Goal: Task Accomplishment & Management: Complete application form

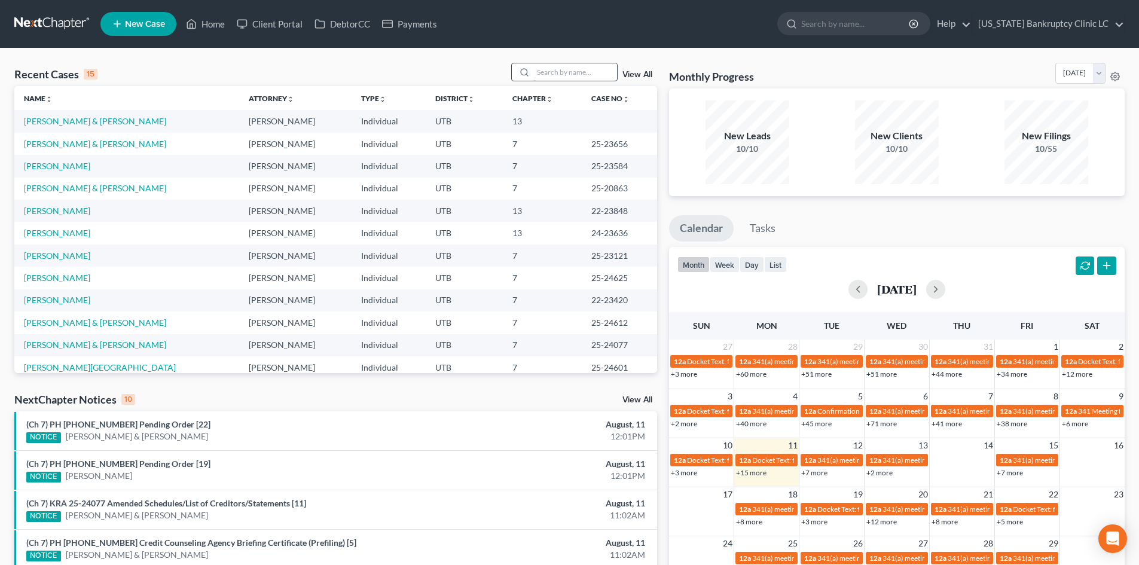
drag, startPoint x: 583, startPoint y: 89, endPoint x: 575, endPoint y: 68, distance: 22.0
click at [584, 84] on div "Recent Cases 15 View All Name unfold_more expand_more expand_less Attorney unfo…" at bounding box center [335, 218] width 643 height 310
click at [574, 68] on input "search" at bounding box center [575, 71] width 84 height 17
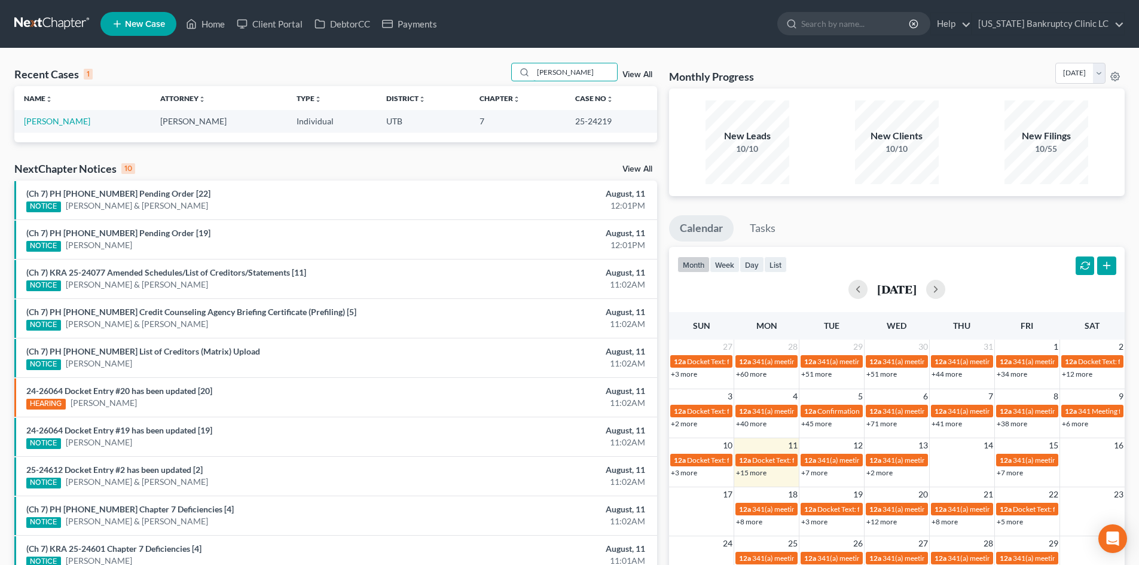
type input "[PERSON_NAME]"
click at [63, 124] on link "[PERSON_NAME]" at bounding box center [57, 121] width 66 height 10
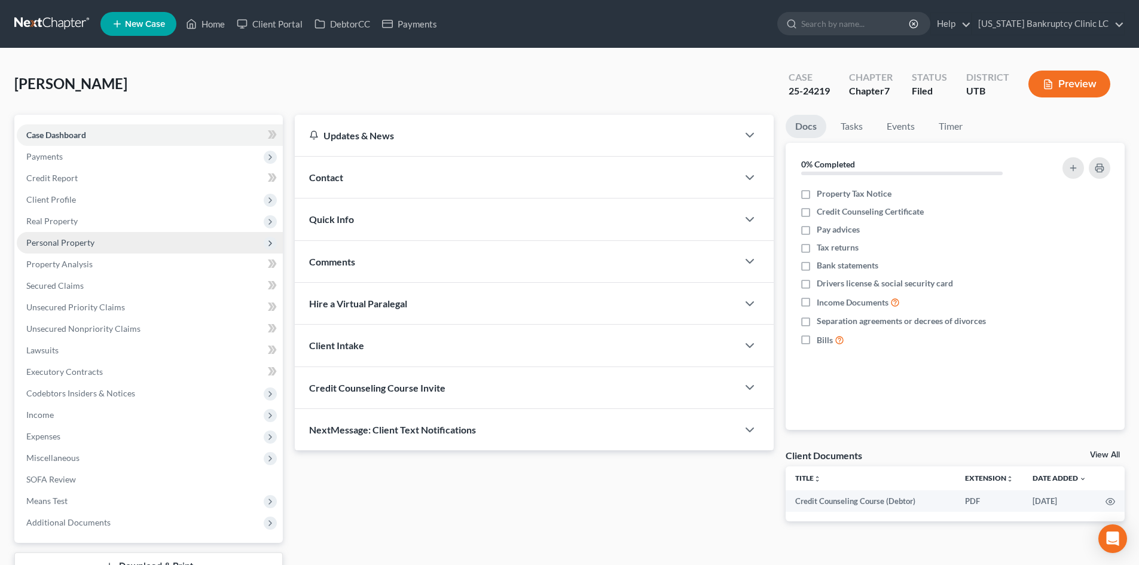
click at [119, 234] on span "Personal Property" at bounding box center [150, 243] width 266 height 22
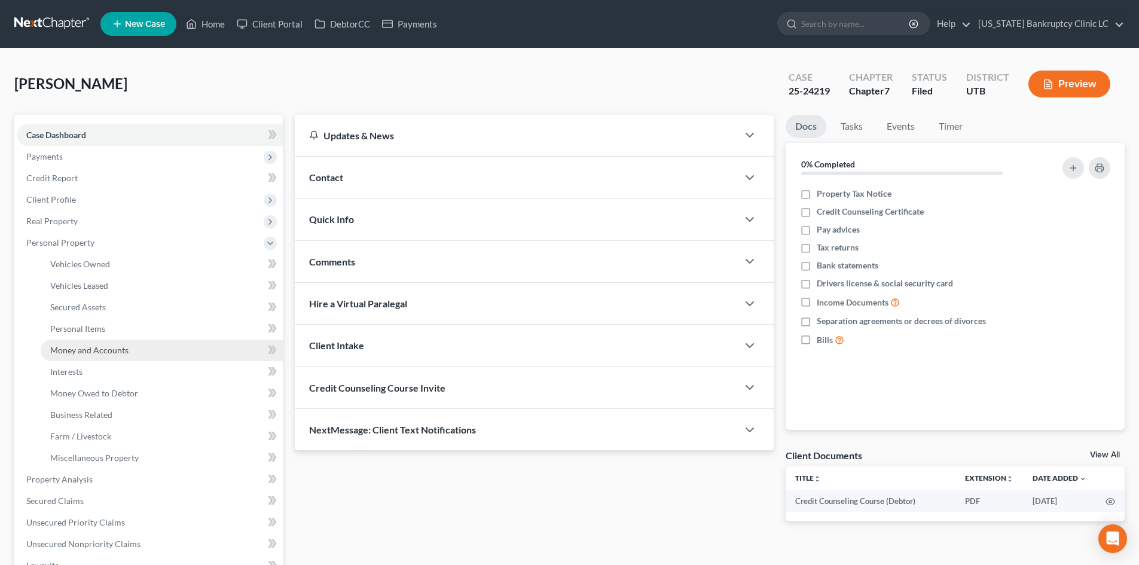
click at [107, 346] on span "Money and Accounts" at bounding box center [89, 350] width 78 height 10
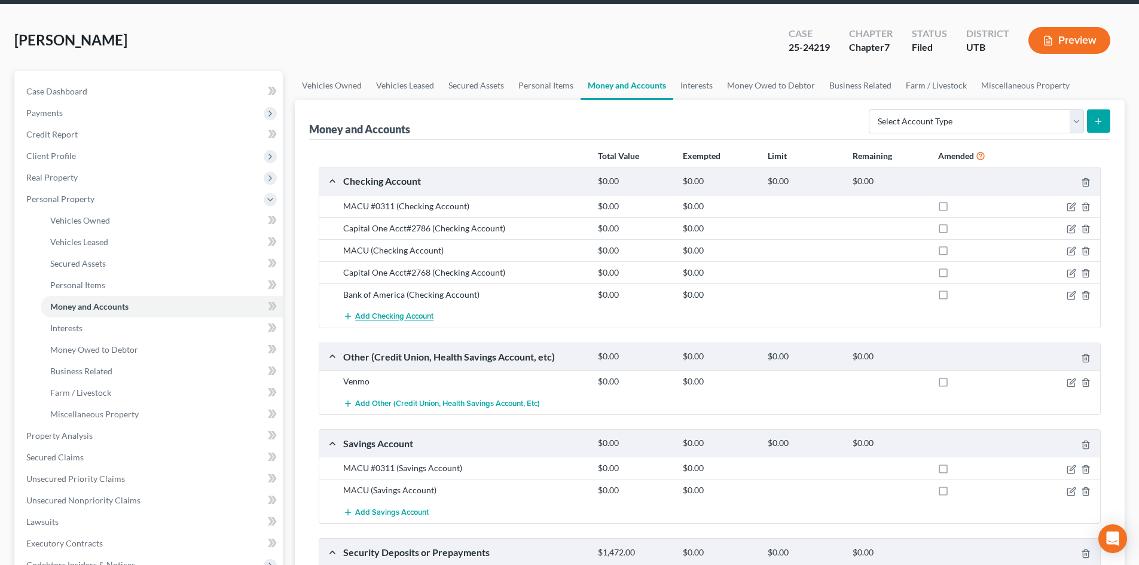
scroll to position [120, 0]
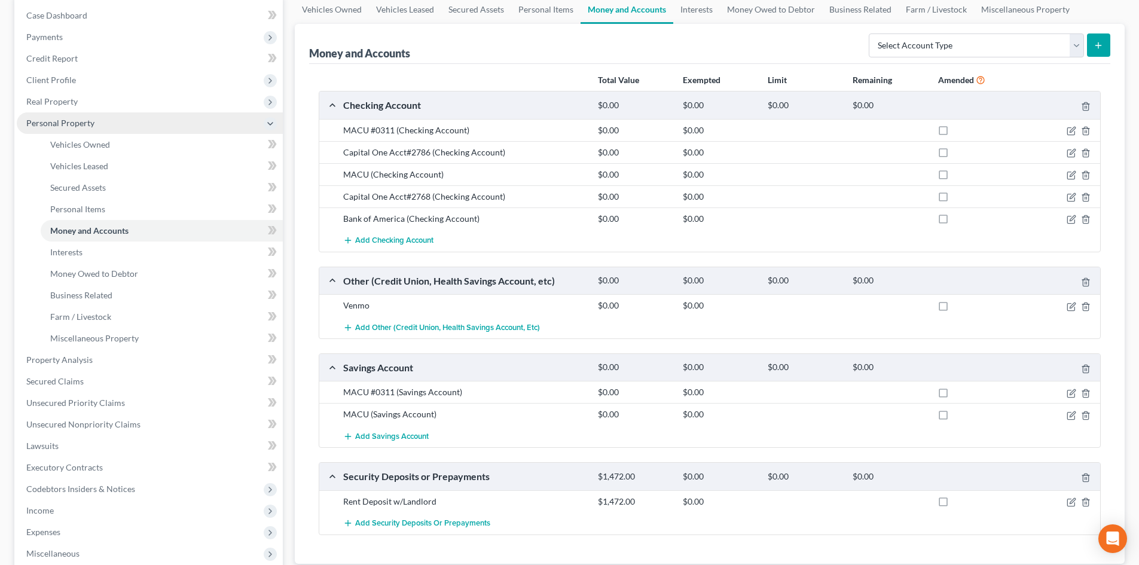
click at [59, 128] on span "Personal Property" at bounding box center [150, 123] width 266 height 22
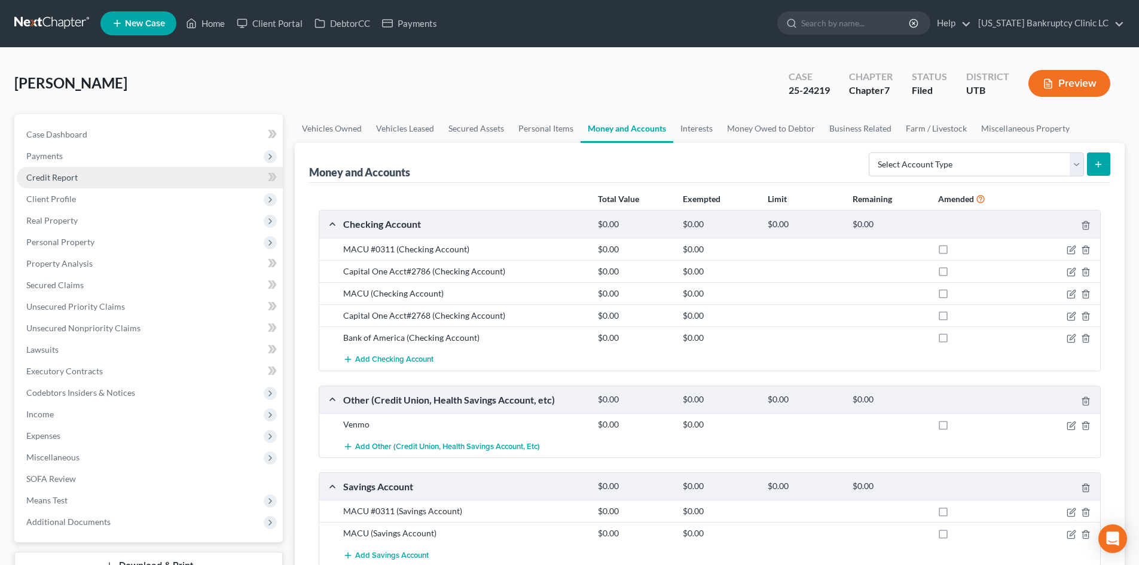
scroll to position [0, 0]
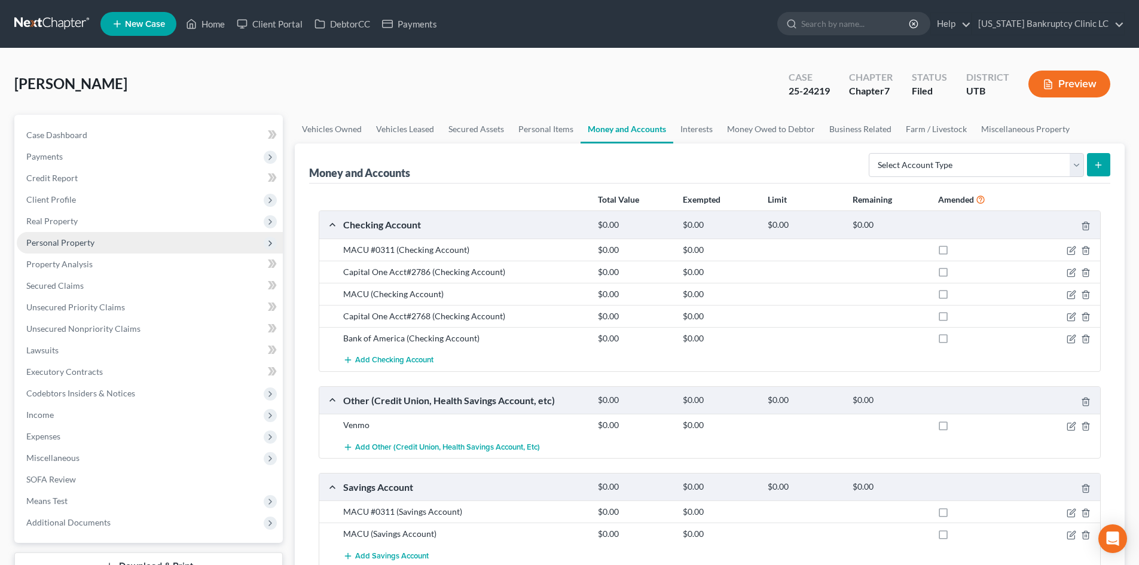
click at [77, 243] on span "Personal Property" at bounding box center [60, 242] width 68 height 10
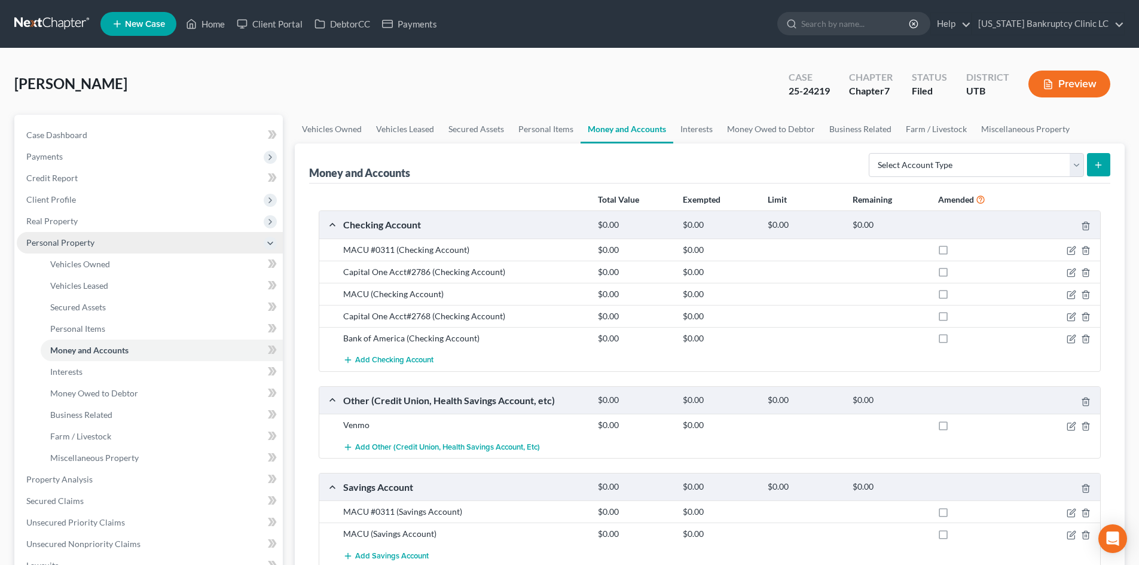
click at [77, 243] on span "Personal Property" at bounding box center [60, 242] width 68 height 10
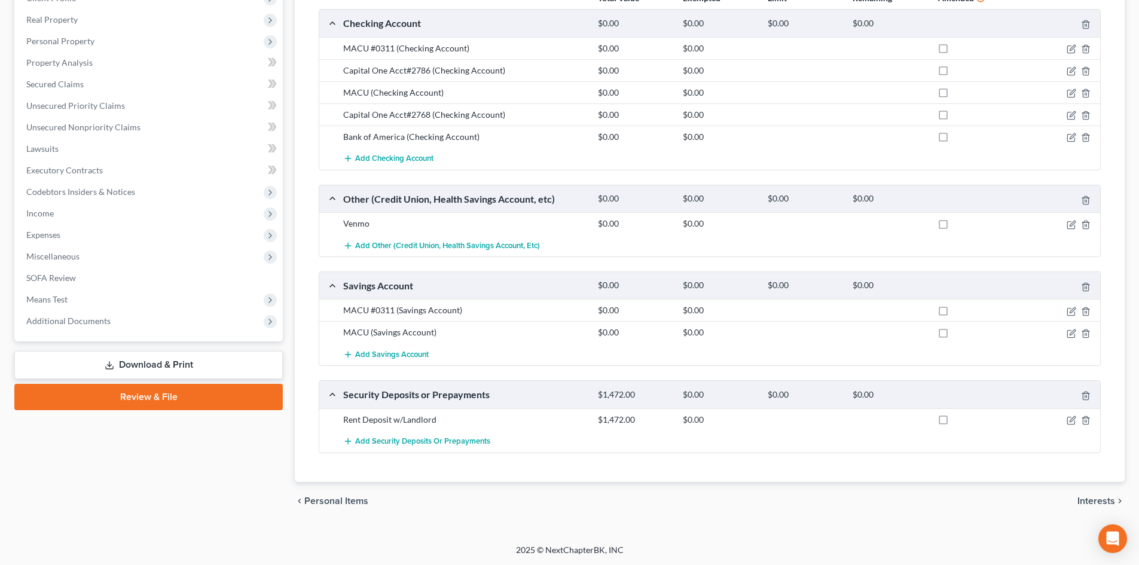
scroll to position [202, 0]
click at [133, 324] on span "Additional Documents" at bounding box center [150, 321] width 266 height 22
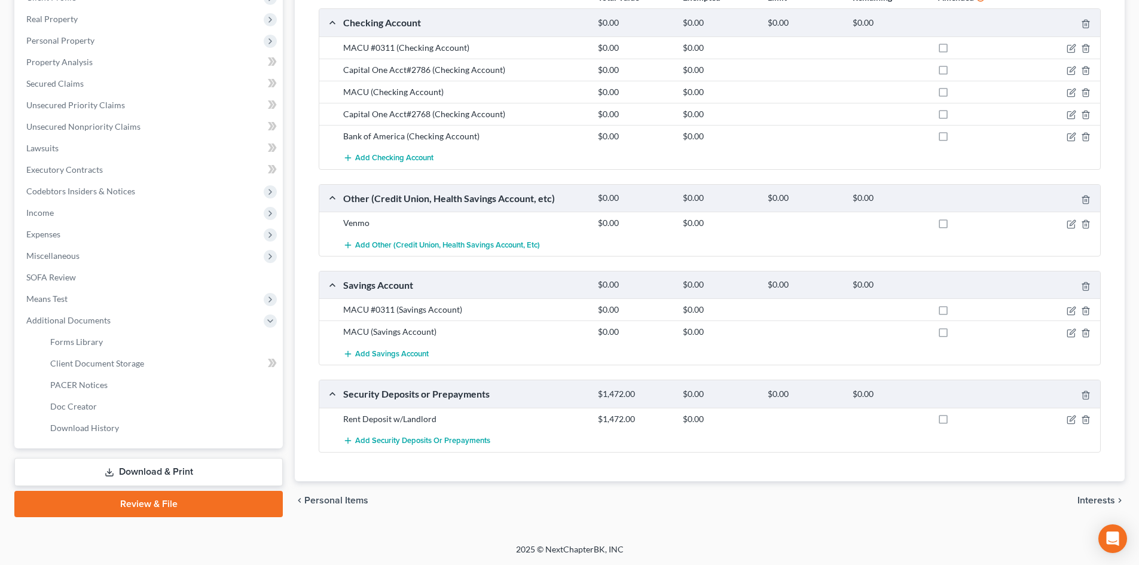
click at [114, 466] on link "Download & Print" at bounding box center [148, 472] width 269 height 28
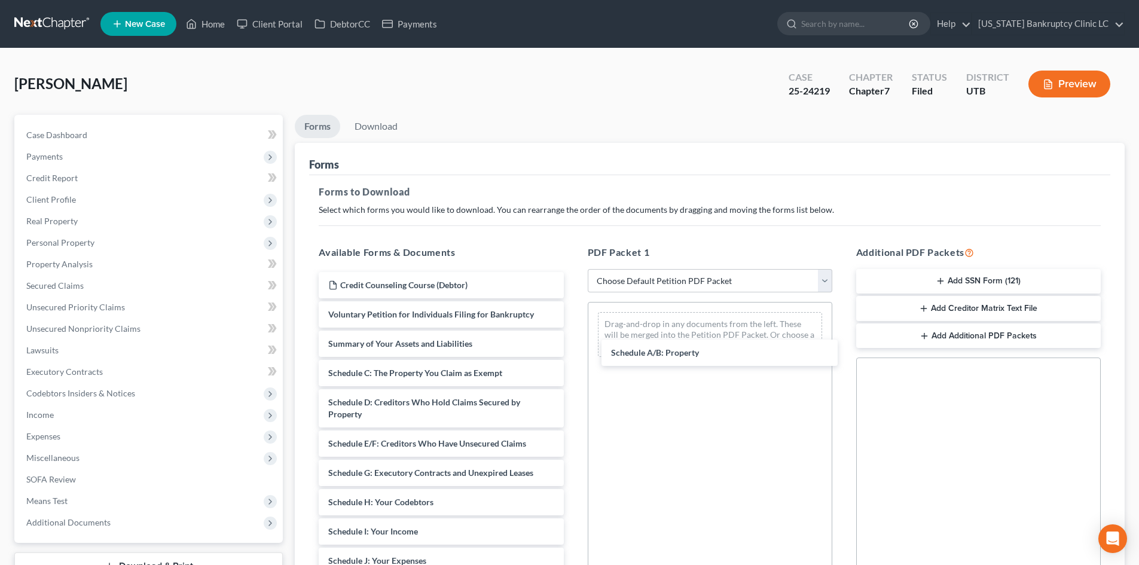
drag, startPoint x: 353, startPoint y: 374, endPoint x: 564, endPoint y: 355, distance: 211.9
click at [573, 345] on div "Schedule A/B: Property Credit Counseling Course (Debtor) Voluntary Petition for…" at bounding box center [441, 558] width 264 height 572
click at [377, 123] on link "Download" at bounding box center [376, 126] width 62 height 23
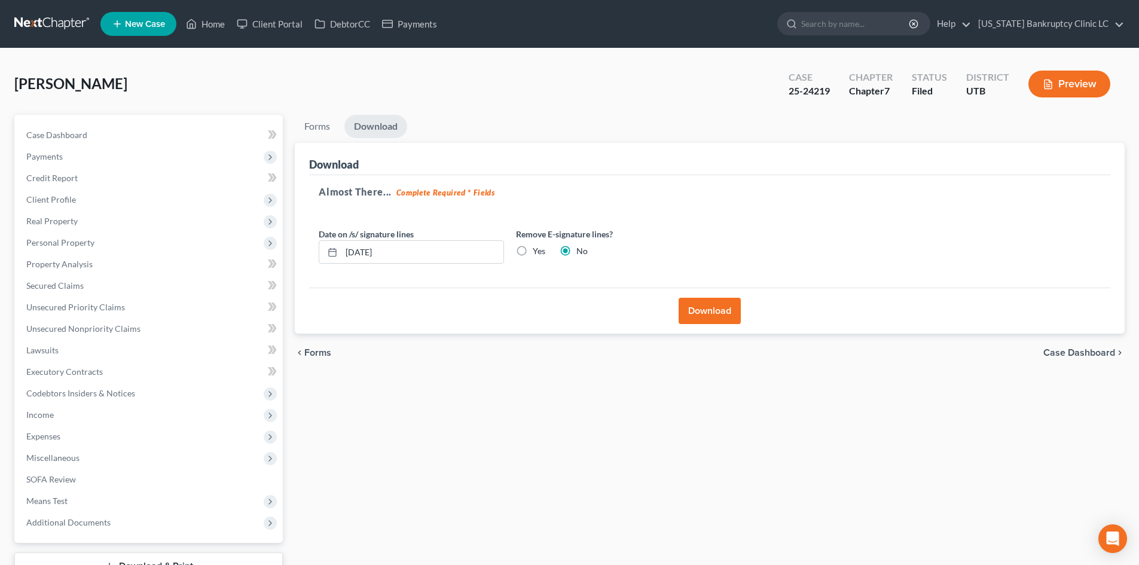
click at [704, 310] on button "Download" at bounding box center [710, 311] width 62 height 26
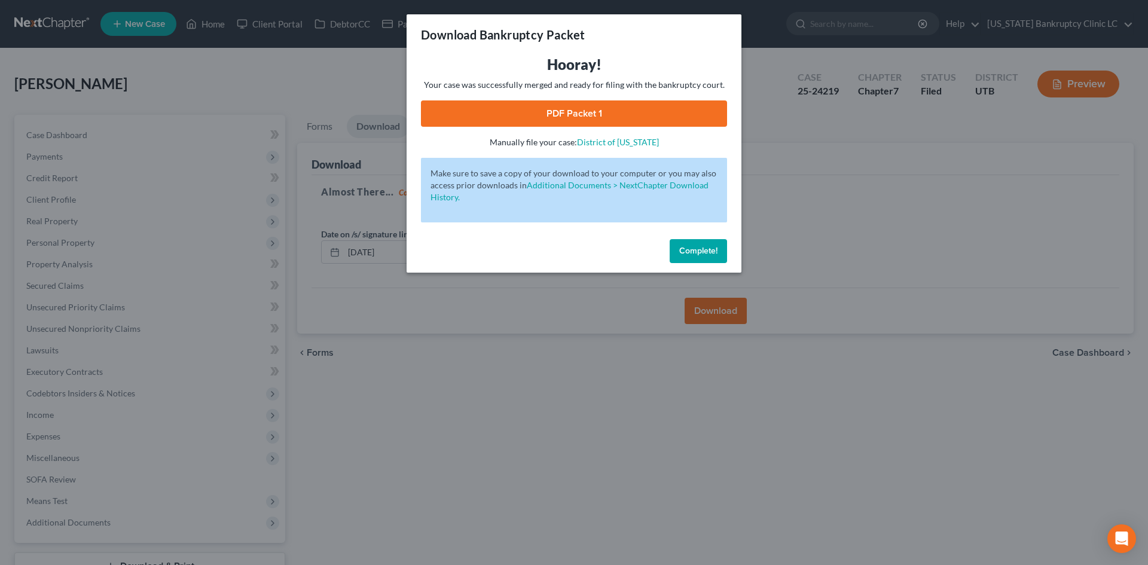
click at [586, 106] on link "PDF Packet 1" at bounding box center [574, 113] width 306 height 26
click at [690, 263] on button "Complete!" at bounding box center [698, 251] width 57 height 24
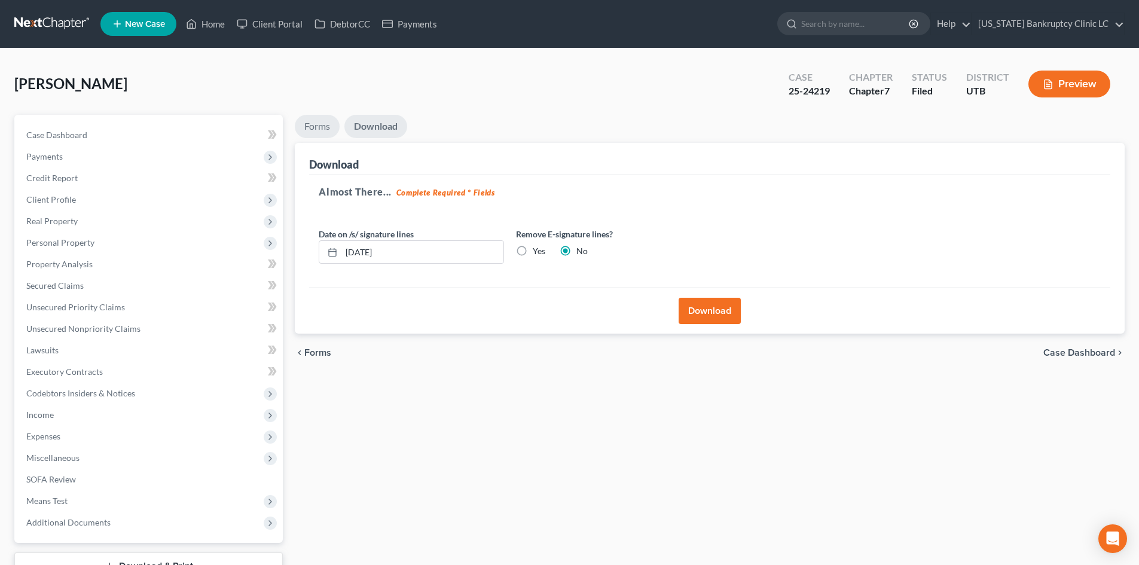
click at [327, 129] on link "Forms" at bounding box center [317, 126] width 45 height 23
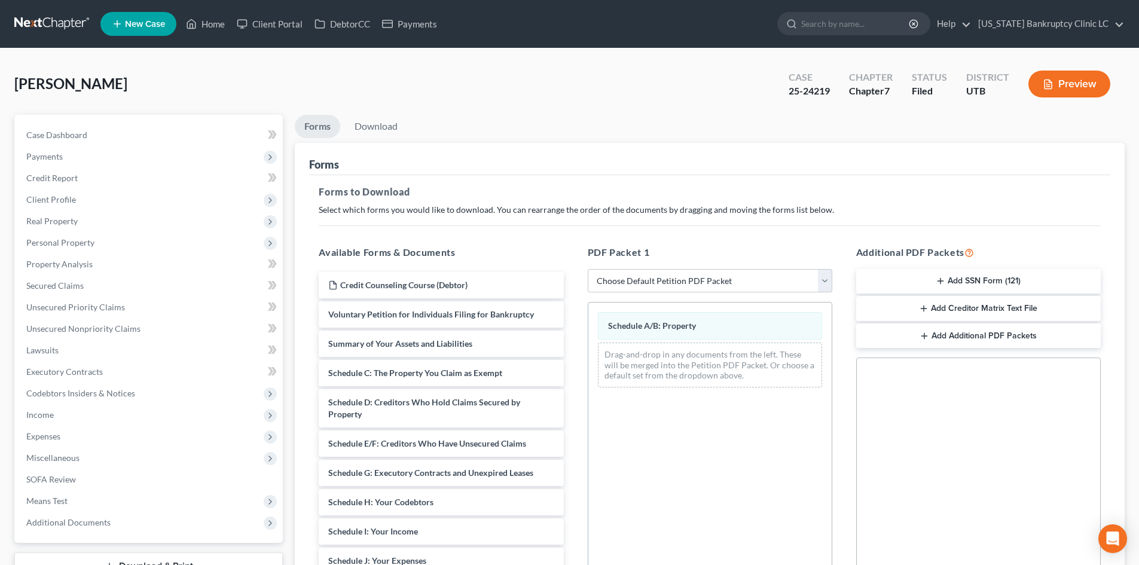
drag, startPoint x: 133, startPoint y: 324, endPoint x: 303, endPoint y: 74, distance: 302.7
click at [506, 100] on div "[PERSON_NAME] Upgraded Case 25-24219 Chapter Chapter 7 Status Filed District [G…" at bounding box center [569, 89] width 1111 height 52
click at [75, 251] on span "Personal Property" at bounding box center [150, 243] width 266 height 22
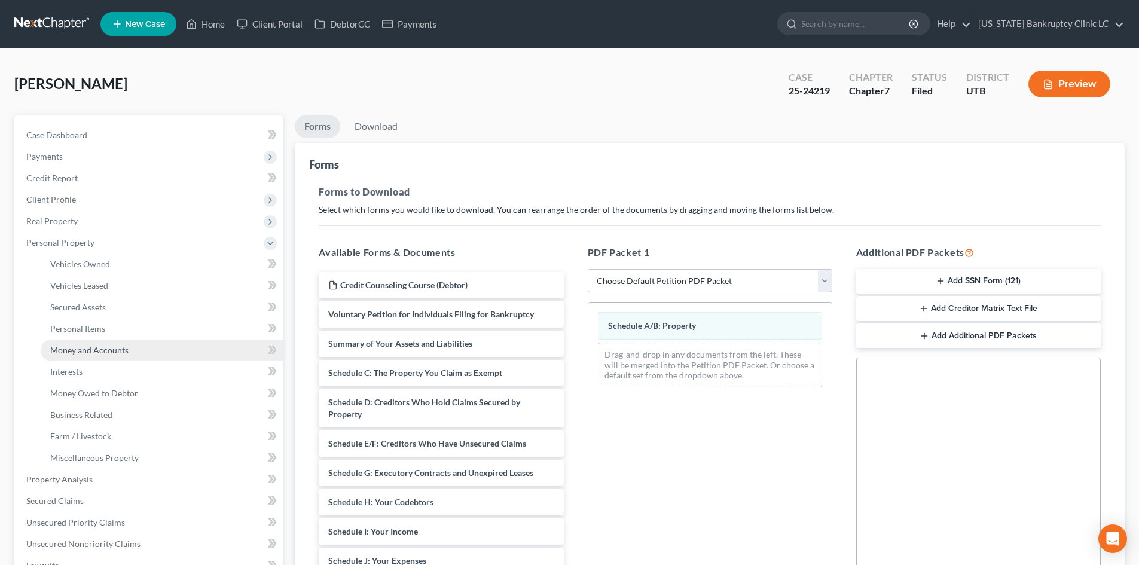
click at [110, 353] on span "Money and Accounts" at bounding box center [89, 350] width 78 height 10
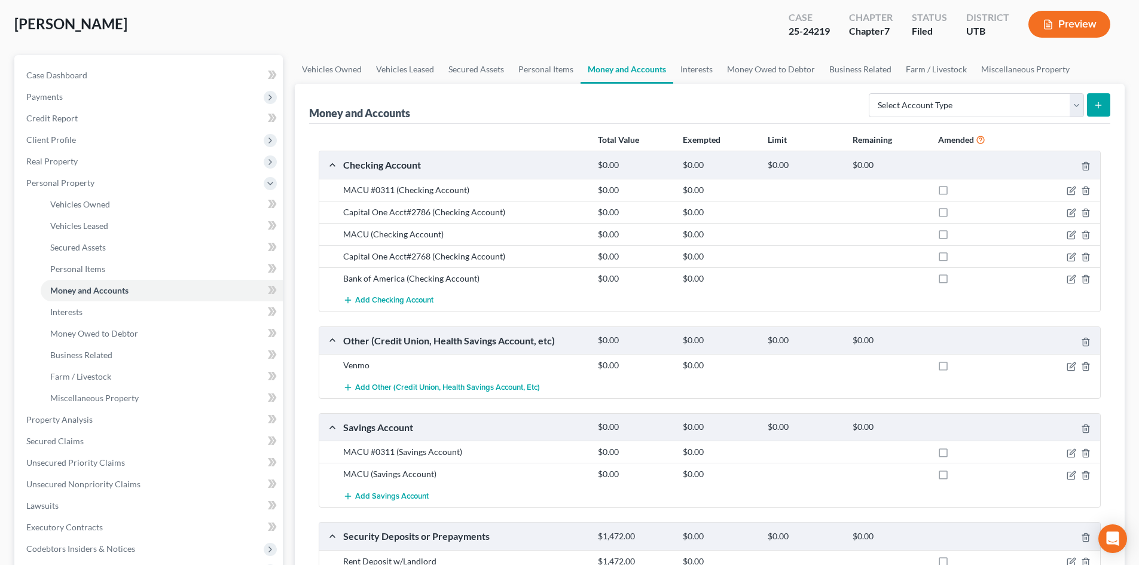
scroll to position [120, 0]
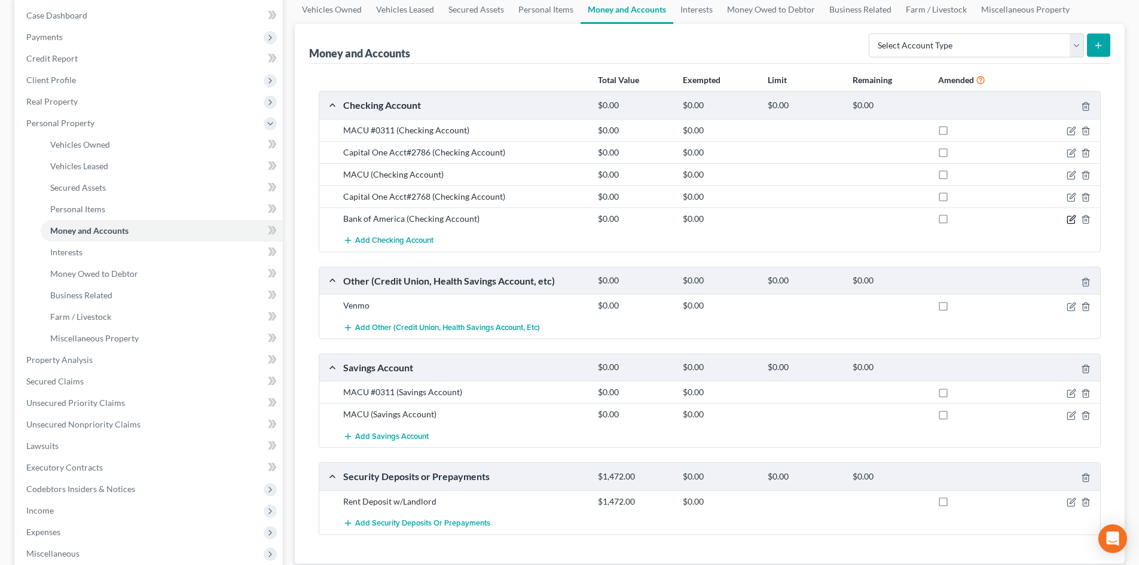
click at [1073, 221] on icon "button" at bounding box center [1072, 220] width 10 height 10
select select "28"
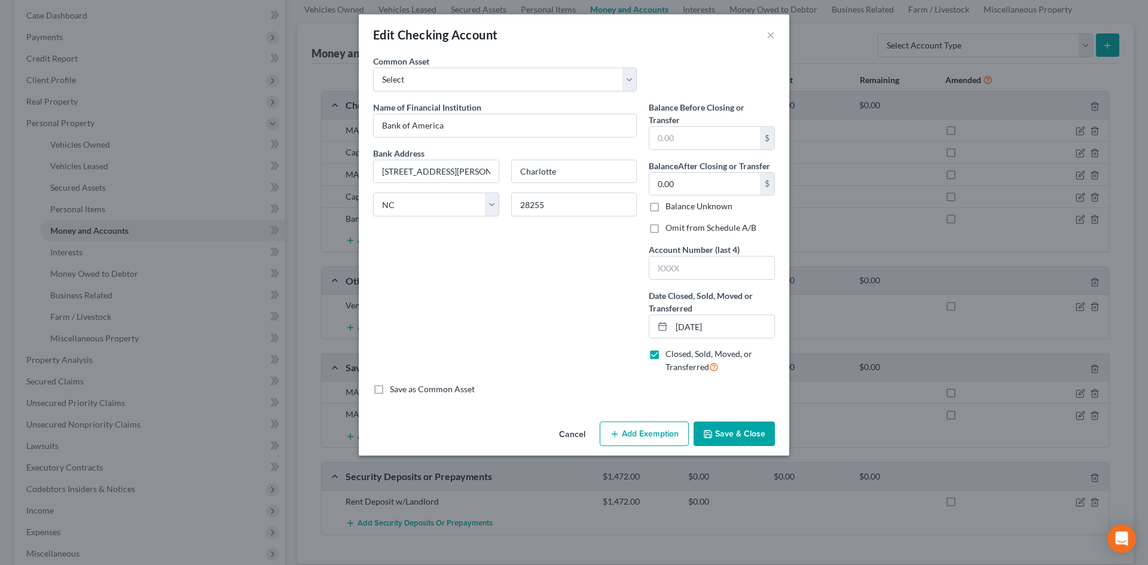
click at [666, 356] on label "Closed, Sold, Moved, or Transferred" at bounding box center [720, 361] width 109 height 26
click at [670, 356] on input "Closed, Sold, Moved, or Transferred" at bounding box center [674, 352] width 8 height 8
checkbox input "false"
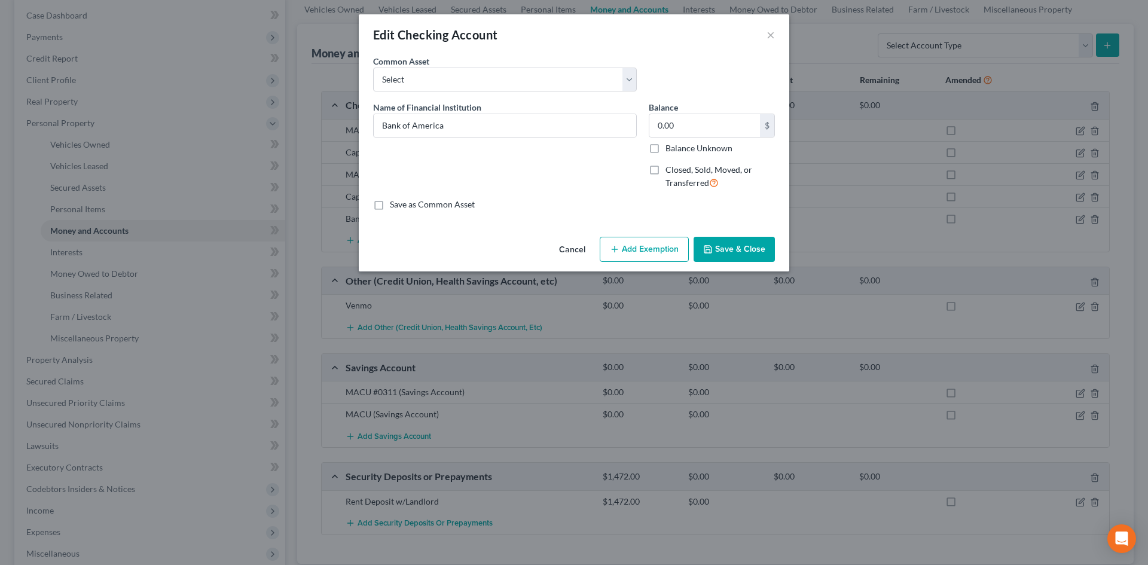
click at [753, 257] on button "Save & Close" at bounding box center [734, 249] width 81 height 25
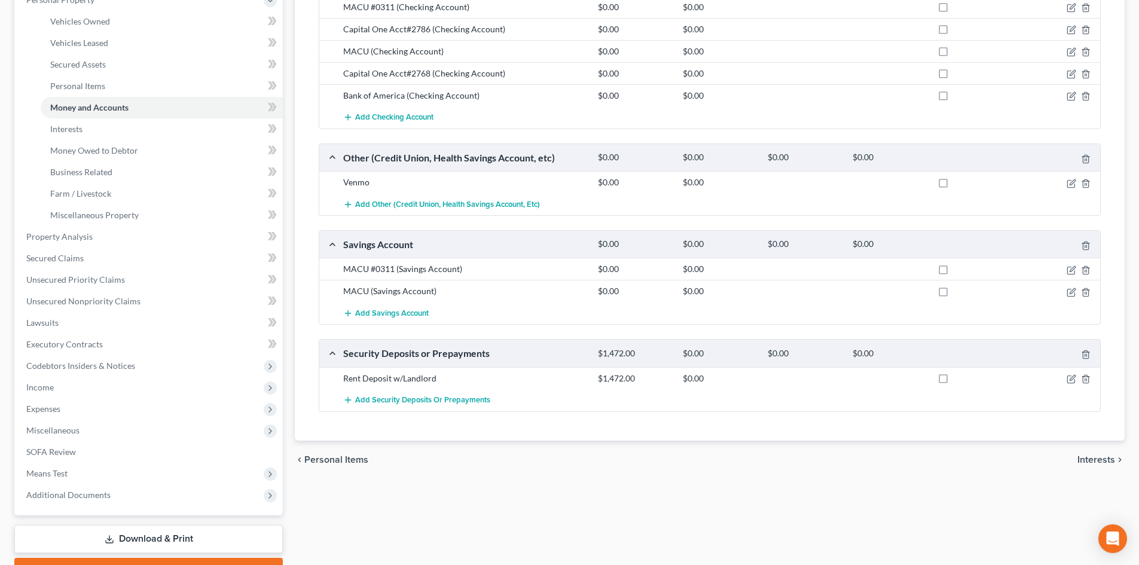
scroll to position [307, 0]
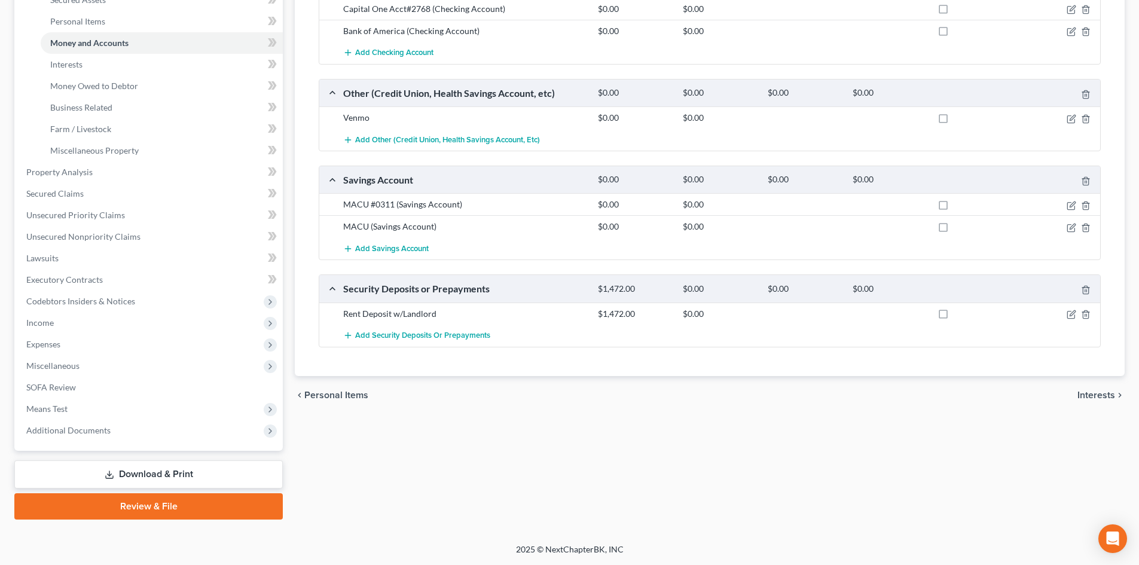
click at [152, 471] on link "Download & Print" at bounding box center [148, 475] width 269 height 28
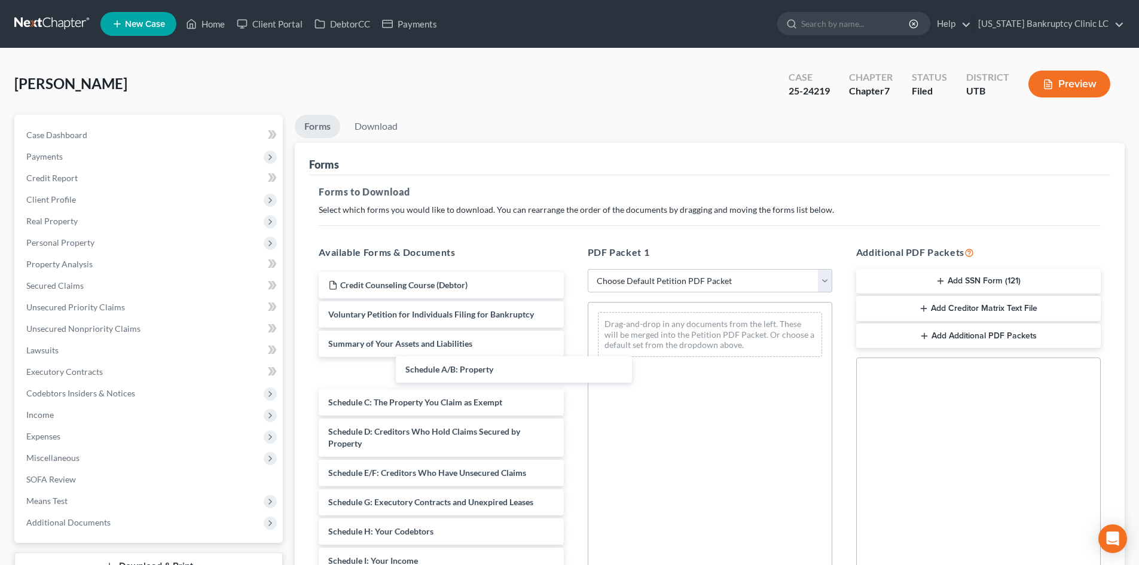
drag, startPoint x: 393, startPoint y: 371, endPoint x: 595, endPoint y: 365, distance: 202.2
click at [573, 327] on div "Schedule A/B: Property Credit Counseling Course (Debtor) Voluntary Petition for…" at bounding box center [441, 573] width 264 height 602
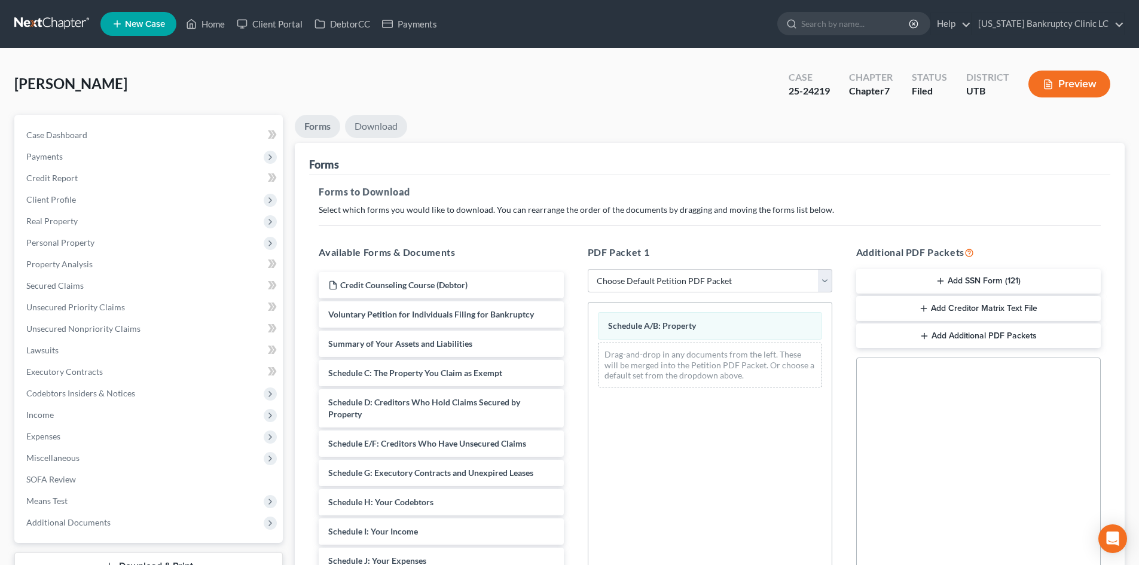
click at [362, 124] on link "Download" at bounding box center [376, 126] width 62 height 23
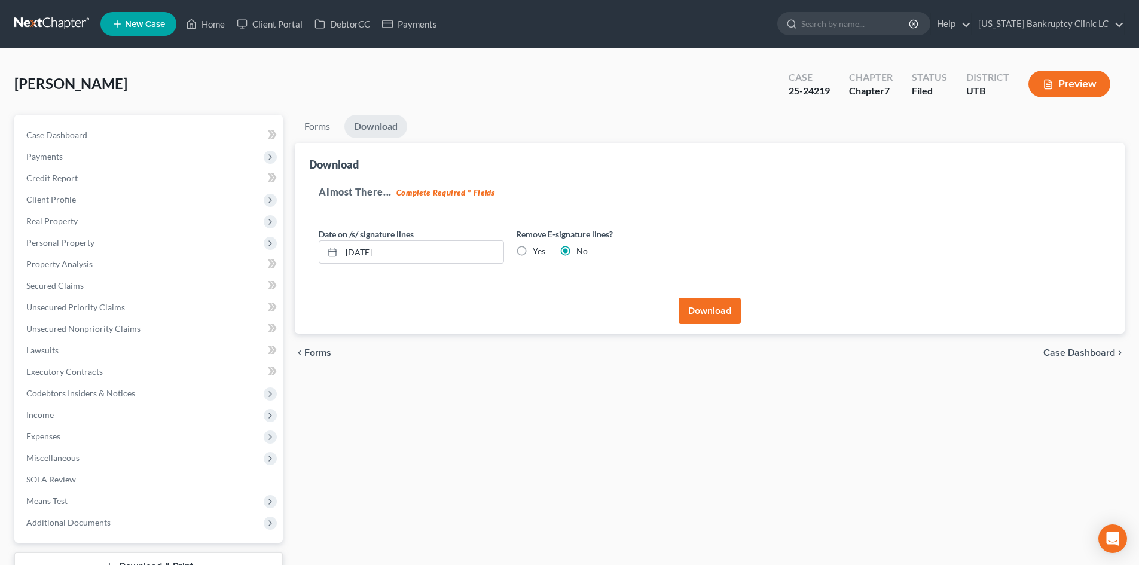
click at [715, 313] on button "Download" at bounding box center [710, 311] width 62 height 26
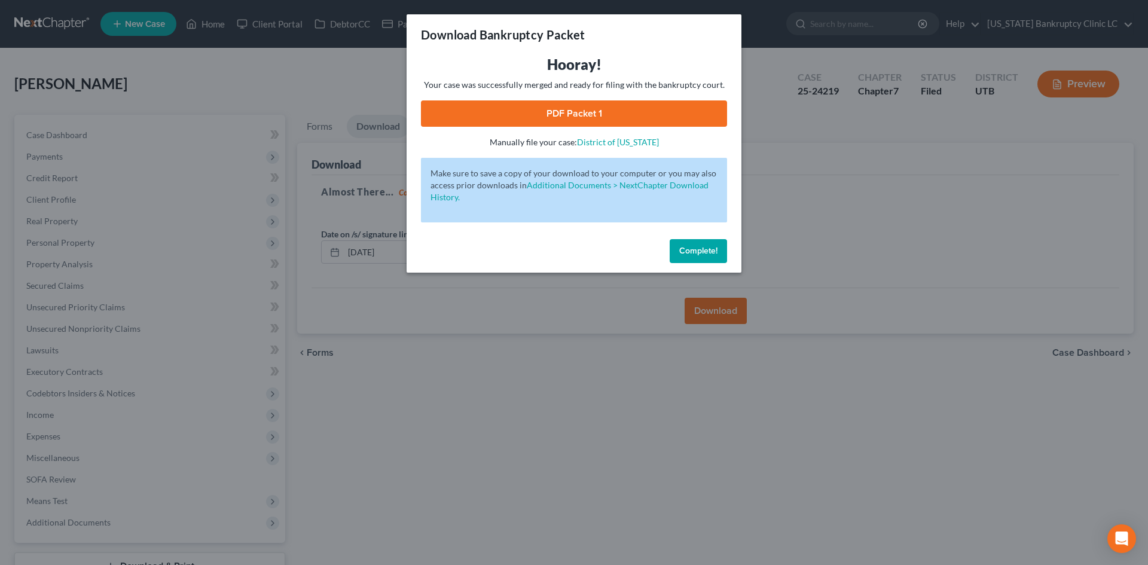
click at [593, 115] on link "PDF Packet 1" at bounding box center [574, 113] width 306 height 26
click at [699, 255] on span "Complete!" at bounding box center [698, 251] width 38 height 10
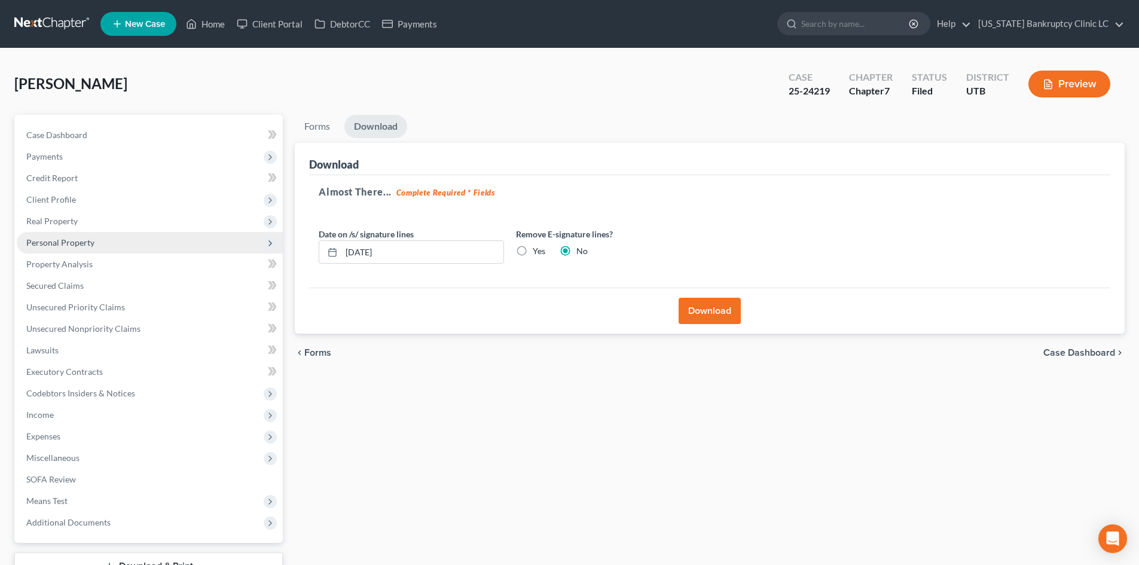
click at [46, 245] on span "Personal Property" at bounding box center [60, 242] width 68 height 10
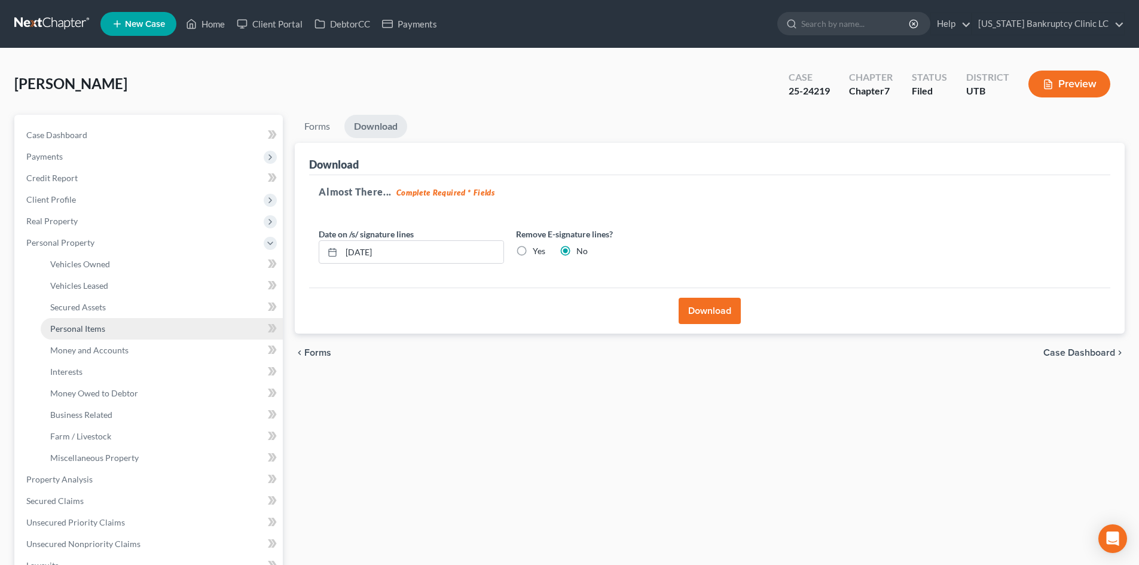
click at [100, 327] on span "Personal Items" at bounding box center [77, 329] width 55 height 10
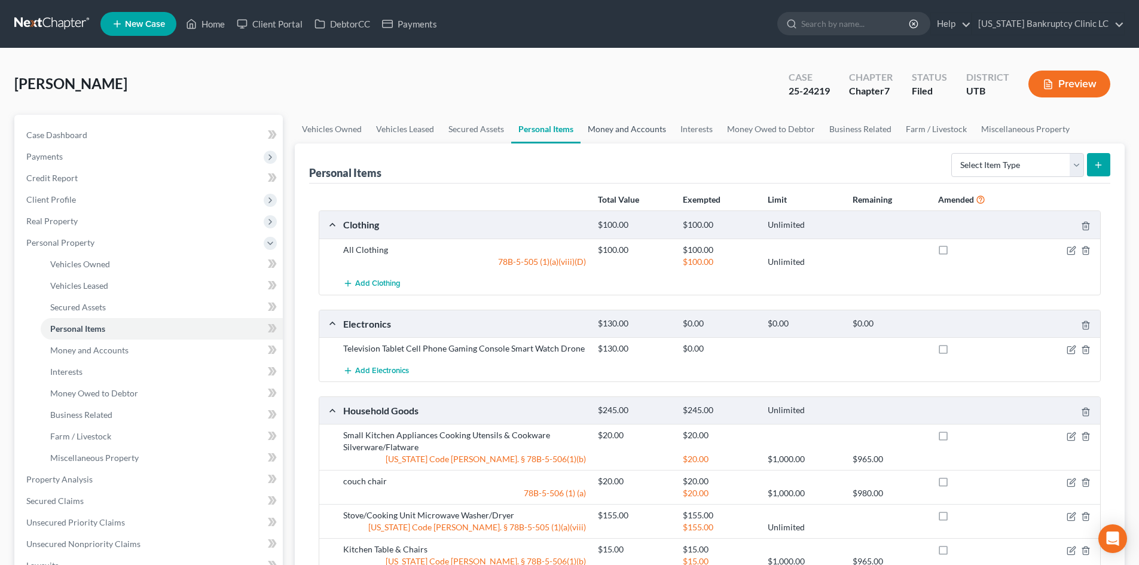
click at [617, 117] on link "Money and Accounts" at bounding box center [627, 129] width 93 height 29
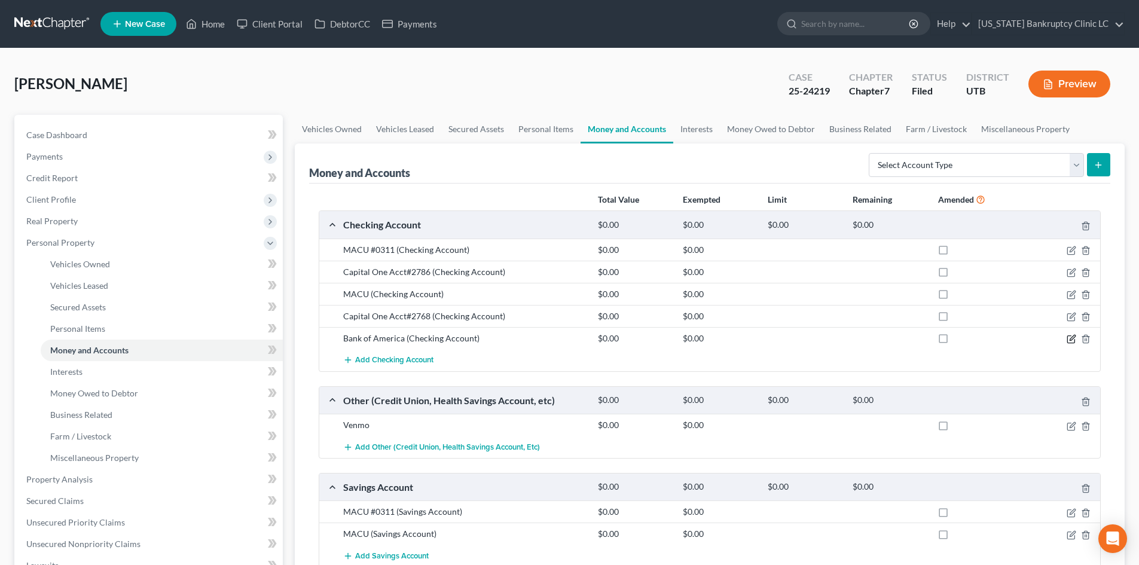
click at [1071, 338] on icon "button" at bounding box center [1072, 339] width 10 height 10
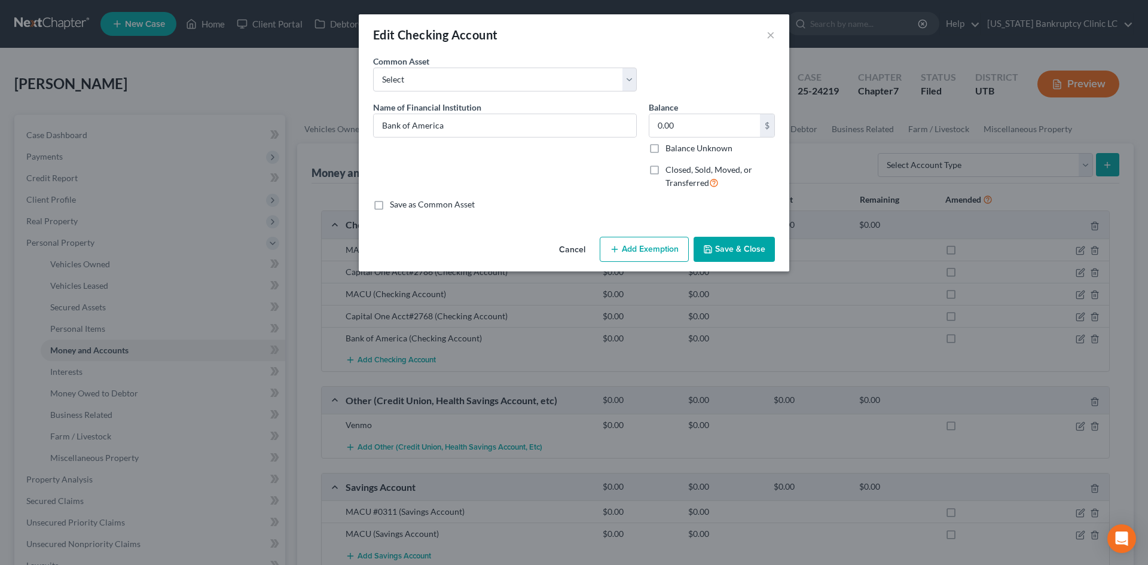
click at [675, 170] on span "Closed, Sold, Moved, or Transferred" at bounding box center [709, 175] width 87 height 23
click at [675, 170] on input "Closed, Sold, Moved, or Transferred" at bounding box center [674, 168] width 8 height 8
checkbox input "true"
select select "28"
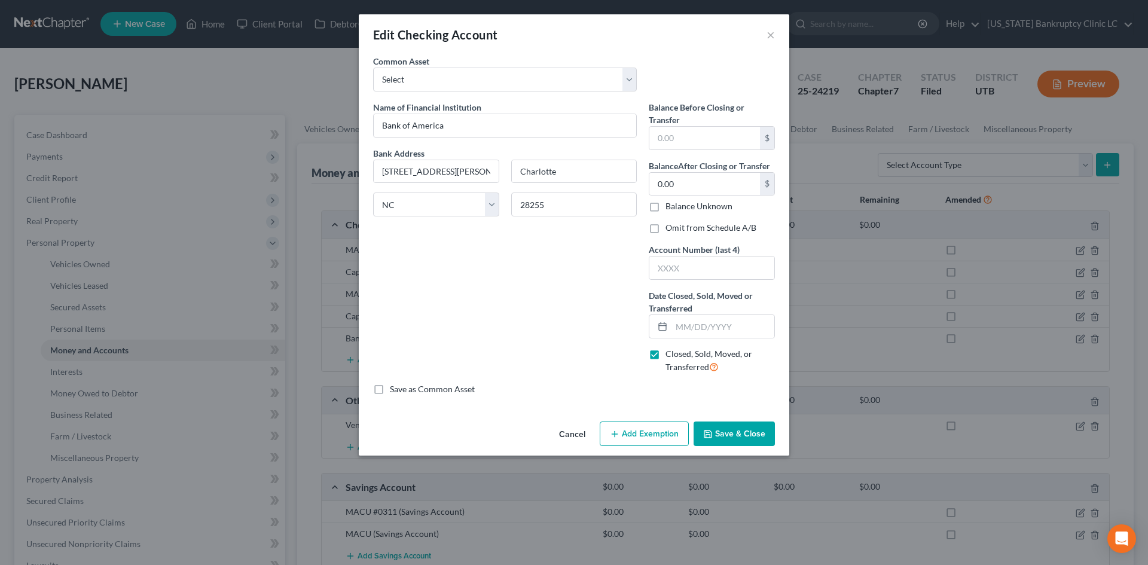
click at [681, 229] on label "Omit from Schedule A/B" at bounding box center [711, 228] width 91 height 12
click at [678, 229] on input "Omit from Schedule A/B" at bounding box center [674, 226] width 8 height 8
checkbox input "true"
drag, startPoint x: 747, startPoint y: 434, endPoint x: 418, endPoint y: 306, distance: 353.0
click at [413, 307] on div "Edit Checking Account × An exemption set must first be selected from the Filing…" at bounding box center [574, 234] width 431 height 441
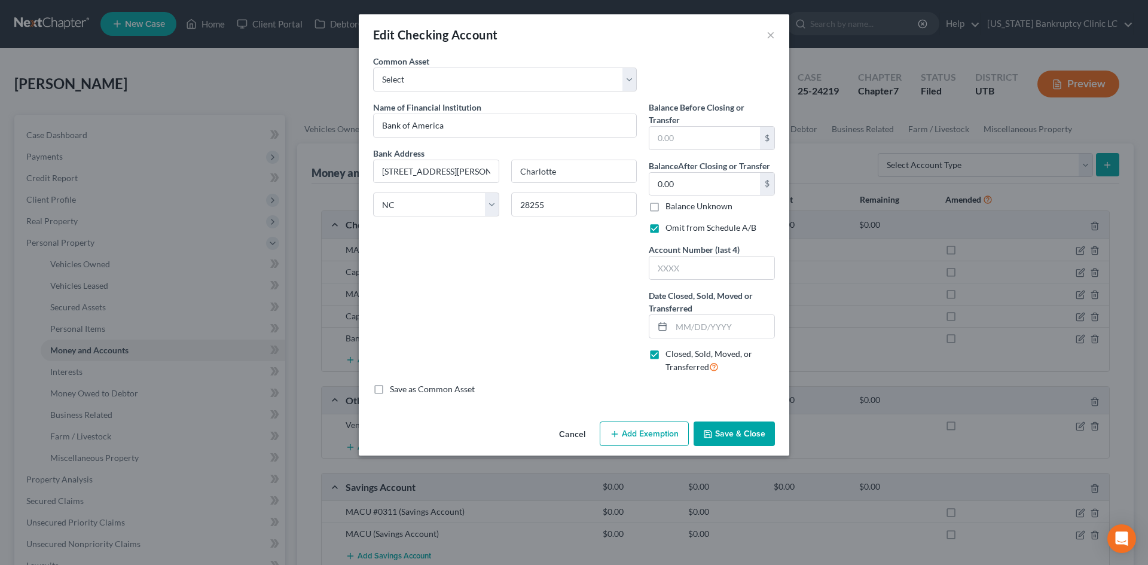
click at [501, 306] on div "Name of Financial Institution * Bank of America Bank Address [STREET_ADDRESS][P…" at bounding box center [505, 242] width 276 height 282
drag, startPoint x: 712, startPoint y: 322, endPoint x: 713, endPoint y: 314, distance: 8.5
click at [712, 322] on input "text" at bounding box center [723, 326] width 103 height 23
type input "[DATE]"
click at [749, 435] on button "Save & Close" at bounding box center [734, 434] width 81 height 25
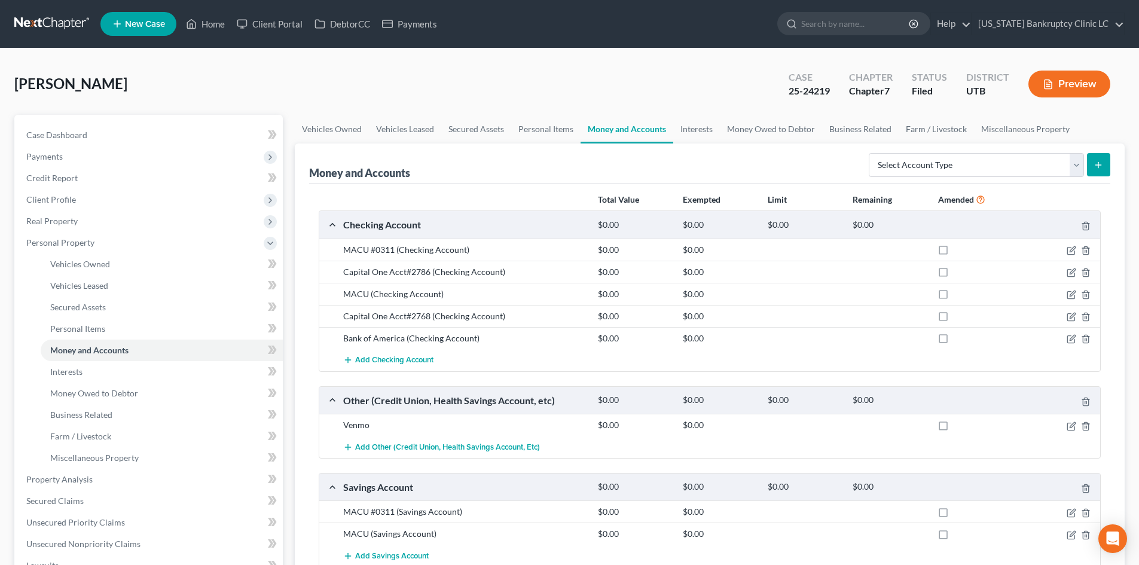
click at [955, 341] on label at bounding box center [955, 341] width 0 height 0
click at [959, 337] on input "checkbox" at bounding box center [963, 337] width 8 height 8
checkbox input "true"
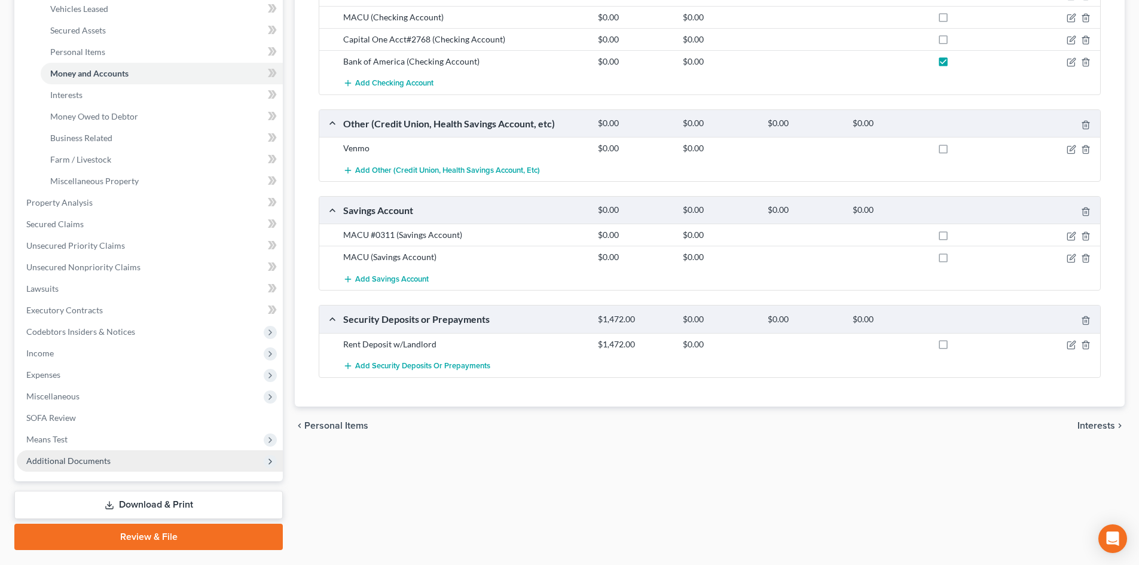
scroll to position [307, 0]
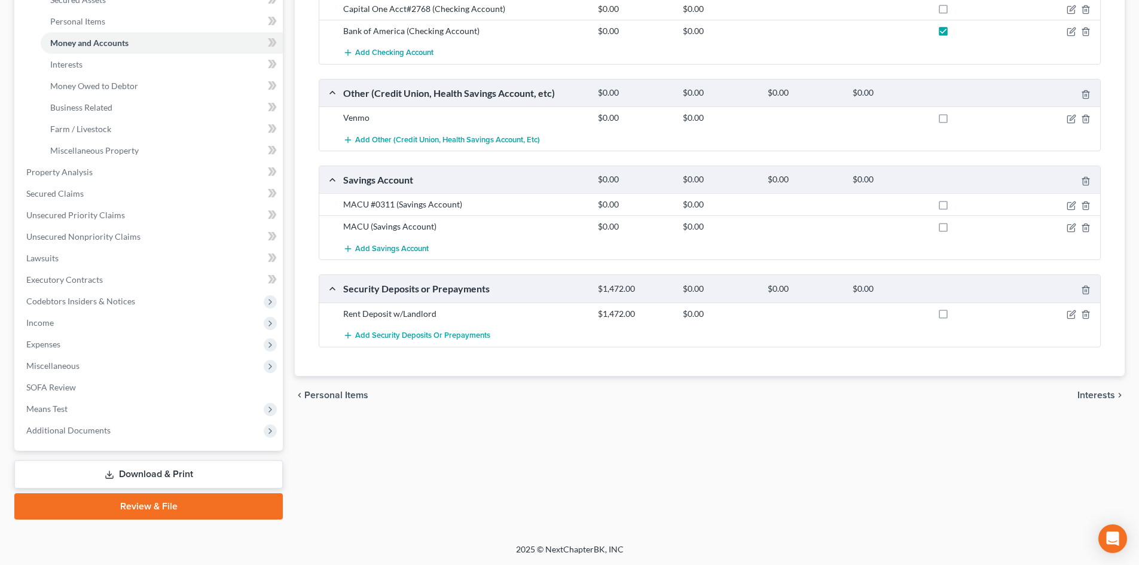
click at [179, 477] on link "Download & Print" at bounding box center [148, 475] width 269 height 28
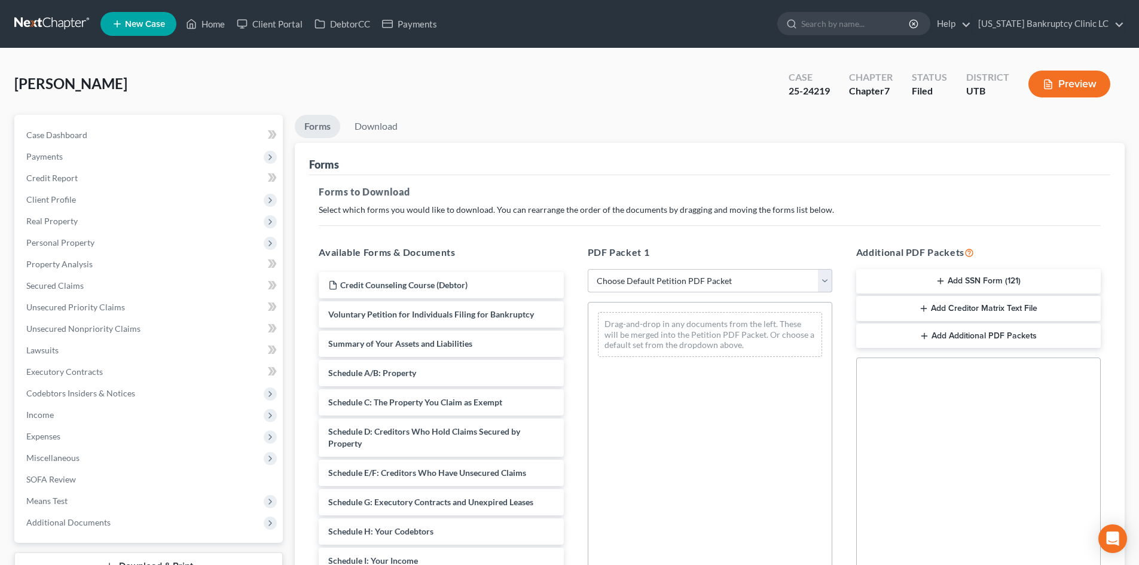
click at [701, 292] on select "Choose Default Petition PDF Packet Complete Bankruptcy Petition (all forms and …" at bounding box center [710, 281] width 245 height 24
select select "2"
click at [588, 269] on select "Choose Default Petition PDF Packet Complete Bankruptcy Petition (all forms and …" at bounding box center [710, 281] width 245 height 24
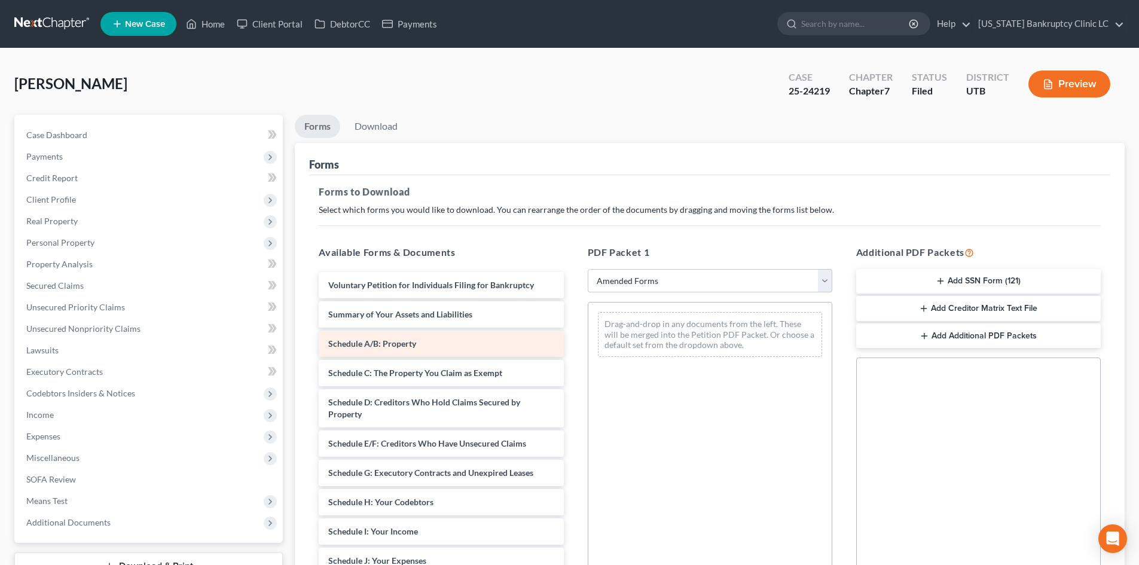
click at [573, 333] on div "Voluntary Petition for Individuals Filing for Bankruptcy Summary of Your Assets…" at bounding box center [441, 558] width 264 height 572
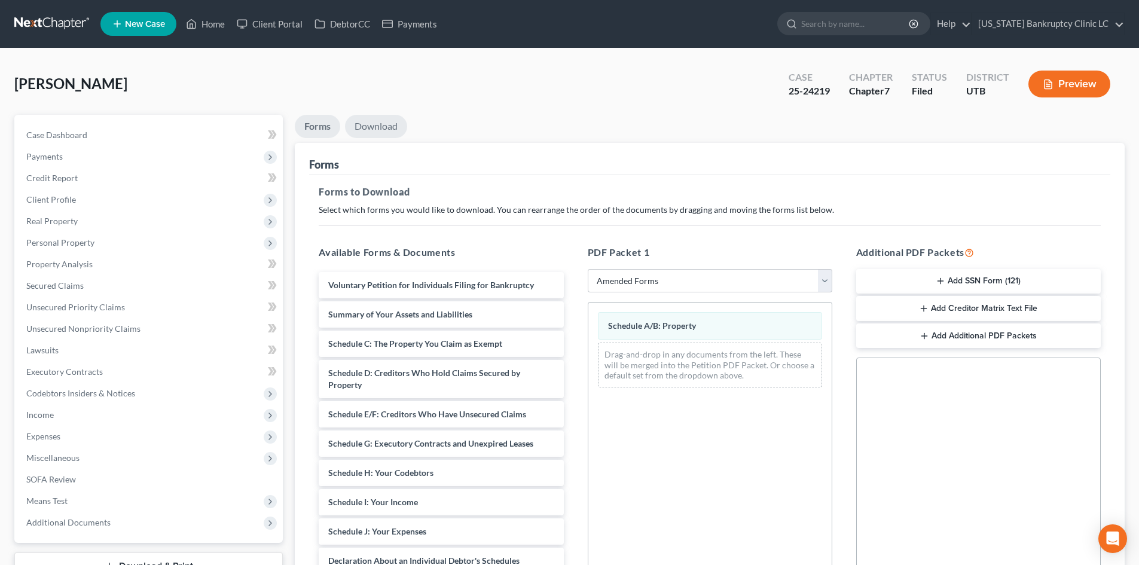
click at [378, 136] on link "Download" at bounding box center [376, 126] width 62 height 23
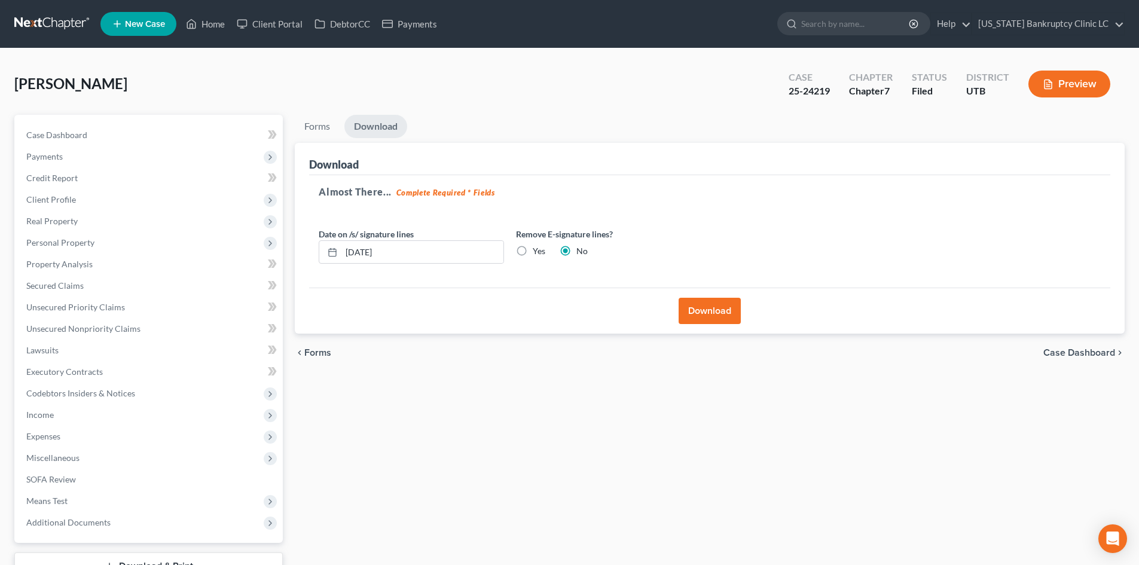
click at [706, 318] on button "Download" at bounding box center [710, 311] width 62 height 26
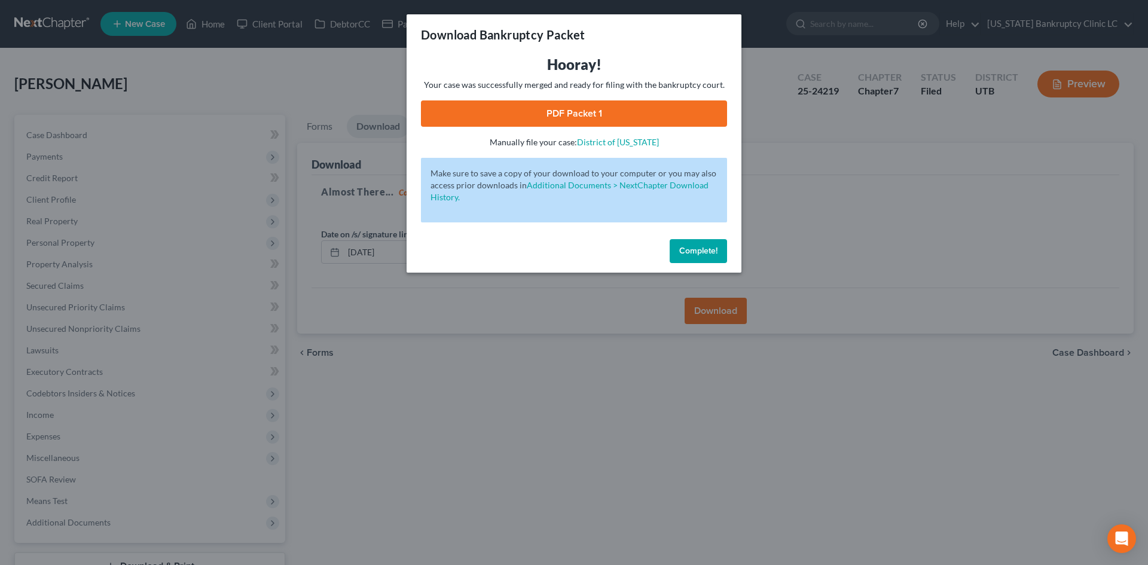
click at [519, 119] on link "PDF Packet 1" at bounding box center [574, 113] width 306 height 26
click at [706, 251] on span "Complete!" at bounding box center [698, 251] width 38 height 10
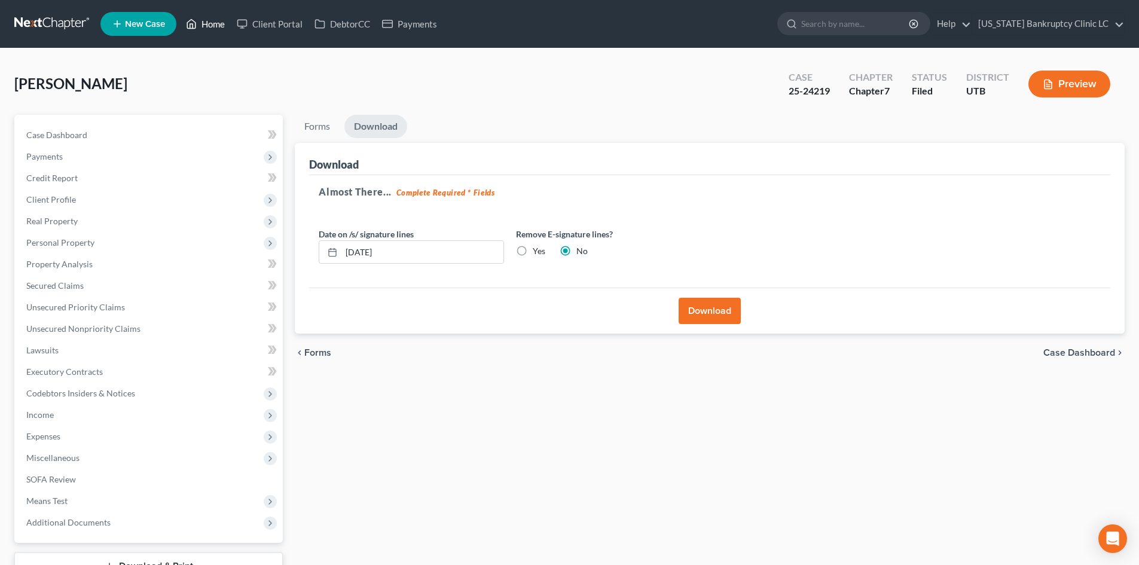
click at [218, 26] on link "Home" at bounding box center [205, 24] width 51 height 22
click at [210, 26] on link "Home" at bounding box center [205, 24] width 51 height 22
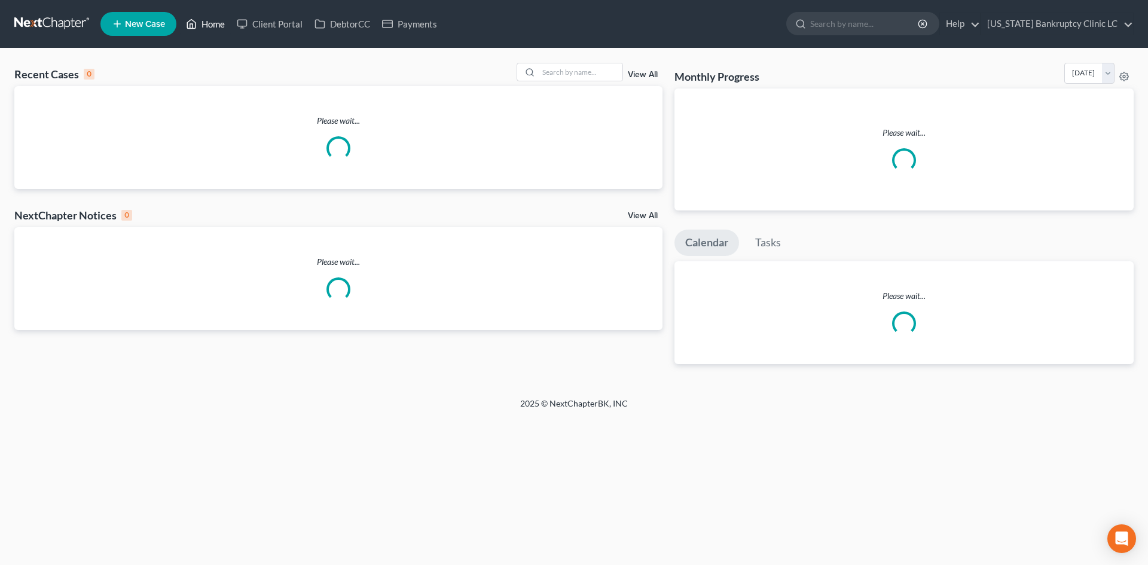
click at [205, 24] on link "Home" at bounding box center [205, 24] width 51 height 22
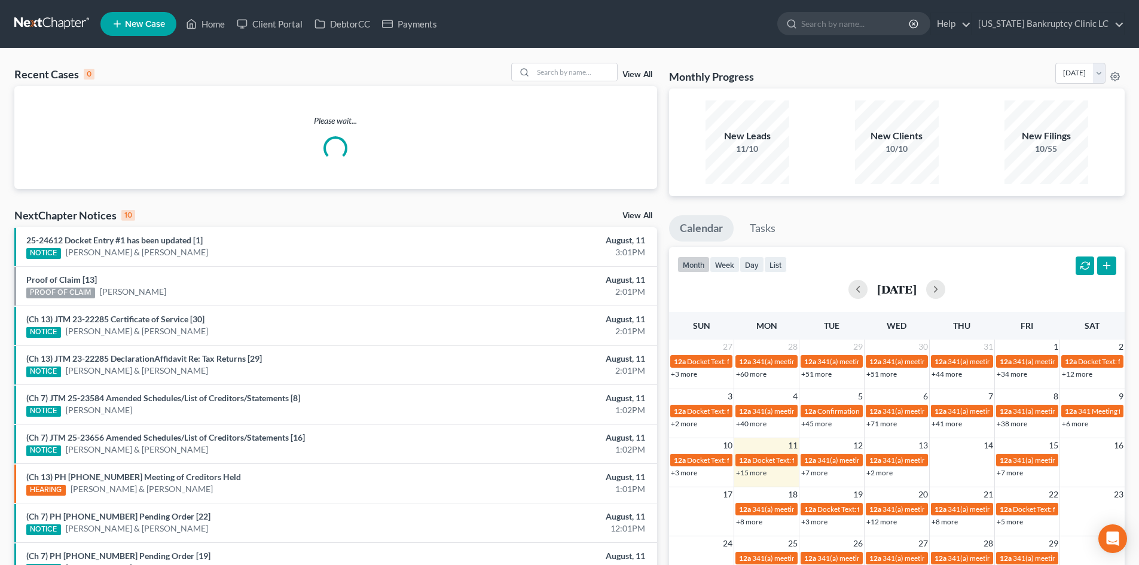
click at [586, 62] on div "Recent Cases 0 View All Please wait... NextChapter Notices 10 View All 25-24612…" at bounding box center [569, 358] width 1139 height 621
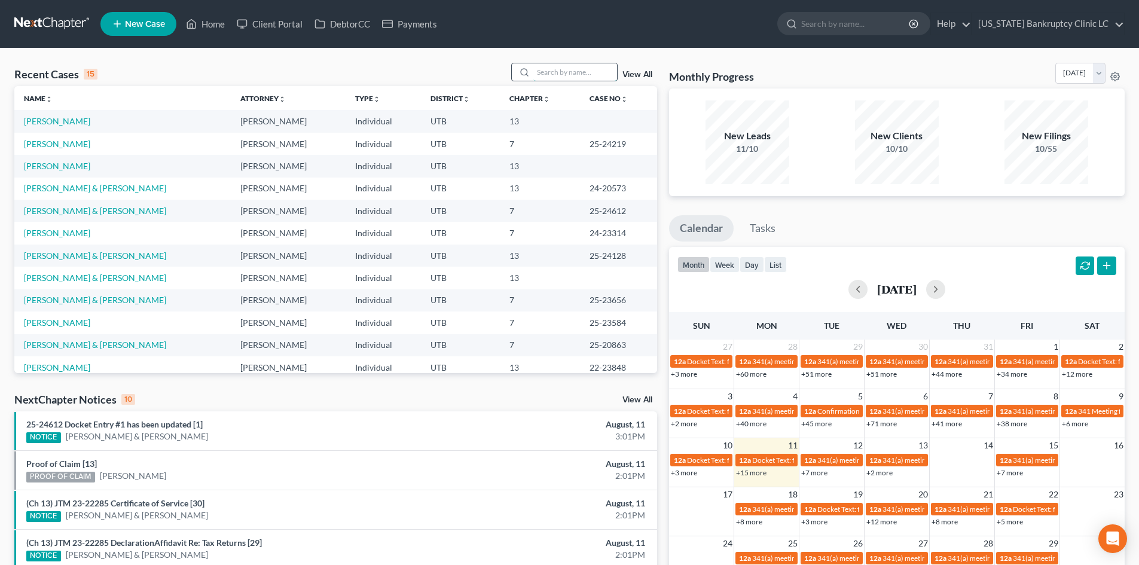
click at [538, 78] on input "search" at bounding box center [575, 71] width 84 height 17
click at [571, 69] on input "search" at bounding box center [575, 71] width 84 height 17
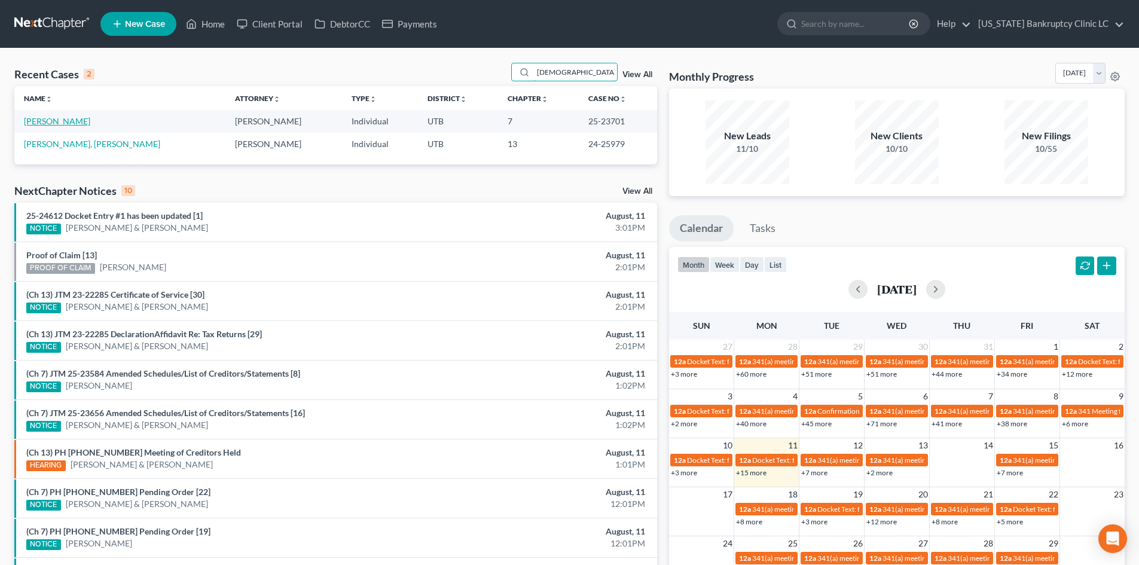
type input "[DEMOGRAPHIC_DATA]"
click at [60, 123] on link "[PERSON_NAME]" at bounding box center [57, 121] width 66 height 10
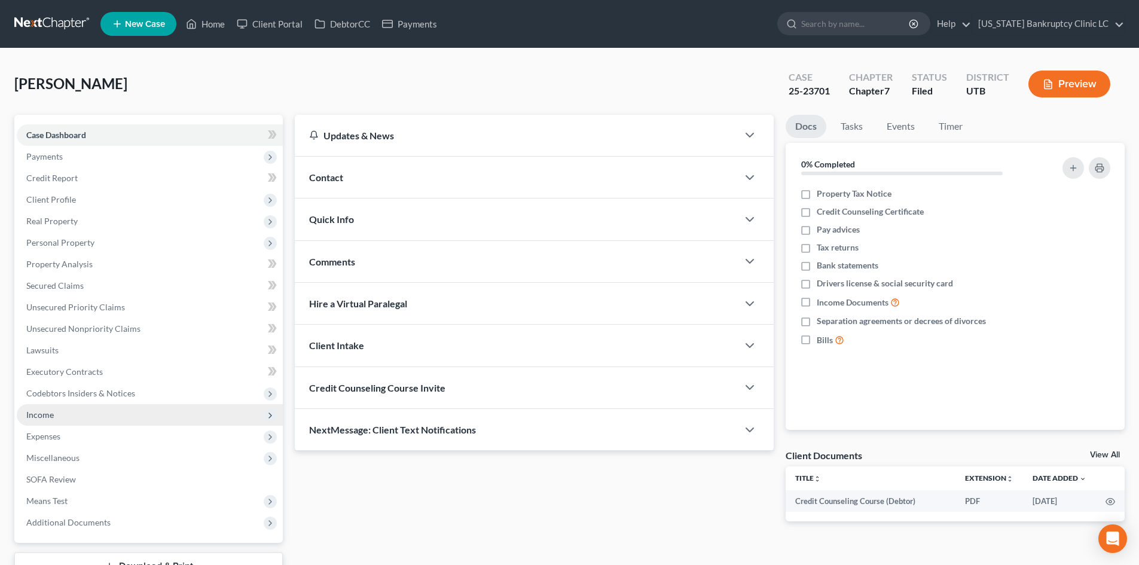
click at [46, 413] on span "Income" at bounding box center [40, 415] width 28 height 10
click at [70, 417] on span "Income" at bounding box center [150, 415] width 266 height 22
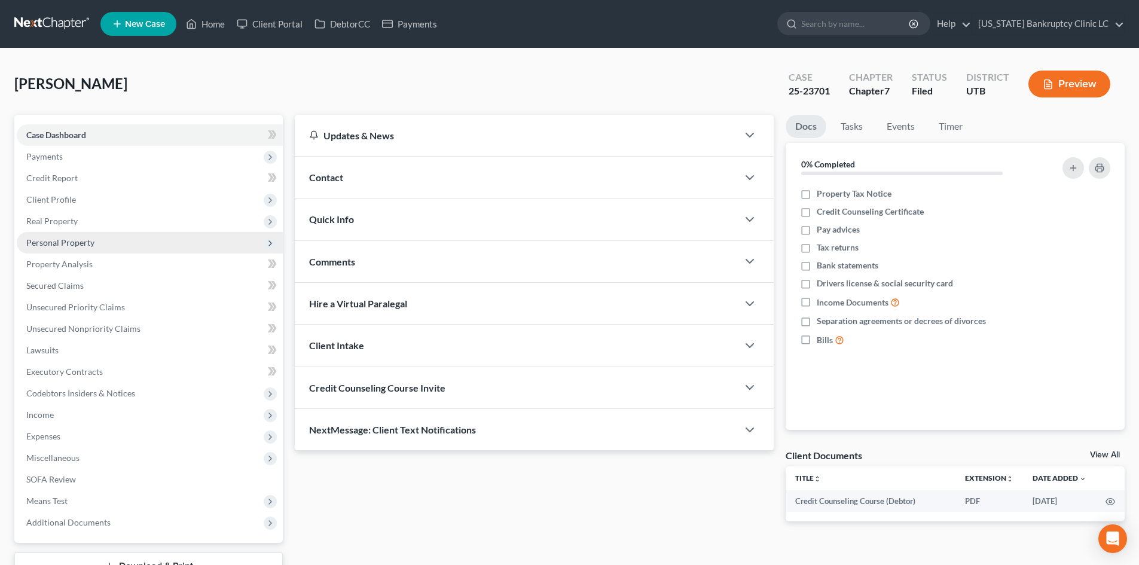
click at [74, 242] on span "Personal Property" at bounding box center [60, 242] width 68 height 10
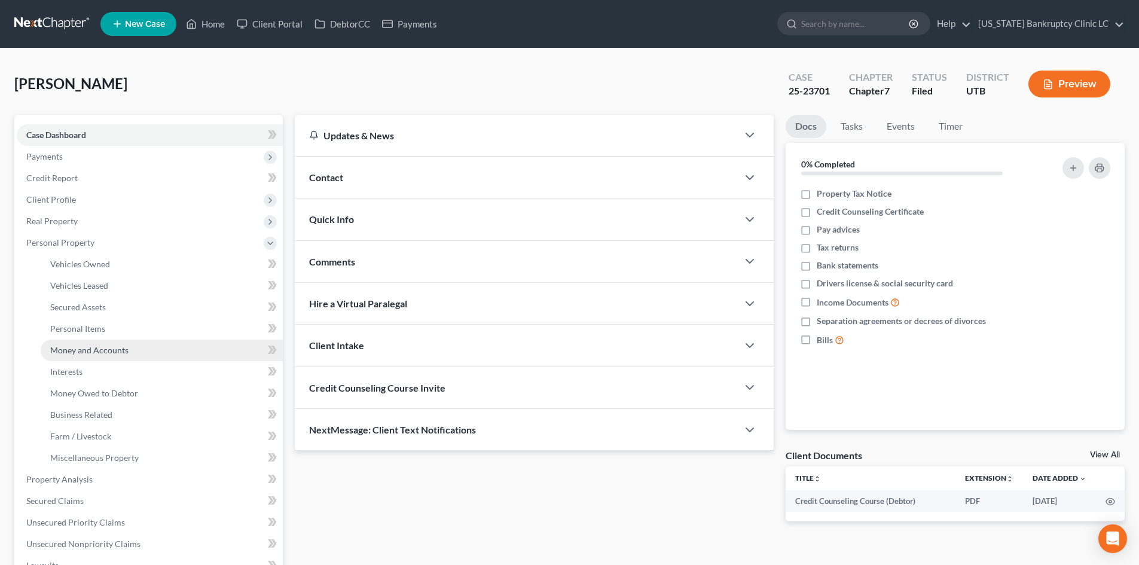
click at [109, 351] on span "Money and Accounts" at bounding box center [89, 350] width 78 height 10
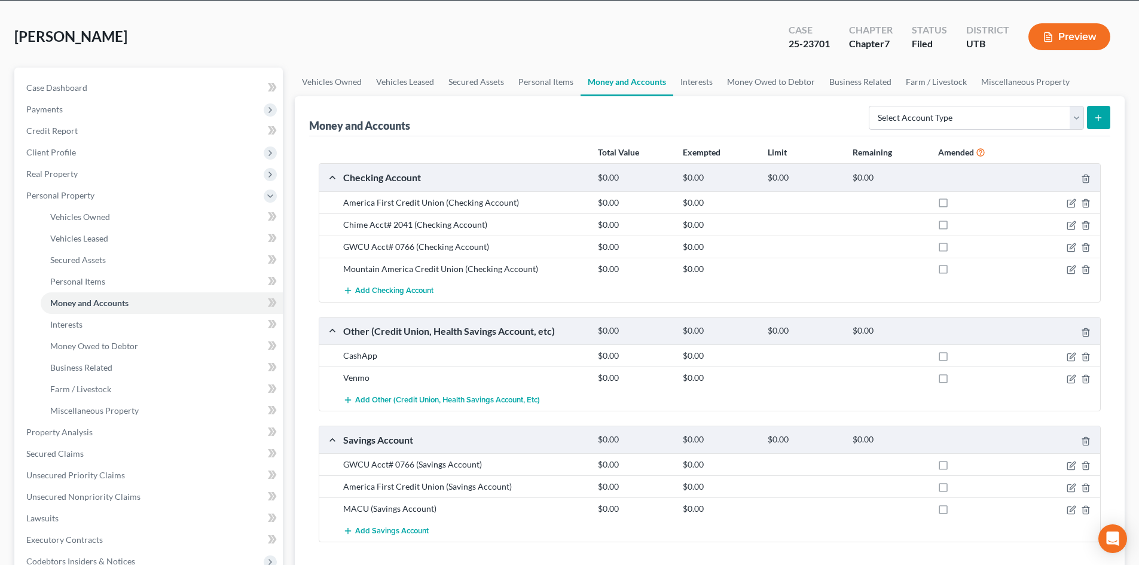
scroll to position [60, 0]
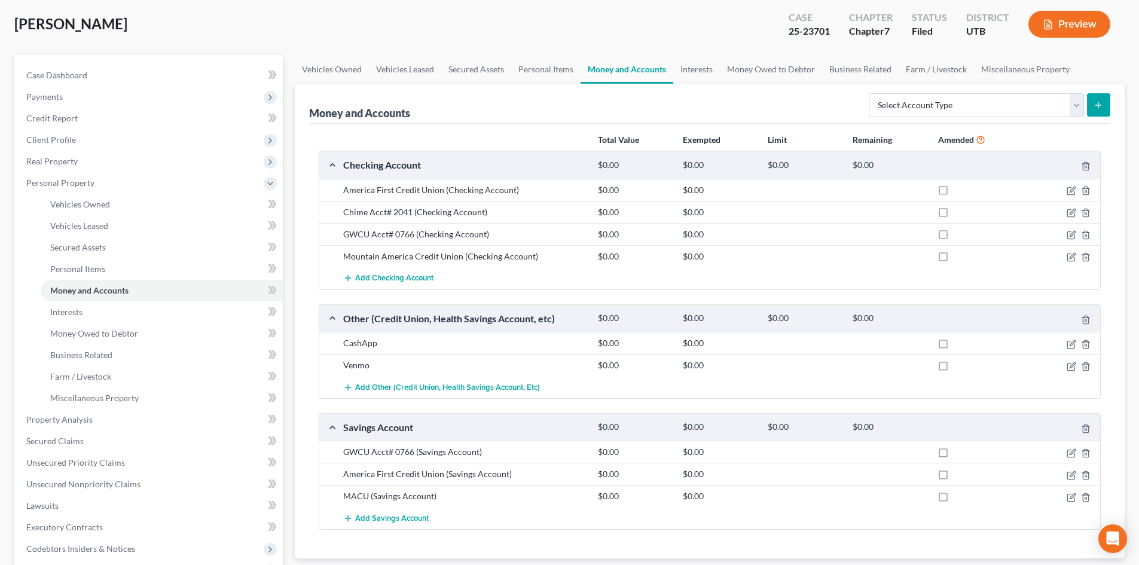
click at [1067, 251] on div at bounding box center [1059, 257] width 85 height 12
click at [1071, 257] on icon "button" at bounding box center [1072, 255] width 5 height 5
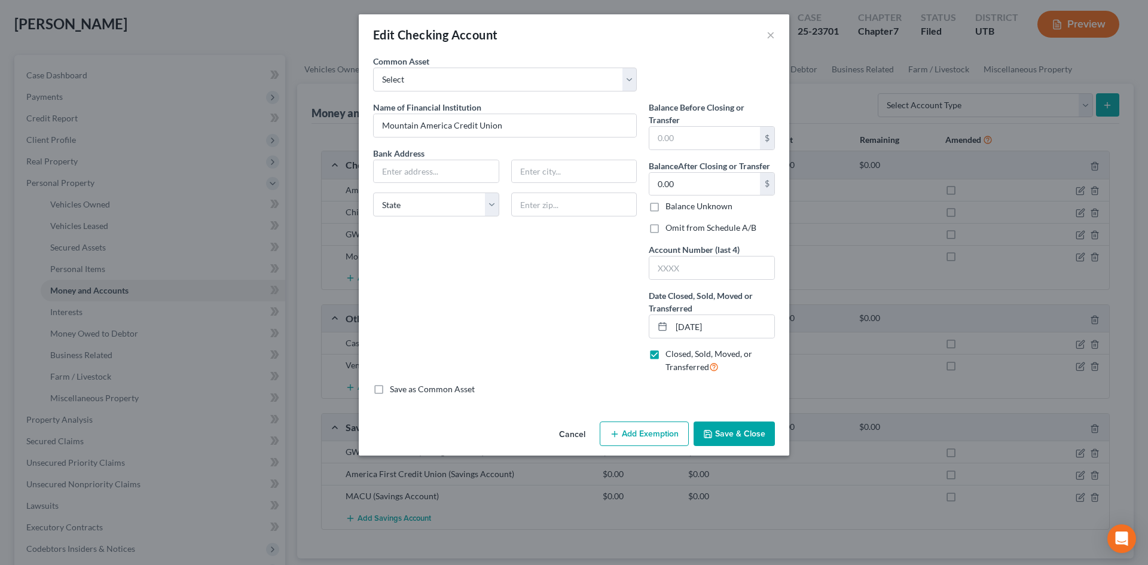
click at [666, 227] on label "Omit from Schedule A/B" at bounding box center [711, 228] width 91 height 12
click at [670, 227] on input "Omit from Schedule A/B" at bounding box center [674, 226] width 8 height 8
checkbox input "true"
click at [736, 441] on button "Save & Close" at bounding box center [734, 434] width 81 height 25
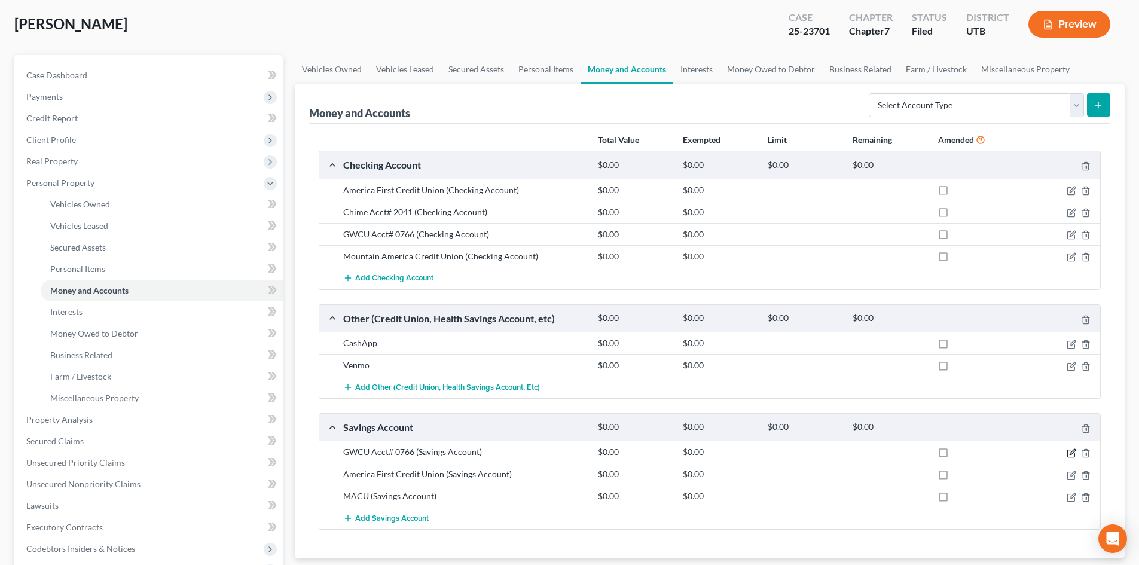
click at [1070, 453] on icon "button" at bounding box center [1072, 454] width 10 height 10
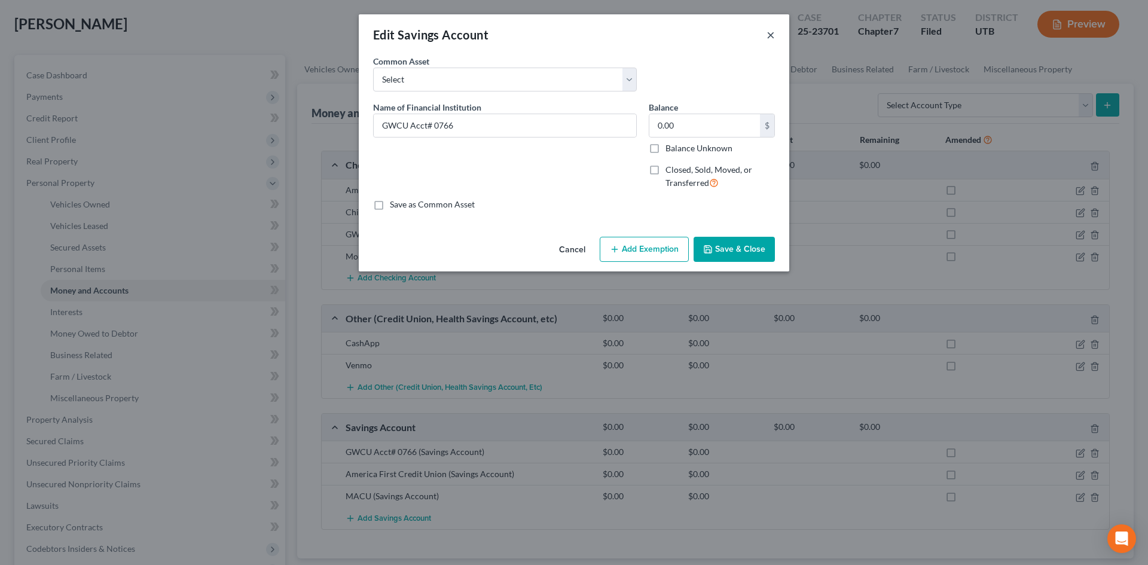
click at [772, 33] on button "×" at bounding box center [771, 35] width 8 height 14
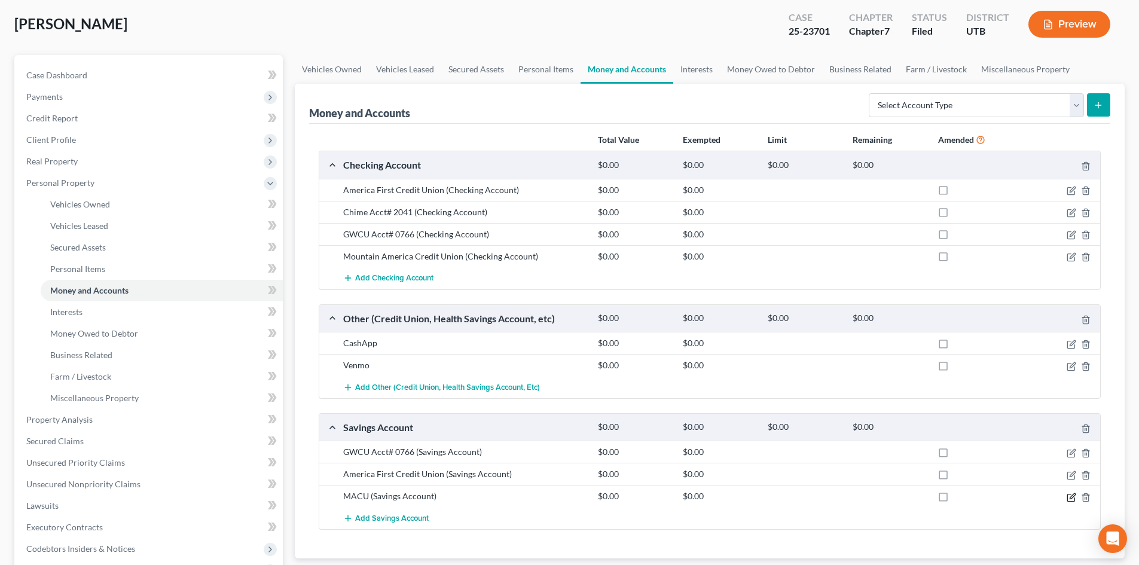
click at [1070, 498] on icon "button" at bounding box center [1072, 498] width 10 height 10
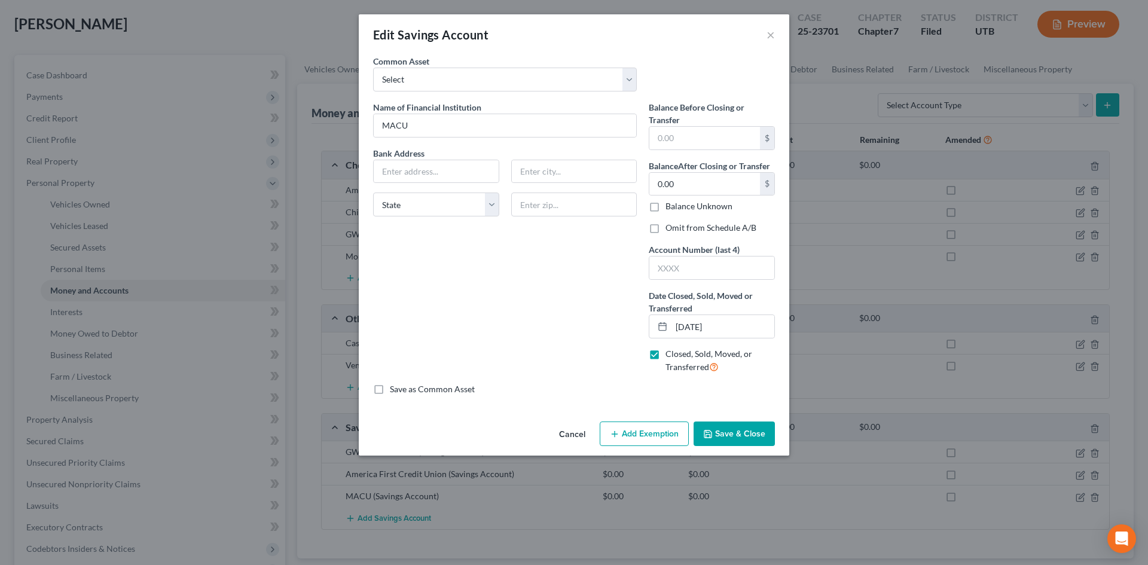
click at [702, 227] on label "Omit from Schedule A/B" at bounding box center [711, 228] width 91 height 12
click at [678, 227] on input "Omit from Schedule A/B" at bounding box center [674, 226] width 8 height 8
checkbox input "true"
click at [734, 439] on button "Save & Close" at bounding box center [734, 434] width 81 height 25
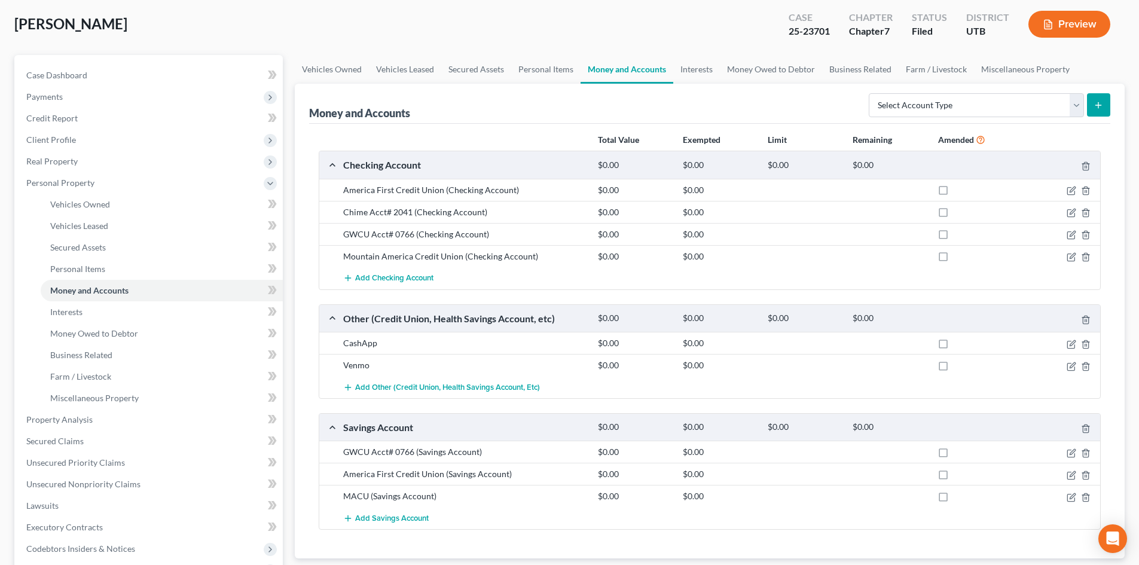
drag, startPoint x: 735, startPoint y: 439, endPoint x: 741, endPoint y: 437, distance: 6.4
drag, startPoint x: 741, startPoint y: 437, endPoint x: 627, endPoint y: 18, distance: 433.8
click at [627, 18] on div "[PERSON_NAME] Upgraded Case 25-23701 Chapter Chapter 7 Status Filed District UT…" at bounding box center [569, 29] width 1111 height 52
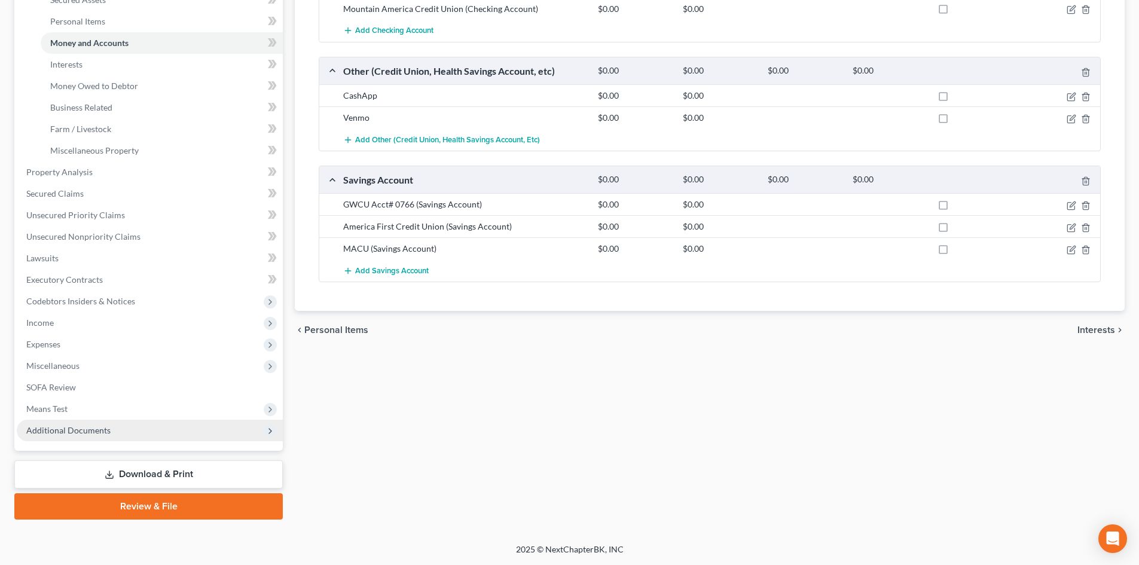
click at [139, 435] on span "Additional Documents" at bounding box center [150, 431] width 266 height 22
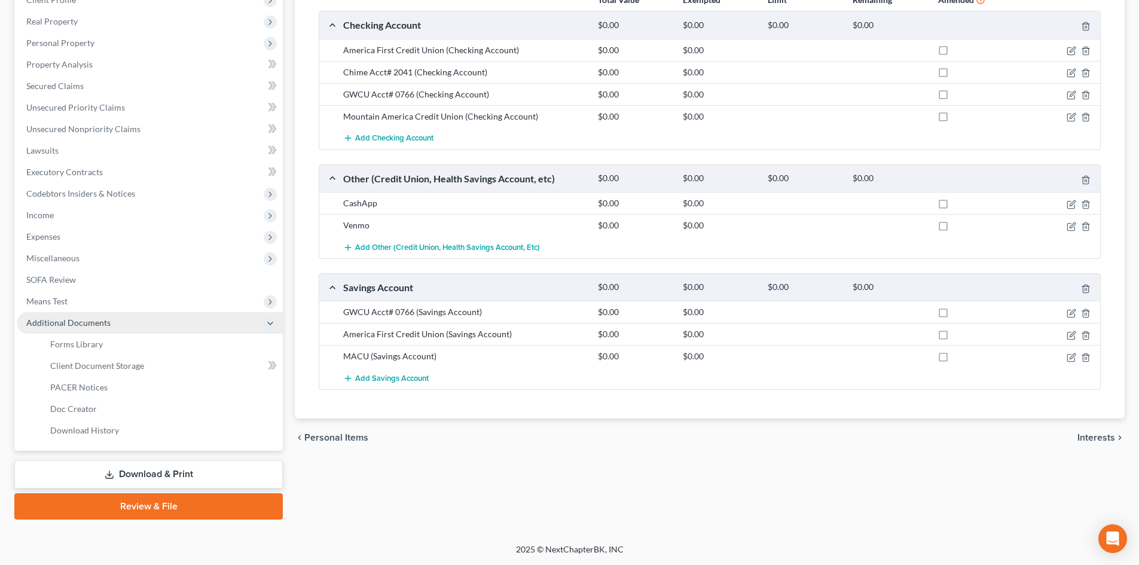
scroll to position [200, 0]
click at [178, 477] on link "Download & Print" at bounding box center [148, 475] width 269 height 28
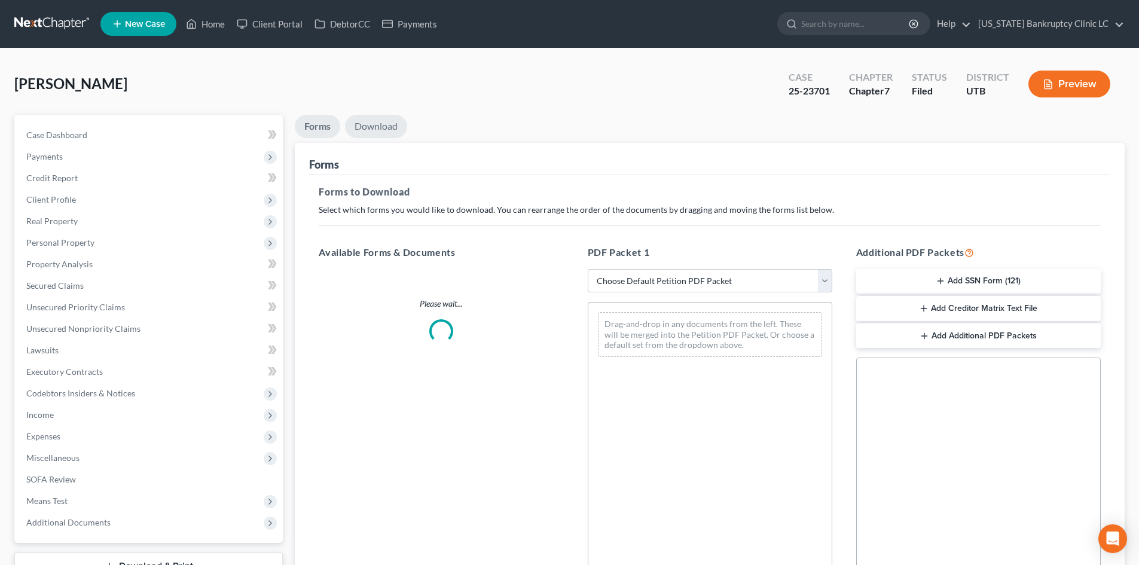
click at [384, 130] on link "Download" at bounding box center [376, 126] width 62 height 23
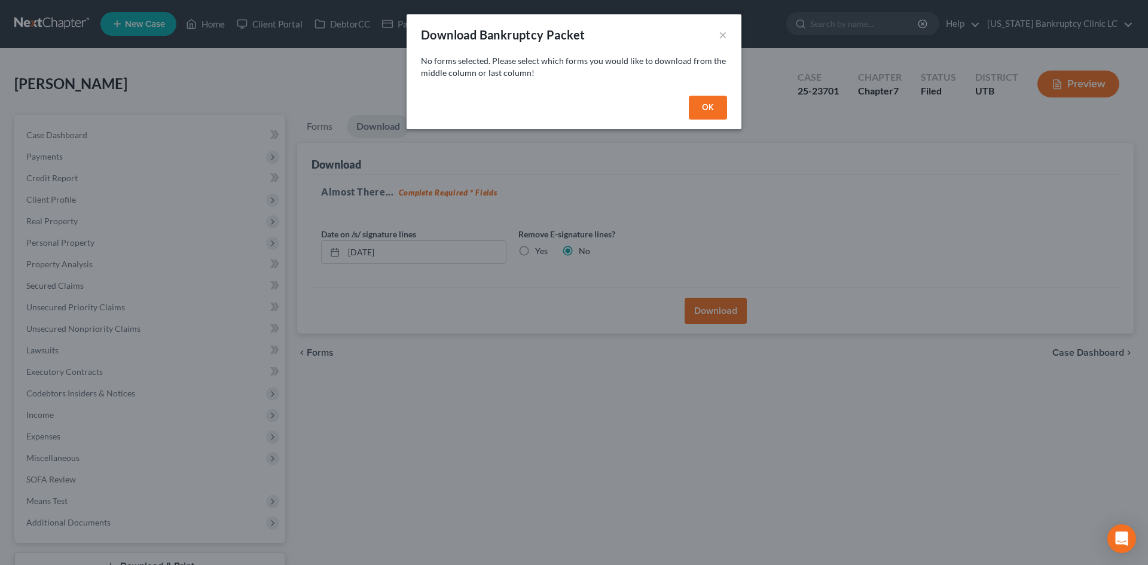
click at [727, 111] on button "OK" at bounding box center [708, 108] width 38 height 24
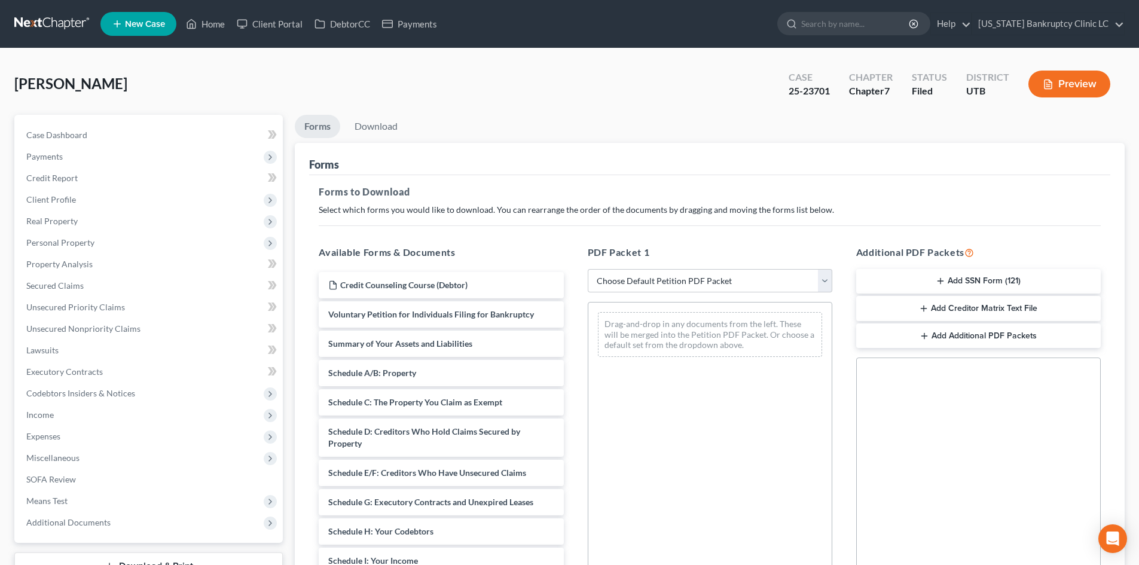
click at [326, 127] on link "Forms" at bounding box center [317, 126] width 45 height 23
click at [682, 275] on select "Choose Default Petition PDF Packet Complete Bankruptcy Petition (all forms and …" at bounding box center [710, 281] width 245 height 24
click at [640, 154] on div "Forms" at bounding box center [709, 159] width 801 height 32
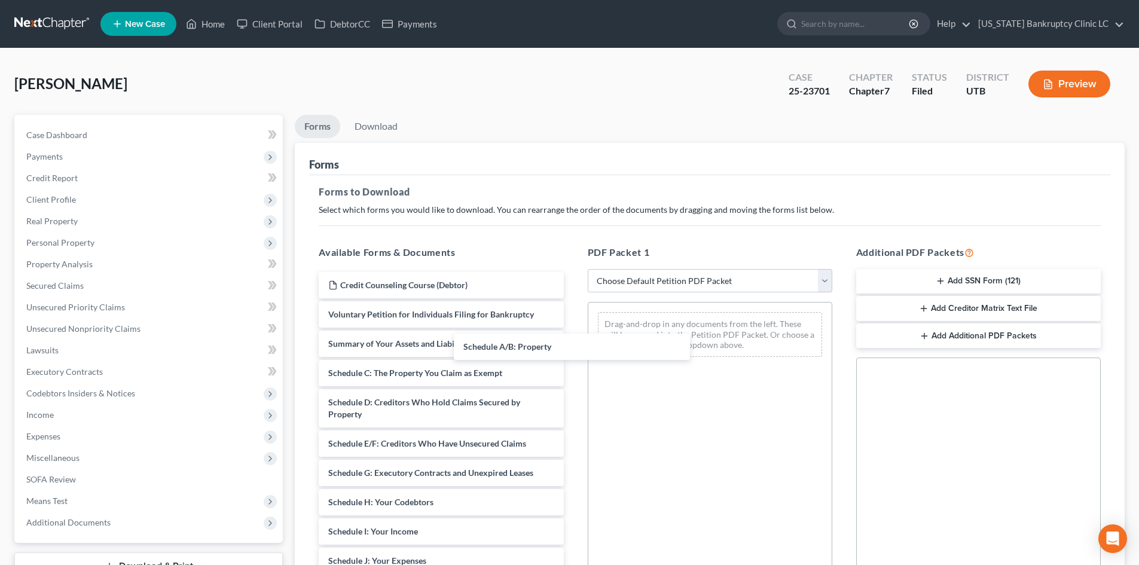
drag, startPoint x: 447, startPoint y: 380, endPoint x: 676, endPoint y: 379, distance: 228.5
click at [573, 293] on div "Schedule A/B: Property Credit Counseling Course (Debtor) Voluntary Petition for…" at bounding box center [441, 558] width 264 height 572
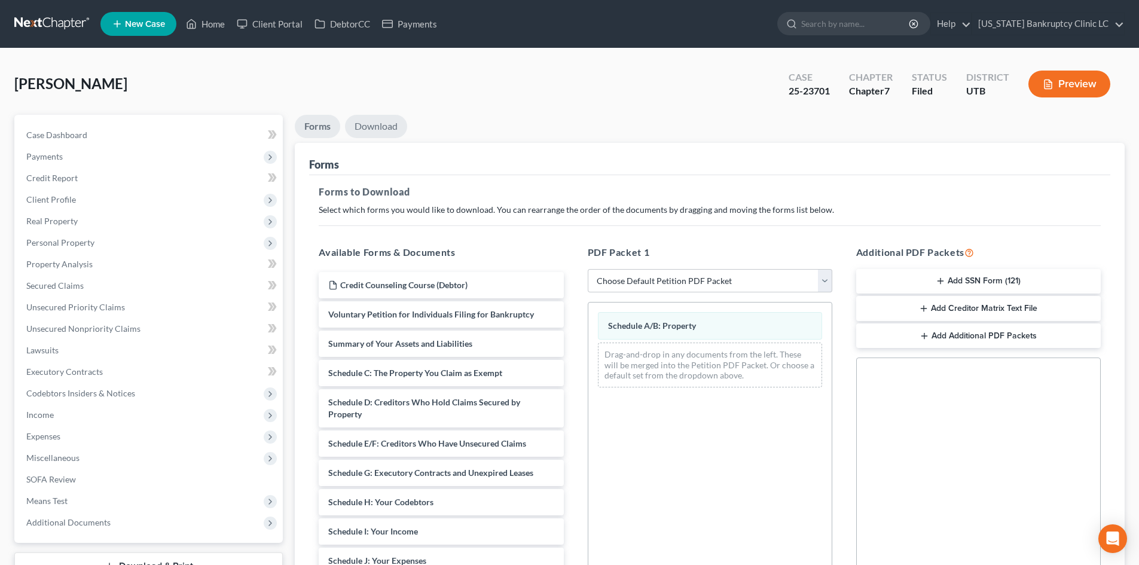
click at [376, 127] on link "Download" at bounding box center [376, 126] width 62 height 23
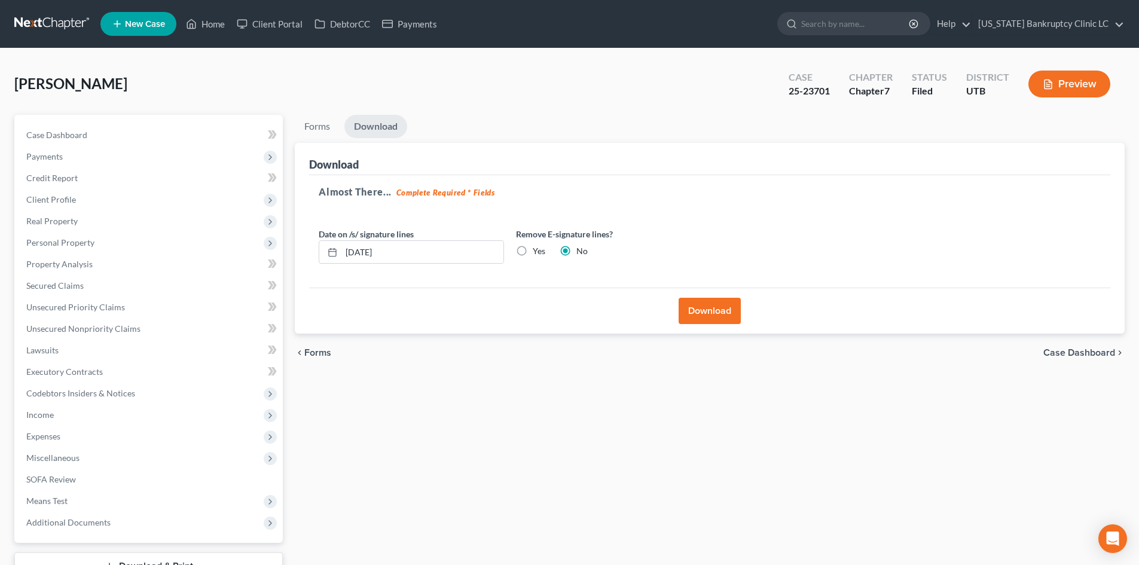
click at [690, 301] on button "Download" at bounding box center [710, 311] width 62 height 26
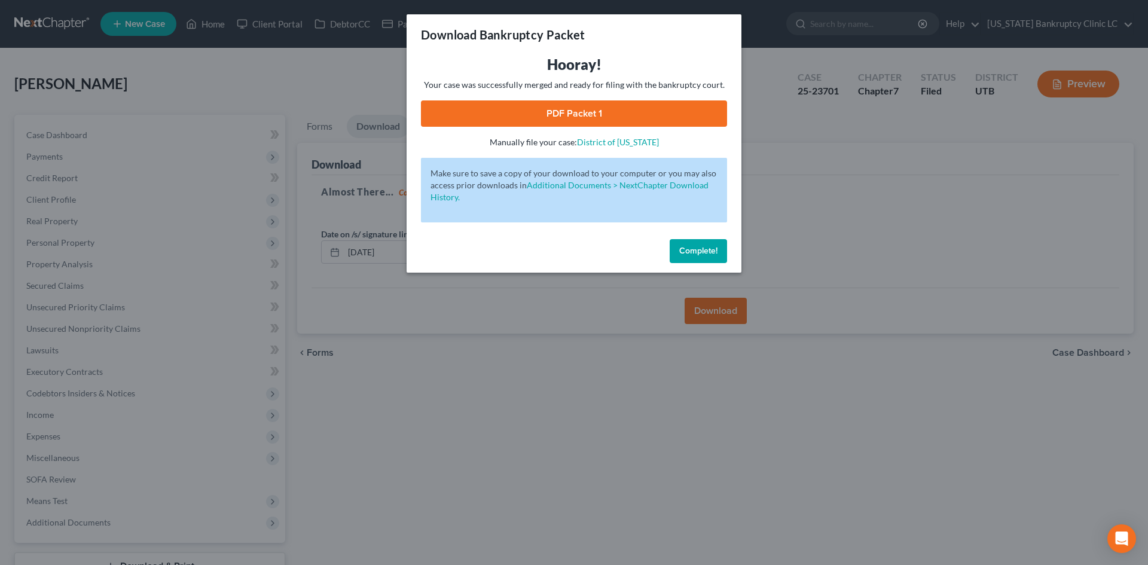
click at [657, 108] on link "PDF Packet 1" at bounding box center [574, 113] width 306 height 26
drag, startPoint x: 715, startPoint y: 252, endPoint x: 78, endPoint y: 404, distance: 654.9
click at [715, 251] on span "Complete!" at bounding box center [698, 251] width 38 height 10
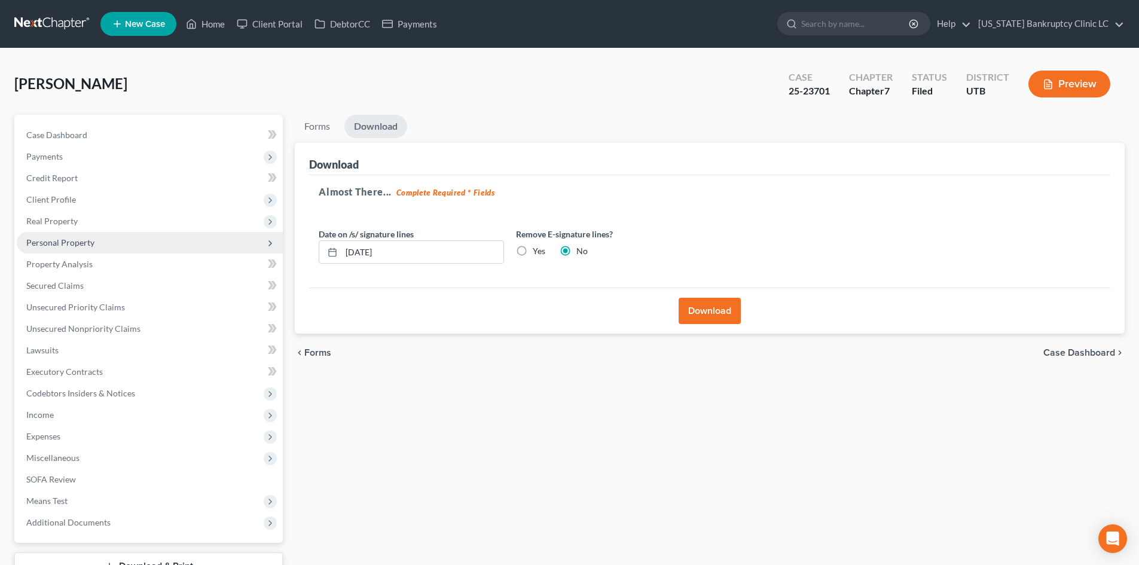
click at [71, 234] on span "Personal Property" at bounding box center [150, 243] width 266 height 22
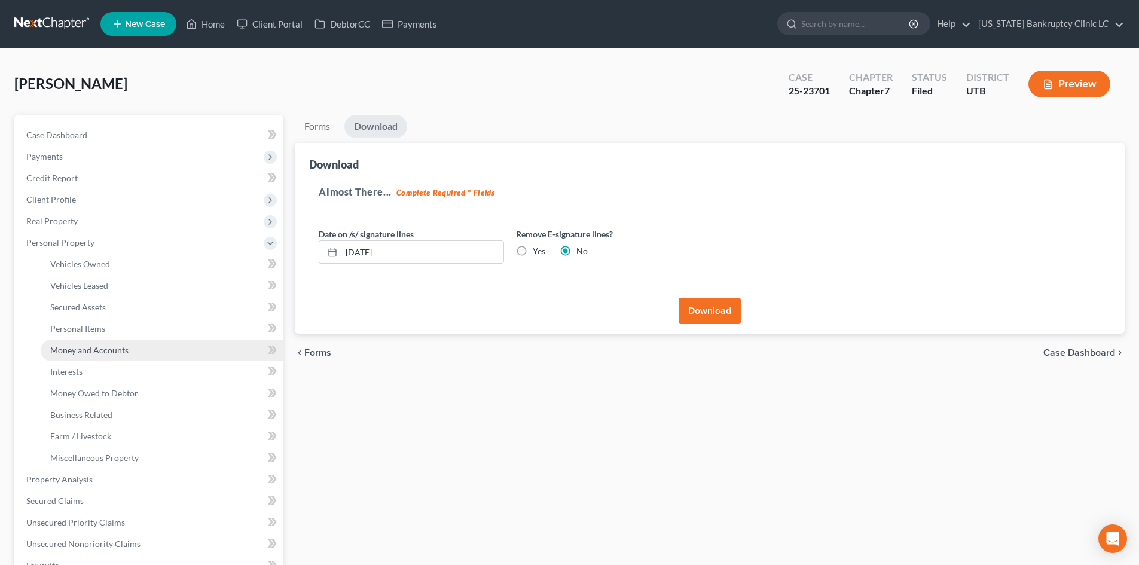
click at [95, 347] on span "Money and Accounts" at bounding box center [89, 350] width 78 height 10
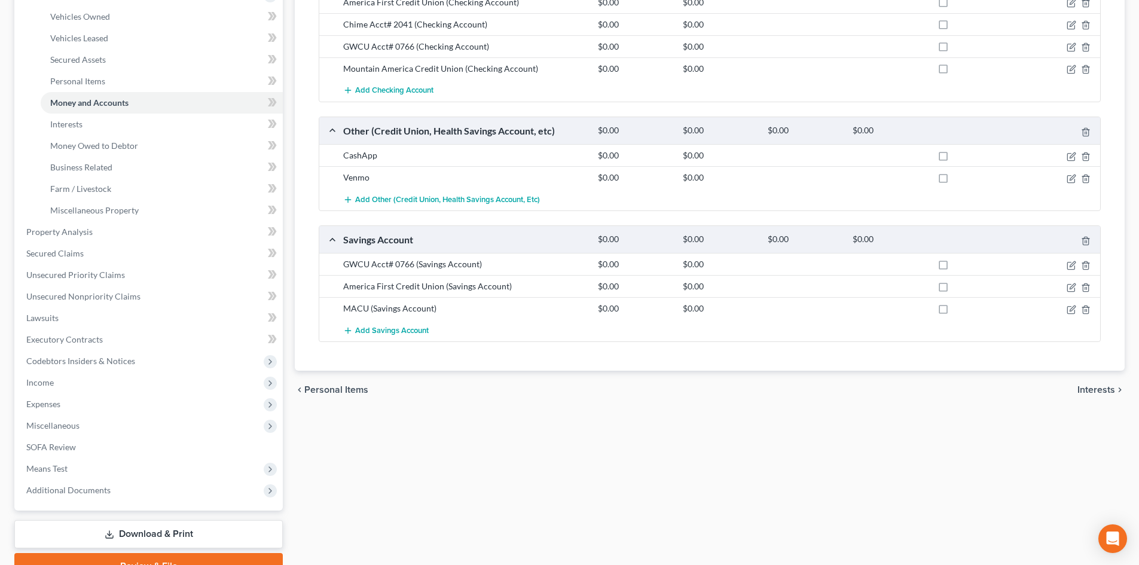
scroll to position [128, 0]
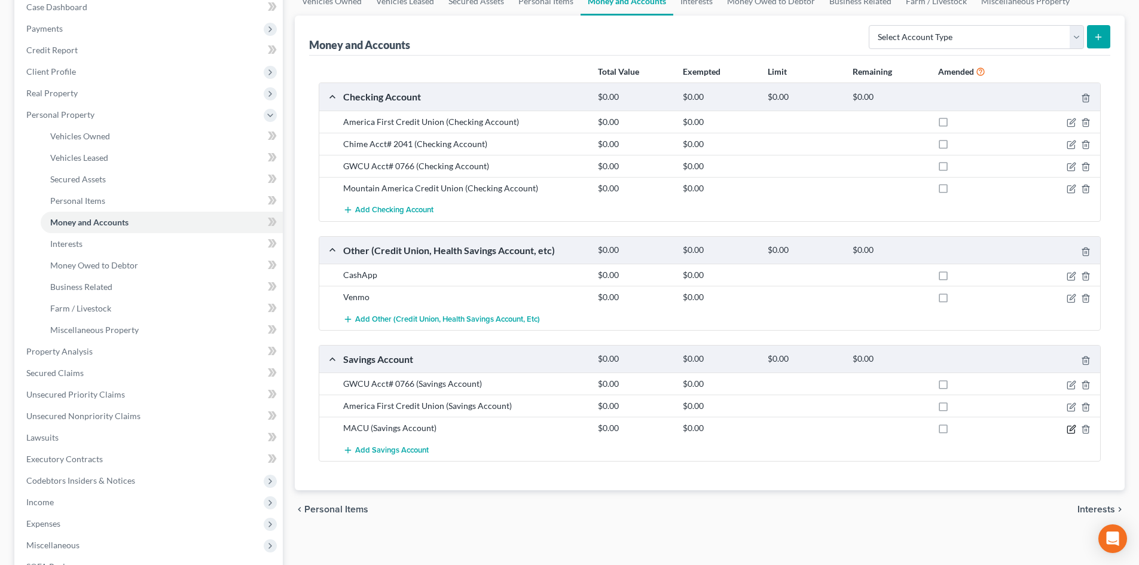
click at [1069, 429] on icon "button" at bounding box center [1072, 430] width 10 height 10
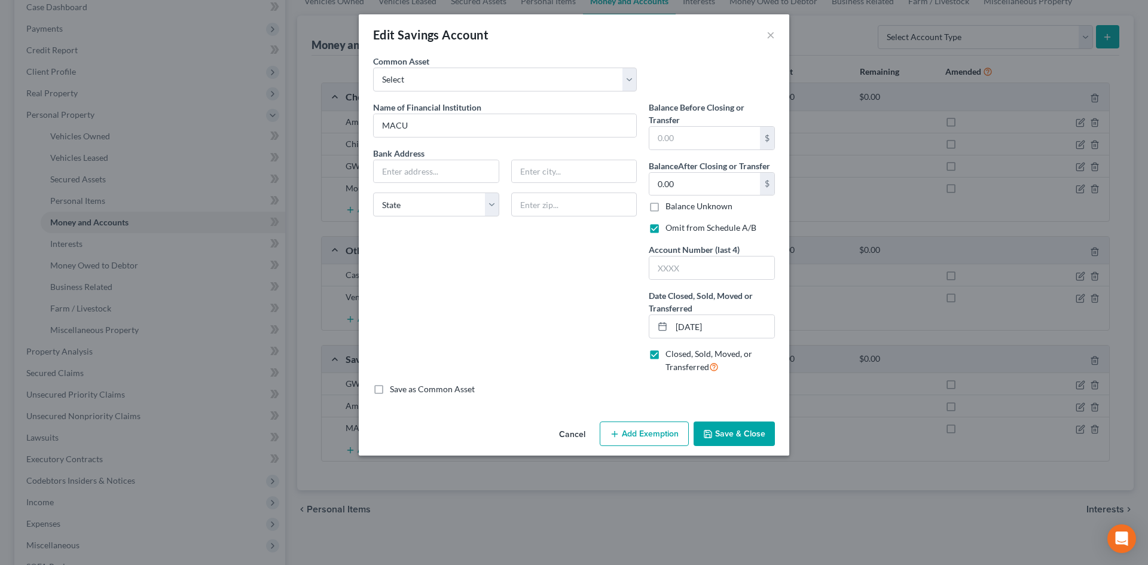
click at [690, 230] on label "Omit from Schedule A/B" at bounding box center [711, 228] width 91 height 12
click at [678, 230] on input "Omit from Schedule A/B" at bounding box center [674, 226] width 8 height 8
checkbox input "false"
click at [727, 439] on button "Save & Close" at bounding box center [734, 434] width 81 height 25
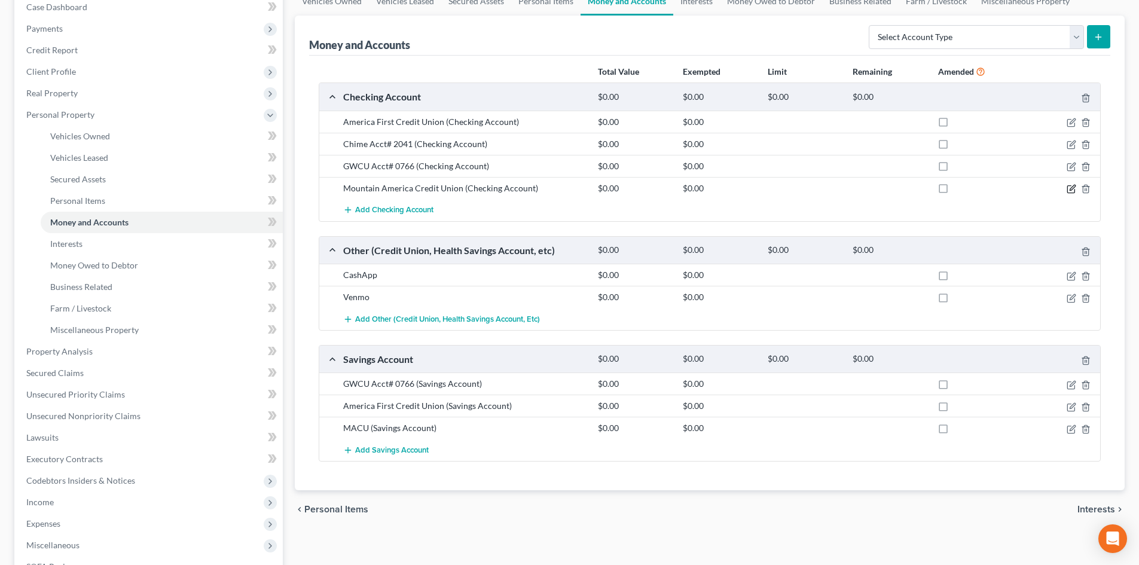
click at [1071, 190] on icon "button" at bounding box center [1072, 187] width 5 height 5
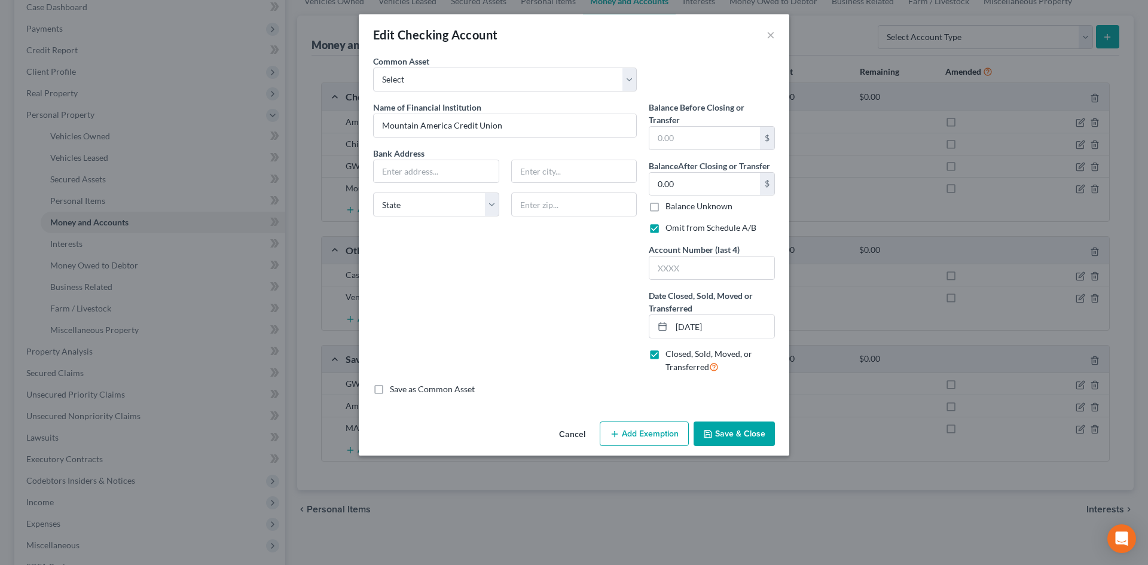
click at [682, 226] on label "Omit from Schedule A/B" at bounding box center [711, 228] width 91 height 12
click at [678, 226] on input "Omit from Schedule A/B" at bounding box center [674, 226] width 8 height 8
checkbox input "false"
click at [744, 443] on button "Save & Close" at bounding box center [734, 434] width 81 height 25
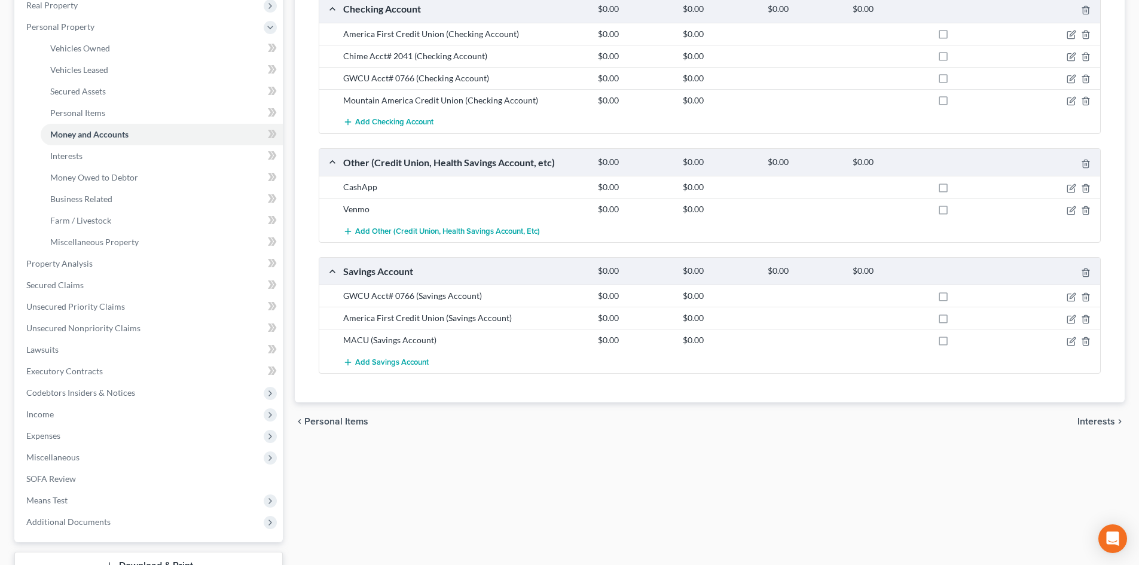
scroll to position [307, 0]
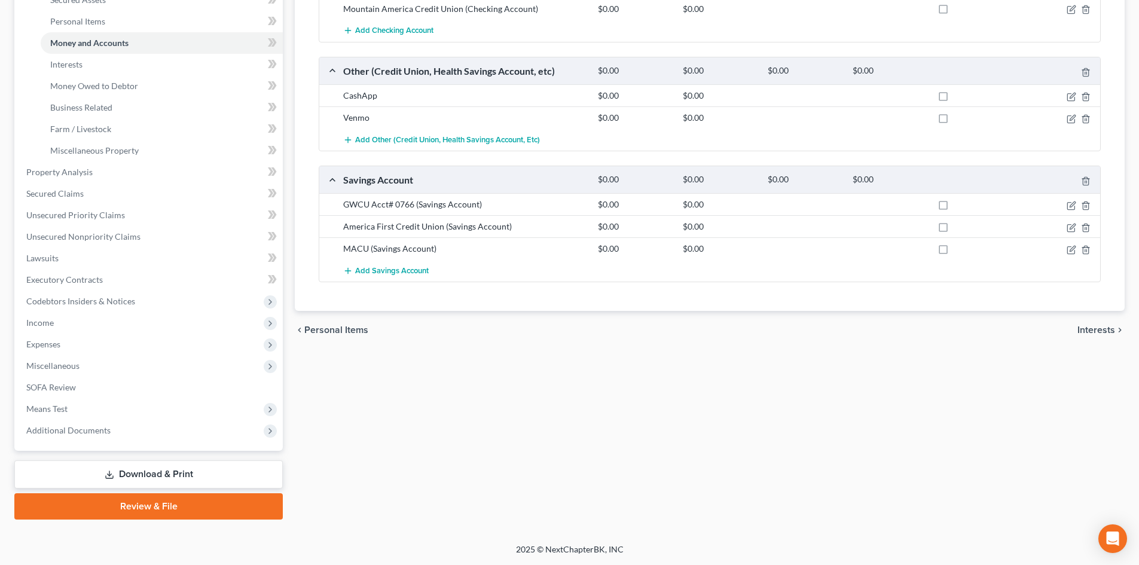
click at [184, 474] on link "Download & Print" at bounding box center [148, 475] width 269 height 28
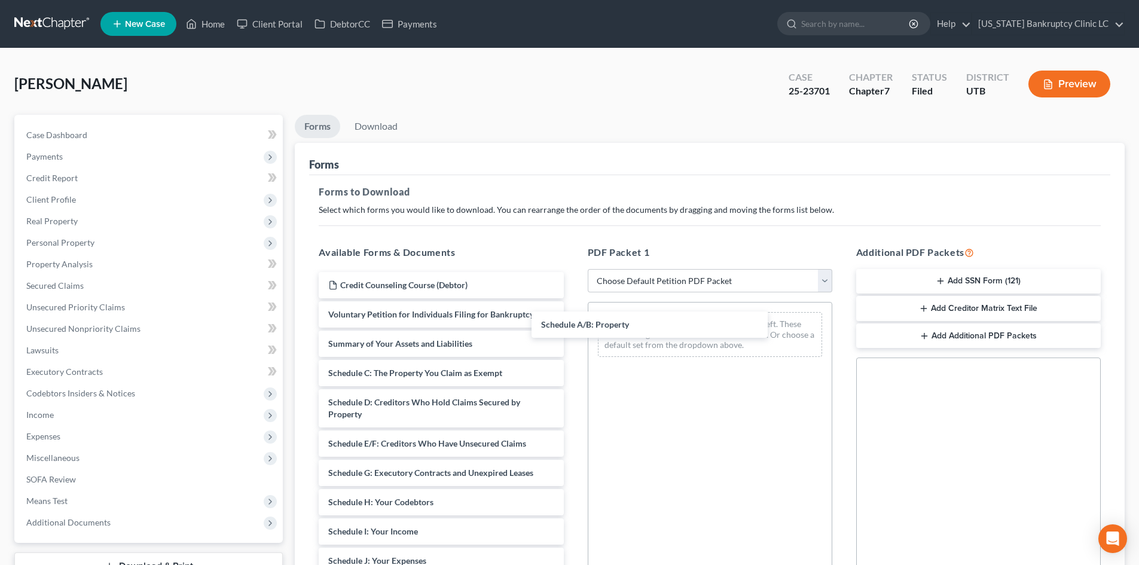
click at [573, 326] on div "Schedule A/B: Property Credit Counseling Course (Debtor) Voluntary Petition for…" at bounding box center [441, 558] width 264 height 572
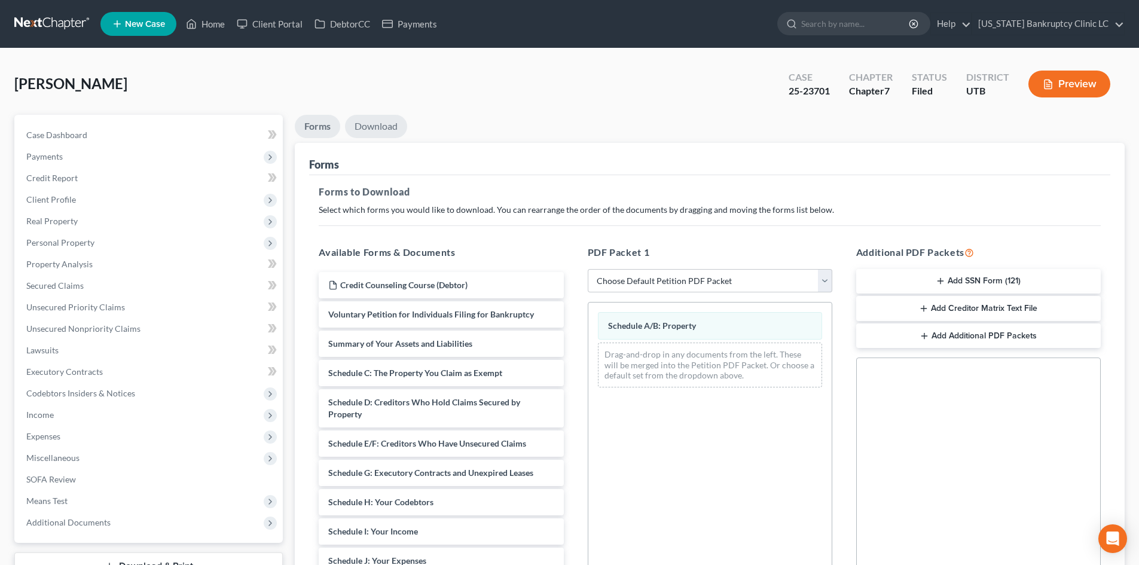
click at [365, 127] on link "Download" at bounding box center [376, 126] width 62 height 23
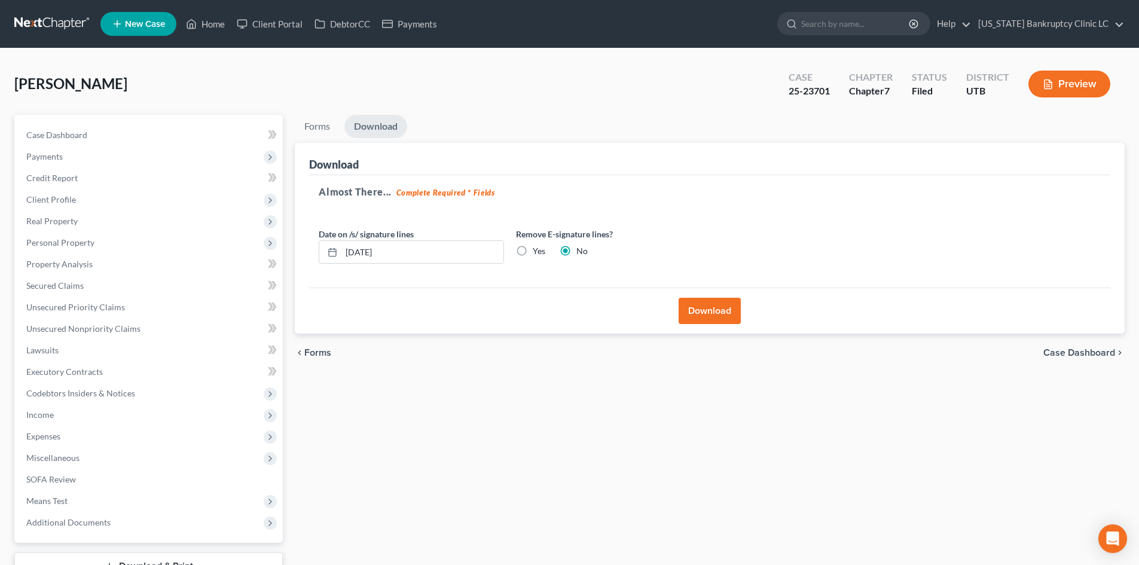
click at [720, 318] on button "Download" at bounding box center [710, 311] width 62 height 26
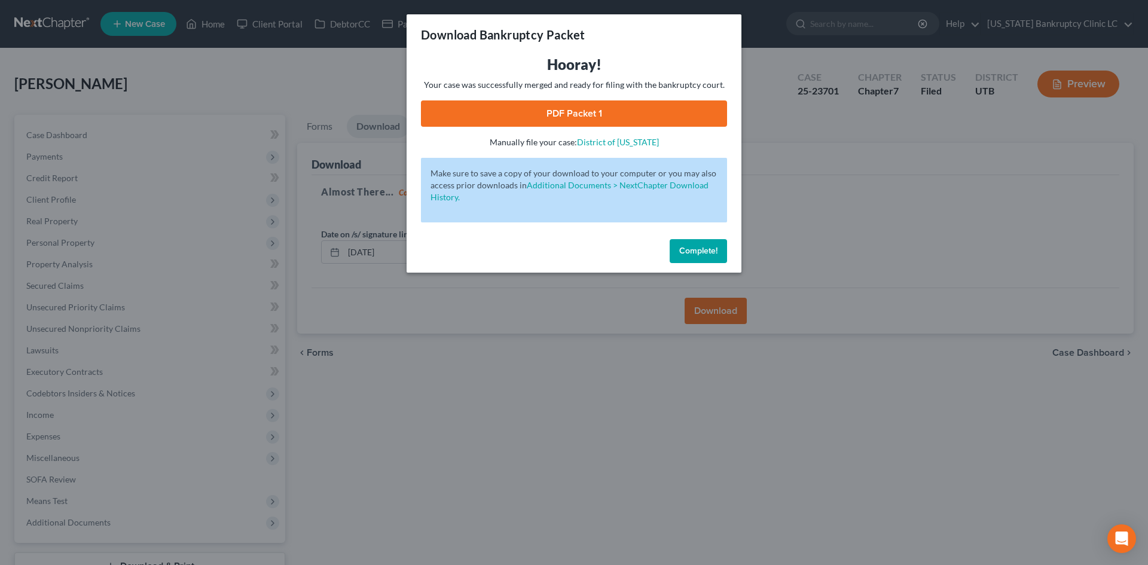
click at [663, 117] on link "PDF Packet 1" at bounding box center [574, 113] width 306 height 26
click at [689, 254] on span "Complete!" at bounding box center [698, 251] width 38 height 10
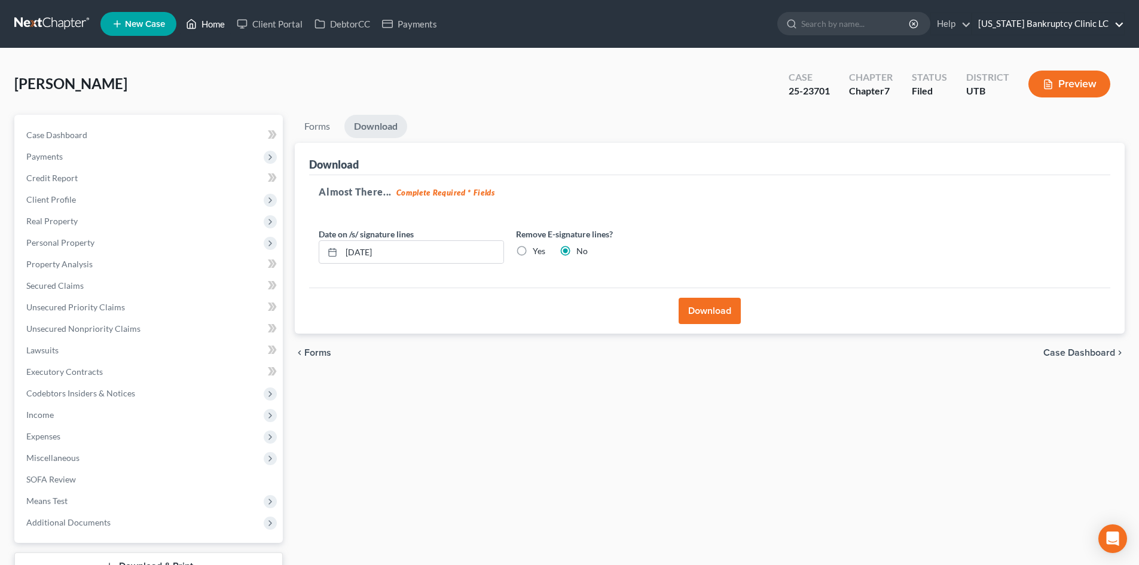
drag, startPoint x: 209, startPoint y: 29, endPoint x: 1019, endPoint y: 16, distance: 809.9
click at [209, 29] on link "Home" at bounding box center [205, 24] width 51 height 22
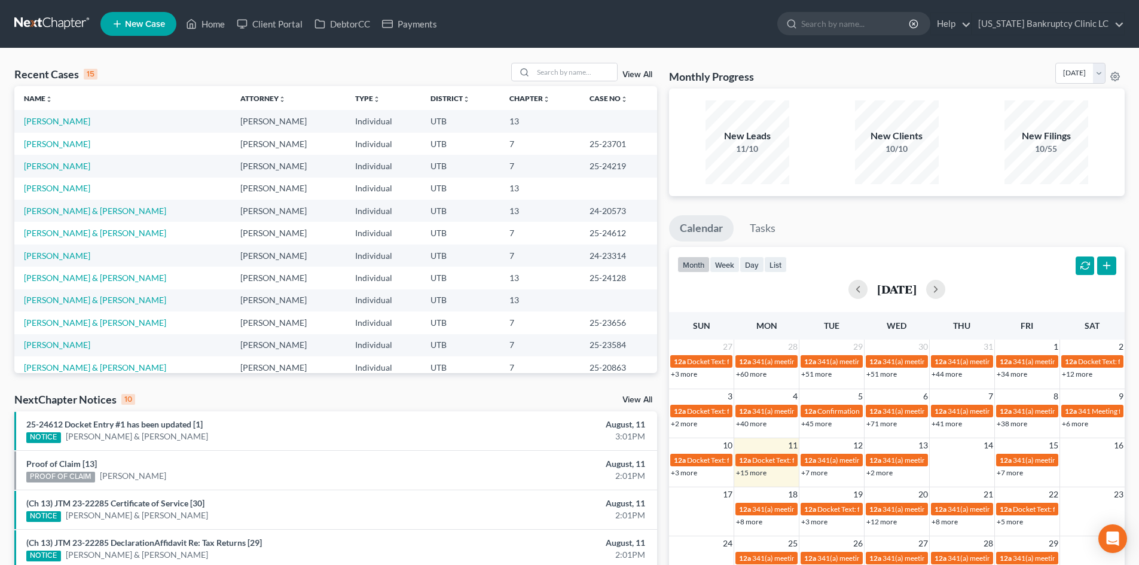
click at [565, 56] on div "Recent Cases 15 View All Name unfold_more expand_more expand_less Attorney unfo…" at bounding box center [569, 443] width 1139 height 791
click at [565, 71] on input "search" at bounding box center [575, 71] width 84 height 17
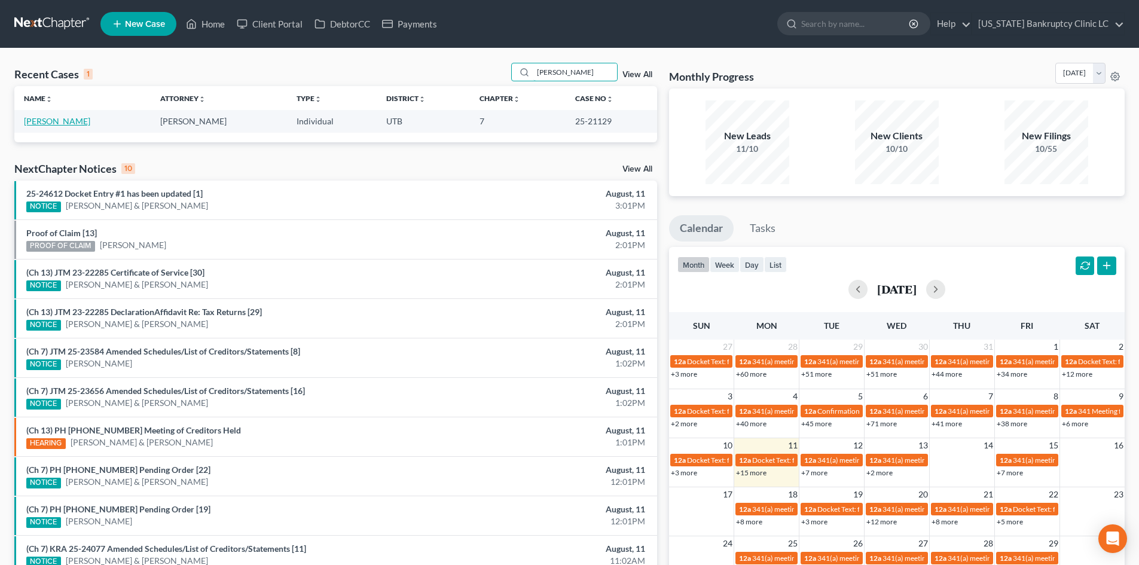
type input "[PERSON_NAME]"
click at [45, 121] on link "[PERSON_NAME]" at bounding box center [57, 121] width 66 height 10
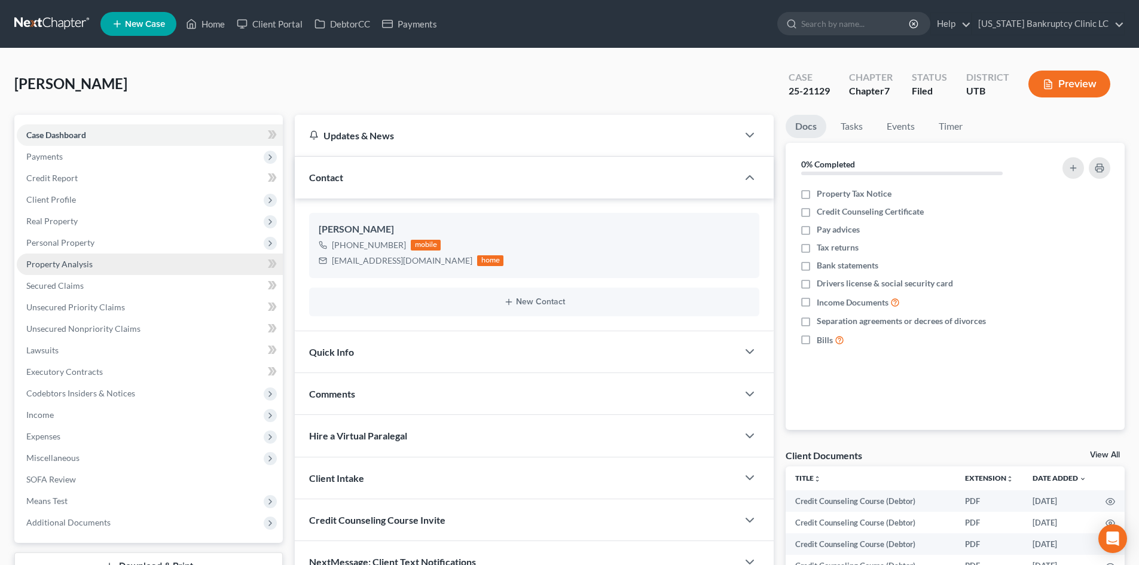
click at [71, 264] on span "Property Analysis" at bounding box center [59, 264] width 66 height 10
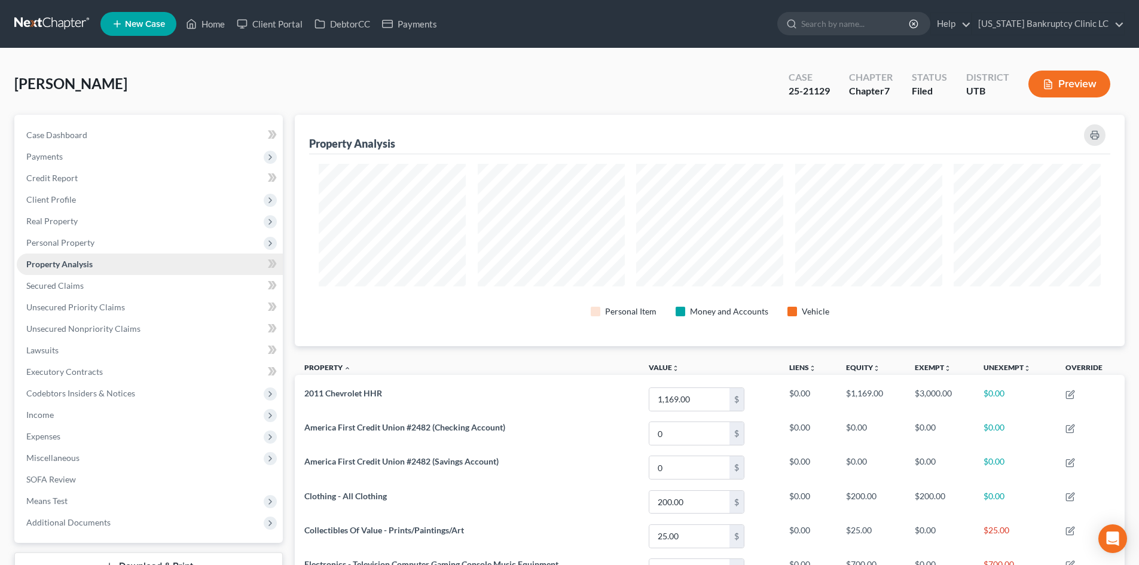
scroll to position [231, 830]
click at [92, 249] on span "Personal Property" at bounding box center [150, 243] width 266 height 22
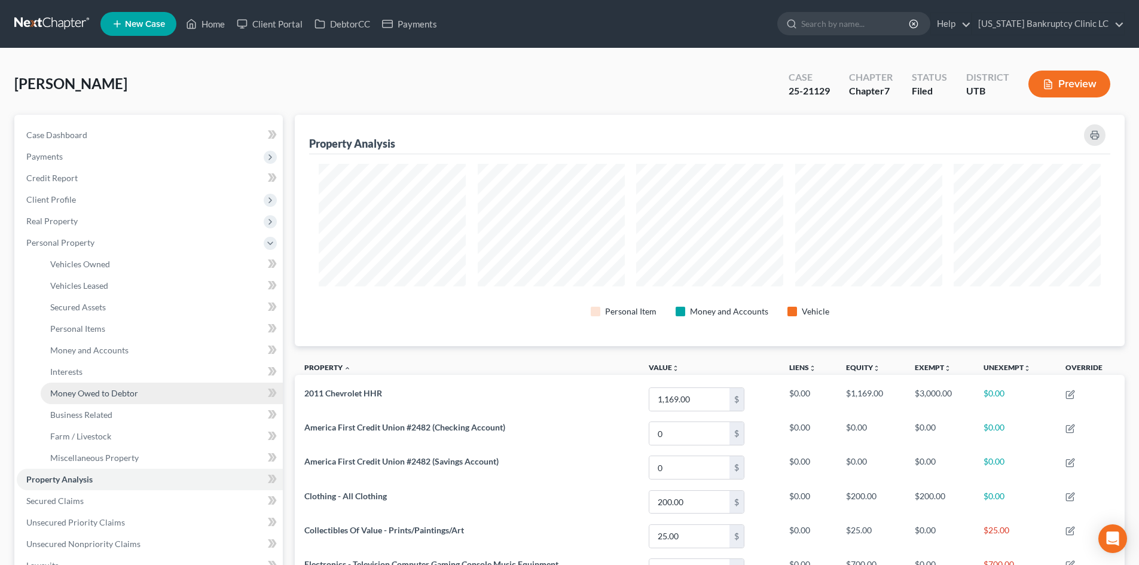
click at [108, 398] on link "Money Owed to Debtor" at bounding box center [162, 394] width 242 height 22
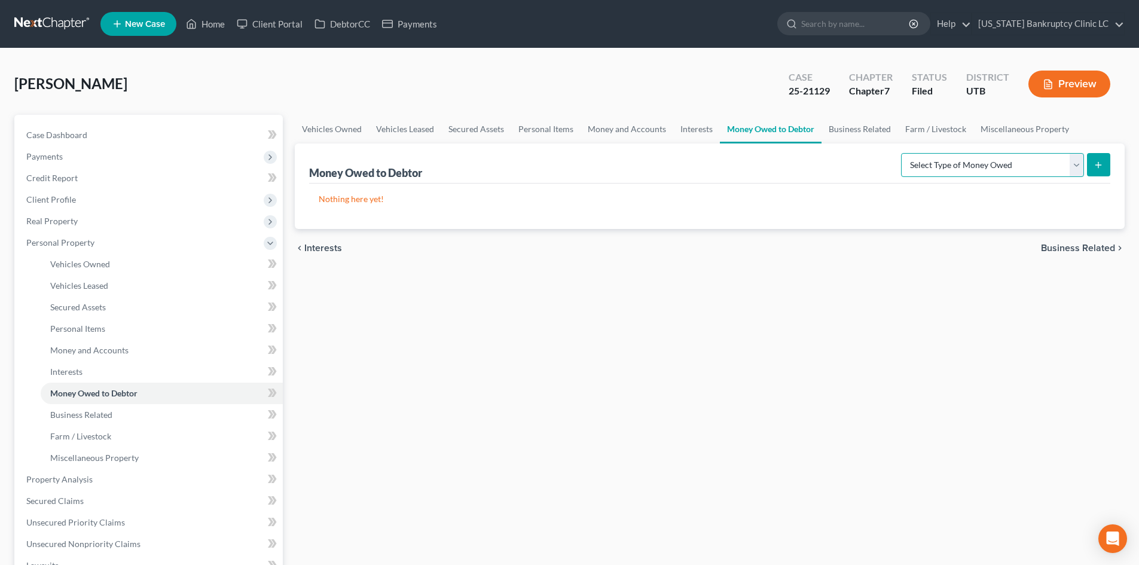
click at [1002, 159] on select "Select Type of Money Owed Accounts Receivable Alimony Child Support Claims Agai…" at bounding box center [992, 165] width 183 height 24
click at [367, 173] on div "Money Owed to Debtor" at bounding box center [366, 173] width 115 height 14
click at [1066, 165] on select "Select Type of Money Owed Accounts Receivable Alimony Child Support Claims Agai…" at bounding box center [992, 165] width 183 height 24
click at [903, 153] on select "Select Type of Money Owed Accounts Receivable Alimony Child Support Claims Agai…" at bounding box center [992, 165] width 183 height 24
click at [982, 171] on select "Select Type of Money Owed Accounts Receivable Alimony Child Support Claims Agai…" at bounding box center [992, 165] width 183 height 24
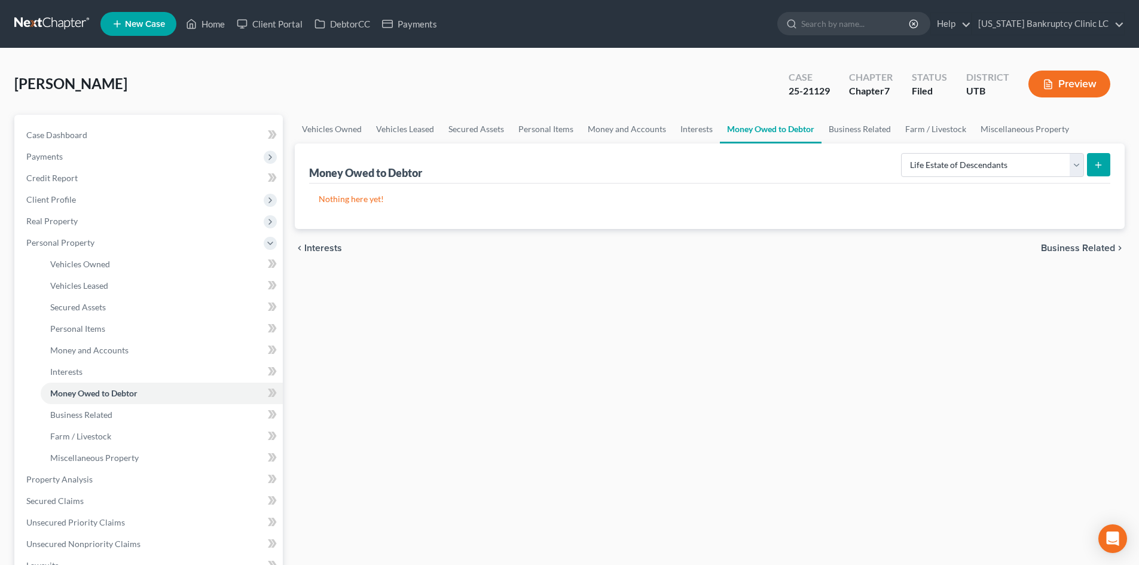
click at [837, 402] on div "Vehicles Owned Vehicles Leased Secured Assets Personal Items Money and Accounts…" at bounding box center [710, 471] width 842 height 712
click at [952, 175] on select "Select Type of Money Owed Accounts Receivable Alimony Child Support Claims Agai…" at bounding box center [992, 165] width 183 height 24
click at [942, 173] on select "Select Type of Money Owed Accounts Receivable Alimony Child Support Claims Agai…" at bounding box center [992, 165] width 183 height 24
select select "financial_assets_not_yet_listed"
click at [903, 153] on select "Select Type of Money Owed Accounts Receivable Alimony Child Support Claims Agai…" at bounding box center [992, 165] width 183 height 24
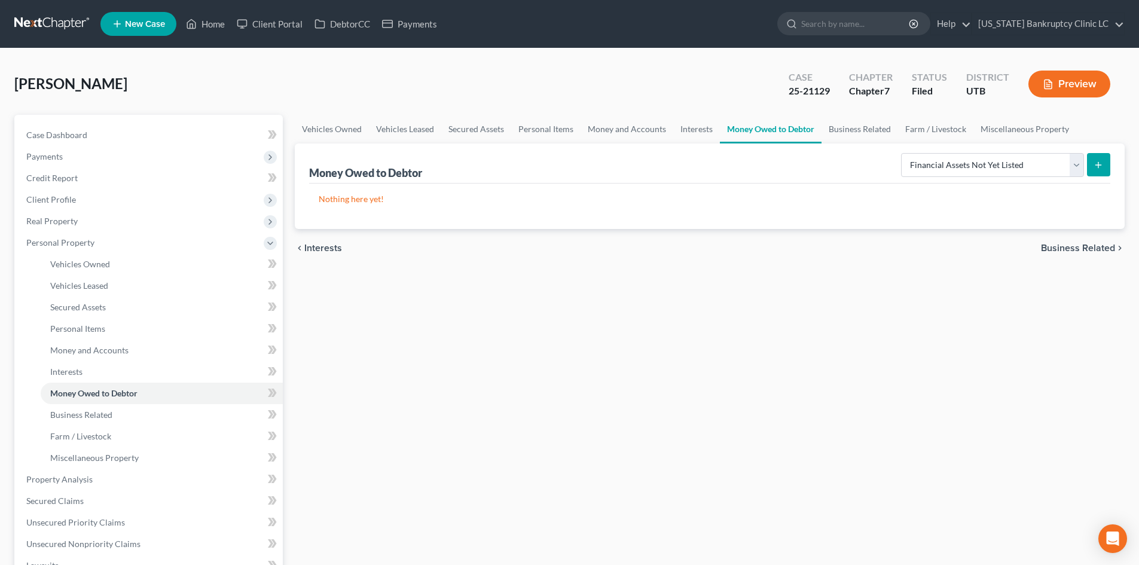
click at [1103, 164] on icon "submit" at bounding box center [1099, 165] width 10 height 10
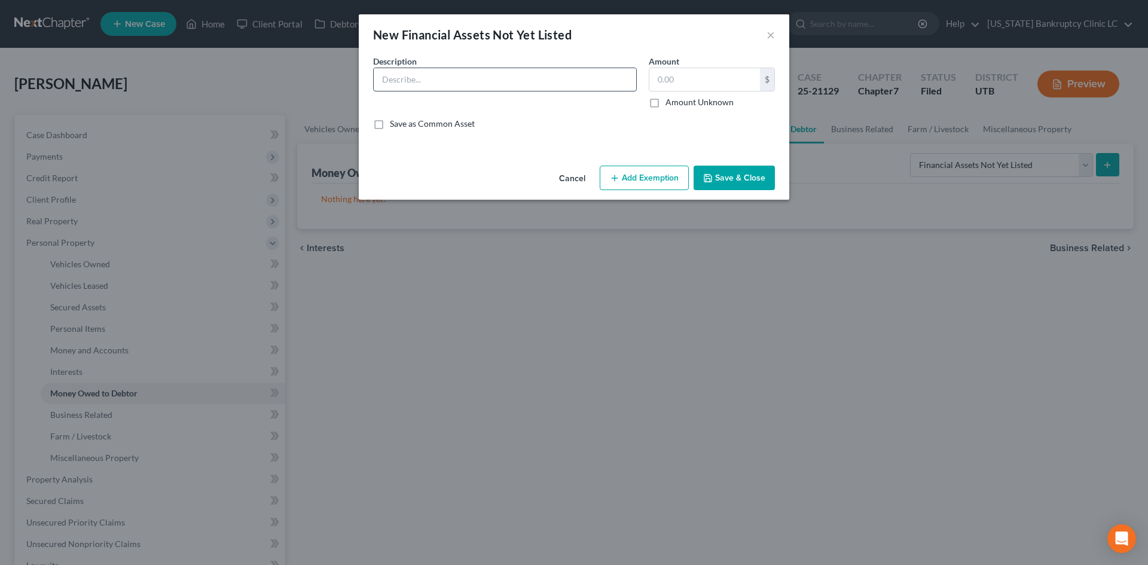
click at [516, 84] on input "text" at bounding box center [505, 79] width 263 height 23
click at [544, 74] on input "text" at bounding box center [505, 79] width 263 height 23
click at [508, 75] on input "text" at bounding box center [505, 79] width 263 height 23
type input "Inheritance"
type input "68,070.74"
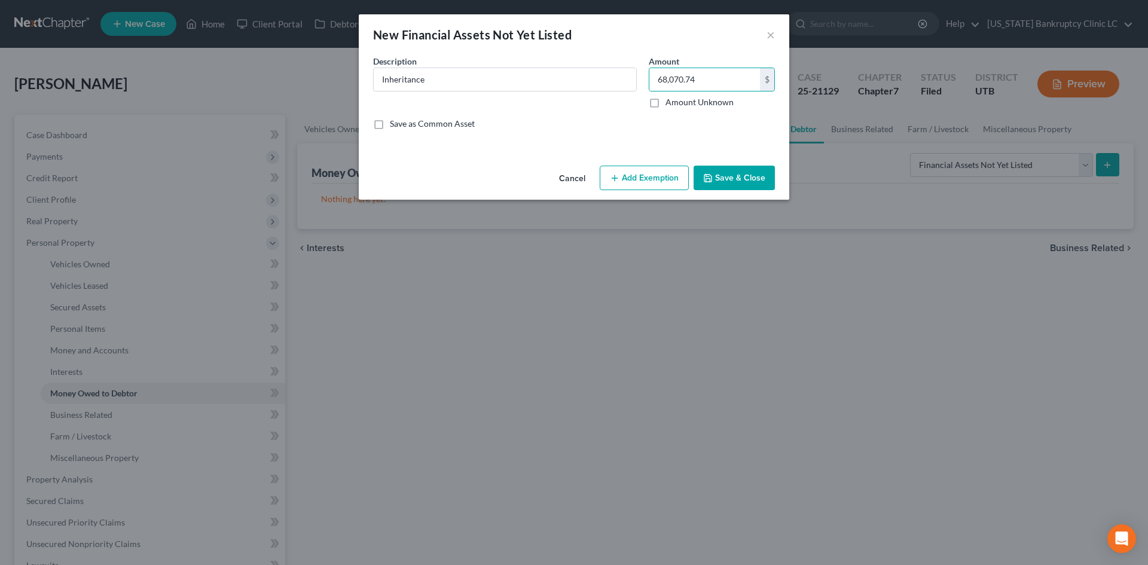
click at [749, 173] on button "Save & Close" at bounding box center [734, 178] width 81 height 25
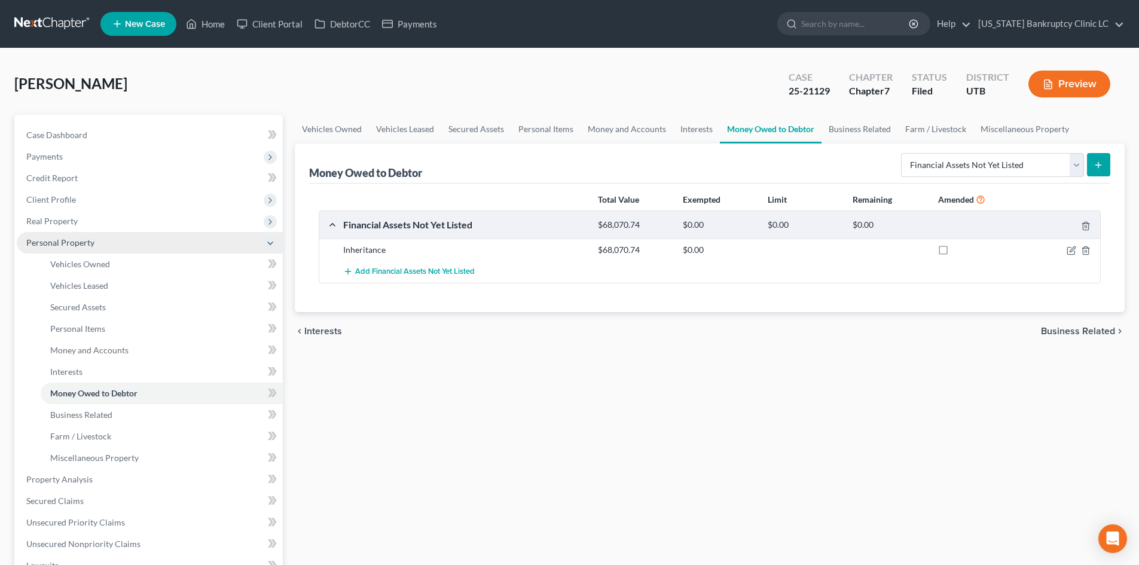
click at [83, 240] on span "Personal Property" at bounding box center [60, 242] width 68 height 10
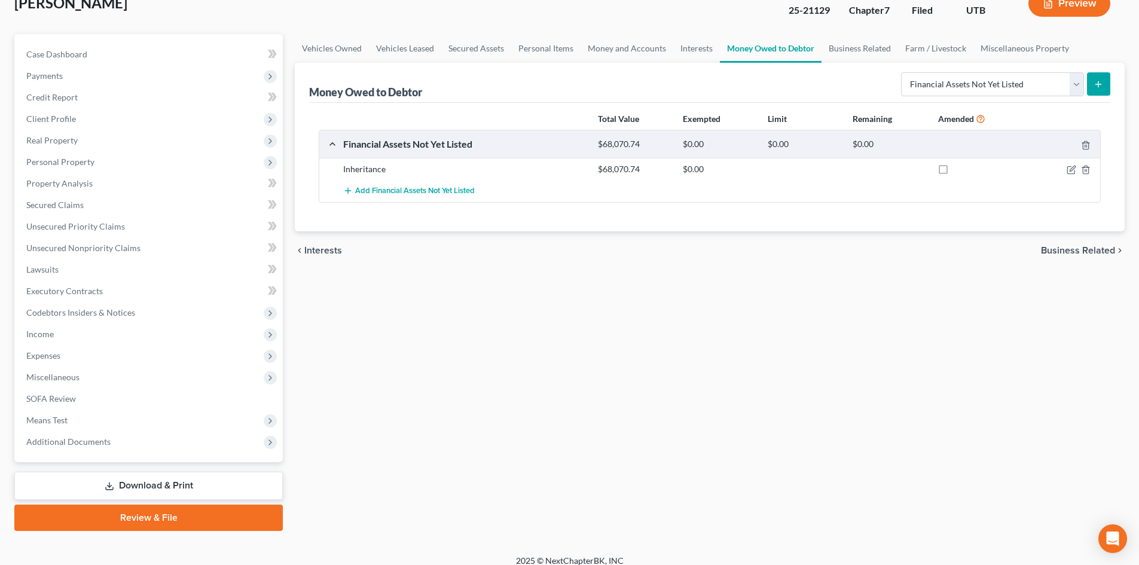
scroll to position [92, 0]
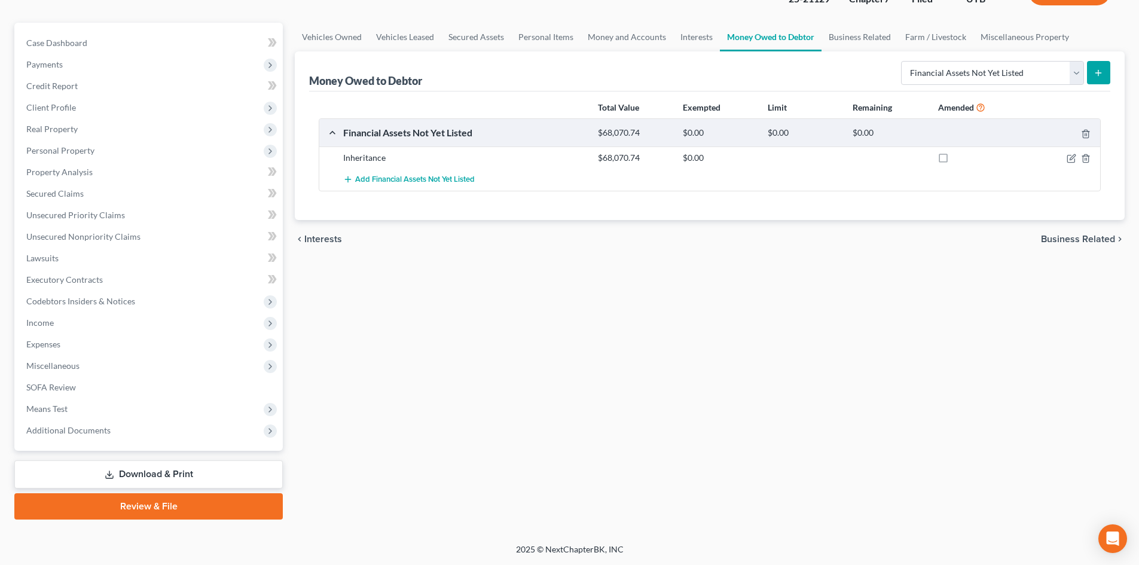
click at [186, 472] on link "Download & Print" at bounding box center [148, 475] width 269 height 28
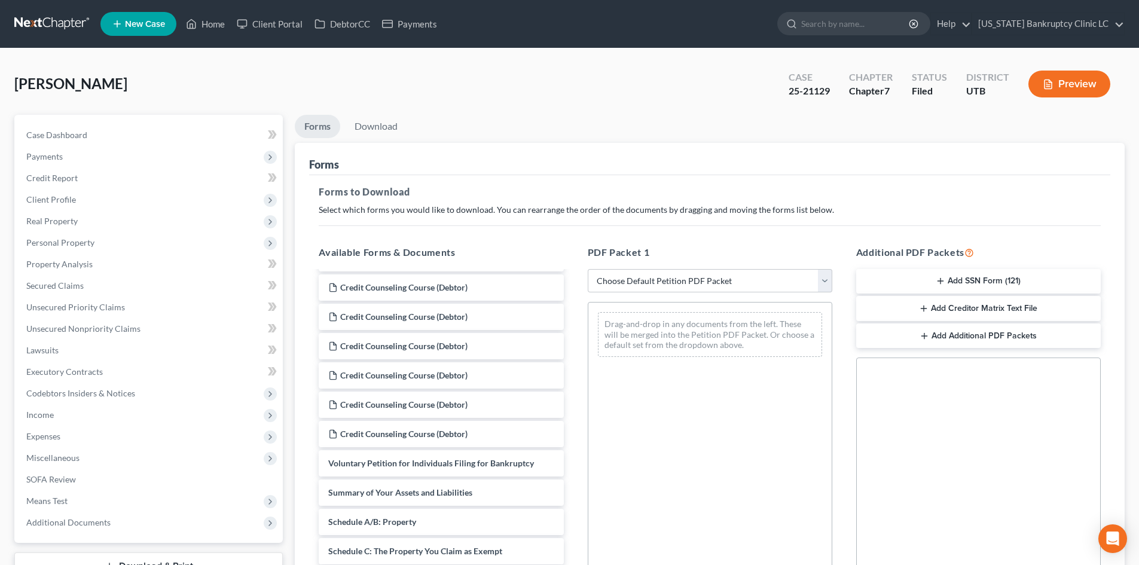
scroll to position [120, 0]
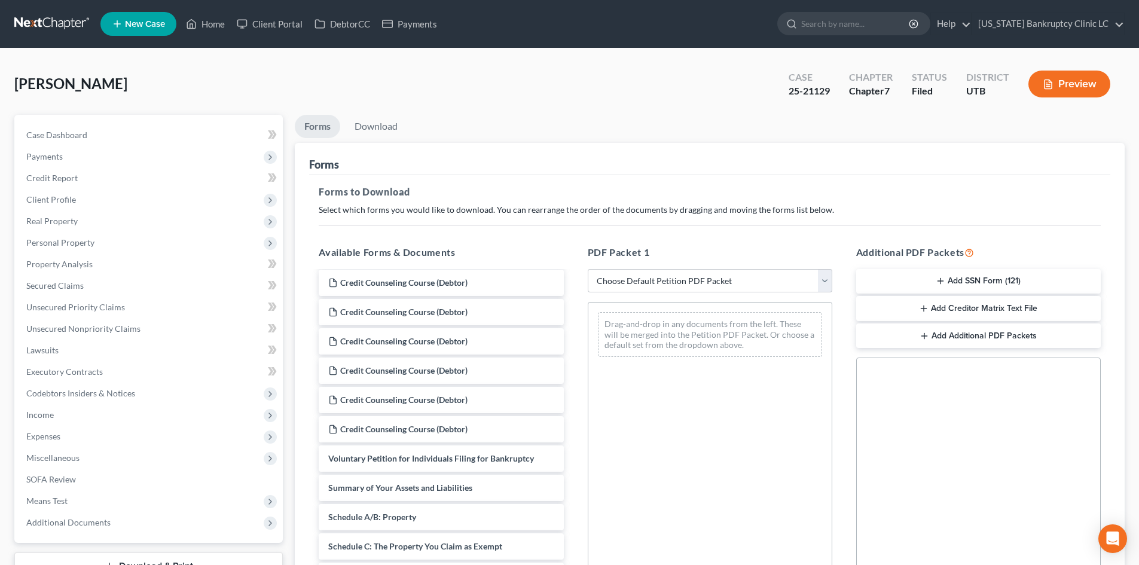
click at [377, 139] on li "Download" at bounding box center [376, 129] width 62 height 28
click at [375, 123] on link "Download" at bounding box center [376, 126] width 62 height 23
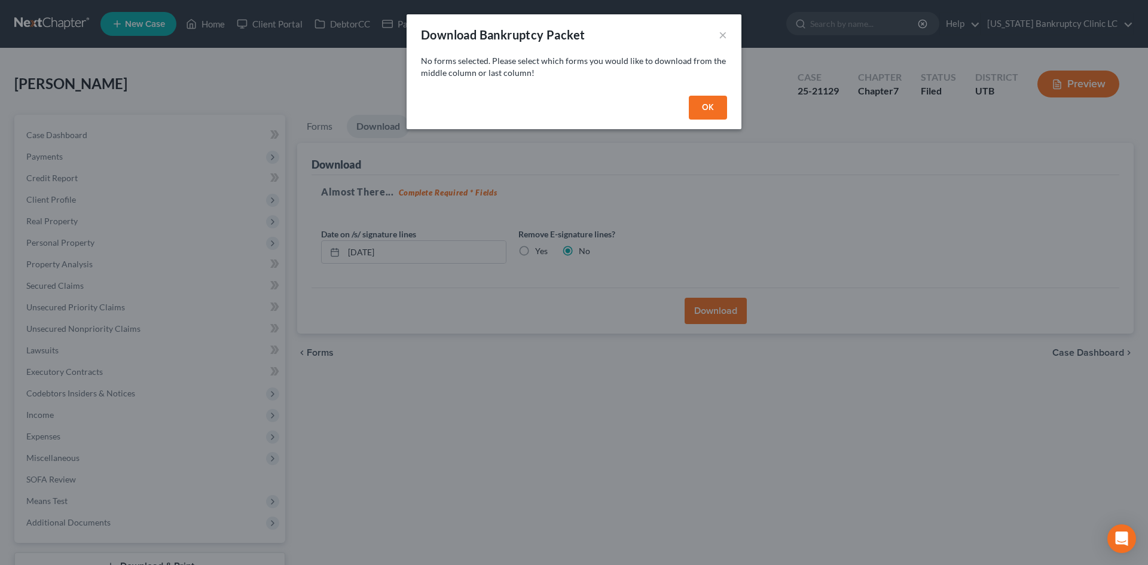
click at [702, 99] on button "OK" at bounding box center [708, 108] width 38 height 24
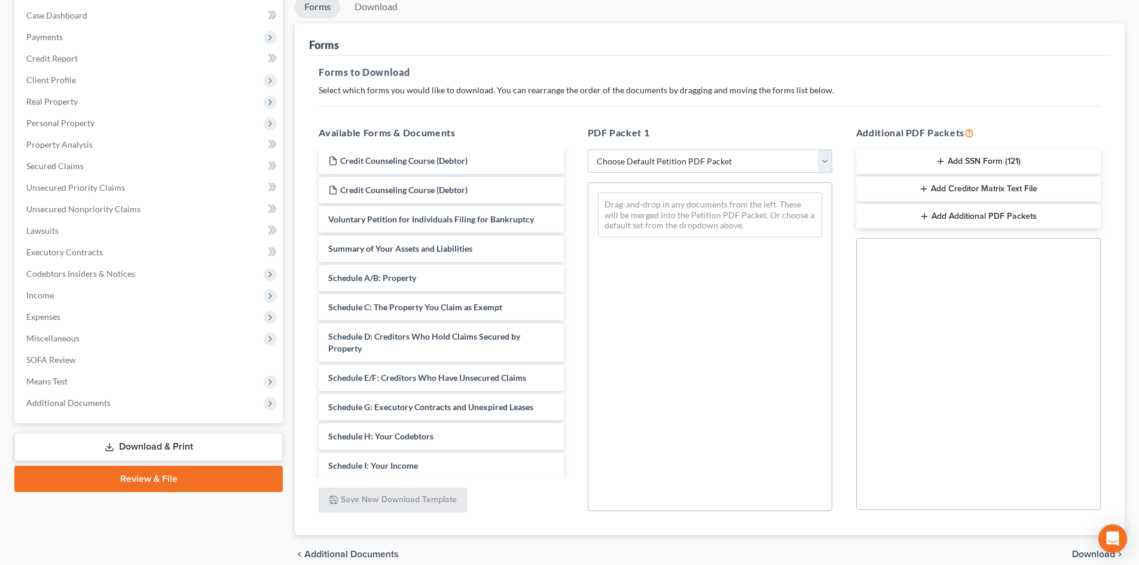
click at [648, 174] on div "PDF Packet 1 Choose Default Petition PDF Packet Complete Bankruptcy Petition (a…" at bounding box center [710, 318] width 269 height 405
click at [649, 161] on select "Choose Default Petition PDF Packet Complete Bankruptcy Petition (all forms and …" at bounding box center [710, 162] width 245 height 24
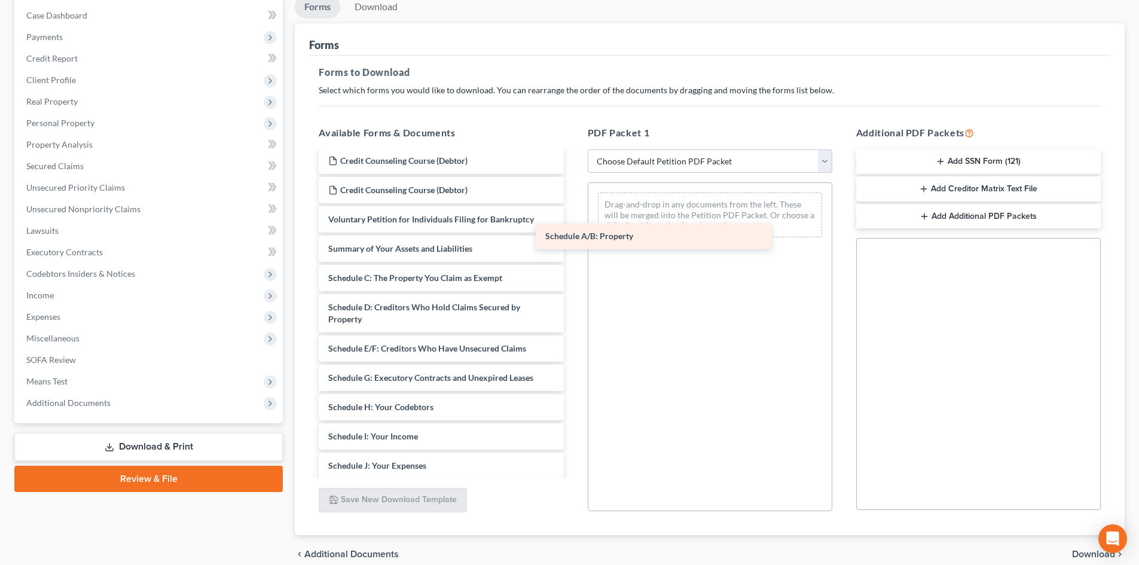
drag, startPoint x: 402, startPoint y: 276, endPoint x: 635, endPoint y: 221, distance: 238.6
click at [573, 221] on div "Schedule A/B: Property Credit Counseling Course (Debtor) Credit Counseling Cour…" at bounding box center [441, 331] width 264 height 836
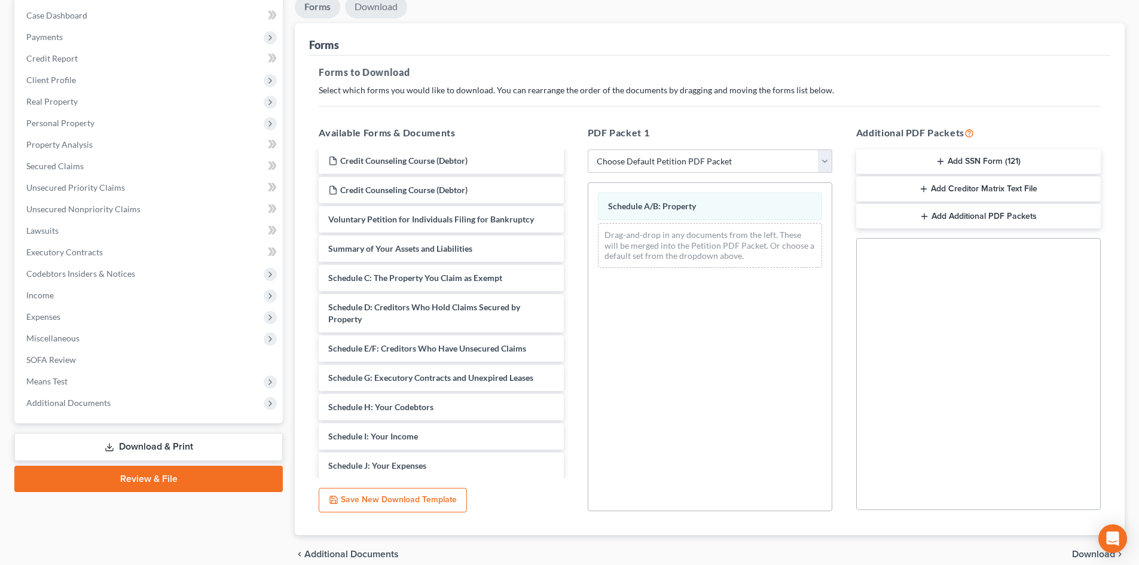
click at [400, 13] on link "Download" at bounding box center [376, 6] width 62 height 23
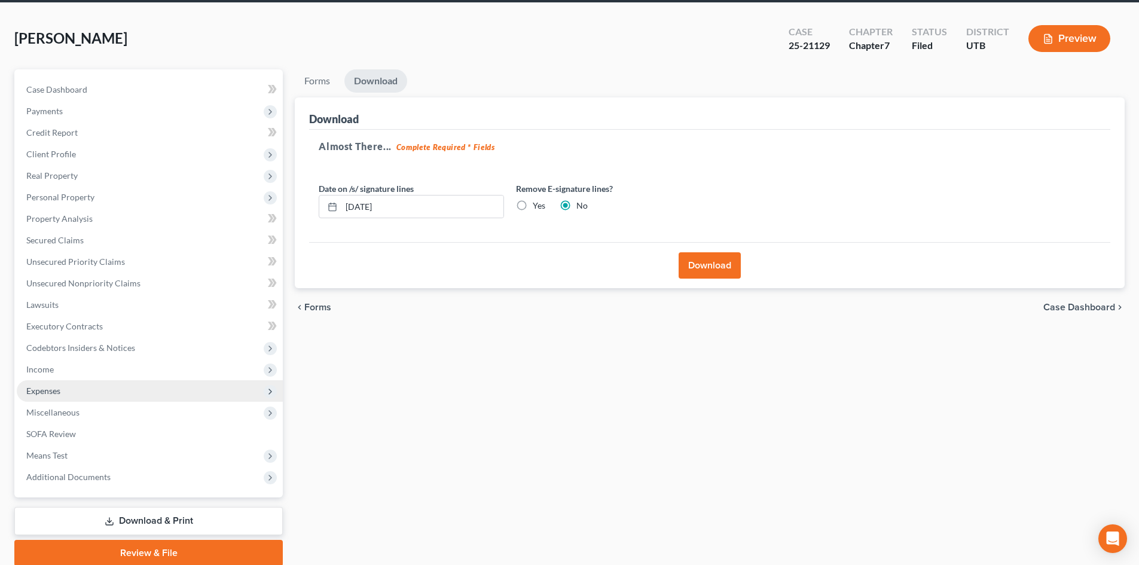
scroll to position [0, 0]
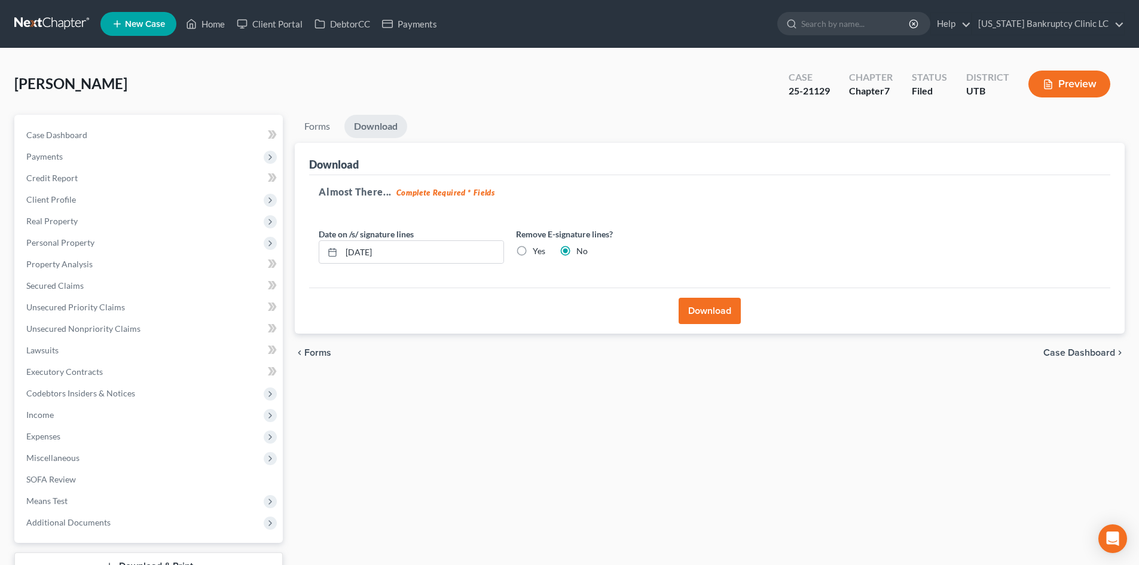
click at [704, 310] on button "Download" at bounding box center [710, 311] width 62 height 26
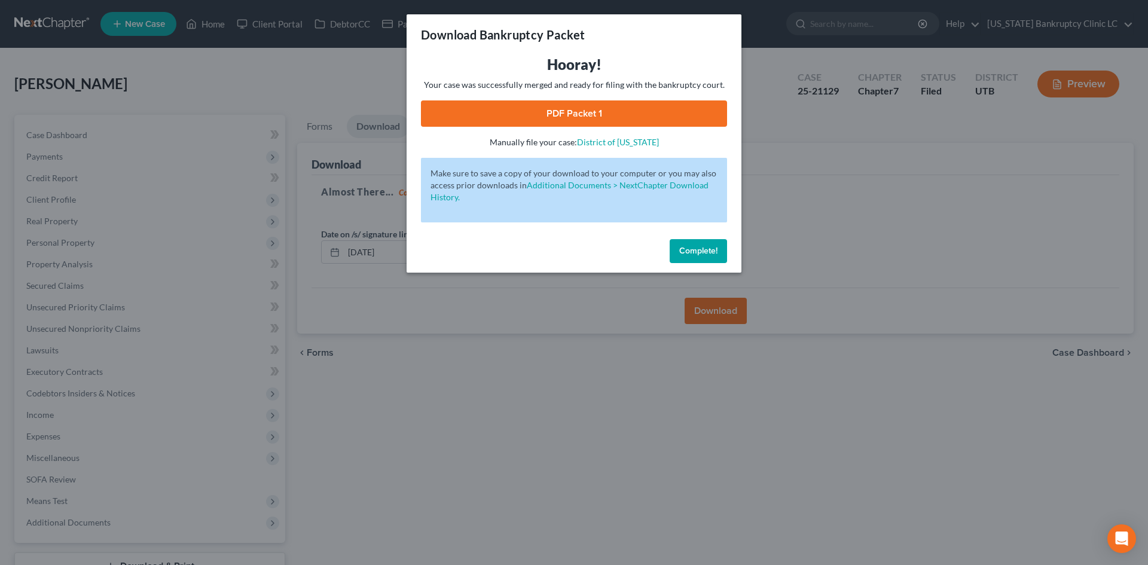
click at [587, 124] on link "PDF Packet 1" at bounding box center [574, 113] width 306 height 26
click at [688, 257] on button "Complete!" at bounding box center [698, 251] width 57 height 24
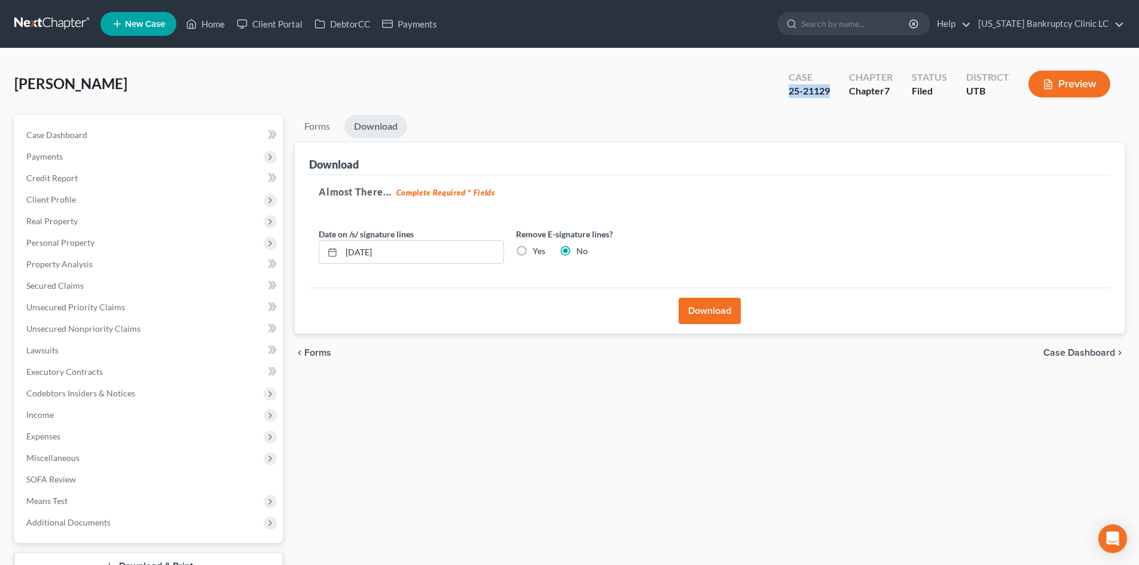
drag, startPoint x: 790, startPoint y: 93, endPoint x: 838, endPoint y: 96, distance: 48.5
click at [838, 96] on div "Case 25-21129" at bounding box center [809, 85] width 60 height 35
copy div "25-21129"
click at [212, 23] on link "Home" at bounding box center [205, 24] width 51 height 22
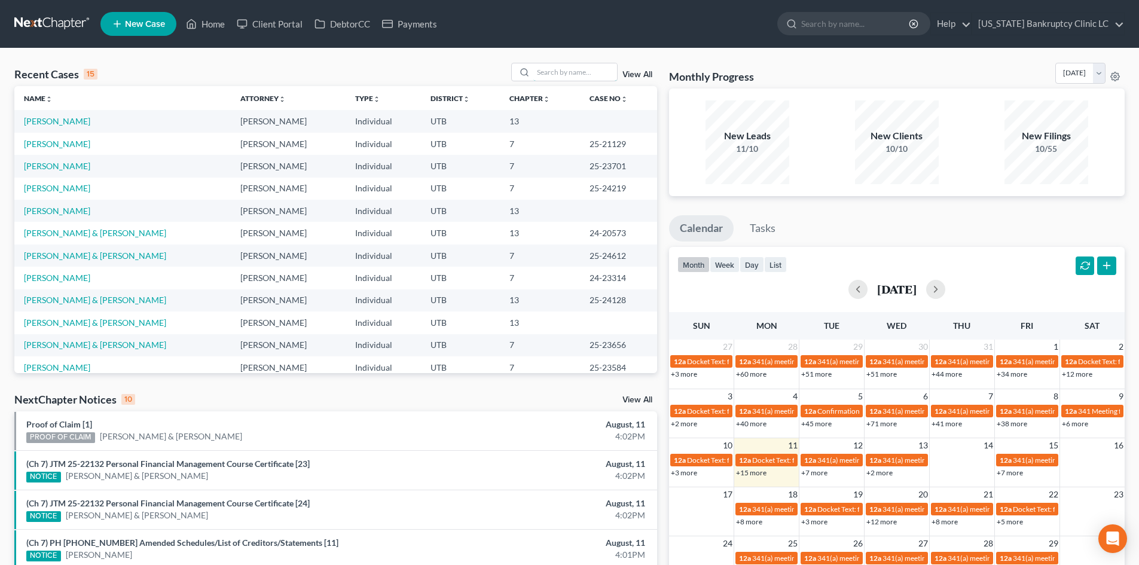
drag, startPoint x: 580, startPoint y: 69, endPoint x: 227, endPoint y: 44, distance: 353.7
click at [579, 70] on input "search" at bounding box center [575, 71] width 84 height 17
click at [579, 75] on input "search" at bounding box center [575, 71] width 84 height 17
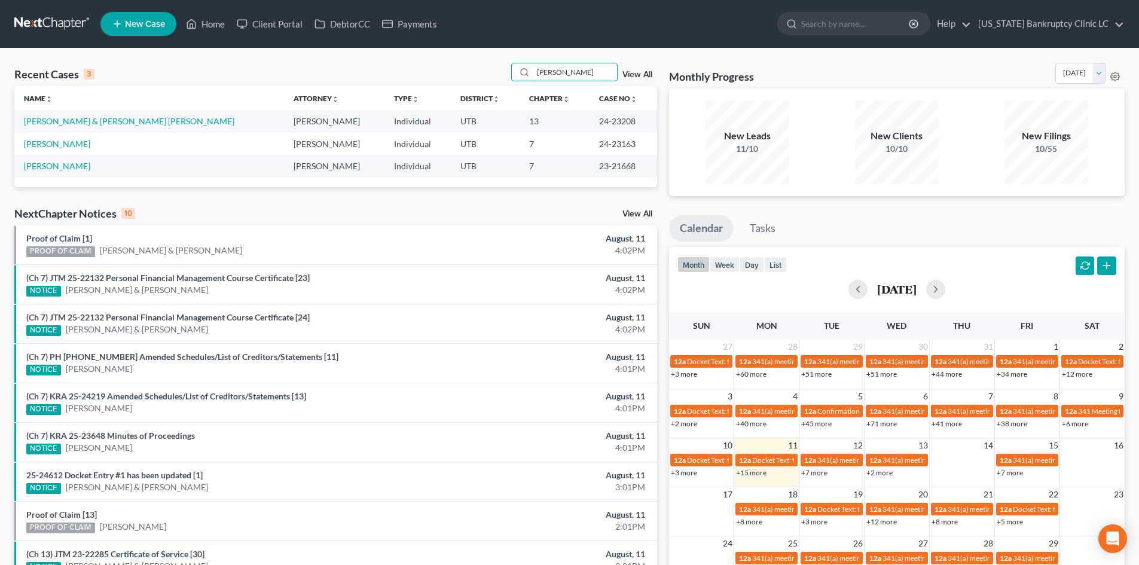
type input "[PERSON_NAME]"
click at [154, 22] on span "New Case" at bounding box center [145, 24] width 40 height 9
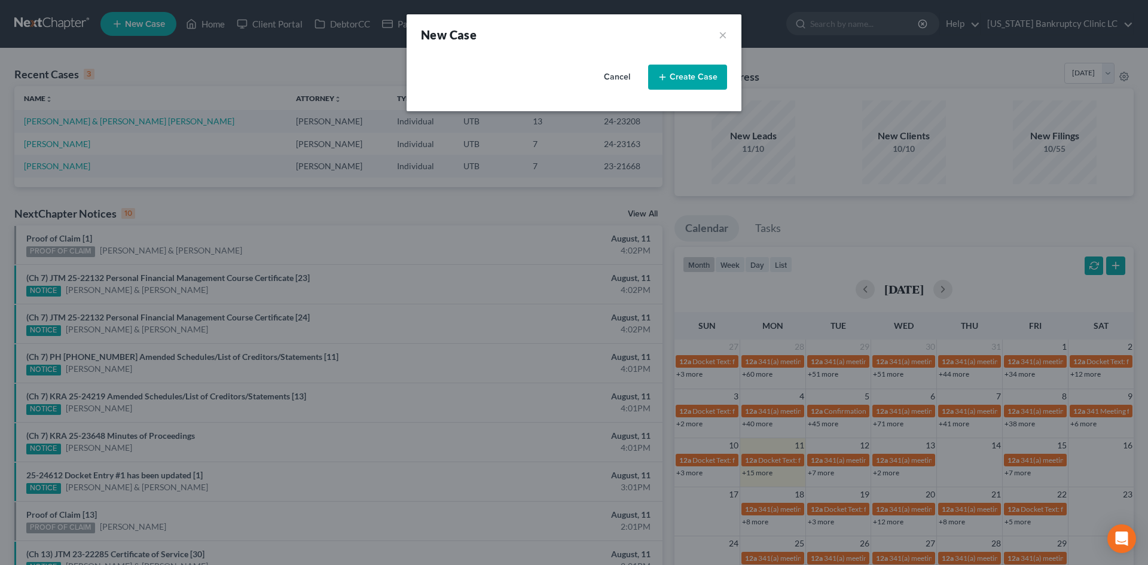
select select "81"
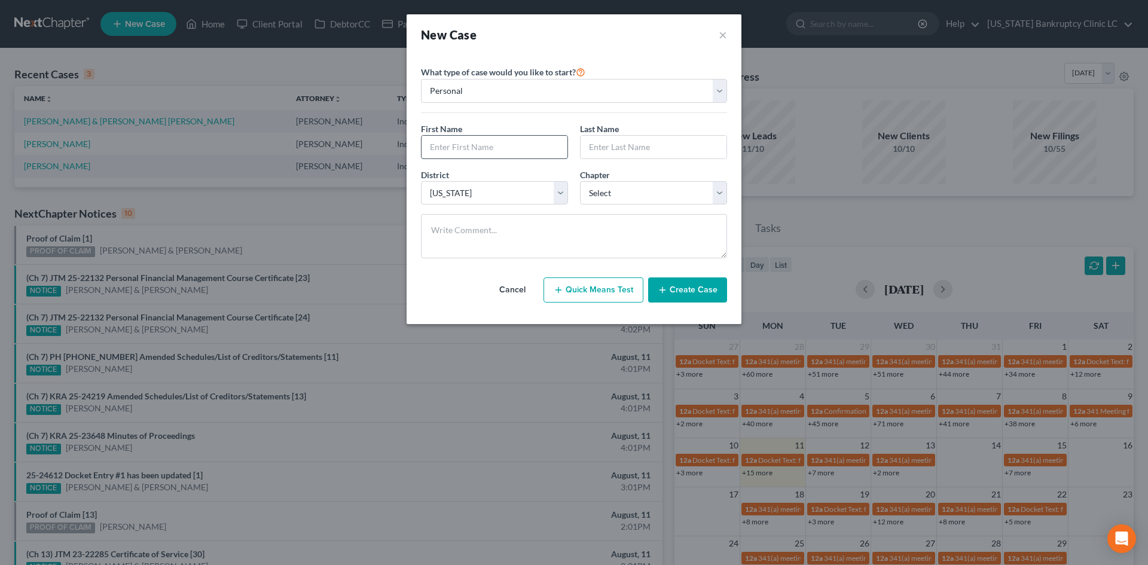
click at [464, 143] on input "text" at bounding box center [495, 147] width 146 height 23
type input "[PERSON_NAME]"
type input "p"
type input "[PERSON_NAME]"
select select "0"
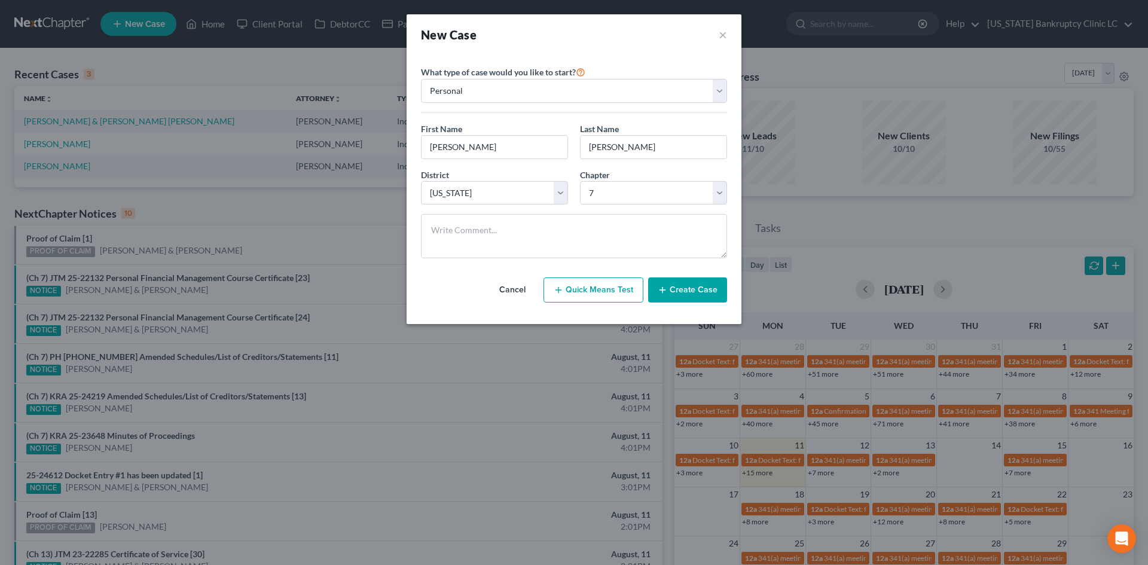
click at [703, 285] on button "Create Case" at bounding box center [687, 290] width 79 height 25
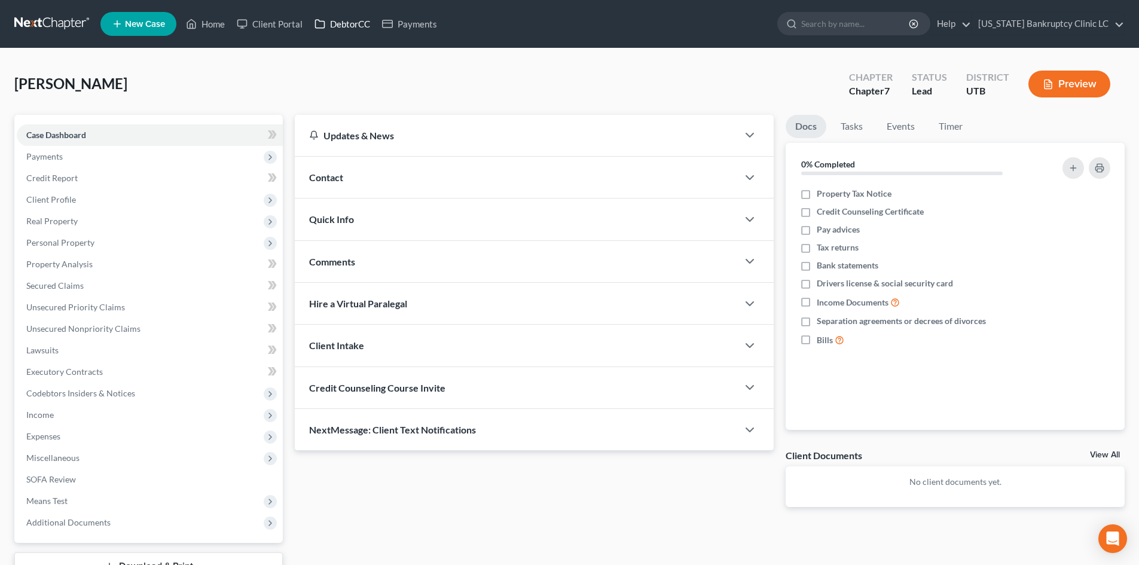
click at [364, 29] on link "DebtorCC" at bounding box center [343, 24] width 68 height 22
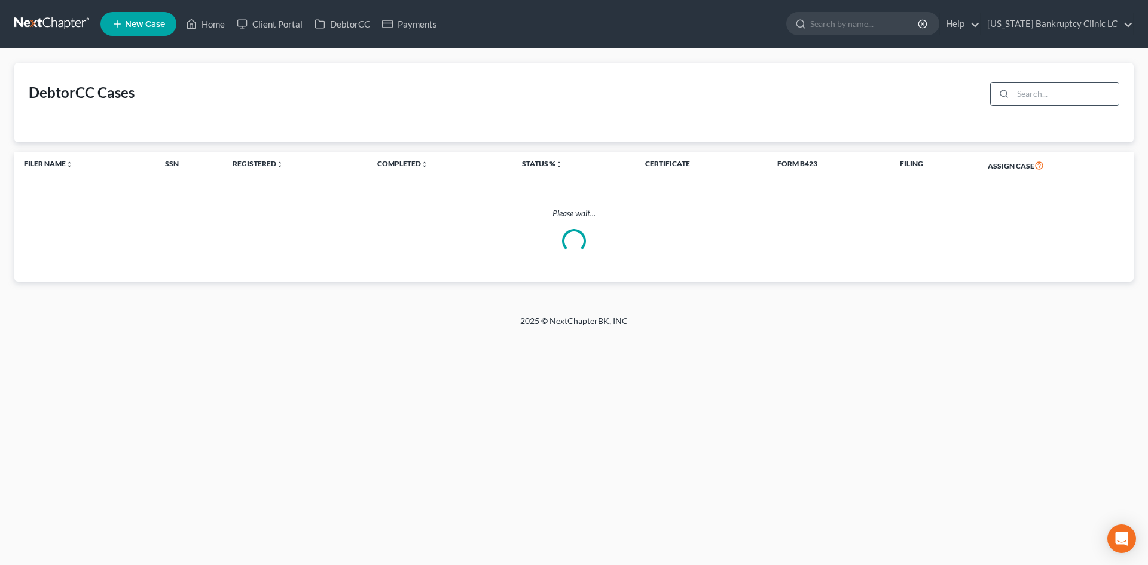
click at [1050, 98] on input "search" at bounding box center [1066, 94] width 106 height 23
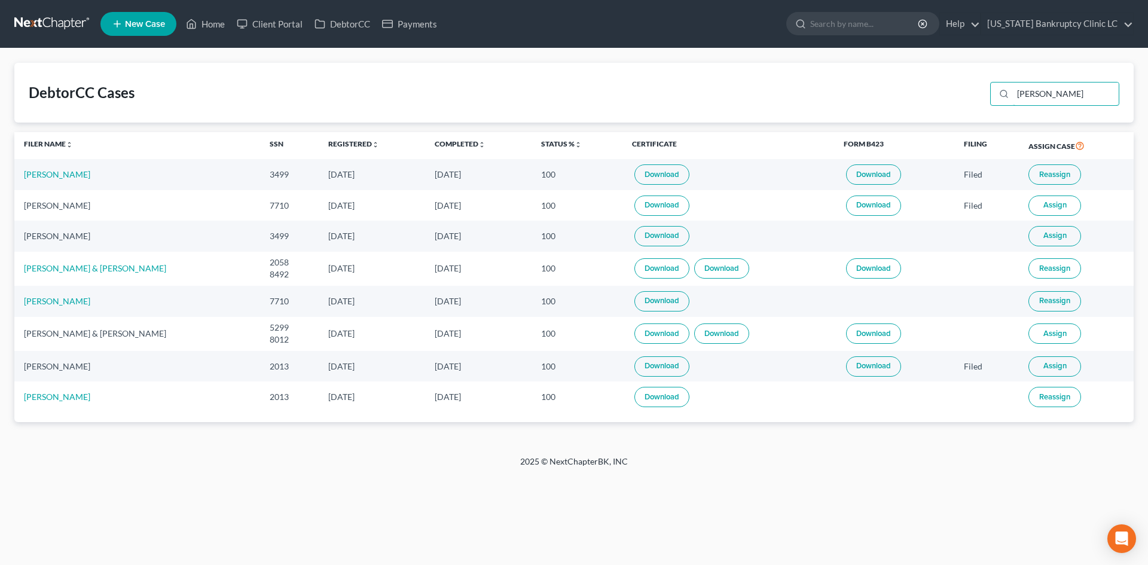
type input "[PERSON_NAME]"
click at [197, 22] on icon at bounding box center [191, 24] width 11 height 14
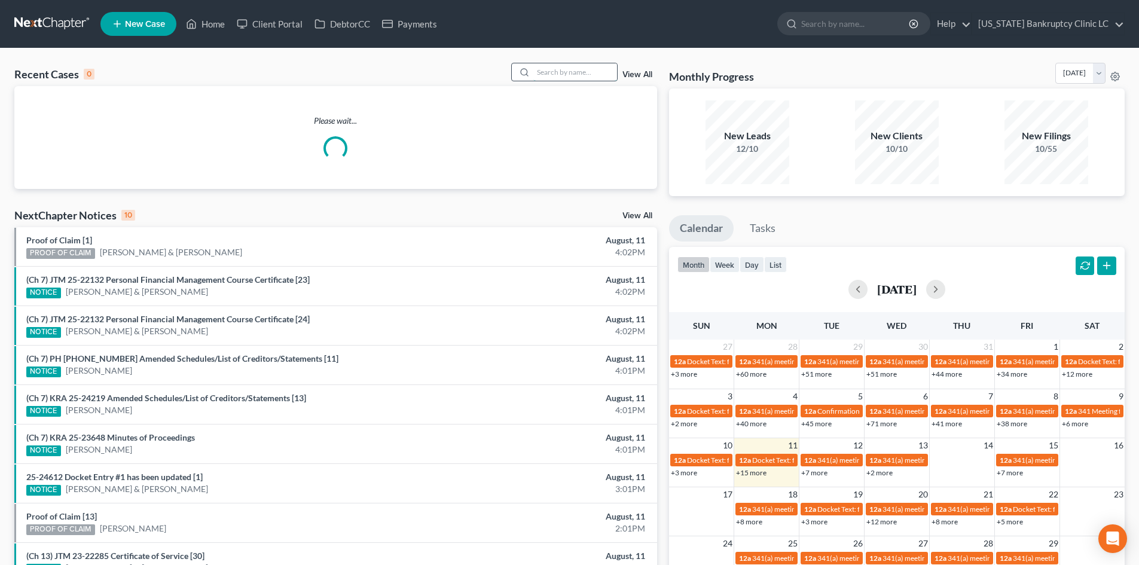
click at [567, 78] on input "search" at bounding box center [575, 71] width 84 height 17
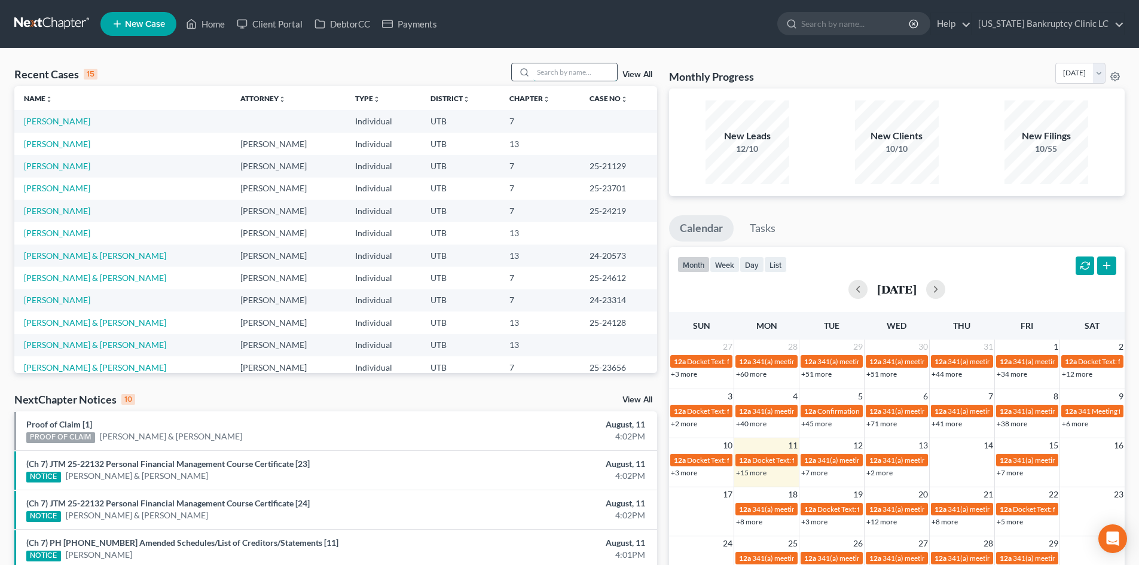
click at [553, 73] on input "search" at bounding box center [575, 71] width 84 height 17
type input "[PERSON_NAME]"
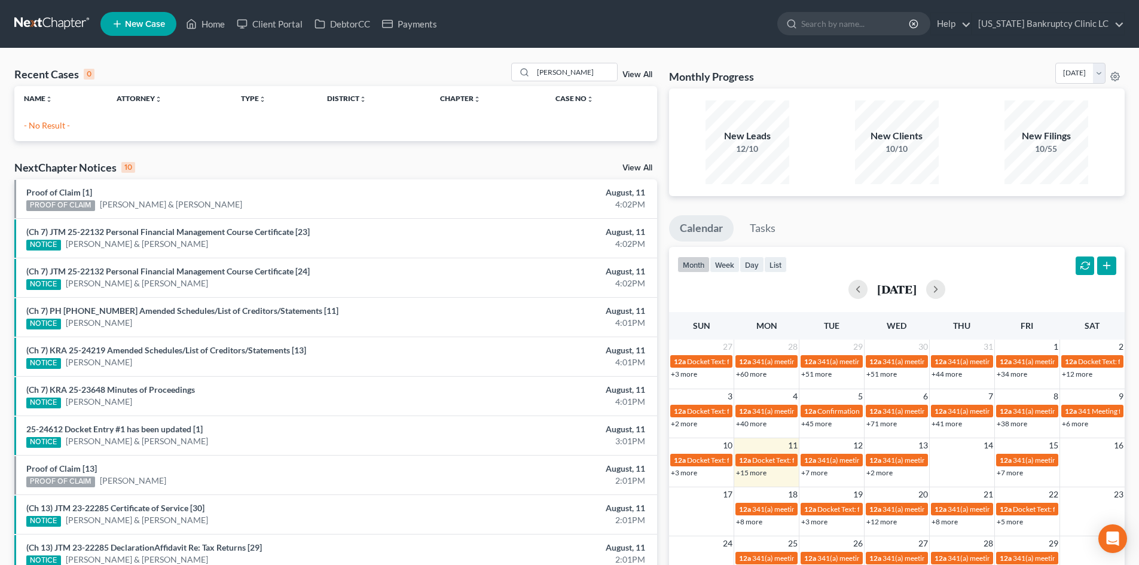
click at [152, 22] on span "New Case" at bounding box center [145, 24] width 40 height 9
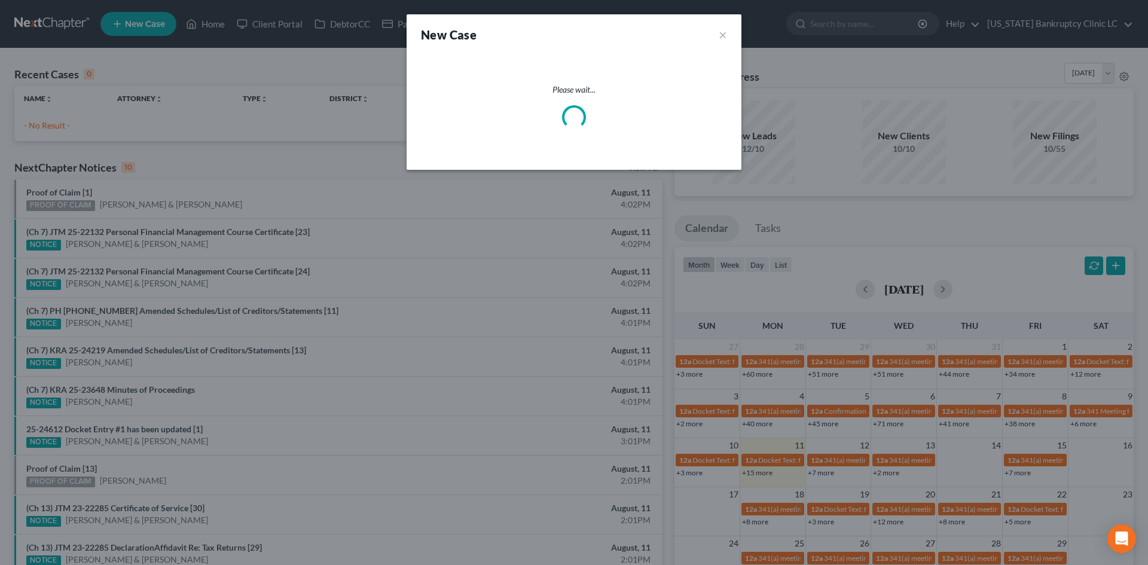
select select "81"
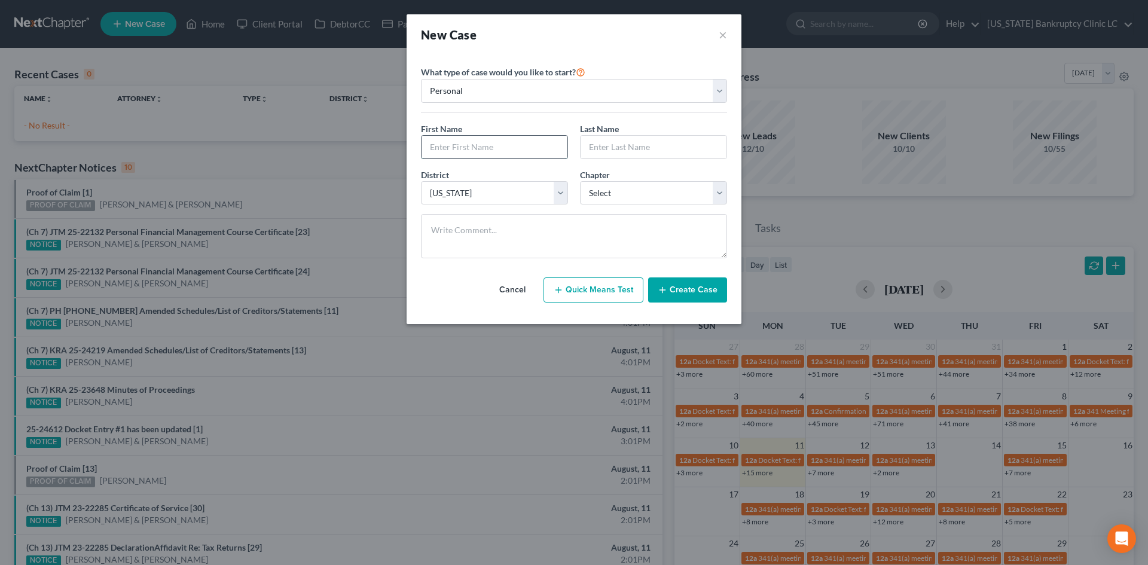
click at [462, 157] on input "text" at bounding box center [495, 147] width 146 height 23
type input "[PERSON_NAME]"
select select "0"
click at [679, 286] on button "Create Case" at bounding box center [687, 290] width 79 height 25
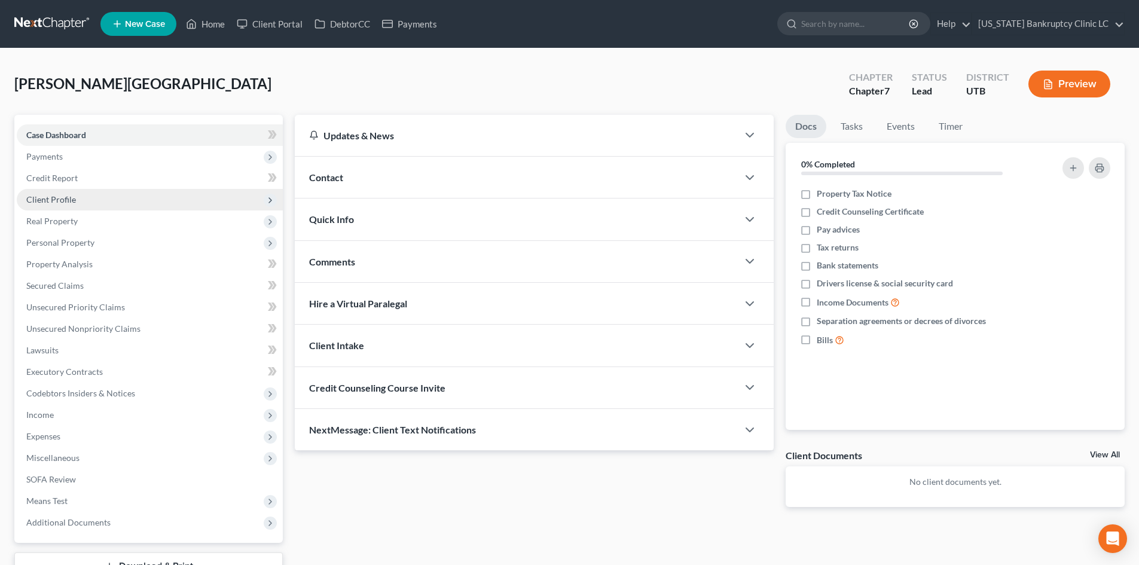
click at [60, 204] on span "Client Profile" at bounding box center [51, 199] width 50 height 10
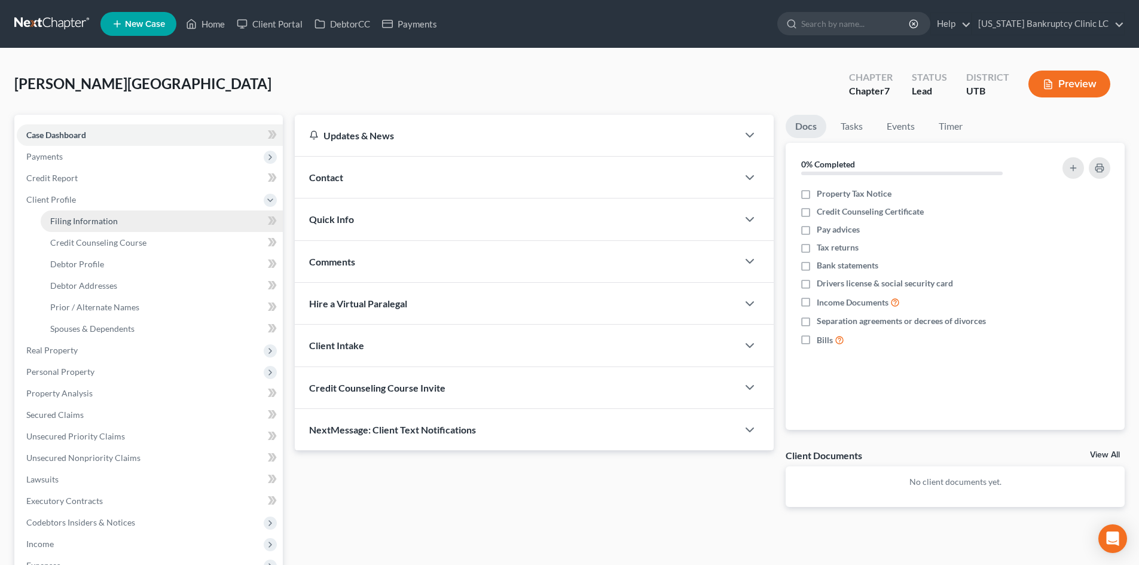
click at [83, 226] on link "Filing Information" at bounding box center [162, 222] width 242 height 22
select select "1"
select select "0"
select select "81"
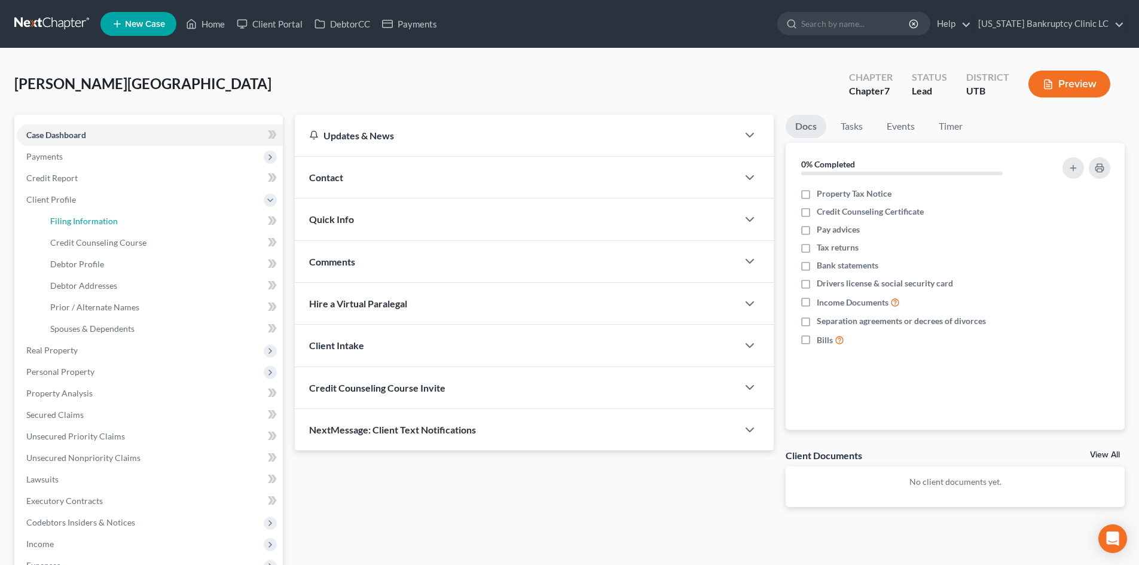
select select "46"
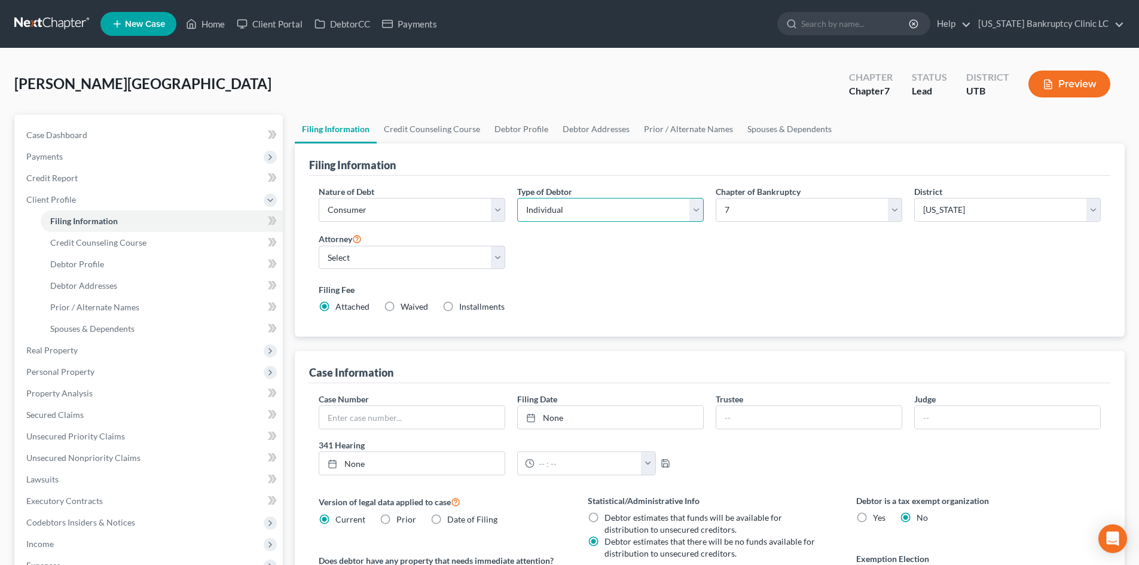
click at [575, 217] on select "Select Individual Joint" at bounding box center [610, 210] width 187 height 24
select select "1"
click at [517, 198] on select "Select Individual Joint" at bounding box center [610, 210] width 187 height 24
click at [569, 255] on div "Nature of Debt Select Business Consumer Other Nature of Business Select Clearin…" at bounding box center [710, 254] width 794 height 138
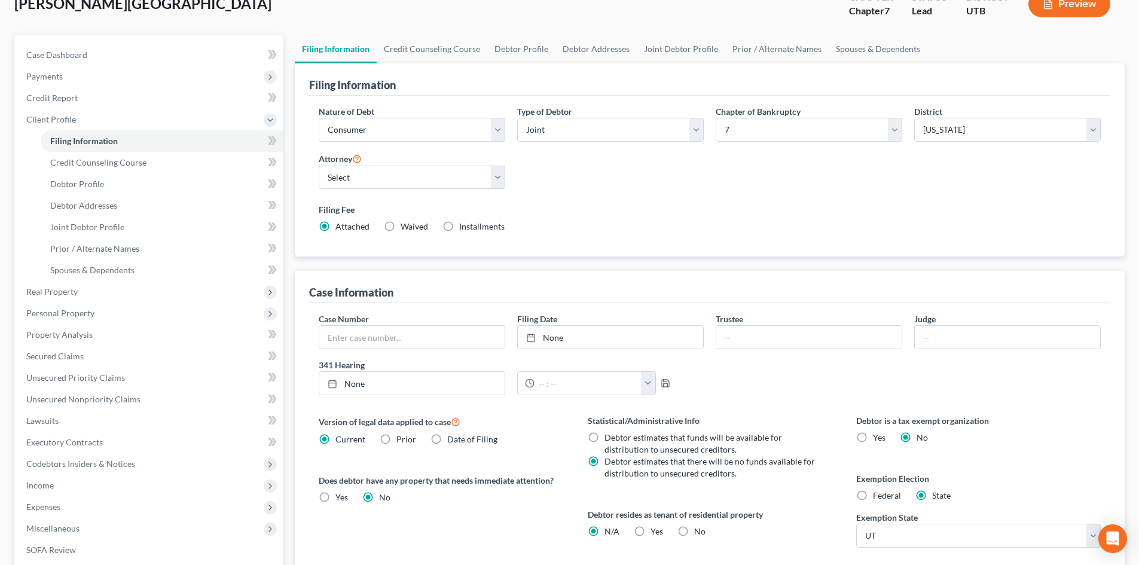
scroll to position [239, 0]
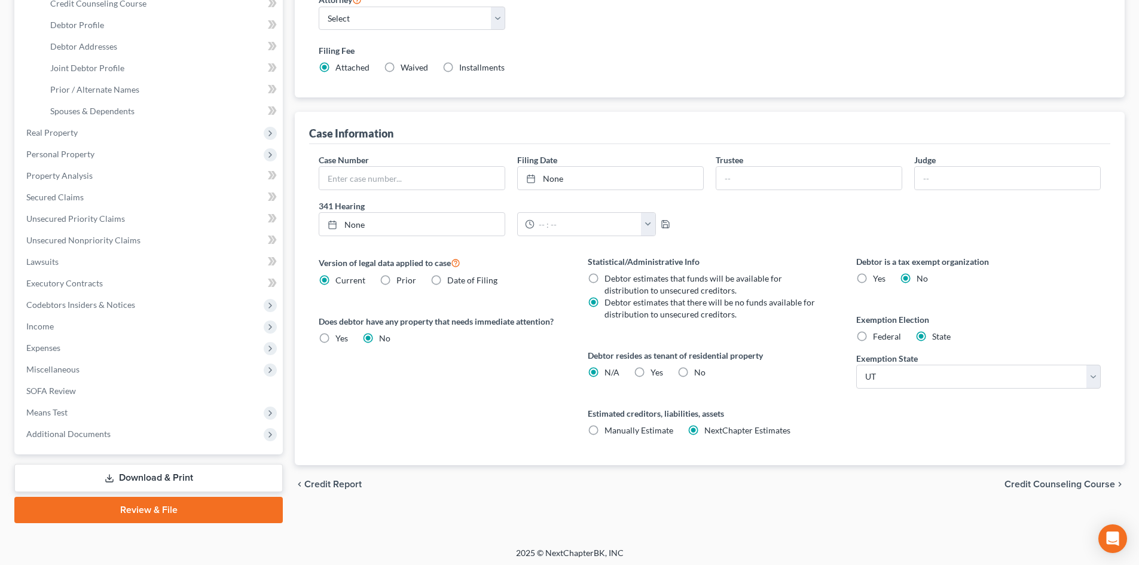
click at [651, 380] on div "Statistical/Administrative Info Debtor estimates that funds will be available f…" at bounding box center [710, 360] width 269 height 210
click at [652, 371] on span "Yes" at bounding box center [657, 372] width 13 height 10
click at [655, 371] on input "Yes Yes" at bounding box center [659, 371] width 8 height 8
radio input "true"
radio input "false"
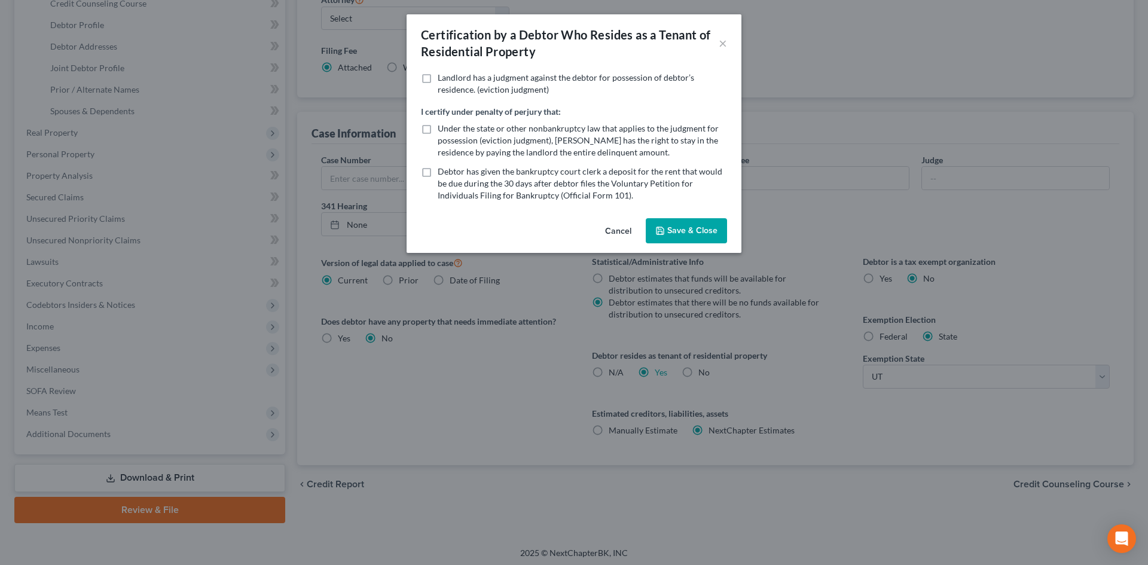
click at [668, 223] on button "Save & Close" at bounding box center [686, 230] width 81 height 25
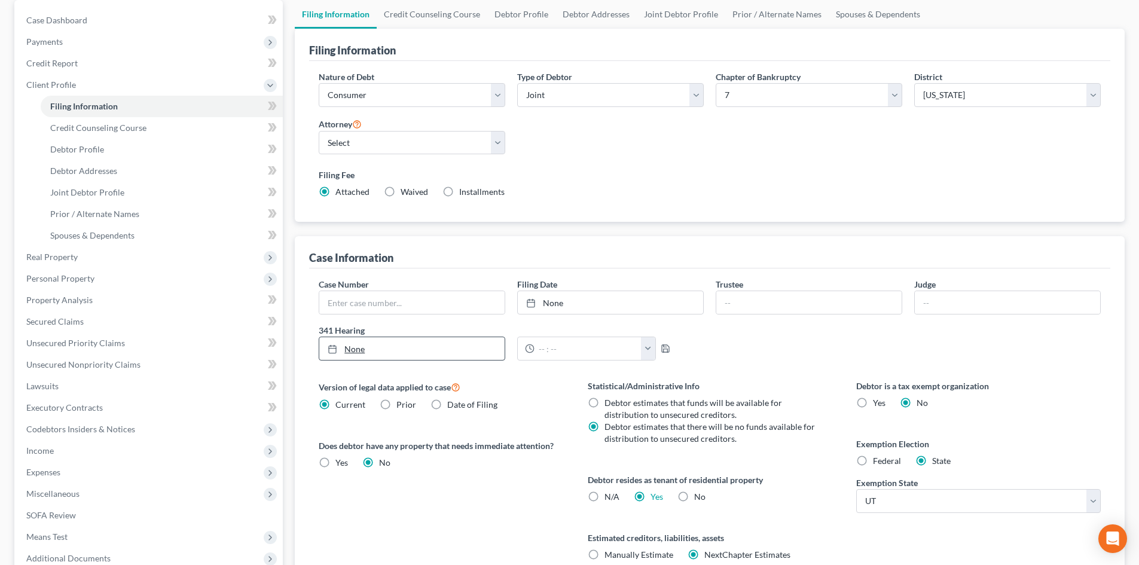
scroll to position [0, 0]
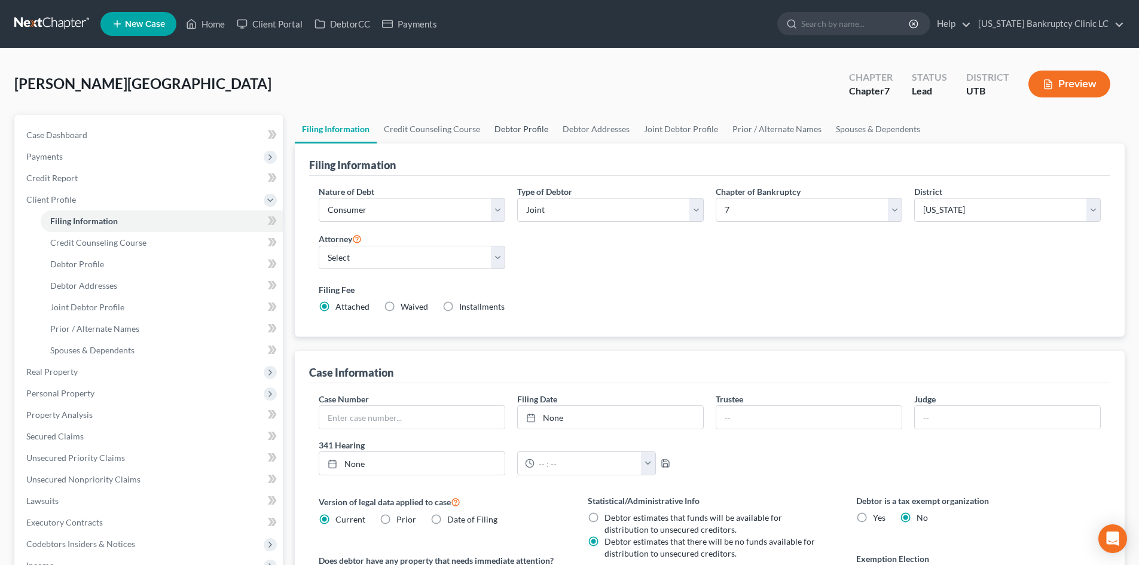
click at [514, 128] on link "Debtor Profile" at bounding box center [521, 129] width 68 height 29
select select "1"
select select "0"
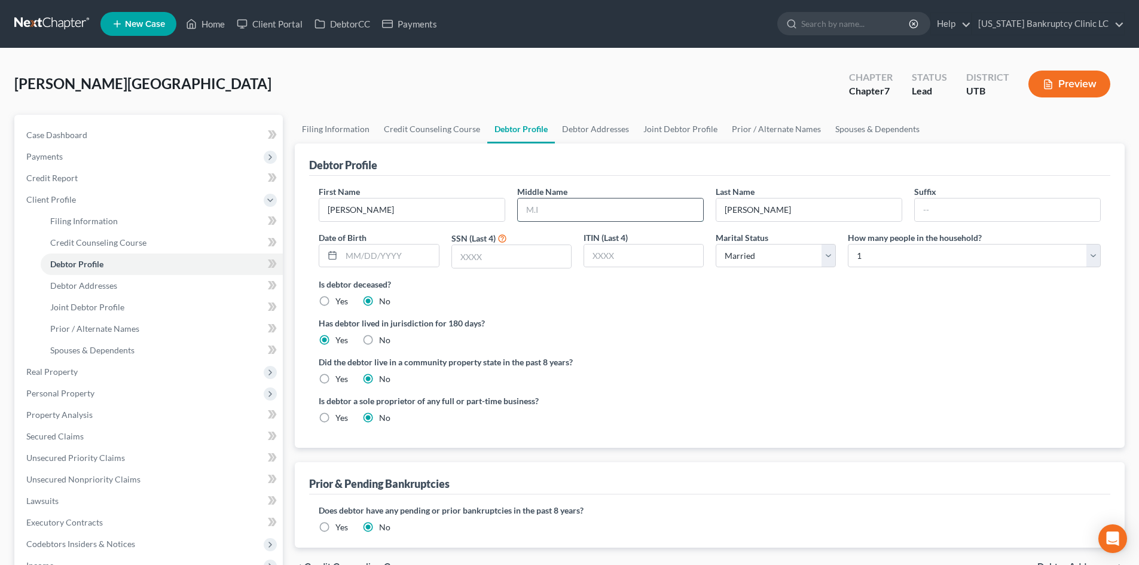
click at [644, 213] on input "text" at bounding box center [610, 210] width 185 height 23
type input "L."
type input "[DATE]"
type input "5053"
select select "1"
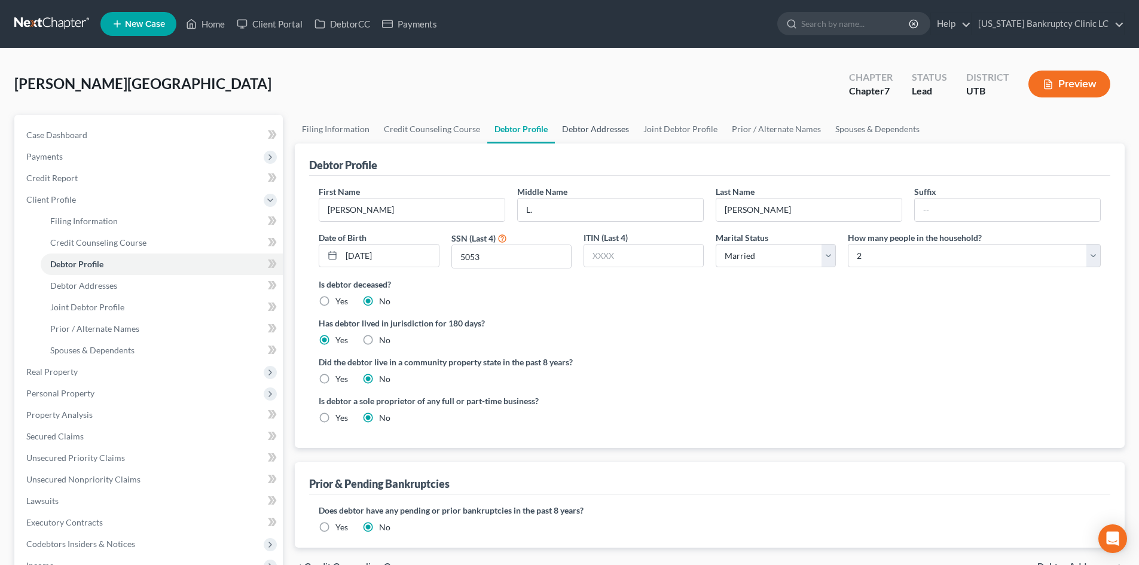
click at [583, 121] on link "Debtor Addresses" at bounding box center [595, 129] width 81 height 29
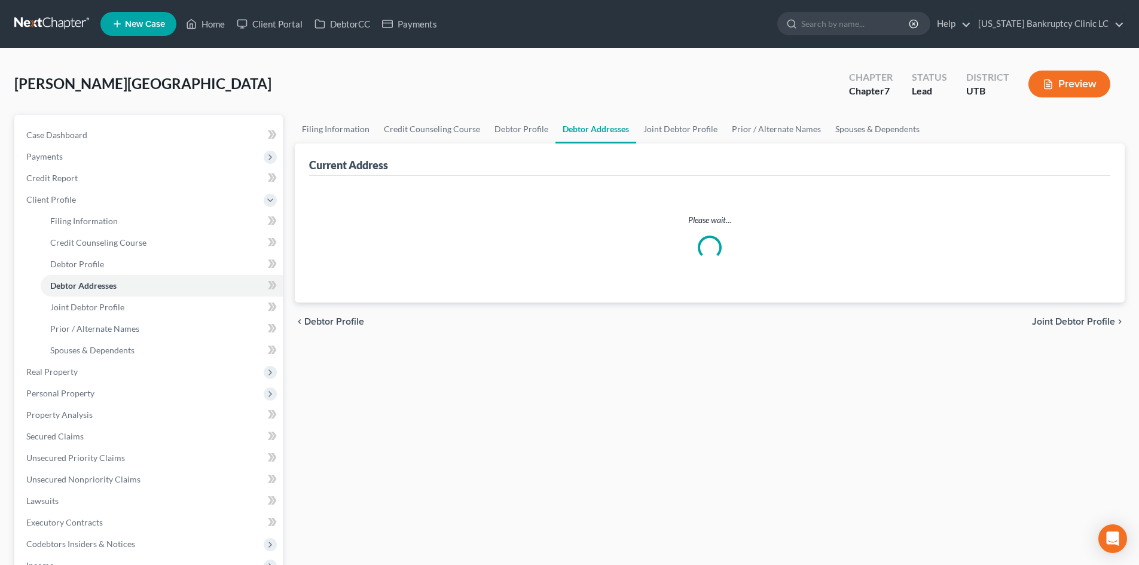
select select "0"
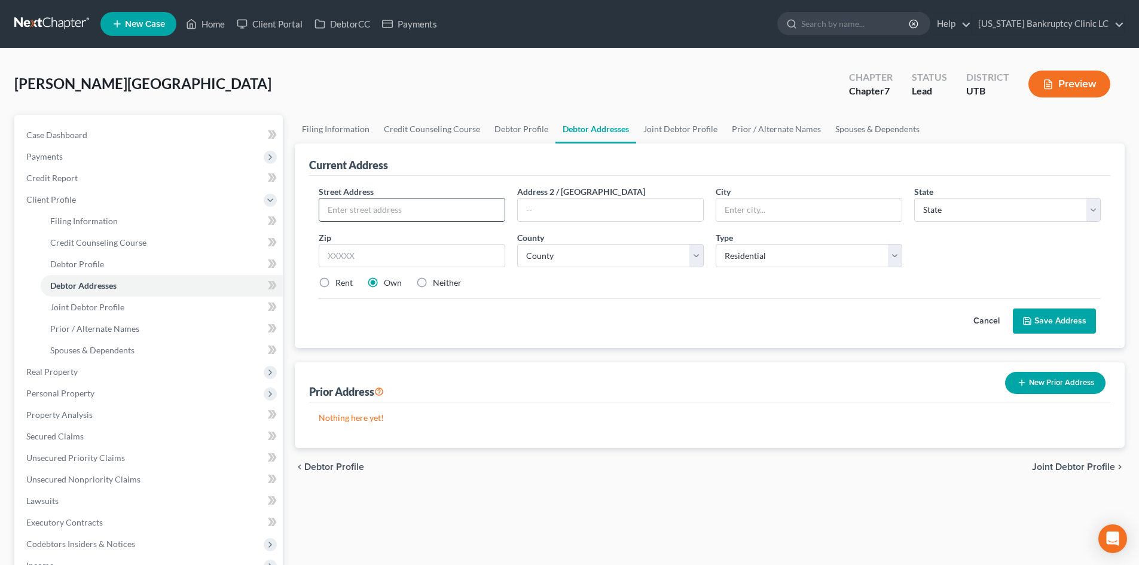
drag, startPoint x: 429, startPoint y: 213, endPoint x: 422, endPoint y: 206, distance: 9.7
click at [429, 213] on input "text" at bounding box center [411, 210] width 185 height 23
type input "5009 S 1034 E"
type input "84117"
type input "[GEOGRAPHIC_DATA]"
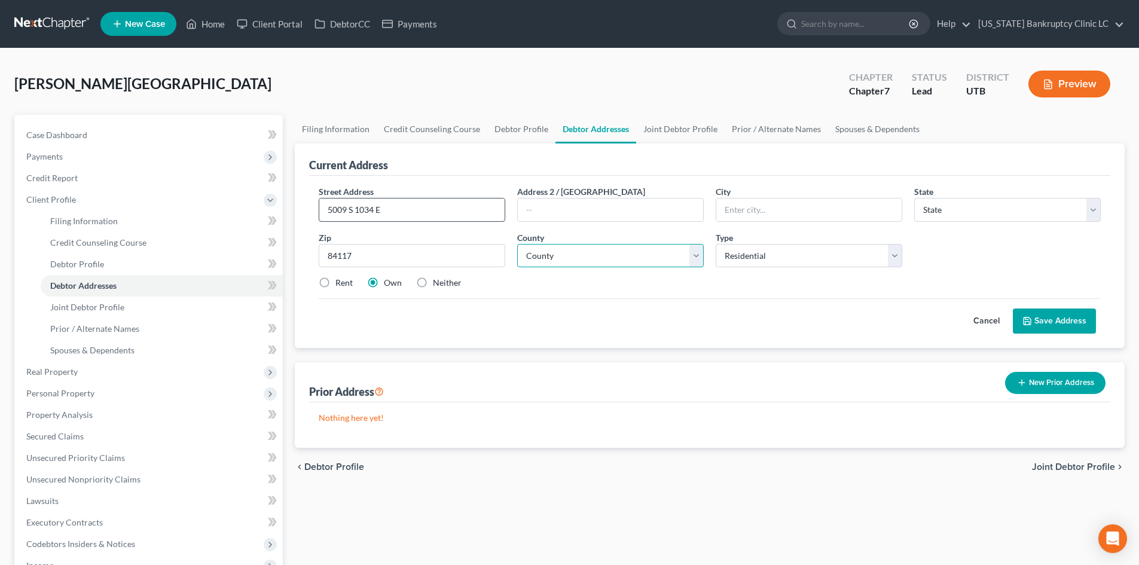
select select "46"
select select "17"
click at [336, 283] on label "Rent" at bounding box center [344, 283] width 17 height 12
click at [340, 283] on input "Rent" at bounding box center [344, 281] width 8 height 8
radio input "true"
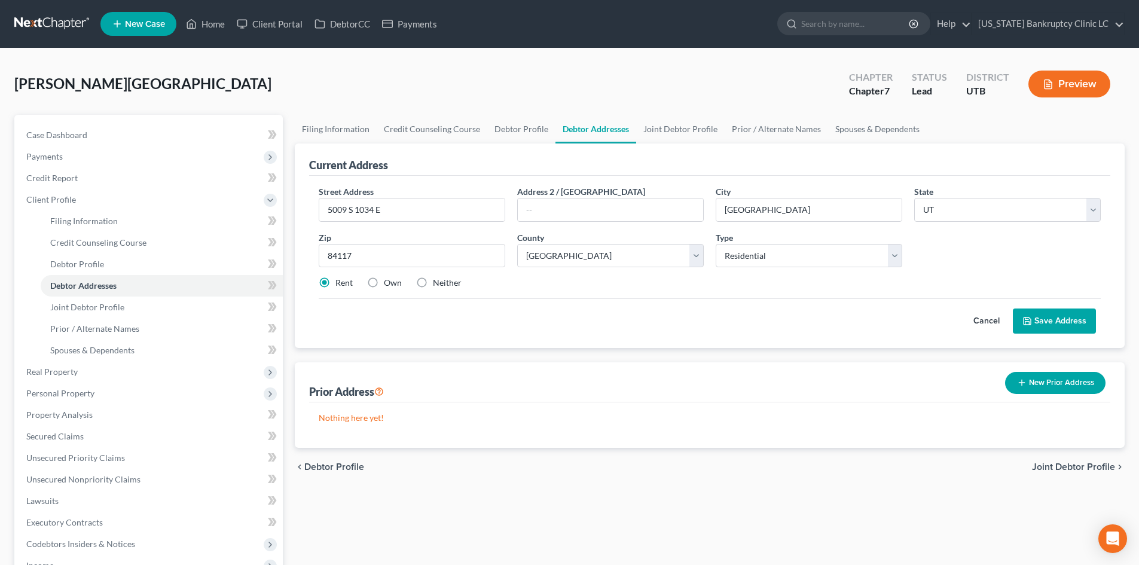
click at [1029, 317] on icon at bounding box center [1028, 321] width 10 height 10
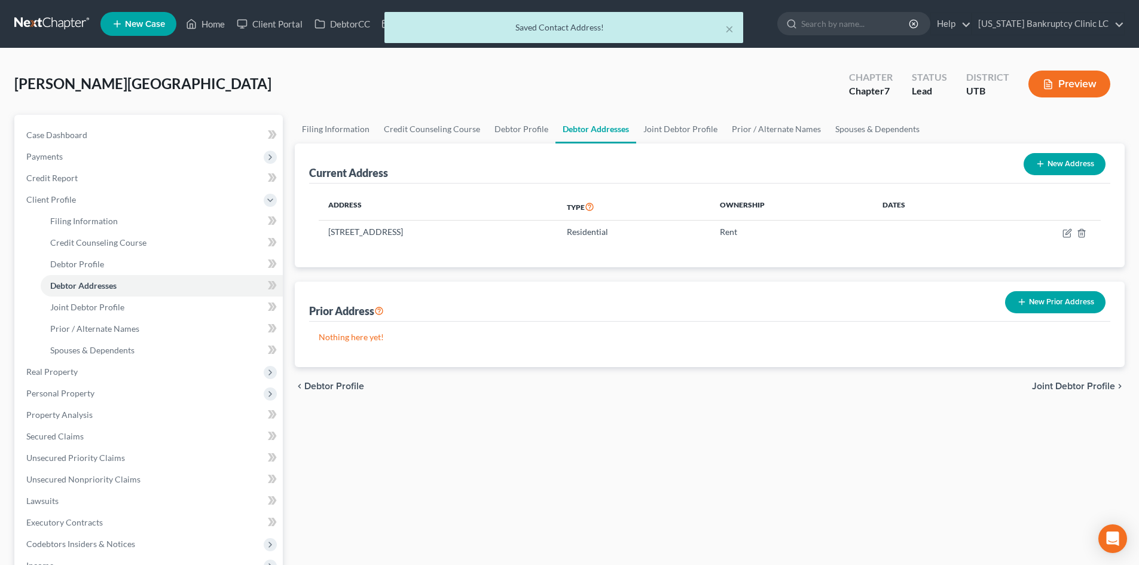
click at [676, 114] on div "[PERSON_NAME][GEOGRAPHIC_DATA] Upgraded Chapter Chapter 7 Status Lead District …" at bounding box center [569, 89] width 1111 height 52
click at [682, 140] on link "Joint Debtor Profile" at bounding box center [680, 129] width 89 height 29
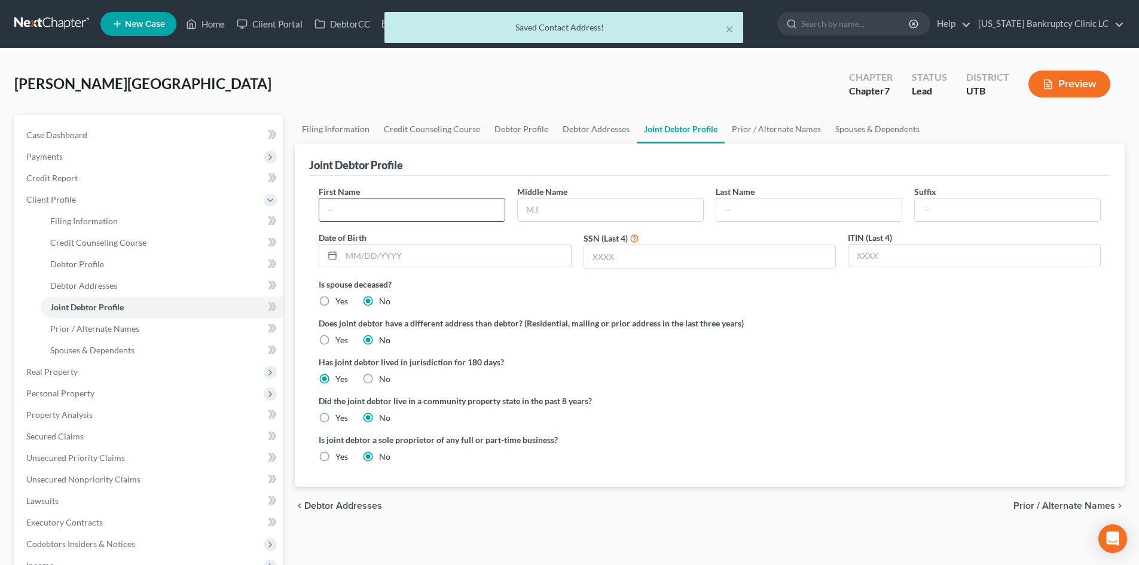
click at [453, 202] on input "text" at bounding box center [411, 210] width 185 height 23
type input "[PERSON_NAME]"
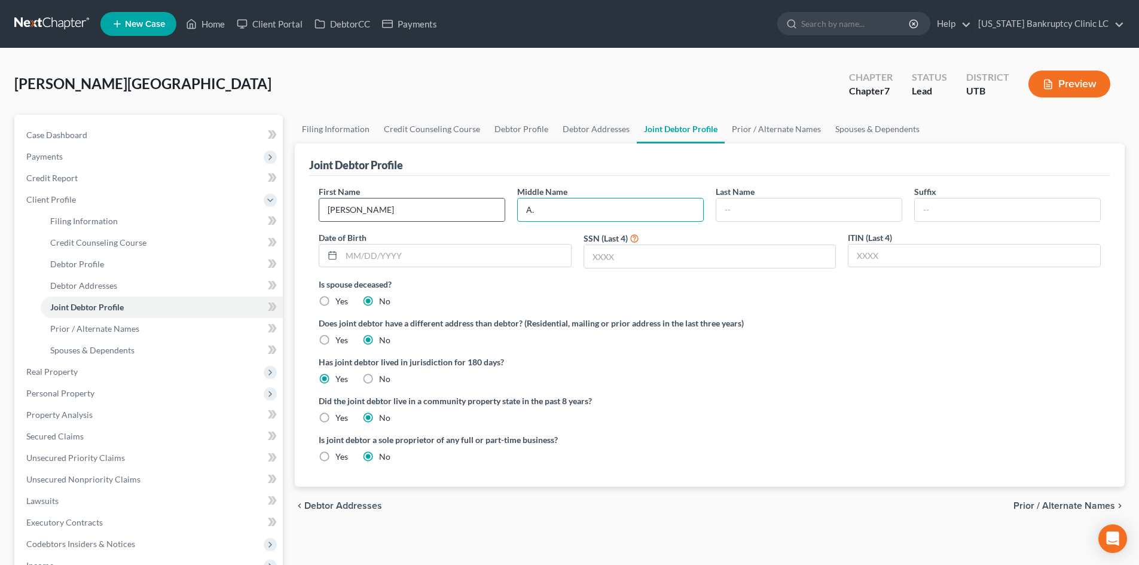
type input "A."
type input "[PERSON_NAME]"
click at [623, 219] on input "A." at bounding box center [610, 210] width 185 height 23
type input "A"
drag, startPoint x: 508, startPoint y: 267, endPoint x: 505, endPoint y: 253, distance: 14.1
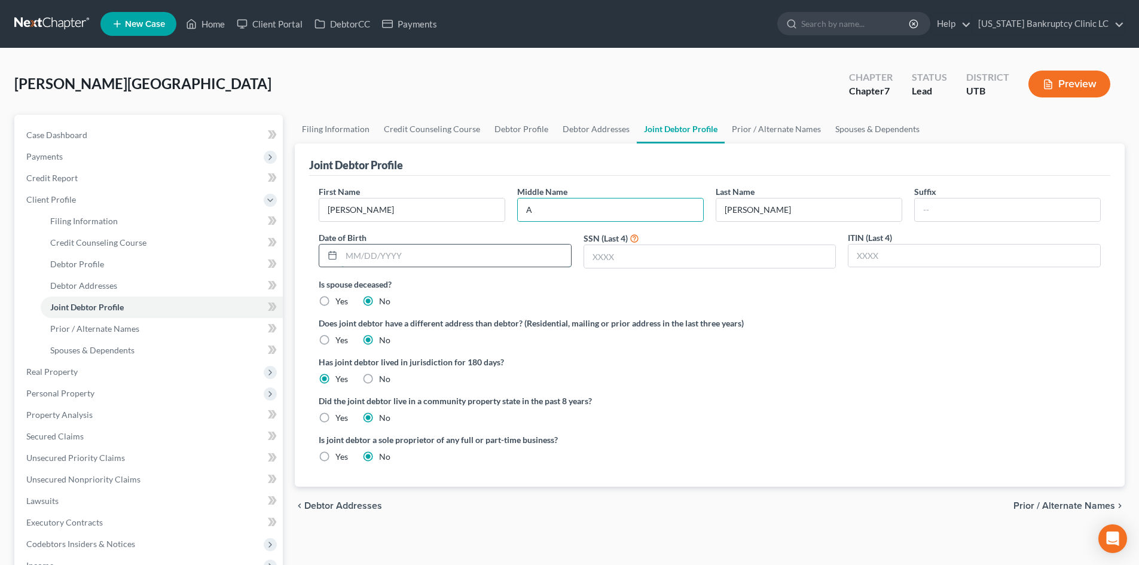
click at [508, 267] on input "text" at bounding box center [456, 256] width 230 height 23
type input "[DATE]"
type input "4072"
click at [757, 123] on link "Prior / Alternate Names" at bounding box center [776, 129] width 103 height 29
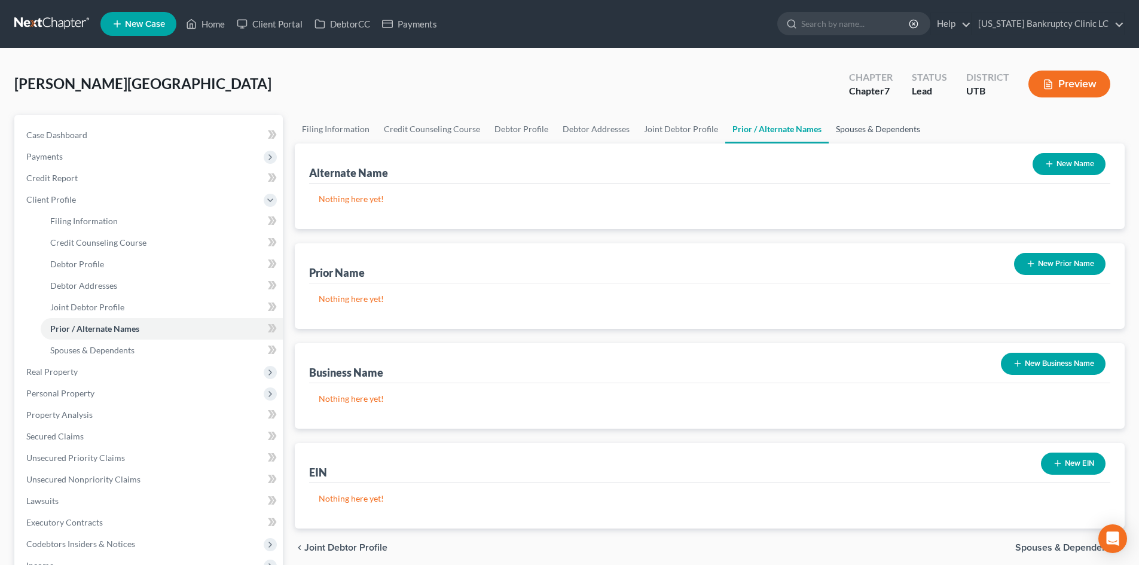
click at [899, 123] on link "Spouses & Dependents" at bounding box center [878, 129] width 99 height 29
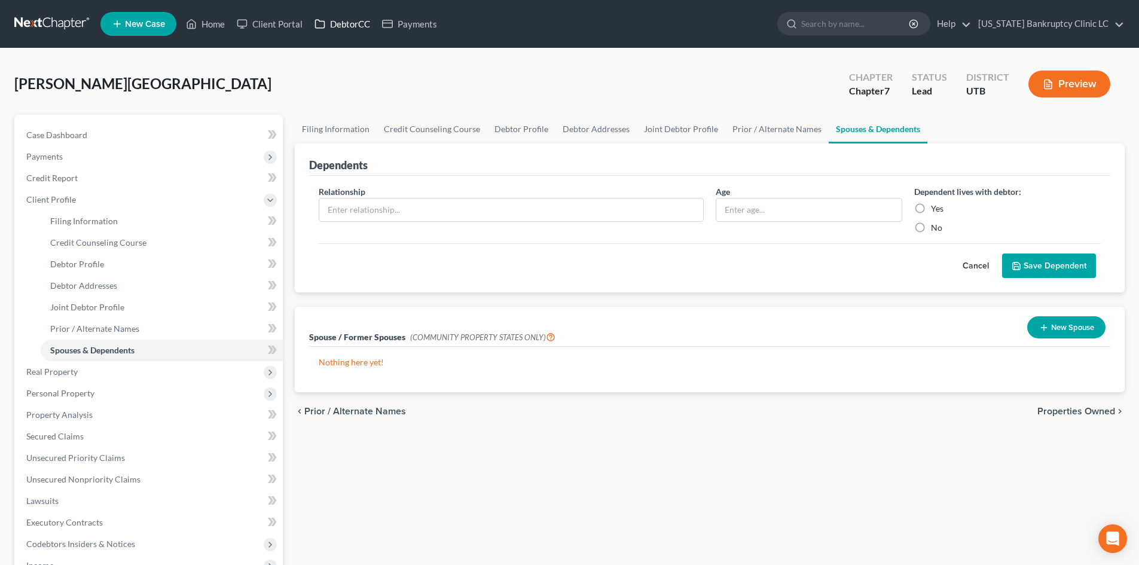
click at [340, 31] on link "DebtorCC" at bounding box center [343, 24] width 68 height 22
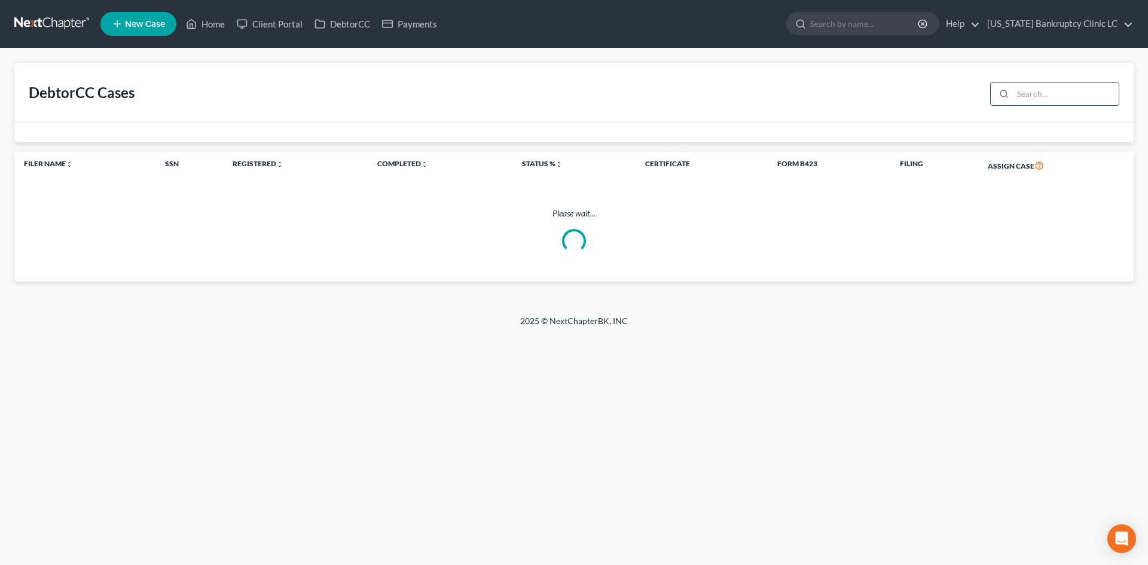
click at [1090, 94] on input "search" at bounding box center [1066, 94] width 106 height 23
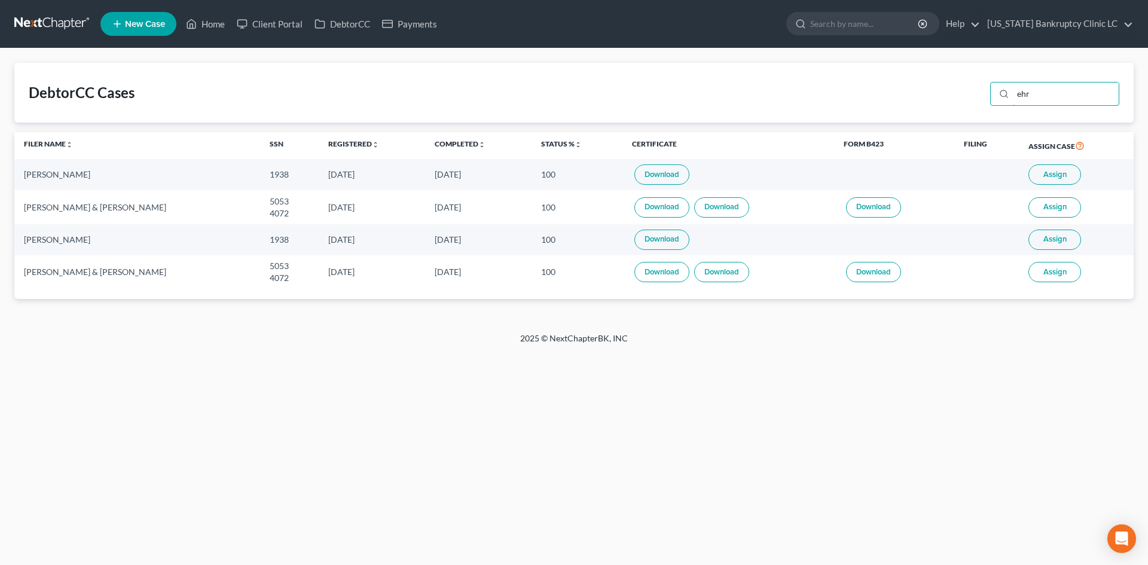
type input "ehr"
click at [1070, 207] on button "Assign" at bounding box center [1055, 207] width 53 height 20
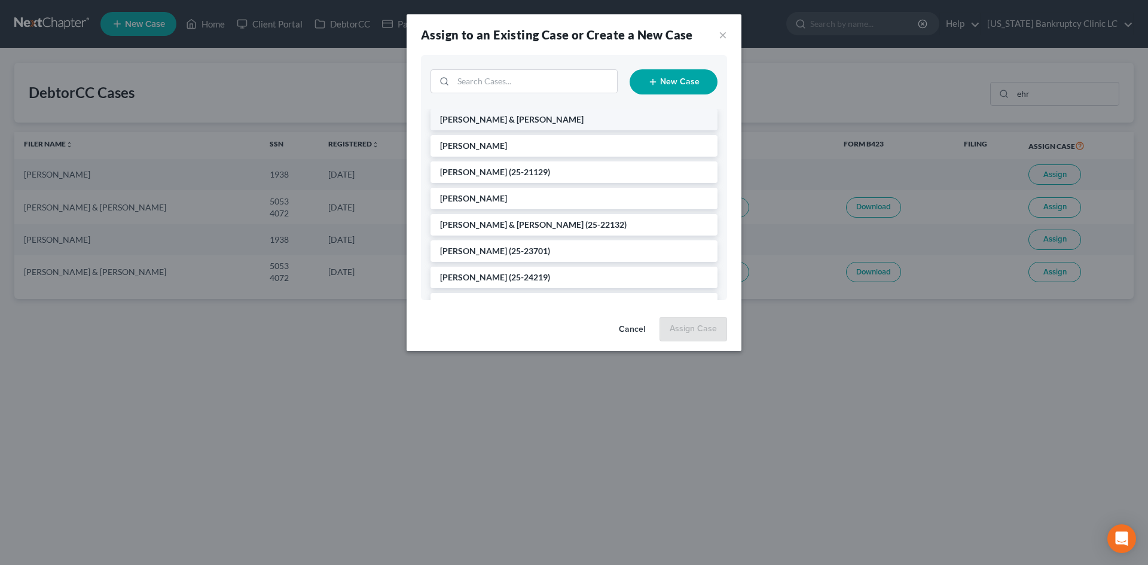
click at [452, 117] on span "[PERSON_NAME] & [PERSON_NAME]" at bounding box center [512, 119] width 144 height 10
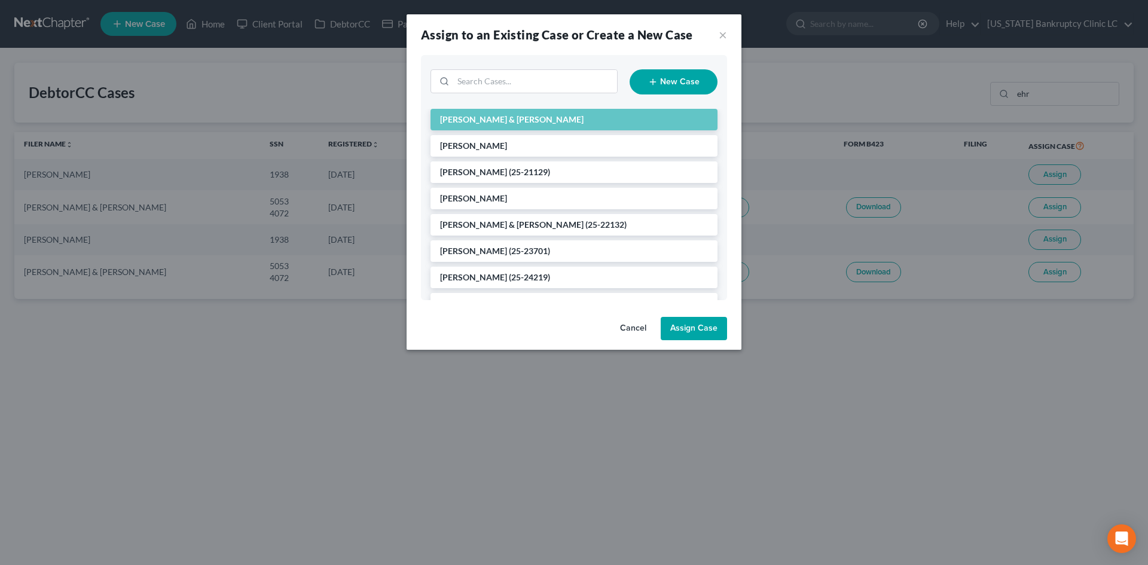
click at [680, 325] on button "Assign Case" at bounding box center [694, 329] width 66 height 24
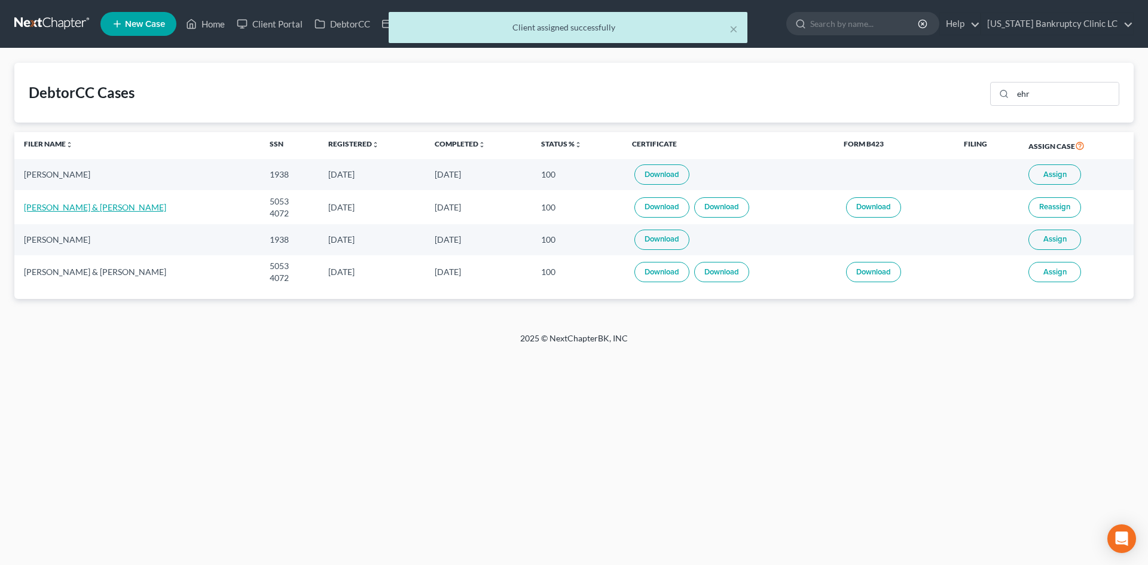
drag, startPoint x: 74, startPoint y: 208, endPoint x: 81, endPoint y: 205, distance: 7.0
click at [75, 208] on link "[PERSON_NAME] & [PERSON_NAME]" at bounding box center [95, 207] width 142 height 10
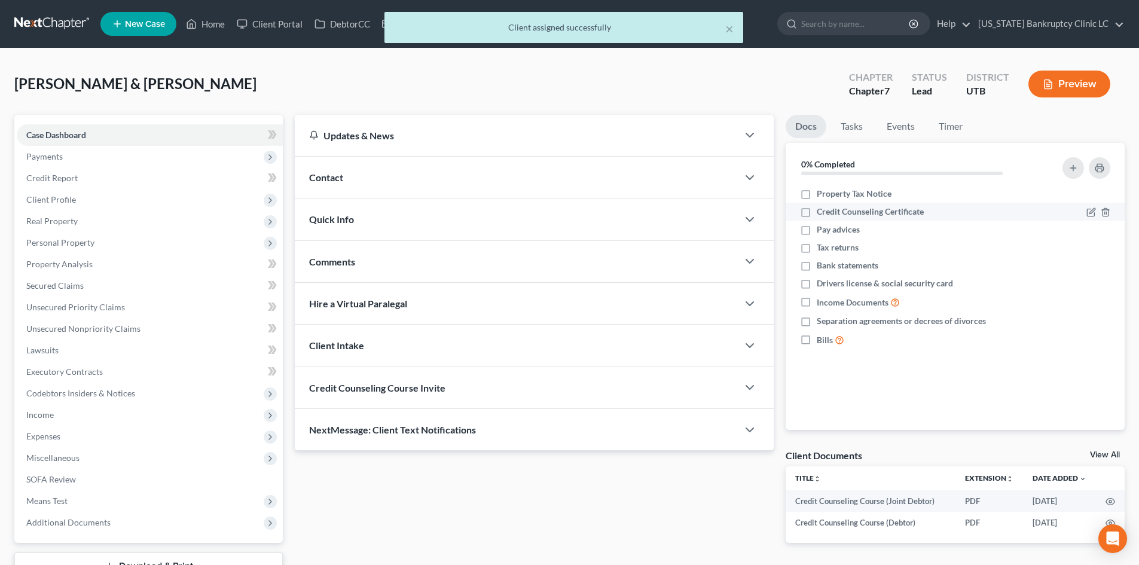
click at [817, 212] on label "Credit Counseling Certificate" at bounding box center [870, 212] width 107 height 12
click at [822, 212] on input "Credit Counseling Certificate" at bounding box center [826, 210] width 8 height 8
checkbox input "true"
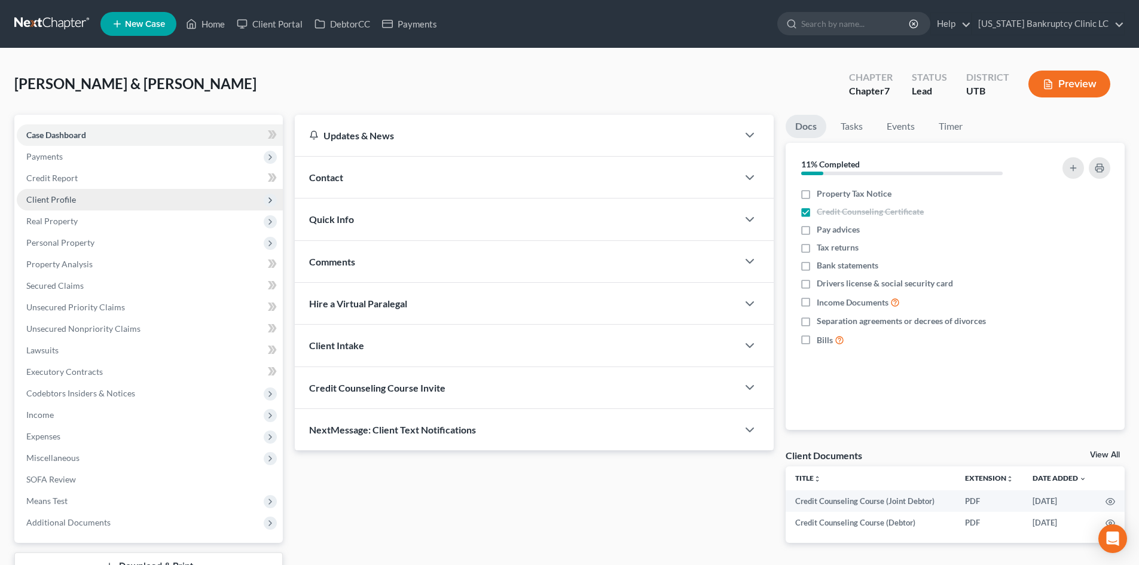
click at [66, 198] on span "Client Profile" at bounding box center [51, 199] width 50 height 10
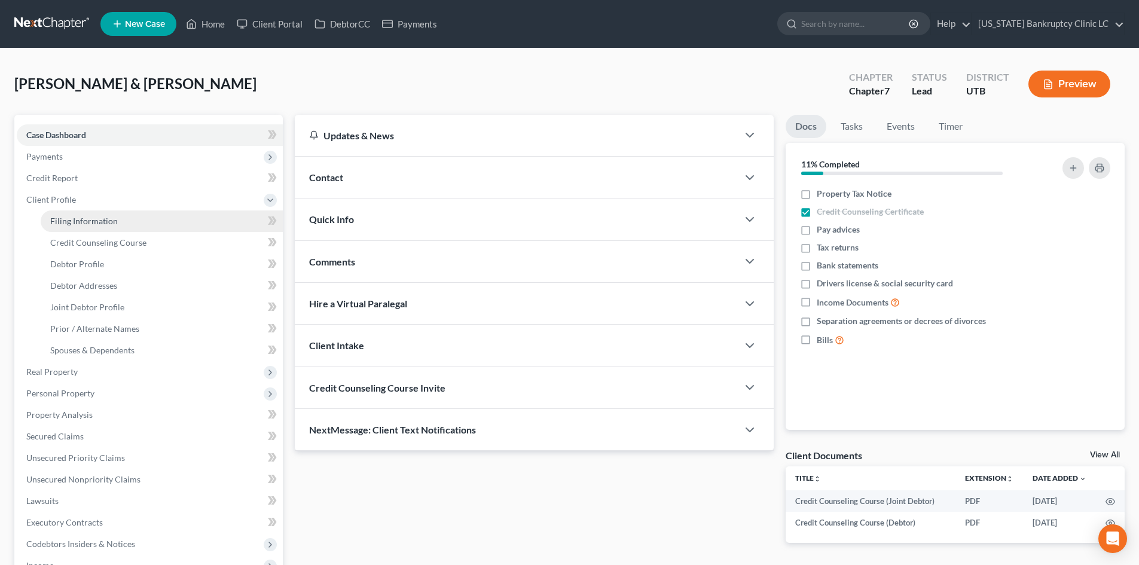
click at [100, 221] on span "Filing Information" at bounding box center [84, 221] width 68 height 10
select select "1"
select select "0"
select select "81"
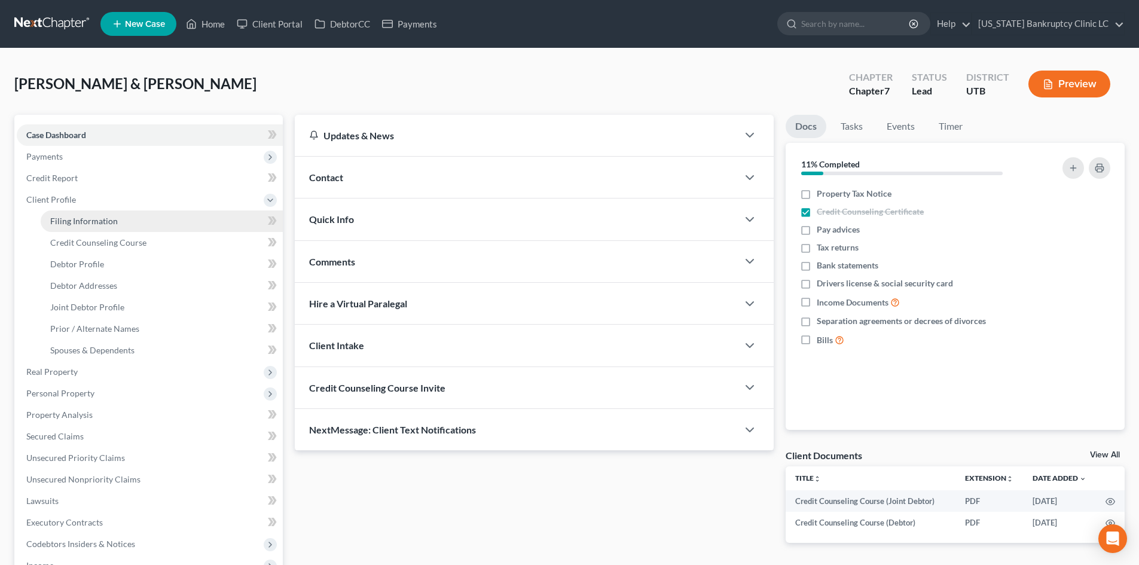
select select "46"
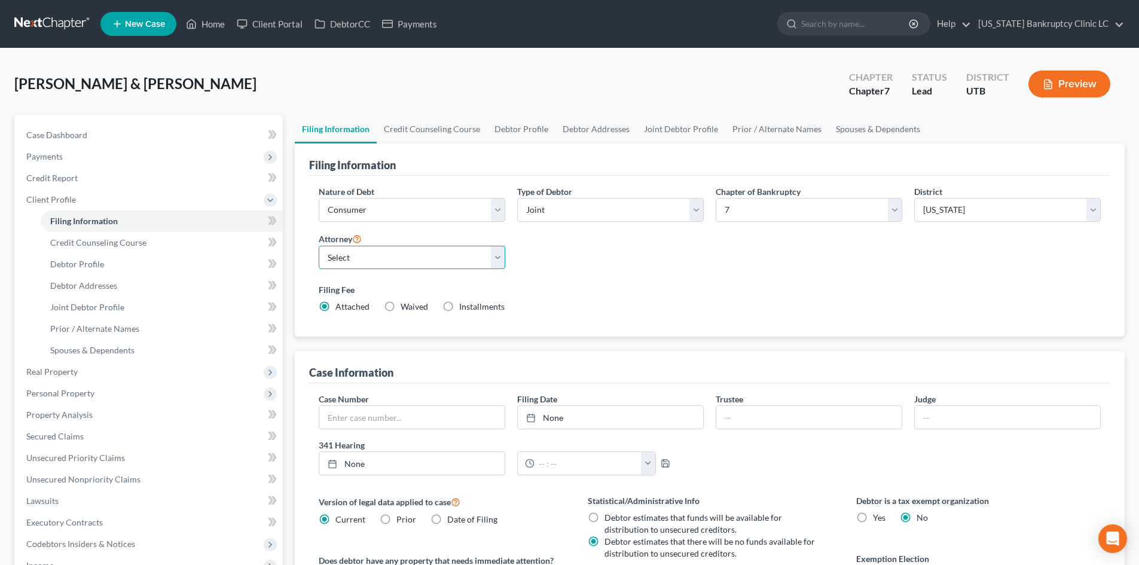
click at [373, 261] on select "Select [PERSON_NAME] - UTB [PERSON_NAME] - UT" at bounding box center [412, 258] width 187 height 24
select select "0"
click at [319, 246] on select "Select [PERSON_NAME] - UTB [PERSON_NAME] - UT" at bounding box center [412, 258] width 187 height 24
click at [612, 277] on div "Nature of Debt Select Business Consumer Other Nature of Business Select Clearin…" at bounding box center [710, 254] width 794 height 138
click at [446, 132] on link "Credit Counseling Course" at bounding box center [432, 129] width 111 height 29
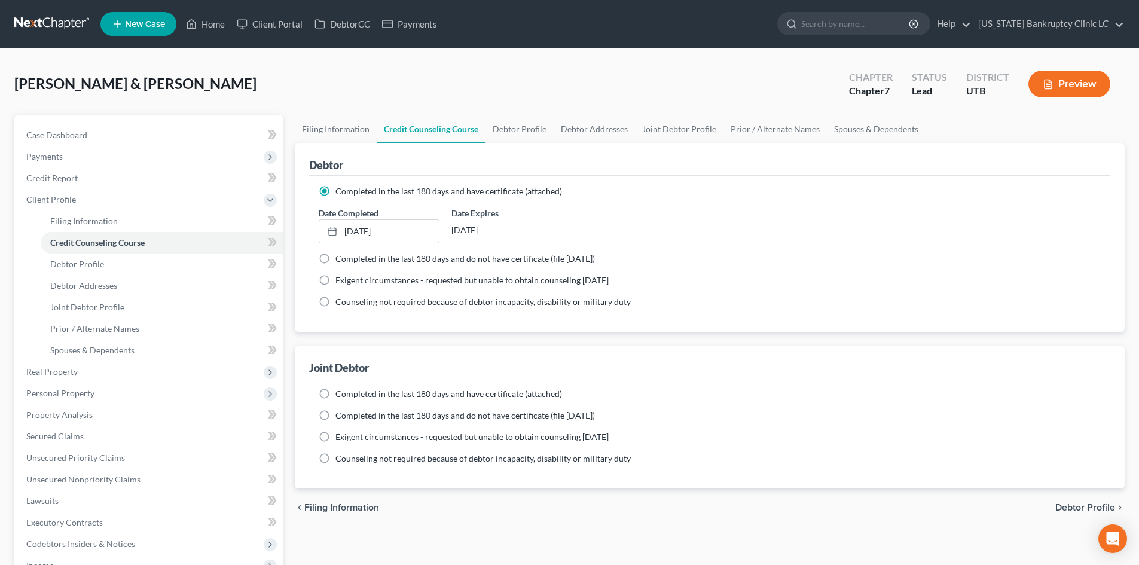
drag, startPoint x: 322, startPoint y: 394, endPoint x: 351, endPoint y: 394, distance: 29.3
click at [336, 394] on label "Completed in the last 180 days and have certificate (attached)" at bounding box center [449, 394] width 227 height 12
click at [340, 394] on input "Completed in the last 180 days and have certificate (attached)" at bounding box center [344, 392] width 8 height 8
radio input "true"
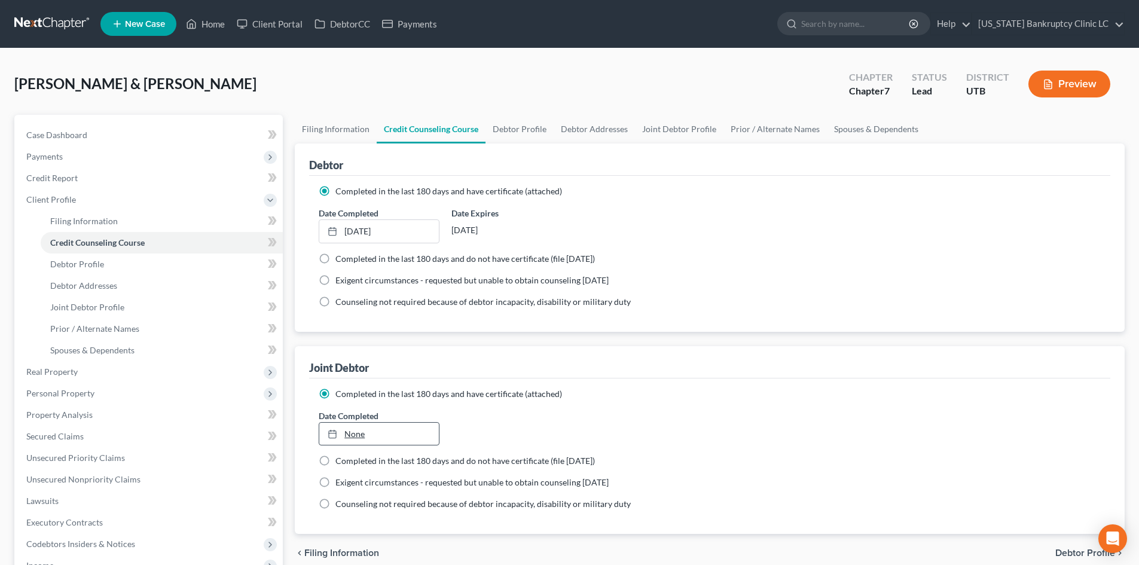
type input "[DATE]"
click at [356, 434] on link "[DATE]" at bounding box center [378, 434] width 119 height 23
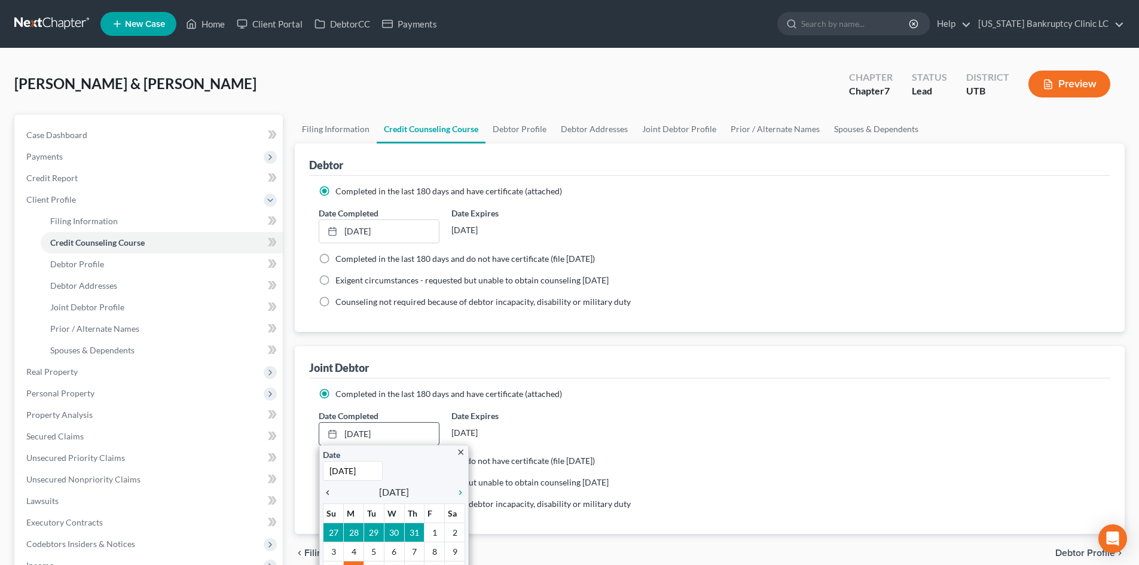
click at [337, 496] on icon "chevron_left" at bounding box center [331, 493] width 16 height 10
click at [328, 493] on icon "chevron_left" at bounding box center [331, 493] width 16 height 10
click at [459, 492] on icon "chevron_right" at bounding box center [458, 493] width 16 height 10
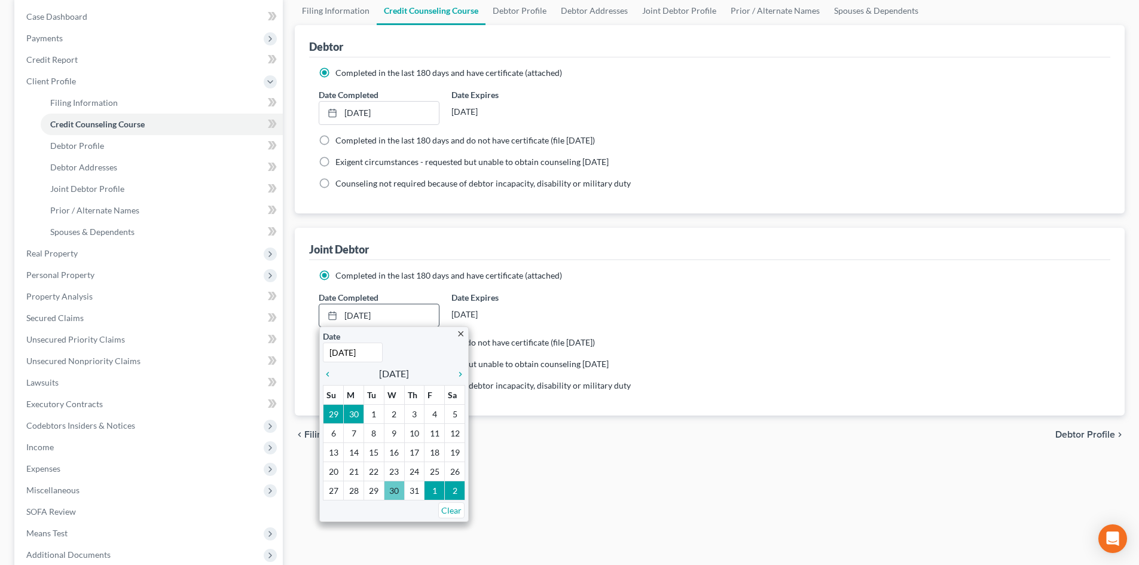
scroll to position [120, 0]
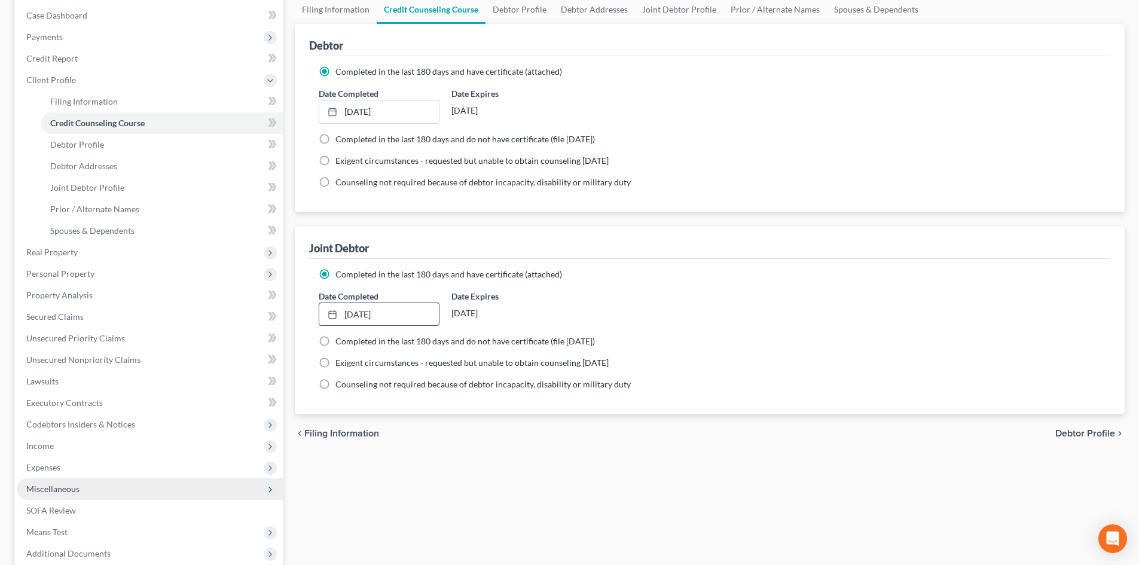
drag, startPoint x: 475, startPoint y: 469, endPoint x: 191, endPoint y: 481, distance: 284.4
click at [476, 469] on div "Filing Information Credit Counseling Course Debtor Profile Debtor Addresses Joi…" at bounding box center [710, 319] width 842 height 648
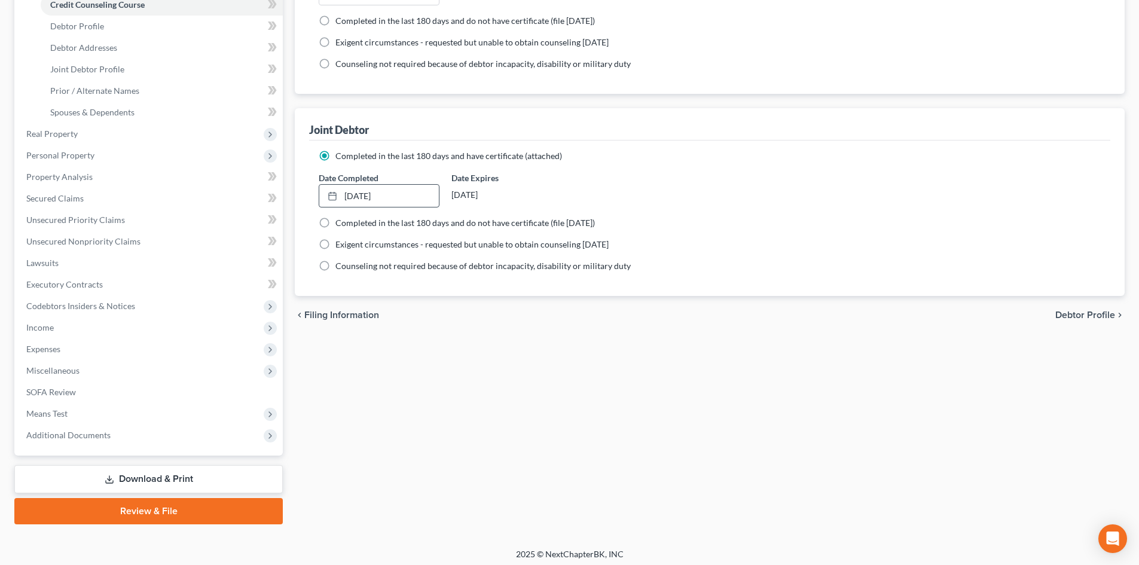
scroll to position [243, 0]
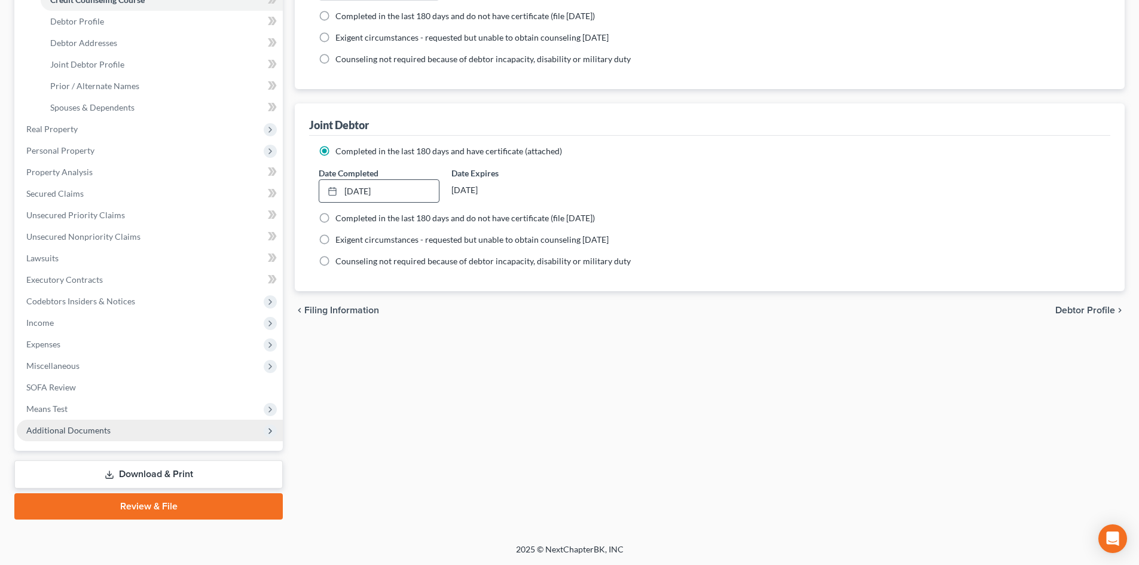
click at [100, 431] on span "Additional Documents" at bounding box center [68, 430] width 84 height 10
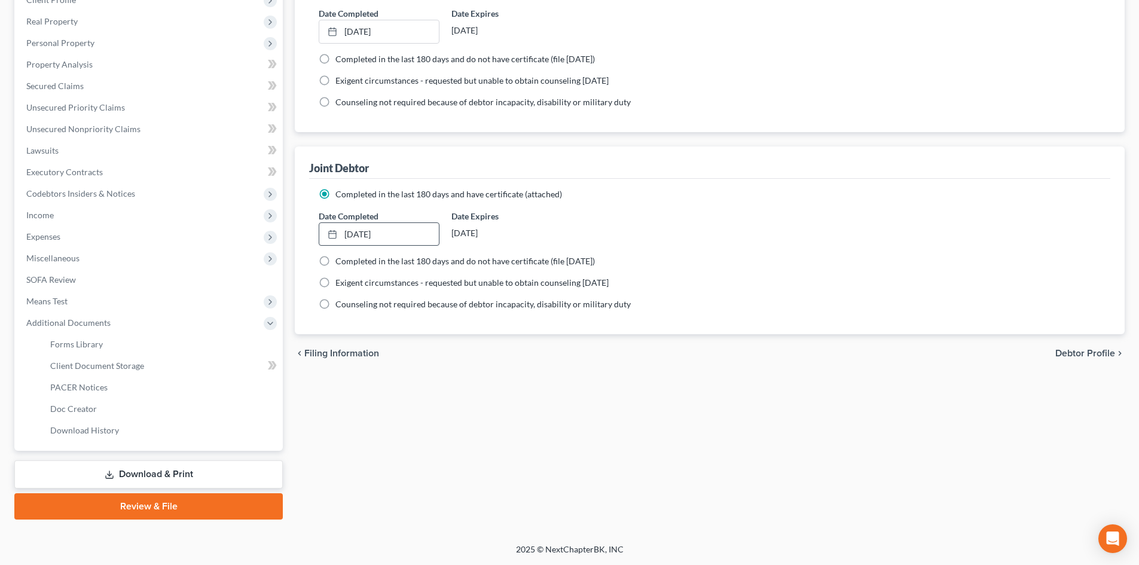
scroll to position [200, 0]
click at [131, 367] on span "Client Document Storage" at bounding box center [97, 366] width 94 height 10
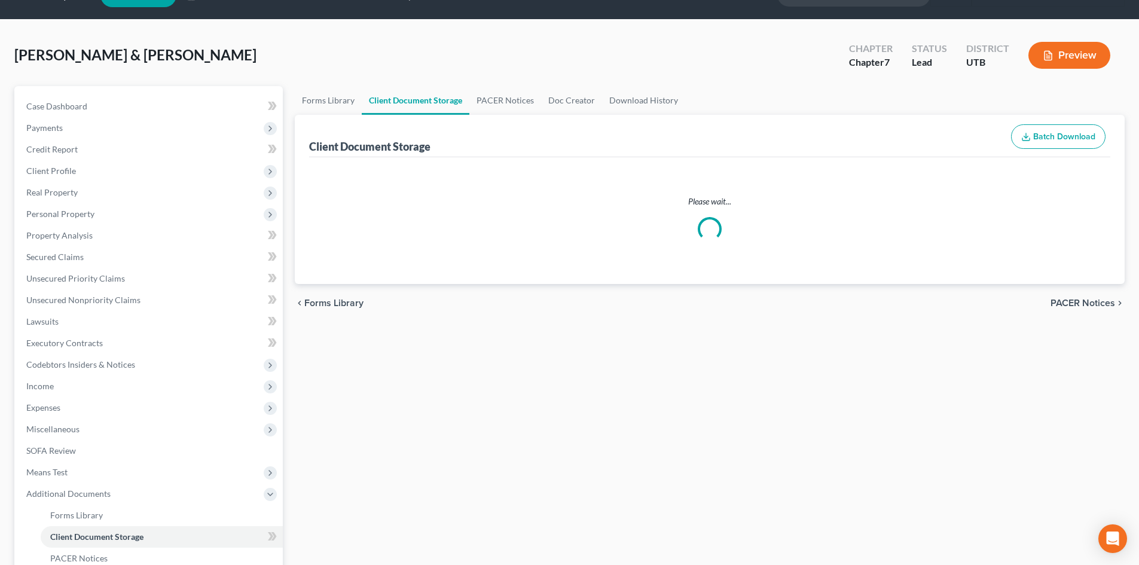
select select "30"
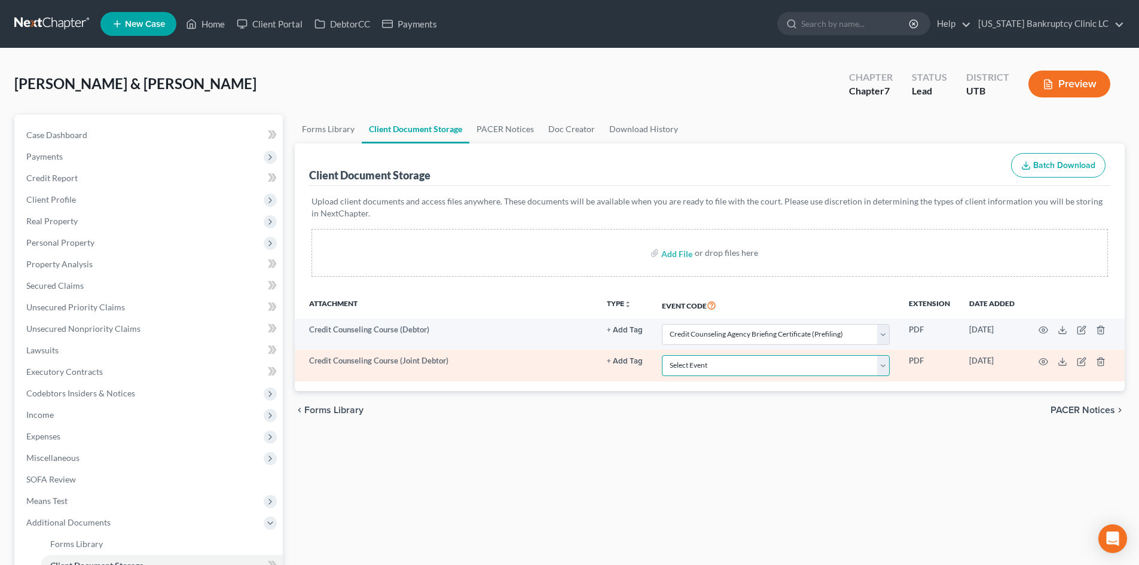
click at [763, 361] on select "Select Event Affidavit/Declaration Amended Chapter 11 Plan Amended Disclosure S…" at bounding box center [776, 365] width 228 height 21
select select "30"
click at [662, 355] on select "Select Event Affidavit/Declaration Amended Chapter 11 Plan Amended Disclosure S…" at bounding box center [776, 365] width 228 height 21
click at [1043, 358] on icon "button" at bounding box center [1043, 361] width 9 height 7
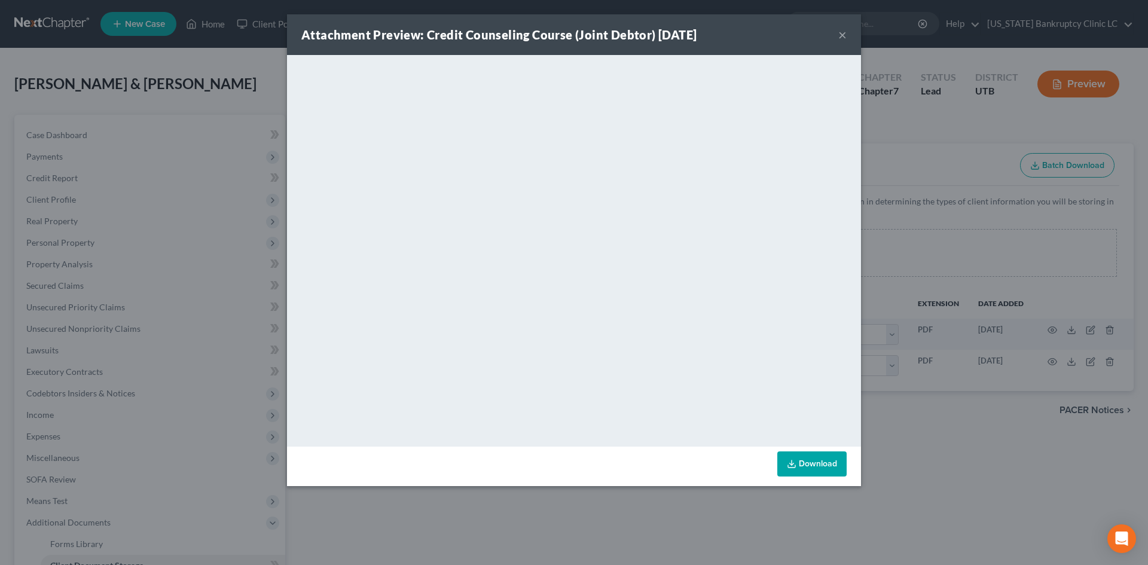
click at [843, 35] on button "×" at bounding box center [842, 35] width 8 height 14
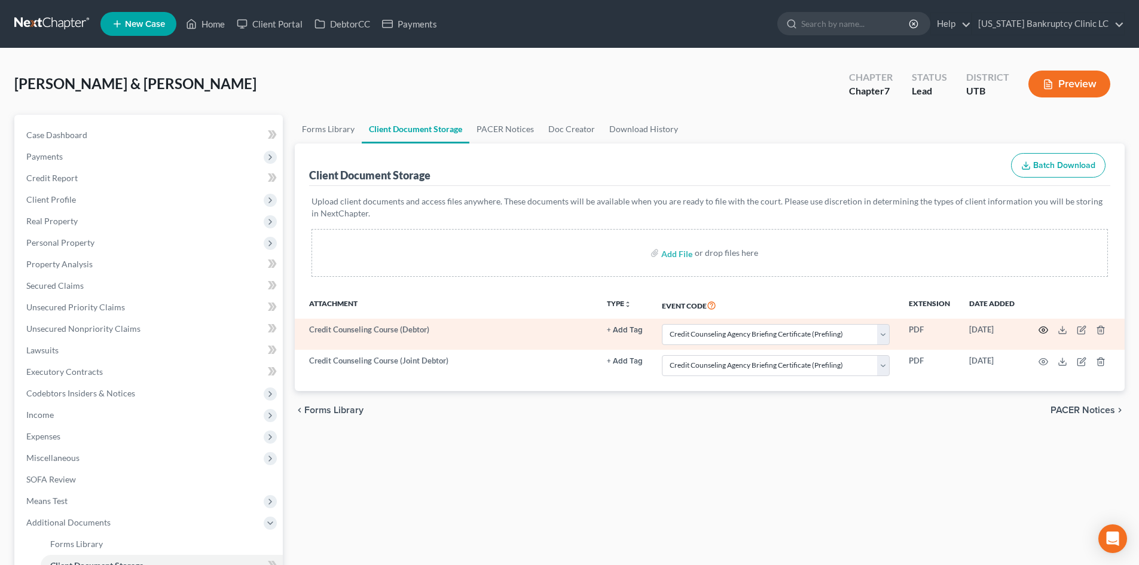
click at [1046, 330] on icon "button" at bounding box center [1044, 330] width 10 height 10
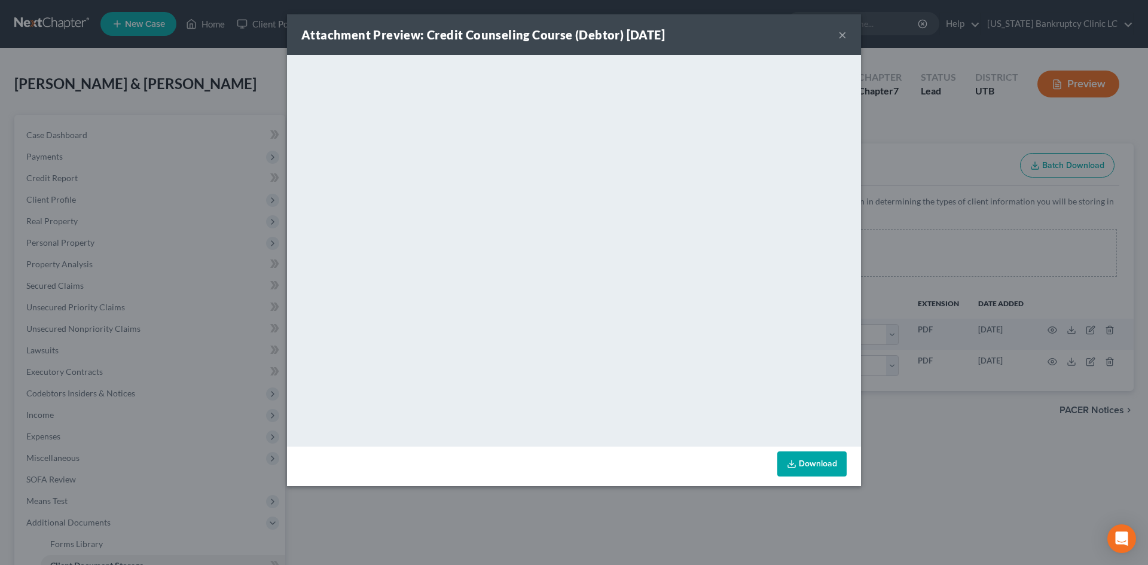
click at [840, 35] on button "×" at bounding box center [842, 35] width 8 height 14
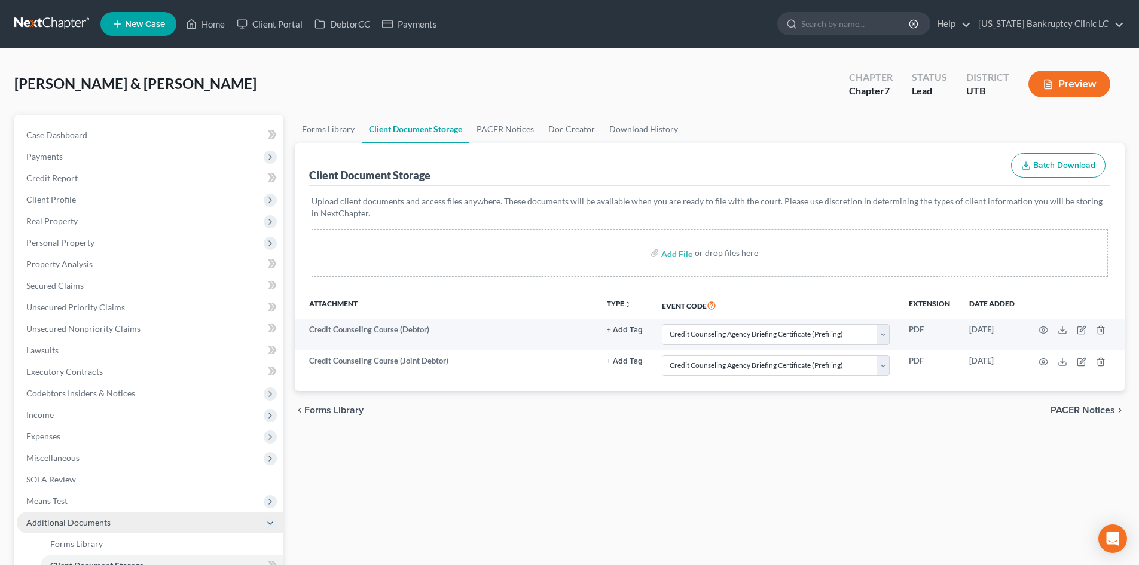
click at [76, 527] on span "Additional Documents" at bounding box center [150, 523] width 266 height 22
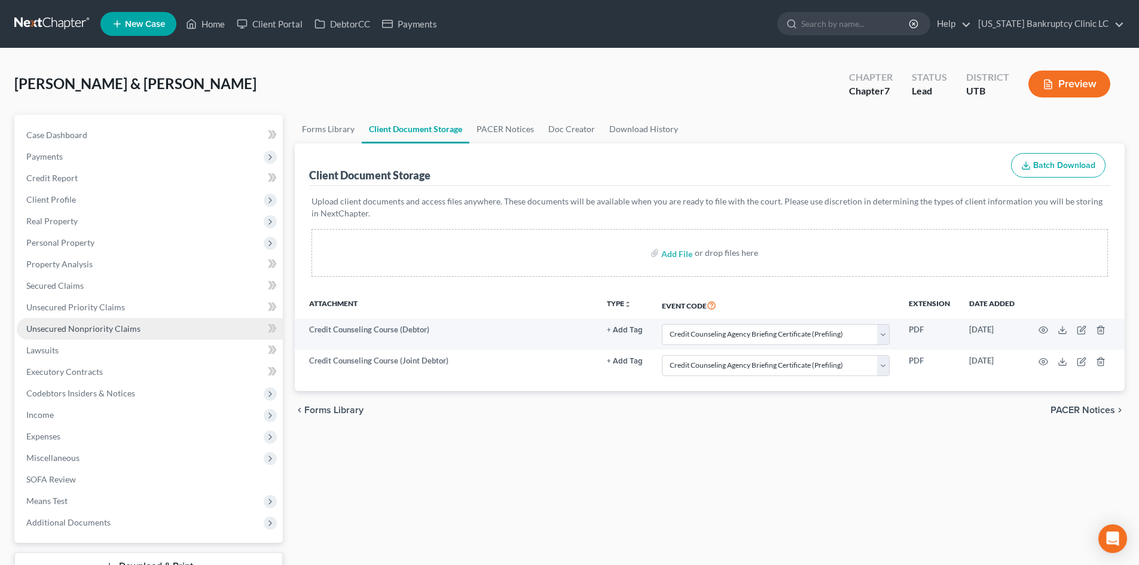
click at [102, 324] on span "Unsecured Nonpriority Claims" at bounding box center [83, 329] width 114 height 10
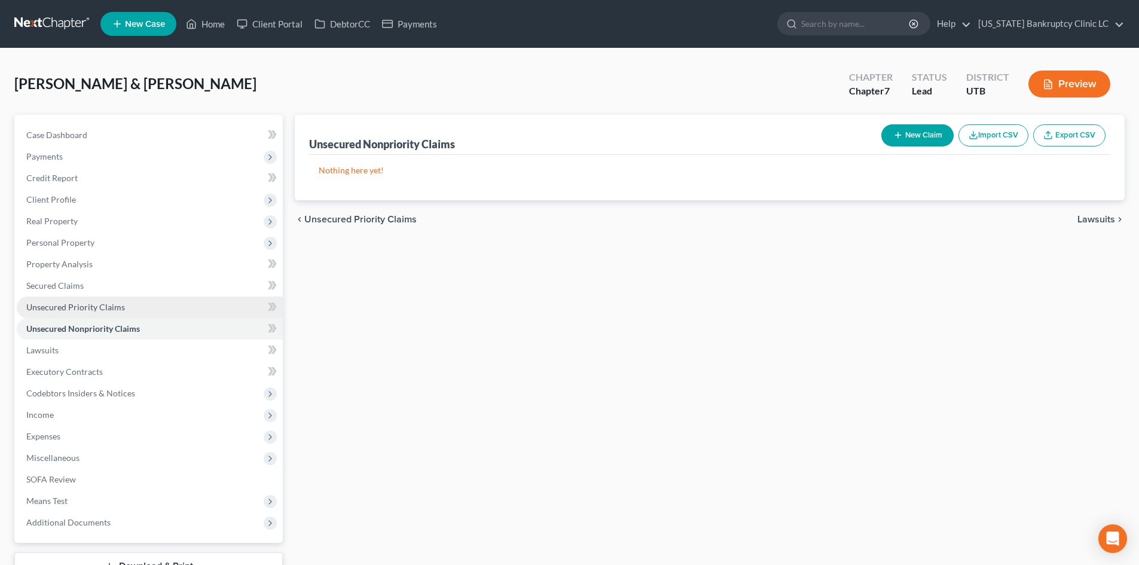
click at [106, 306] on span "Unsecured Priority Claims" at bounding box center [75, 307] width 99 height 10
click at [904, 132] on button "New Claim" at bounding box center [918, 135] width 72 height 22
select select "2"
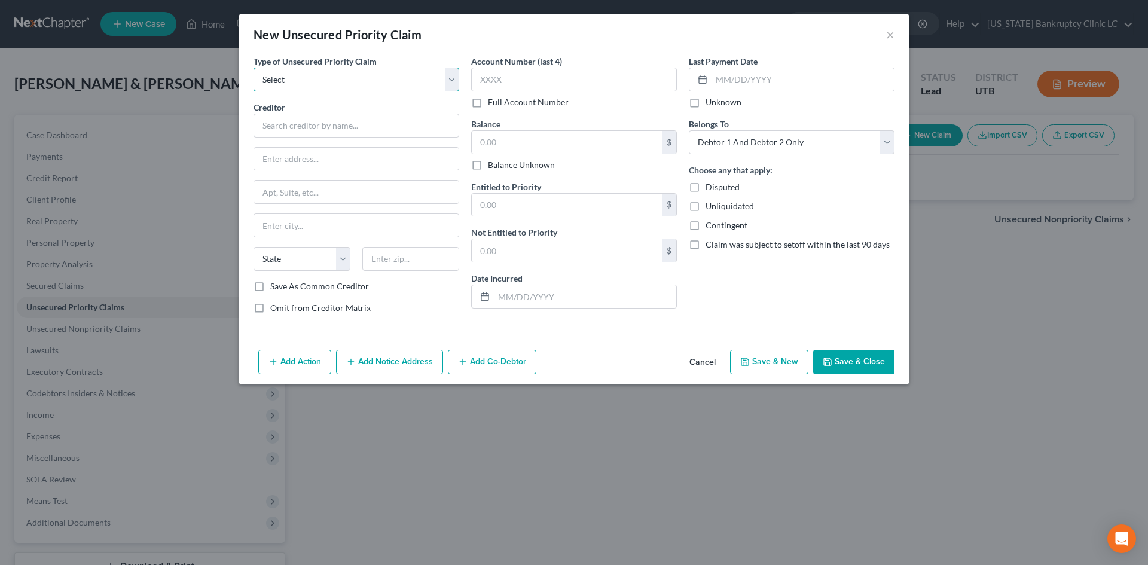
drag, startPoint x: 309, startPoint y: 78, endPoint x: 302, endPoint y: 91, distance: 14.2
click at [309, 78] on select "Select Taxes & Other Government Units Domestic Support Obligations Extensions o…" at bounding box center [357, 80] width 206 height 24
select select "0"
click at [254, 68] on select "Select Taxes & Other Government Units Domestic Support Obligations Extensions o…" at bounding box center [357, 80] width 206 height 24
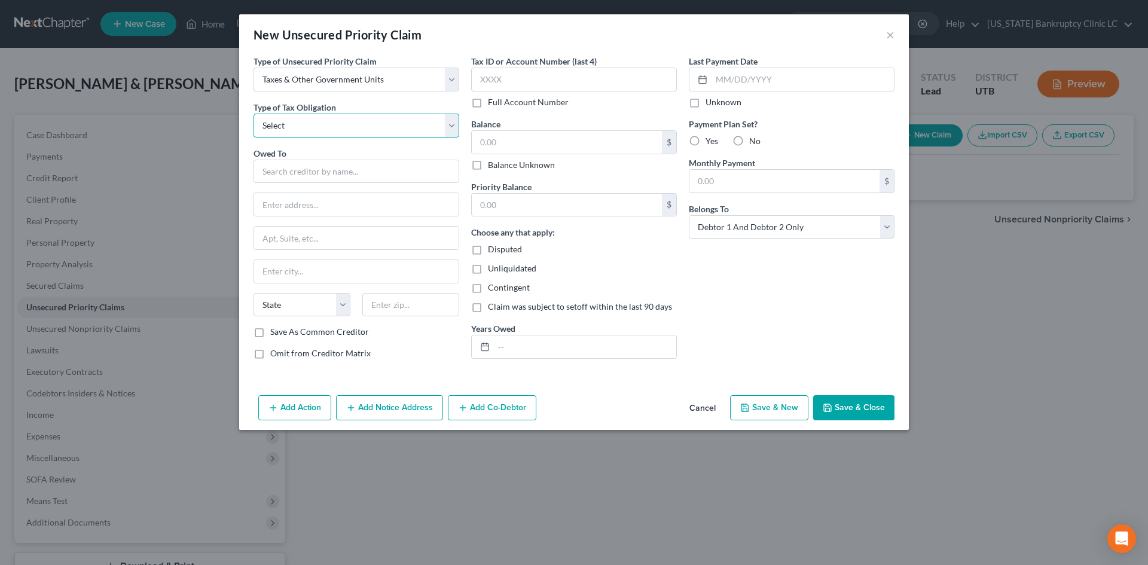
drag, startPoint x: 288, startPoint y: 126, endPoint x: 288, endPoint y: 137, distance: 11.4
click at [288, 126] on select "Select Federal City State Franchise Tax Board Other" at bounding box center [357, 126] width 206 height 24
select select "0"
click at [254, 114] on select "Select Federal City State Franchise Tax Board Other" at bounding box center [357, 126] width 206 height 24
click at [279, 169] on input "text" at bounding box center [357, 172] width 206 height 24
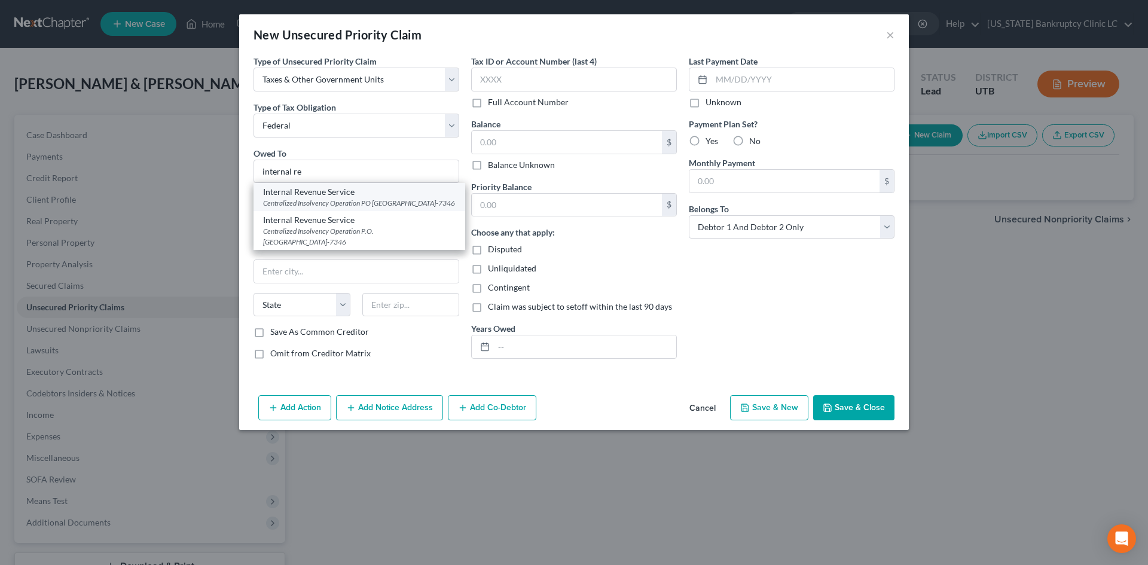
click at [357, 191] on div "Internal Revenue Service" at bounding box center [359, 192] width 193 height 12
type input "Internal Revenue Service"
type input "Centralized Insolvency Operation"
type input "PO Box 7346"
type input "[GEOGRAPHIC_DATA]"
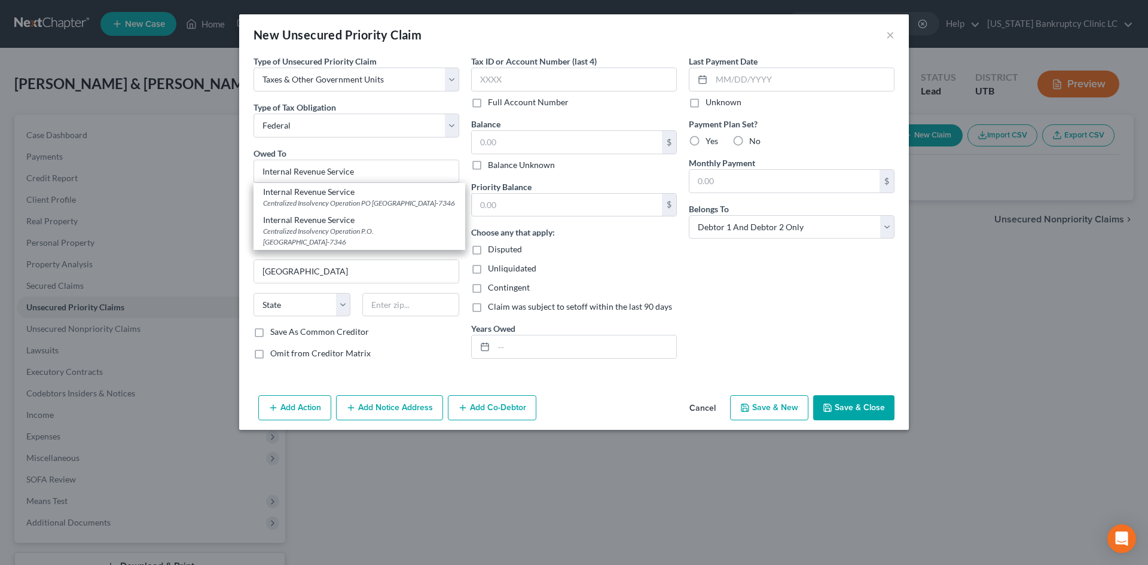
select select "39"
type input "19101-7346"
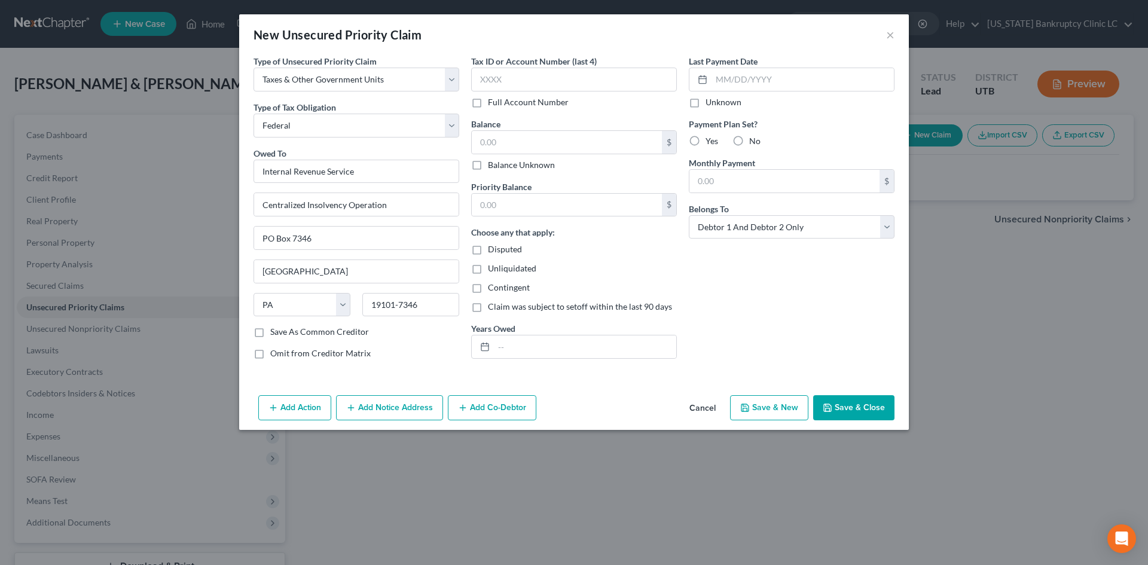
click at [779, 408] on button "Save & New" at bounding box center [769, 407] width 78 height 25
select select "2"
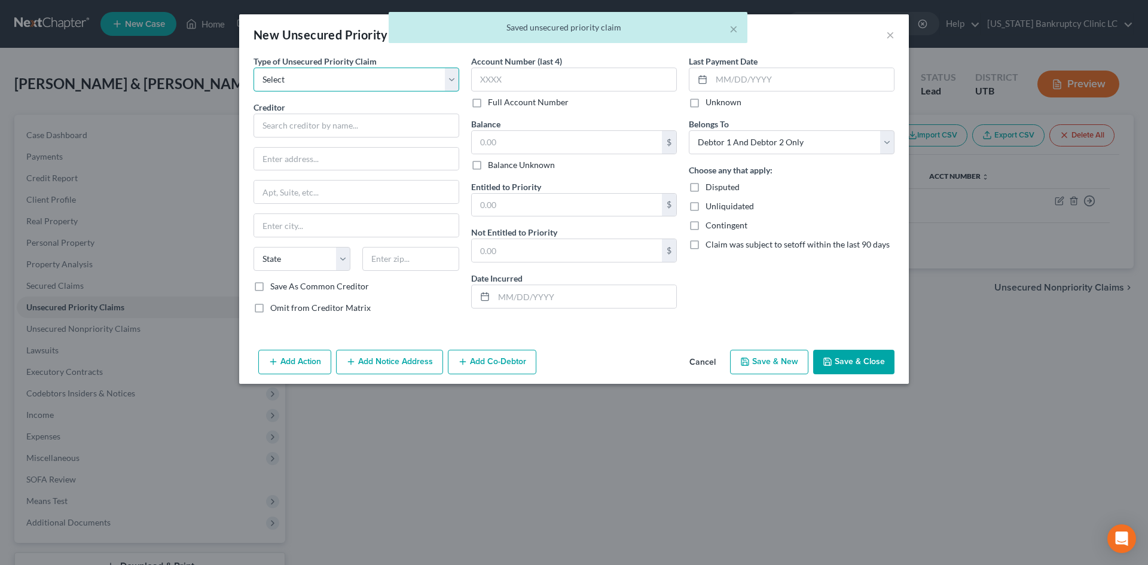
drag, startPoint x: 285, startPoint y: 84, endPoint x: 287, endPoint y: 91, distance: 7.4
click at [285, 84] on select "Select Taxes & Other Government Units Domestic Support Obligations Extensions o…" at bounding box center [357, 80] width 206 height 24
select select "0"
click at [254, 68] on select "Select Taxes & Other Government Units Domestic Support Obligations Extensions o…" at bounding box center [357, 80] width 206 height 24
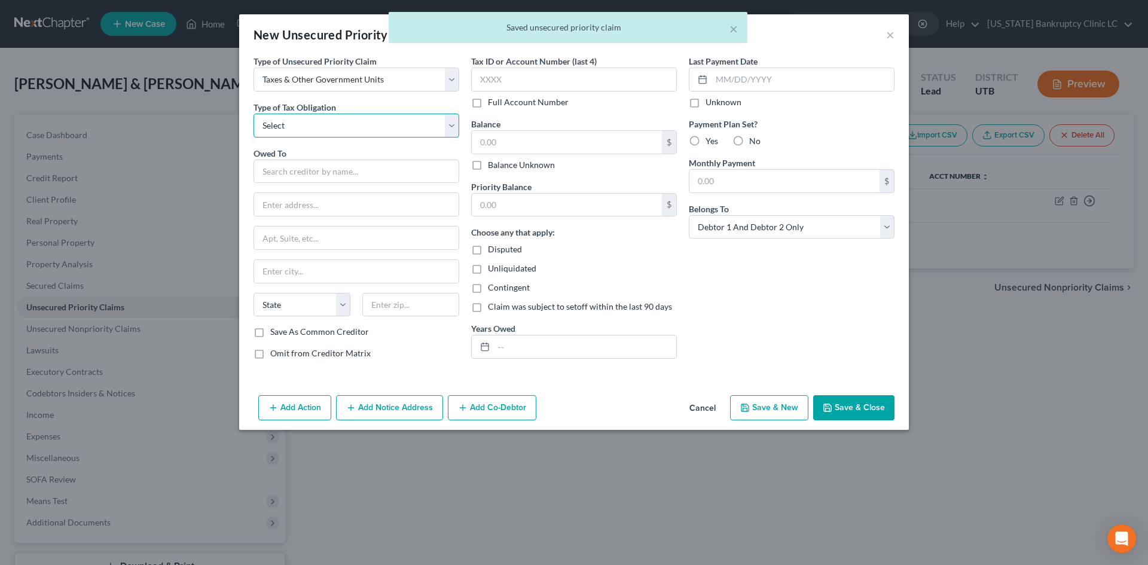
drag, startPoint x: 289, startPoint y: 131, endPoint x: 292, endPoint y: 137, distance: 6.7
click at [289, 131] on select "Select Federal City State Franchise Tax Board Other" at bounding box center [357, 126] width 206 height 24
select select "2"
click at [254, 114] on select "Select Federal City State Franchise Tax Board Other" at bounding box center [357, 126] width 206 height 24
click at [304, 167] on input "text" at bounding box center [357, 172] width 206 height 24
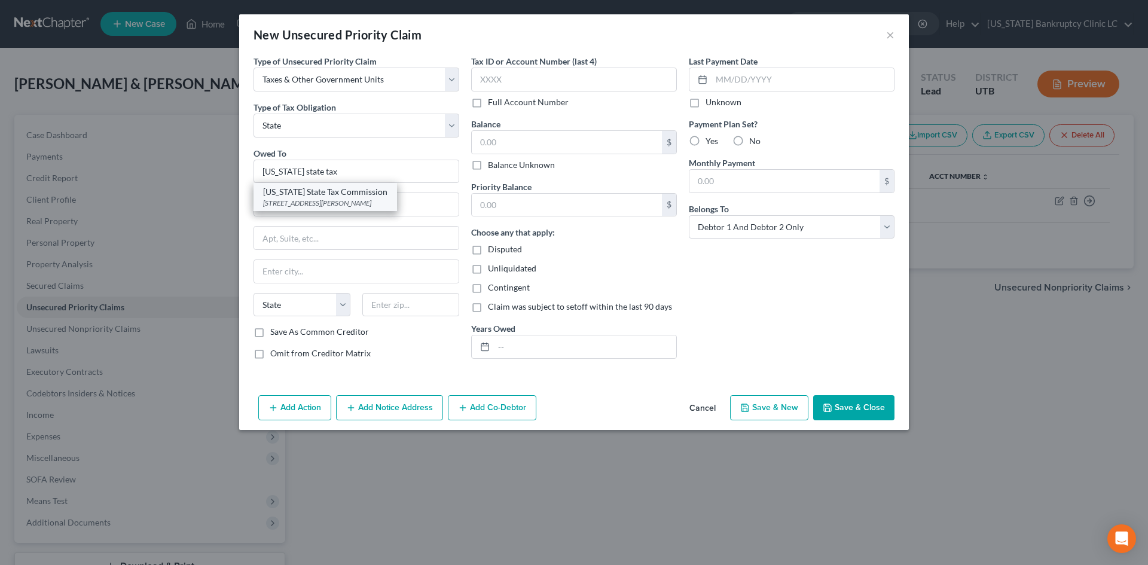
click at [388, 208] on div "[STREET_ADDRESS][PERSON_NAME]" at bounding box center [325, 203] width 124 height 10
type input "[US_STATE] State Tax Commission"
type input "[STREET_ADDRESS]"
type input "Special Services Division, [PERSON_NAME]"
type input "[GEOGRAPHIC_DATA]"
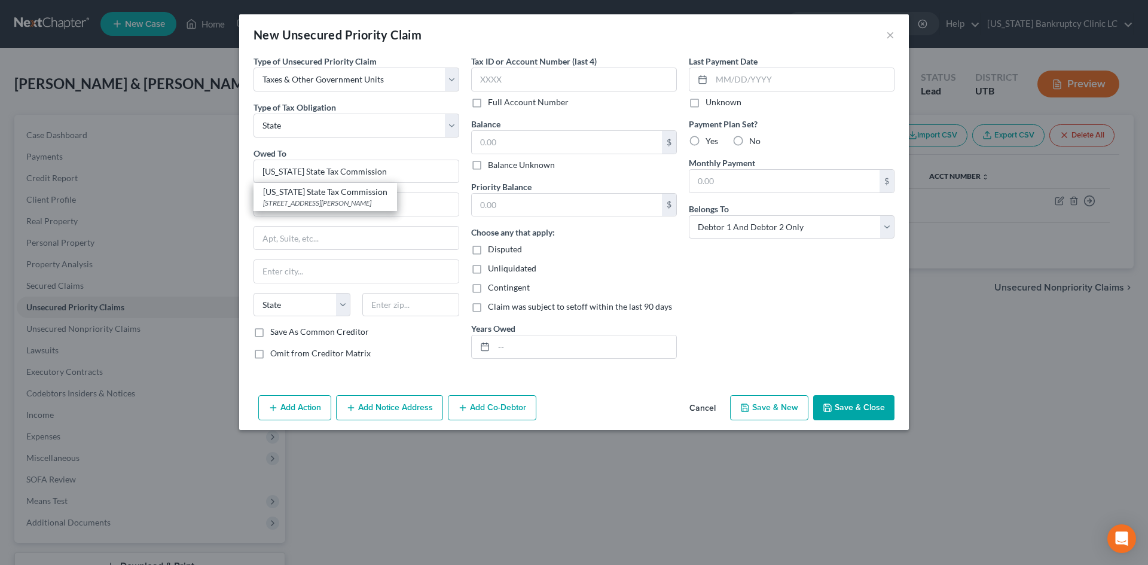
select select "46"
type input "84134"
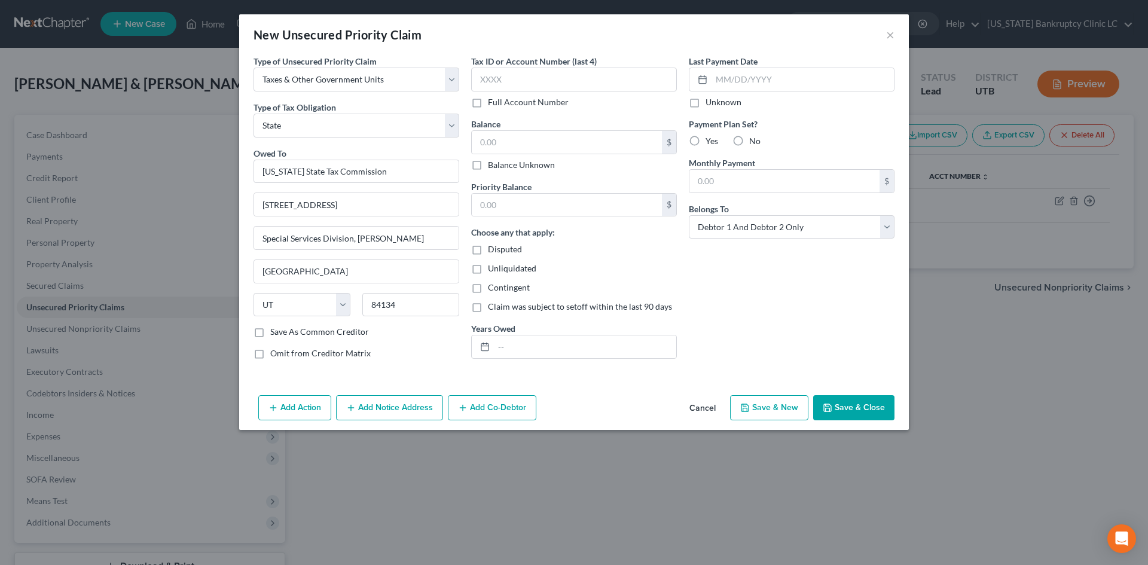
click at [850, 405] on button "Save & Close" at bounding box center [853, 407] width 81 height 25
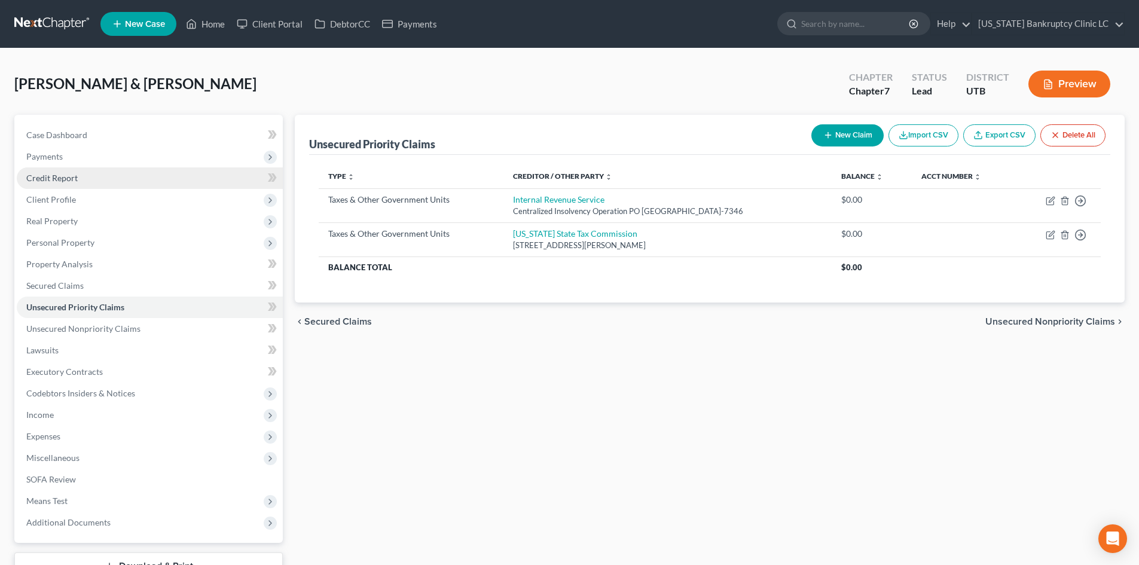
click at [82, 183] on link "Credit Report" at bounding box center [150, 178] width 266 height 22
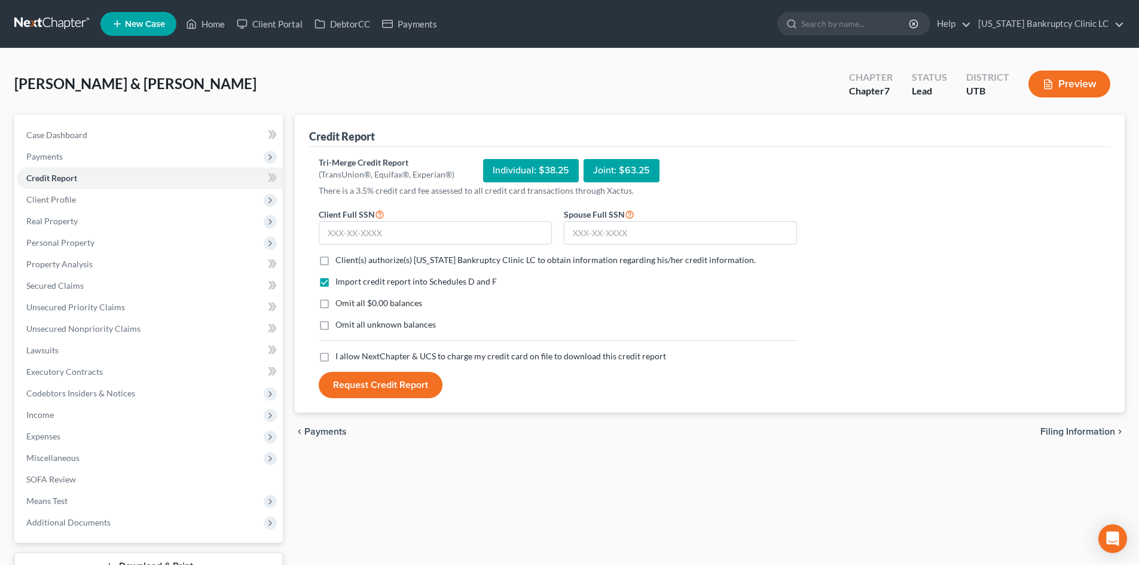
click at [397, 261] on span "Client(s) authorize(s) [US_STATE] Bankruptcy Clinic LC to obtain information re…" at bounding box center [546, 260] width 420 height 10
click at [348, 261] on input "Client(s) authorize(s) [US_STATE] Bankruptcy Clinic LC to obtain information re…" at bounding box center [344, 258] width 8 height 8
checkbox input "true"
click at [374, 359] on span "I allow NextChapter & UCS to charge my credit card on file to download this cre…" at bounding box center [501, 356] width 331 height 10
click at [348, 358] on input "I allow NextChapter & UCS to charge my credit card on file to download this cre…" at bounding box center [344, 354] width 8 height 8
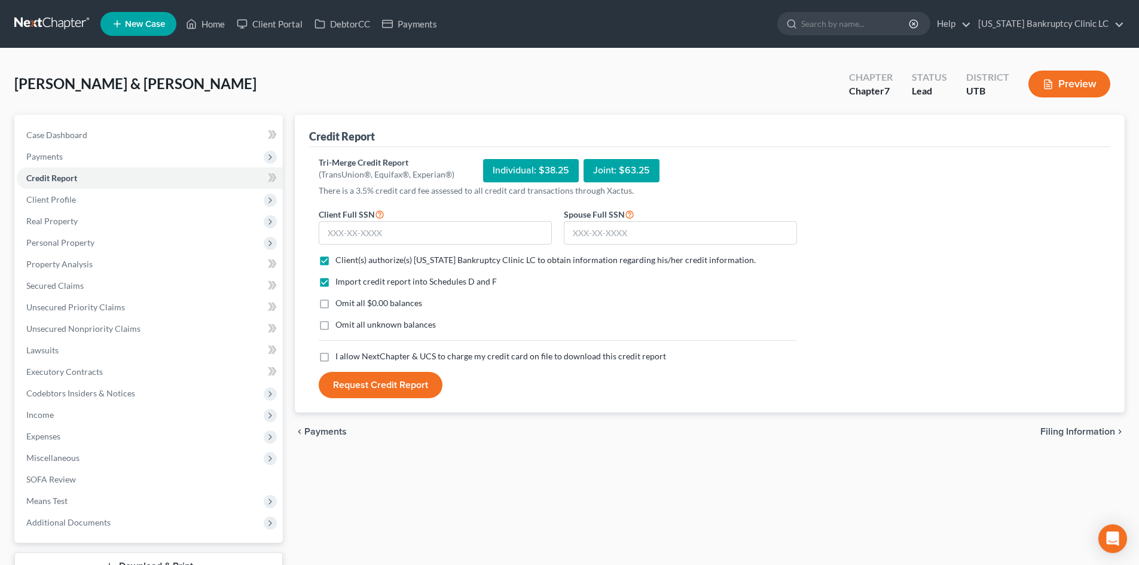
checkbox input "true"
click at [638, 228] on input "text" at bounding box center [680, 233] width 233 height 24
type input "528-31-4072"
click at [447, 228] on input "text" at bounding box center [435, 233] width 233 height 24
type input "528-08-5053"
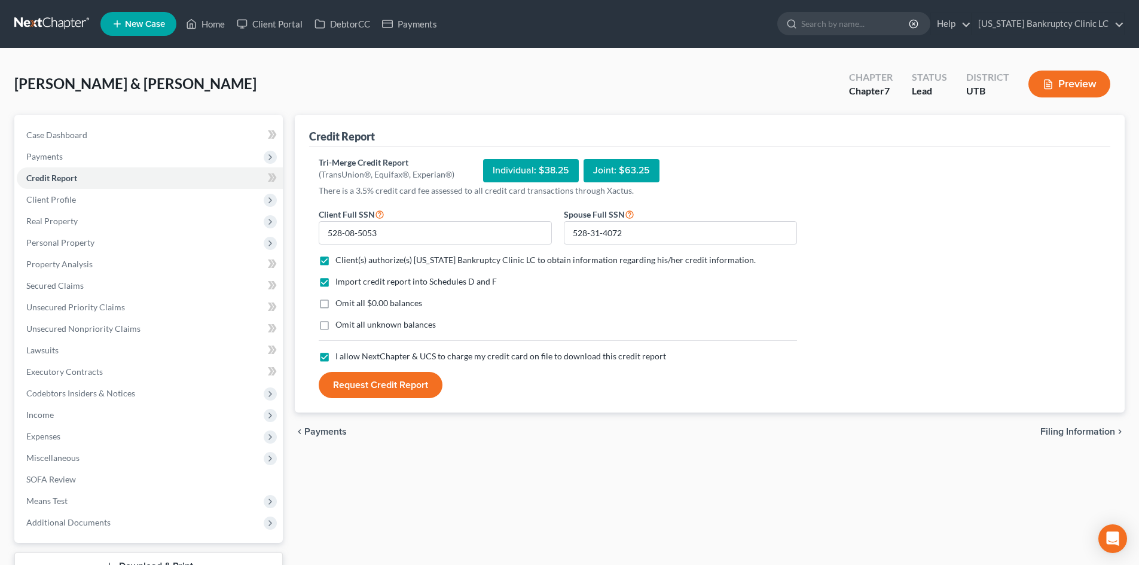
click at [366, 375] on button "Request Credit Report" at bounding box center [381, 385] width 124 height 26
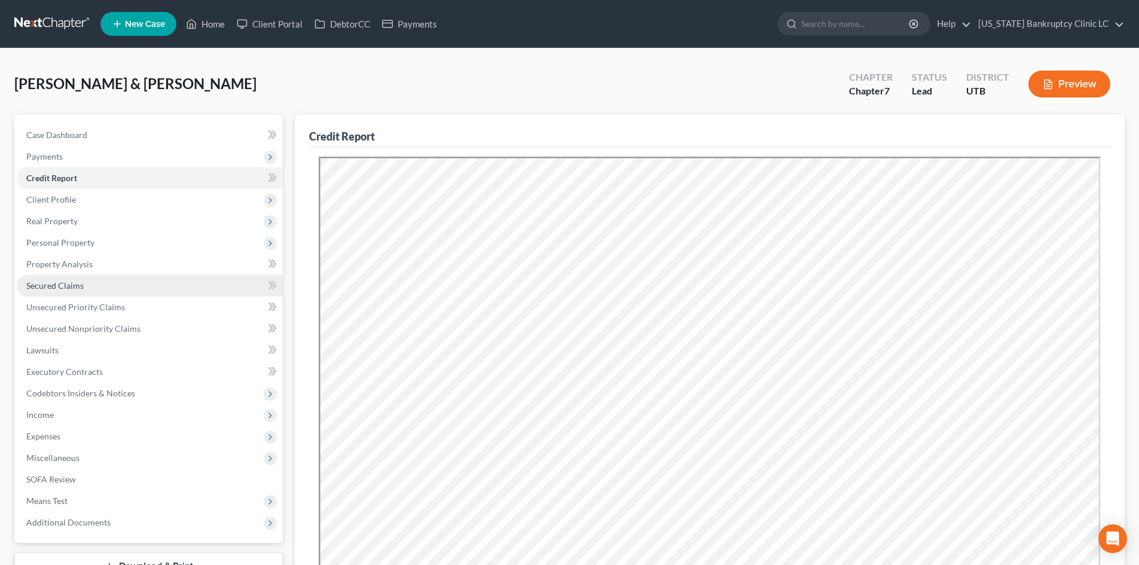
click at [90, 287] on link "Secured Claims" at bounding box center [150, 286] width 266 height 22
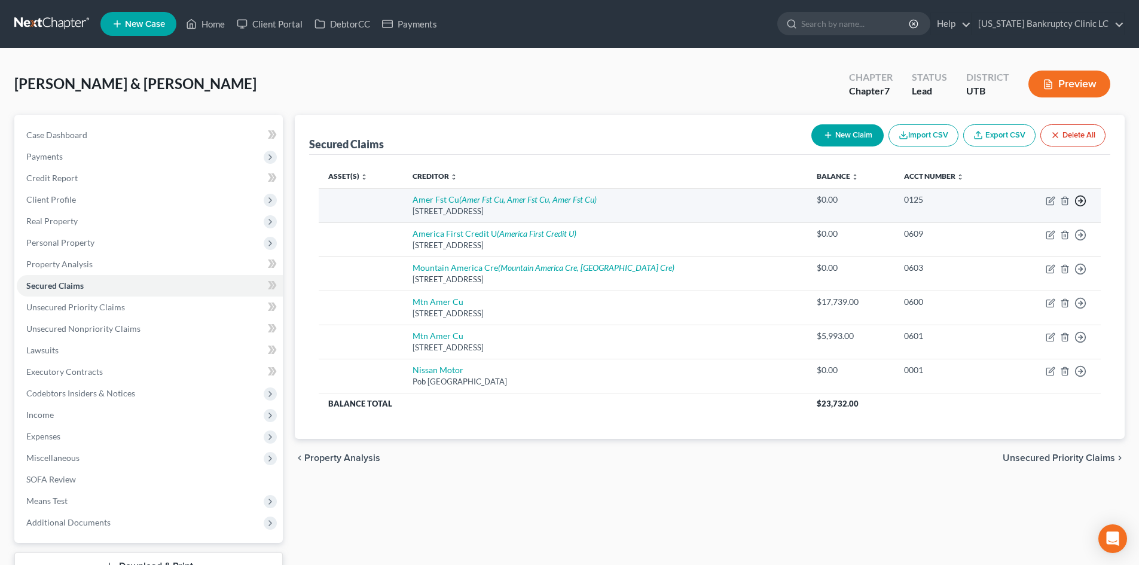
click at [1079, 202] on icon "button" at bounding box center [1081, 201] width 12 height 12
click at [795, 205] on td "Amer Fst Cu (Amer Fst Cu, Amer Fst Cu, Amer Fst Cu) [STREET_ADDRESS]" at bounding box center [605, 205] width 404 height 34
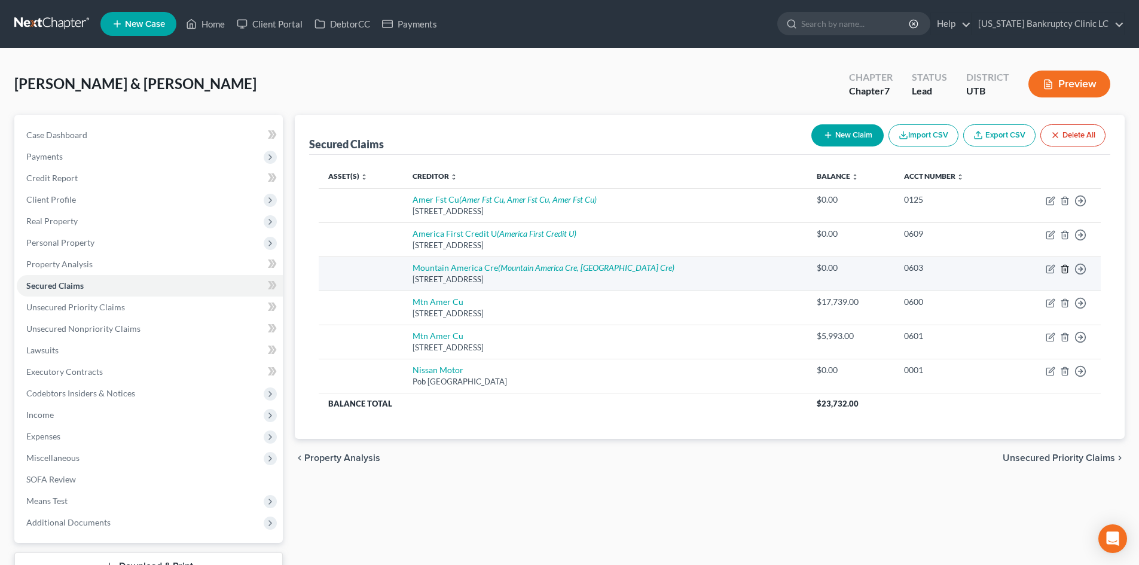
click at [1063, 266] on icon "button" at bounding box center [1065, 269] width 10 height 10
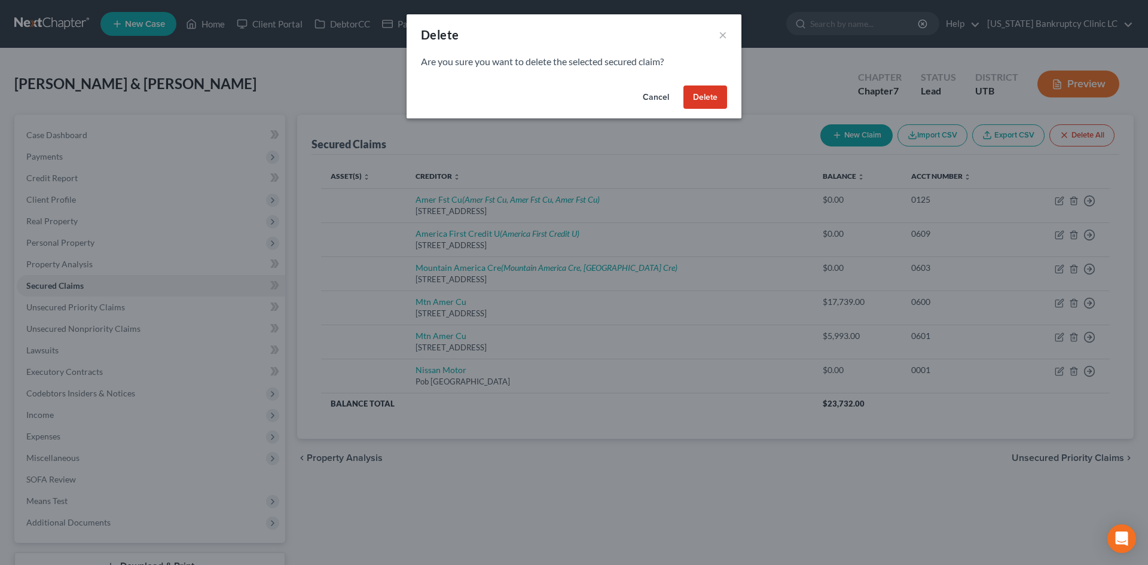
click at [689, 93] on button "Delete" at bounding box center [706, 98] width 44 height 24
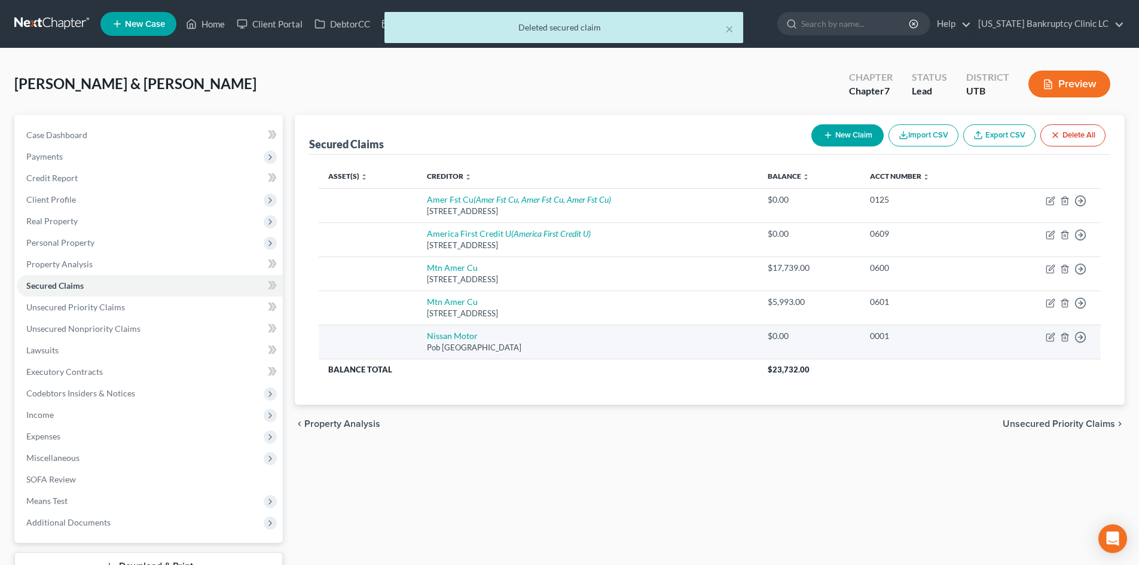
click at [1087, 340] on td "Move to E Move to F Move to G Move to Notice Only" at bounding box center [1047, 342] width 108 height 34
click at [1081, 207] on icon "button" at bounding box center [1081, 201] width 12 height 12
click at [989, 360] on link "Move to F" at bounding box center [1026, 366] width 100 height 20
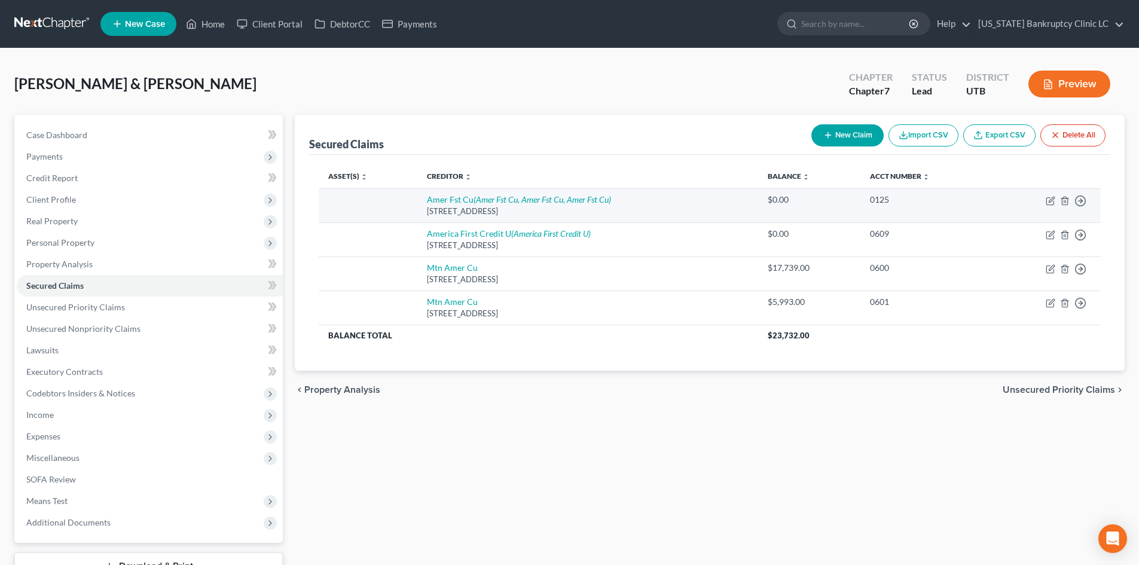
click at [1065, 195] on td "Move to E Move to F Move to G Move to Notice Only" at bounding box center [1047, 205] width 108 height 34
click at [1063, 200] on icon "button" at bounding box center [1065, 201] width 10 height 10
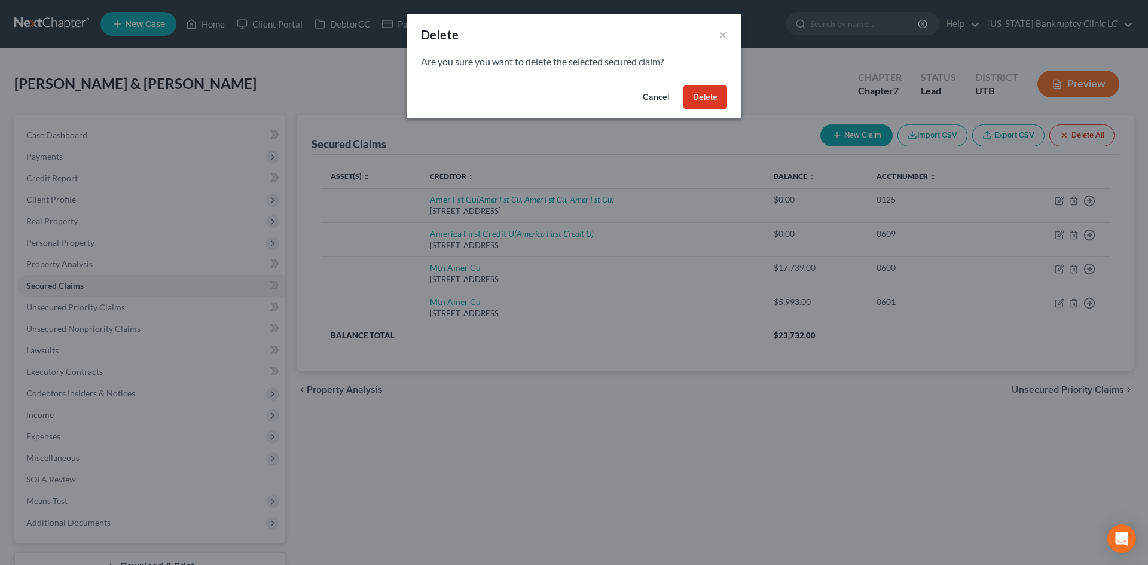
drag, startPoint x: 699, startPoint y: 100, endPoint x: 1148, endPoint y: 226, distance: 466.4
click at [699, 101] on button "Delete" at bounding box center [706, 98] width 44 height 24
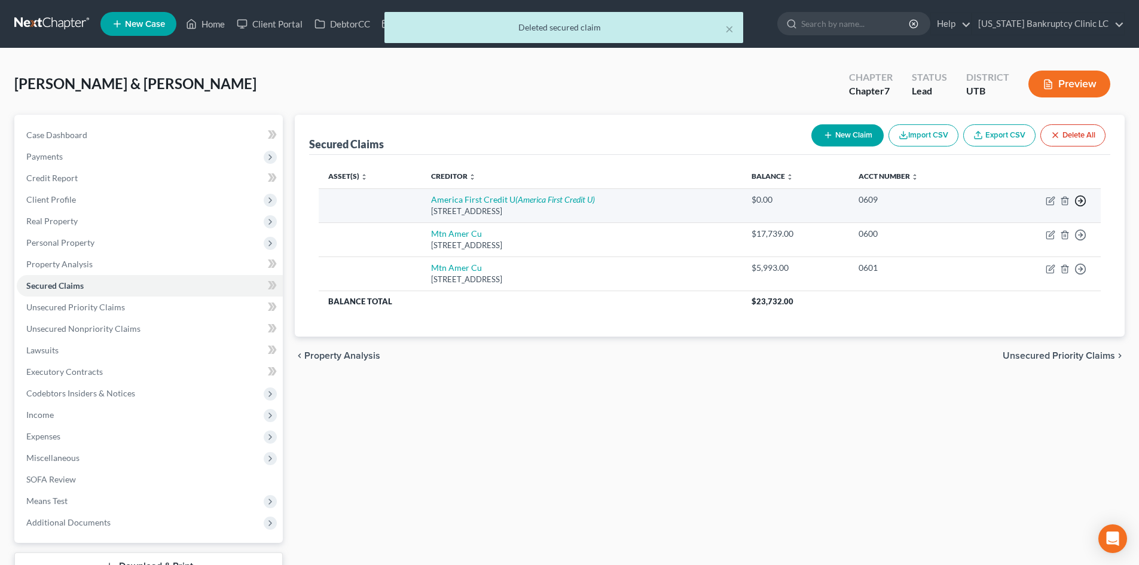
click at [1081, 202] on icon "button" at bounding box center [1081, 201] width 12 height 12
click at [1007, 212] on link "Move to E" at bounding box center [1026, 209] width 100 height 20
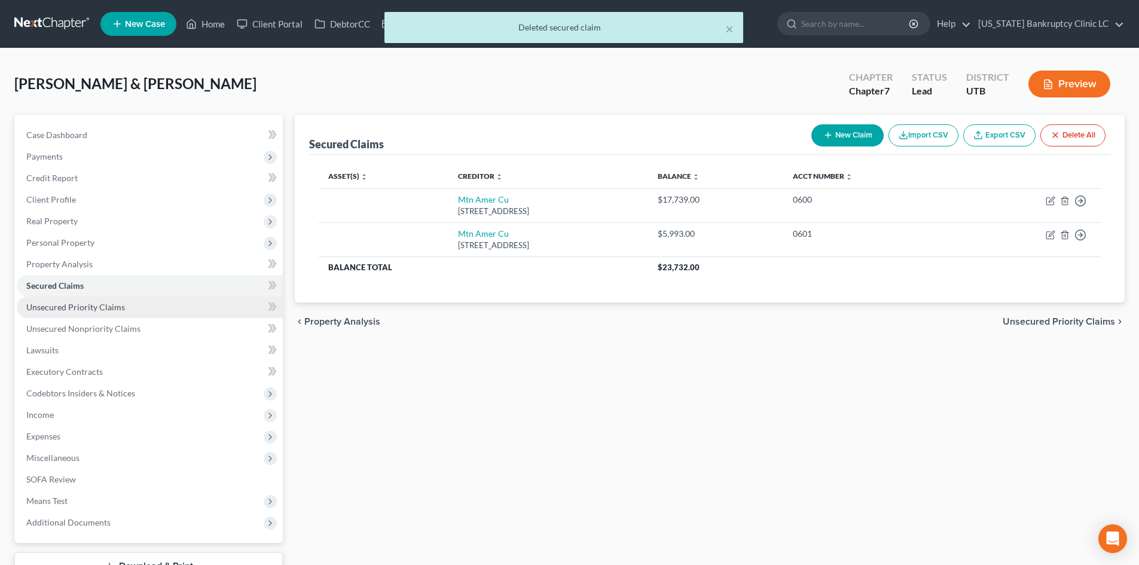
click at [68, 302] on span "Unsecured Priority Claims" at bounding box center [75, 307] width 99 height 10
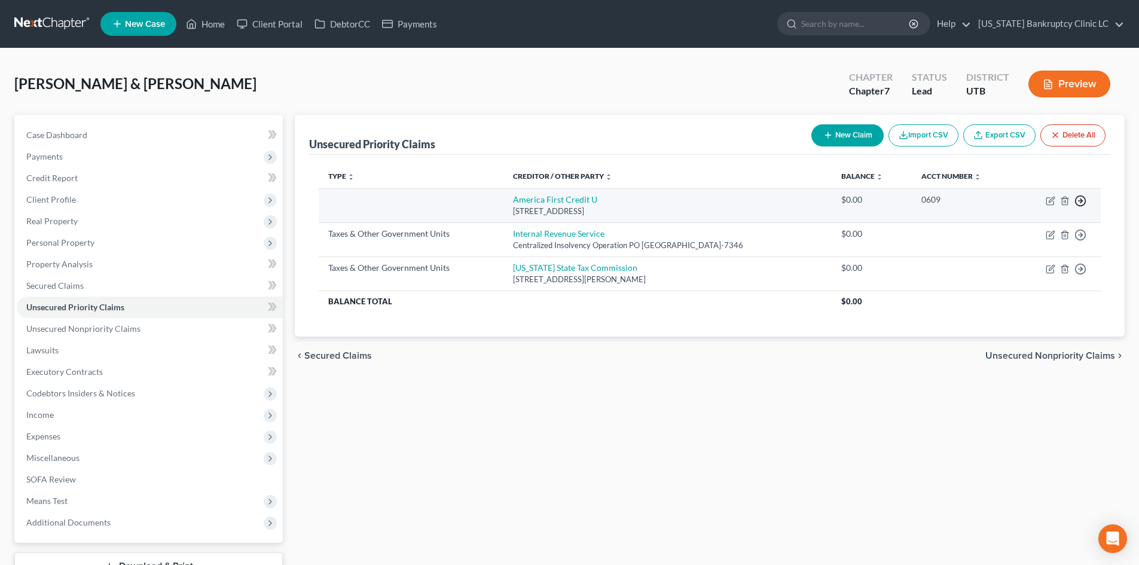
click at [1079, 200] on icon "button" at bounding box center [1081, 201] width 12 height 12
click at [1042, 237] on link "Move to F" at bounding box center [1026, 229] width 100 height 20
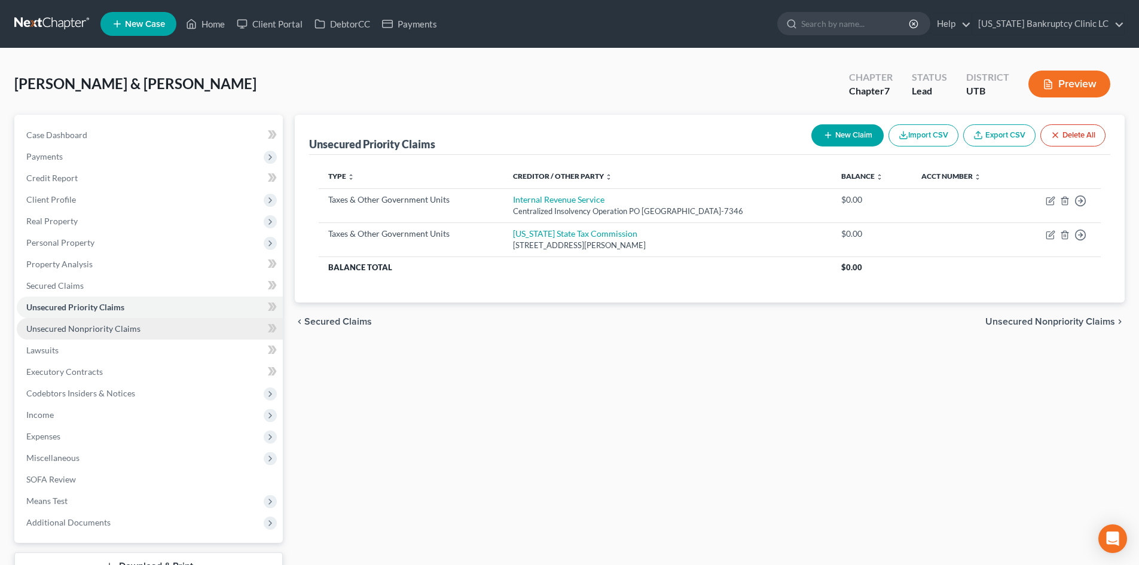
click at [111, 325] on span "Unsecured Nonpriority Claims" at bounding box center [83, 329] width 114 height 10
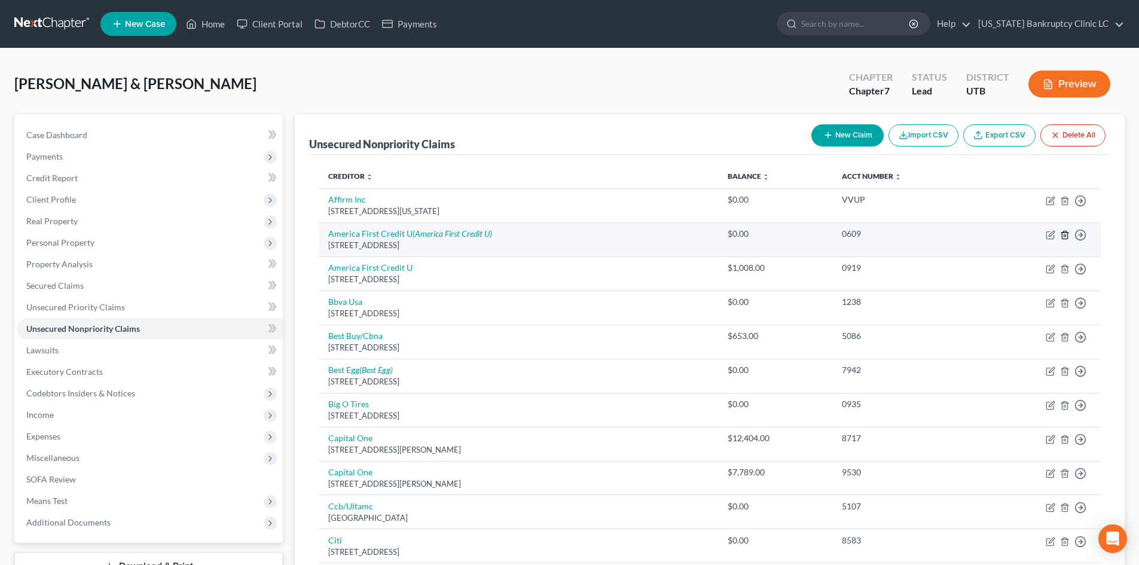
click at [1068, 236] on icon "button" at bounding box center [1064, 235] width 5 height 8
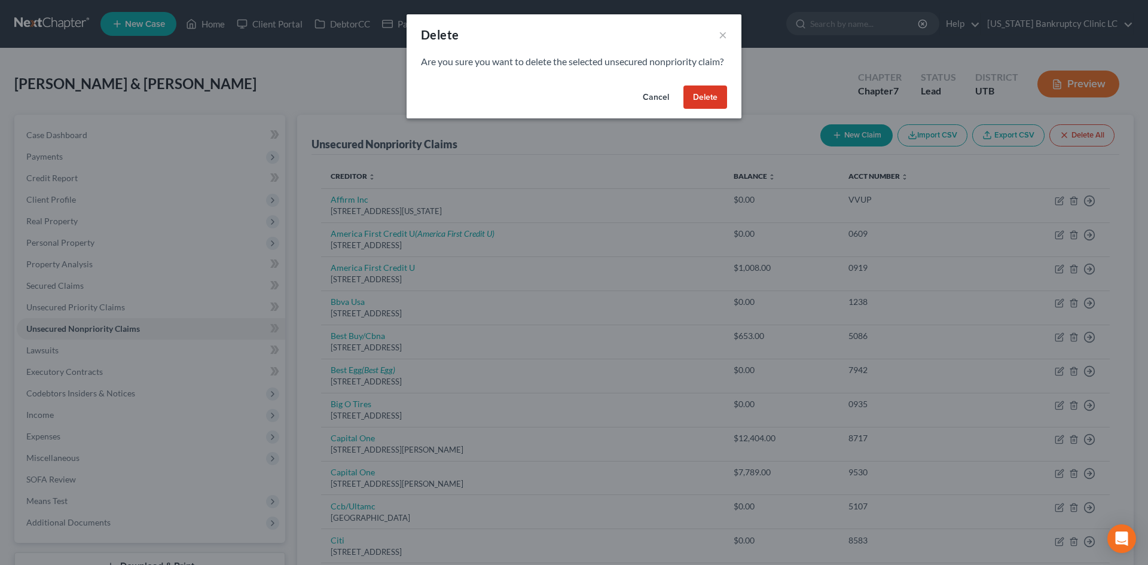
click at [703, 104] on button "Delete" at bounding box center [706, 98] width 44 height 24
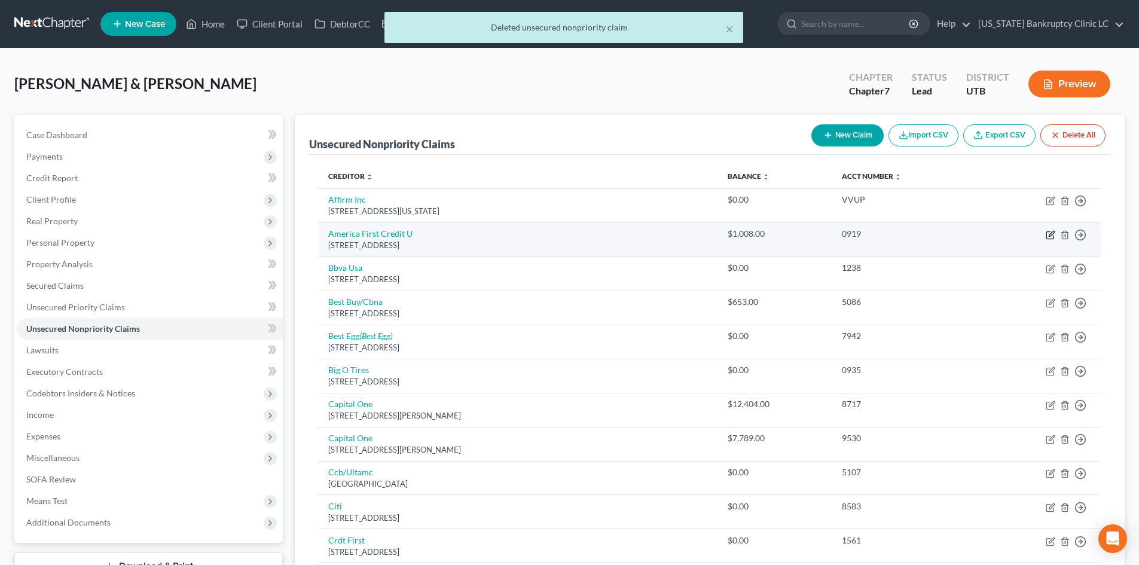
click at [1048, 235] on icon "button" at bounding box center [1051, 235] width 10 height 10
select select "46"
select select "2"
select select "0"
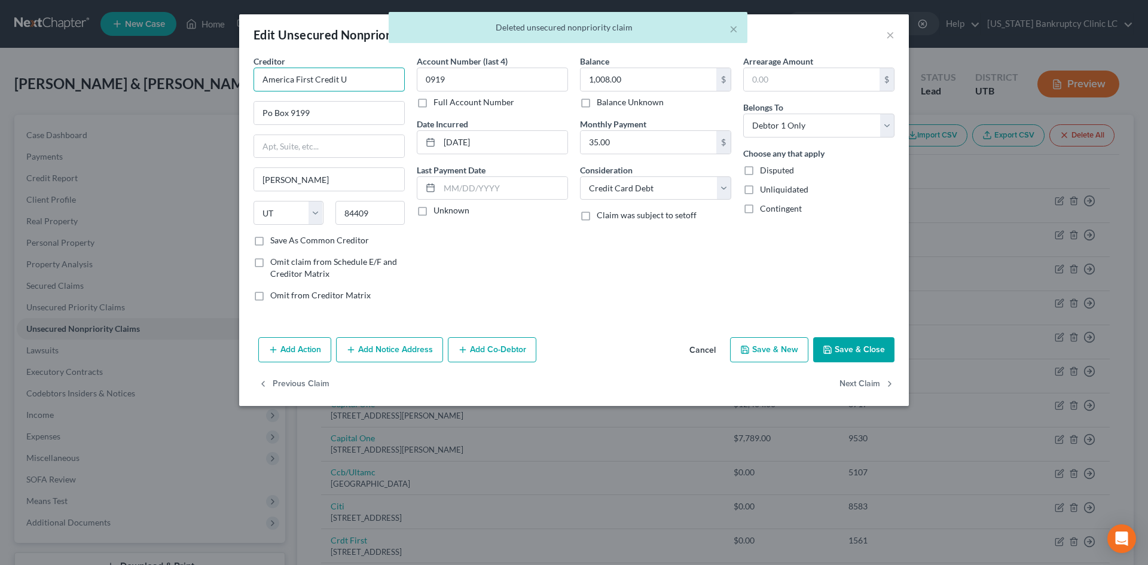
click at [384, 81] on input "America First Credit U" at bounding box center [329, 80] width 151 height 24
click at [362, 103] on div "America First Credit Union" at bounding box center [325, 100] width 124 height 12
type input "America First Credit Union"
type input "PO Box 9199"
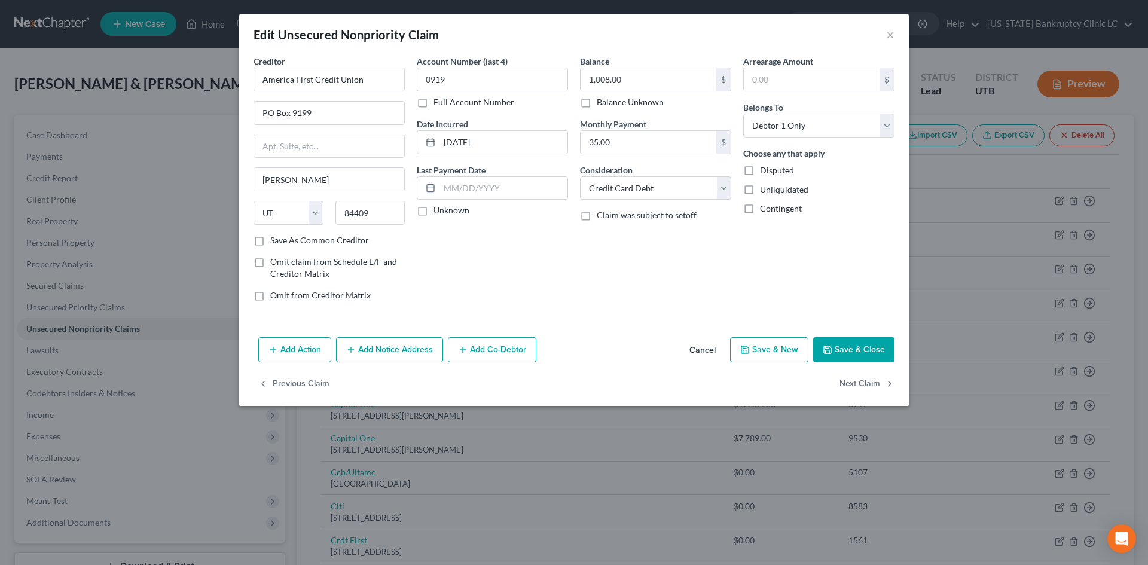
click at [848, 357] on button "Save & Close" at bounding box center [853, 349] width 81 height 25
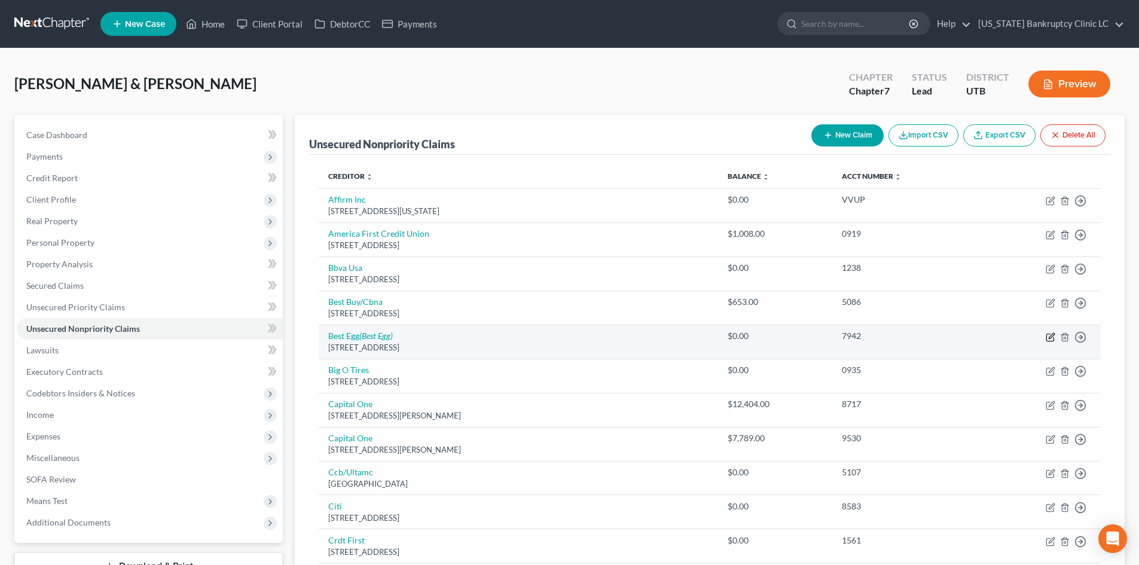
click at [1050, 339] on icon "button" at bounding box center [1051, 335] width 5 height 5
select select "7"
select select "0"
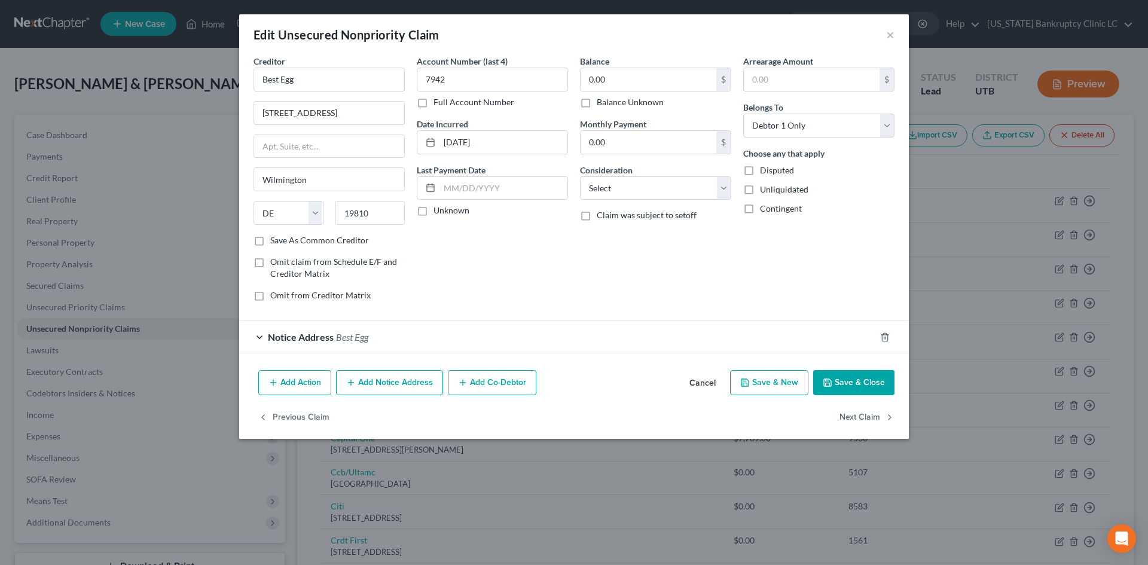
click at [884, 343] on div at bounding box center [892, 337] width 33 height 19
click at [883, 339] on icon "button" at bounding box center [884, 337] width 5 height 8
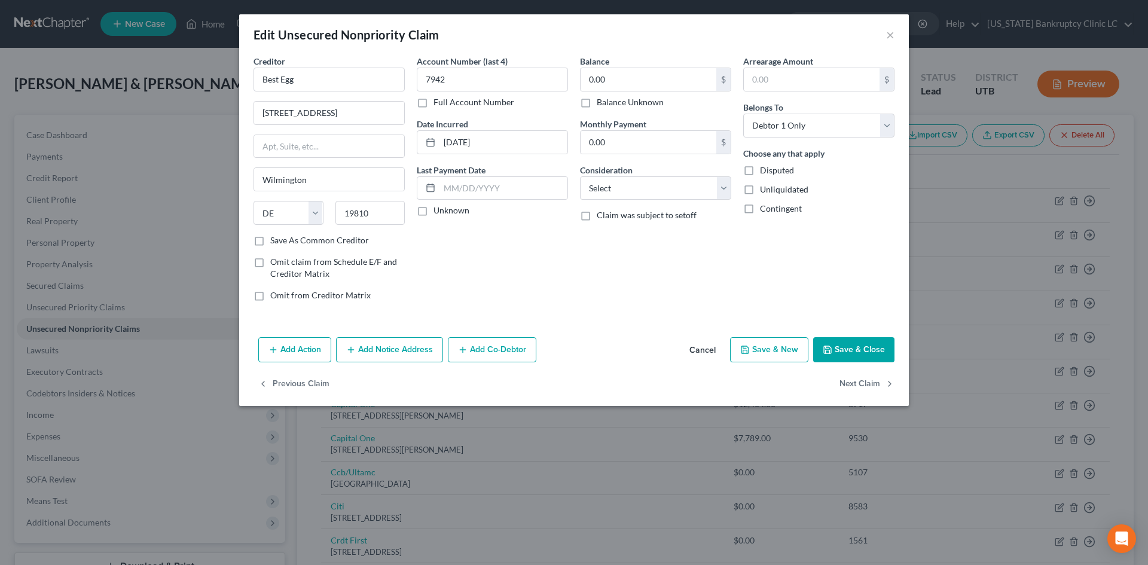
click at [868, 343] on button "Save & Close" at bounding box center [853, 349] width 81 height 25
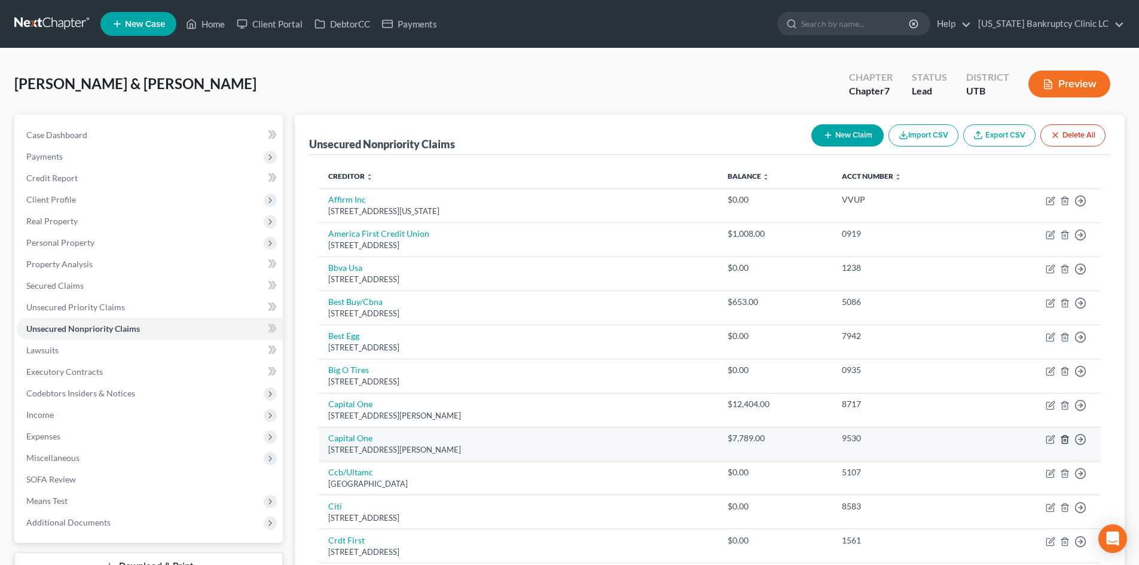
click at [1065, 438] on icon "button" at bounding box center [1065, 440] width 10 height 10
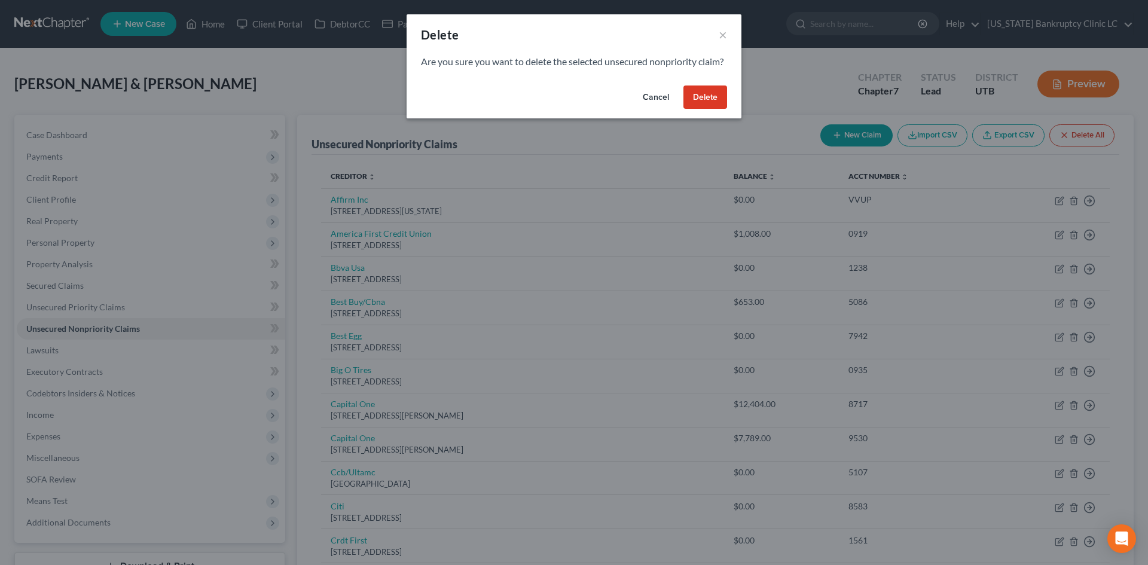
click at [719, 109] on button "Delete" at bounding box center [706, 98] width 44 height 24
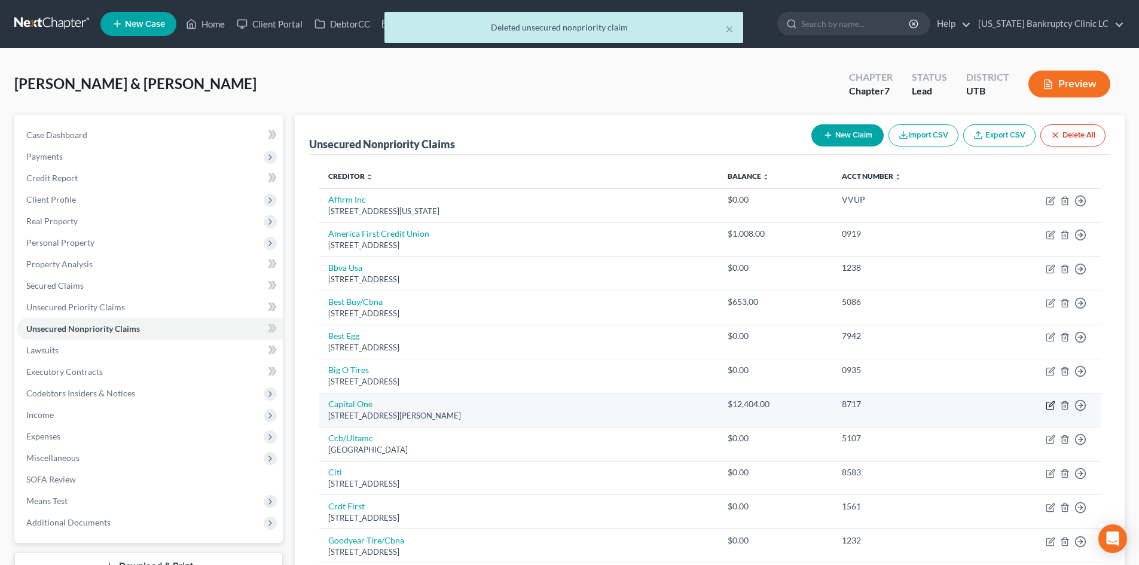
click at [1049, 406] on icon "button" at bounding box center [1051, 403] width 5 height 5
select select "48"
select select "2"
select select "1"
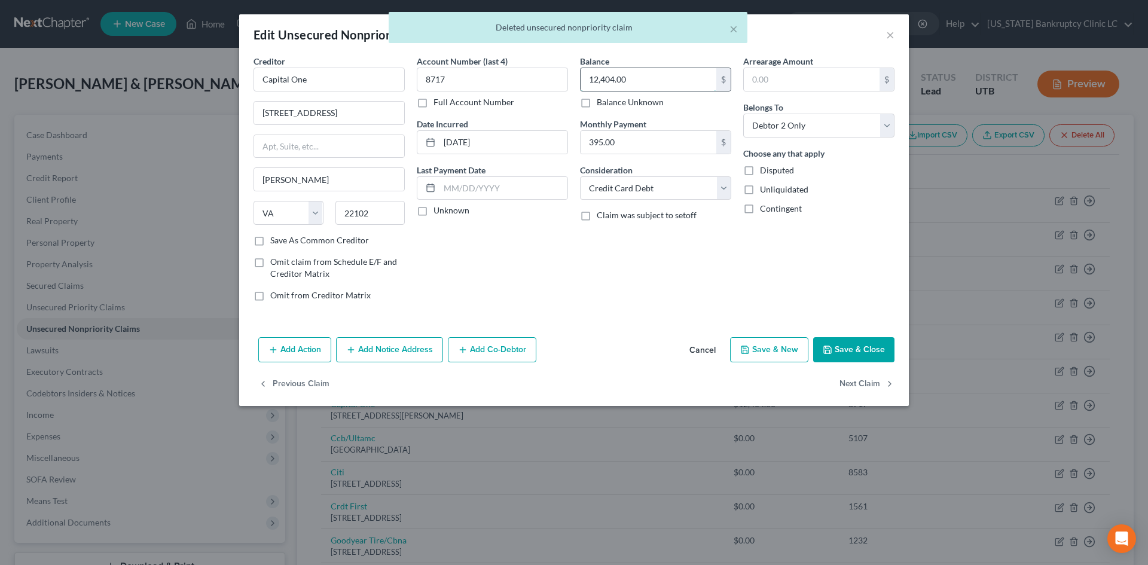
click at [608, 83] on input "12,404.00" at bounding box center [649, 79] width 136 height 23
type input "20,193"
click at [532, 81] on input "8717" at bounding box center [492, 80] width 151 height 24
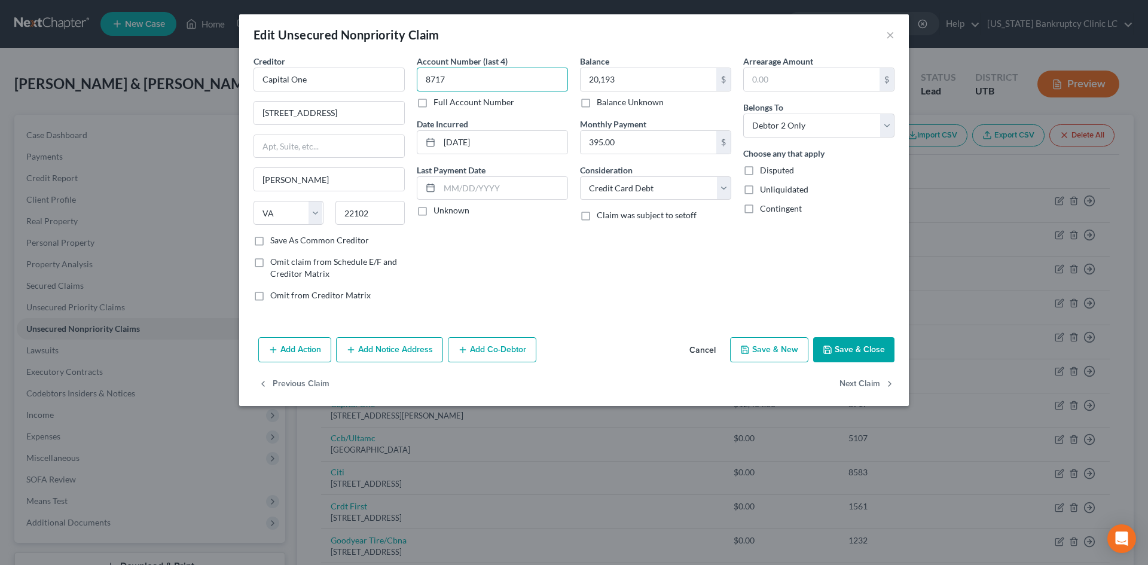
click at [532, 81] on input "8717" at bounding box center [492, 80] width 151 height 24
click at [619, 145] on input "395.00" at bounding box center [649, 142] width 136 height 23
drag, startPoint x: 891, startPoint y: 352, endPoint x: 764, endPoint y: 350, distance: 126.8
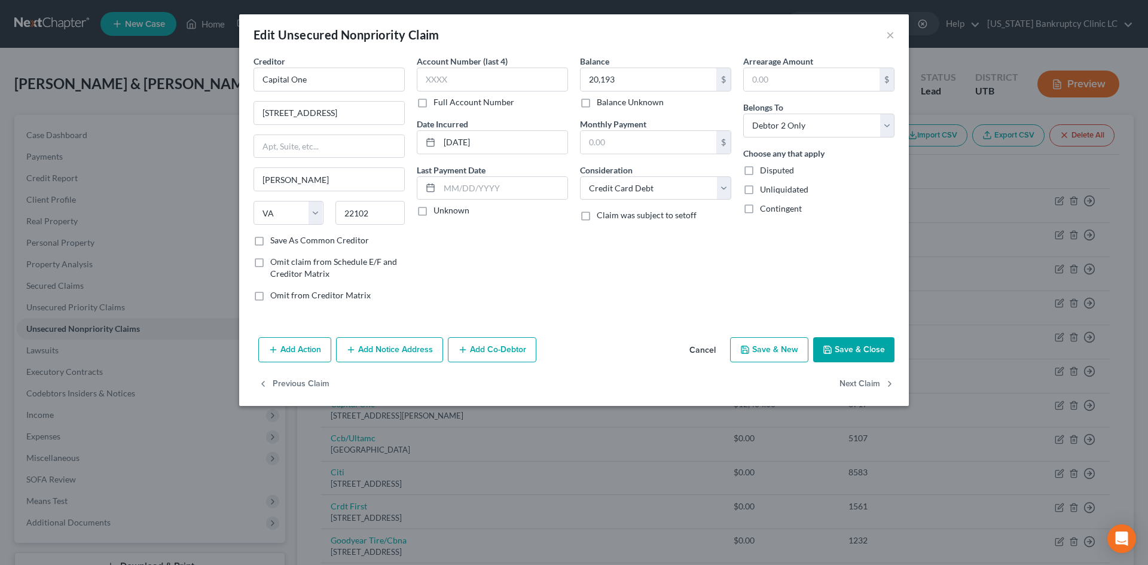
click at [890, 352] on button "Save & Close" at bounding box center [853, 349] width 81 height 25
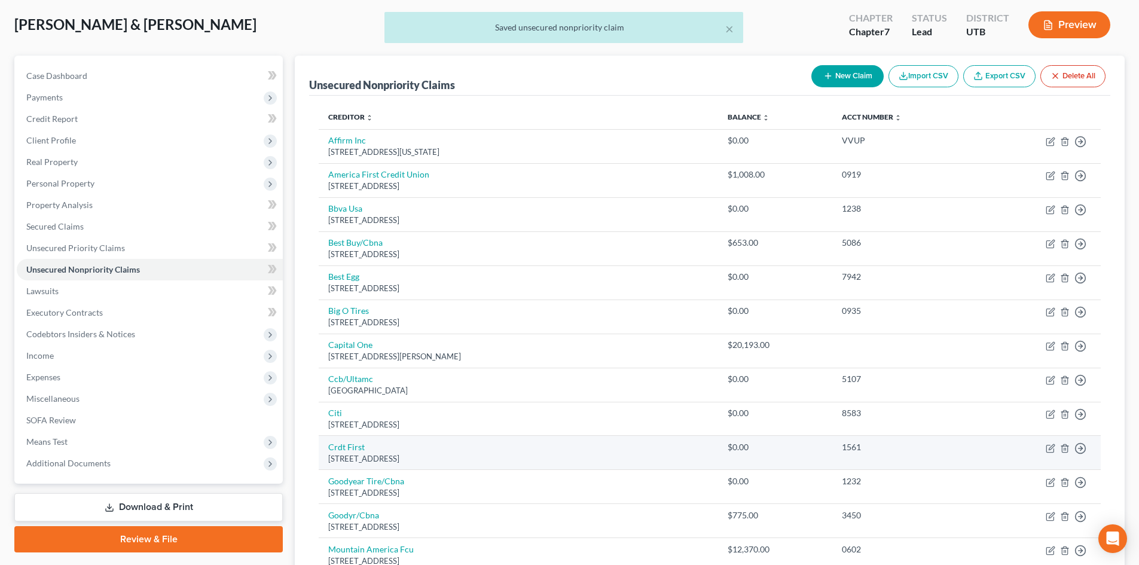
scroll to position [60, 0]
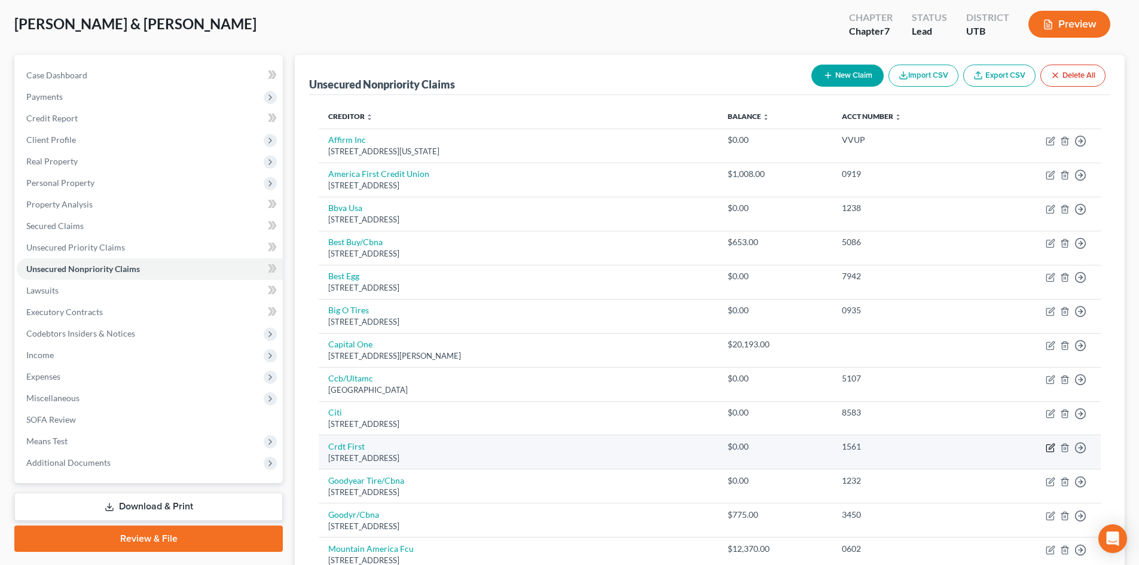
click at [1054, 447] on icon "button" at bounding box center [1051, 448] width 10 height 10
select select "36"
select select "2"
select select "0"
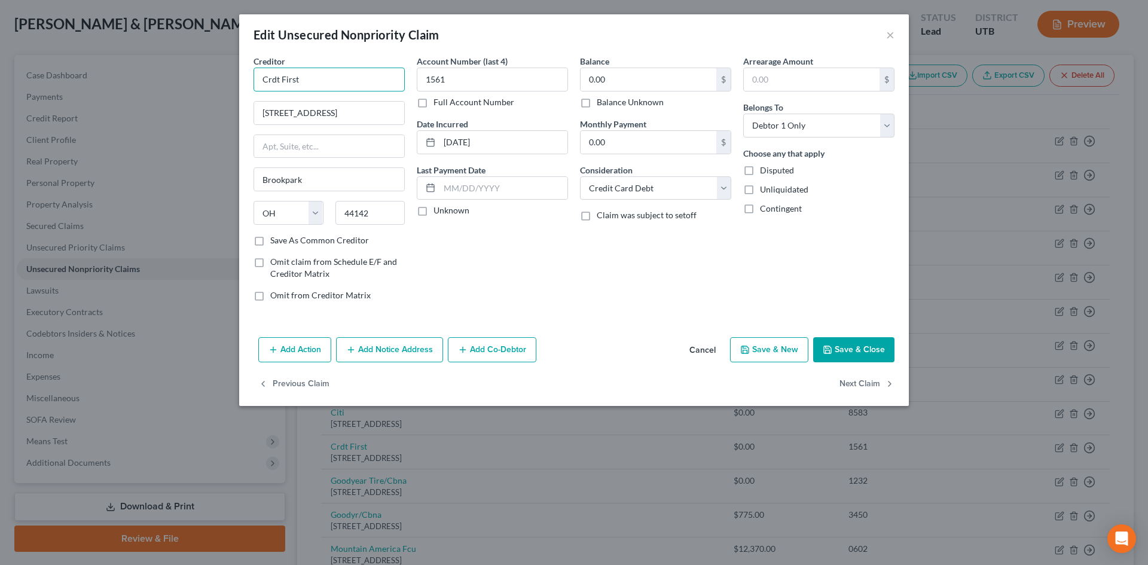
click at [359, 74] on input "Crdt First" at bounding box center [329, 80] width 151 height 24
type input "Credit First"
click at [853, 343] on button "Save & Close" at bounding box center [853, 349] width 81 height 25
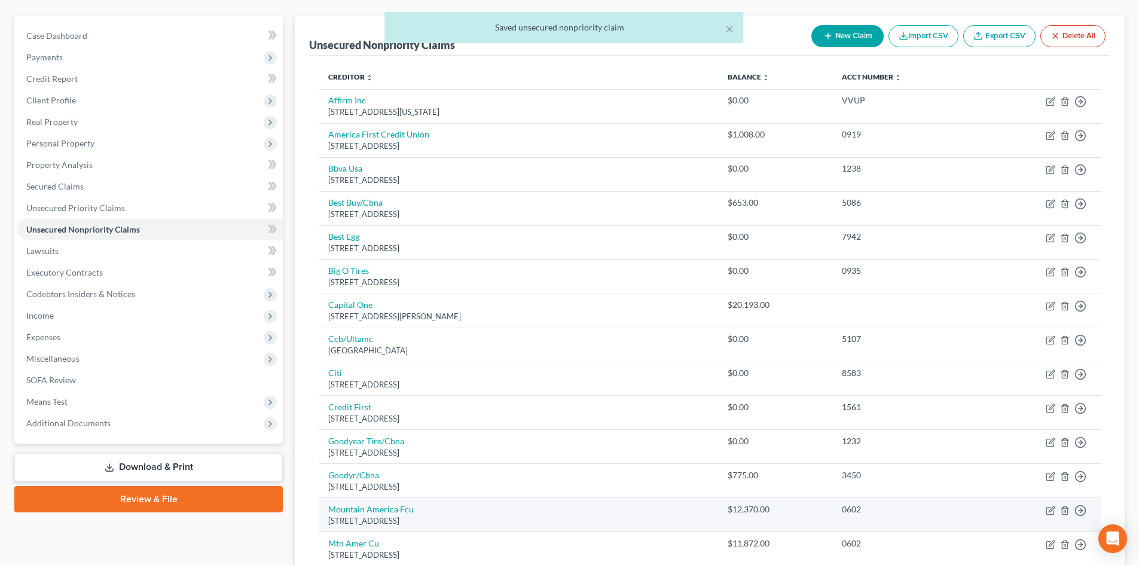
scroll to position [179, 0]
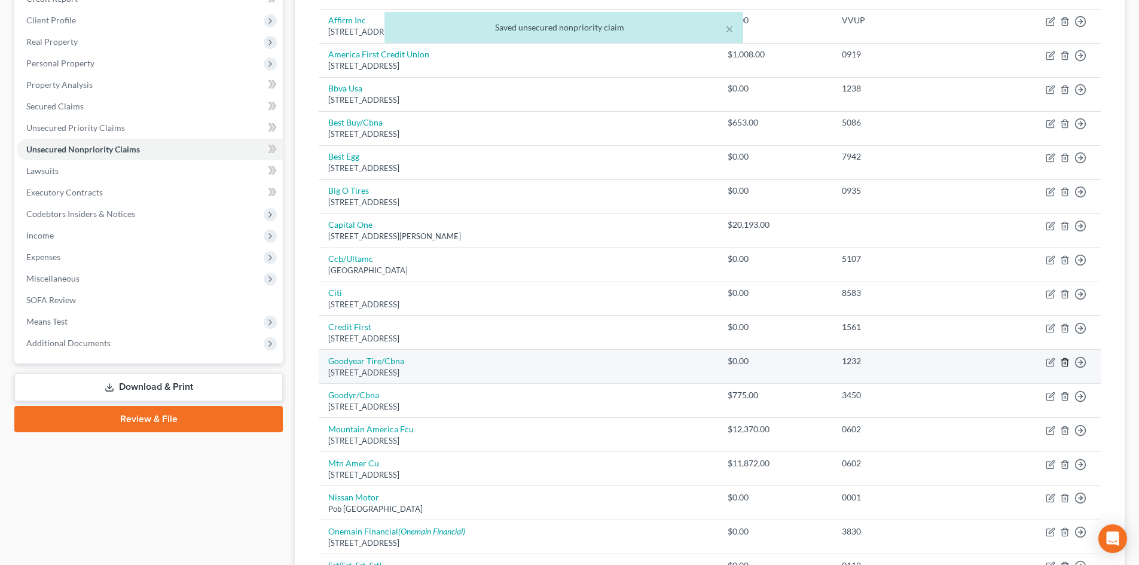
click at [1068, 362] on icon "button" at bounding box center [1064, 362] width 5 height 8
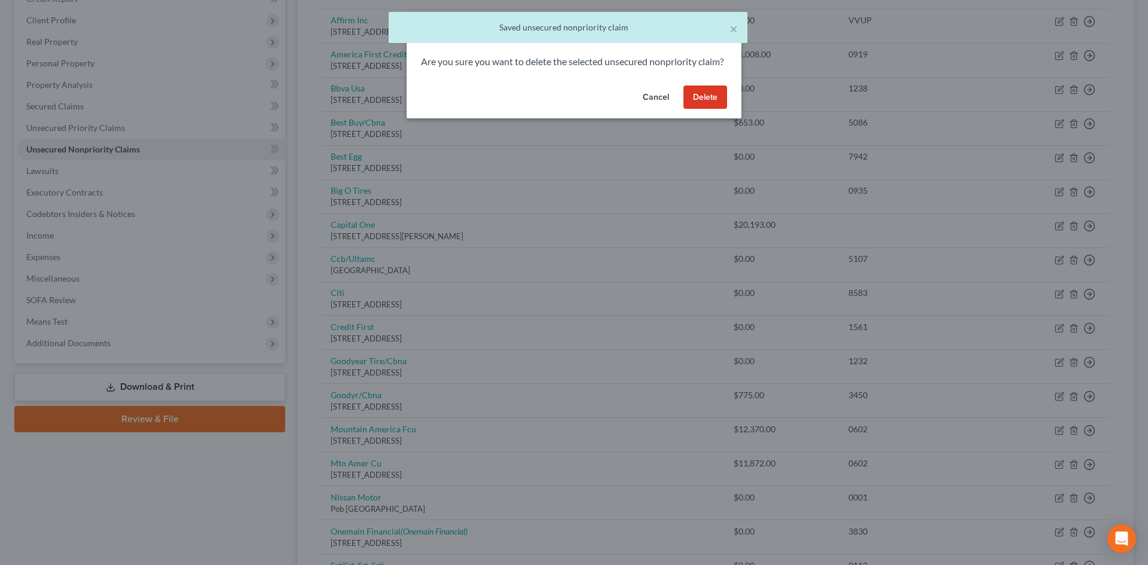
click at [698, 109] on button "Delete" at bounding box center [706, 98] width 44 height 24
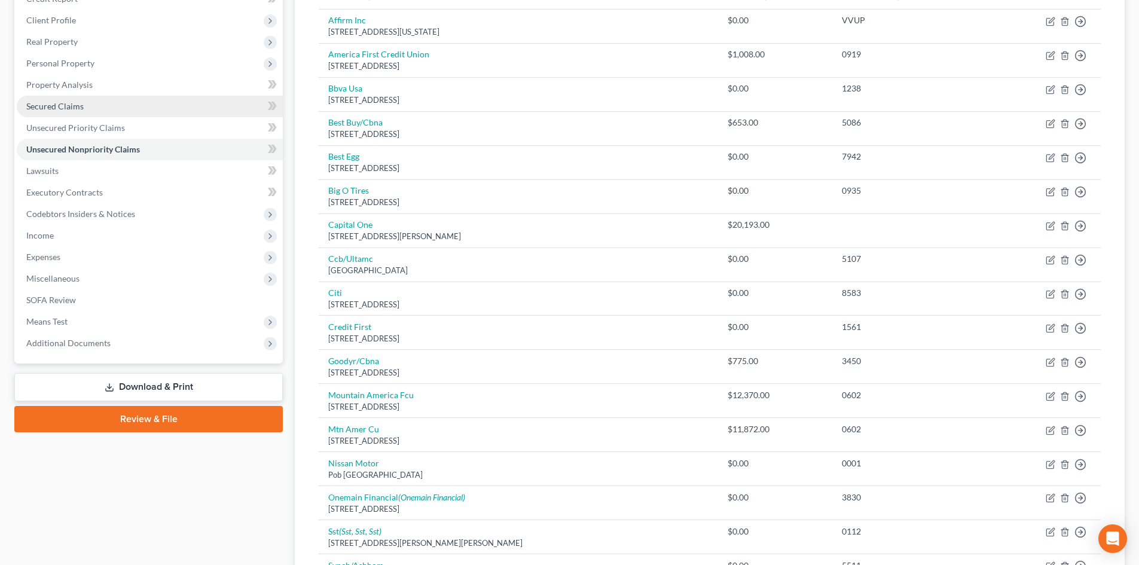
click at [77, 108] on span "Secured Claims" at bounding box center [54, 106] width 57 height 10
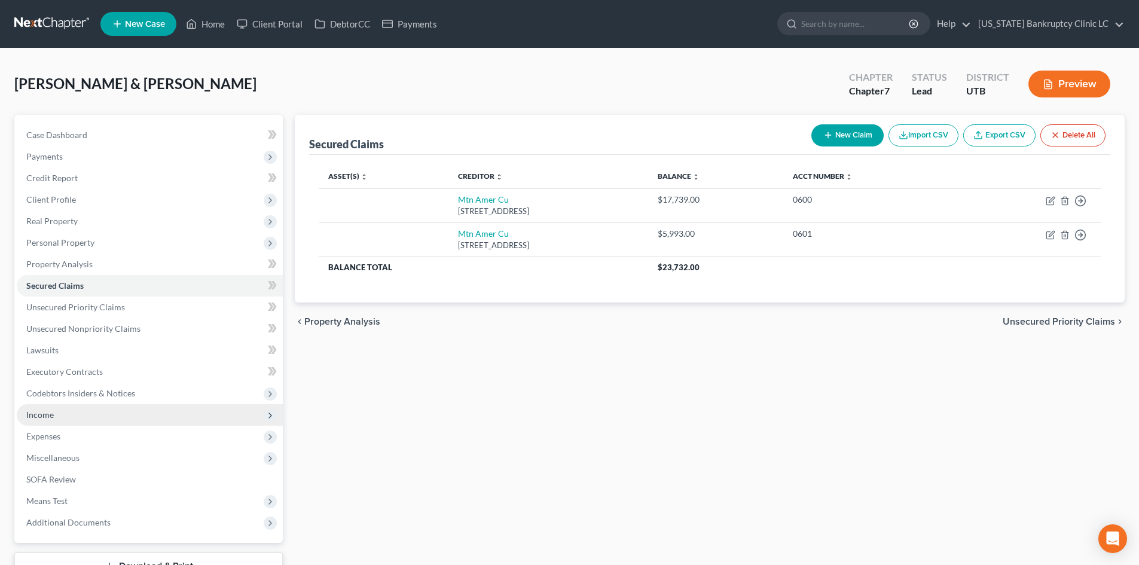
click at [67, 413] on span "Income" at bounding box center [150, 415] width 266 height 22
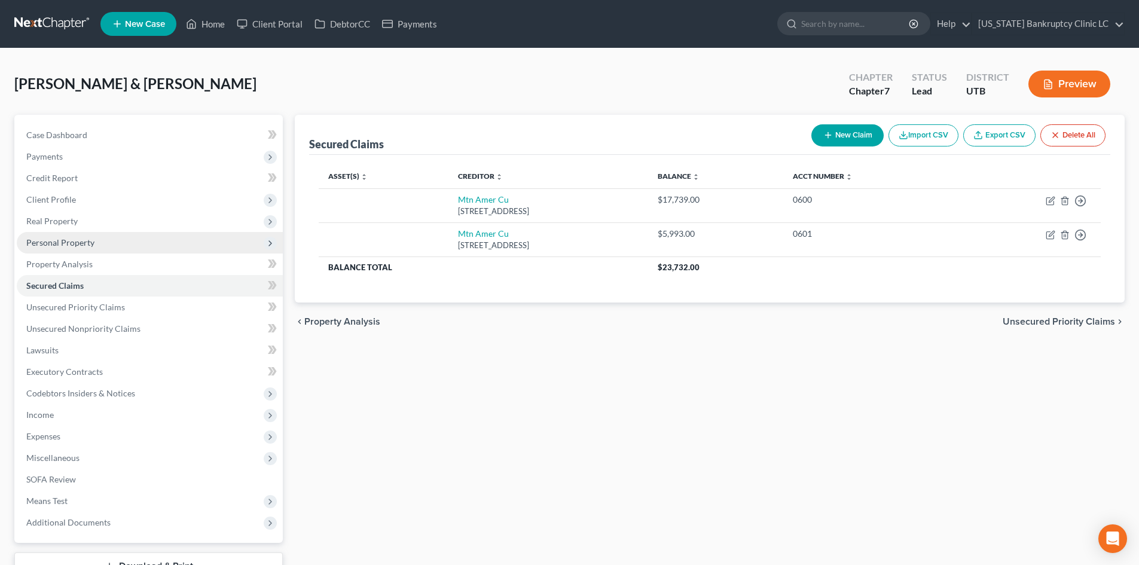
click at [81, 240] on span "Personal Property" at bounding box center [60, 242] width 68 height 10
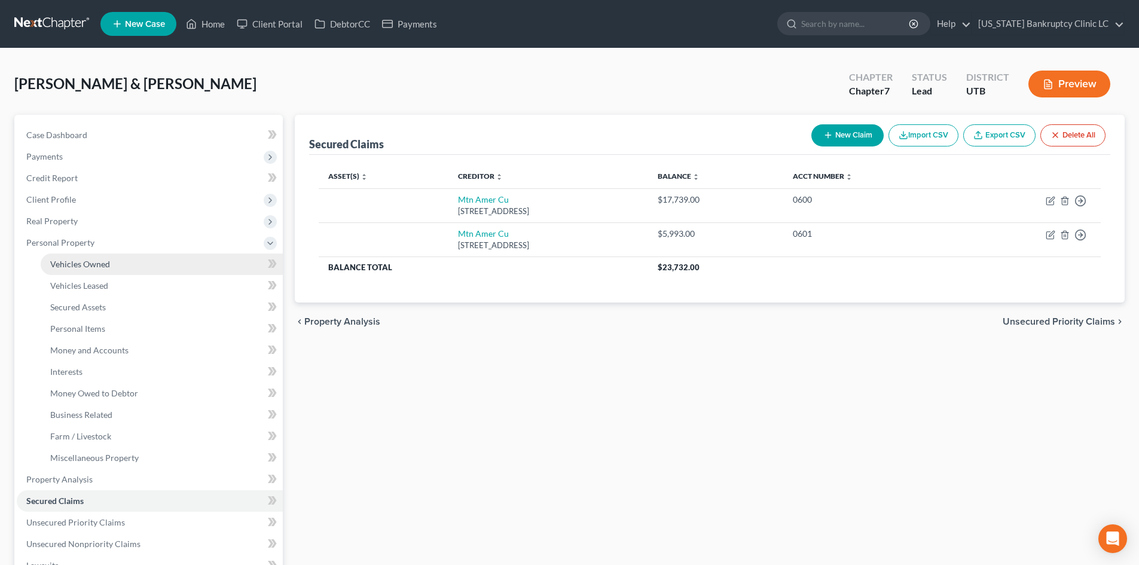
click at [85, 267] on span "Vehicles Owned" at bounding box center [80, 264] width 60 height 10
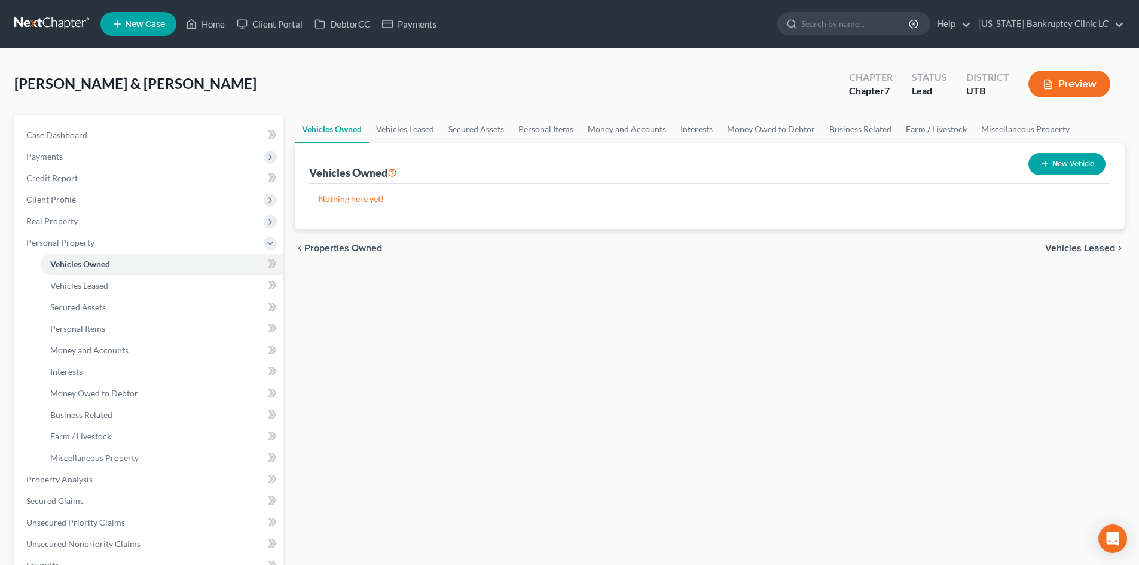
click at [1071, 169] on button "New Vehicle" at bounding box center [1067, 164] width 77 height 22
select select "0"
select select "2"
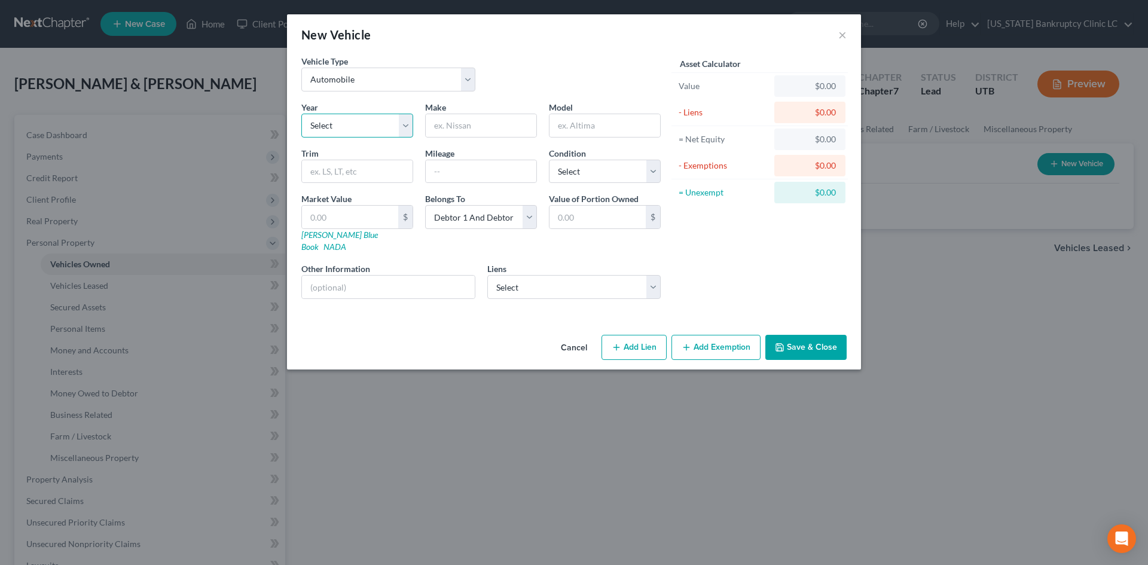
click at [325, 130] on select "Select 2026 2025 2024 2023 2022 2021 2020 2019 2018 2017 2016 2015 2014 2013 20…" at bounding box center [357, 126] width 112 height 24
select select "14"
click at [301, 114] on select "Select 2026 2025 2024 2023 2022 2021 2020 2019 2018 2017 2016 2015 2014 2013 20…" at bounding box center [357, 126] width 112 height 24
click at [474, 117] on input "text" at bounding box center [481, 125] width 111 height 23
type input "Hyundai"
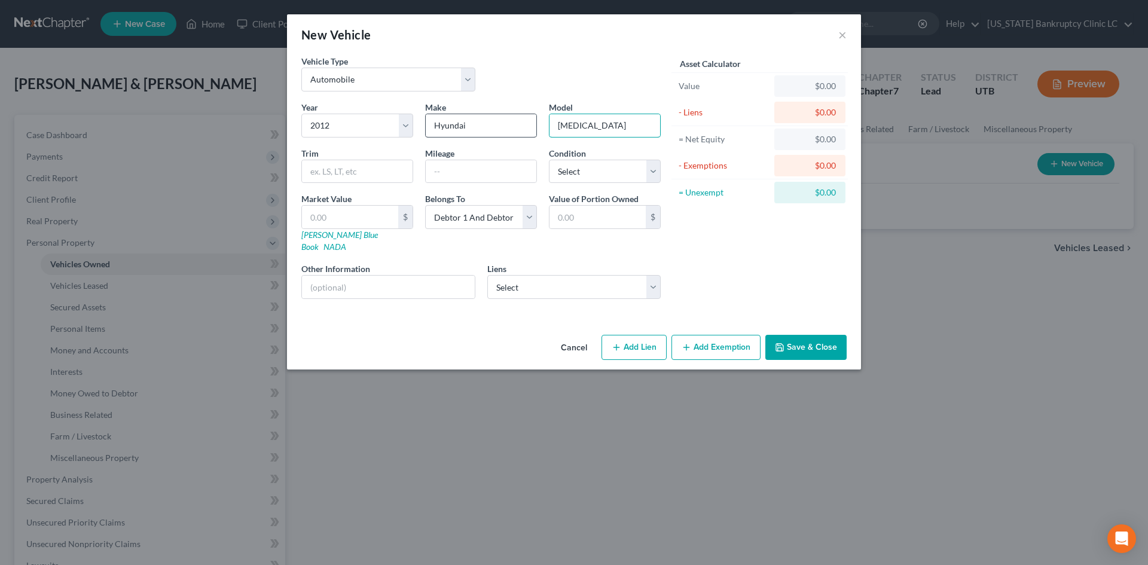
type input "[MEDICAL_DATA]"
type input "ES"
type input "100784"
select select "3"
click at [344, 234] on link "[PERSON_NAME] Blue Book" at bounding box center [339, 241] width 77 height 22
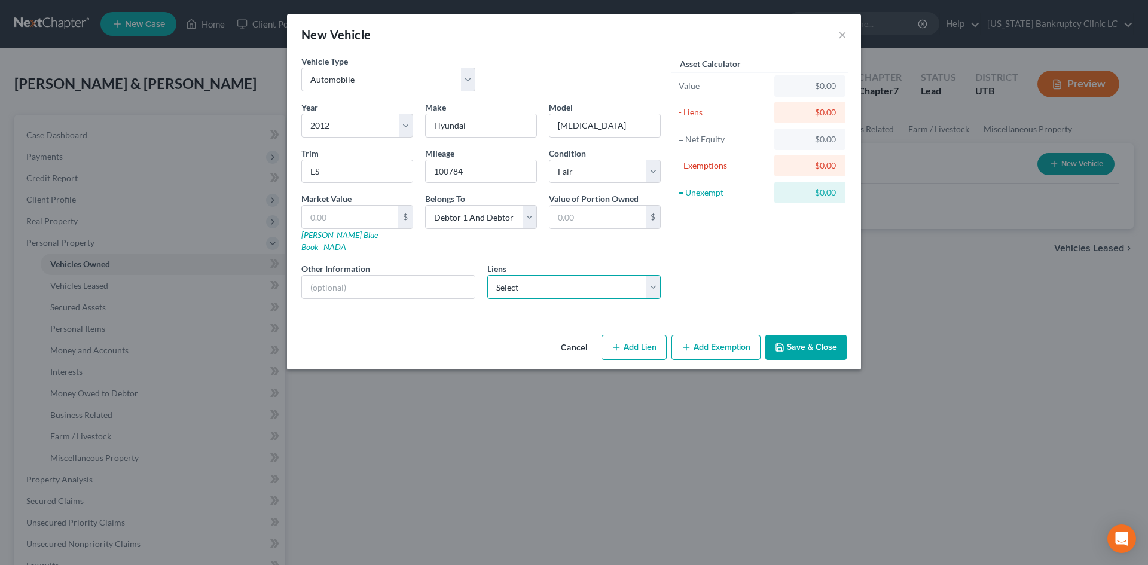
click at [577, 275] on select "Select Mtn Amer Cu - $17,739.00 [GEOGRAPHIC_DATA] Cu - $5,993.00" at bounding box center [574, 287] width 174 height 24
select select "1"
click at [487, 275] on select "Select Mtn Amer Cu - $17,739.00 [GEOGRAPHIC_DATA] Cu - $5,993.00" at bounding box center [574, 287] width 174 height 24
select select
select select "46"
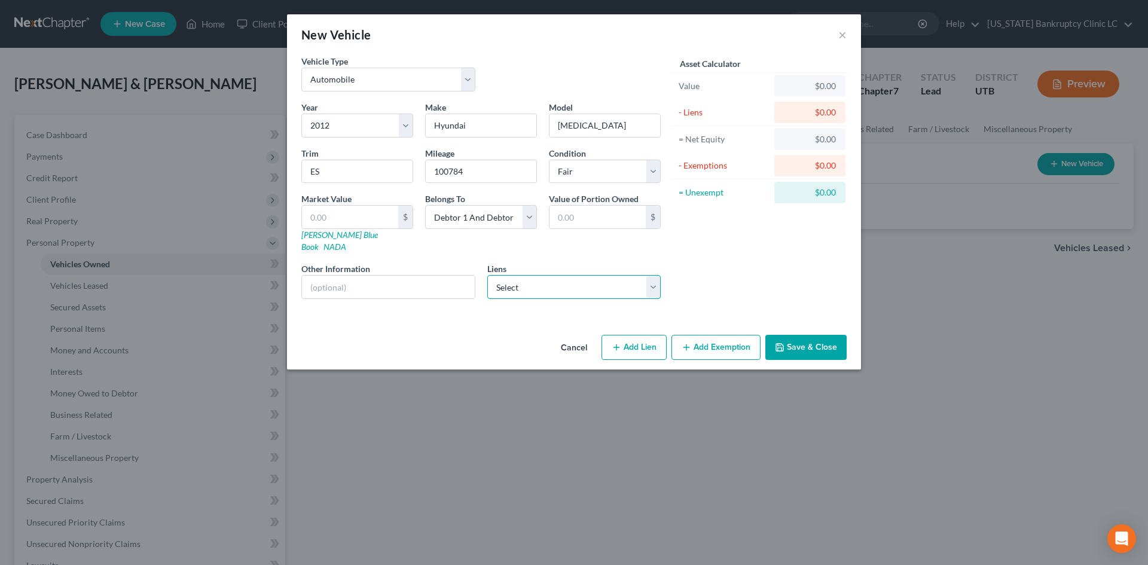
select select "2"
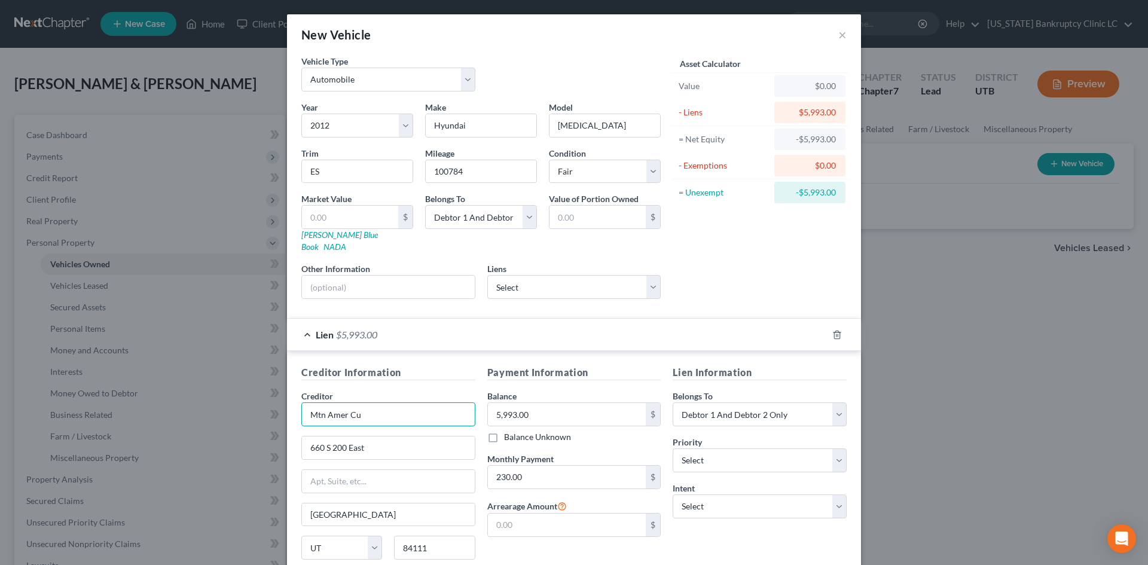
drag, startPoint x: 385, startPoint y: 401, endPoint x: 390, endPoint y: 389, distance: 13.4
click at [386, 402] on input "Mtn Amer Cu" at bounding box center [388, 414] width 174 height 24
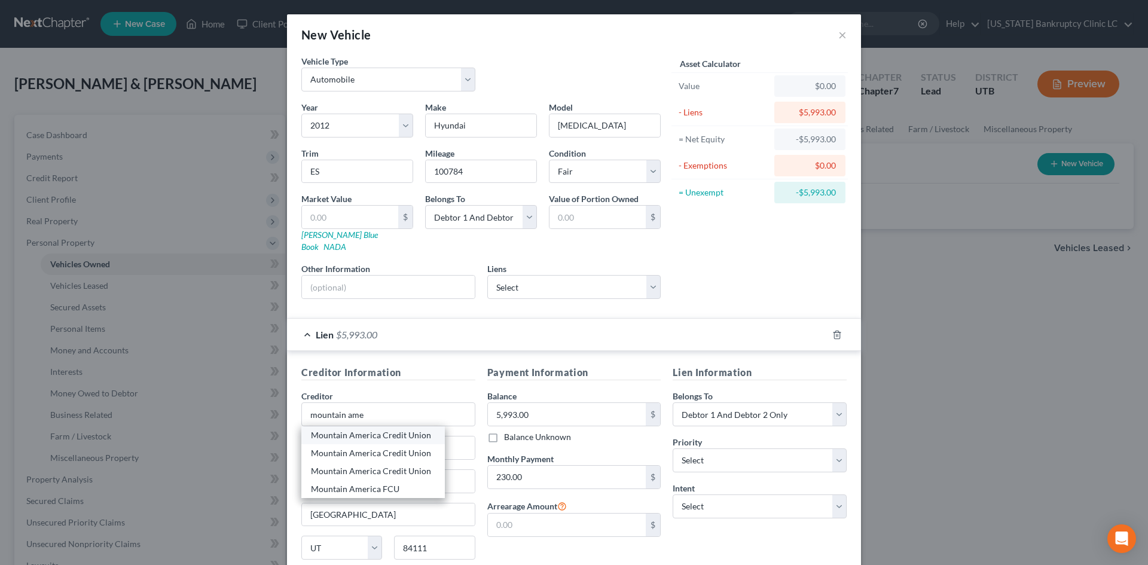
click at [369, 429] on div "Mountain America Credit Union" at bounding box center [373, 435] width 124 height 12
type input "Mountain America Credit Union"
type input "PO Box 2331"
type input "[PERSON_NAME]"
type input "84091"
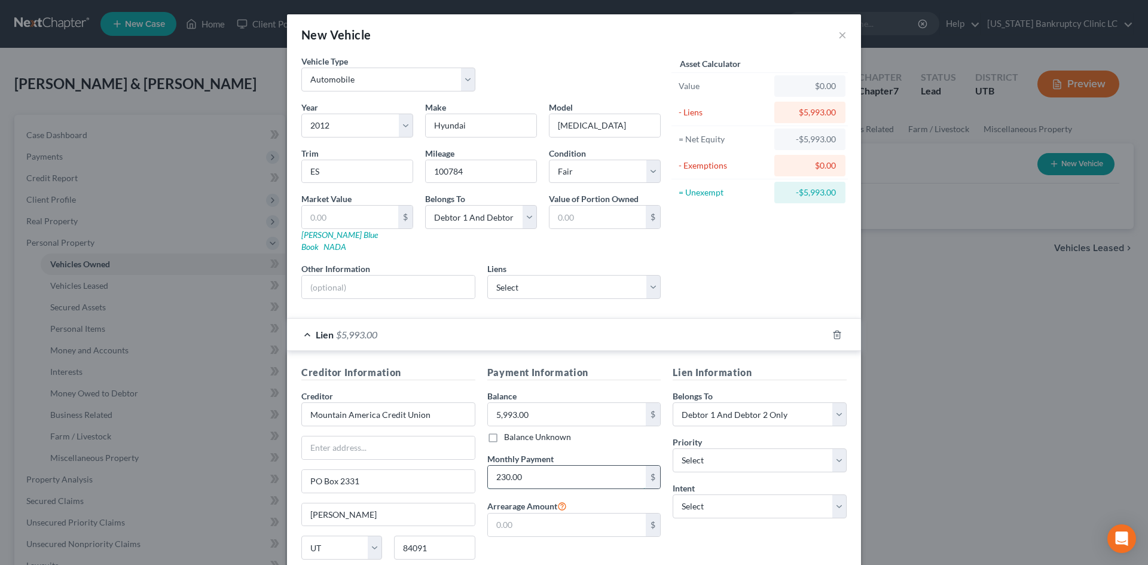
click at [562, 466] on input "230.00" at bounding box center [567, 477] width 158 height 23
type input "230.65"
click at [734, 464] on div "Lien Information Belongs To * Select Debtor 1 Only Debtor 2 Only Debtor 1 And D…" at bounding box center [760, 477] width 186 height 225
drag, startPoint x: 729, startPoint y: 451, endPoint x: 730, endPoint y: 437, distance: 14.4
click at [729, 451] on select "Select 1st 2nd 3rd 4th 5th 6th 7th 8th 9th 10th 11th 12th 13th 14th 15th 16th 1…" at bounding box center [760, 461] width 174 height 24
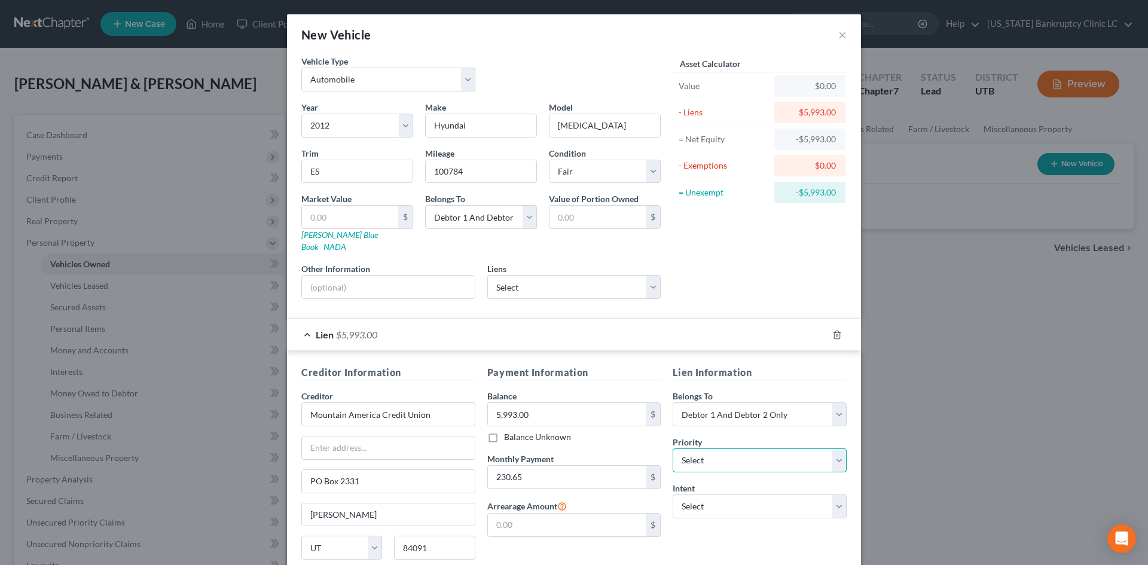
select select "0"
click at [673, 449] on select "Select 1st 2nd 3rd 4th 5th 6th 7th 8th 9th 10th 11th 12th 13th 14th 15th 16th 1…" at bounding box center [760, 461] width 174 height 24
click at [709, 496] on select "Select Surrender Redeem Reaffirm Avoid Other" at bounding box center [760, 507] width 174 height 24
select select "2"
click at [673, 495] on select "Select Surrender Redeem Reaffirm Avoid Other" at bounding box center [760, 507] width 174 height 24
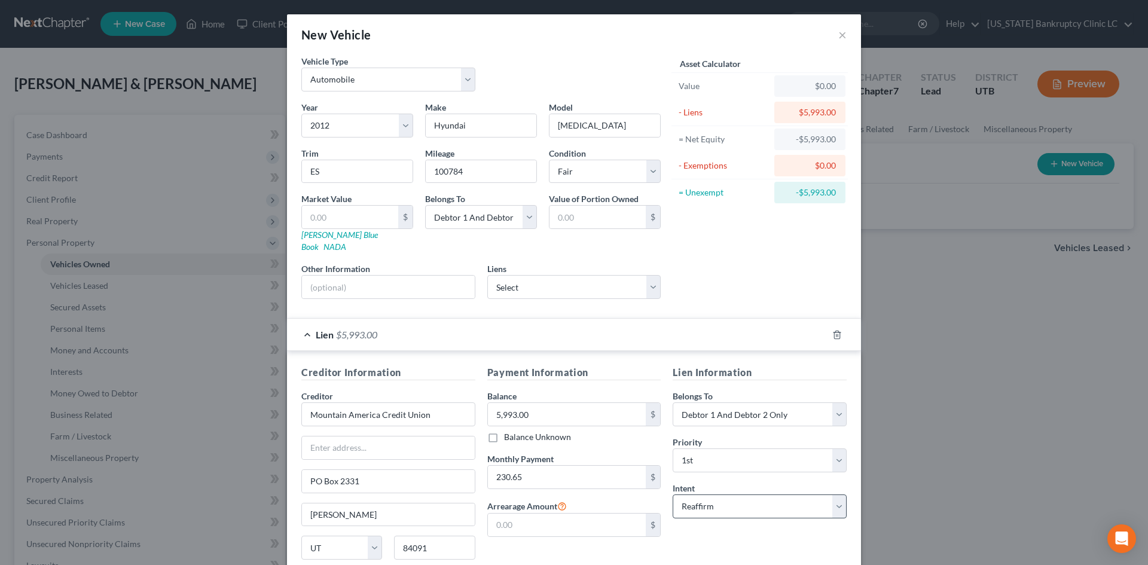
drag, startPoint x: 715, startPoint y: 525, endPoint x: 708, endPoint y: 487, distance: 38.4
click at [715, 526] on div "Lien Information Belongs To * Select Debtor 1 Only Debtor 2 Only Debtor 1 And D…" at bounding box center [760, 477] width 186 height 225
click at [620, 329] on div "Lien $5,993.00" at bounding box center [557, 335] width 541 height 32
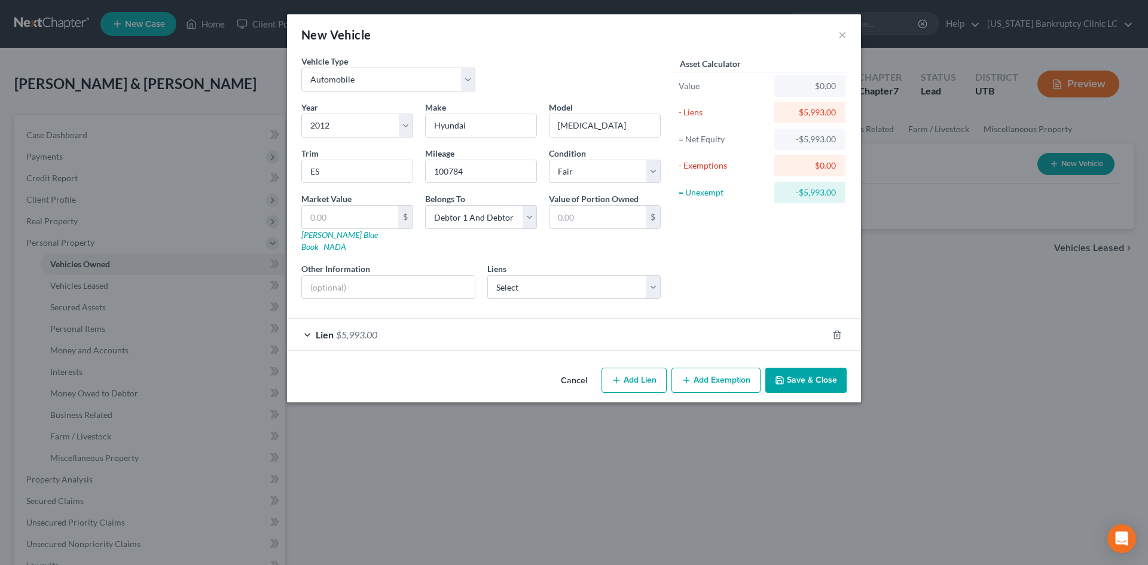
click at [697, 368] on button "Add Exemption" at bounding box center [716, 380] width 89 height 25
select select "2"
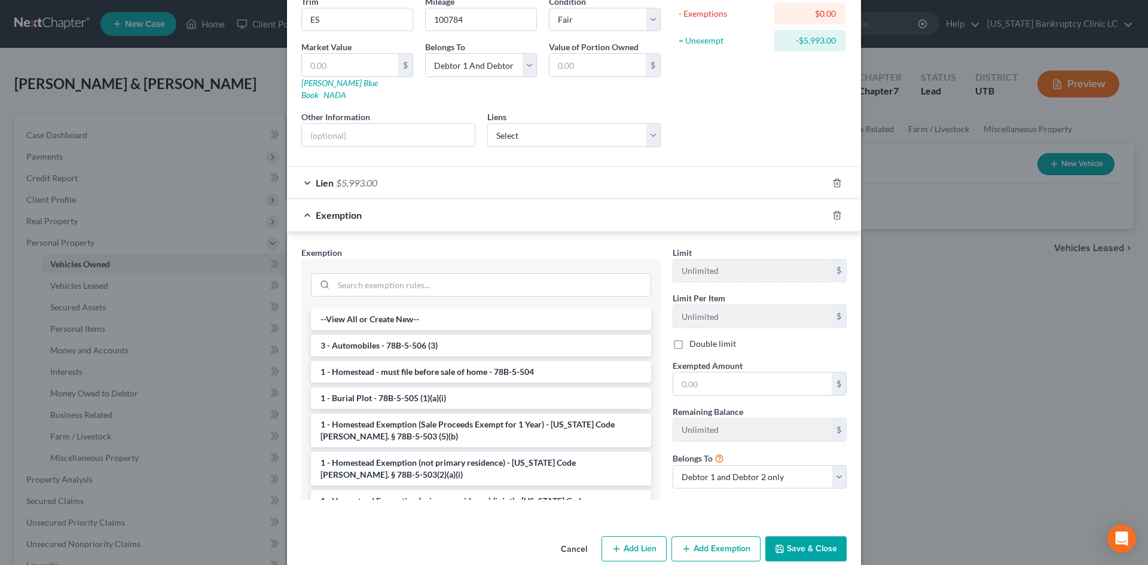
scroll to position [160, 0]
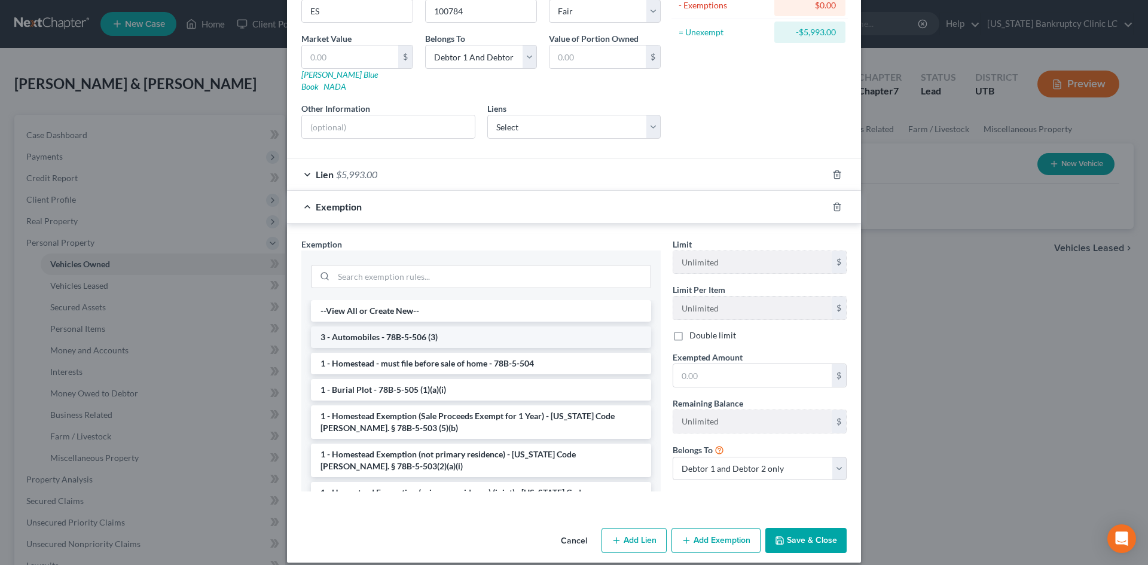
click at [398, 329] on li "3 - Automobiles - 78B-5-506 (3)" at bounding box center [481, 338] width 340 height 22
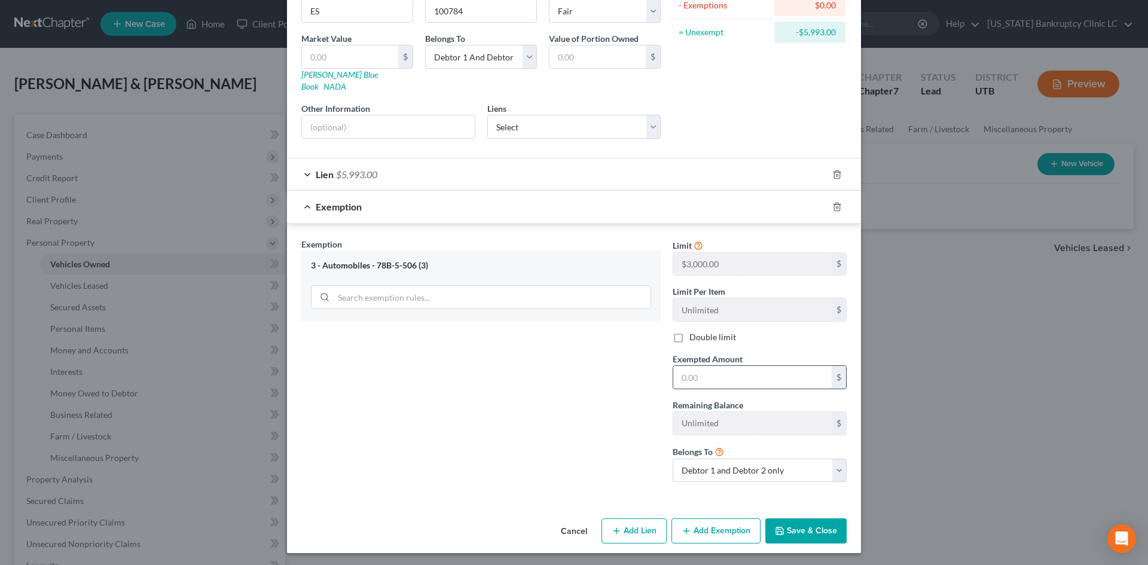
scroll to position [151, 0]
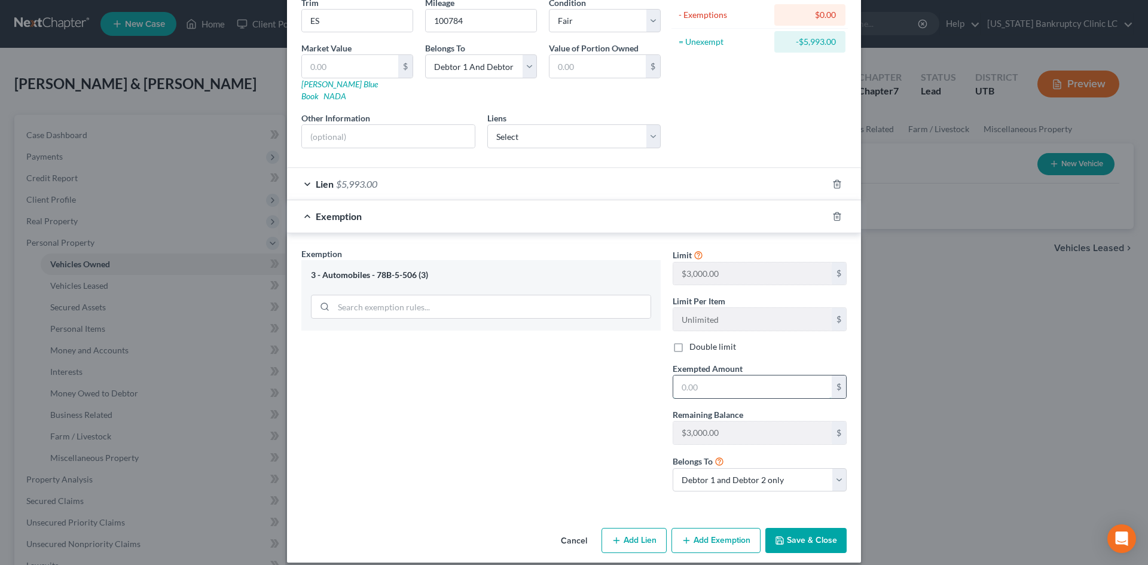
click at [688, 376] on input "text" at bounding box center [752, 387] width 158 height 23
type input "2,310"
click at [712, 341] on label "Double limit" at bounding box center [713, 347] width 47 height 12
click at [702, 341] on input "Double limit" at bounding box center [698, 345] width 8 height 8
checkbox input "true"
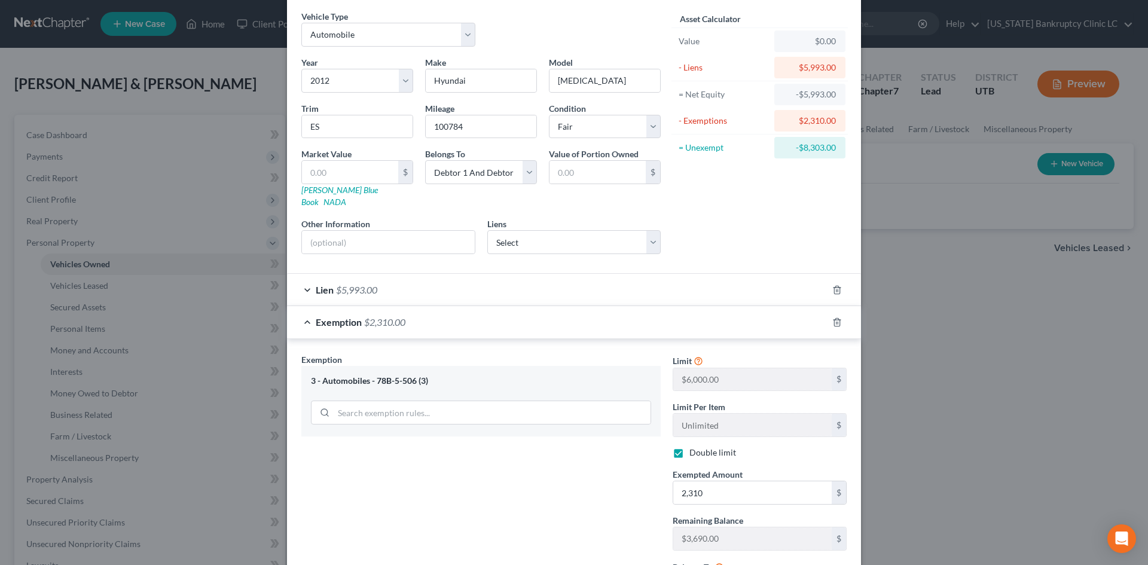
scroll to position [31, 0]
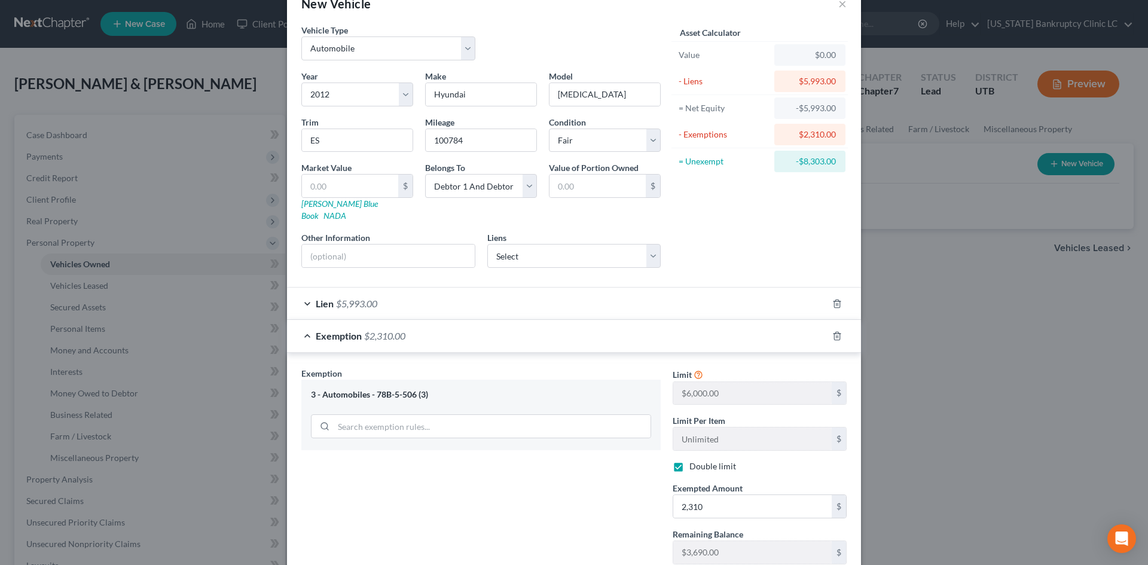
drag, startPoint x: 499, startPoint y: 325, endPoint x: 877, endPoint y: 401, distance: 385.7
click at [499, 325] on div "Exemption $2,310.00" at bounding box center [557, 336] width 541 height 32
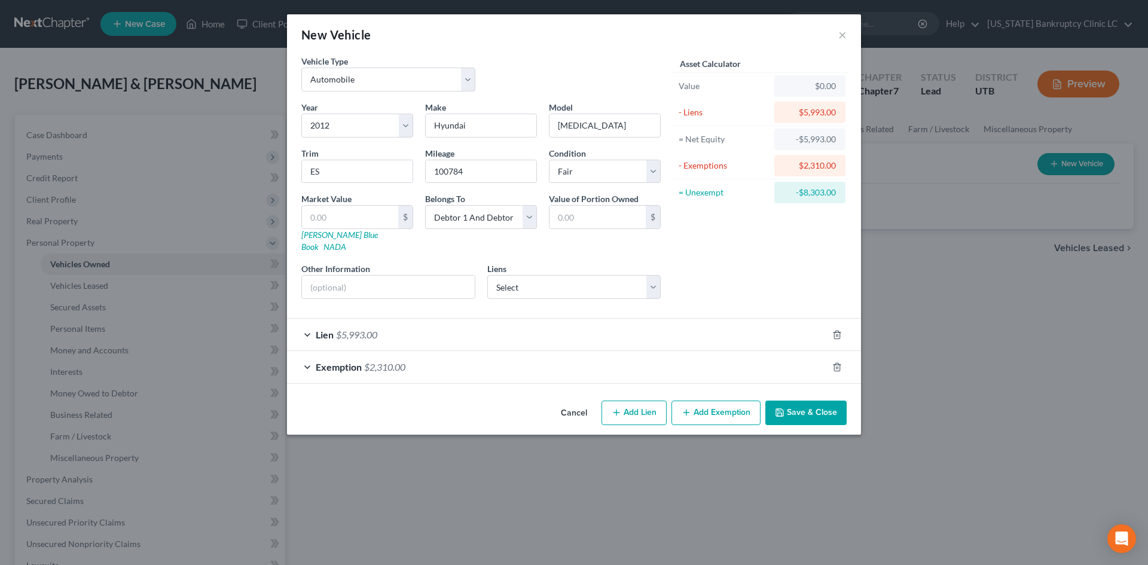
scroll to position [0, 0]
click at [690, 352] on div "Exemption $2,310.00" at bounding box center [557, 367] width 541 height 32
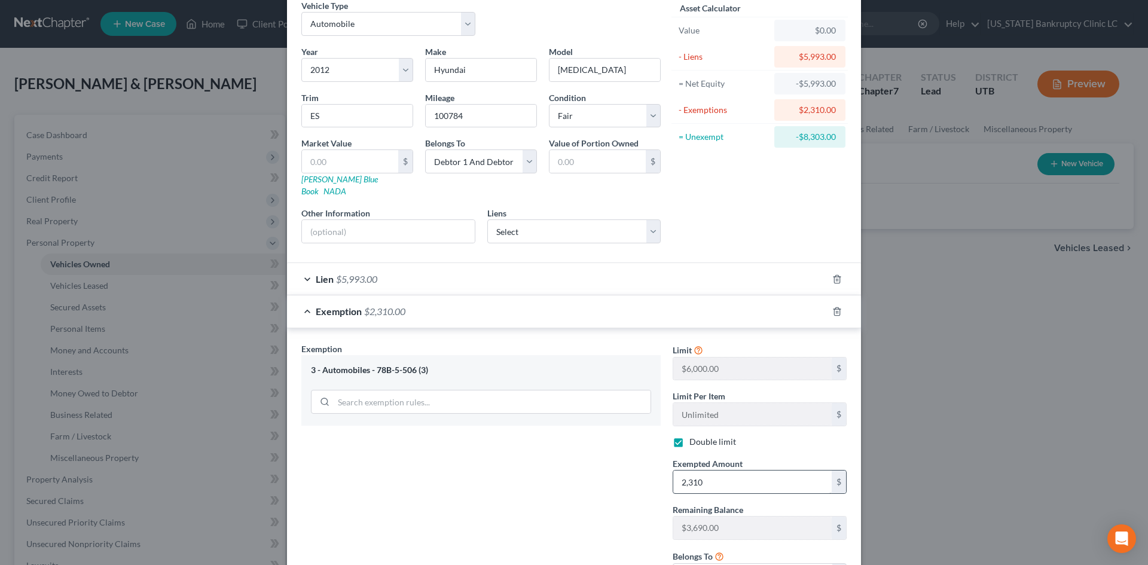
scroll to position [120, 0]
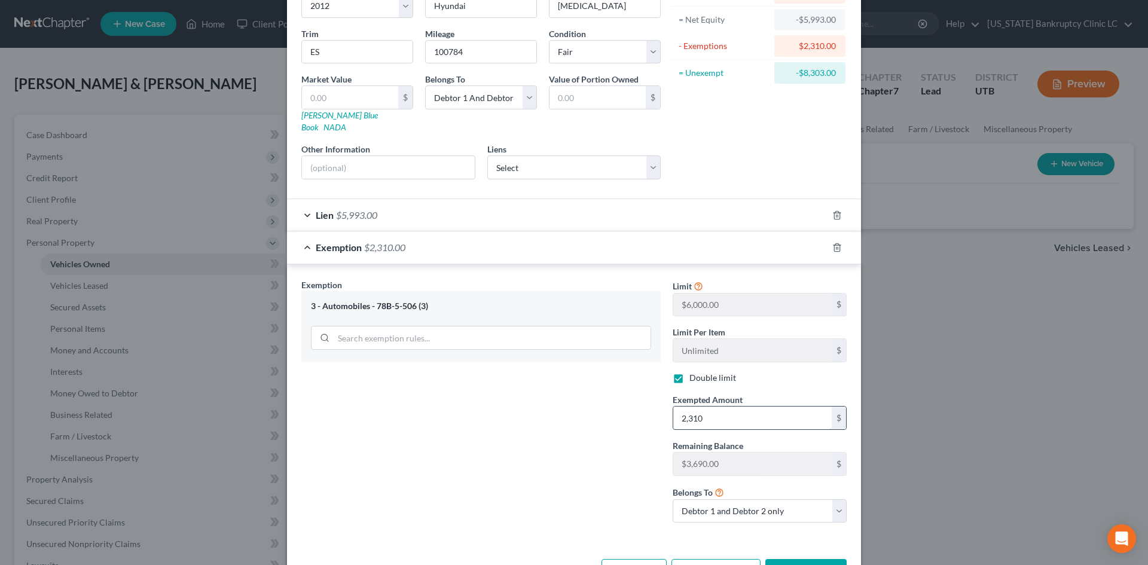
drag, startPoint x: 728, startPoint y: 412, endPoint x: 730, endPoint y: 389, distance: 22.8
click at [728, 411] on input "2,310" at bounding box center [752, 418] width 158 height 23
type input "3,000"
click at [567, 403] on div "Exemption Set must be selected for CA. Exemption * 3 - Automobiles - 78B-5-506 …" at bounding box center [480, 406] width 371 height 254
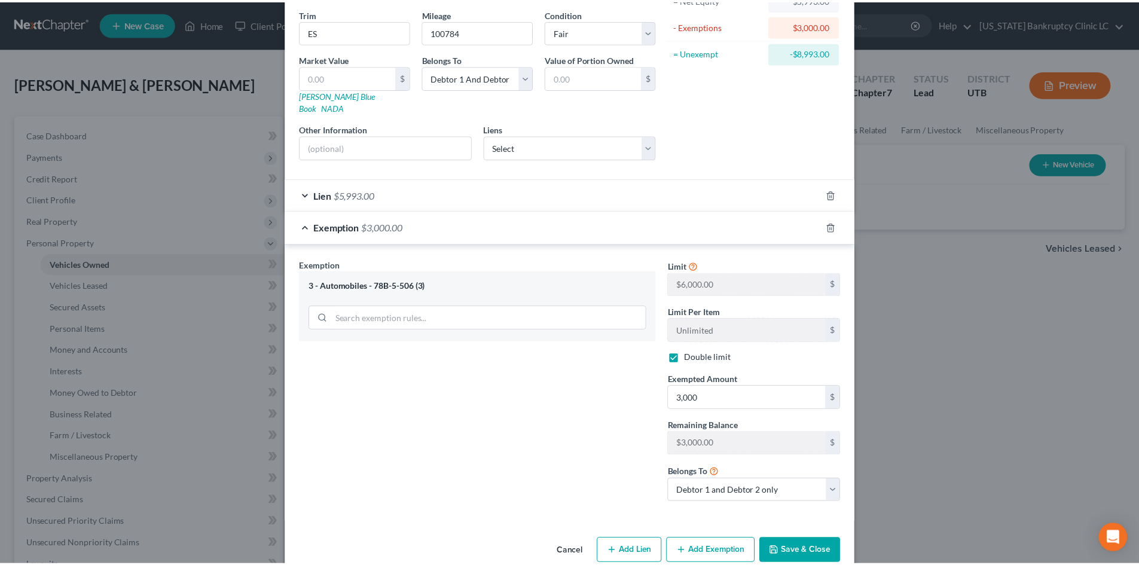
scroll to position [151, 0]
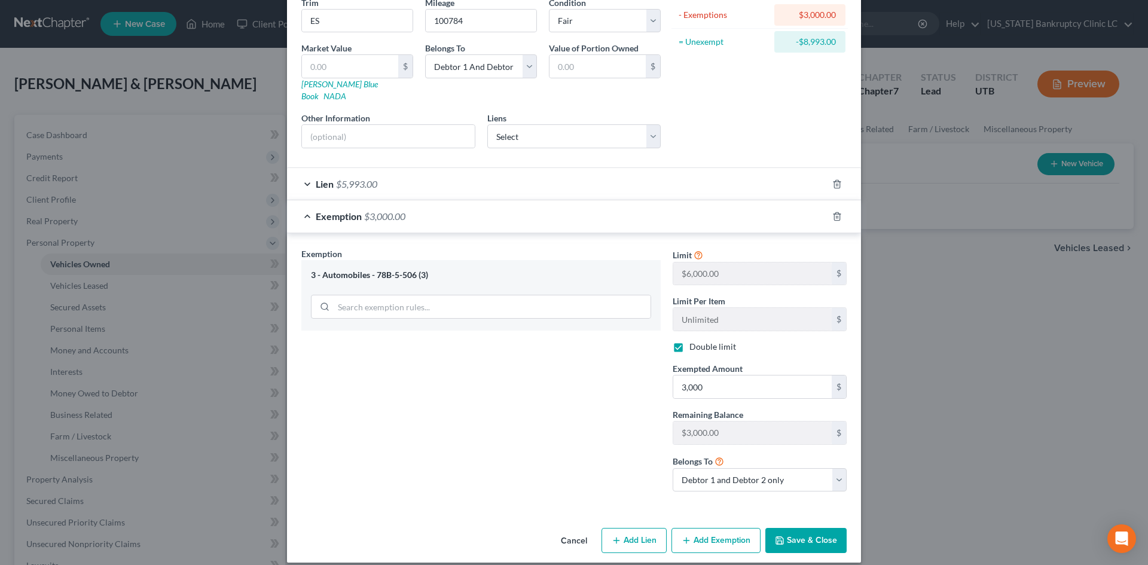
click at [826, 533] on button "Save & Close" at bounding box center [806, 540] width 81 height 25
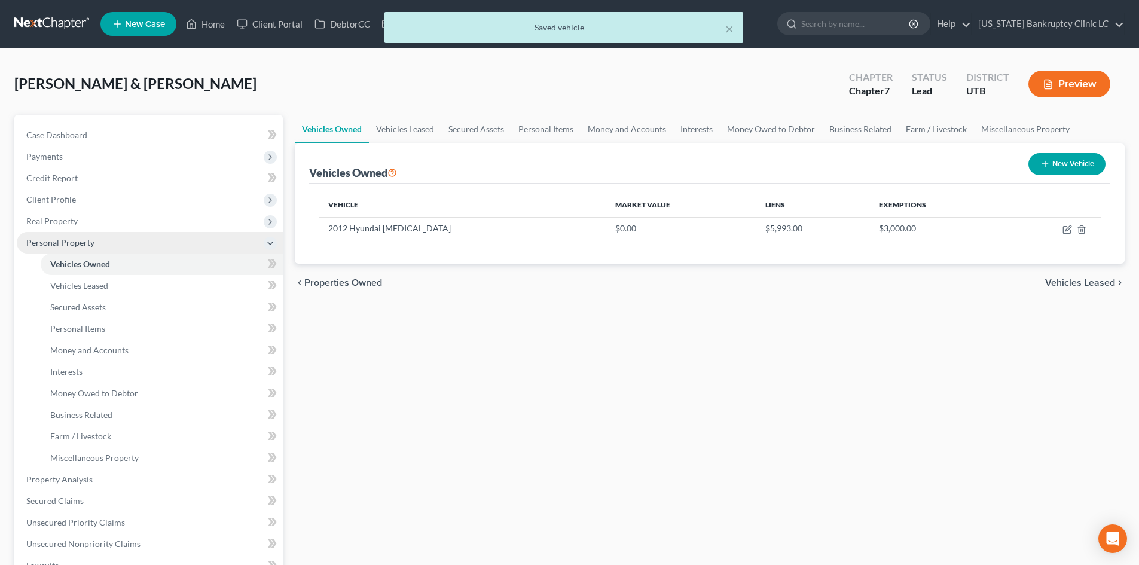
click at [102, 236] on span "Personal Property" at bounding box center [150, 243] width 266 height 22
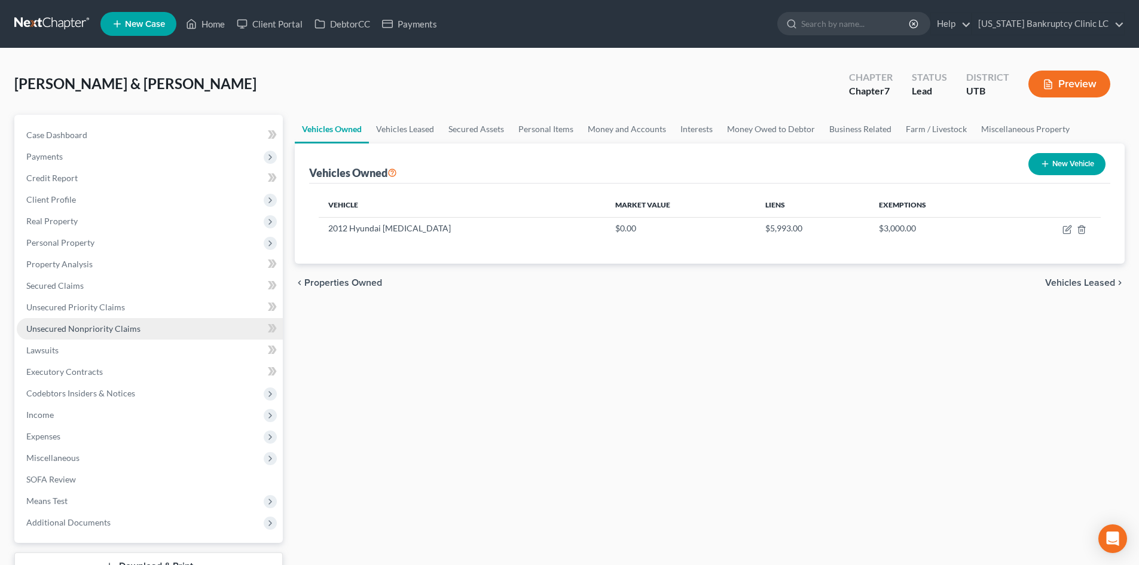
click at [102, 332] on span "Unsecured Nonpriority Claims" at bounding box center [83, 329] width 114 height 10
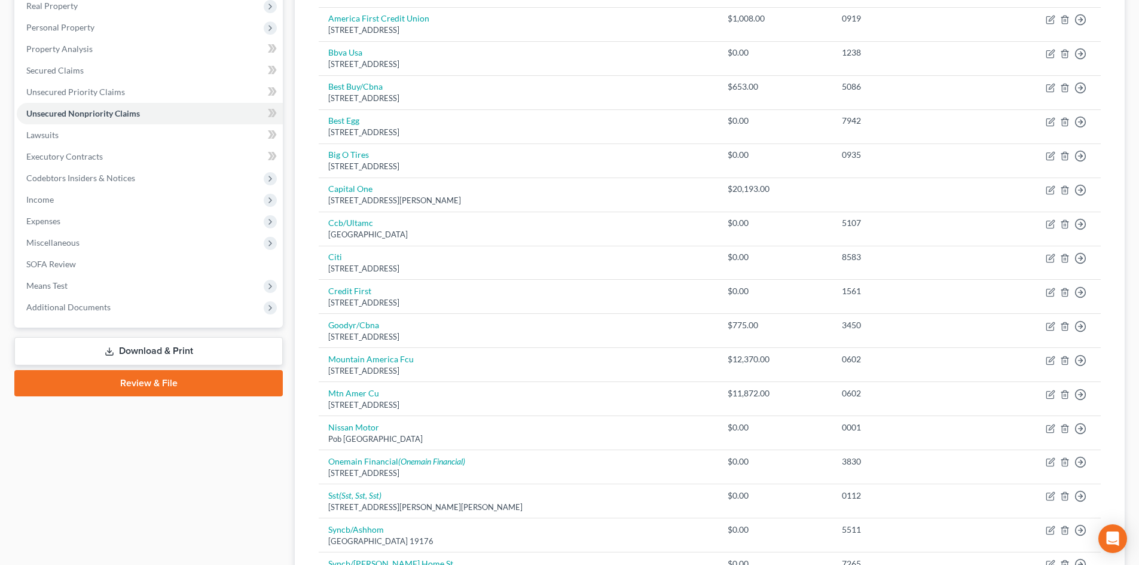
scroll to position [359, 0]
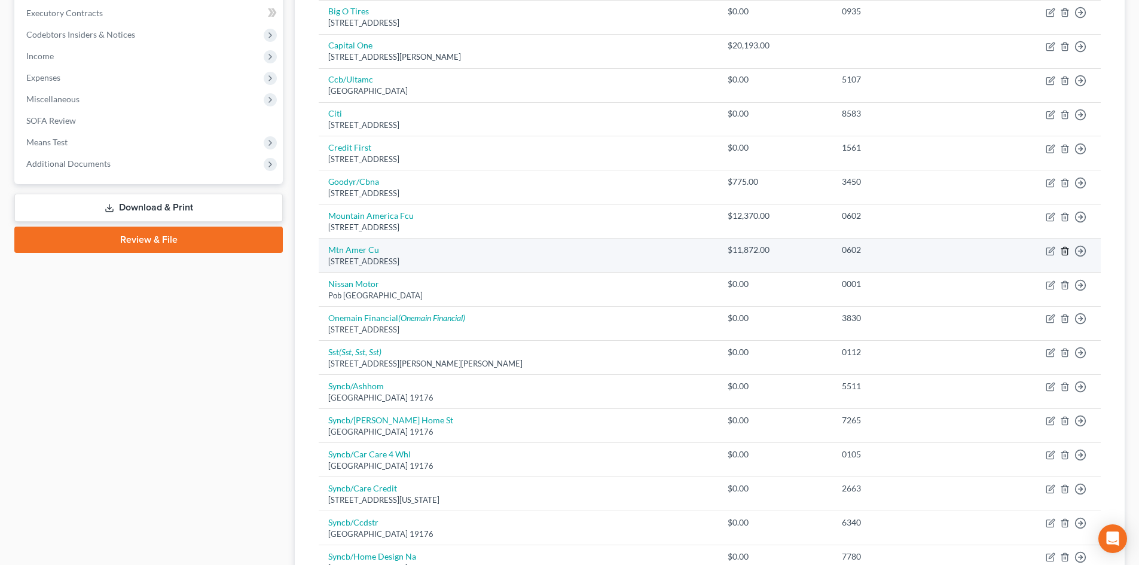
click at [1064, 254] on icon "button" at bounding box center [1065, 251] width 10 height 10
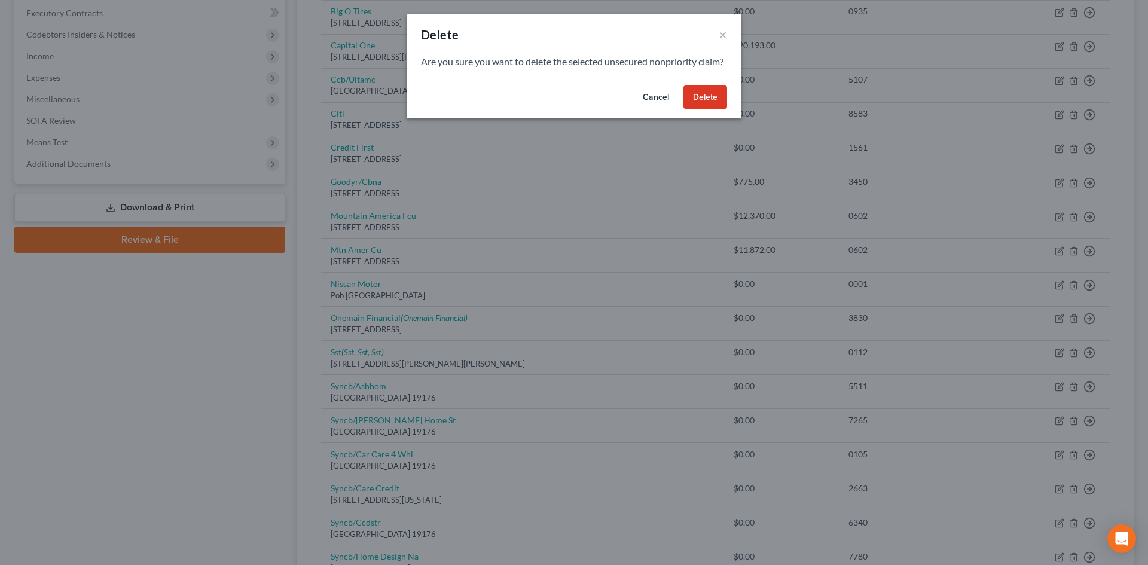
click at [691, 108] on button "Delete" at bounding box center [706, 98] width 44 height 24
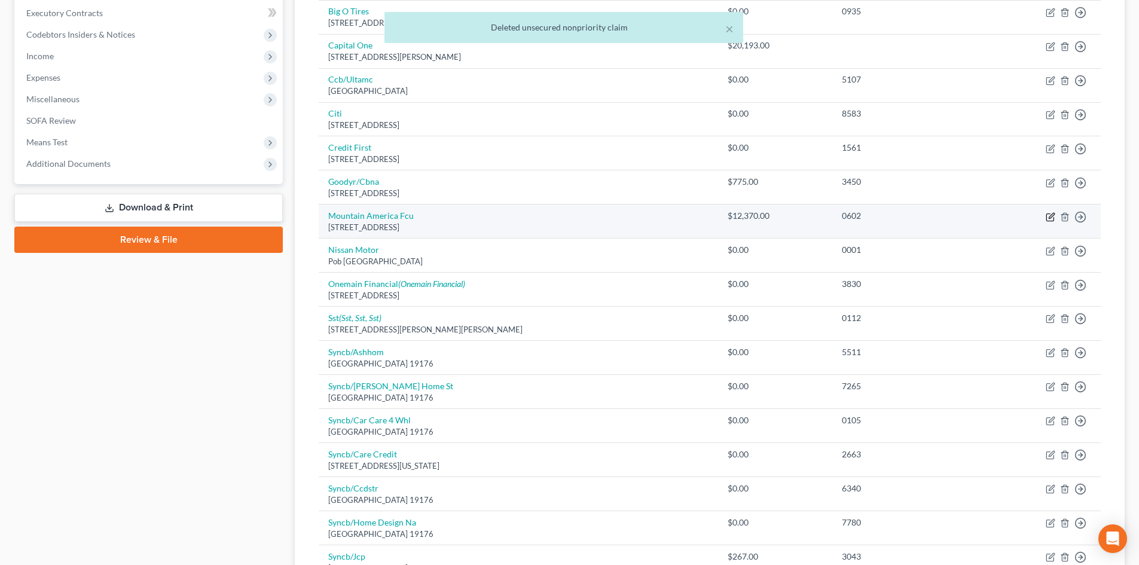
click at [1053, 218] on icon "button" at bounding box center [1051, 217] width 10 height 10
select select "46"
select select "1"
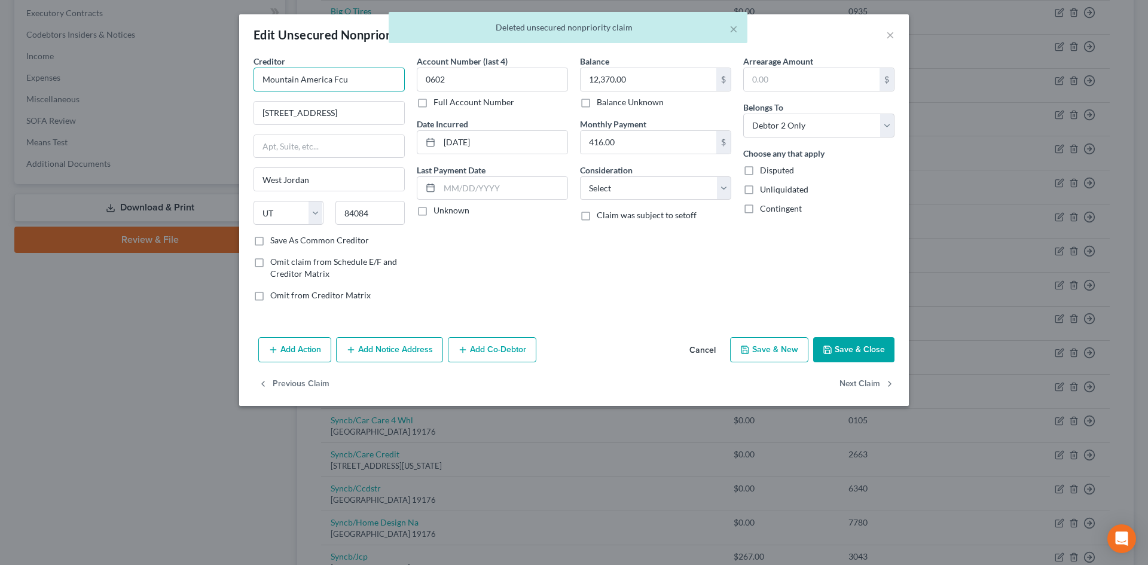
click at [378, 75] on input "Mountain America Fcu" at bounding box center [329, 80] width 151 height 24
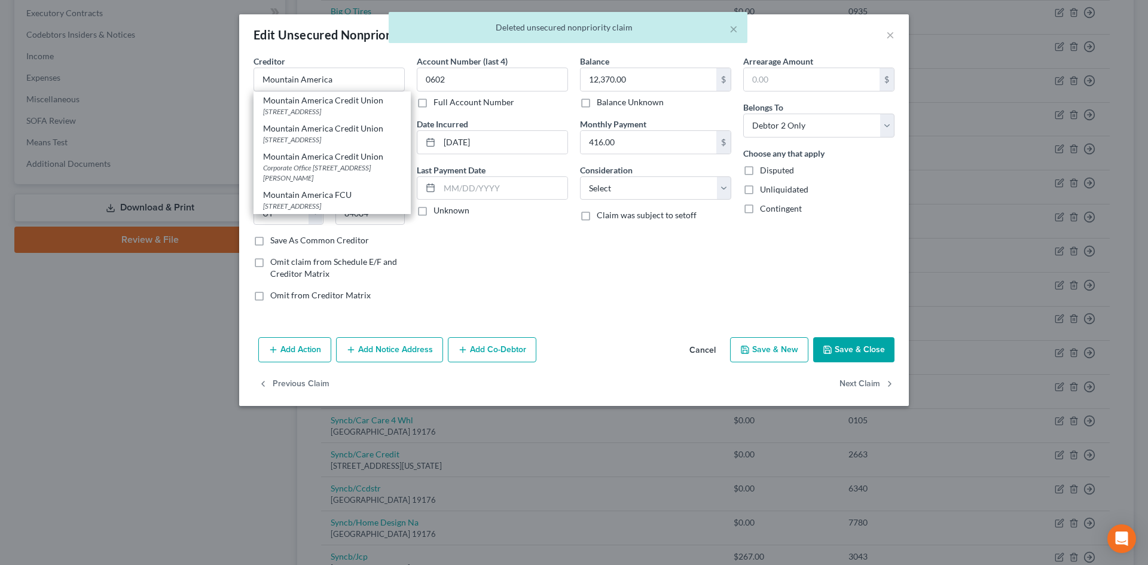
click at [349, 102] on div "Mountain America Credit Union" at bounding box center [332, 100] width 138 height 12
type input "Mountain America Credit Union"
type input "PO Box 2331"
type input "[PERSON_NAME]"
type input "84091"
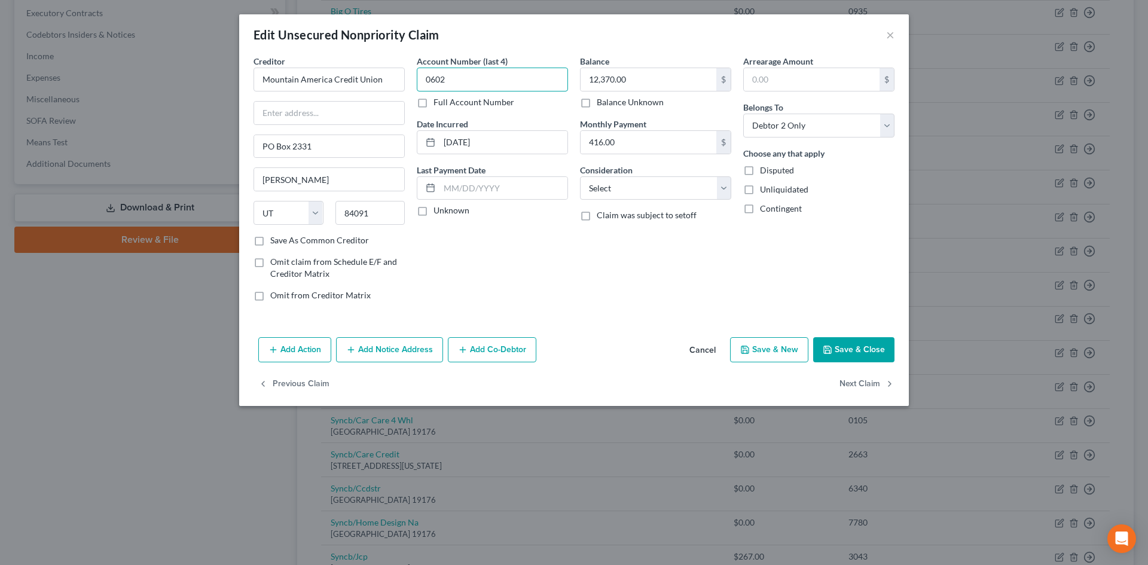
click at [517, 88] on input "0602" at bounding box center [492, 80] width 151 height 24
type input "0"
click at [631, 80] on input "12,370.00" at bounding box center [649, 79] width 136 height 23
type input "24,242"
click at [621, 138] on input "416.00" at bounding box center [649, 142] width 136 height 23
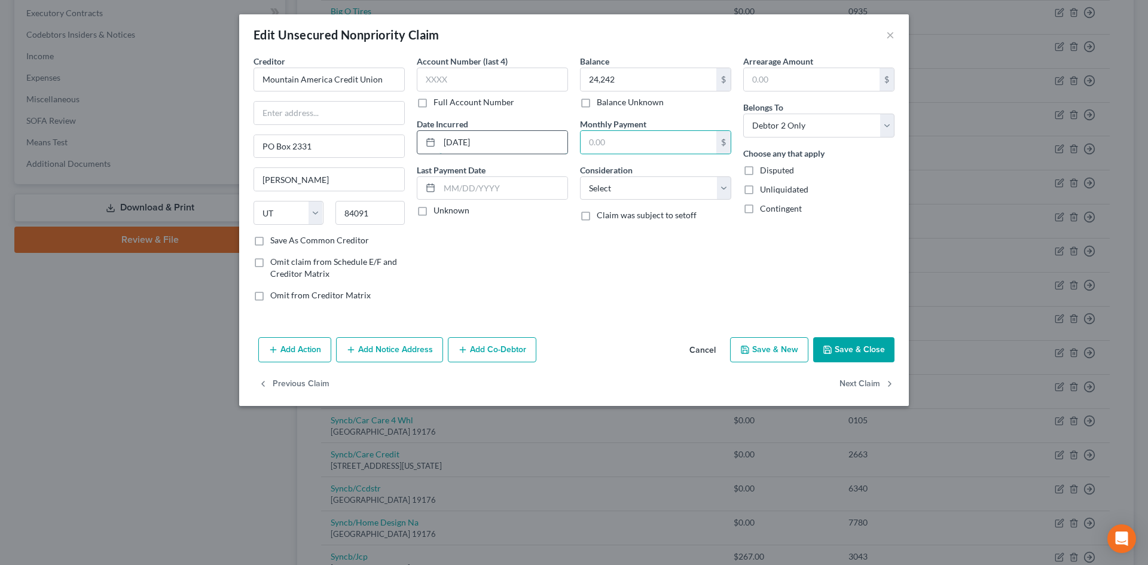
click at [511, 148] on input "[DATE]" at bounding box center [504, 142] width 128 height 23
type input "[PHONE_NUMBER]"
drag, startPoint x: 386, startPoint y: 136, endPoint x: 757, endPoint y: 282, distance: 398.8
click at [383, 137] on div "Creditor * Mountain America Credit Union PO Box 2331 [PERSON_NAME][GEOGRAPHIC_D…" at bounding box center [574, 183] width 653 height 256
click at [853, 356] on button "Save & Close" at bounding box center [853, 349] width 81 height 25
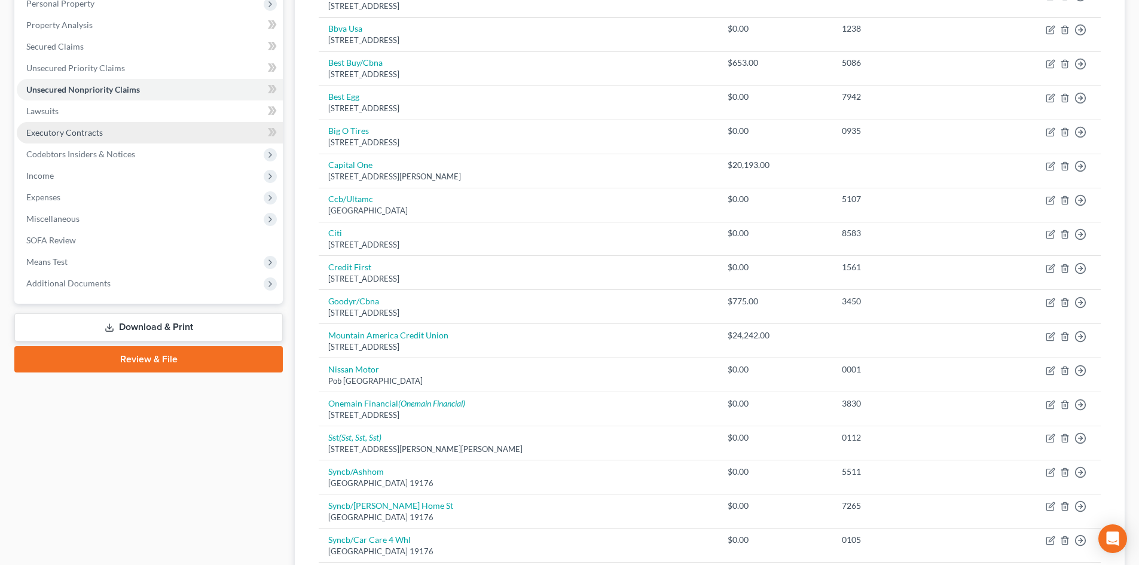
scroll to position [179, 0]
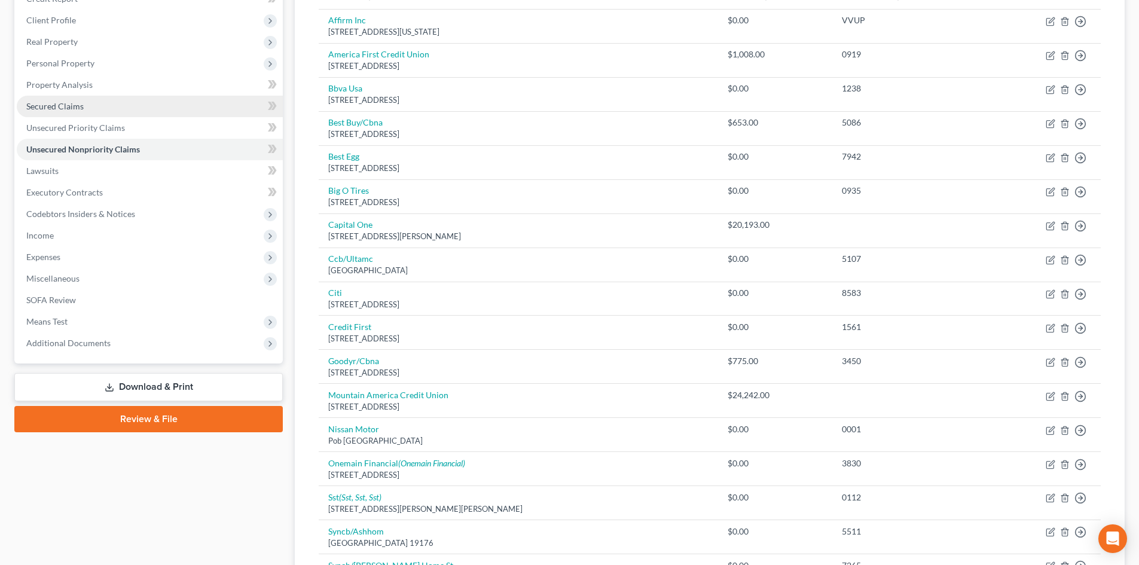
click at [63, 108] on span "Secured Claims" at bounding box center [54, 106] width 57 height 10
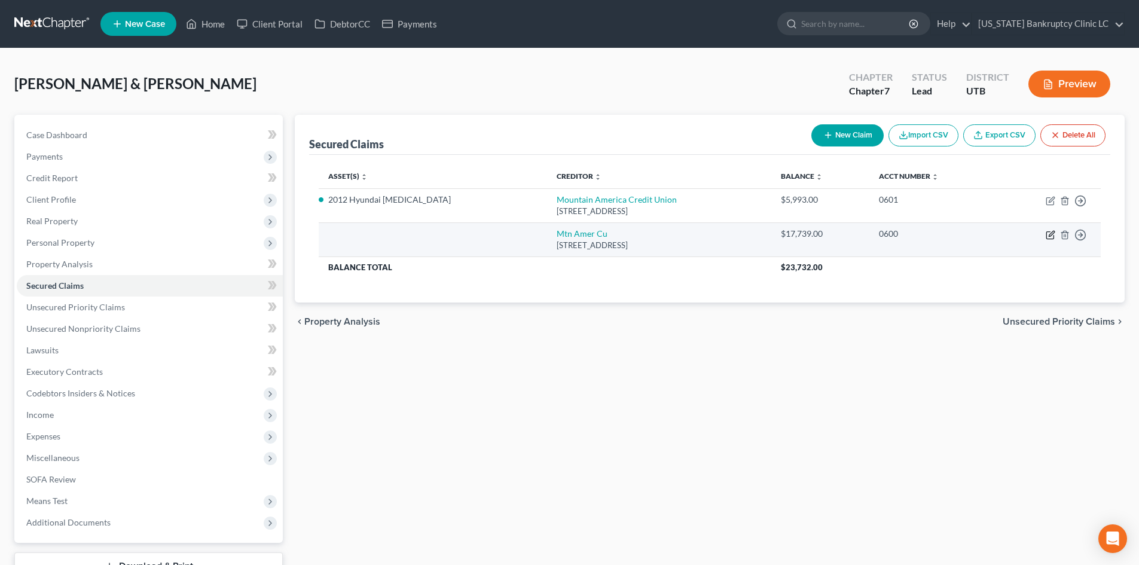
click at [1050, 237] on icon "button" at bounding box center [1051, 235] width 10 height 10
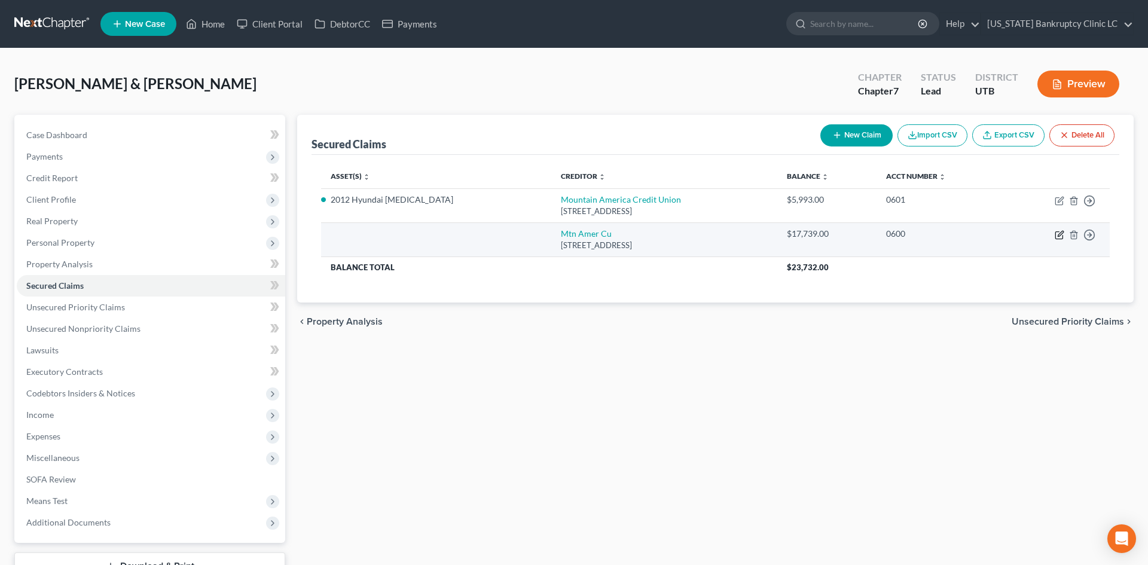
select select "46"
select select "0"
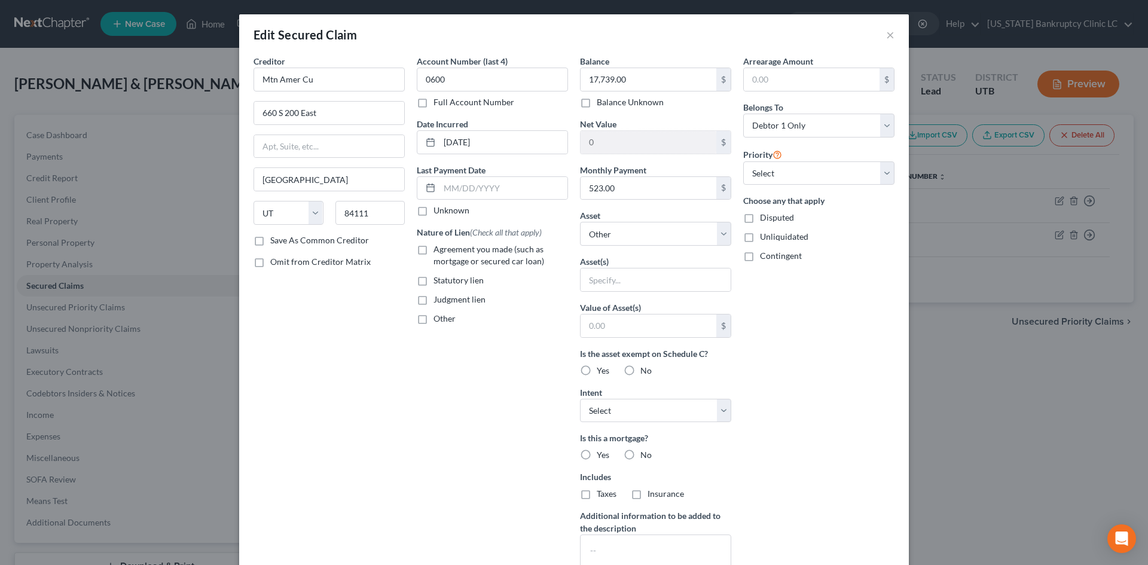
click at [626, 95] on div "17,739.00 $ Balance Unknown" at bounding box center [655, 88] width 151 height 41
click at [626, 83] on input "17,739.00" at bounding box center [649, 79] width 136 height 23
type input "18,175.94"
click at [492, 87] on input "0600" at bounding box center [492, 80] width 151 height 24
type input "0"
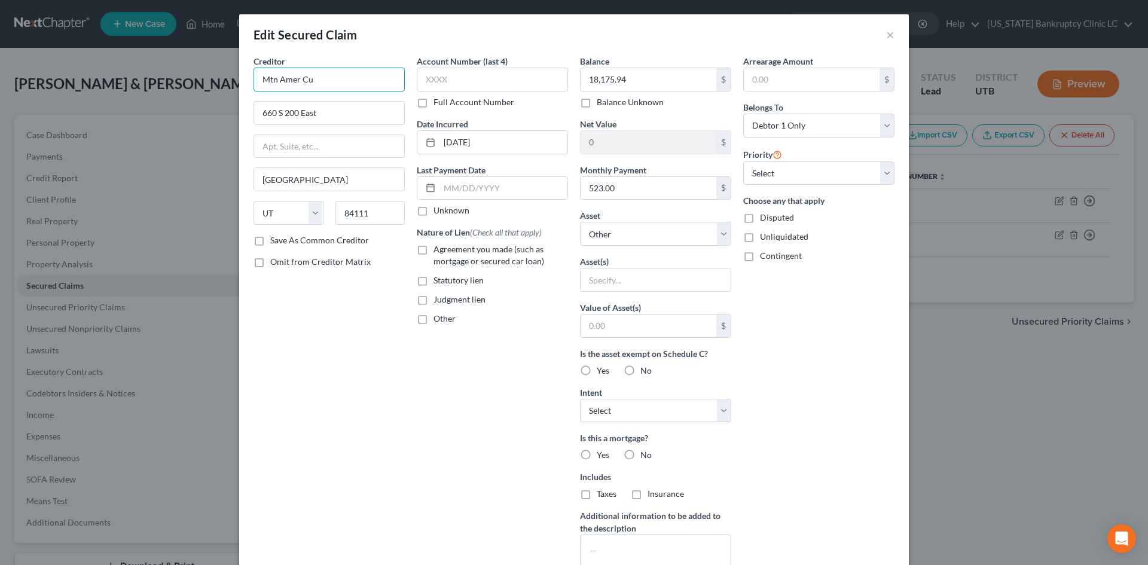
drag, startPoint x: 331, startPoint y: 74, endPoint x: 196, endPoint y: 75, distance: 135.8
click at [187, 75] on div "Edit Secured Claim × Creditor * [GEOGRAPHIC_DATA] Cu 660 S [GEOGRAPHIC_DATA] [U…" at bounding box center [574, 282] width 1148 height 565
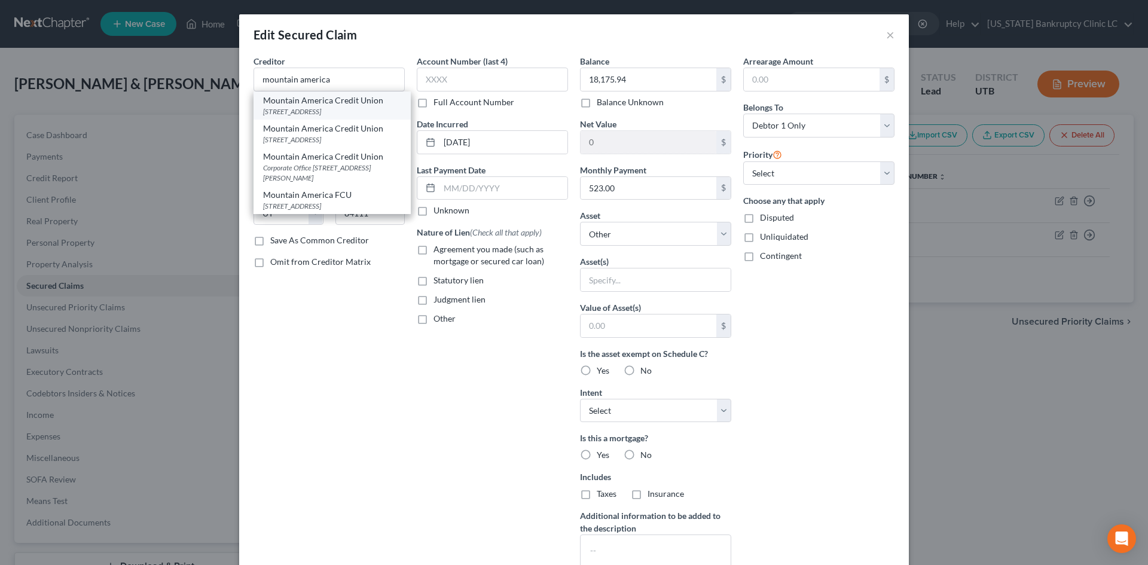
click at [348, 105] on div "Mountain America Credit Union" at bounding box center [332, 100] width 138 height 12
type input "Mountain America Credit Union"
type input "PO Box 2331"
type input "[PERSON_NAME]"
type input "84091"
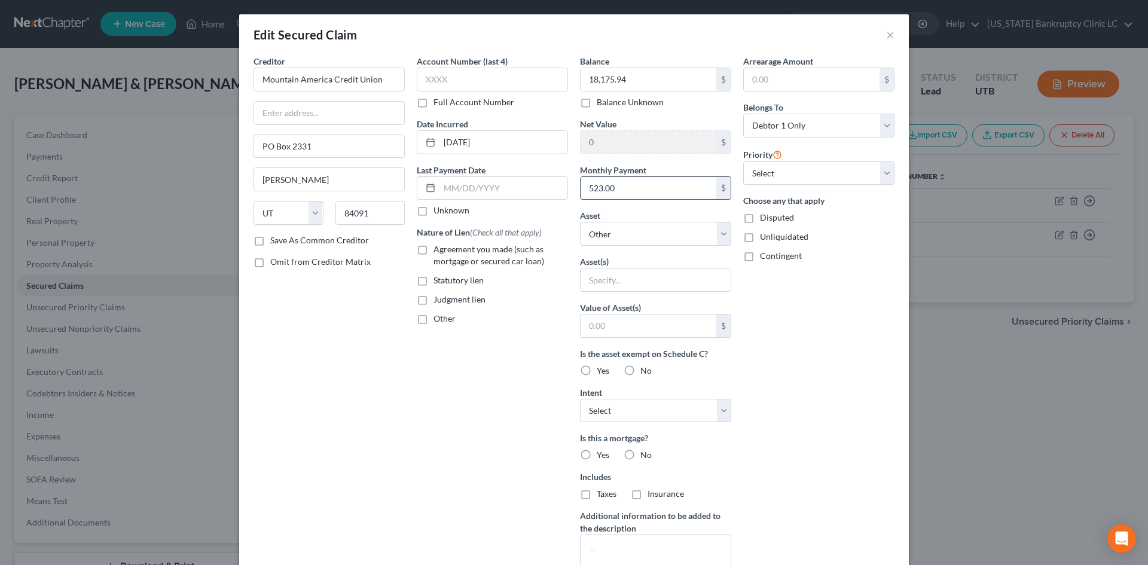
click at [652, 194] on input "523.00" at bounding box center [649, 188] width 136 height 23
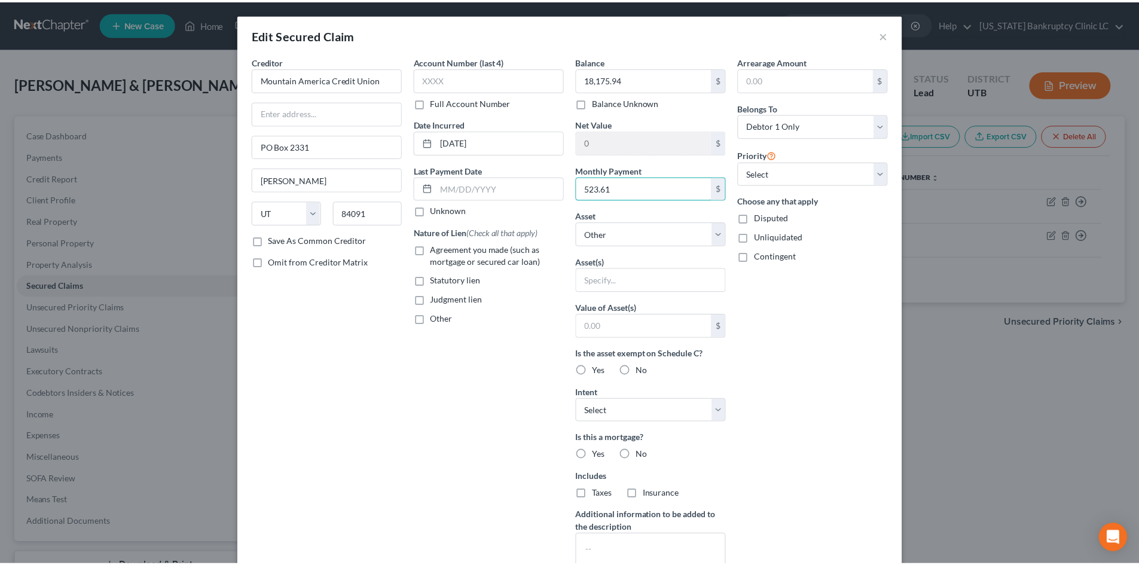
scroll to position [133, 0]
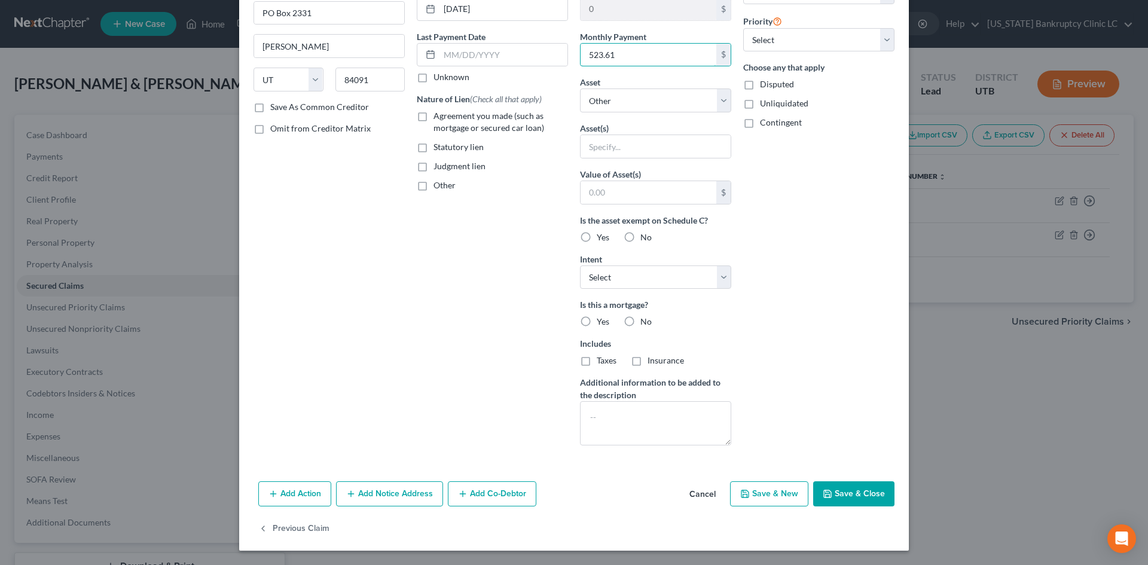
type input "523.61"
click at [843, 501] on button "Save & Close" at bounding box center [853, 493] width 81 height 25
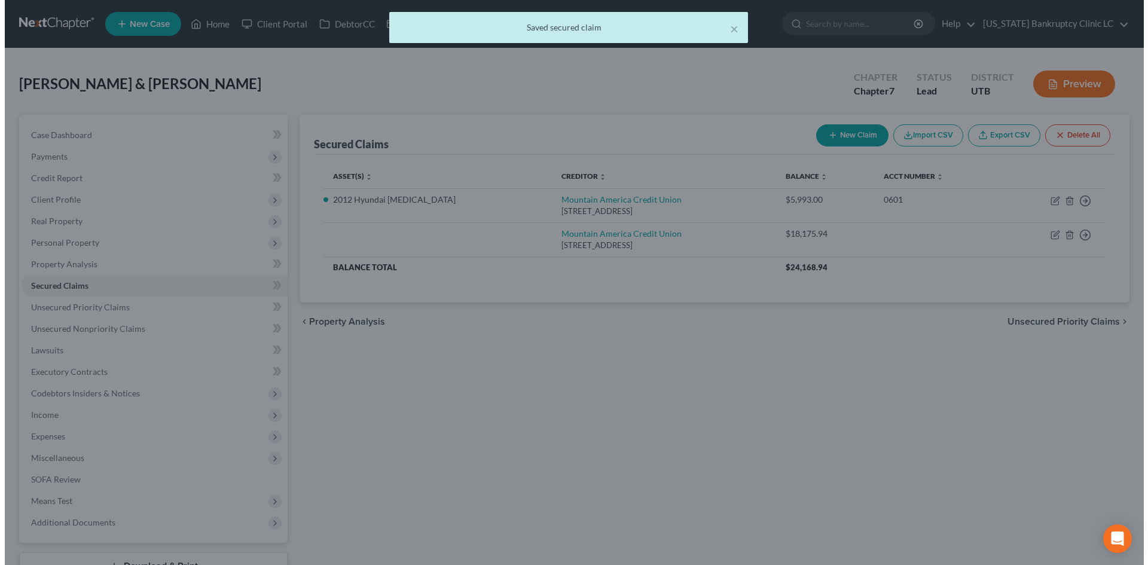
scroll to position [0, 0]
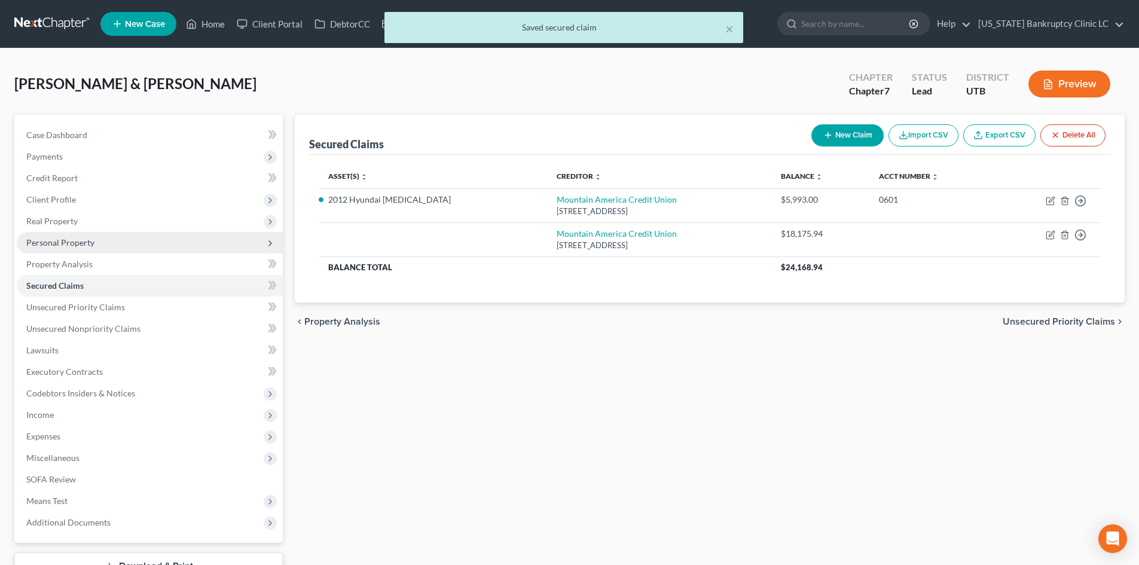
click at [72, 247] on span "Personal Property" at bounding box center [60, 242] width 68 height 10
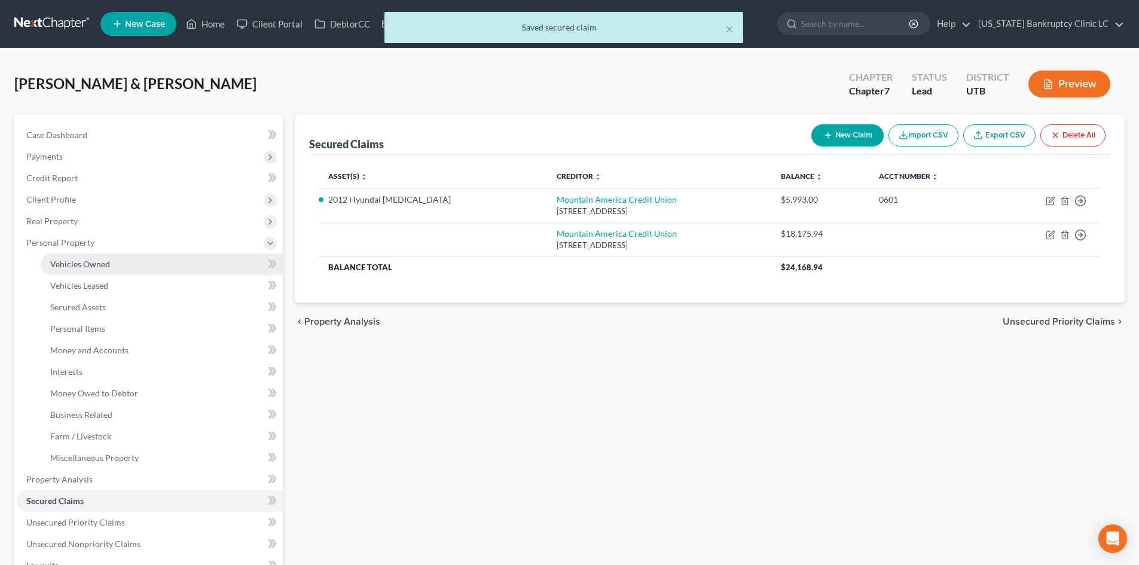
click at [87, 261] on span "Vehicles Owned" at bounding box center [80, 264] width 60 height 10
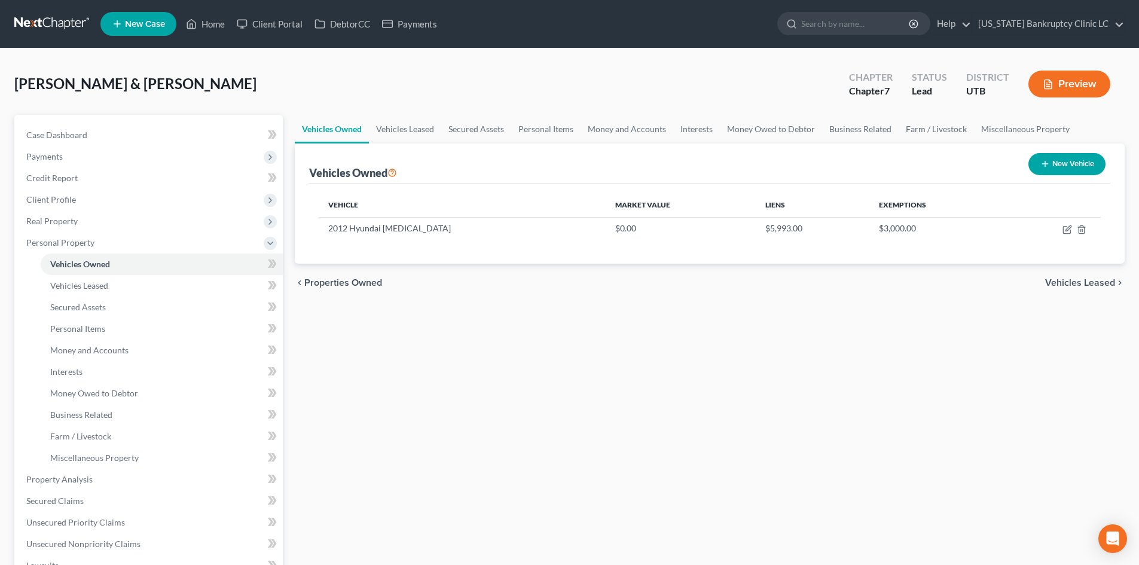
click at [1048, 163] on icon "button" at bounding box center [1046, 164] width 10 height 10
select select "0"
select select "2"
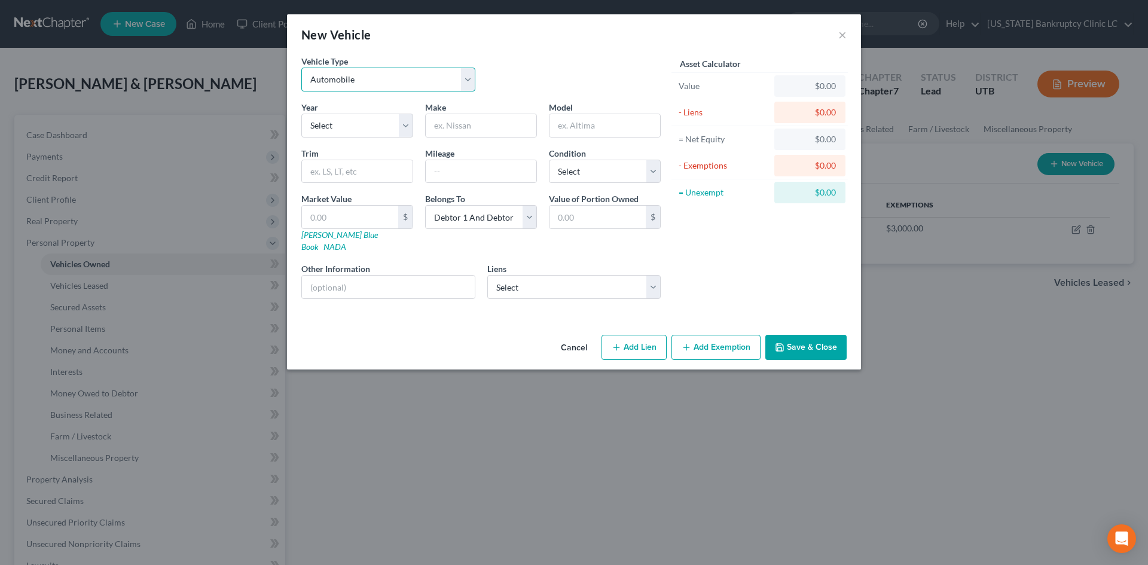
click at [362, 86] on select "Select Automobile Truck Trailer Watercraft Aircraft Motor Home Atv Other Vehicle" at bounding box center [388, 80] width 174 height 24
click at [328, 127] on select "Select 2026 2025 2024 2023 2022 2021 2020 2019 2018 2017 2016 2015 2014 2013 20…" at bounding box center [357, 126] width 112 height 24
select select "13"
click at [301, 114] on select "Select 2026 2025 2024 2023 2022 2021 2020 2019 2018 2017 2016 2015 2014 2013 20…" at bounding box center [357, 126] width 112 height 24
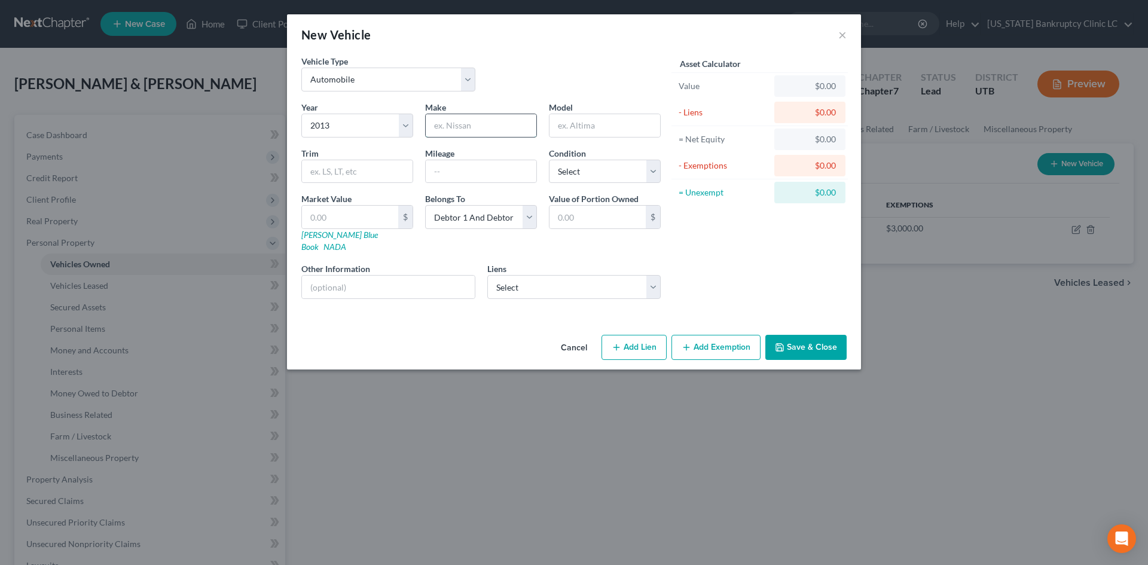
click at [499, 131] on input "text" at bounding box center [481, 125] width 111 height 23
type input "RAM"
type input "1500 Crew Cab"
type input "118379"
select select "2"
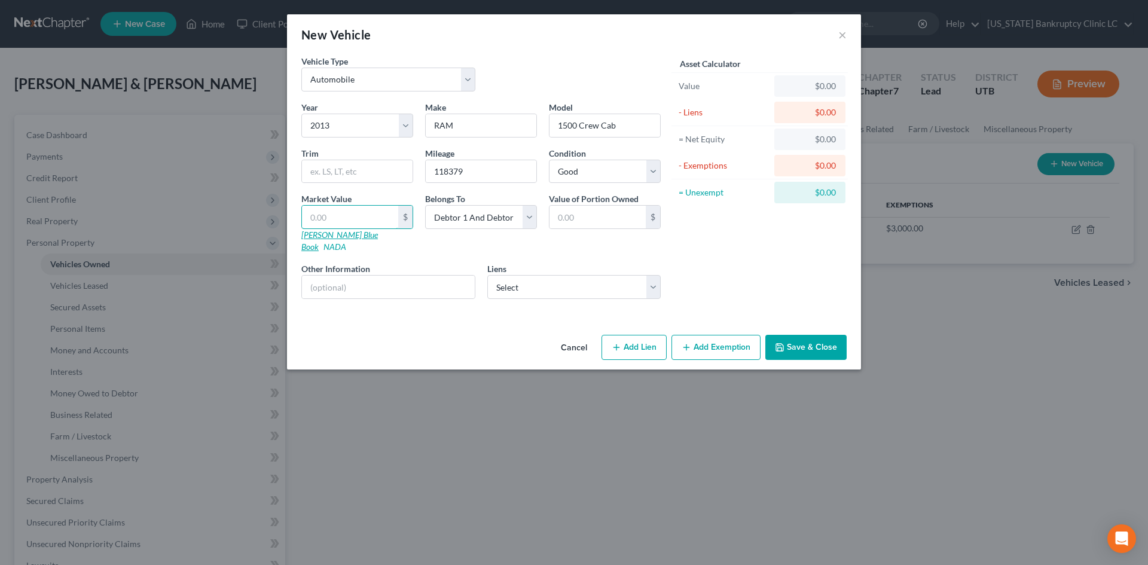
drag, startPoint x: 319, startPoint y: 225, endPoint x: 320, endPoint y: 236, distance: 10.8
click at [319, 225] on input "text" at bounding box center [350, 217] width 96 height 23
click at [320, 236] on link "[PERSON_NAME] Blue Book" at bounding box center [339, 241] width 77 height 22
drag, startPoint x: 322, startPoint y: 216, endPoint x: 319, endPoint y: 211, distance: 6.2
click at [322, 216] on input "text" at bounding box center [350, 217] width 96 height 23
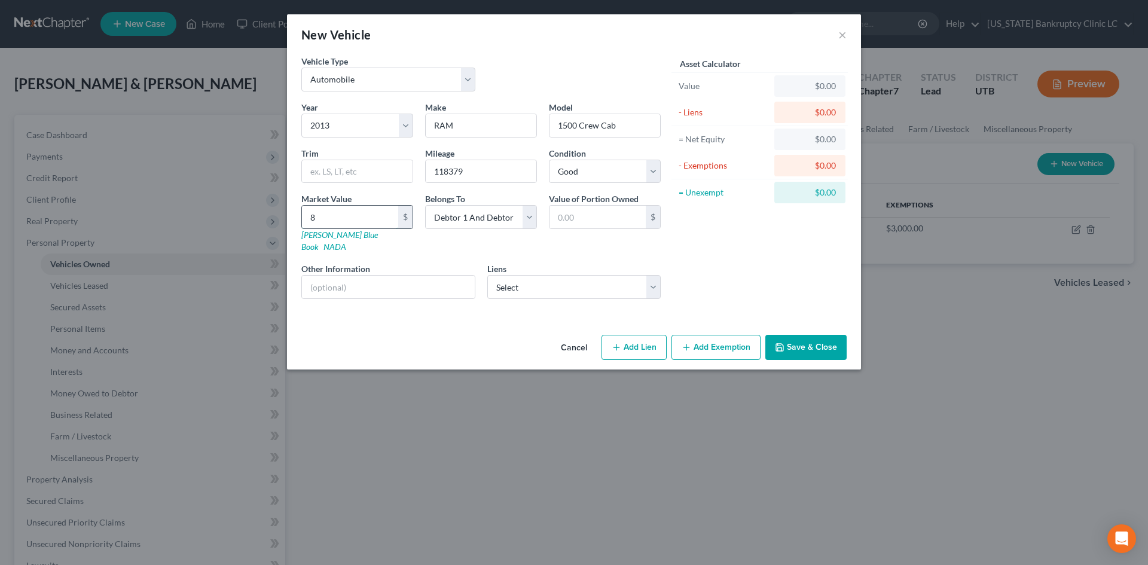
type input "86"
type input "86.00"
type input "866"
type input "866.00"
type input "8664"
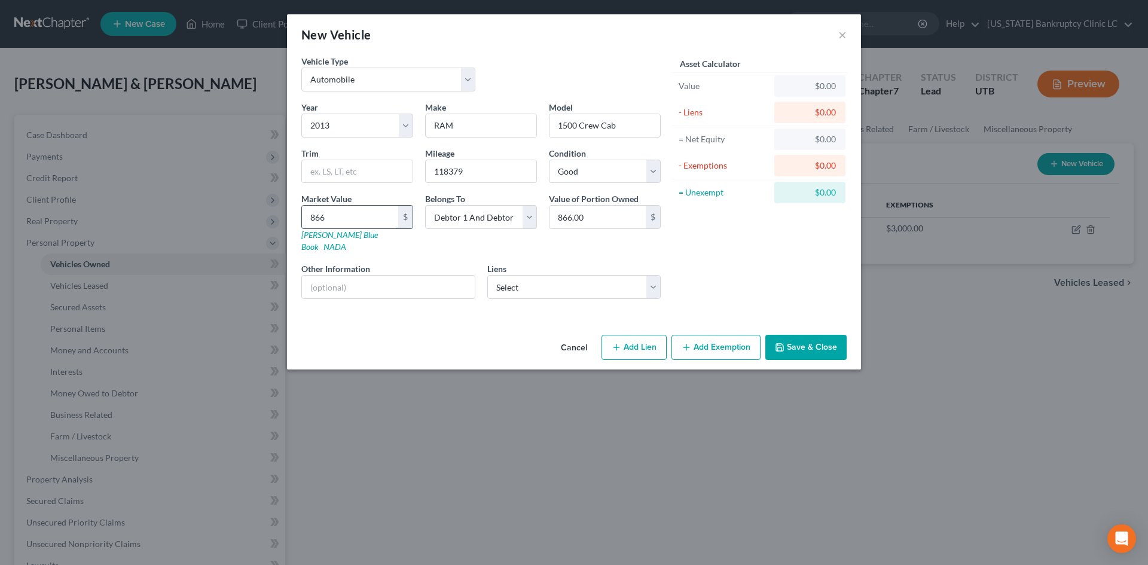
type input "8,664.00"
type input "8,664"
click at [584, 282] on select "Select Mountain America Credit Union - $18,175.94" at bounding box center [574, 287] width 174 height 24
select select "46"
select select "0"
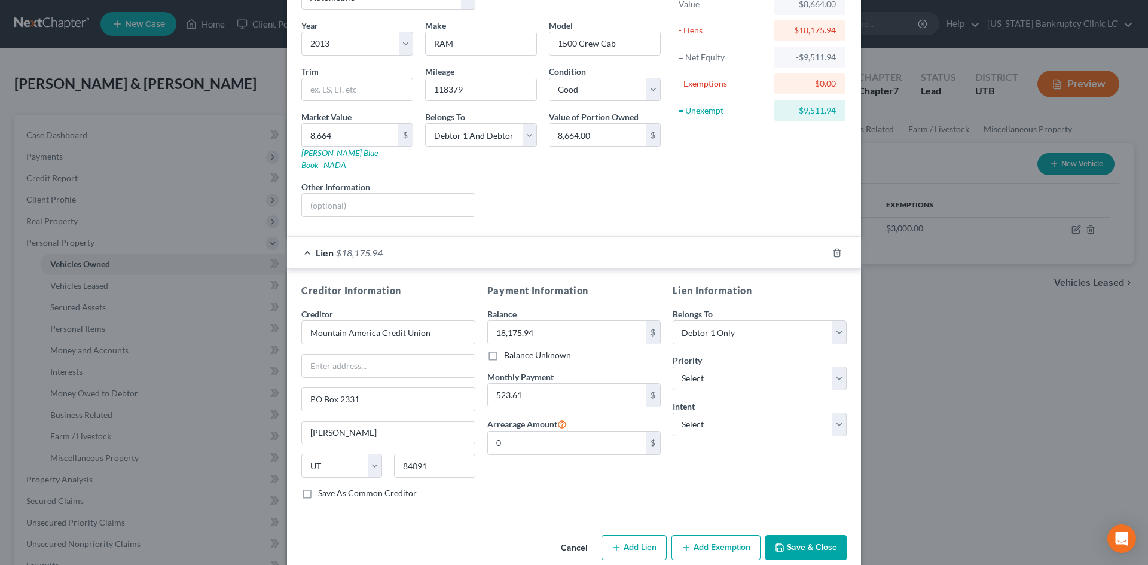
scroll to position [89, 0]
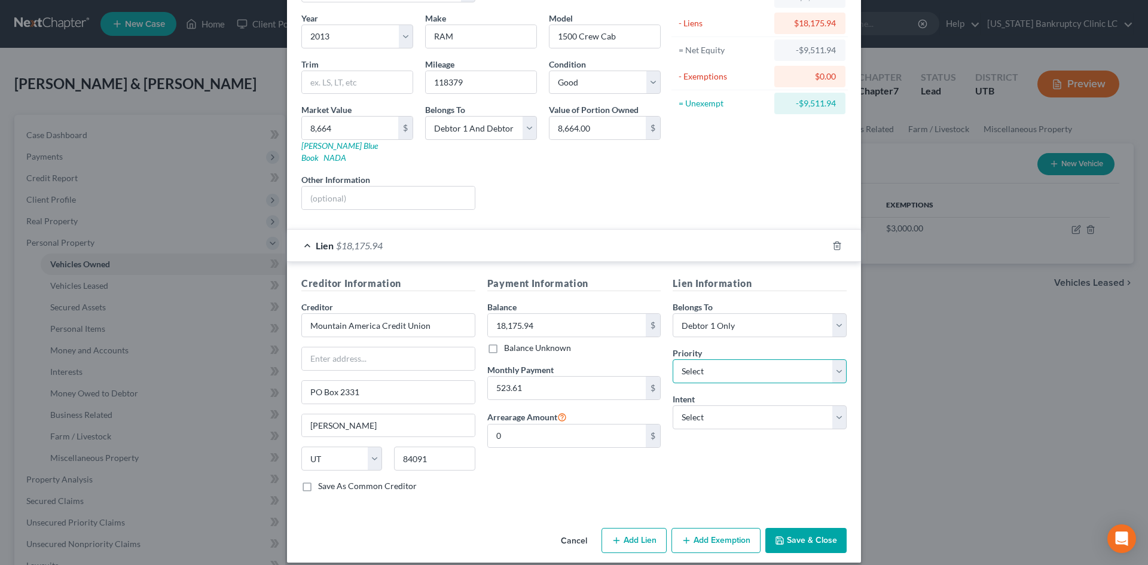
drag, startPoint x: 721, startPoint y: 365, endPoint x: 721, endPoint y: 355, distance: 10.2
click at [721, 365] on select "Select 1st 2nd 3rd 4th 5th 6th 7th 8th 9th 10th 11th 12th 13th 14th 15th 16th 1…" at bounding box center [760, 371] width 174 height 24
select select "1"
click at [673, 359] on select "Select 1st 2nd 3rd 4th 5th 6th 7th 8th 9th 10th 11th 12th 13th 14th 15th 16th 1…" at bounding box center [760, 371] width 174 height 24
click at [704, 410] on select "Select Surrender Redeem Reaffirm Avoid Other" at bounding box center [760, 417] width 174 height 24
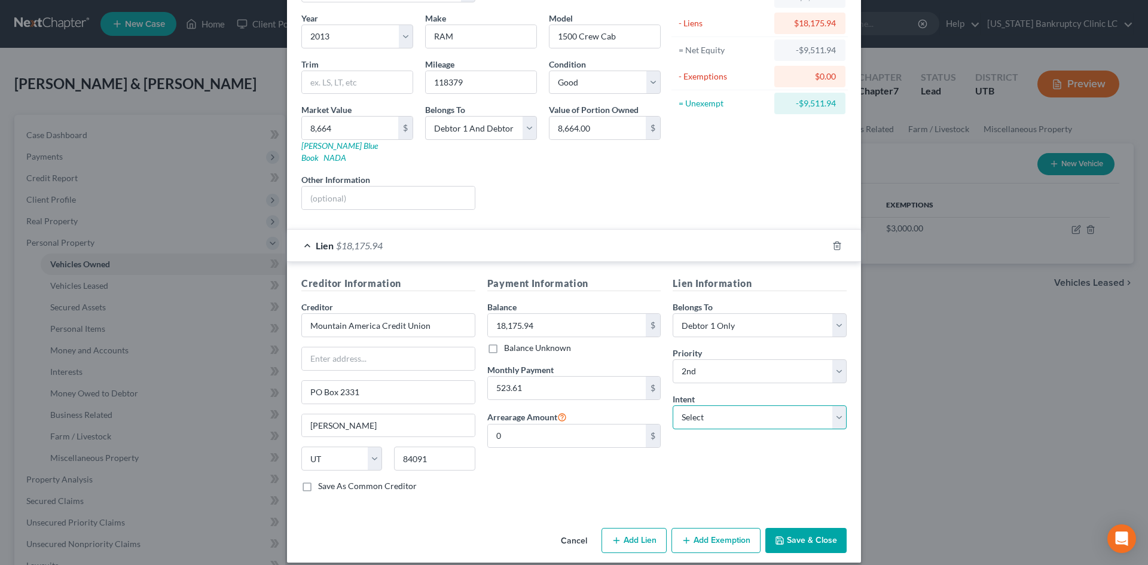
select select "2"
click at [673, 405] on select "Select Surrender Redeem Reaffirm Avoid Other" at bounding box center [760, 417] width 174 height 24
drag, startPoint x: 649, startPoint y: 483, endPoint x: 667, endPoint y: 529, distance: 50.2
click at [649, 483] on div "Payment Information Balance 18,175.94 $ Balance Unknown Balance Undetermined 18…" at bounding box center [574, 388] width 186 height 225
click at [716, 533] on button "Add Exemption" at bounding box center [716, 540] width 89 height 25
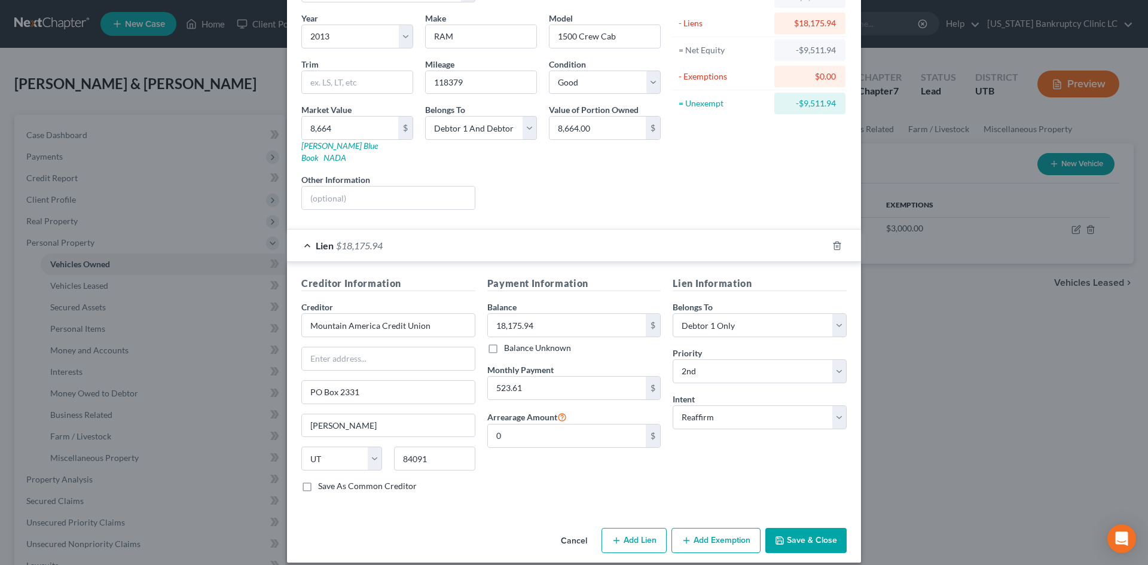
select select "2"
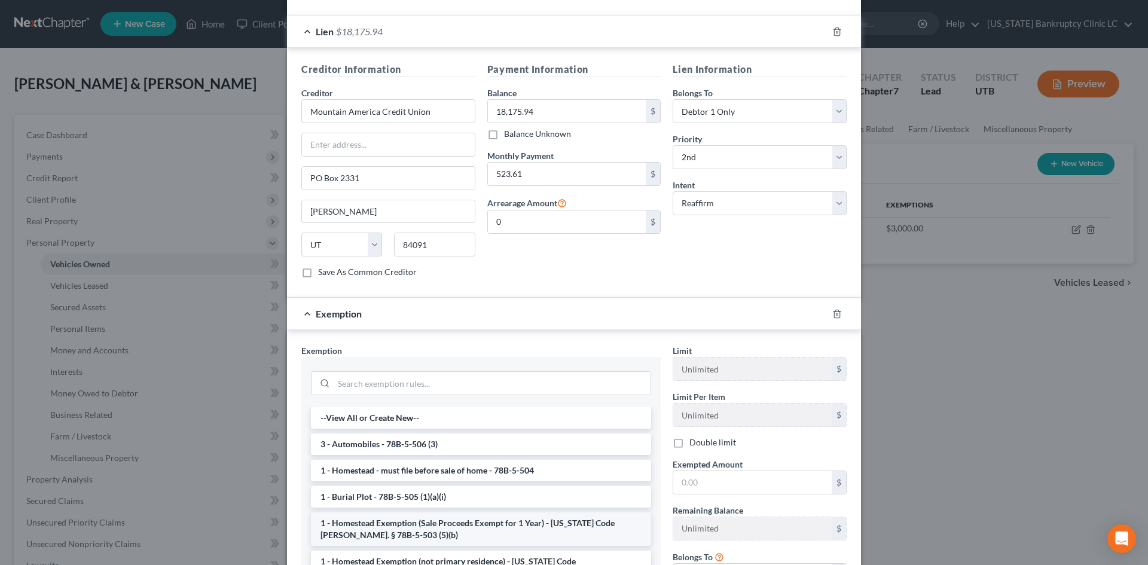
scroll to position [410, 0]
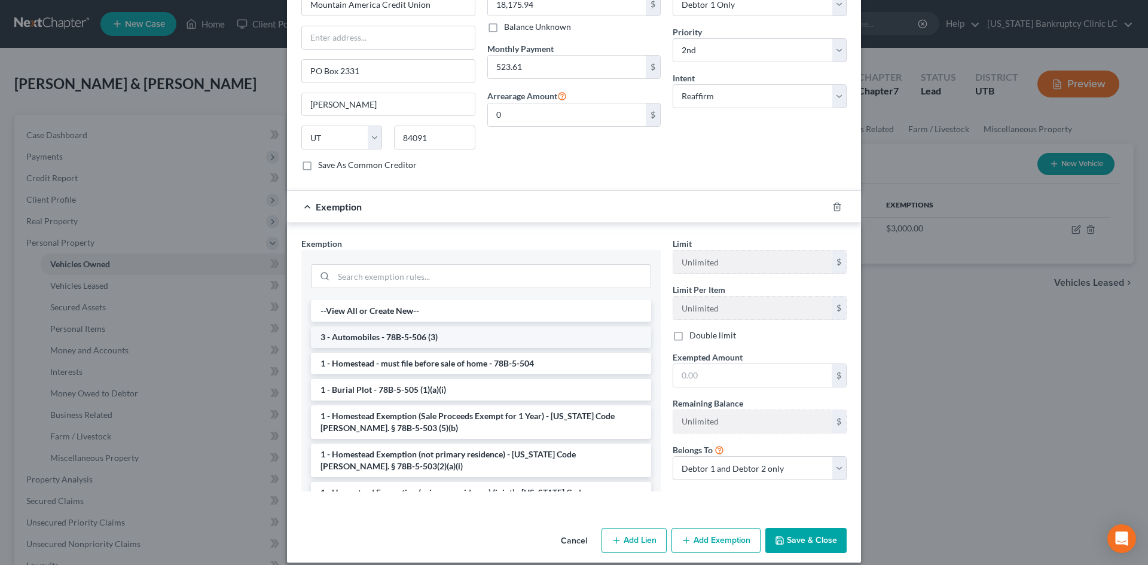
click at [362, 333] on li "3 - Automobiles - 78B-5-506 (3)" at bounding box center [481, 338] width 340 height 22
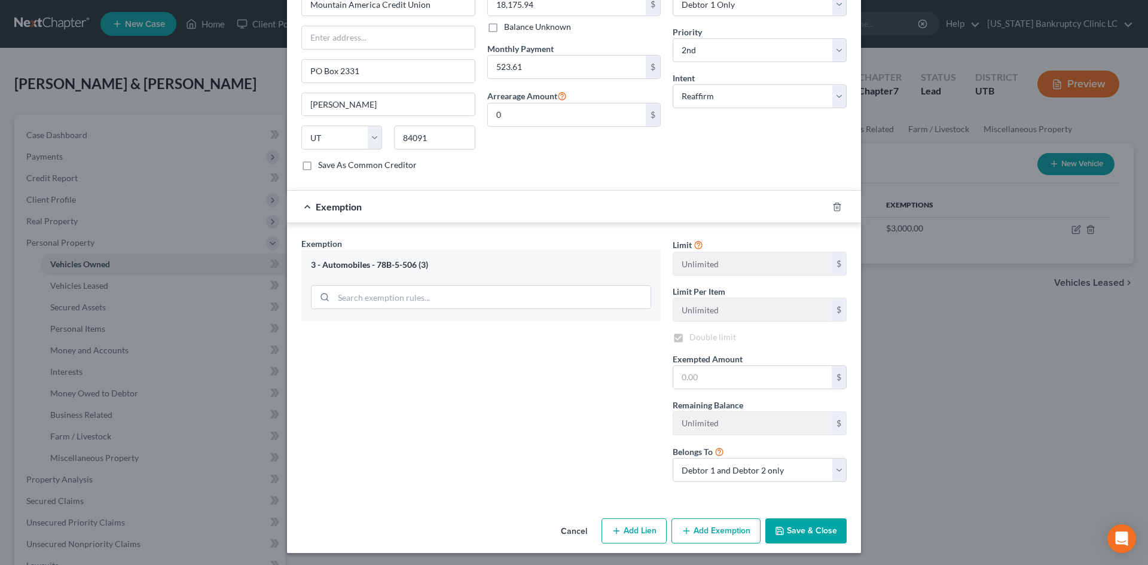
checkbox input "true"
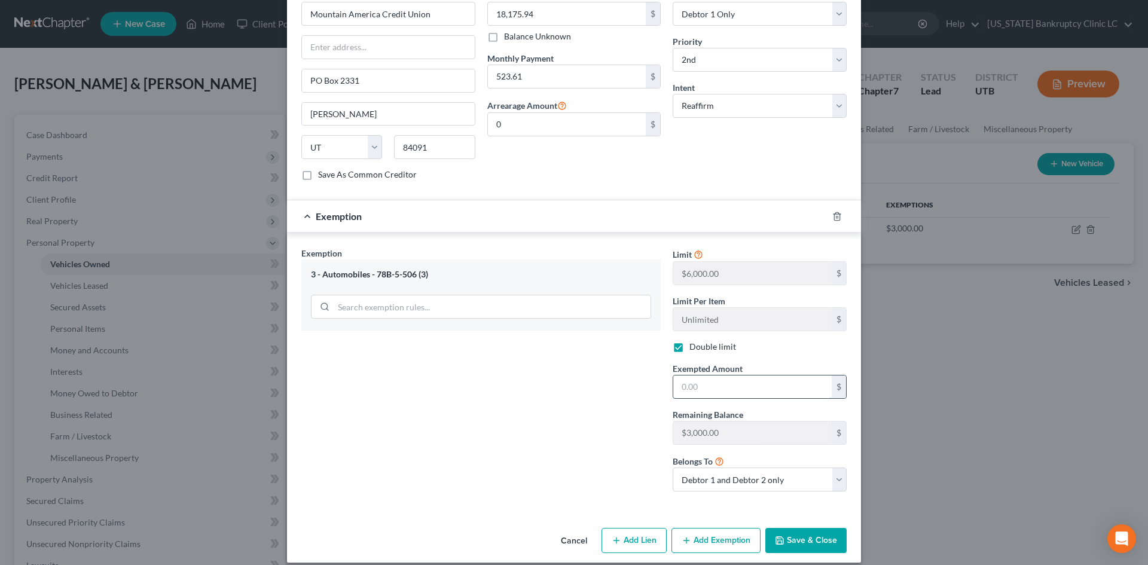
click at [742, 378] on input "text" at bounding box center [752, 387] width 158 height 23
type input "3,000"
click at [596, 402] on div "Exemption Set must be selected for CA. Exemption * 3 - Automobiles - 78B-5-506 …" at bounding box center [480, 374] width 371 height 254
click at [810, 535] on button "Save & Close" at bounding box center [806, 540] width 81 height 25
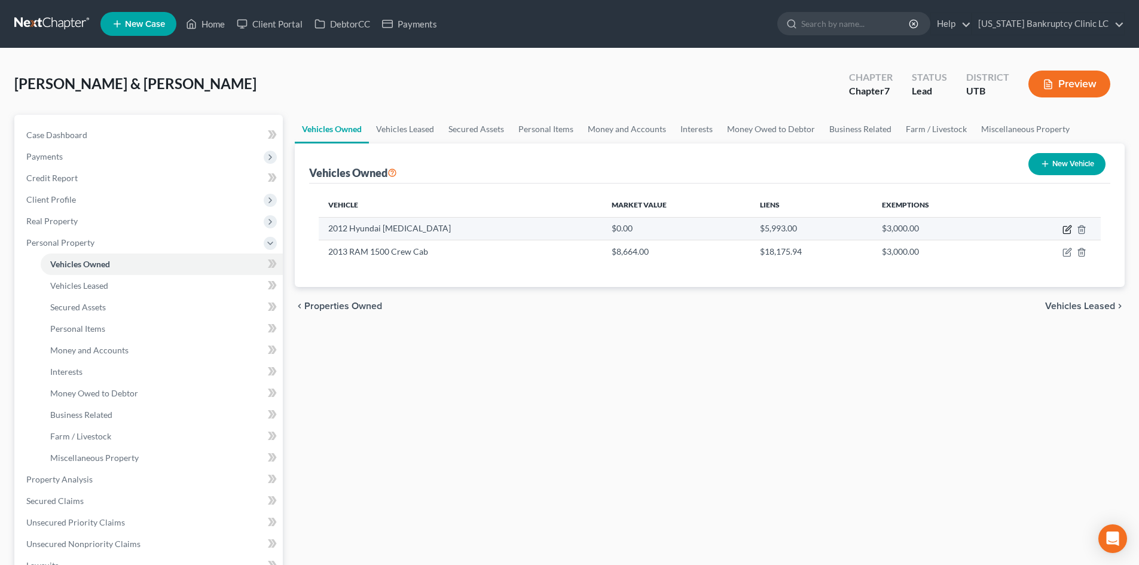
click at [1066, 230] on icon "button" at bounding box center [1068, 230] width 10 height 10
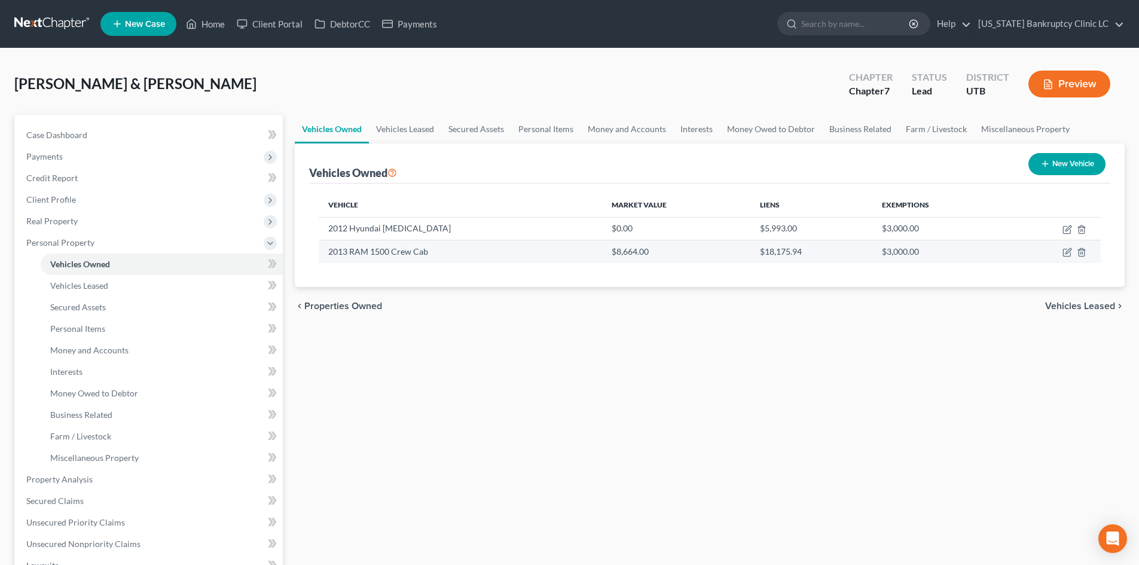
select select "0"
select select "14"
select select "3"
select select "2"
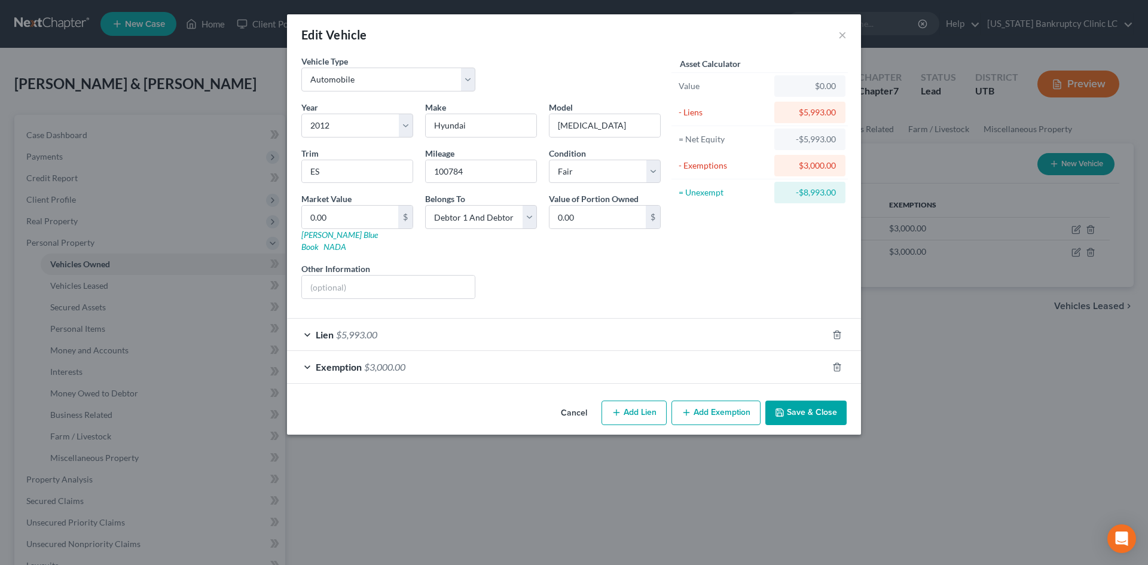
click at [428, 362] on div "Exemption $3,000.00" at bounding box center [557, 367] width 541 height 32
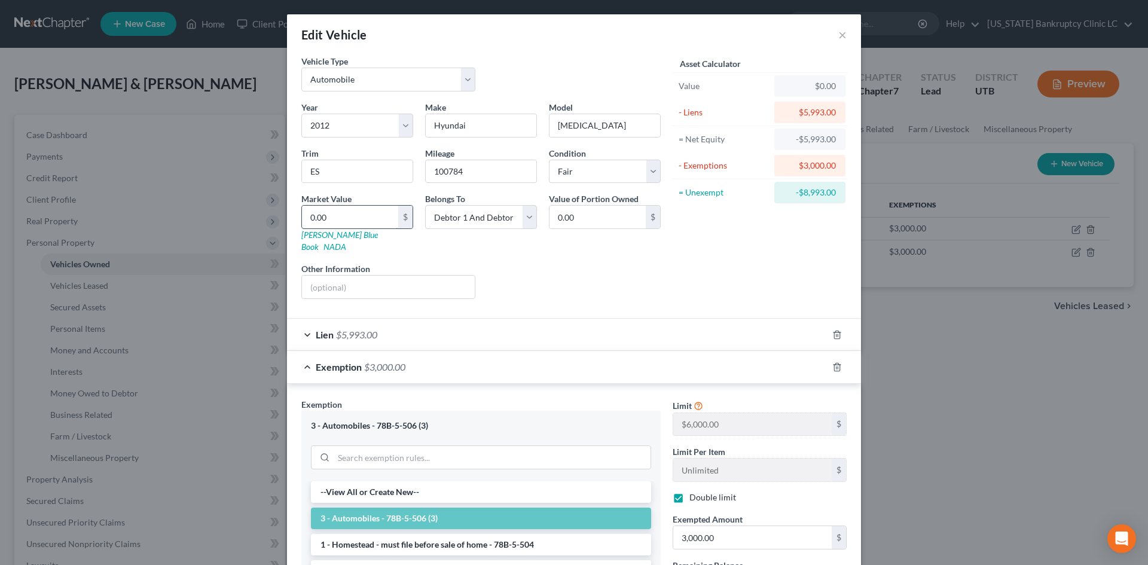
drag, startPoint x: 330, startPoint y: 214, endPoint x: 328, endPoint y: 206, distance: 7.3
click at [330, 213] on input "0.00" at bounding box center [350, 217] width 96 height 23
type input "2"
type input "2.00"
type input "23"
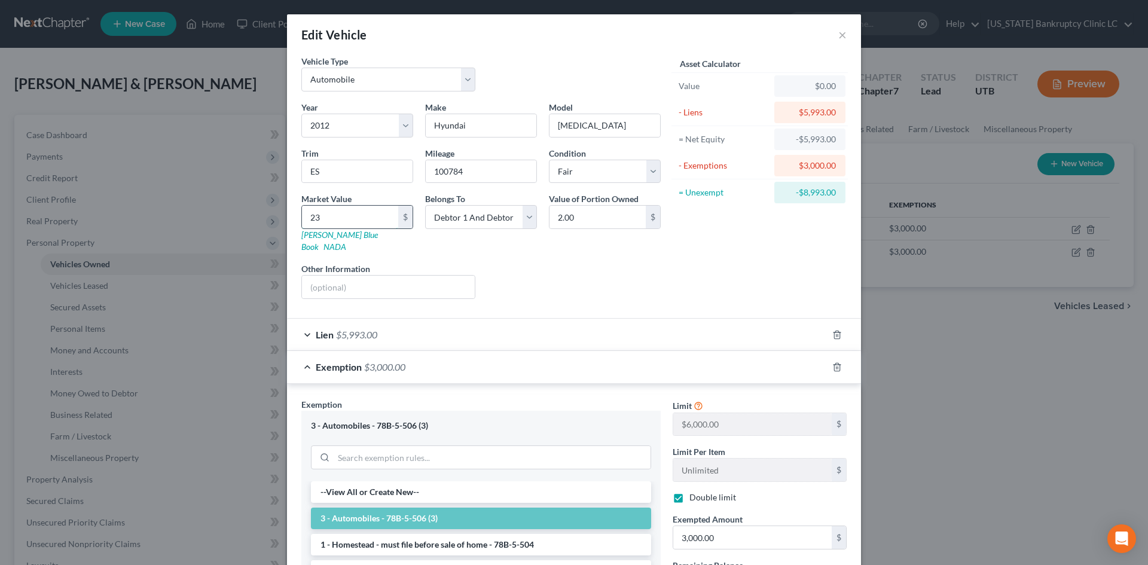
type input "23.00"
type input "231"
type input "231.00"
type input "2,310"
type input "2,310.00"
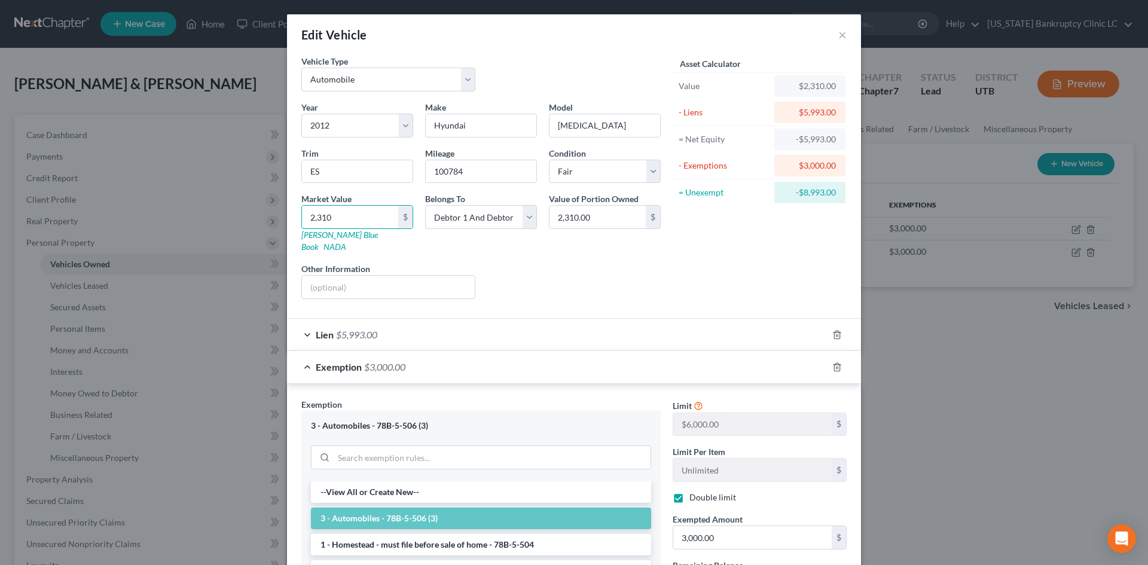
type input "2,310"
drag, startPoint x: 649, startPoint y: 252, endPoint x: 666, endPoint y: 267, distance: 22.9
click at [650, 263] on div "Liens Select" at bounding box center [574, 281] width 186 height 36
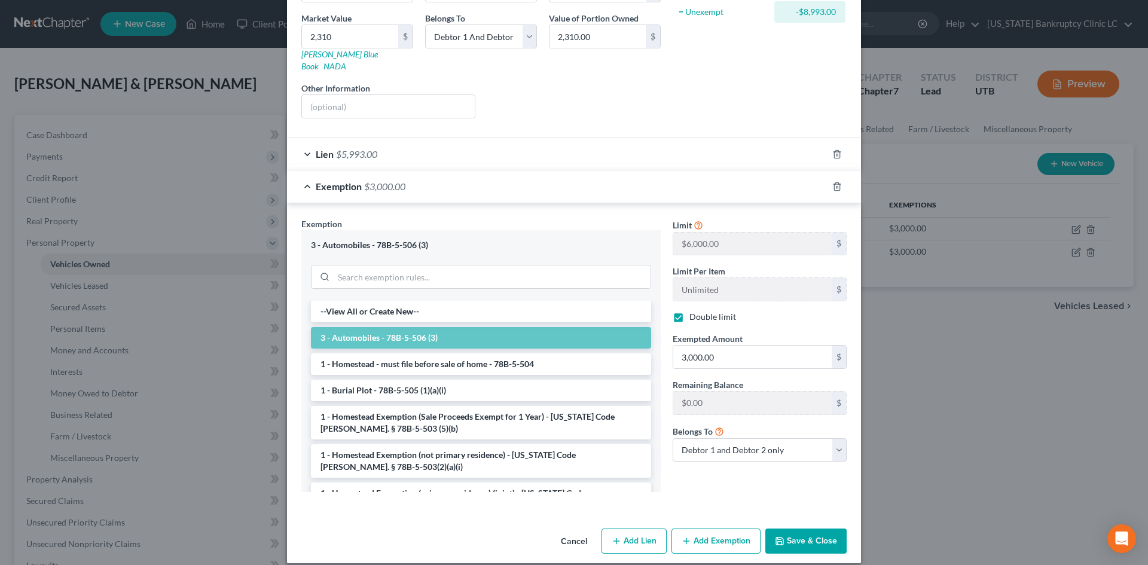
scroll to position [181, 0]
click at [813, 529] on button "Save & Close" at bounding box center [806, 540] width 81 height 25
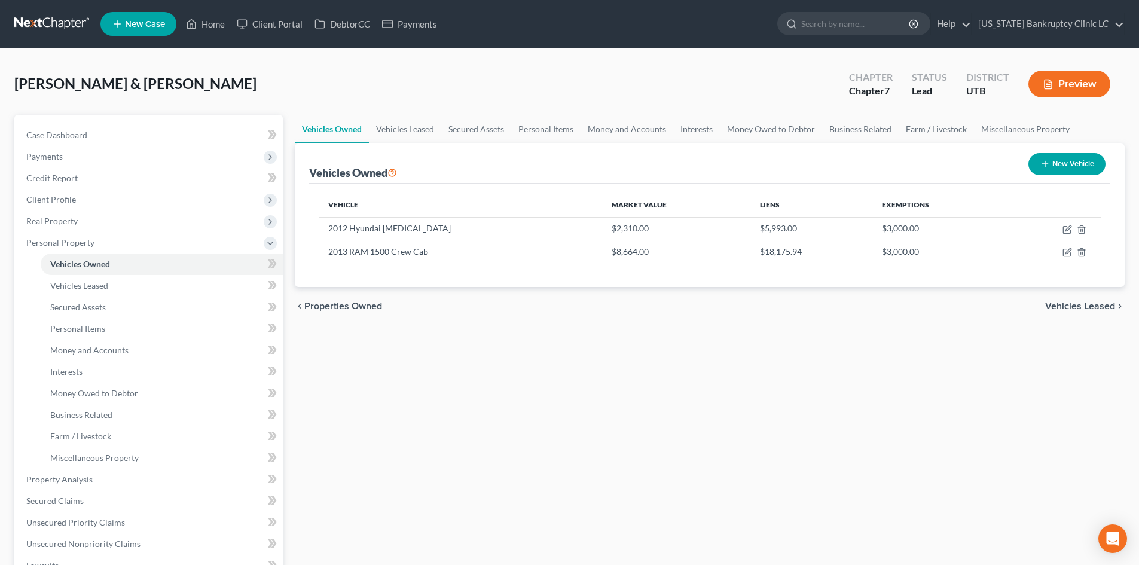
click at [1056, 164] on button "New Vehicle" at bounding box center [1067, 164] width 77 height 22
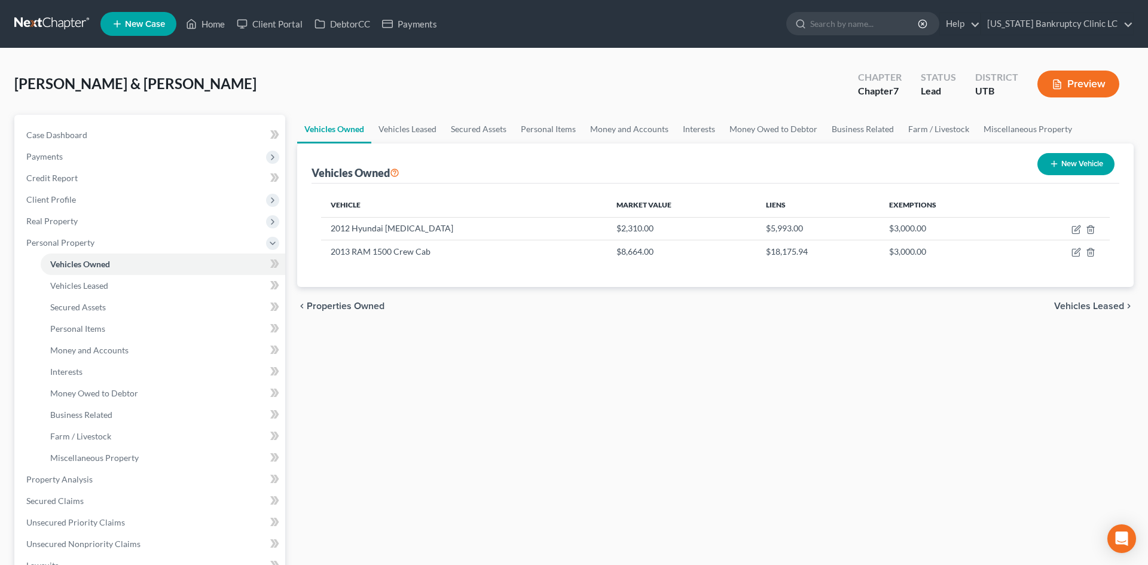
select select "0"
select select "2"
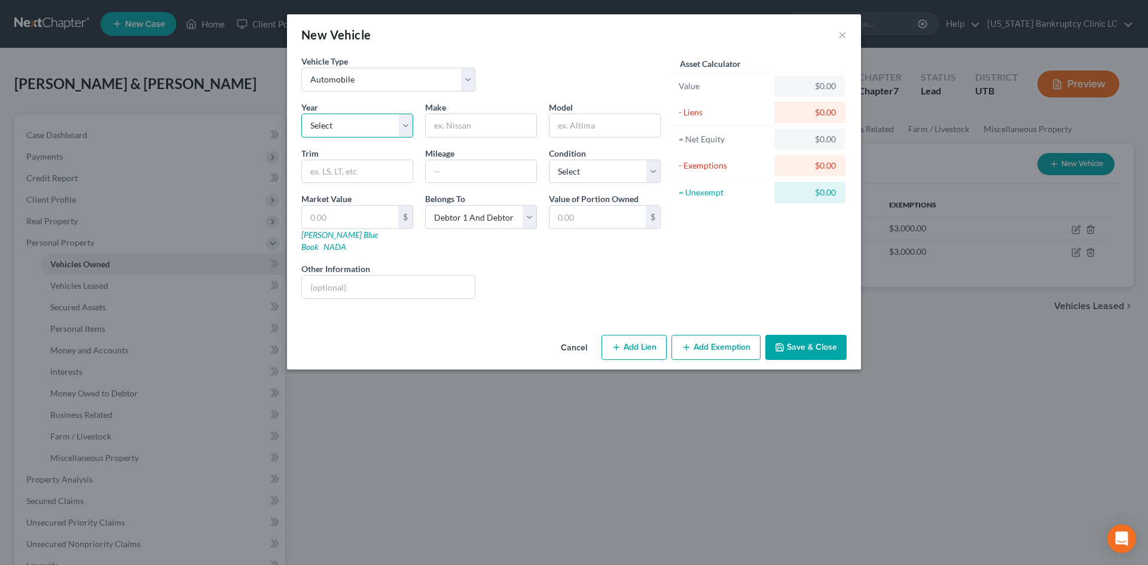
drag, startPoint x: 340, startPoint y: 123, endPoint x: 342, endPoint y: 137, distance: 14.5
click at [341, 123] on select "Select 2026 2025 2024 2023 2022 2021 2020 2019 2018 2017 2016 2015 2014 2013 20…" at bounding box center [357, 126] width 112 height 24
select select "15"
click at [301, 114] on select "Select 2026 2025 2024 2023 2022 2021 2020 2019 2018 2017 2016 2015 2014 2013 20…" at bounding box center [357, 126] width 112 height 24
click at [464, 132] on input "text" at bounding box center [481, 125] width 111 height 23
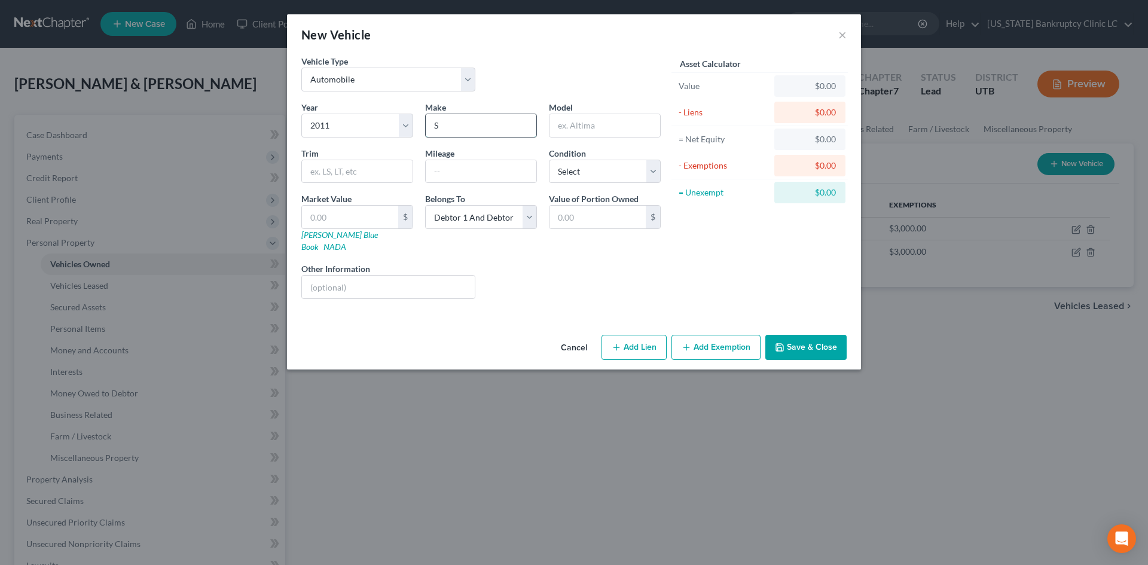
type input "Subaru"
click at [587, 131] on input "text" at bounding box center [605, 125] width 111 height 23
type input "Outback"
click at [353, 180] on input "text" at bounding box center [357, 171] width 111 height 23
drag, startPoint x: 459, startPoint y: 170, endPoint x: 454, endPoint y: 153, distance: 18.0
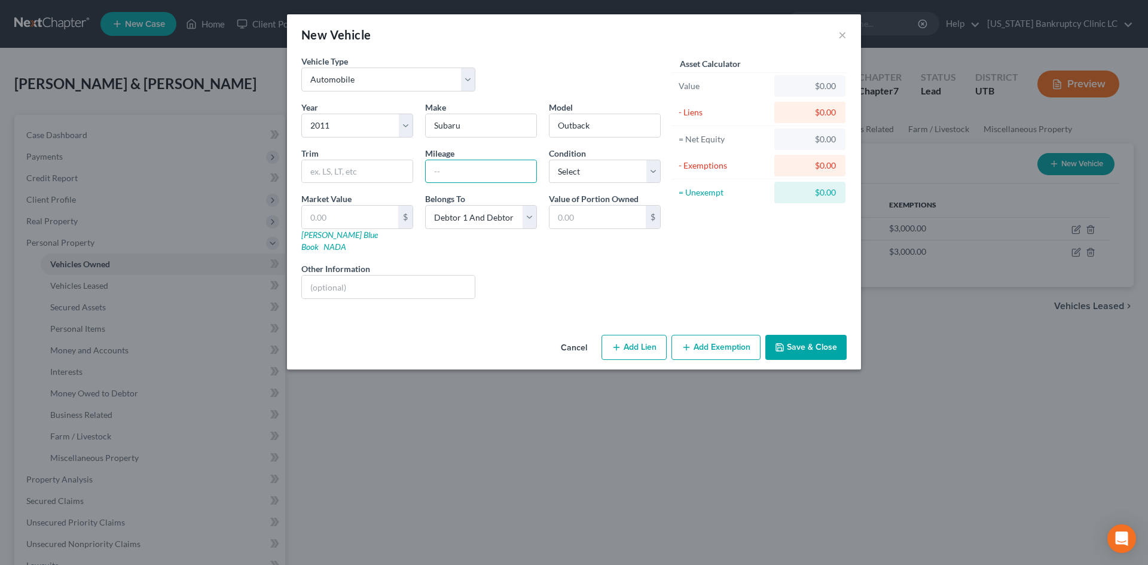
click at [459, 169] on input "text" at bounding box center [481, 171] width 111 height 23
type input "3"
type input "200000"
select select "3"
click at [581, 274] on div "Liens Select" at bounding box center [574, 281] width 186 height 36
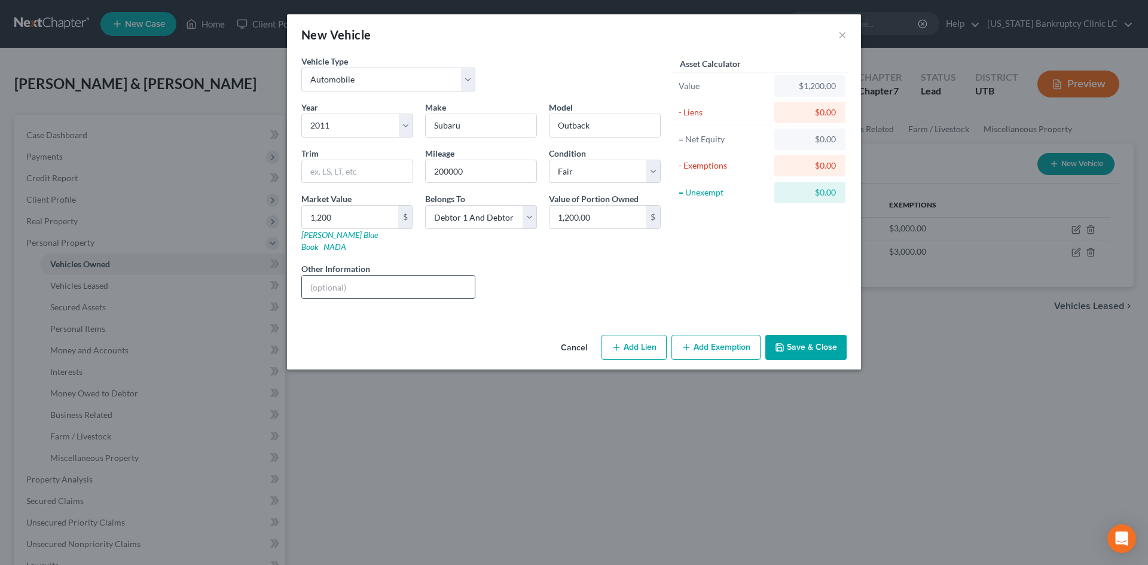
click at [357, 277] on input "text" at bounding box center [388, 287] width 173 height 23
click at [766, 274] on div "Asset Calculator Value $1,200.00 - Liens $0.00 = Net Equity $0.00 - Exemptions …" at bounding box center [760, 182] width 186 height 254
drag, startPoint x: 413, startPoint y: 275, endPoint x: 417, endPoint y: 268, distance: 8.0
click at [413, 276] on input "text" at bounding box center [388, 287] width 173 height 23
click at [339, 278] on input "[PERSON_NAME]'s son drives this vehicle." at bounding box center [388, 287] width 173 height 23
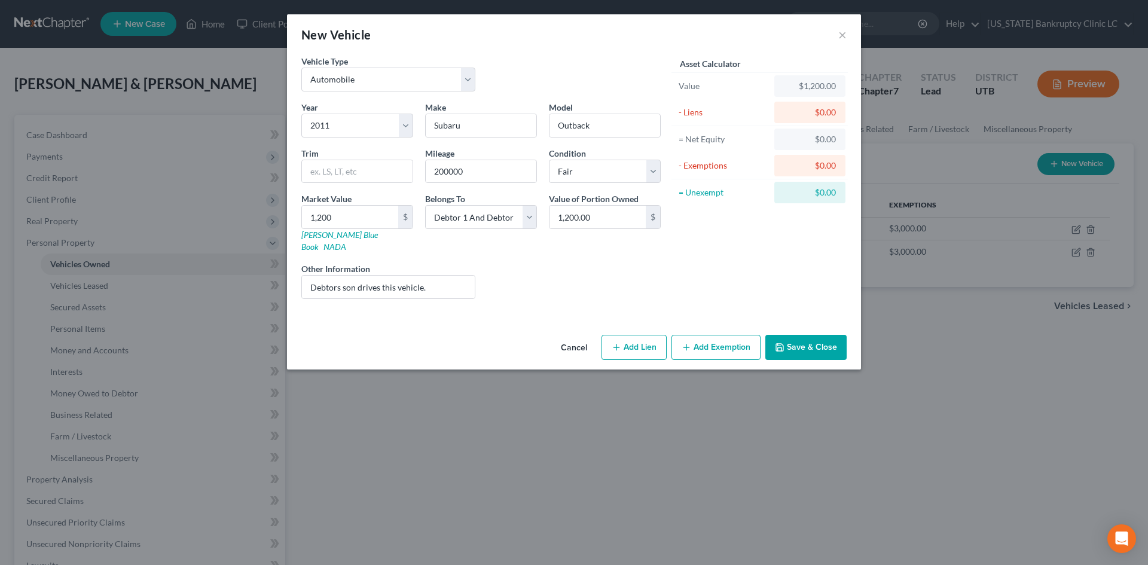
click at [803, 335] on button "Save & Close" at bounding box center [806, 347] width 81 height 25
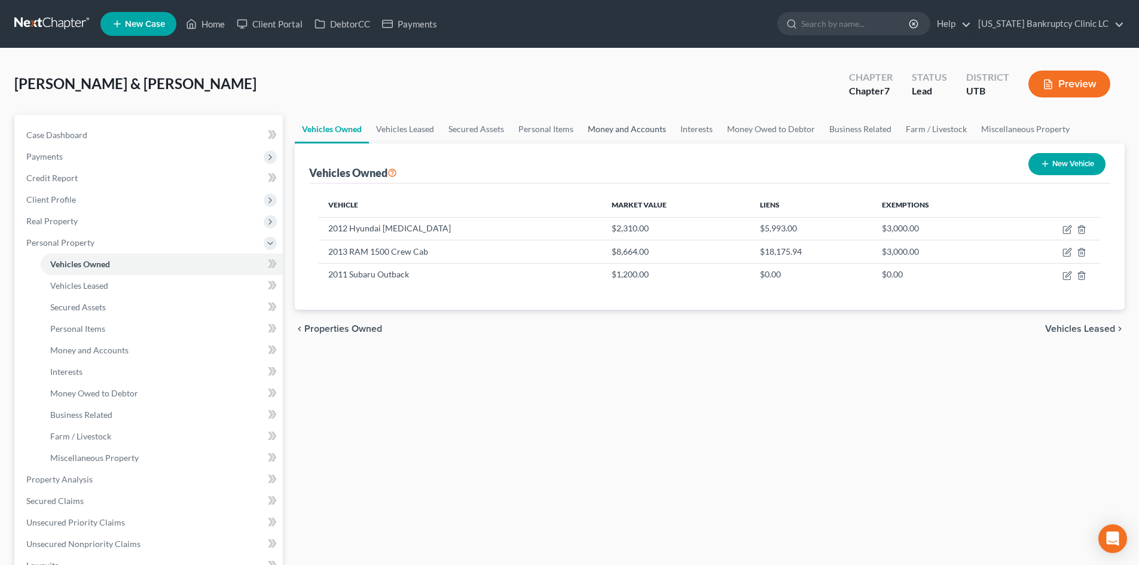
drag, startPoint x: 633, startPoint y: 130, endPoint x: 638, endPoint y: 160, distance: 30.4
click at [633, 131] on link "Money and Accounts" at bounding box center [627, 129] width 93 height 29
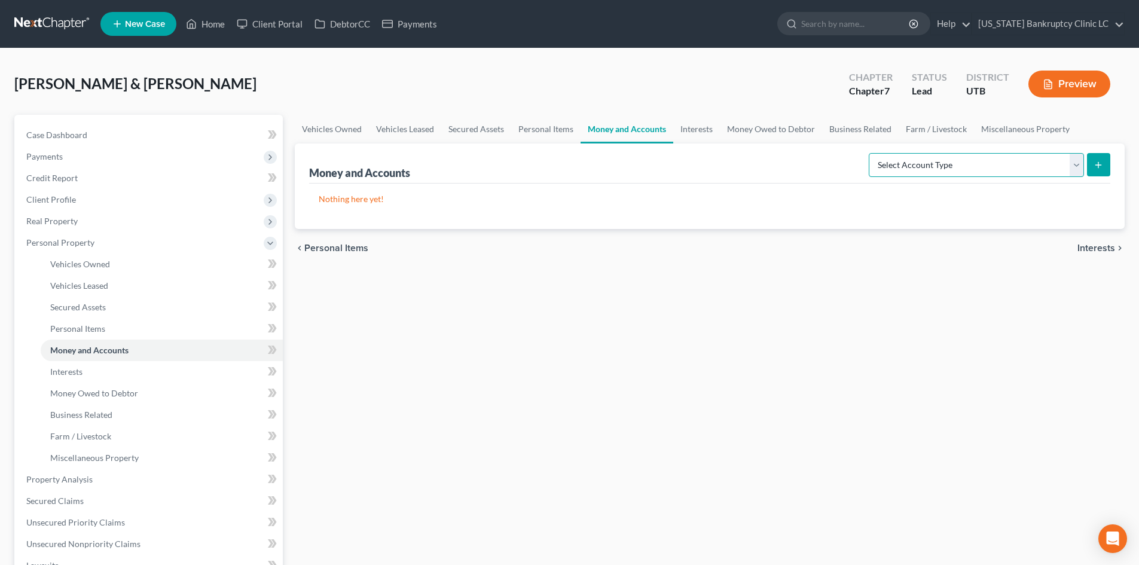
click at [995, 170] on select "Select Account Type Brokerage Cash on Hand Certificates of Deposit Checking Acc…" at bounding box center [976, 165] width 215 height 24
click at [871, 153] on select "Select Account Type Brokerage Cash on Hand Certificates of Deposit Checking Acc…" at bounding box center [976, 165] width 215 height 24
click at [1100, 162] on icon "submit" at bounding box center [1099, 165] width 10 height 10
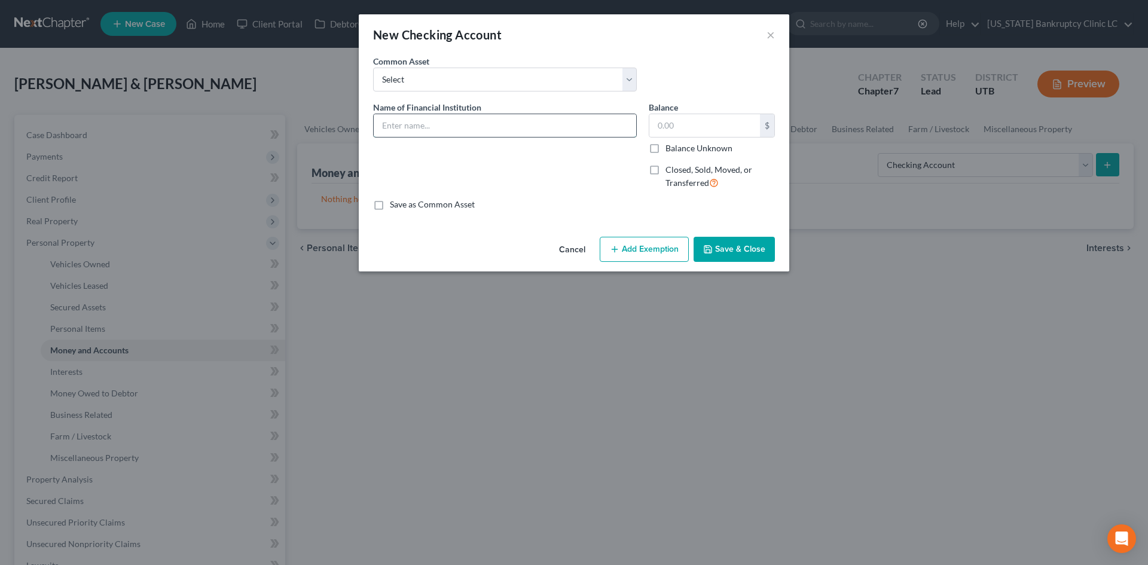
click at [446, 121] on input "text" at bounding box center [505, 125] width 263 height 23
click at [721, 254] on button "Save & Close" at bounding box center [734, 249] width 81 height 25
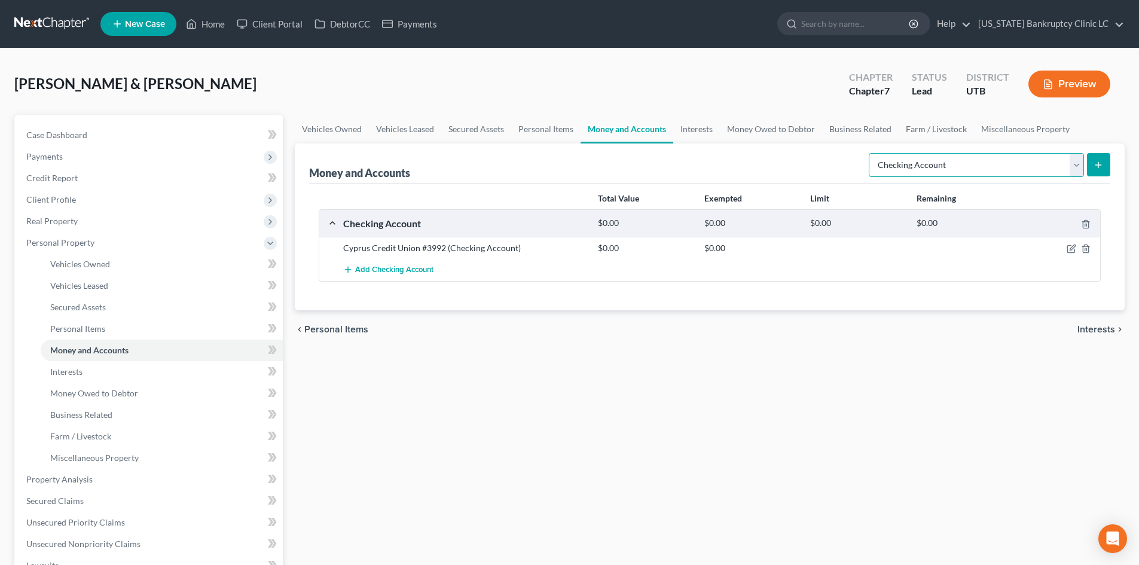
click at [978, 175] on select "Select Account Type Brokerage Cash on Hand Certificates of Deposit Checking Acc…" at bounding box center [976, 165] width 215 height 24
click at [871, 153] on select "Select Account Type Brokerage Cash on Hand Certificates of Deposit Checking Acc…" at bounding box center [976, 165] width 215 height 24
click at [1103, 161] on icon "submit" at bounding box center [1099, 165] width 10 height 10
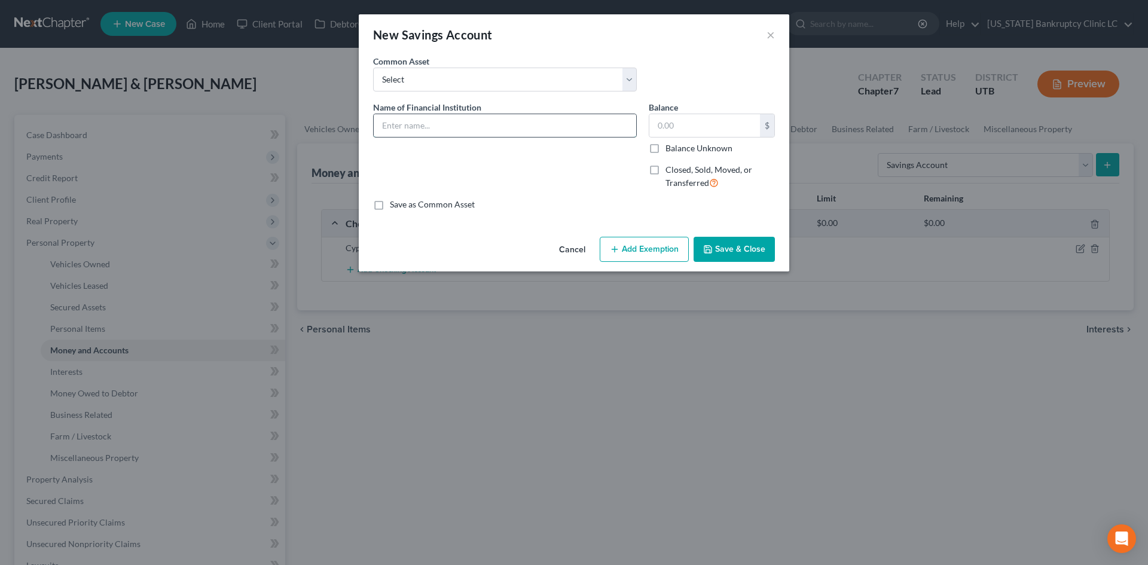
click at [464, 130] on input "text" at bounding box center [505, 125] width 263 height 23
paste input "Cyprus Credit Union #3992"
drag, startPoint x: 750, startPoint y: 239, endPoint x: 785, endPoint y: 275, distance: 49.9
click at [750, 239] on button "Save & Close" at bounding box center [734, 249] width 81 height 25
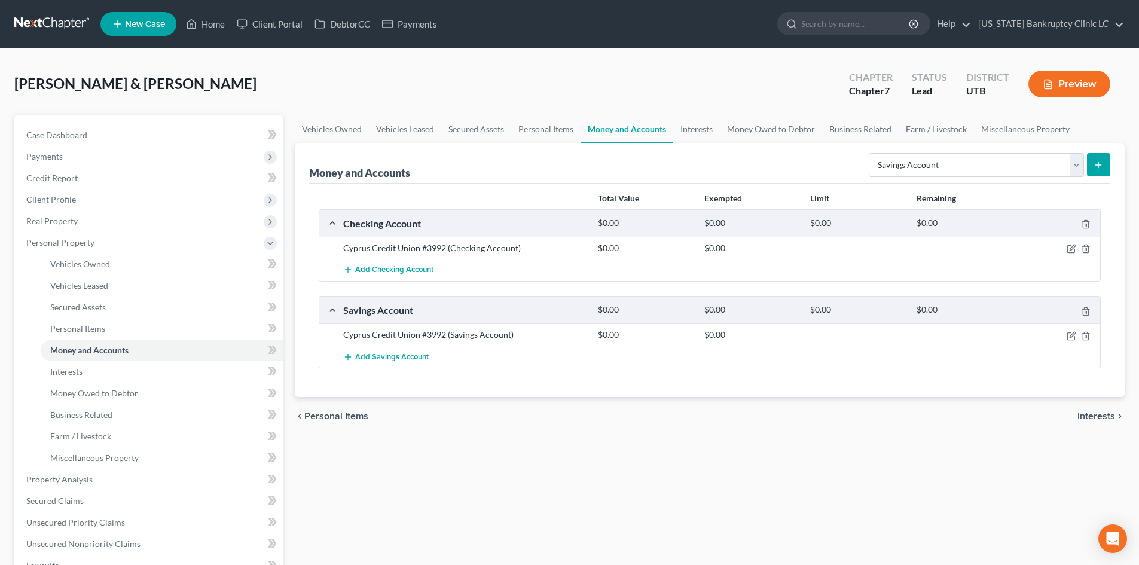
click at [1100, 158] on button "submit" at bounding box center [1098, 164] width 23 height 23
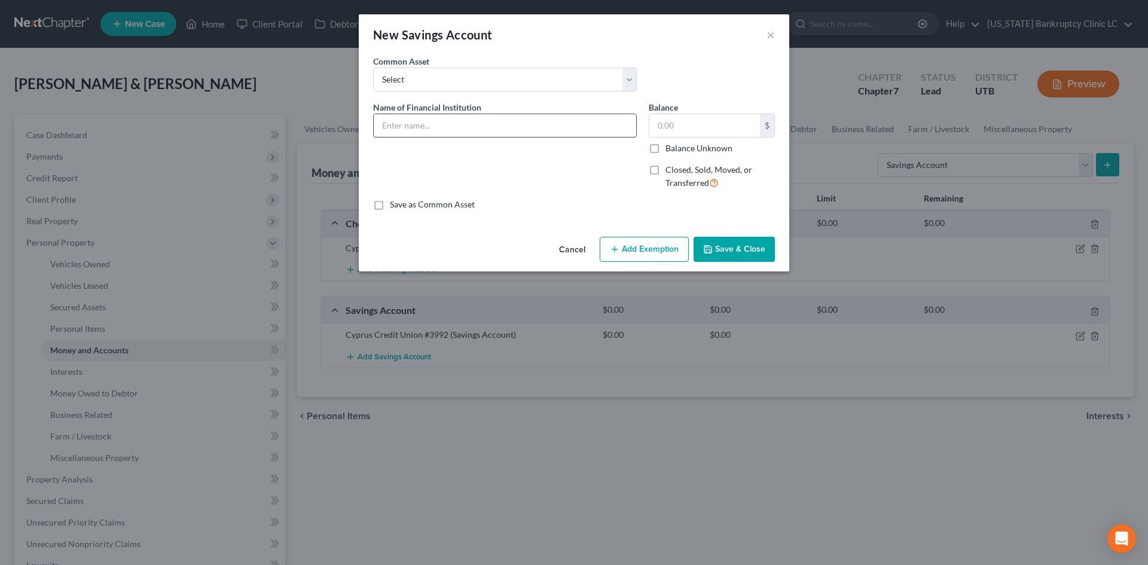
click at [432, 124] on input "text" at bounding box center [505, 125] width 263 height 23
click at [741, 248] on button "Save & Close" at bounding box center [734, 249] width 81 height 25
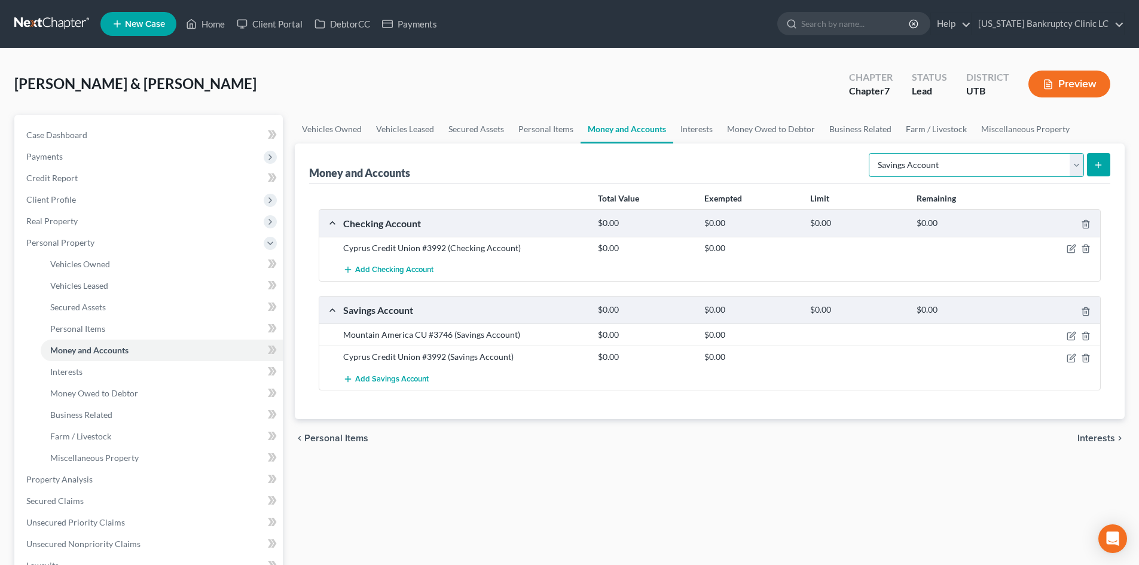
click at [993, 164] on select "Select Account Type Brokerage Cash on Hand Certificates of Deposit Checking Acc…" at bounding box center [976, 165] width 215 height 24
click at [871, 153] on select "Select Account Type Brokerage Cash on Hand Certificates of Deposit Checking Acc…" at bounding box center [976, 165] width 215 height 24
click at [1105, 157] on button "submit" at bounding box center [1098, 164] width 23 height 23
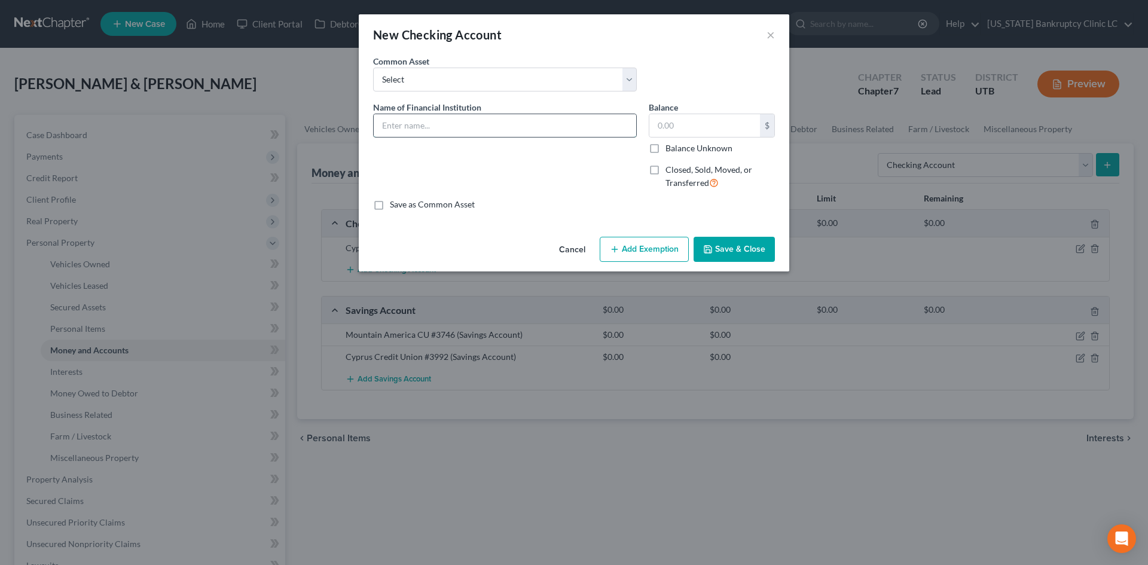
click at [504, 136] on input "text" at bounding box center [505, 125] width 263 height 23
paste input "Mountain America CU #3746"
click at [724, 246] on button "Save & Close" at bounding box center [734, 249] width 81 height 25
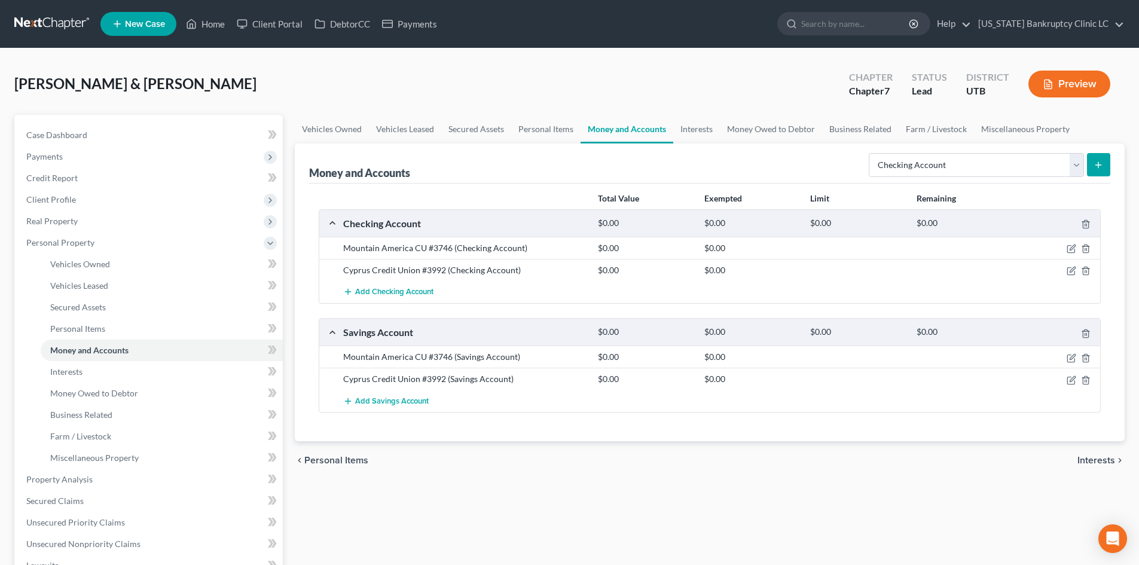
click at [1093, 161] on button "submit" at bounding box center [1098, 164] width 23 height 23
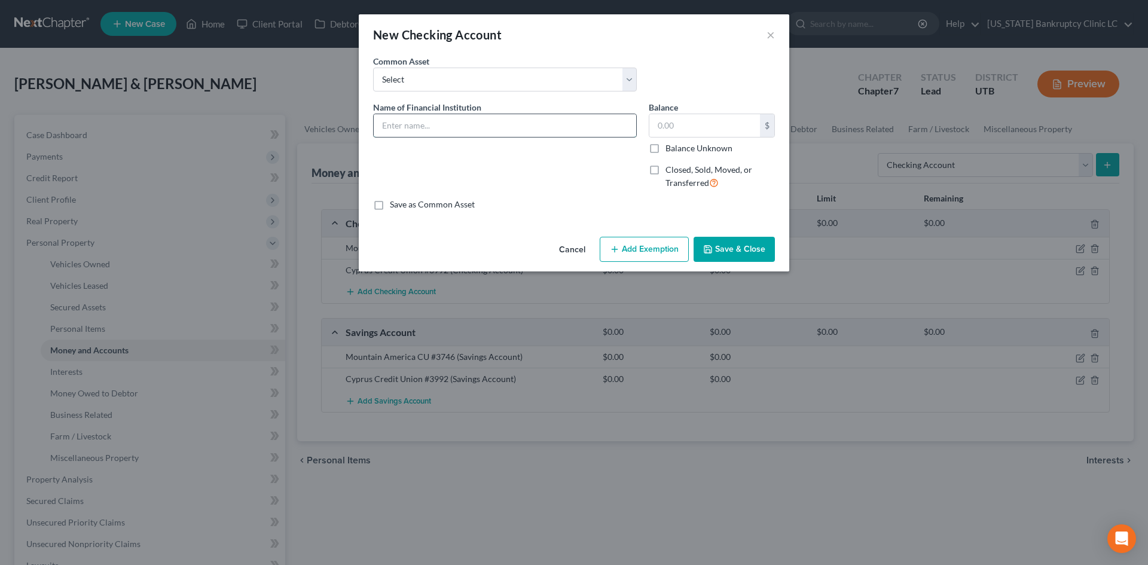
click at [501, 130] on input "text" at bounding box center [505, 125] width 263 height 23
paste input "Mountain America CU #3746"
click at [484, 126] on input "Mountain America CU #3746" at bounding box center [505, 125] width 263 height 23
click at [743, 241] on button "Save & Close" at bounding box center [734, 249] width 81 height 25
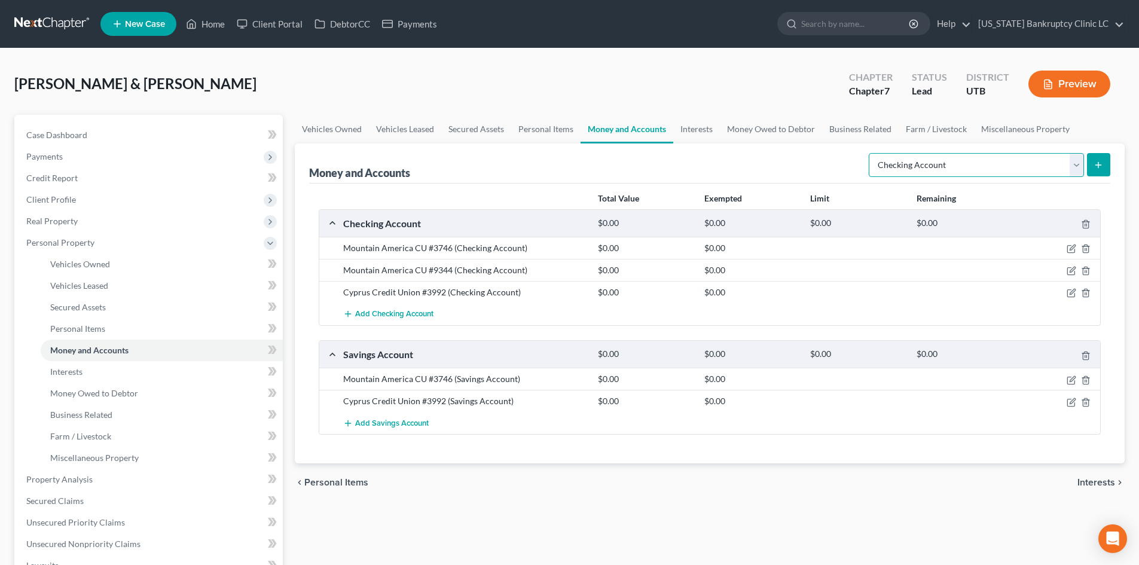
drag, startPoint x: 922, startPoint y: 167, endPoint x: 923, endPoint y: 176, distance: 9.6
click at [922, 167] on select "Select Account Type Brokerage Cash on Hand Certificates of Deposit Checking Acc…" at bounding box center [976, 165] width 215 height 24
click at [871, 153] on select "Select Account Type Brokerage Cash on Hand Certificates of Deposit Checking Acc…" at bounding box center [976, 165] width 215 height 24
click at [1092, 162] on button "submit" at bounding box center [1098, 164] width 23 height 23
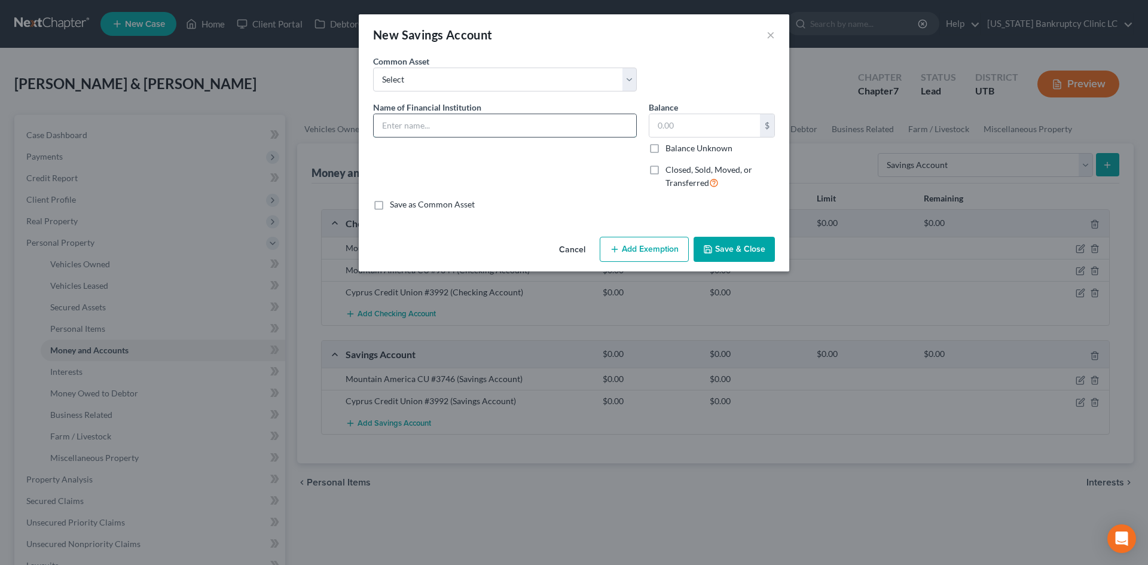
click at [457, 130] on input "text" at bounding box center [505, 125] width 263 height 23
paste input "Mountain America CU #9344"
click at [744, 249] on button "Save & Close" at bounding box center [734, 249] width 81 height 25
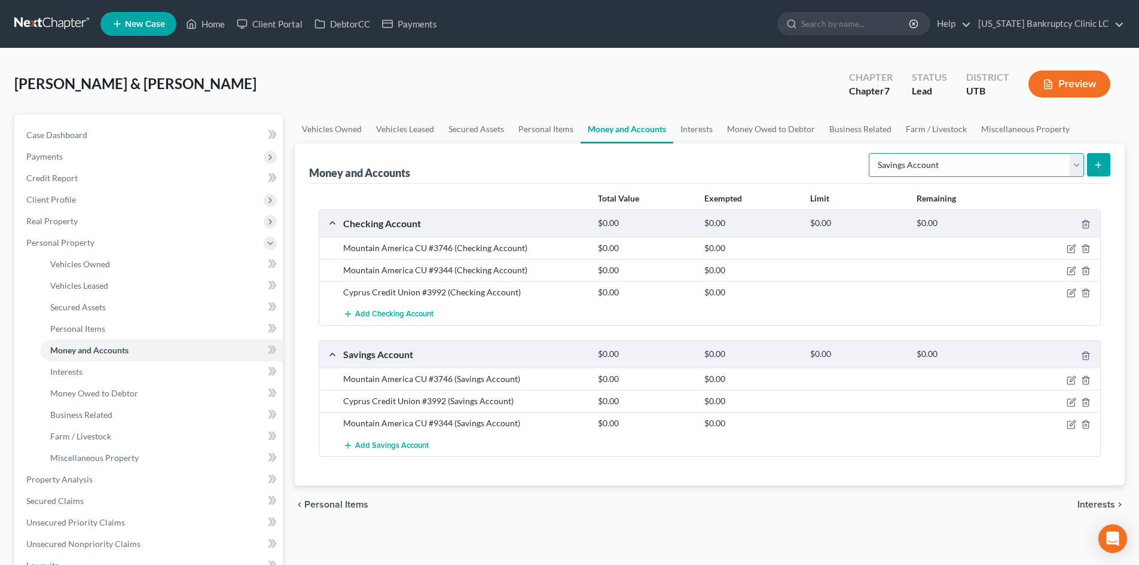
click at [961, 171] on select "Select Account Type Brokerage Cash on Hand Certificates of Deposit Checking Acc…" at bounding box center [976, 165] width 215 height 24
click at [871, 153] on select "Select Account Type Brokerage Cash on Hand Certificates of Deposit Checking Acc…" at bounding box center [976, 165] width 215 height 24
click at [1106, 166] on button "submit" at bounding box center [1098, 164] width 23 height 23
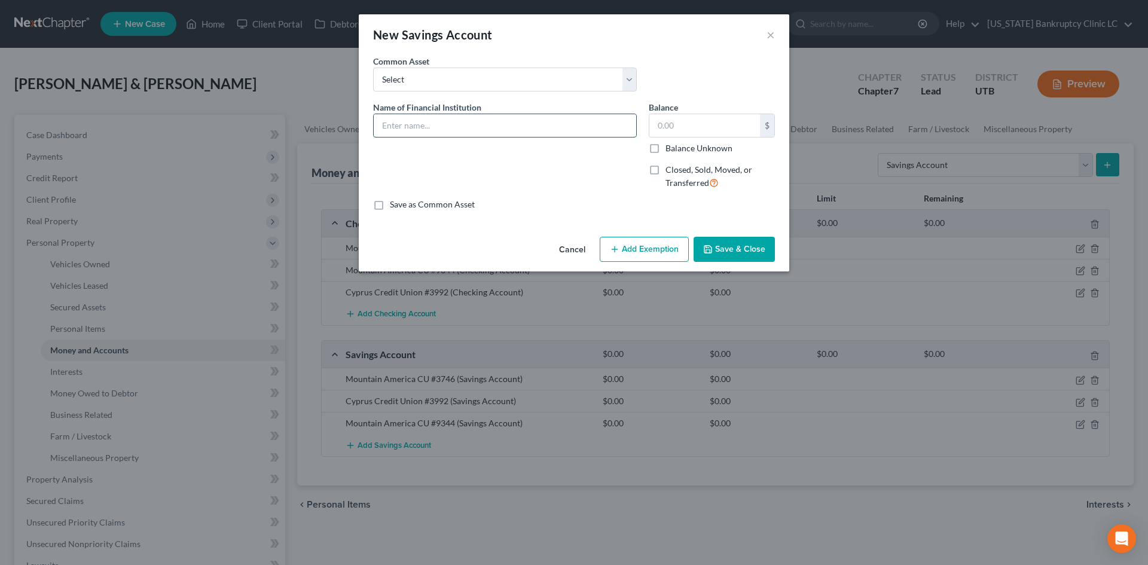
drag, startPoint x: 494, startPoint y: 122, endPoint x: 469, endPoint y: 126, distance: 24.8
click at [494, 122] on input "text" at bounding box center [505, 125] width 263 height 23
click at [762, 247] on button "Save & Close" at bounding box center [734, 249] width 81 height 25
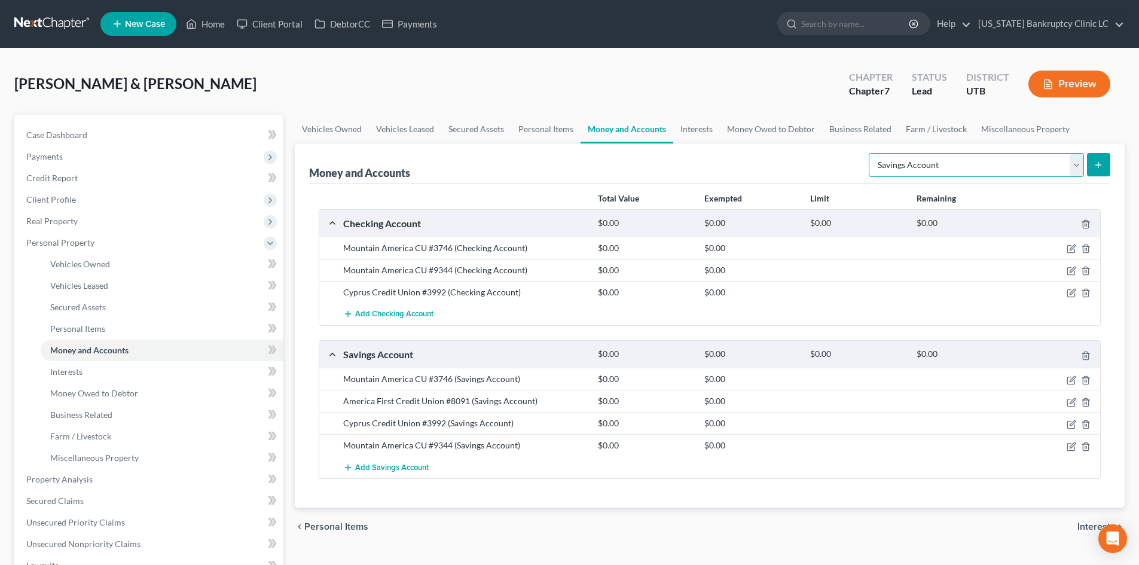
click at [968, 168] on select "Select Account Type Brokerage Cash on Hand Certificates of Deposit Checking Acc…" at bounding box center [976, 165] width 215 height 24
click at [871, 153] on select "Select Account Type Brokerage Cash on Hand Certificates of Deposit Checking Acc…" at bounding box center [976, 165] width 215 height 24
click at [1099, 159] on button "submit" at bounding box center [1098, 164] width 23 height 23
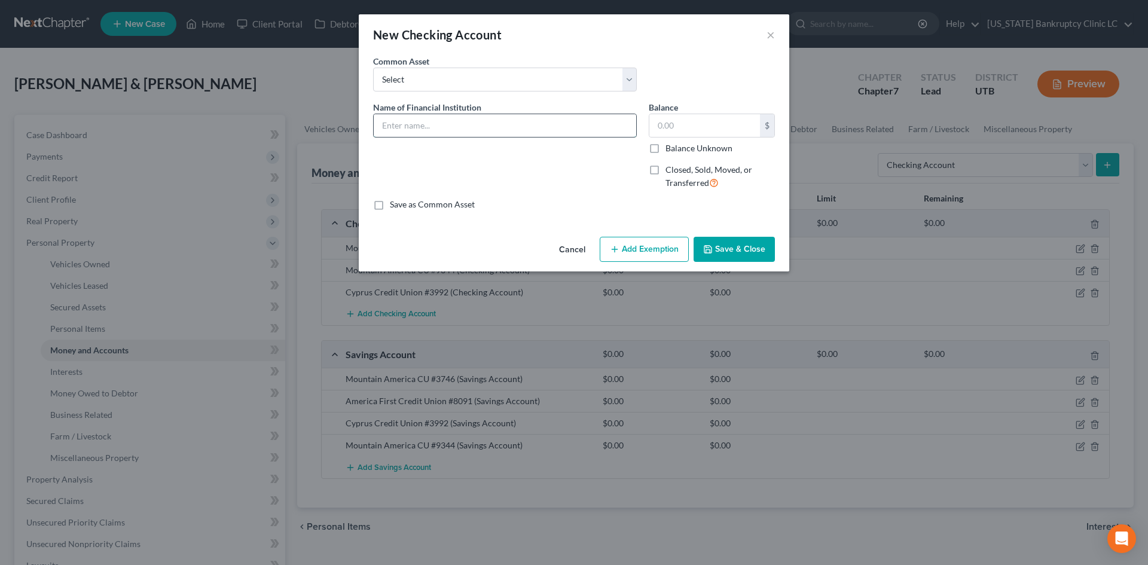
click at [425, 121] on input "text" at bounding box center [505, 125] width 263 height 23
paste input "America First Credit Union #8091"
click at [774, 256] on button "Save & Close" at bounding box center [734, 249] width 81 height 25
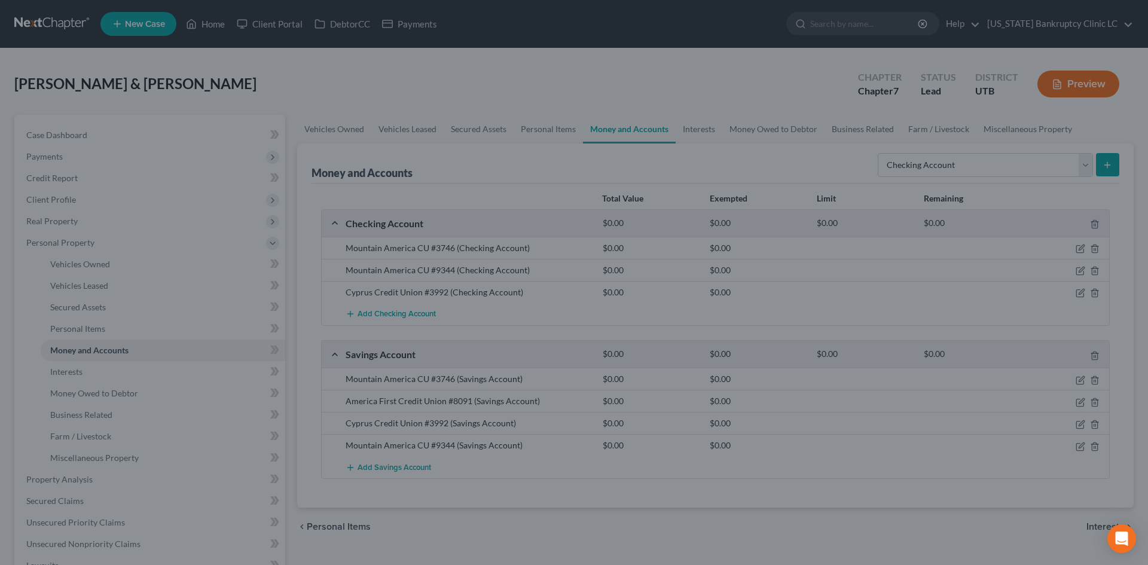
click at [746, 246] on div at bounding box center [574, 282] width 1148 height 565
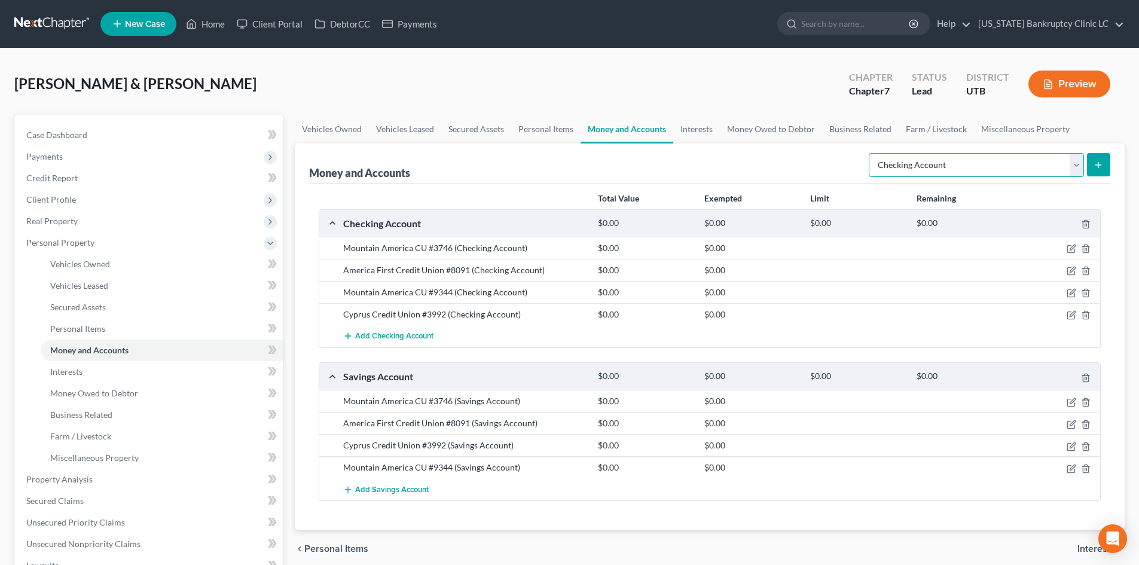
click at [1065, 162] on select "Select Account Type Brokerage Cash on Hand Certificates of Deposit Checking Acc…" at bounding box center [976, 165] width 215 height 24
drag, startPoint x: 770, startPoint y: 179, endPoint x: 953, endPoint y: 169, distance: 182.7
click at [770, 179] on div "Money and Accounts Select Account Type Brokerage Cash on Hand Certificates of D…" at bounding box center [709, 164] width 801 height 40
drag, startPoint x: 953, startPoint y: 169, endPoint x: 1046, endPoint y: 169, distance: 93.3
click at [953, 169] on select "Select Account Type Brokerage Cash on Hand Certificates of Deposit Checking Acc…" at bounding box center [976, 165] width 215 height 24
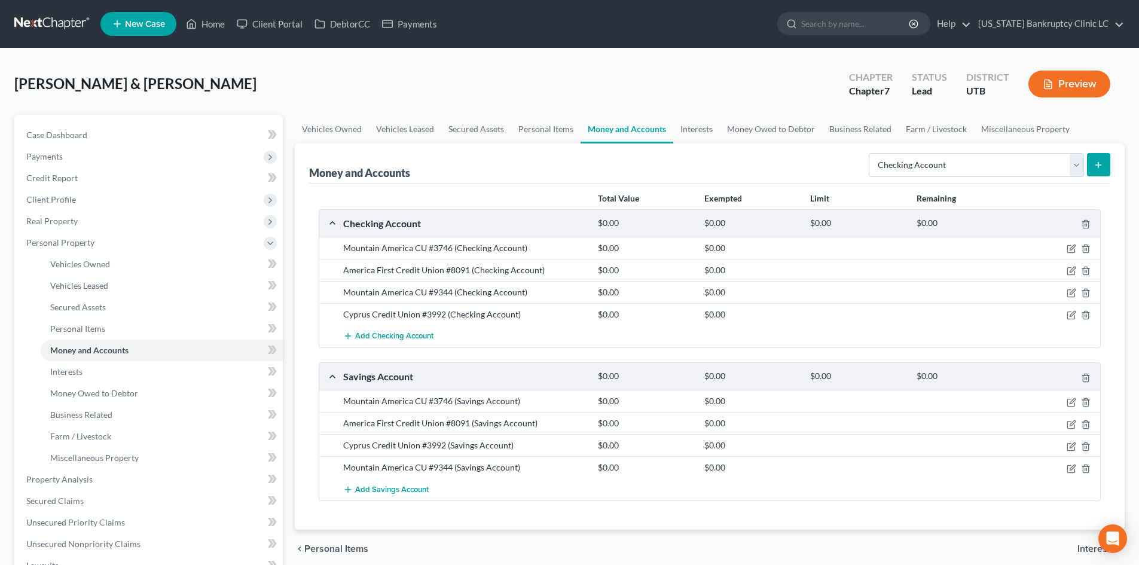
click at [1096, 162] on icon "submit" at bounding box center [1099, 165] width 10 height 10
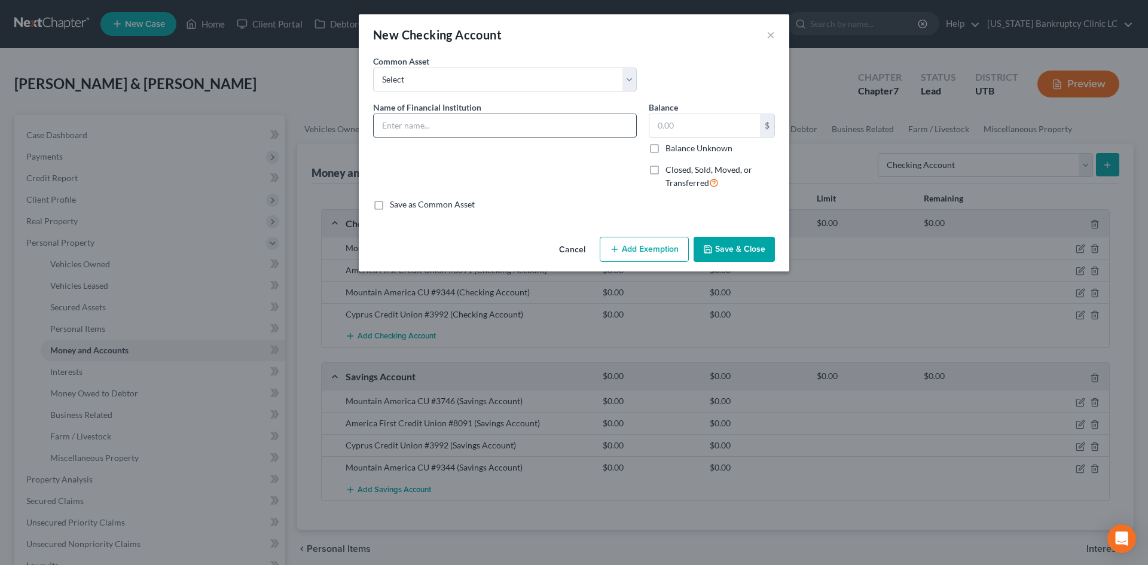
drag, startPoint x: 416, startPoint y: 120, endPoint x: 464, endPoint y: 130, distance: 49.5
click at [416, 120] on input "text" at bounding box center [505, 125] width 263 height 23
paste input "America First Credit Union #8091"
click at [496, 121] on input "America First Credit Union #8091" at bounding box center [505, 125] width 263 height 23
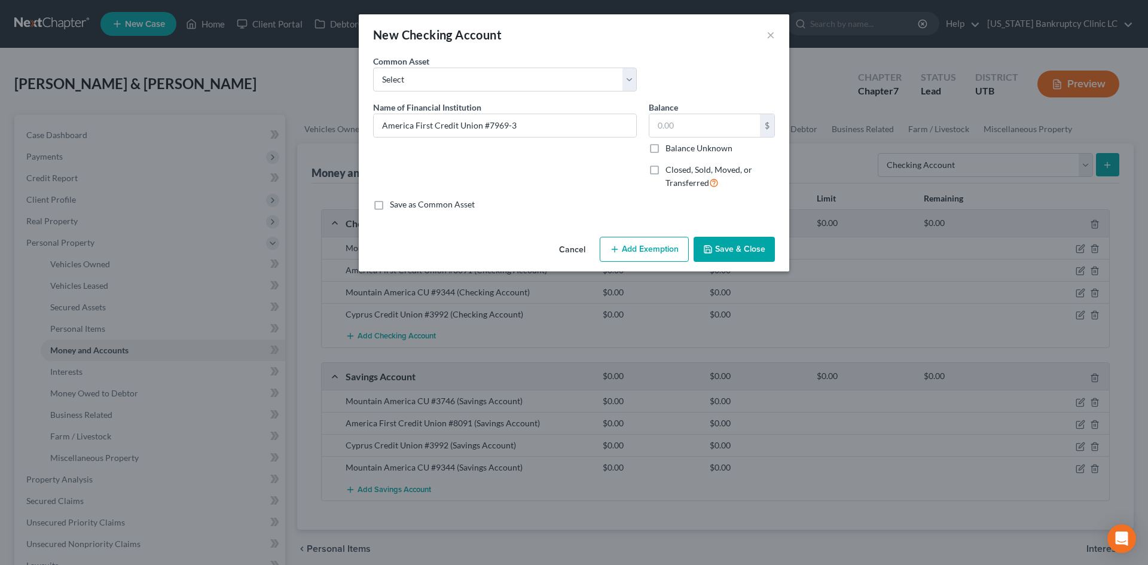
click at [743, 248] on button "Save & Close" at bounding box center [734, 249] width 81 height 25
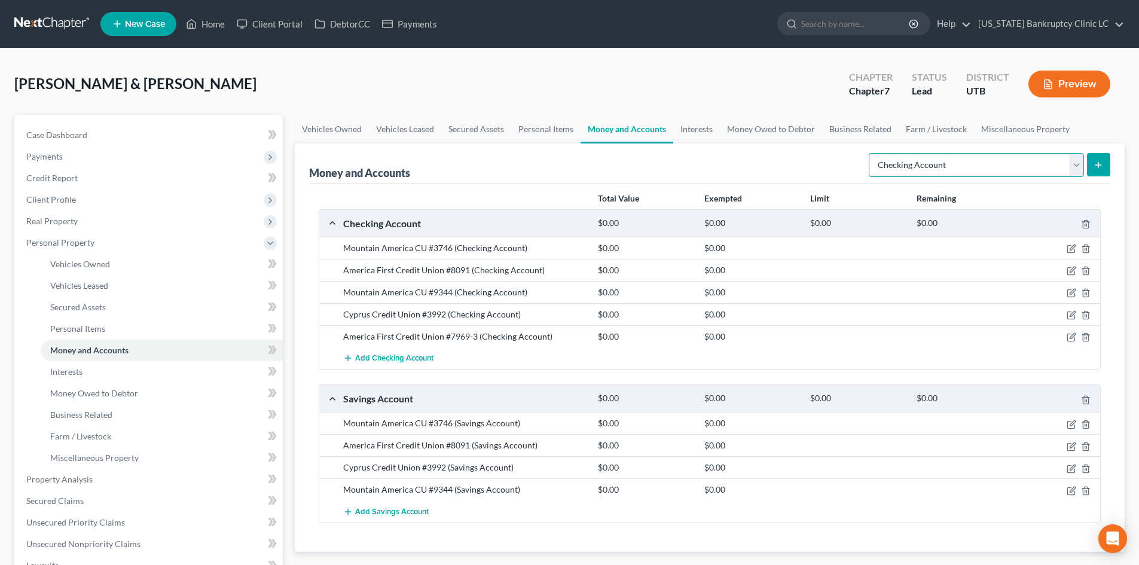
click at [998, 160] on select "Select Account Type Brokerage Cash on Hand Certificates of Deposit Checking Acc…" at bounding box center [976, 165] width 215 height 24
click at [871, 153] on select "Select Account Type Brokerage Cash on Hand Certificates of Deposit Checking Acc…" at bounding box center [976, 165] width 215 height 24
click at [1102, 168] on icon "submit" at bounding box center [1099, 165] width 10 height 10
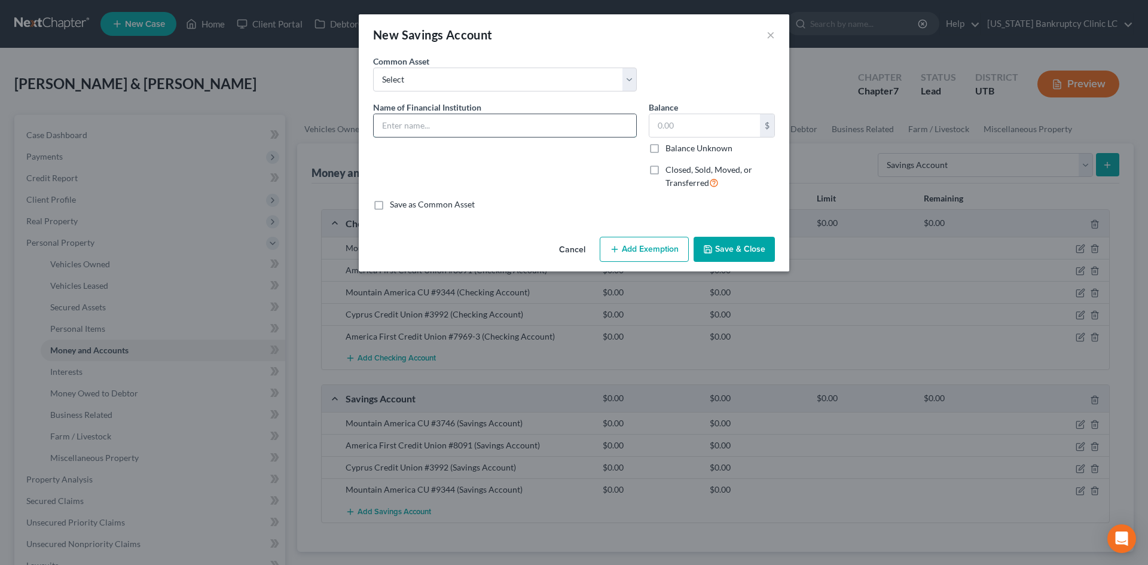
click at [455, 123] on input "text" at bounding box center [505, 125] width 263 height 23
paste input "America First Credit Union #7969-3"
click at [761, 251] on button "Save & Close" at bounding box center [734, 249] width 81 height 25
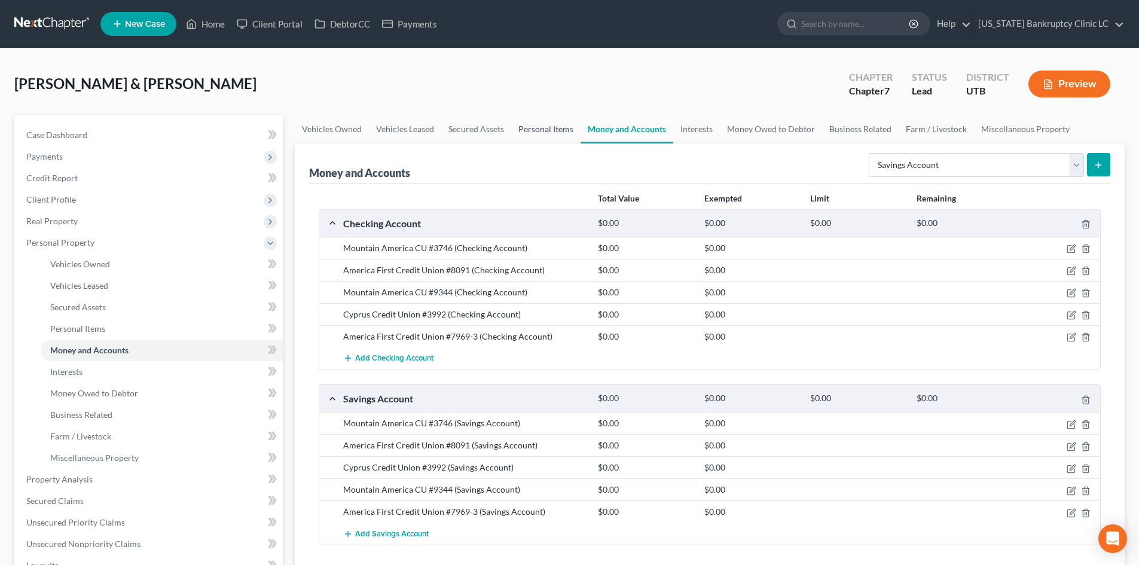
drag, startPoint x: 548, startPoint y: 135, endPoint x: 963, endPoint y: 184, distance: 418.6
click at [548, 134] on link "Personal Items" at bounding box center [545, 129] width 69 height 29
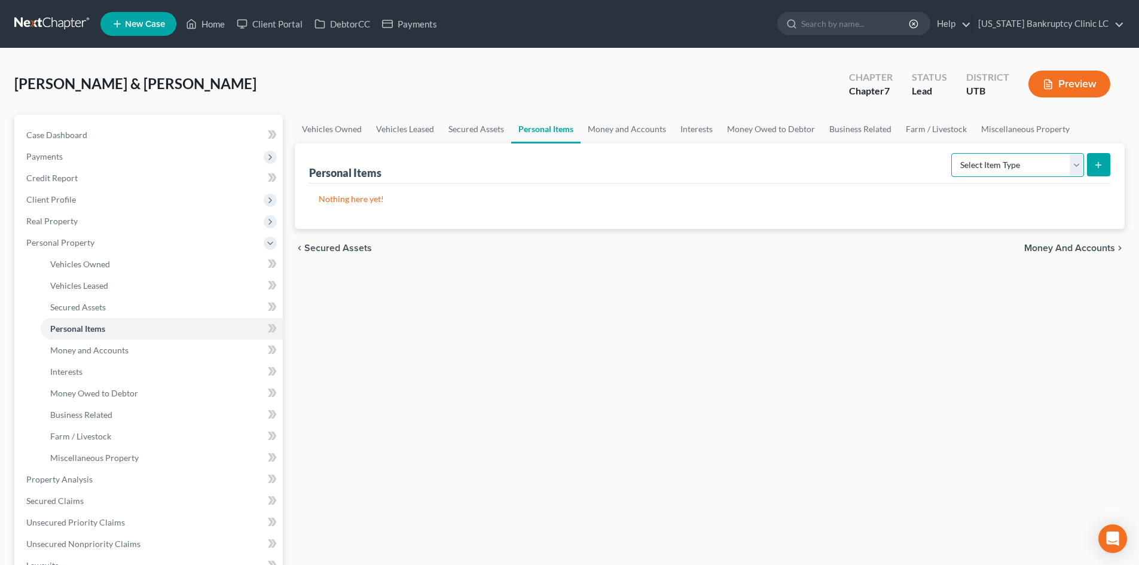
click at [996, 161] on select "Select Item Type Clothing Collectibles Of Value Electronics Firearms Household …" at bounding box center [1018, 165] width 133 height 24
click at [953, 153] on select "Select Item Type Clothing Collectibles Of Value Electronics Firearms Household …" at bounding box center [1018, 165] width 133 height 24
click at [1102, 170] on button "submit" at bounding box center [1098, 164] width 23 height 23
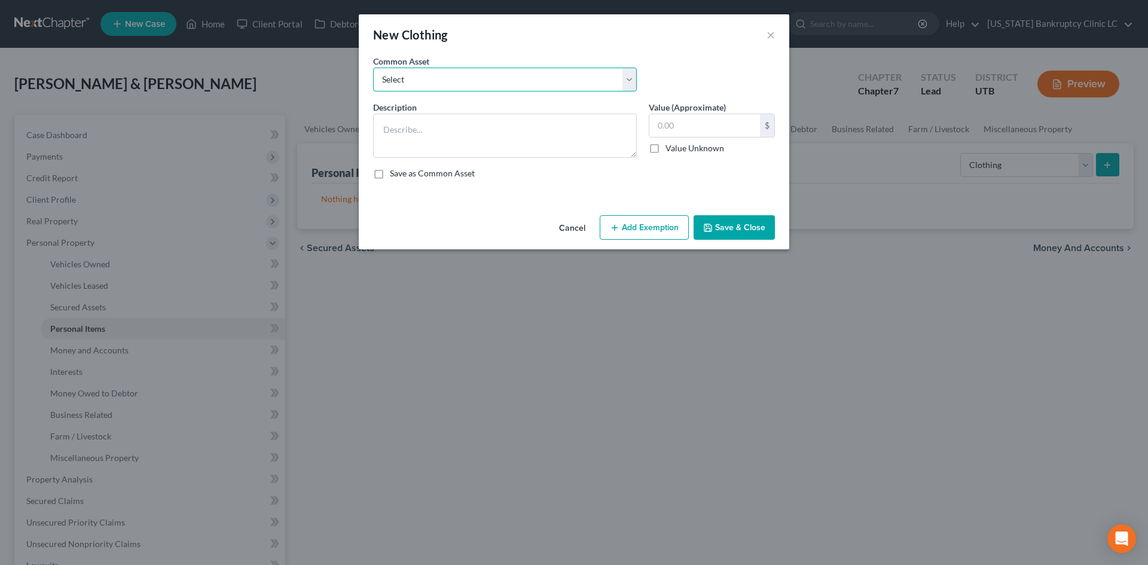
drag, startPoint x: 426, startPoint y: 83, endPoint x: 432, endPoint y: 91, distance: 9.8
click at [426, 83] on select "Select All Clothing" at bounding box center [505, 80] width 264 height 24
click at [373, 68] on select "Select All Clothing" at bounding box center [505, 80] width 264 height 24
click at [732, 127] on input "500.00" at bounding box center [705, 125] width 111 height 23
click at [630, 231] on button "Add Exemption" at bounding box center [644, 227] width 89 height 25
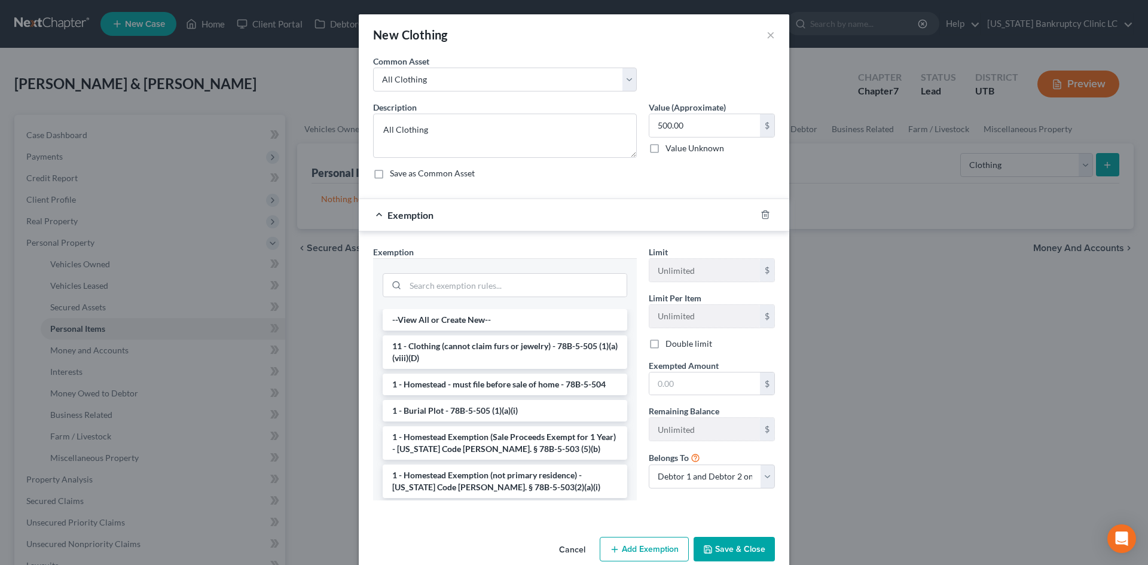
click at [461, 343] on li "11 - Clothing (cannot claim furs or jewelry) - 78B-5-505 (1)(a)(viii)(D)" at bounding box center [505, 352] width 245 height 33
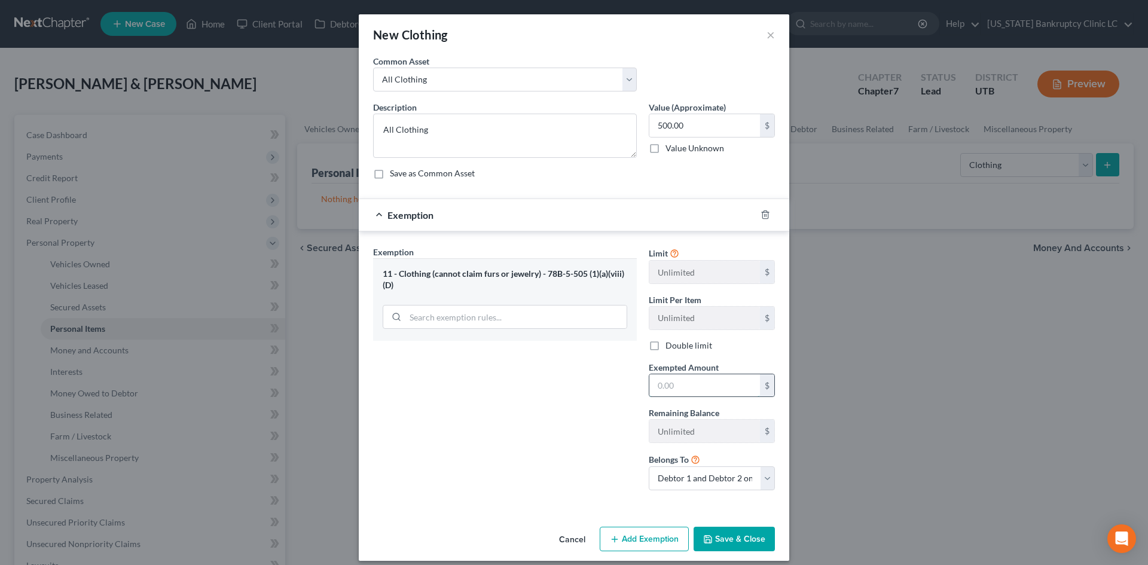
drag, startPoint x: 725, startPoint y: 391, endPoint x: 718, endPoint y: 382, distance: 12.0
click at [725, 391] on input "text" at bounding box center [705, 385] width 111 height 23
drag, startPoint x: 575, startPoint y: 407, endPoint x: 584, endPoint y: 428, distance: 22.8
click at [575, 407] on div "Exemption Set must be selected for CA. Exemption * 11 - Clothing (cannot claim …" at bounding box center [505, 373] width 276 height 254
click at [769, 536] on button "Save & Close" at bounding box center [734, 539] width 81 height 25
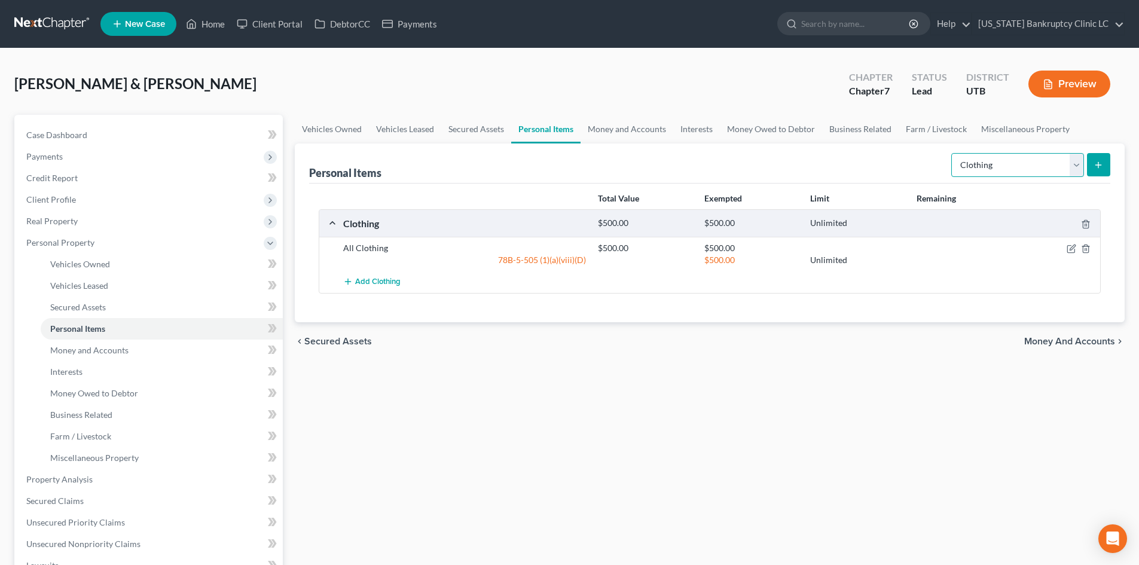
drag, startPoint x: 1020, startPoint y: 154, endPoint x: 1020, endPoint y: 169, distance: 15.5
click at [1020, 154] on select "Select Item Type Clothing Collectibles Of Value Electronics Firearms Household …" at bounding box center [1018, 165] width 133 height 24
click at [953, 153] on select "Select Item Type Clothing Collectibles Of Value Electronics Firearms Household …" at bounding box center [1018, 165] width 133 height 24
click at [1102, 166] on icon "submit" at bounding box center [1099, 165] width 10 height 10
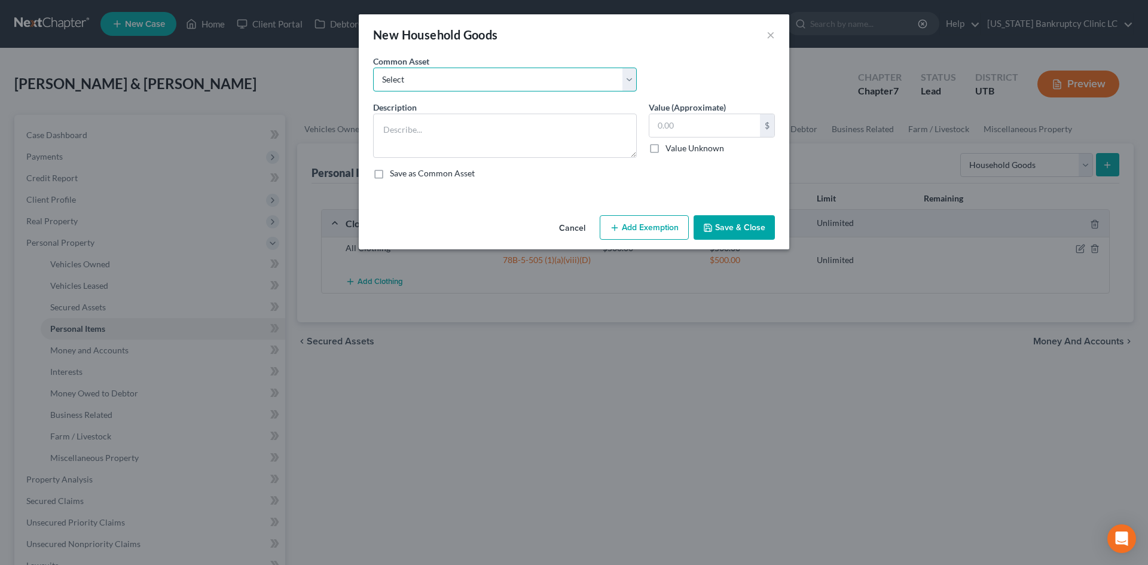
click at [469, 82] on select "Select Couch Chair Entertainment Center End/Coffee Table Stove/Cooking unit Sof…" at bounding box center [505, 80] width 264 height 24
click at [373, 68] on select "Select Couch Chair Entertainment Center End/Coffee Table Stove/Cooking unit Sof…" at bounding box center [505, 80] width 264 height 24
click at [690, 126] on input "70.00" at bounding box center [705, 125] width 111 height 23
click at [655, 224] on button "Add Exemption" at bounding box center [644, 227] width 89 height 25
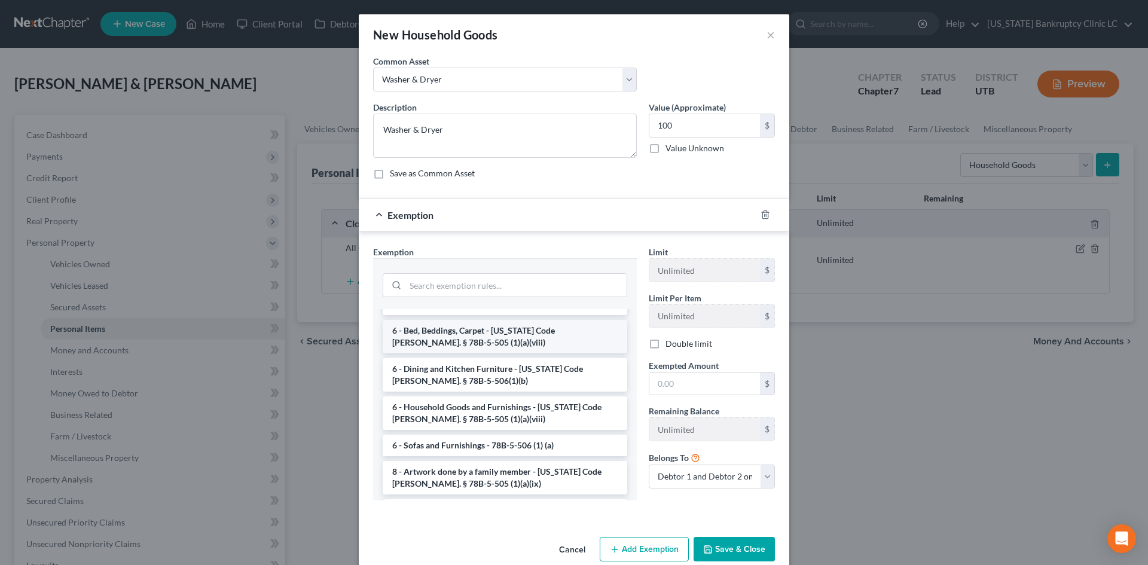
scroll to position [120, 0]
click at [495, 402] on li "6 - Household Goods and Furnishings - [US_STATE] Code [PERSON_NAME]. § 78B-5-50…" at bounding box center [505, 411] width 245 height 33
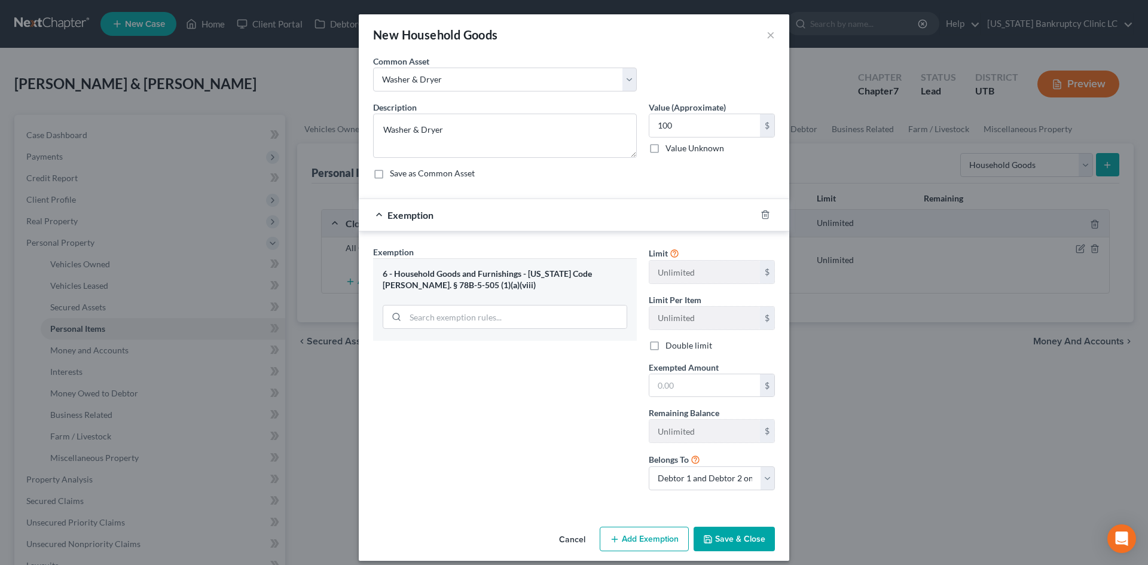
click at [708, 398] on div "Limit Unlimited $ Limit Per Item Unlimited $ Double limit Exempted Amount * $ R…" at bounding box center [712, 373] width 138 height 254
click at [709, 382] on input "text" at bounding box center [705, 385] width 111 height 23
click at [578, 414] on div "Exemption Set must be selected for CA. Exemption * 6 - Household Goods and Furn…" at bounding box center [505, 373] width 276 height 254
drag, startPoint x: 723, startPoint y: 541, endPoint x: 367, endPoint y: 351, distance: 403.2
click at [723, 541] on button "Save & Close" at bounding box center [734, 539] width 81 height 25
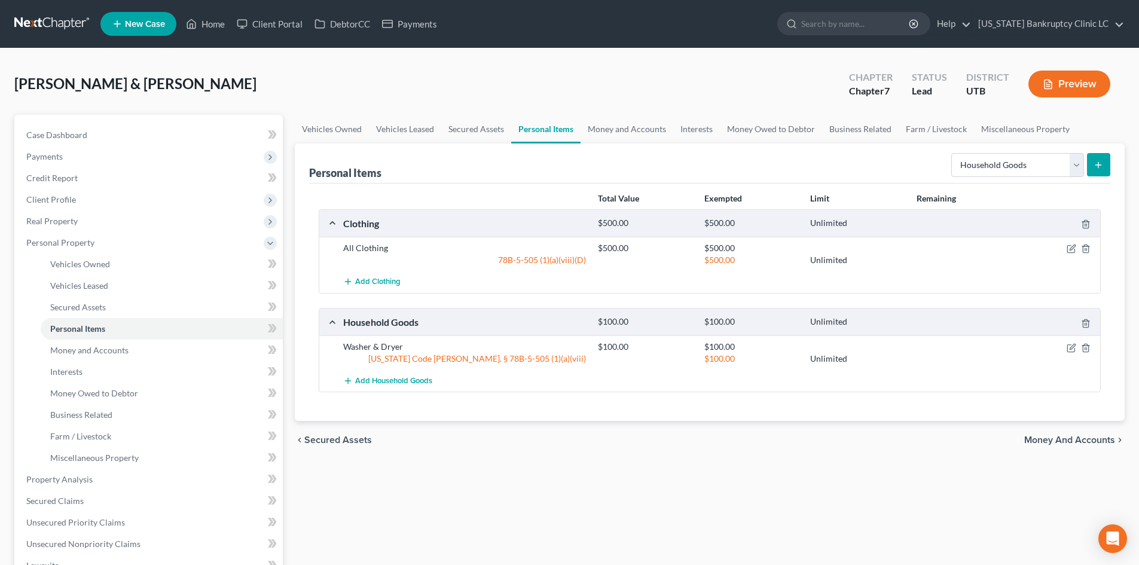
click at [1091, 169] on button "submit" at bounding box center [1098, 164] width 23 height 23
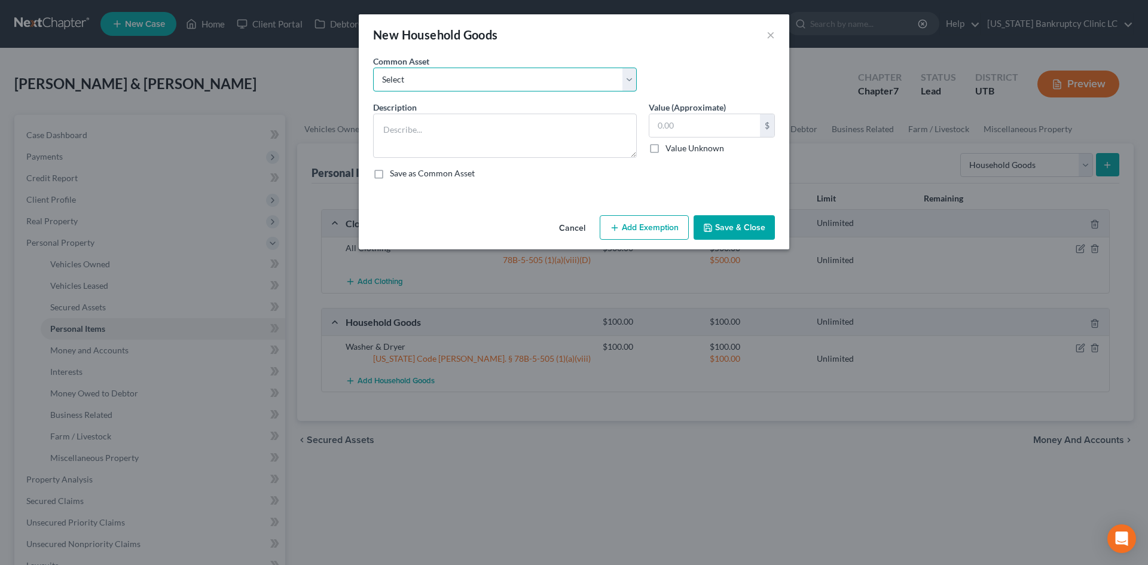
click at [428, 84] on select "Select Couch Chair Entertainment Center End/Coffee Table Stove/Cooking unit Sof…" at bounding box center [505, 80] width 264 height 24
click at [373, 68] on select "Select Couch Chair Entertainment Center End/Coffee Table Stove/Cooking unit Sof…" at bounding box center [505, 80] width 264 height 24
click at [707, 127] on input "550.00" at bounding box center [705, 125] width 111 height 23
drag, startPoint x: 630, startPoint y: 228, endPoint x: 635, endPoint y: 246, distance: 19.1
click at [632, 227] on button "Add Exemption" at bounding box center [644, 227] width 89 height 25
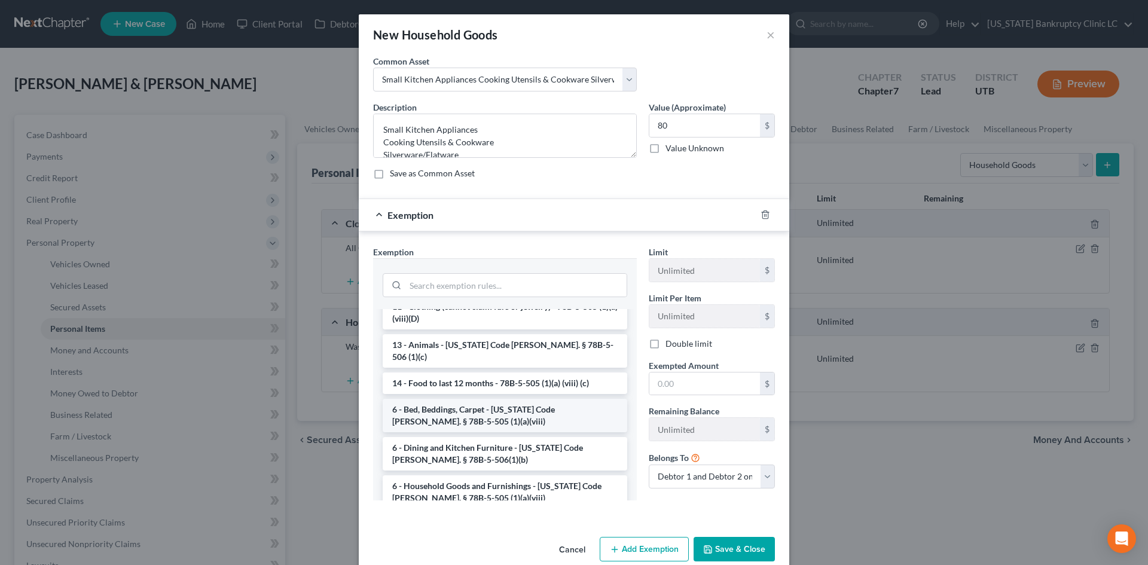
scroll to position [60, 0]
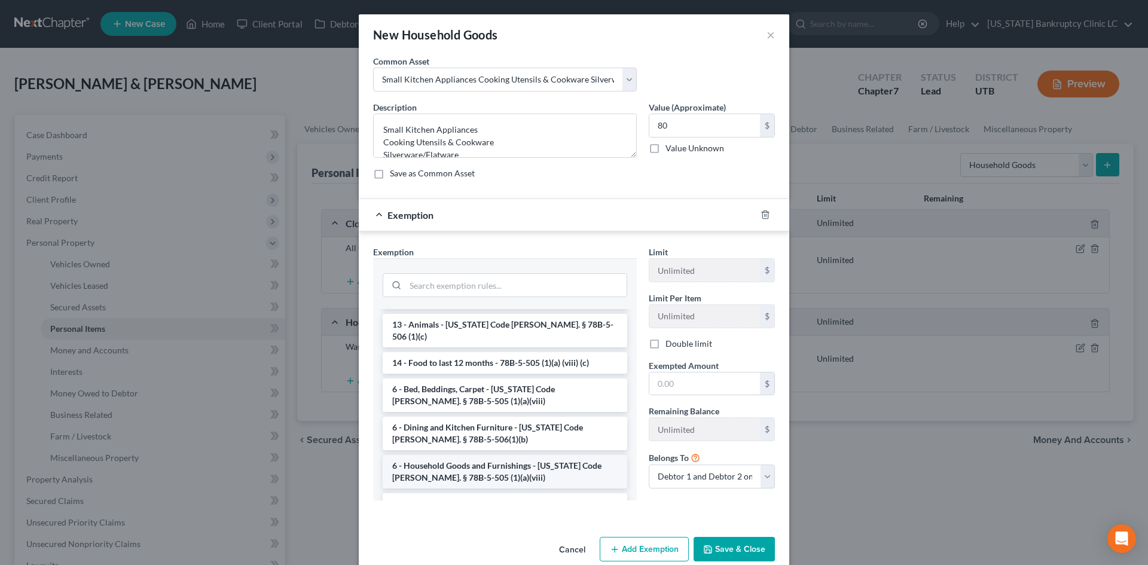
click at [471, 464] on li "6 - Household Goods and Furnishings - [US_STATE] Code [PERSON_NAME]. § 78B-5-50…" at bounding box center [505, 471] width 245 height 33
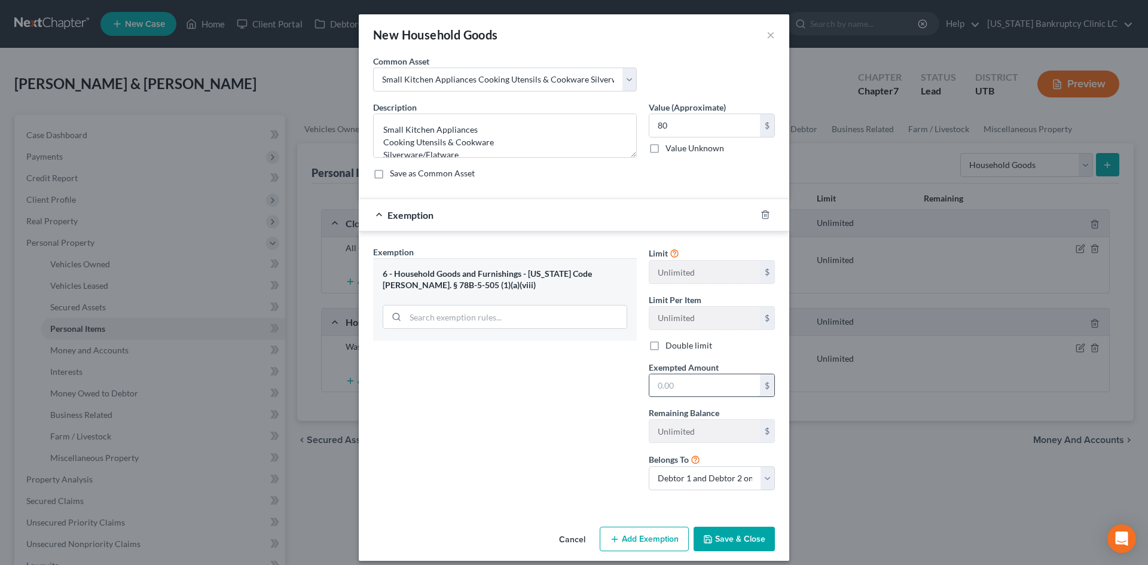
click at [664, 382] on input "text" at bounding box center [705, 385] width 111 height 23
click at [515, 417] on div "Exemption Set must be selected for CA. Exemption * 6 - Household Goods and Furn…" at bounding box center [505, 373] width 276 height 254
click at [730, 544] on button "Save & Close" at bounding box center [734, 539] width 81 height 25
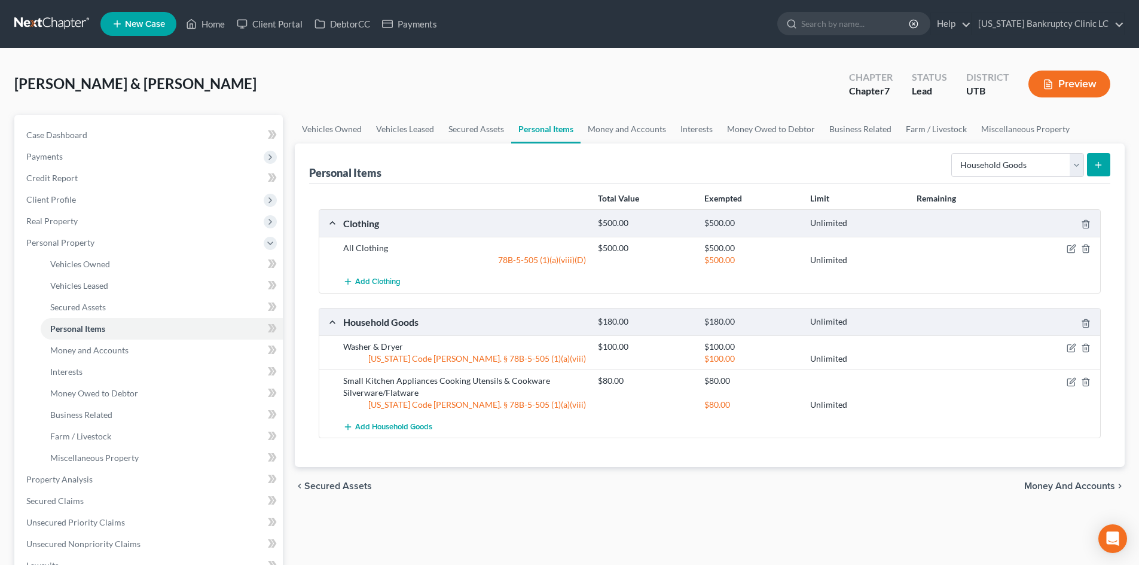
click at [1102, 171] on button "submit" at bounding box center [1098, 164] width 23 height 23
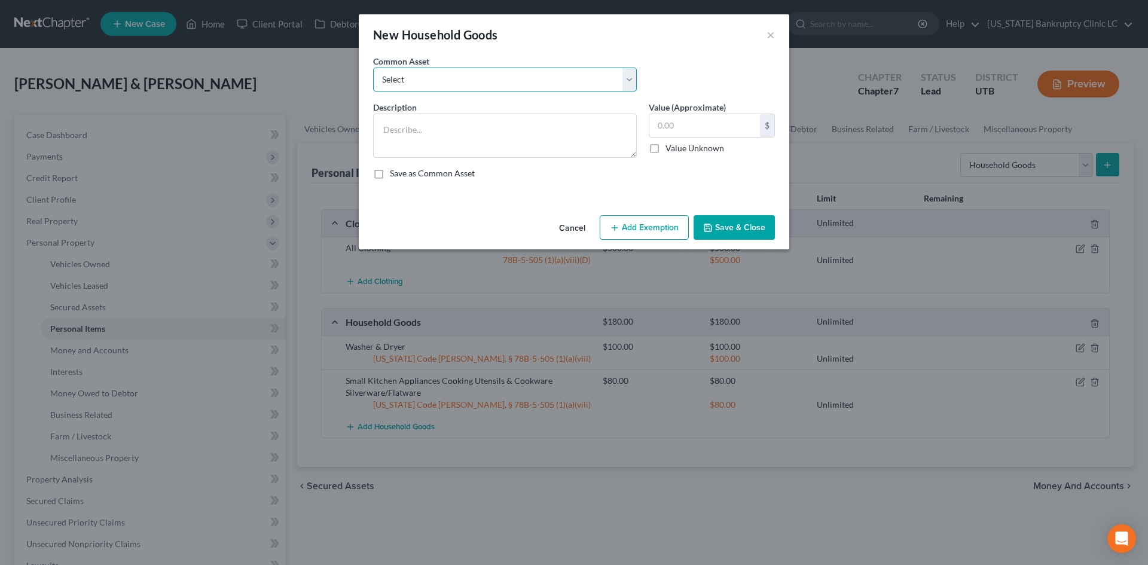
click at [416, 89] on select "Select Couch Chair Entertainment Center End/Coffee Table Stove/Cooking unit Sof…" at bounding box center [505, 80] width 264 height 24
click at [373, 68] on select "Select Couch Chair Entertainment Center End/Coffee Table Stove/Cooking unit Sof…" at bounding box center [505, 80] width 264 height 24
click at [685, 120] on input "50.00" at bounding box center [705, 125] width 111 height 23
click at [647, 224] on button "Add Exemption" at bounding box center [644, 227] width 89 height 25
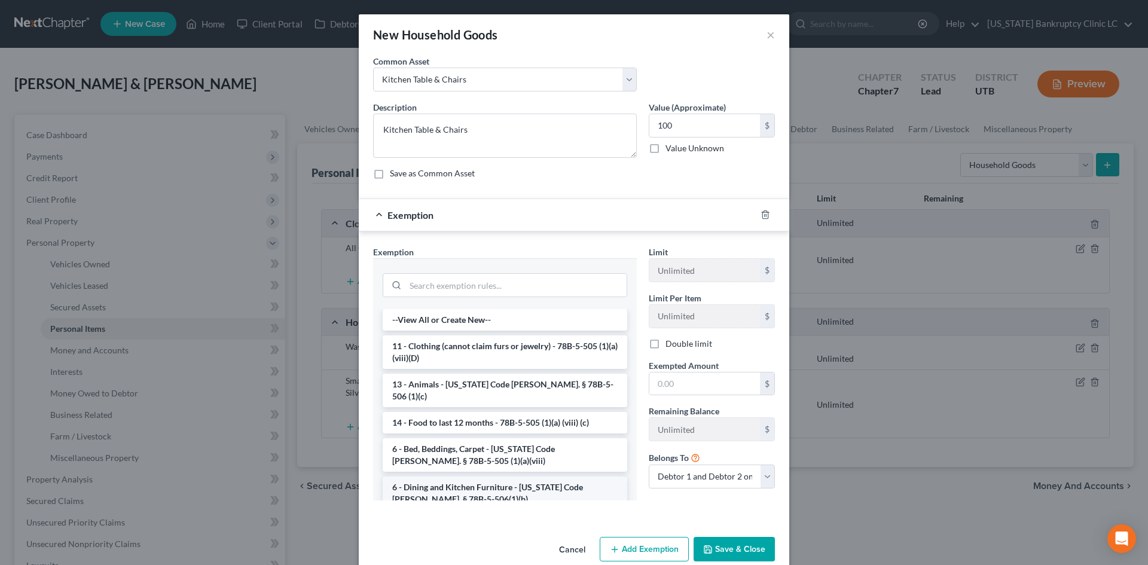
click at [462, 477] on li "6 - Dining and Kitchen Furniture - [US_STATE] Code [PERSON_NAME]. § 78B-5-506(1…" at bounding box center [505, 493] width 245 height 33
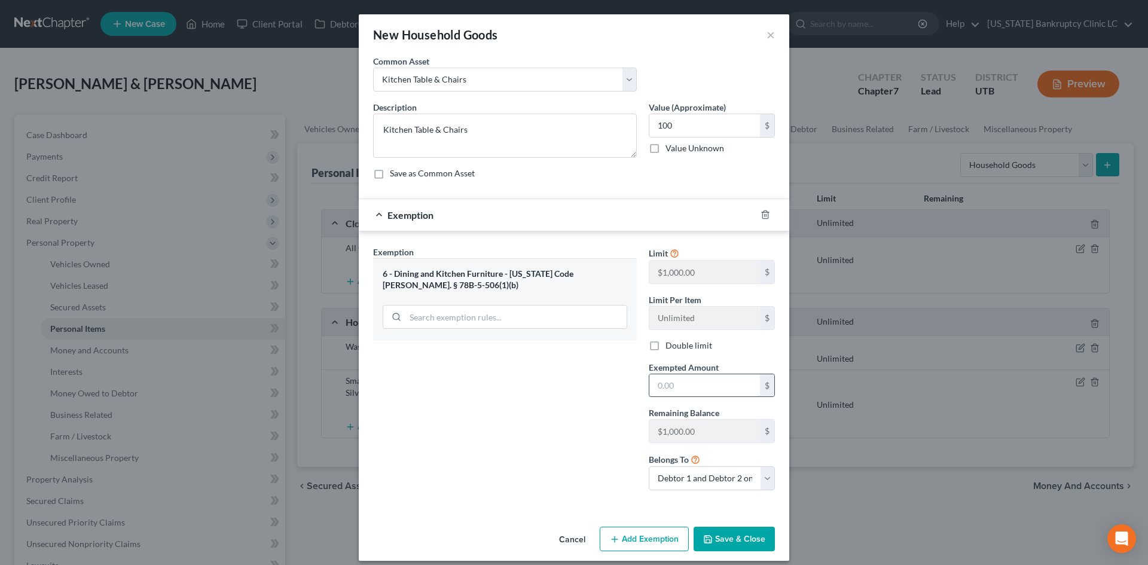
drag, startPoint x: 706, startPoint y: 386, endPoint x: 707, endPoint y: 380, distance: 6.1
click at [706, 386] on input "text" at bounding box center [705, 385] width 111 height 23
click at [539, 441] on div "Exemption Set must be selected for CA. Exemption * 6 - Dining and Kitchen Furni…" at bounding box center [505, 373] width 276 height 254
click at [753, 536] on button "Save & Close" at bounding box center [734, 539] width 81 height 25
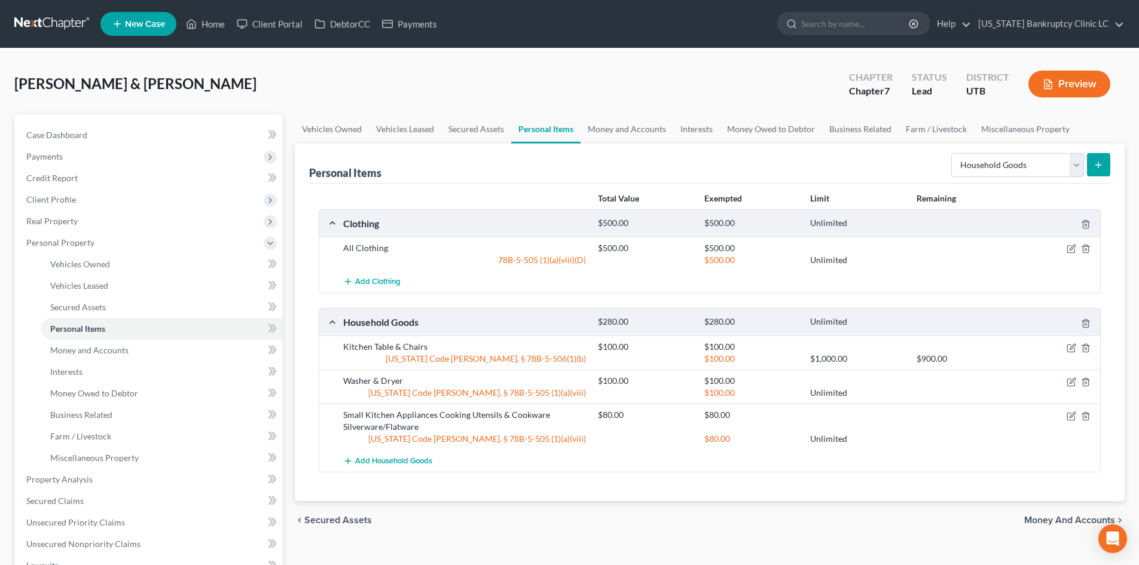
click at [1102, 161] on icon "submit" at bounding box center [1099, 165] width 10 height 10
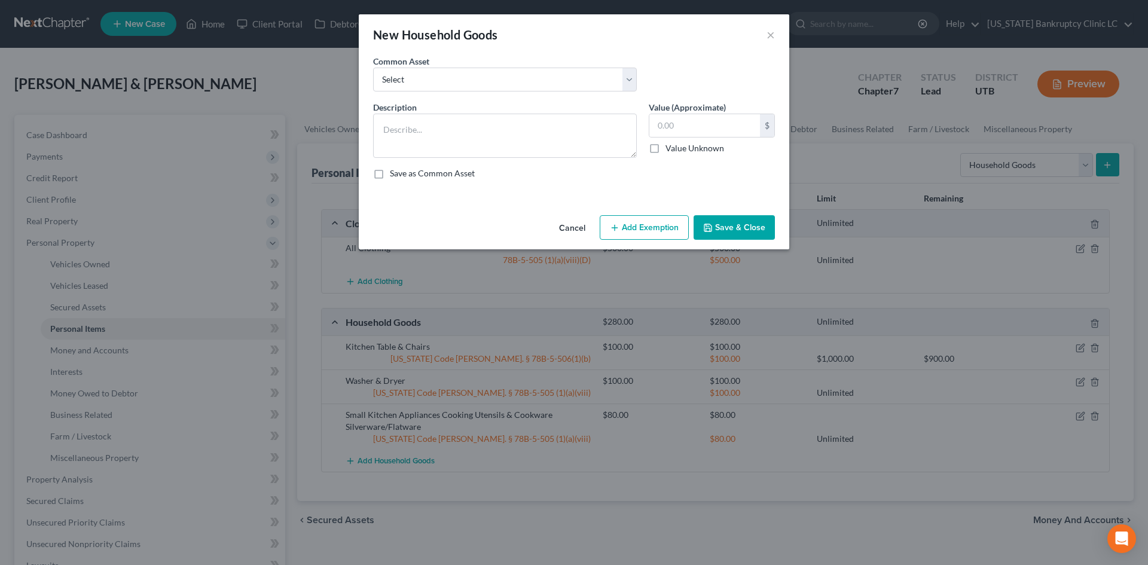
click at [431, 112] on div "Description *" at bounding box center [505, 129] width 276 height 57
click at [431, 124] on textarea at bounding box center [505, 136] width 264 height 44
click at [417, 131] on textarea at bounding box center [505, 136] width 264 height 44
click at [706, 126] on input "text" at bounding box center [705, 125] width 111 height 23
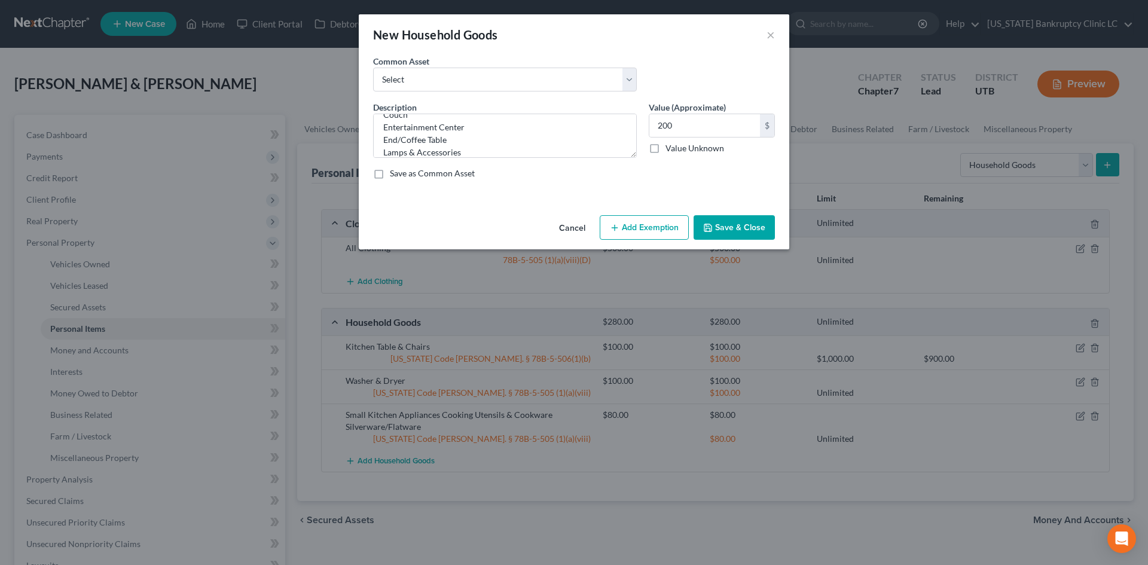
click at [635, 240] on button "Add Exemption" at bounding box center [644, 227] width 89 height 25
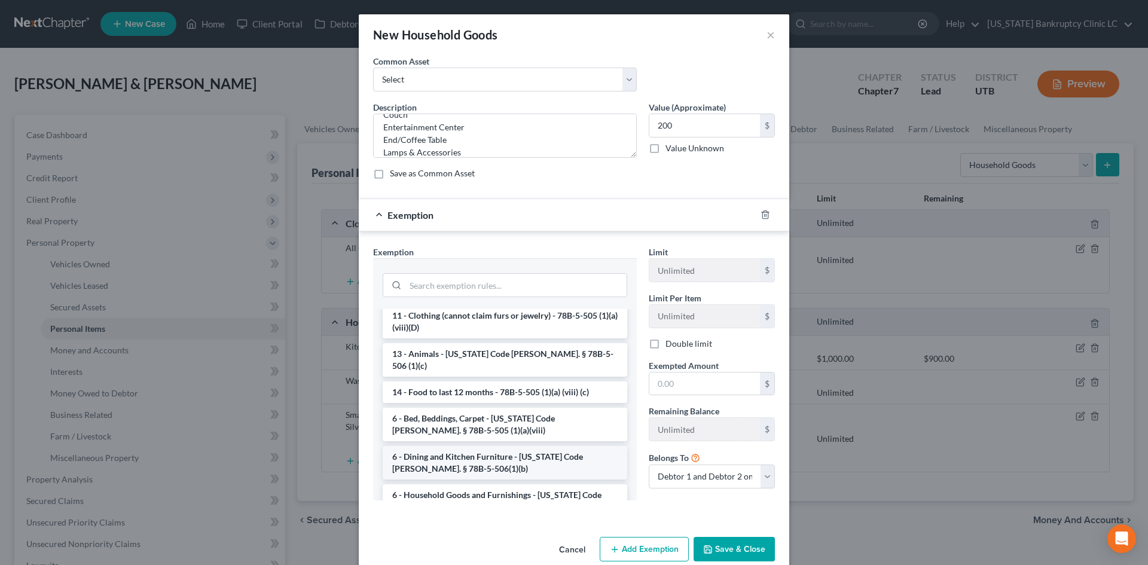
scroll to position [60, 0]
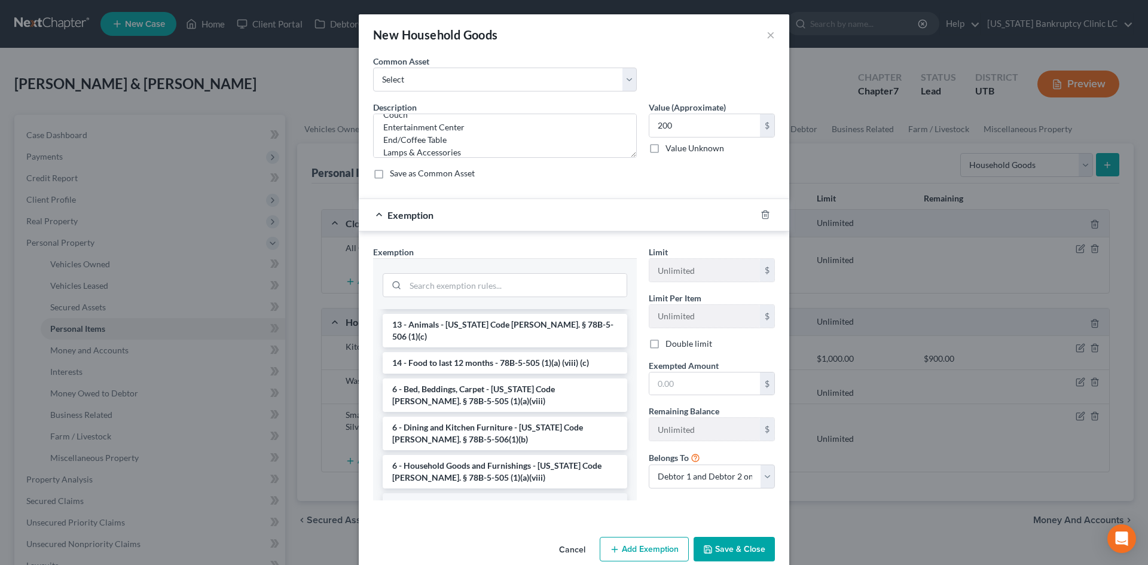
click at [474, 493] on li "6 - Sofas and Furnishings - 78B-5-506 (1) (a)" at bounding box center [505, 504] width 245 height 22
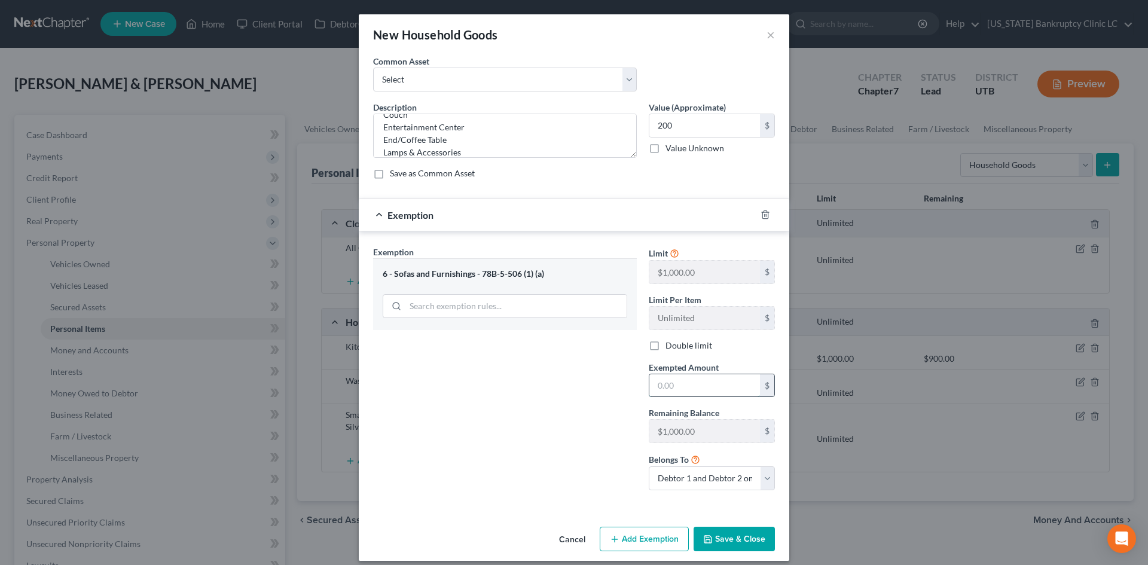
click at [688, 385] on input "text" at bounding box center [705, 385] width 111 height 23
click at [734, 534] on button "Save & Close" at bounding box center [734, 539] width 81 height 25
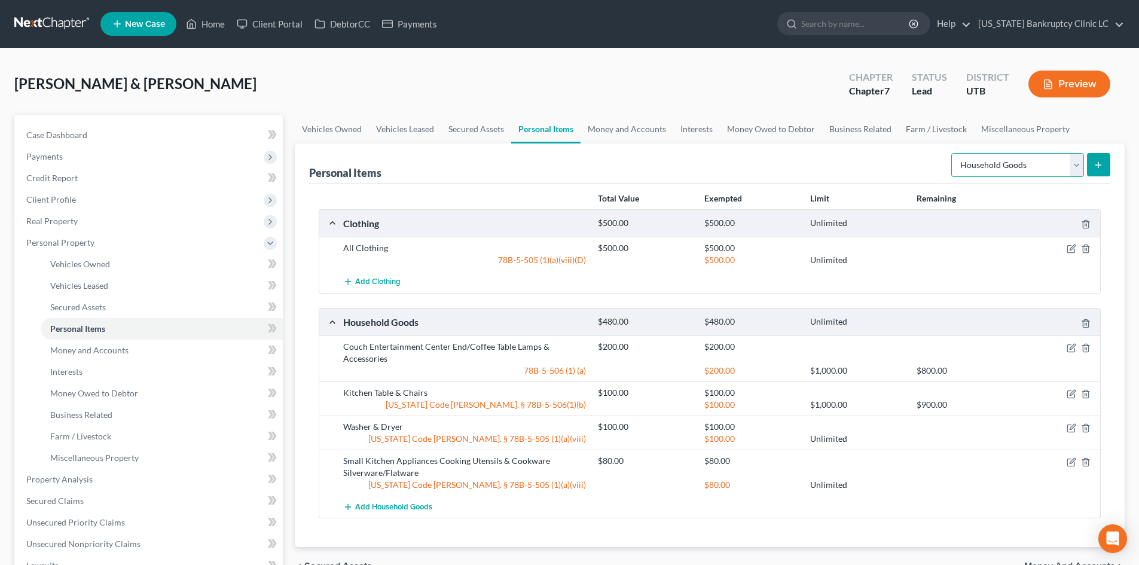
click at [1038, 166] on select "Select Item Type Clothing Collectibles Of Value Electronics Firearms Household …" at bounding box center [1018, 165] width 133 height 24
click at [953, 153] on select "Select Item Type Clothing Collectibles Of Value Electronics Firearms Household …" at bounding box center [1018, 165] width 133 height 24
click at [1102, 168] on icon "submit" at bounding box center [1099, 165] width 10 height 10
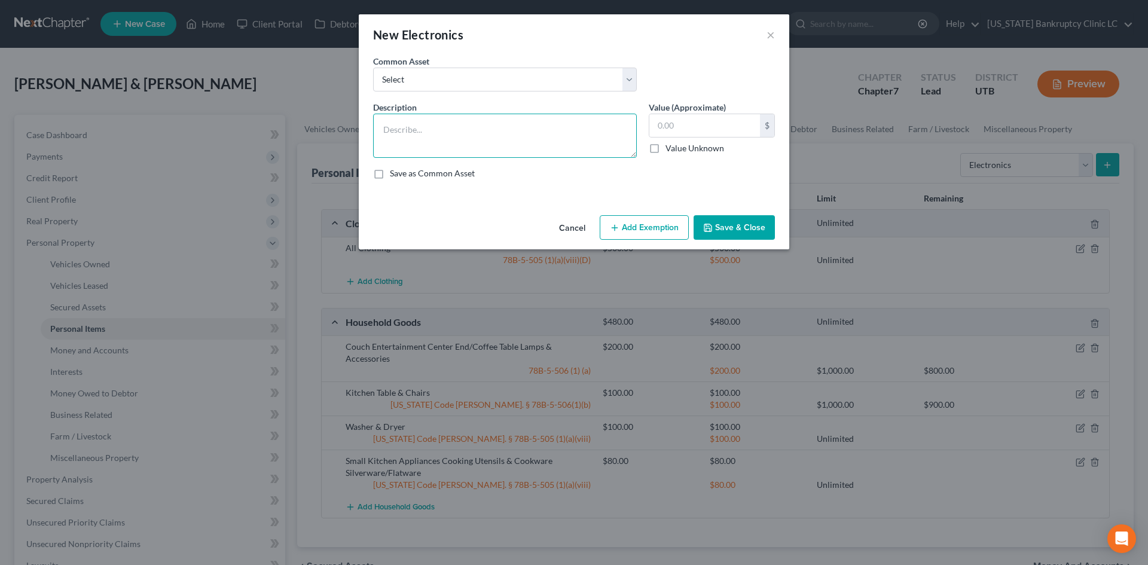
click at [475, 133] on textarea at bounding box center [505, 136] width 264 height 44
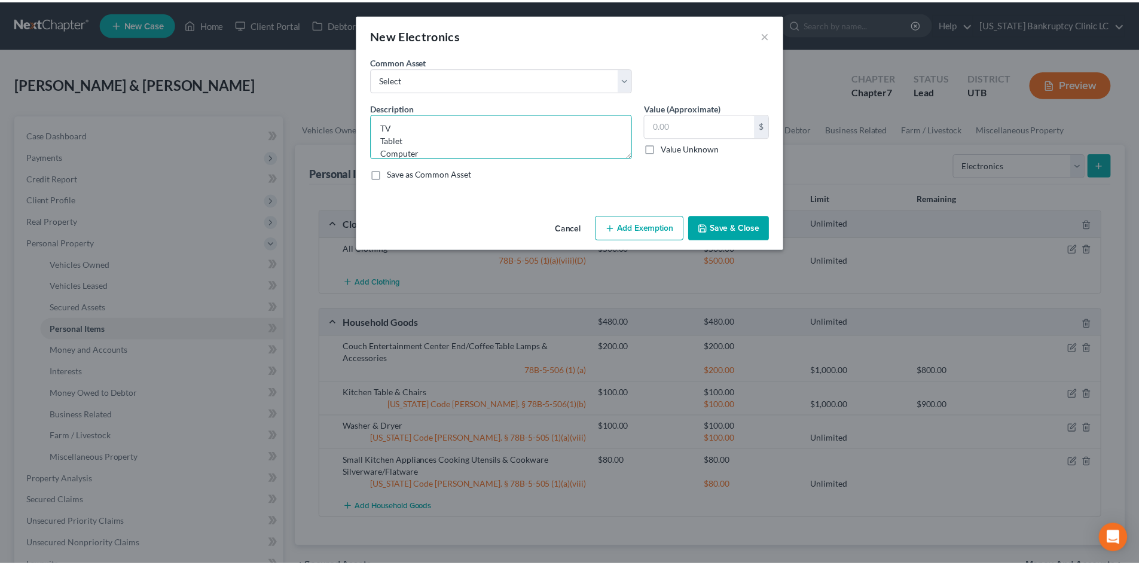
scroll to position [15, 0]
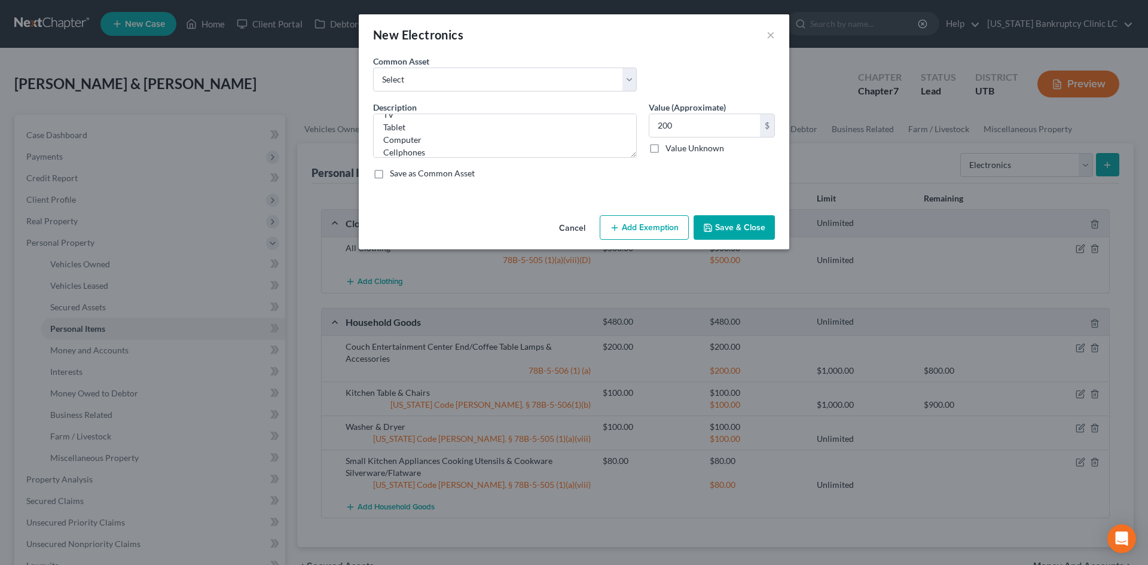
click at [724, 221] on button "Save & Close" at bounding box center [734, 227] width 81 height 25
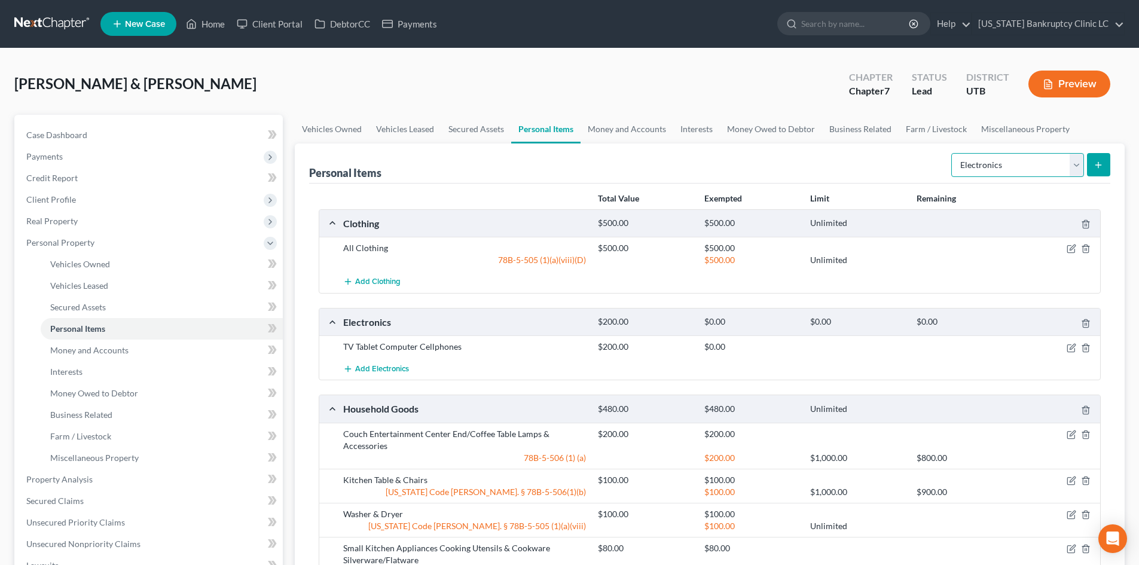
click at [997, 167] on select "Select Item Type Clothing Collectibles Of Value Electronics Firearms Household …" at bounding box center [1018, 165] width 133 height 24
click at [953, 153] on select "Select Item Type Clothing Collectibles Of Value Electronics Firearms Household …" at bounding box center [1018, 165] width 133 height 24
click at [1109, 172] on div "Personal Items Select Item Type Clothing Collectibles Of Value Electronics Fire…" at bounding box center [710, 389] width 830 height 491
click at [1108, 165] on button "submit" at bounding box center [1098, 164] width 23 height 23
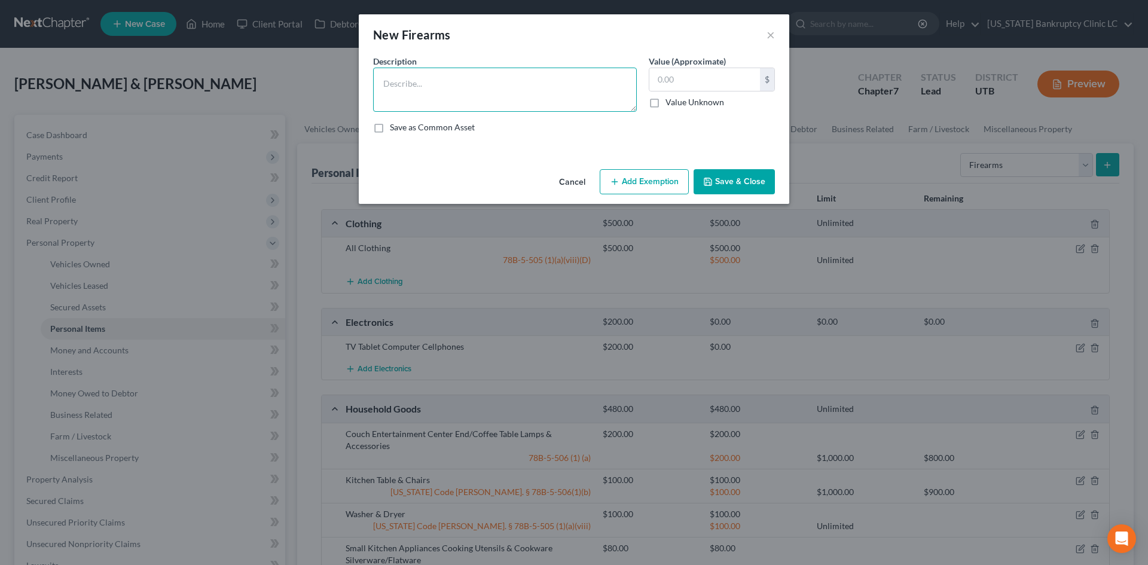
click at [404, 93] on textarea at bounding box center [505, 90] width 264 height 44
click at [666, 180] on button "Add Exemption" at bounding box center [644, 181] width 89 height 25
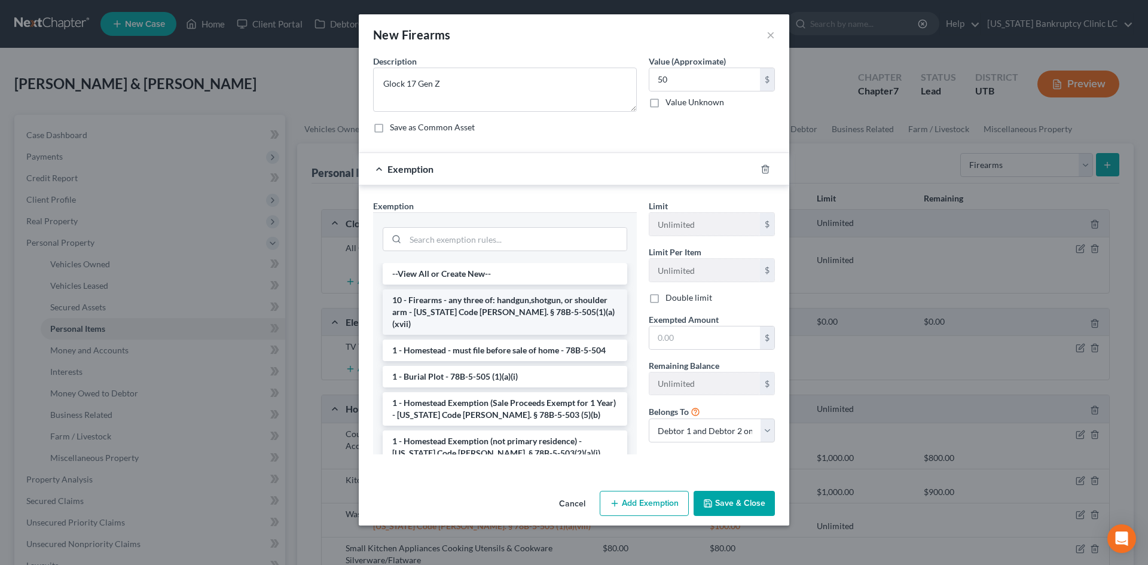
click at [502, 315] on li "10 - Firearms - any three of: handgun,shotgun, or shoulder arm - [US_STATE] Cod…" at bounding box center [505, 311] width 245 height 45
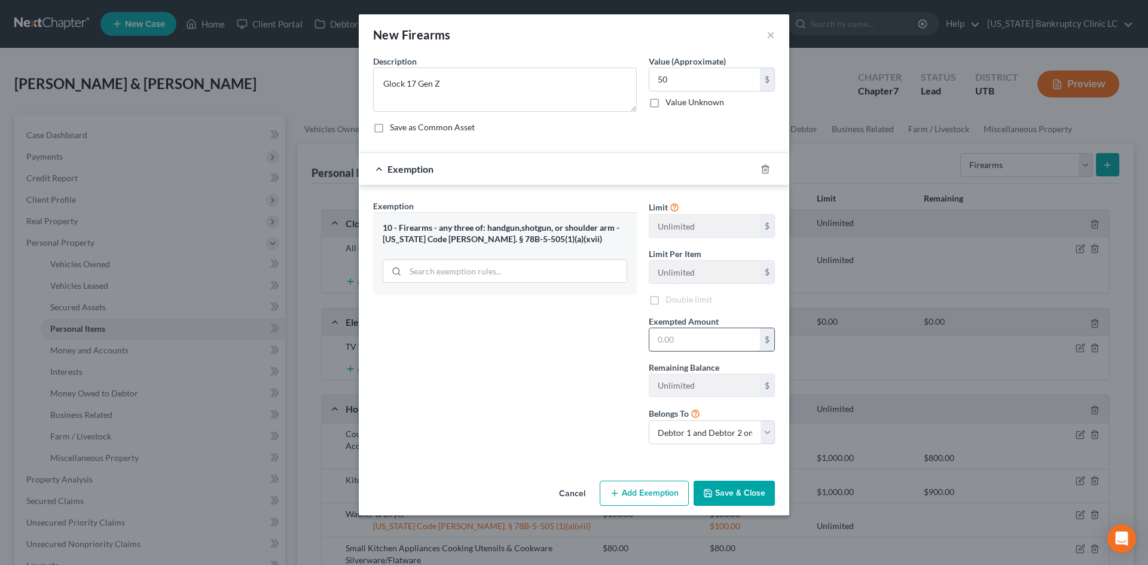
click at [712, 349] on input "text" at bounding box center [705, 339] width 111 height 23
click at [466, 392] on div "Exemption Set must be selected for CA. Exemption * 10 - Firearms - any three of…" at bounding box center [505, 327] width 276 height 254
click at [729, 496] on button "Save & Close" at bounding box center [734, 493] width 81 height 25
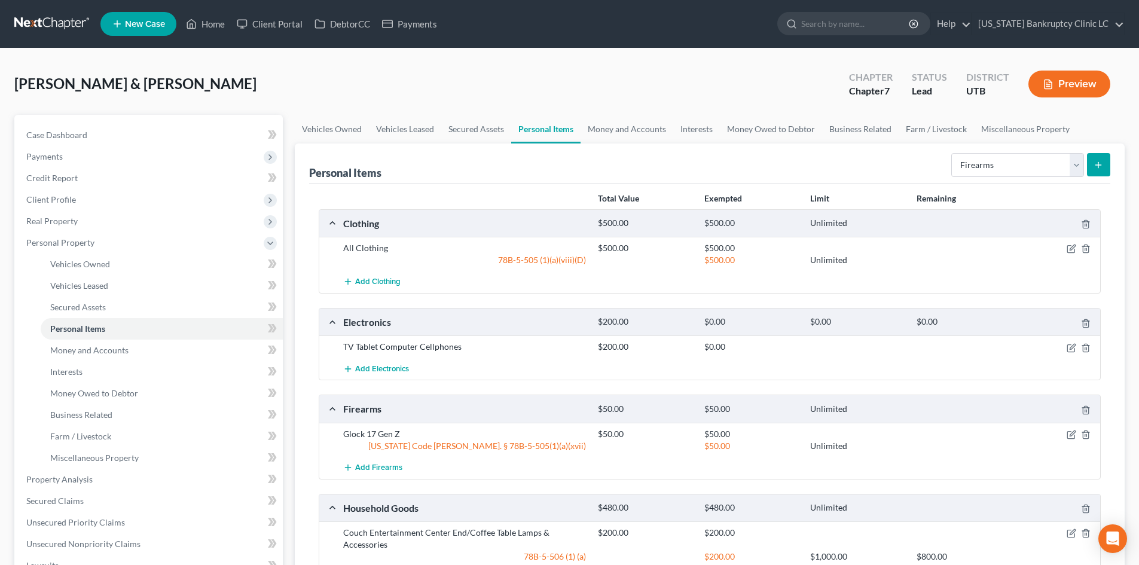
click at [1100, 170] on button "submit" at bounding box center [1098, 164] width 23 height 23
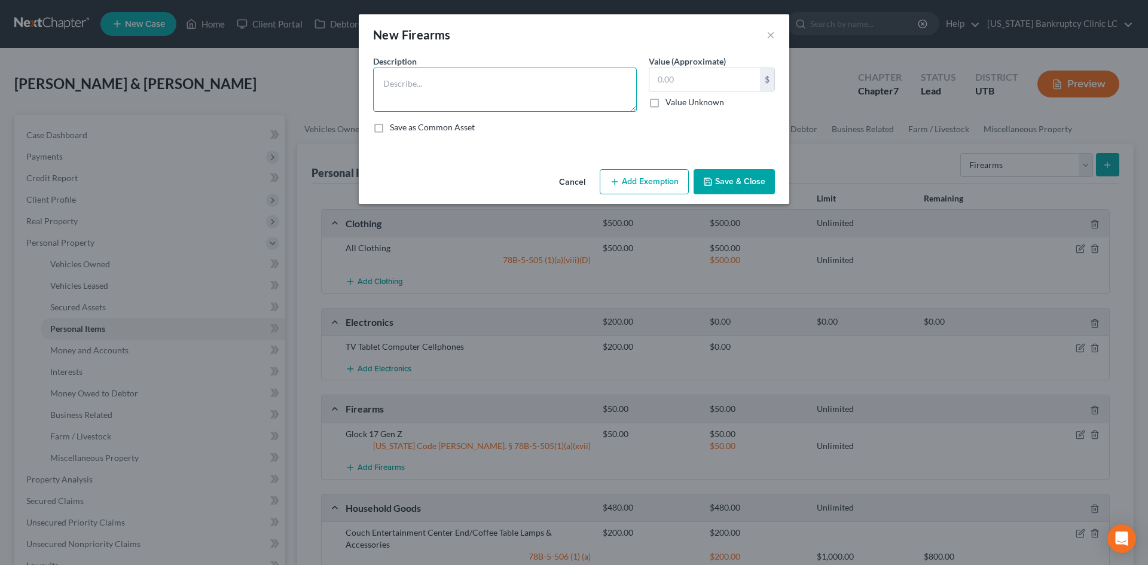
click at [410, 111] on textarea at bounding box center [505, 90] width 264 height 44
click at [650, 183] on button "Add Exemption" at bounding box center [644, 181] width 89 height 25
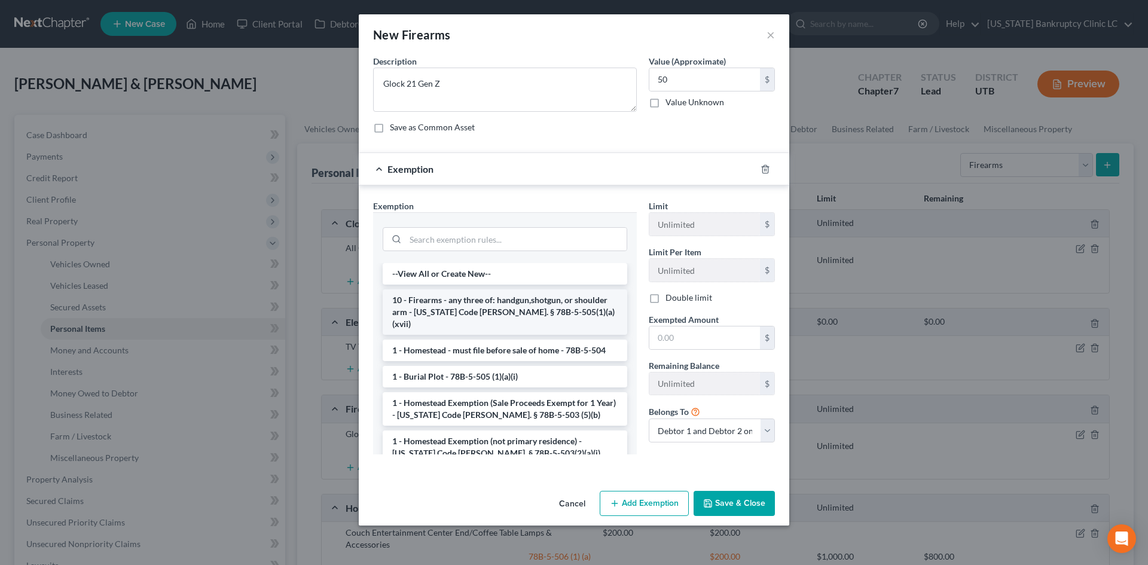
click at [448, 304] on li "10 - Firearms - any three of: handgun,shotgun, or shoulder arm - [US_STATE] Cod…" at bounding box center [505, 311] width 245 height 45
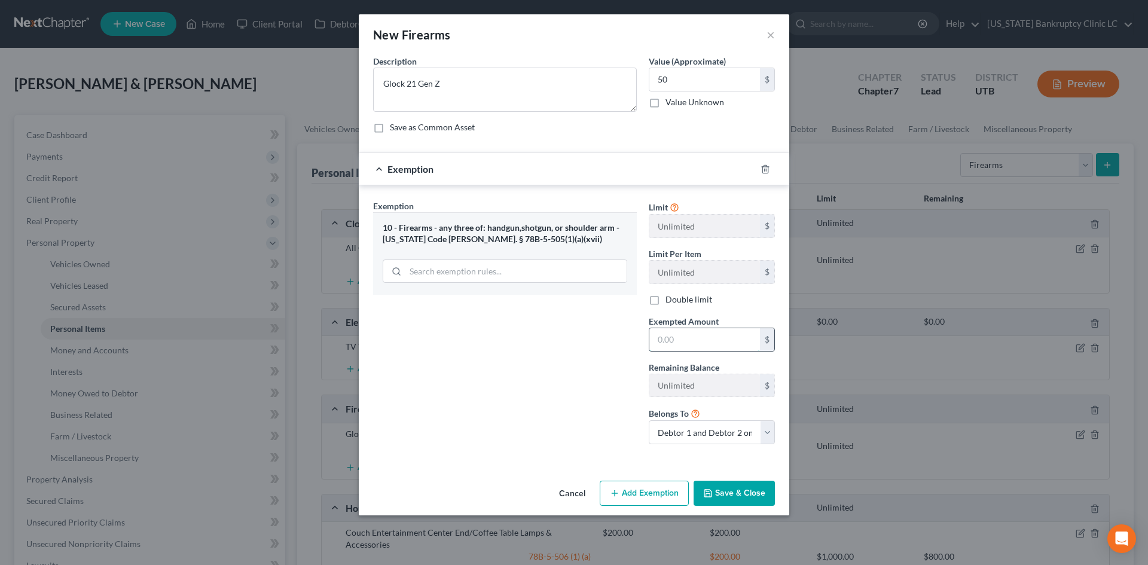
click at [702, 340] on input "text" at bounding box center [705, 339] width 111 height 23
drag, startPoint x: 505, startPoint y: 373, endPoint x: 694, endPoint y: 490, distance: 222.4
click at [505, 373] on div "Exemption Set must be selected for CA. Exemption * 10 - Firearms - any three of…" at bounding box center [505, 327] width 276 height 254
click at [719, 493] on button "Save & Close" at bounding box center [734, 493] width 81 height 25
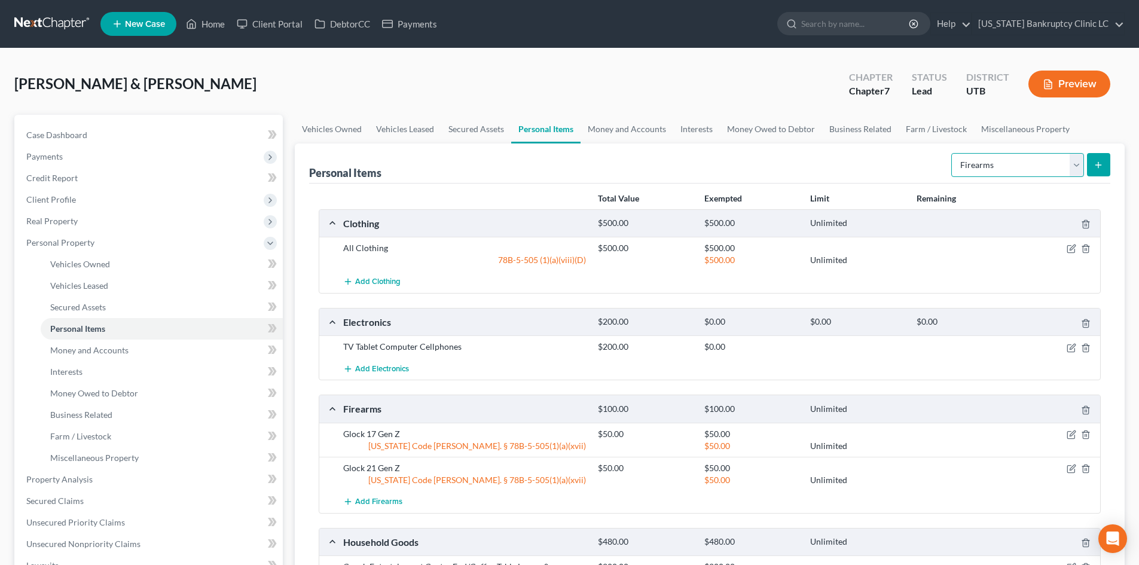
drag, startPoint x: 995, startPoint y: 161, endPoint x: 998, endPoint y: 176, distance: 15.8
click at [995, 161] on select "Select Item Type Clothing Collectibles Of Value Electronics Firearms Household …" at bounding box center [1018, 165] width 133 height 24
click at [953, 153] on select "Select Item Type Clothing Collectibles Of Value Electronics Firearms Household …" at bounding box center [1018, 165] width 133 height 24
click at [1094, 160] on icon "submit" at bounding box center [1099, 165] width 10 height 10
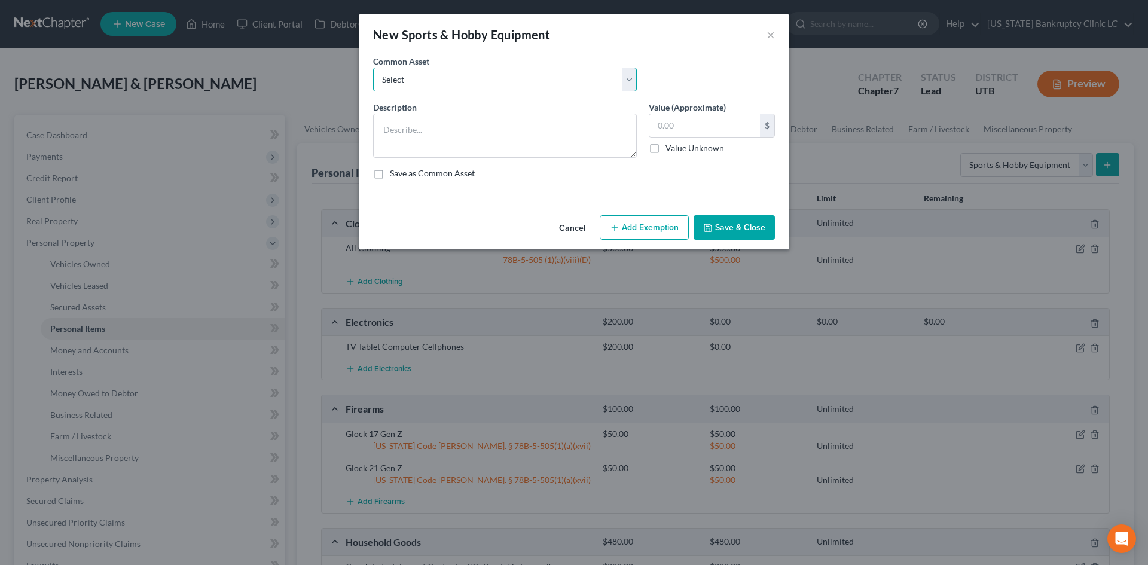
click at [421, 81] on select "Select Snowboard Golf Clubs Fishing Poles and tac Camera Sports/Hobby Equipment…" at bounding box center [505, 80] width 264 height 24
click at [373, 68] on select "Select Snowboard Golf Clubs Fishing Poles and tac Camera Sports/Hobby Equipment…" at bounding box center [505, 80] width 264 height 24
click at [702, 129] on input "200.00" at bounding box center [705, 125] width 111 height 23
click at [733, 223] on button "Save & Close" at bounding box center [734, 227] width 81 height 25
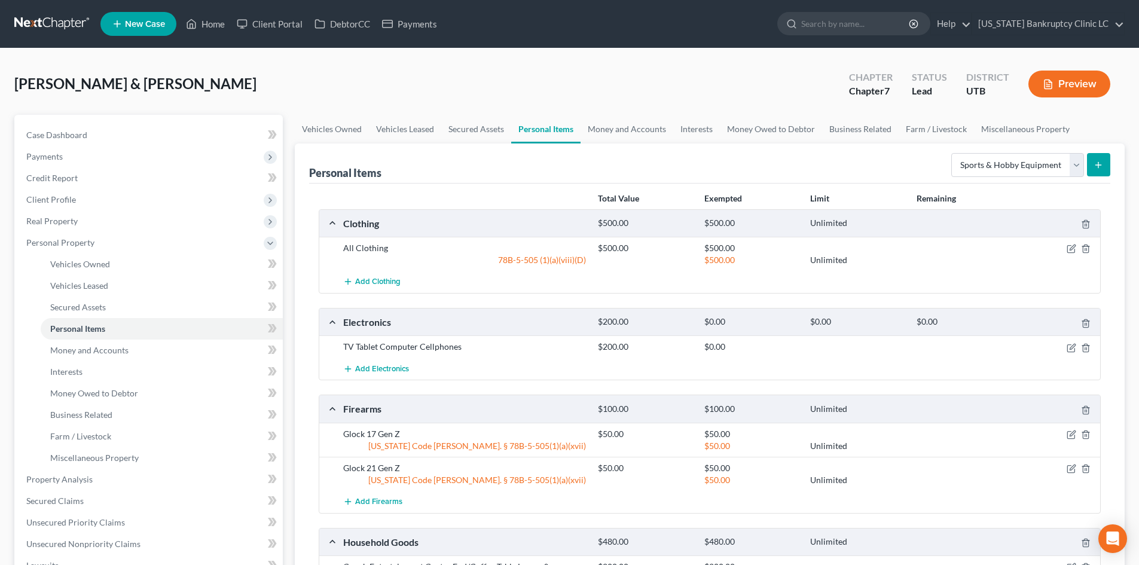
click at [1105, 164] on button "submit" at bounding box center [1098, 164] width 23 height 23
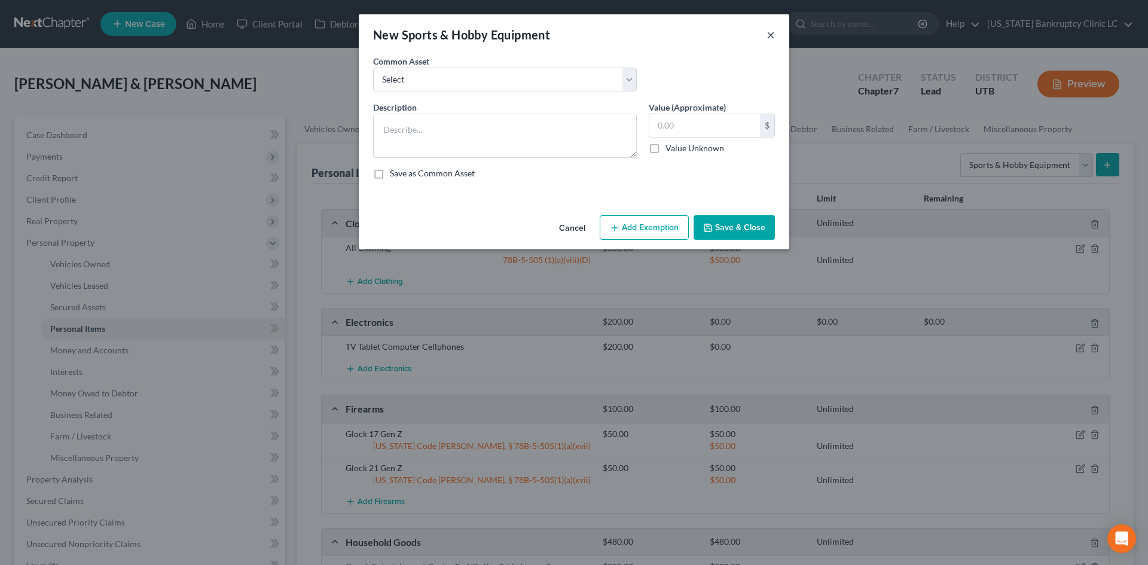
click at [771, 33] on button "×" at bounding box center [771, 35] width 8 height 14
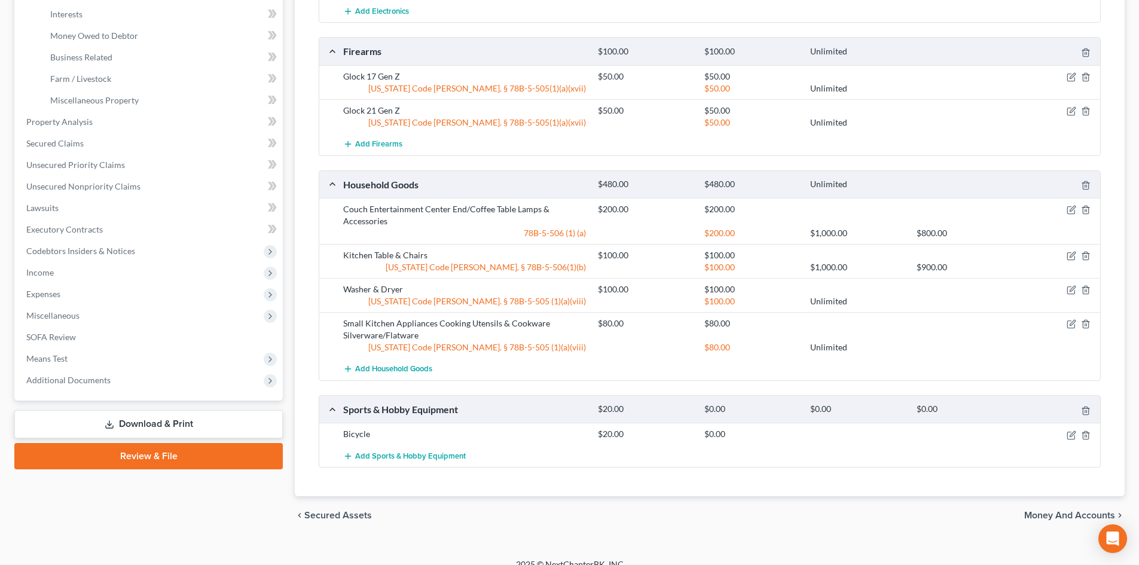
scroll to position [373, 0]
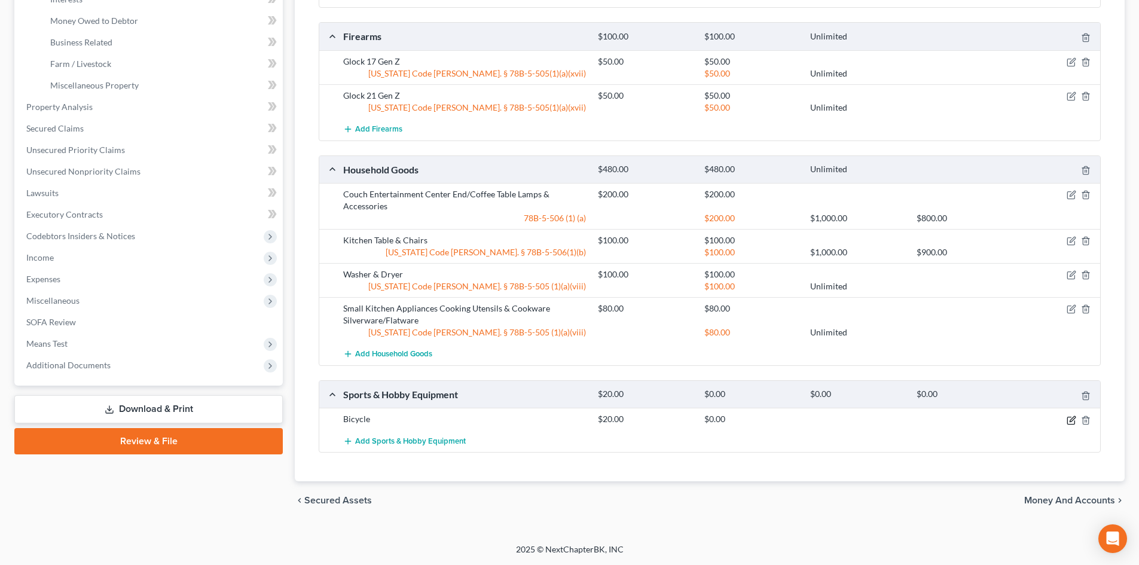
click at [1072, 421] on icon "button" at bounding box center [1072, 418] width 5 height 5
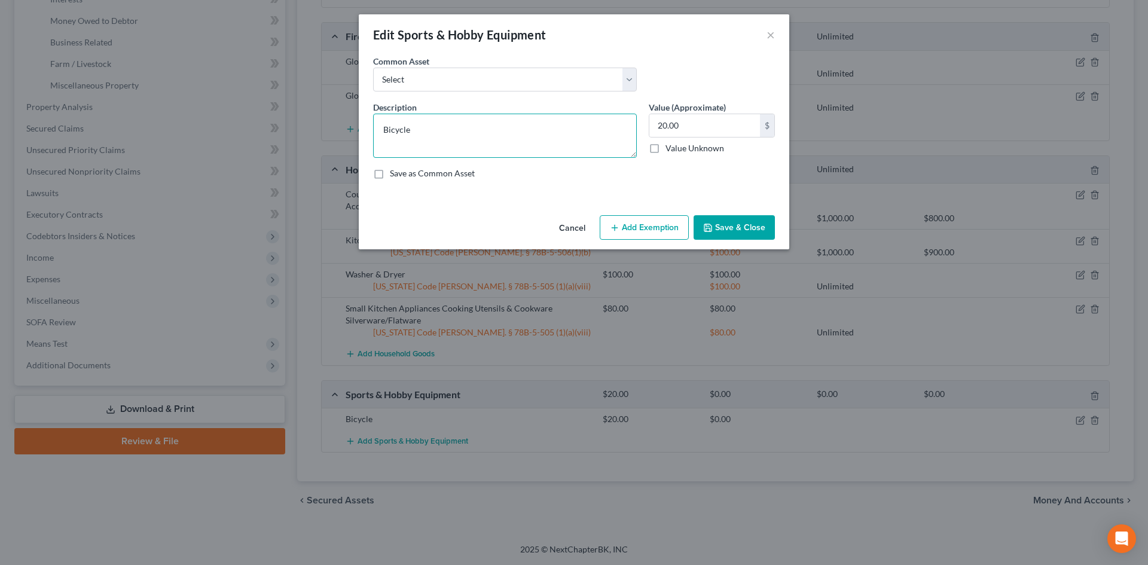
click at [478, 140] on textarea "Bicycle" at bounding box center [505, 136] width 264 height 44
drag, startPoint x: 796, startPoint y: 227, endPoint x: 745, endPoint y: 224, distance: 51.5
click at [795, 227] on div "Edit Sports & Hobby Equipment × An exemption set must first be selected from th…" at bounding box center [574, 282] width 1148 height 565
click at [745, 224] on button "Save & Close" at bounding box center [734, 227] width 81 height 25
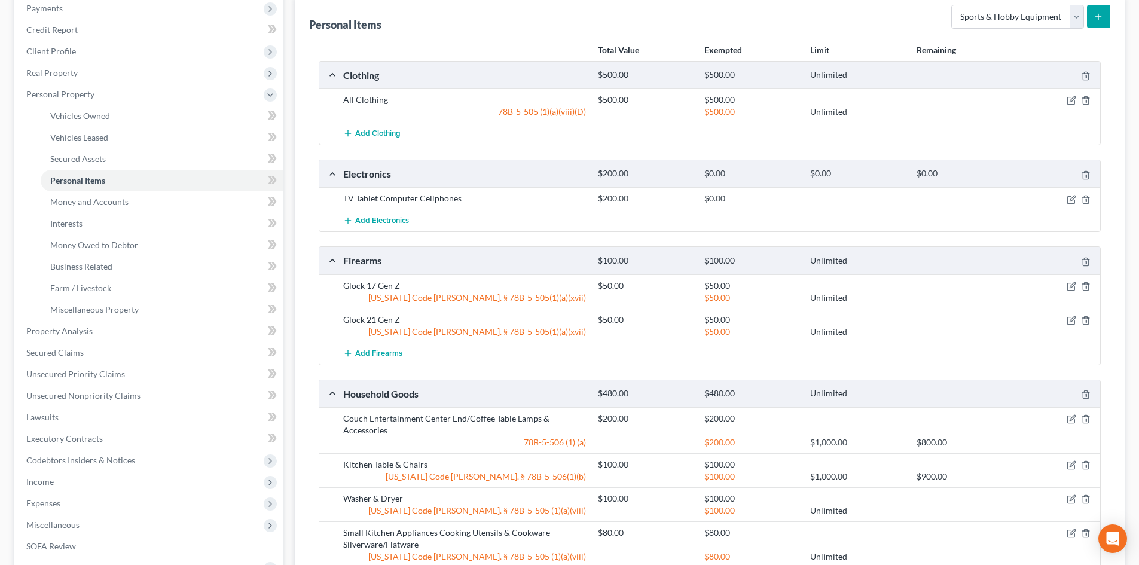
scroll to position [74, 0]
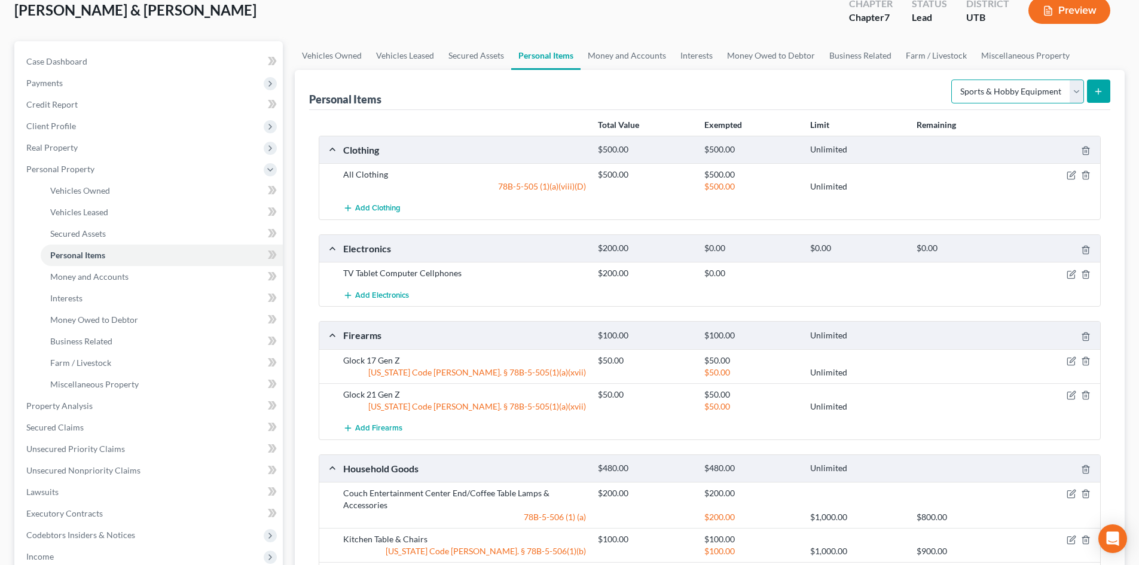
click at [1036, 96] on select "Select Item Type Clothing Collectibles Of Value Electronics Firearms Household …" at bounding box center [1018, 92] width 133 height 24
click at [953, 80] on select "Select Item Type Clothing Collectibles Of Value Electronics Firearms Household …" at bounding box center [1018, 92] width 133 height 24
click at [1093, 87] on button "submit" at bounding box center [1098, 91] width 23 height 23
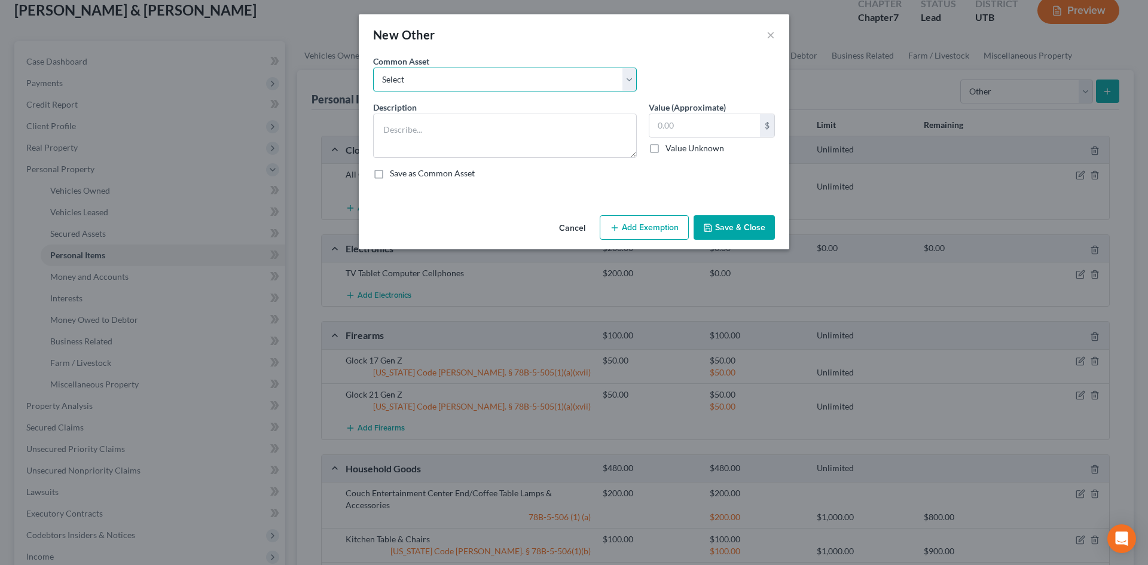
drag, startPoint x: 379, startPoint y: 85, endPoint x: 382, endPoint y: 91, distance: 7.0
click at [379, 85] on select "Select Guitar Piano Mechanic Tools Mechanic Tools [PERSON_NAME] Tools Crypto ho…" at bounding box center [505, 80] width 264 height 24
click at [373, 68] on select "Select Guitar Piano Mechanic Tools Mechanic Tools [PERSON_NAME] Tools Crypto ho…" at bounding box center [505, 80] width 264 height 24
click at [451, 118] on textarea "Mechanic Tools" at bounding box center [505, 136] width 264 height 44
click at [671, 230] on button "Add Exemption" at bounding box center [644, 227] width 89 height 25
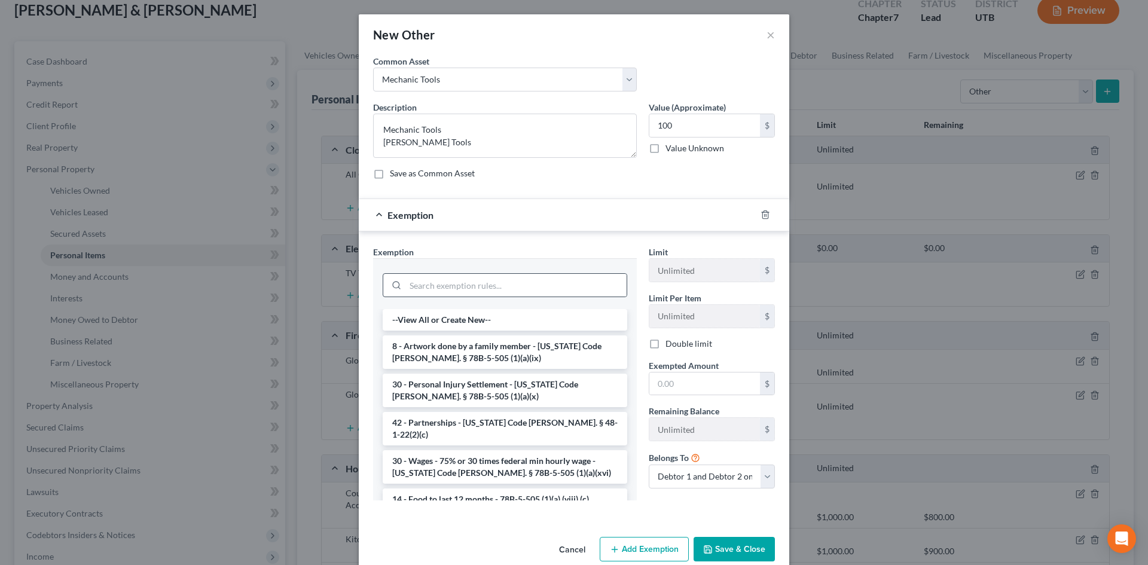
click at [460, 297] on div at bounding box center [505, 285] width 245 height 24
click at [459, 288] on input "search" at bounding box center [515, 285] width 221 height 23
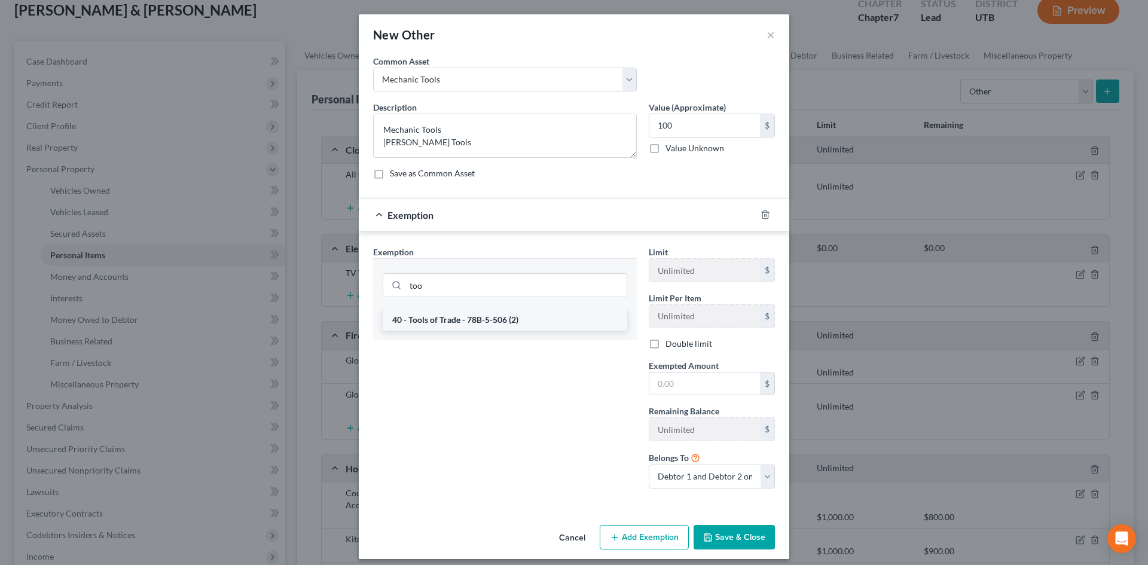
click at [453, 321] on li "40 - Tools of Trade - 78B-5-506 (2)" at bounding box center [505, 320] width 245 height 22
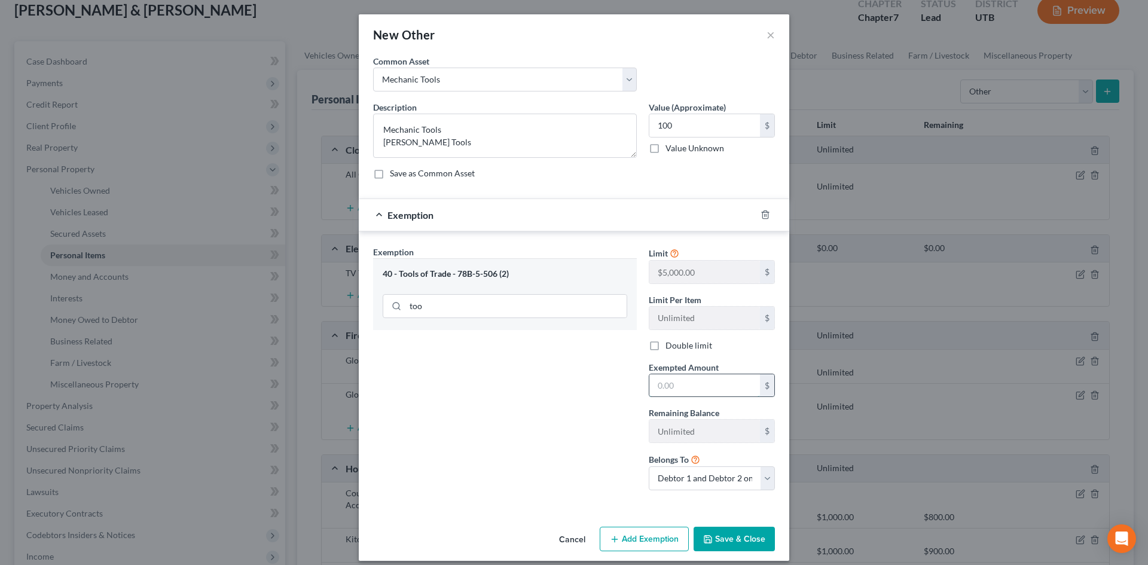
drag, startPoint x: 717, startPoint y: 389, endPoint x: 728, endPoint y: 375, distance: 18.3
click at [717, 389] on input "text" at bounding box center [705, 385] width 111 height 23
drag, startPoint x: 527, startPoint y: 391, endPoint x: 698, endPoint y: 549, distance: 232.7
click at [527, 391] on div "Exemption Set must be selected for CA. Exemption * 40 - Tools of Trade - 78B-5-…" at bounding box center [505, 373] width 276 height 254
click at [736, 547] on button "Save & Close" at bounding box center [734, 539] width 81 height 25
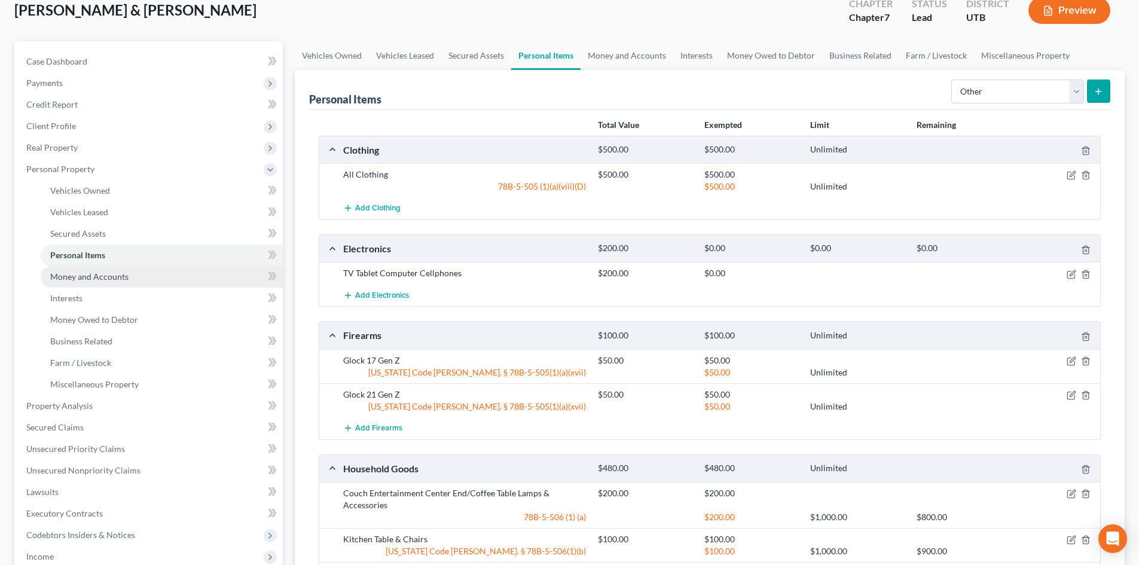
click at [106, 281] on span "Money and Accounts" at bounding box center [89, 277] width 78 height 10
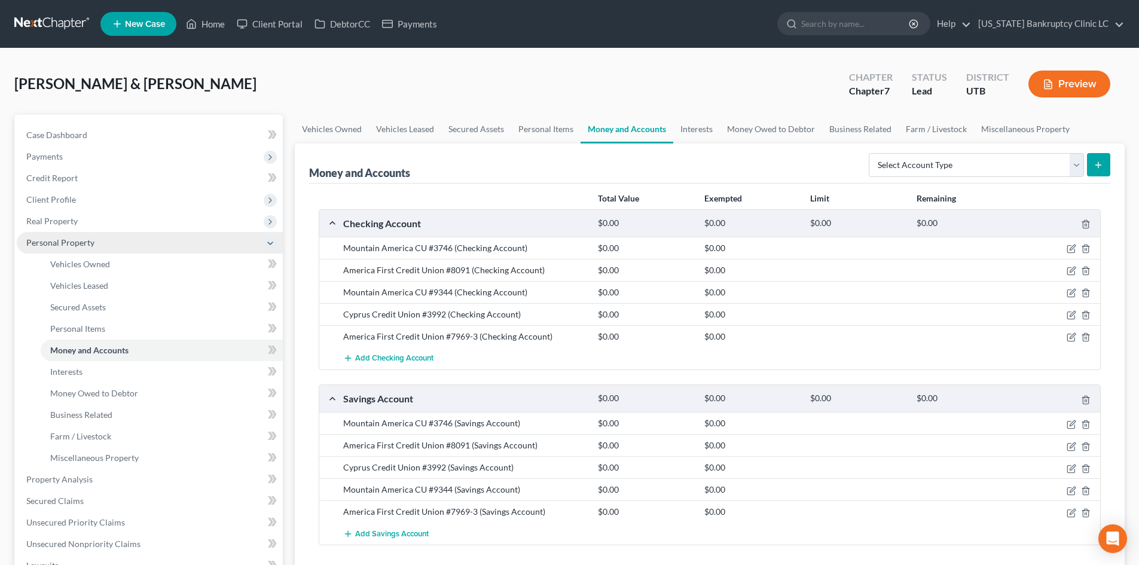
click at [56, 248] on span "Personal Property" at bounding box center [150, 243] width 266 height 22
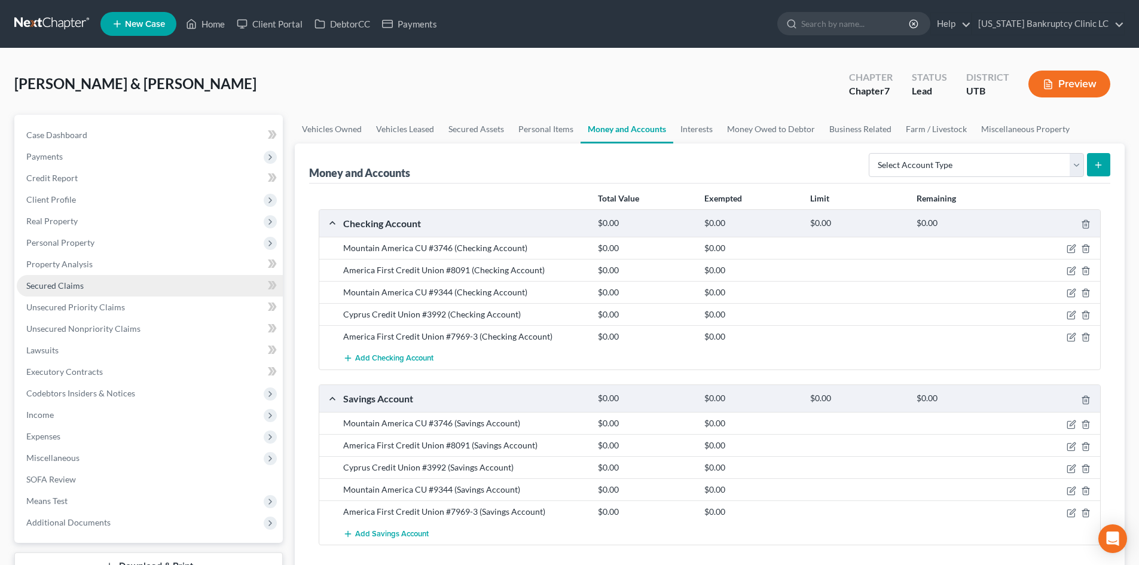
click at [76, 289] on span "Secured Claims" at bounding box center [54, 285] width 57 height 10
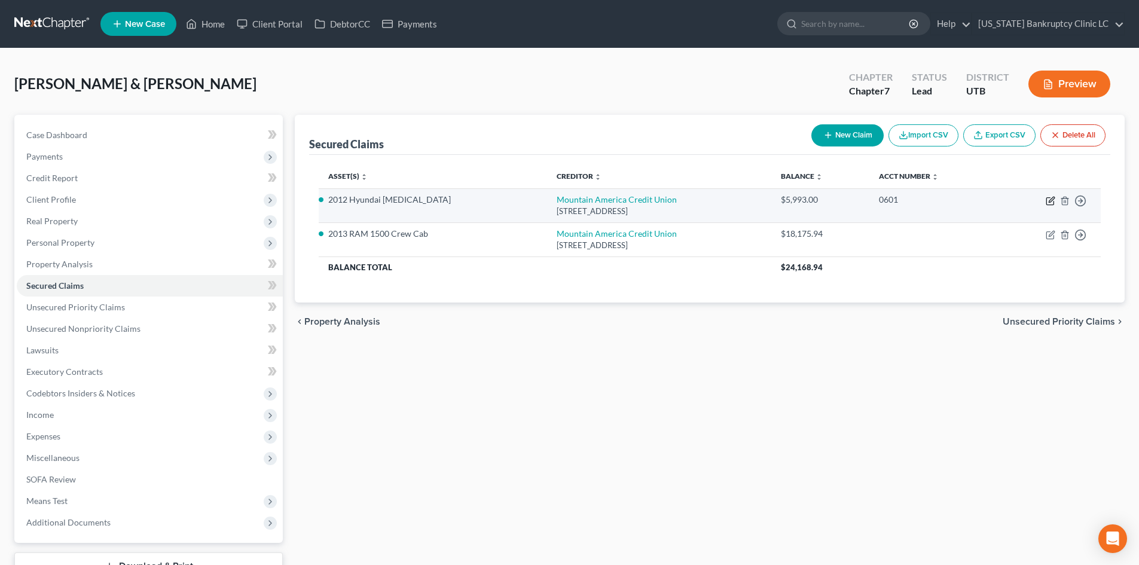
click at [1051, 203] on icon "button" at bounding box center [1051, 201] width 10 height 10
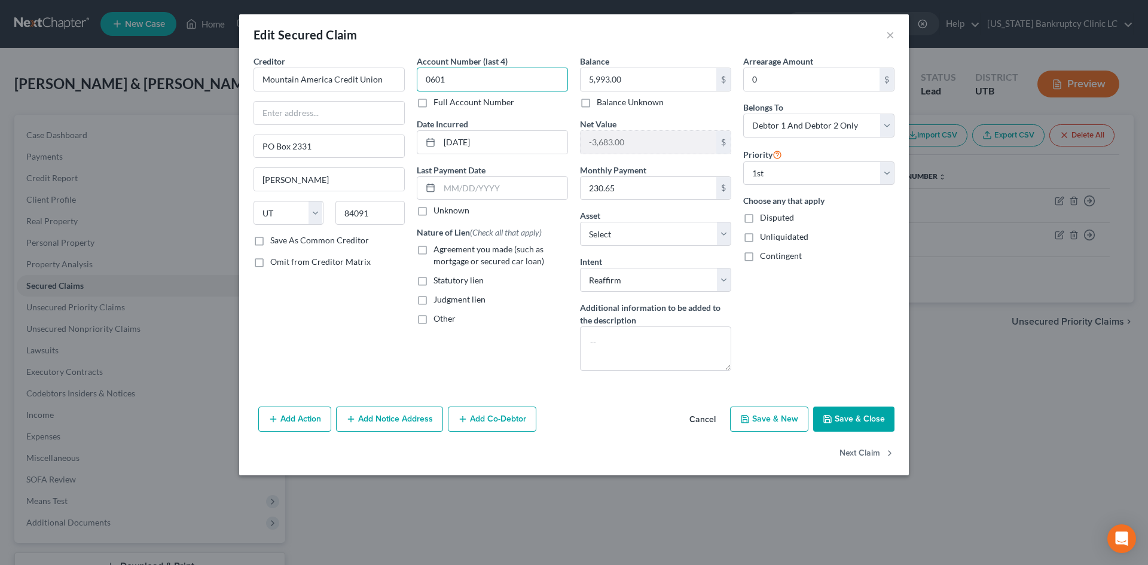
click at [461, 84] on input "0601" at bounding box center [492, 80] width 151 height 24
click at [836, 425] on button "Save & Close" at bounding box center [853, 419] width 81 height 25
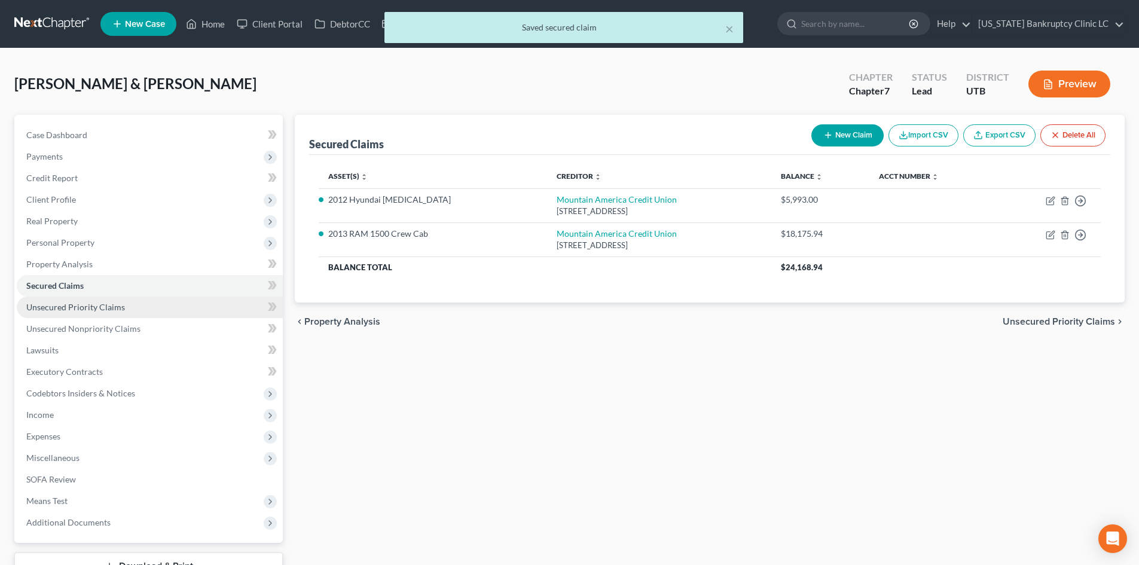
click at [68, 307] on span "Unsecured Priority Claims" at bounding box center [75, 307] width 99 height 10
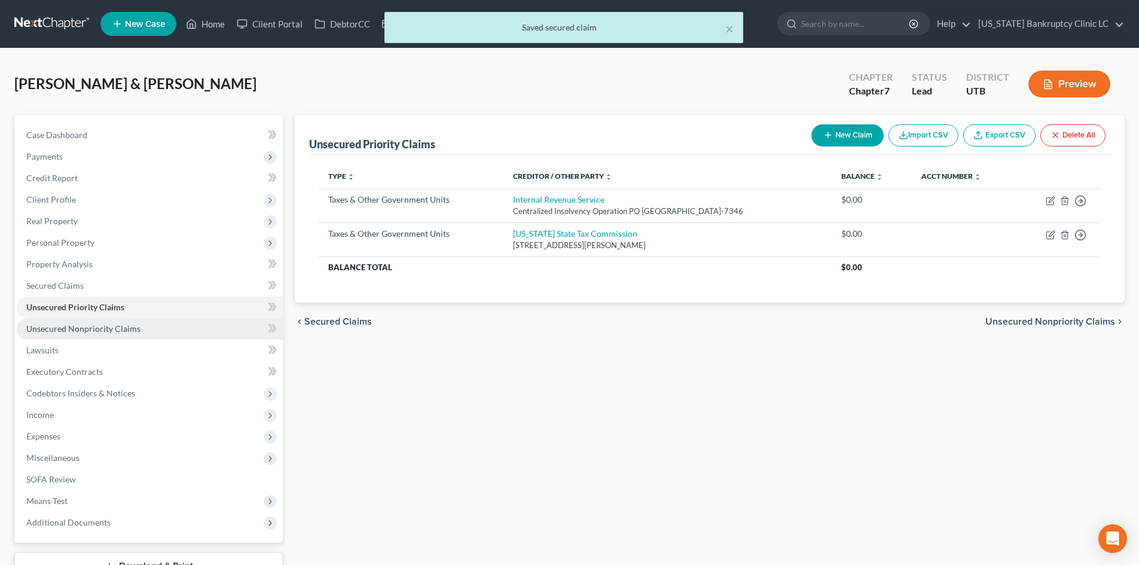
click at [71, 329] on span "Unsecured Nonpriority Claims" at bounding box center [83, 329] width 114 height 10
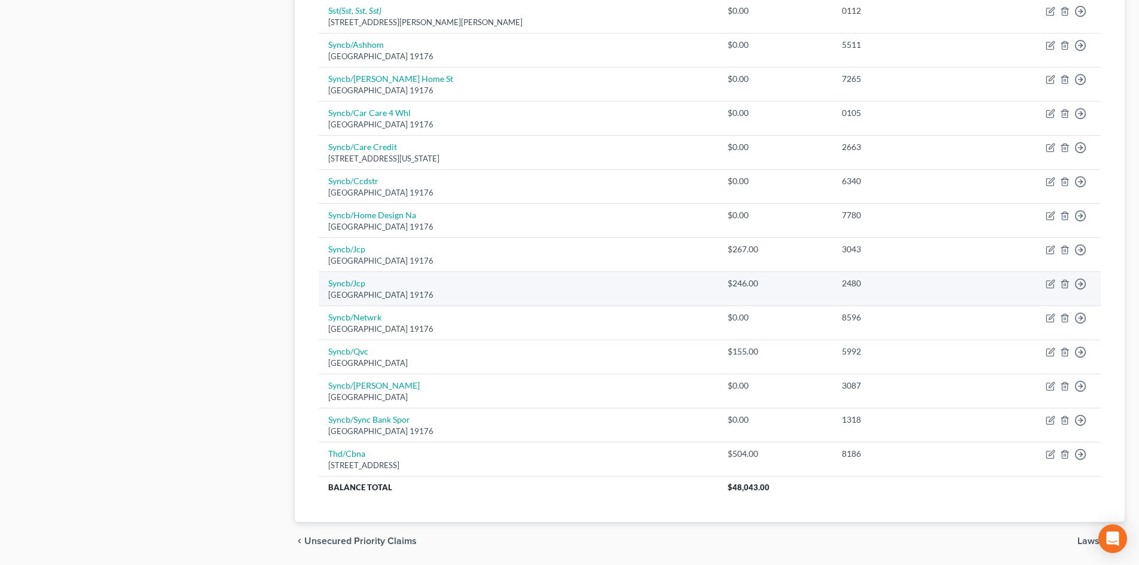
scroll to position [587, 0]
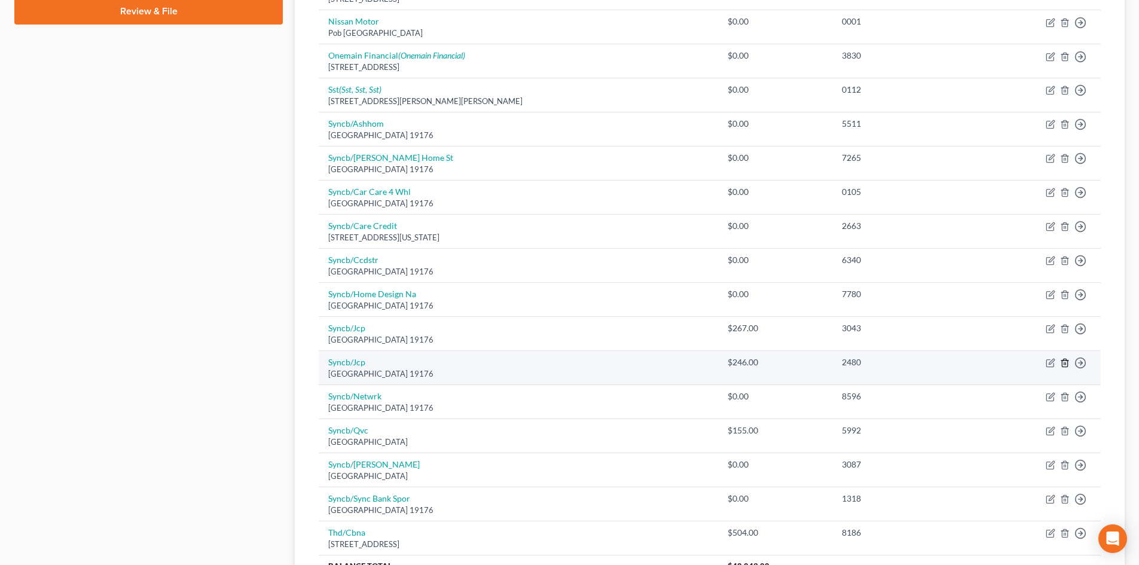
click at [1065, 364] on line "button" at bounding box center [1065, 364] width 0 height 2
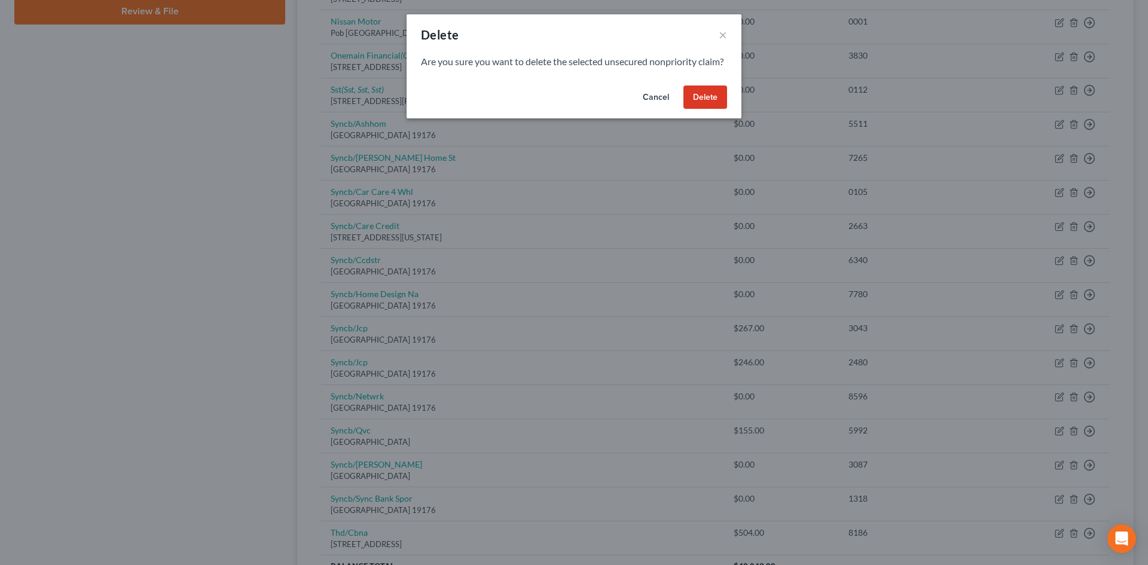
drag, startPoint x: 699, startPoint y: 109, endPoint x: 319, endPoint y: 315, distance: 432.2
click at [699, 108] on button "Delete" at bounding box center [706, 98] width 44 height 24
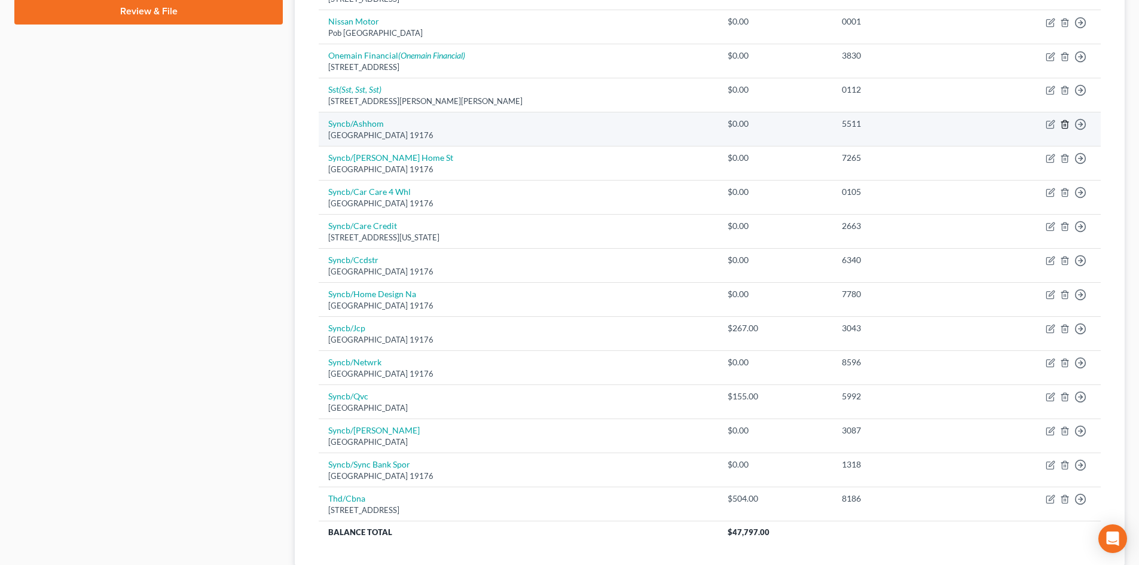
click at [1068, 126] on icon "button" at bounding box center [1064, 125] width 5 height 8
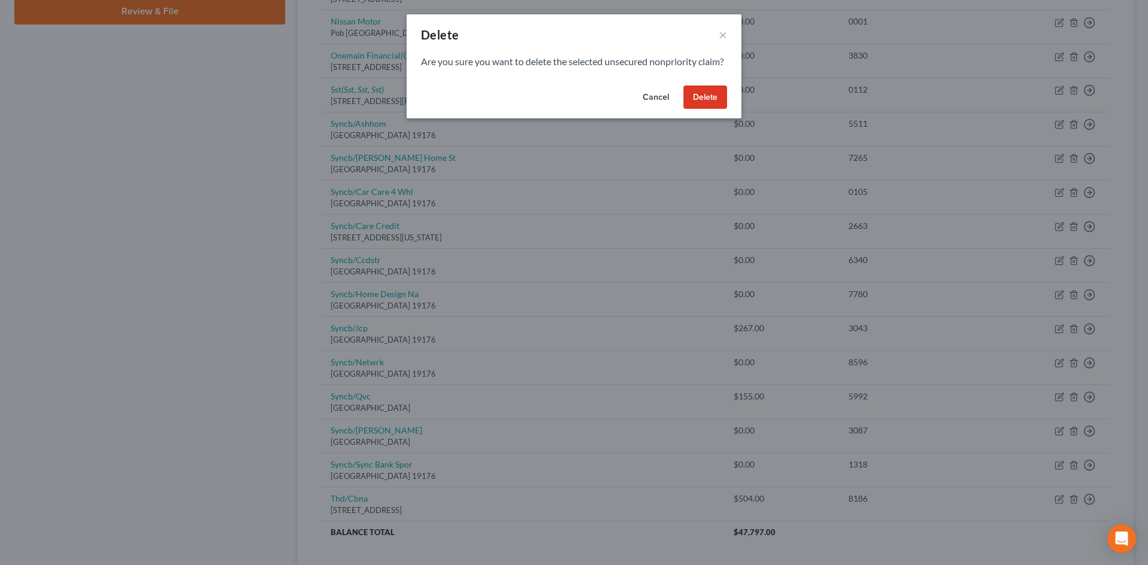
click at [708, 105] on button "Delete" at bounding box center [706, 98] width 44 height 24
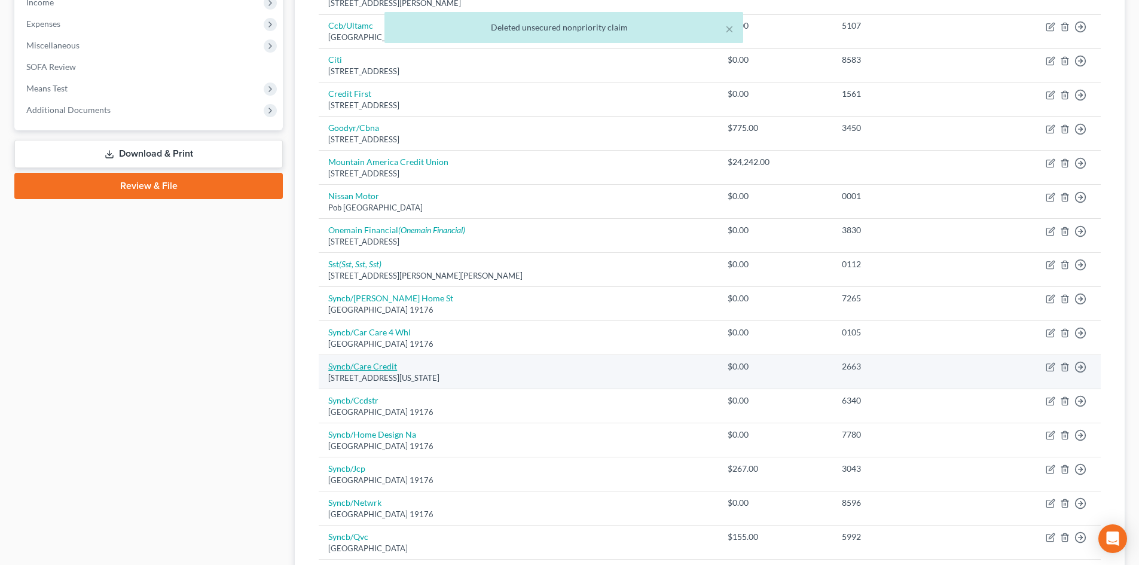
scroll to position [408, 0]
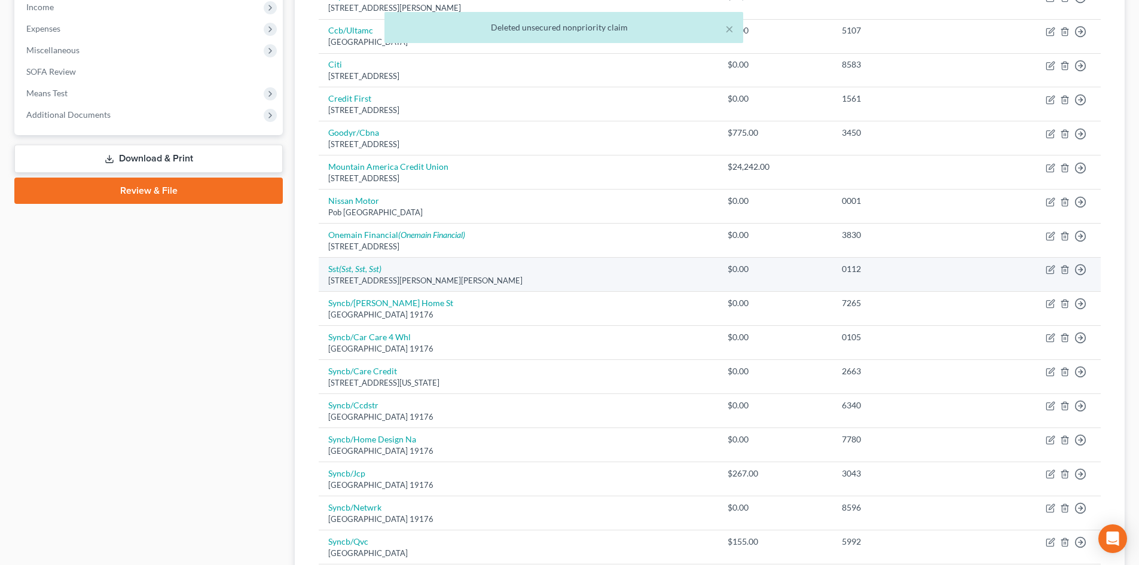
click at [1044, 269] on td "Move to D Move to E Move to G Move to Notice Only" at bounding box center [1040, 275] width 121 height 34
click at [1048, 266] on icon "button" at bounding box center [1051, 270] width 10 height 10
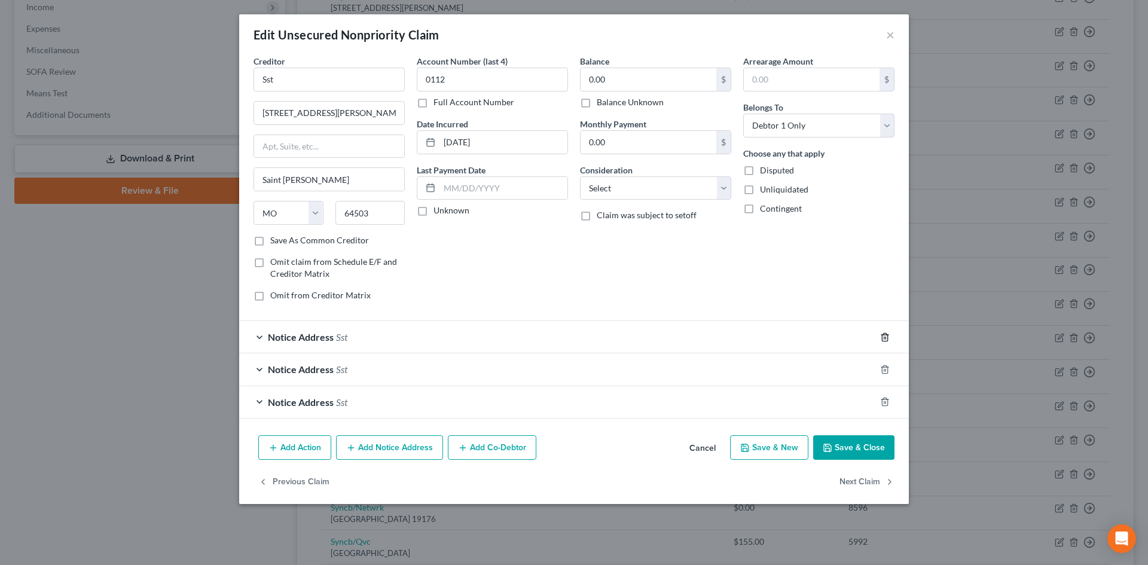
click at [886, 339] on line "button" at bounding box center [886, 338] width 0 height 2
click at [886, 369] on line "button" at bounding box center [886, 370] width 0 height 2
click at [886, 402] on line "button" at bounding box center [886, 403] width 0 height 2
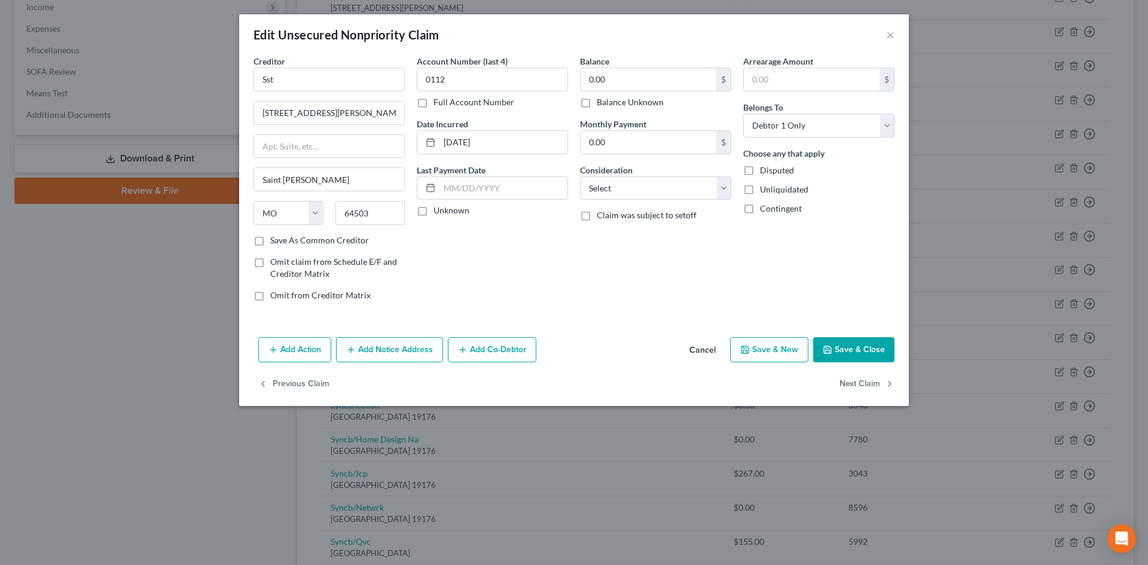
click at [886, 339] on button "Save & Close" at bounding box center [853, 349] width 81 height 25
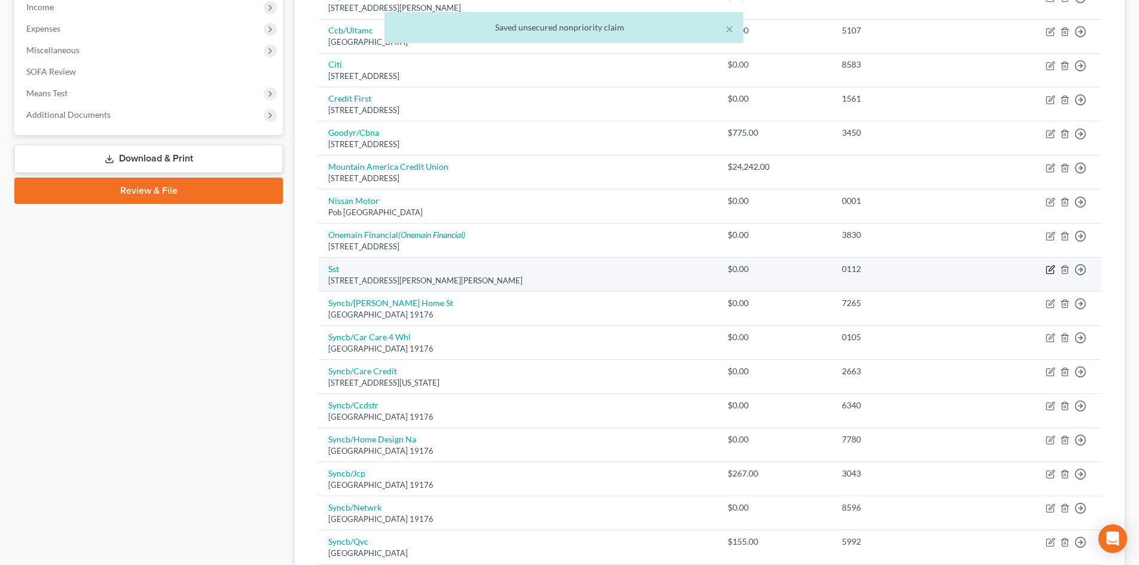
click at [1053, 270] on icon "button" at bounding box center [1051, 270] width 10 height 10
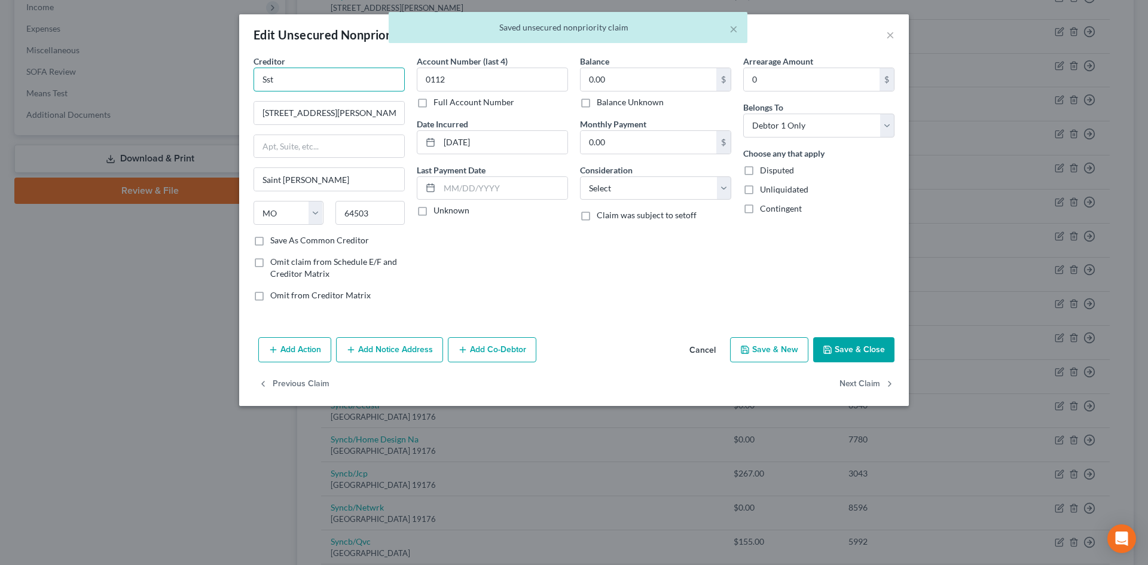
click at [362, 86] on input "Sst" at bounding box center [329, 80] width 151 height 24
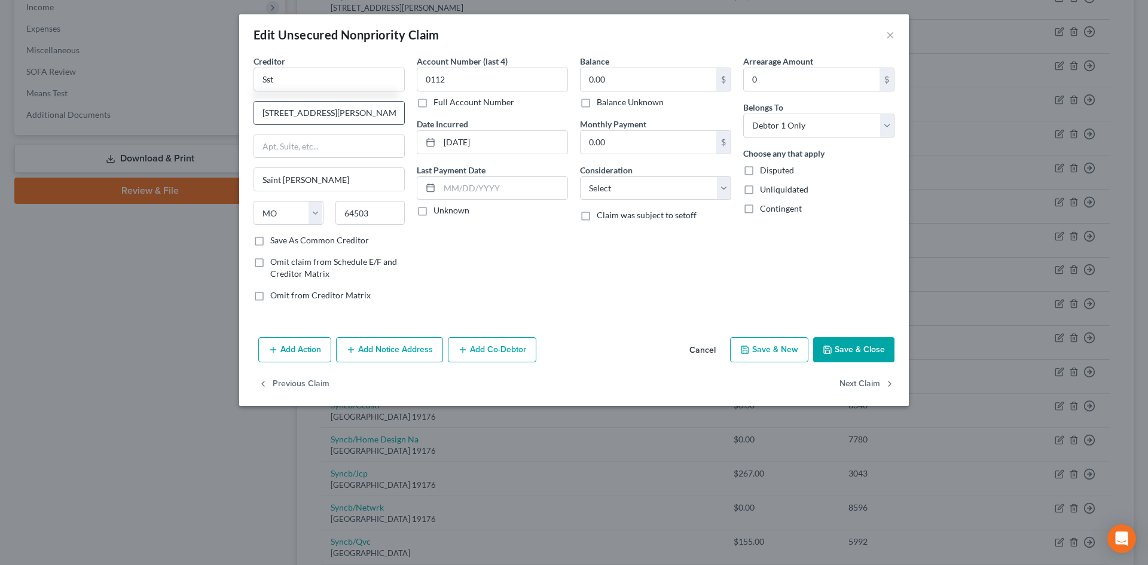
click at [327, 102] on input "[STREET_ADDRESS][PERSON_NAME]" at bounding box center [329, 113] width 150 height 23
click at [316, 80] on input "Sst" at bounding box center [329, 80] width 151 height 24
click at [324, 100] on div "SST/AFFCU" at bounding box center [332, 100] width 138 height 12
click at [468, 74] on input "0112" at bounding box center [492, 80] width 151 height 24
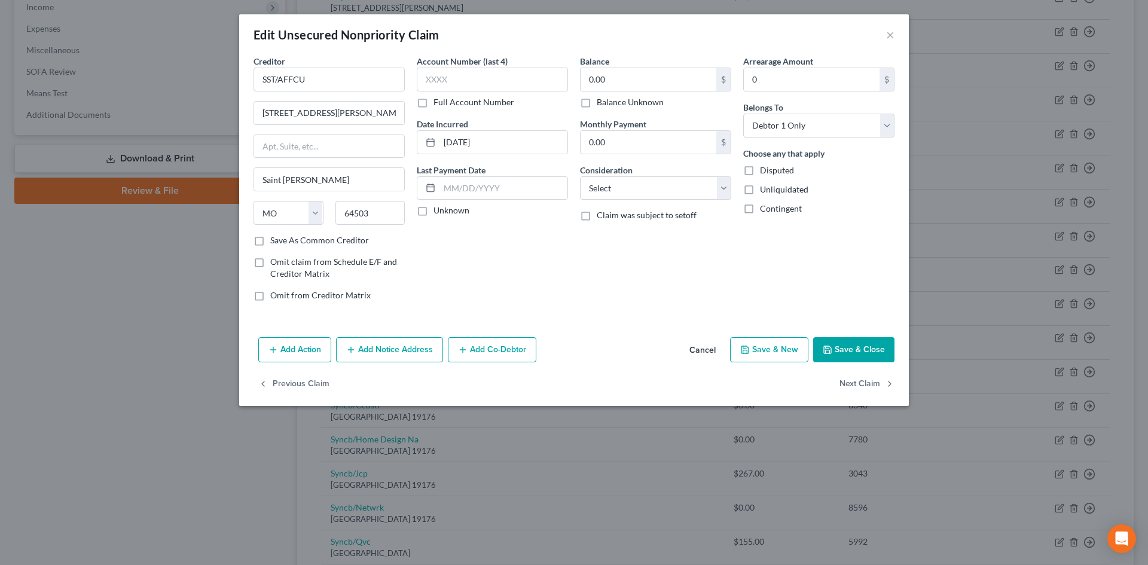
click at [882, 351] on button "Save & Close" at bounding box center [853, 349] width 81 height 25
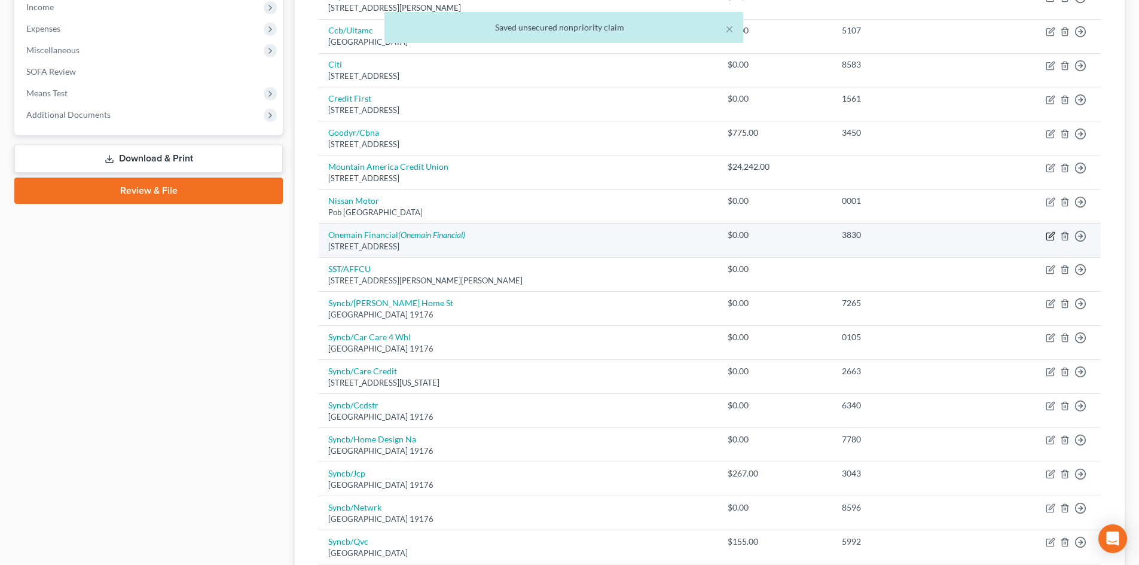
click at [1053, 236] on icon "button" at bounding box center [1051, 236] width 10 height 10
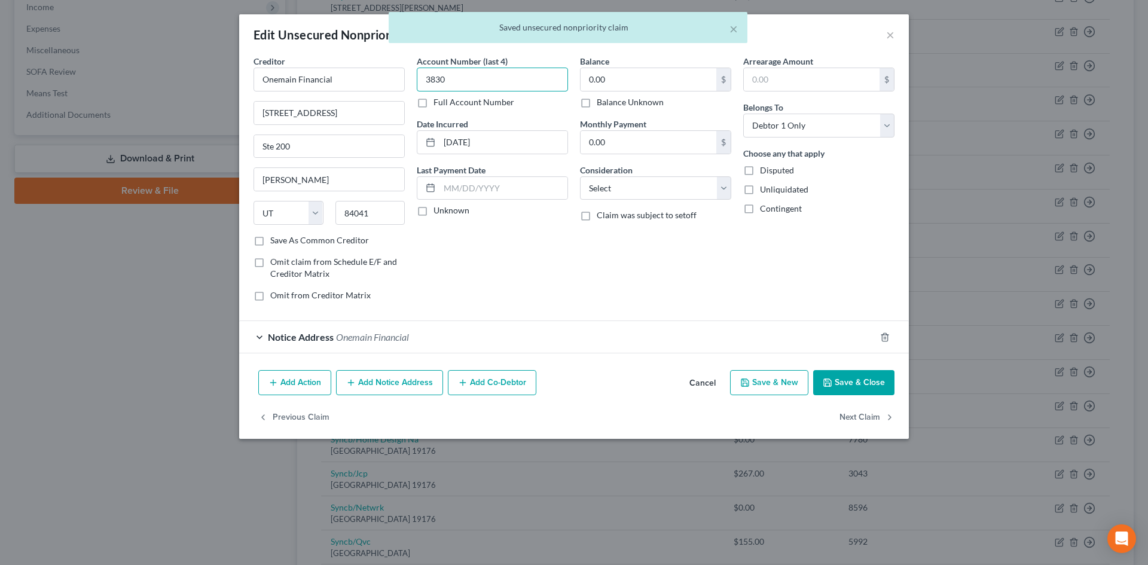
click at [450, 82] on input "3830" at bounding box center [492, 80] width 151 height 24
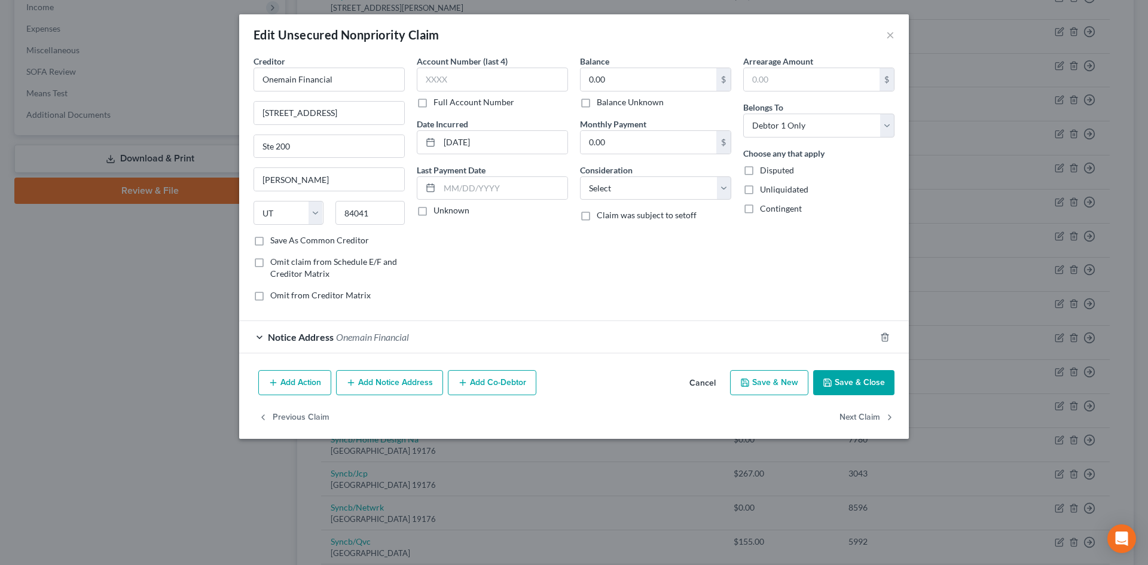
click at [868, 381] on button "Save & Close" at bounding box center [853, 382] width 81 height 25
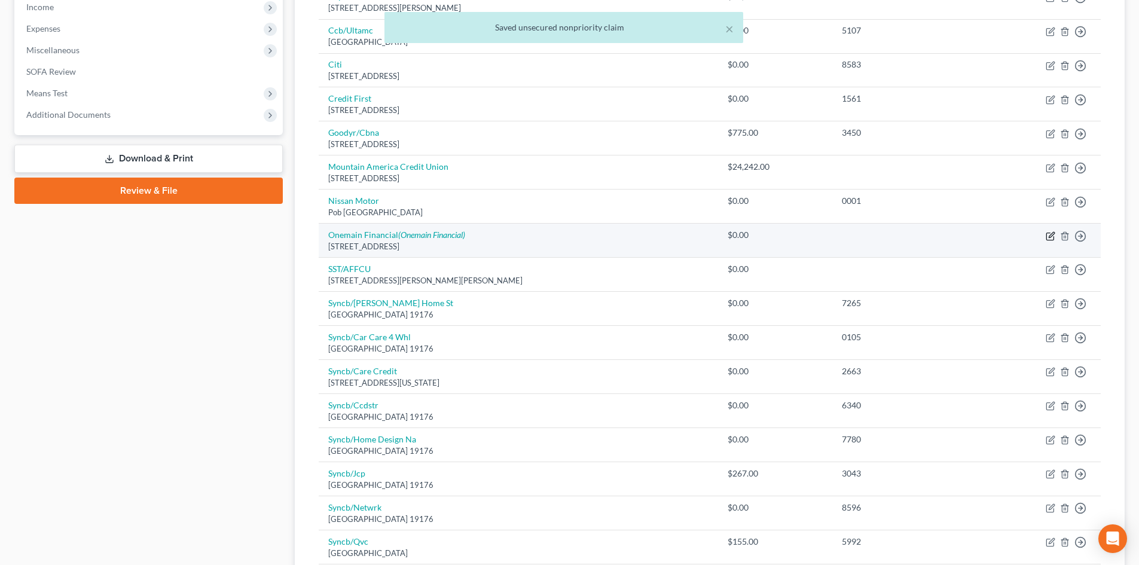
click at [1050, 237] on icon "button" at bounding box center [1051, 234] width 5 height 5
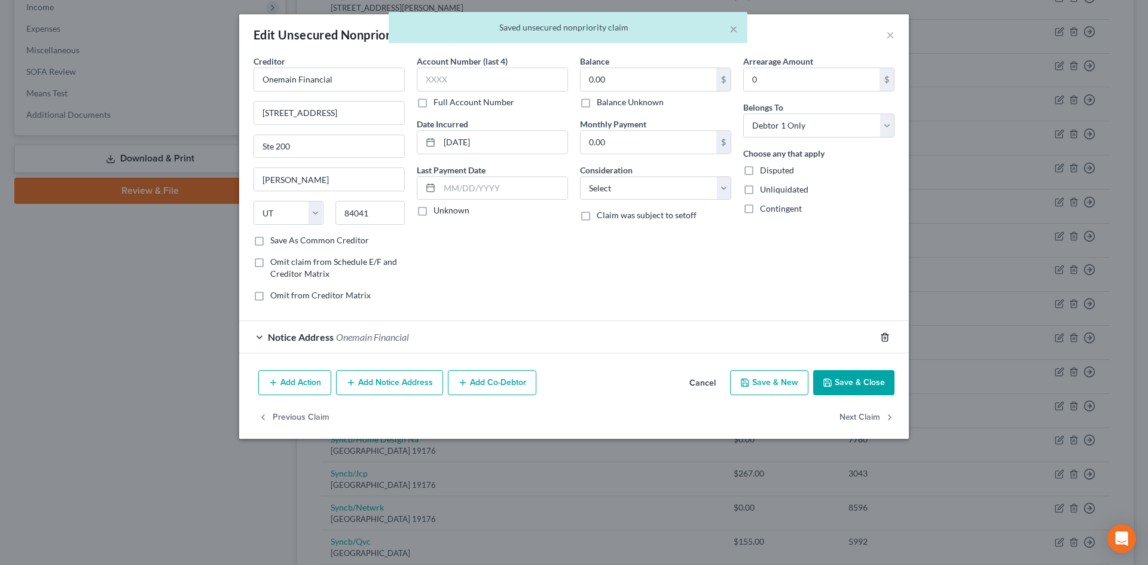
click at [889, 335] on polyline "button" at bounding box center [885, 335] width 7 height 0
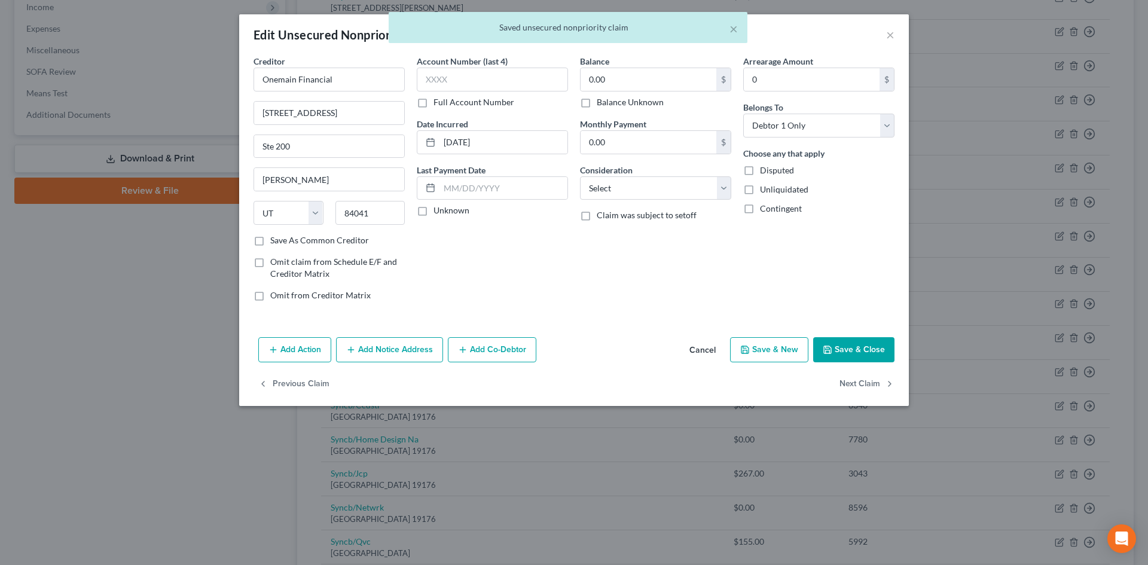
click at [876, 348] on button "Save & Close" at bounding box center [853, 349] width 81 height 25
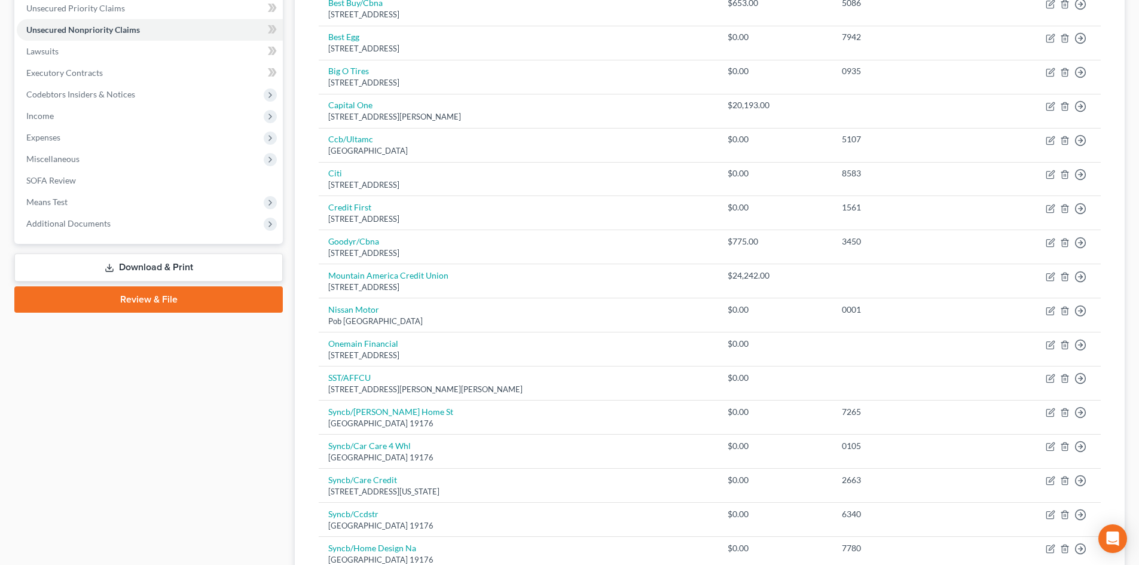
scroll to position [60, 0]
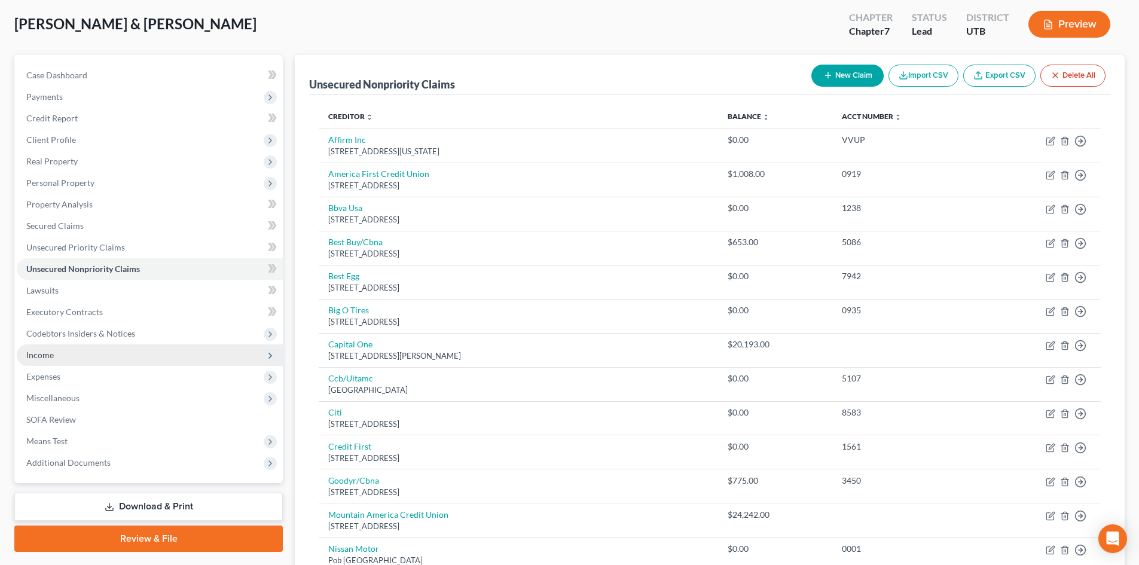
click at [71, 353] on span "Income" at bounding box center [150, 355] width 266 height 22
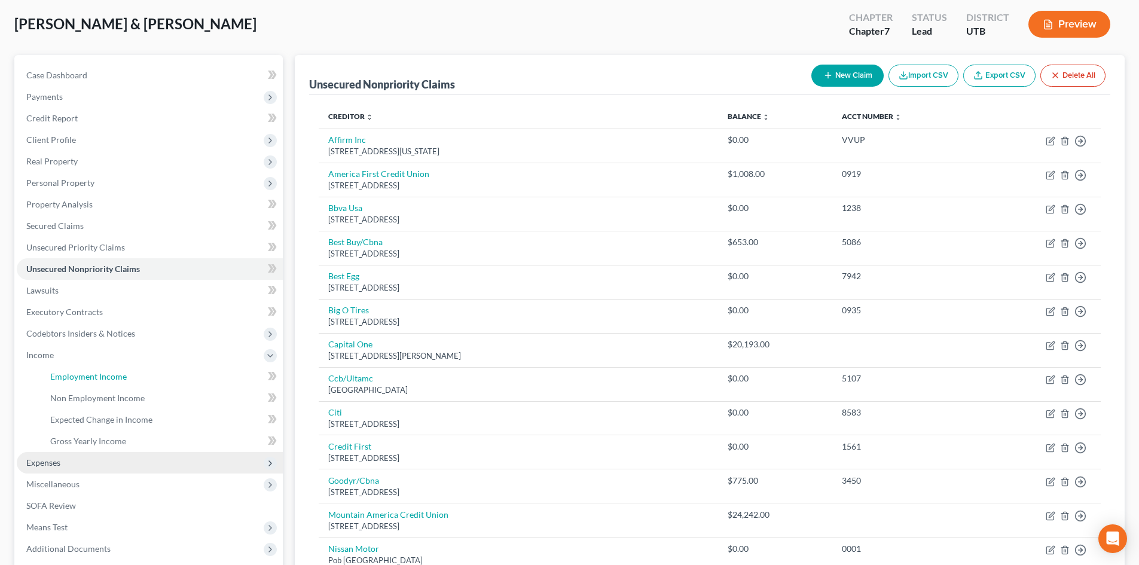
click at [68, 380] on span "Employment Income" at bounding box center [88, 376] width 77 height 10
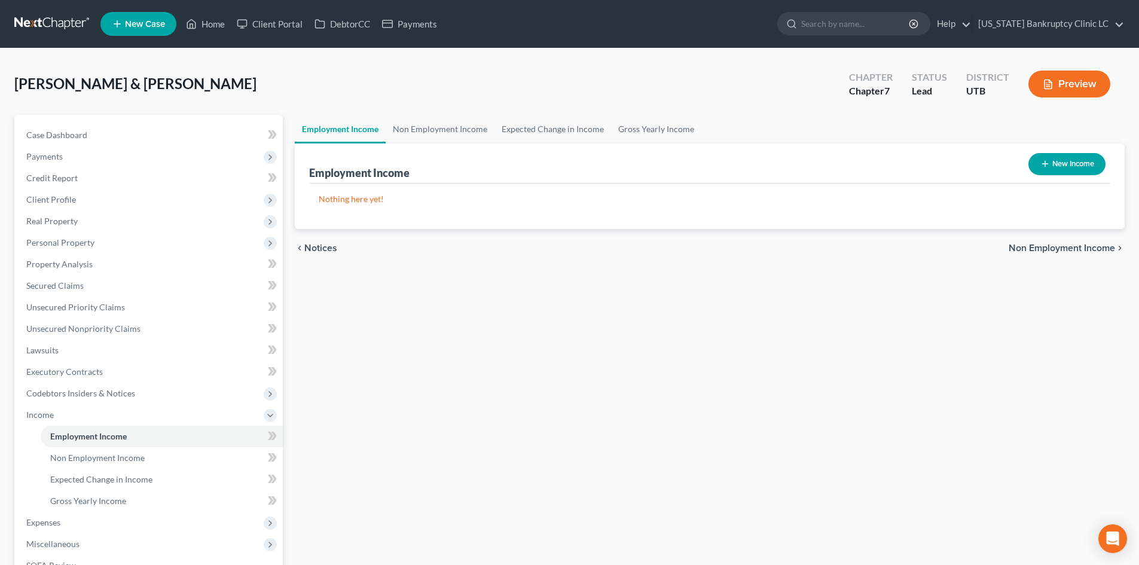
click at [1050, 161] on button "New Income" at bounding box center [1067, 164] width 77 height 22
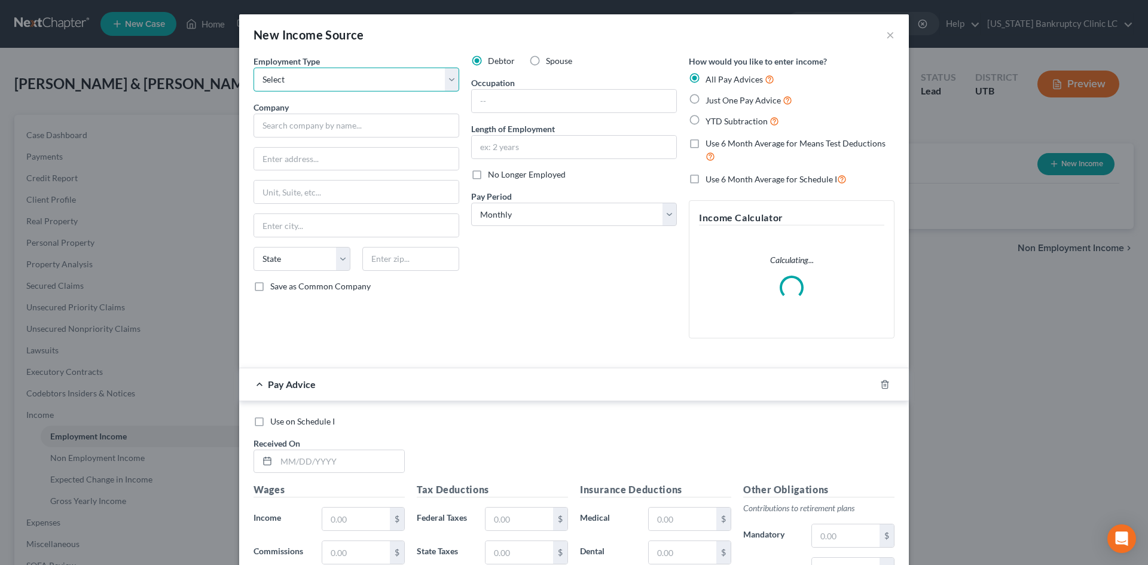
drag, startPoint x: 333, startPoint y: 86, endPoint x: 325, endPoint y: 91, distance: 8.6
click at [332, 86] on select "Select Full or [DEMOGRAPHIC_DATA] Employment Self Employment" at bounding box center [357, 80] width 206 height 24
click at [254, 68] on select "Select Full or [DEMOGRAPHIC_DATA] Employment Self Employment" at bounding box center [357, 80] width 206 height 24
click at [300, 124] on input "text" at bounding box center [357, 126] width 206 height 24
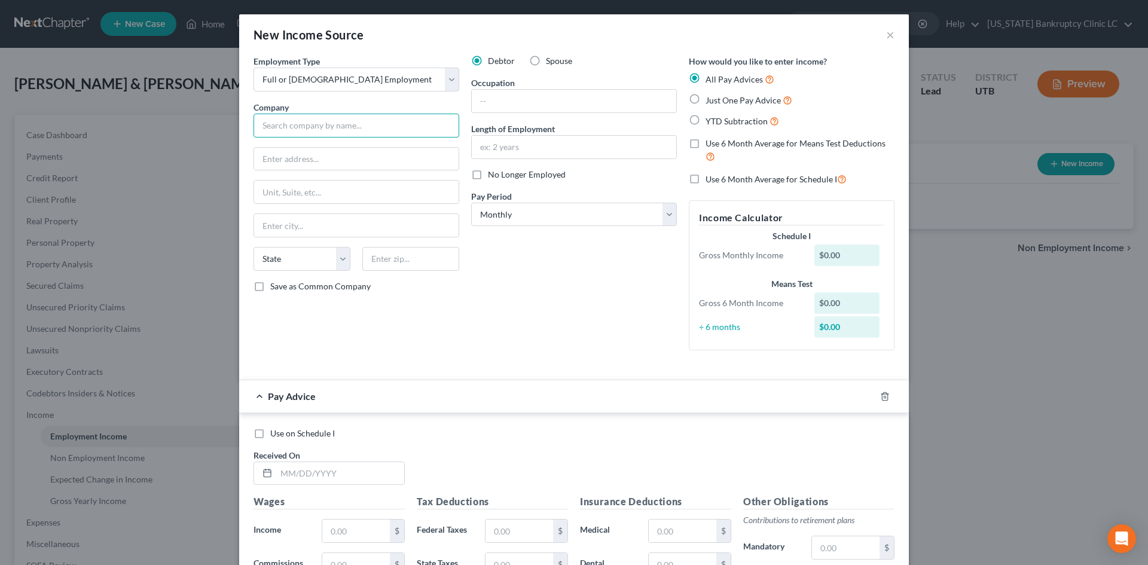
click at [349, 127] on input "text" at bounding box center [357, 126] width 206 height 24
click at [539, 94] on input "text" at bounding box center [574, 101] width 205 height 23
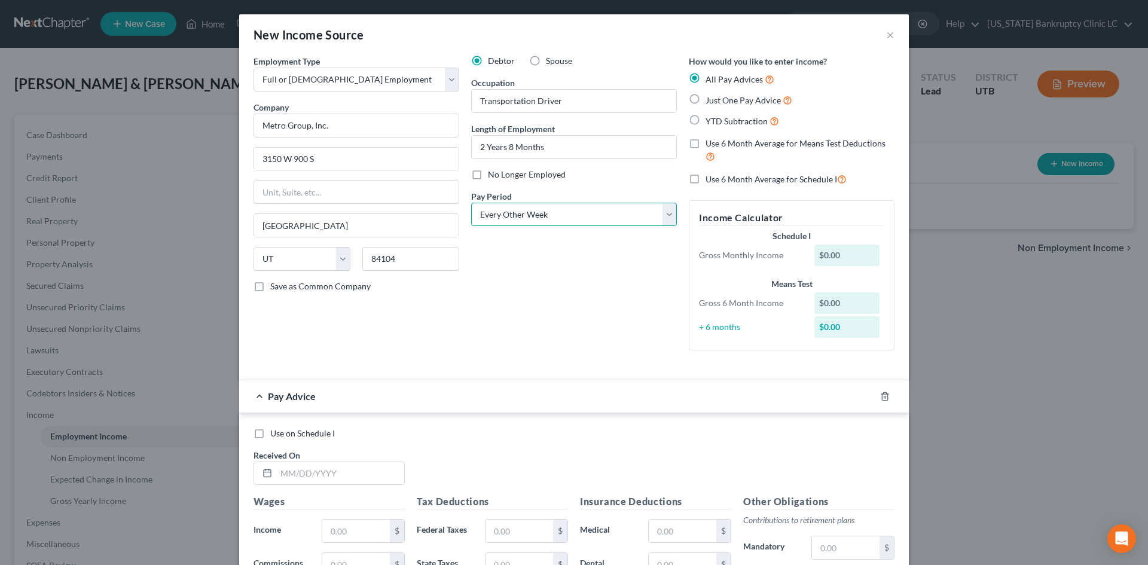
scroll to position [273, 0]
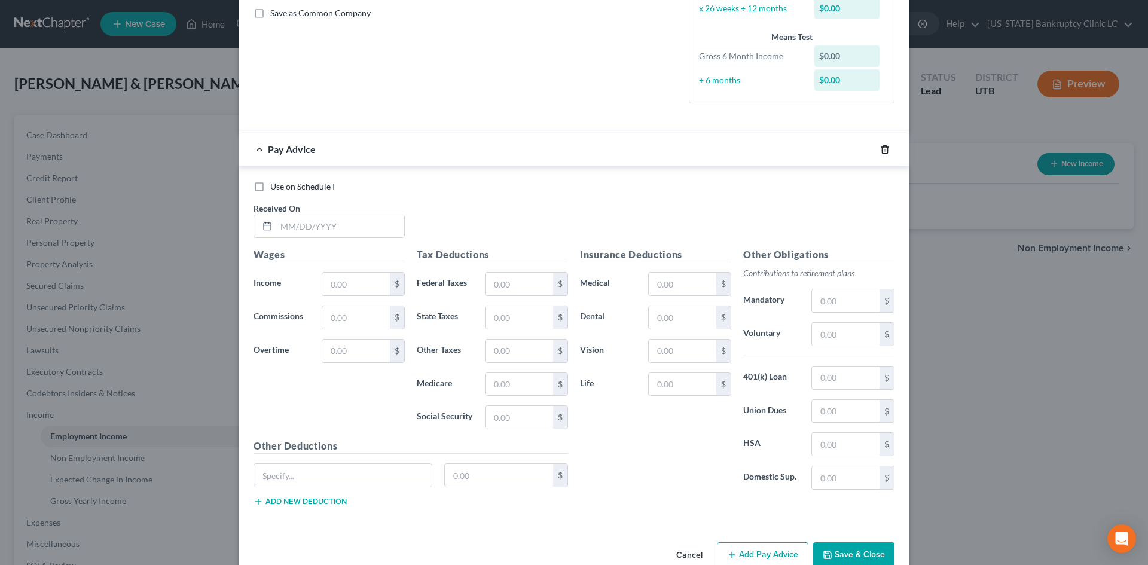
click at [877, 124] on form "Employment Type * Select Full or [DEMOGRAPHIC_DATA] Employment Self Employment …" at bounding box center [574, 154] width 641 height 744
click at [880, 151] on icon "button" at bounding box center [885, 150] width 10 height 10
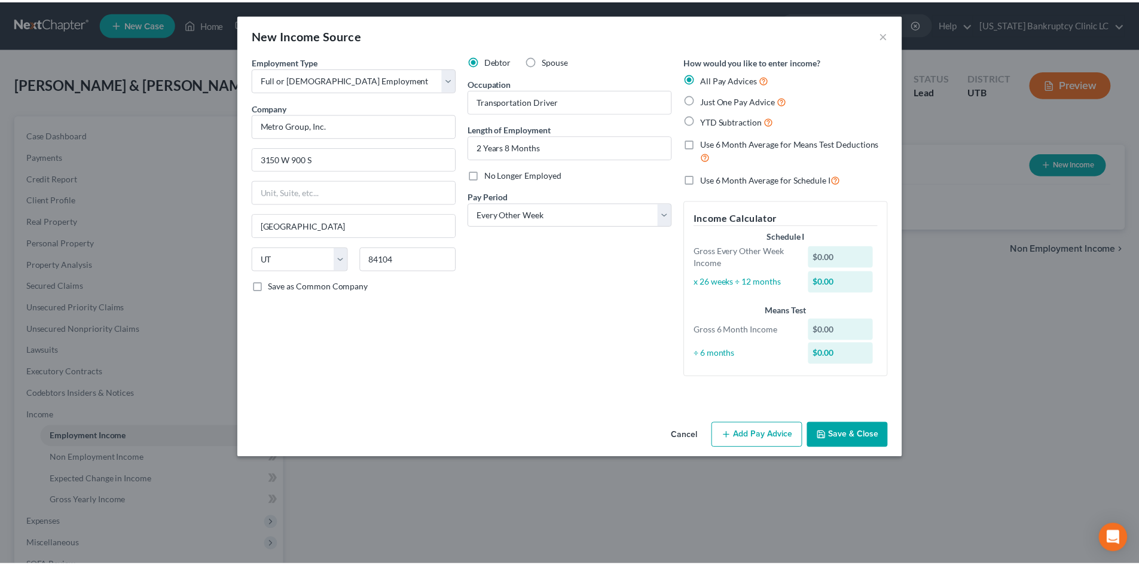
scroll to position [0, 0]
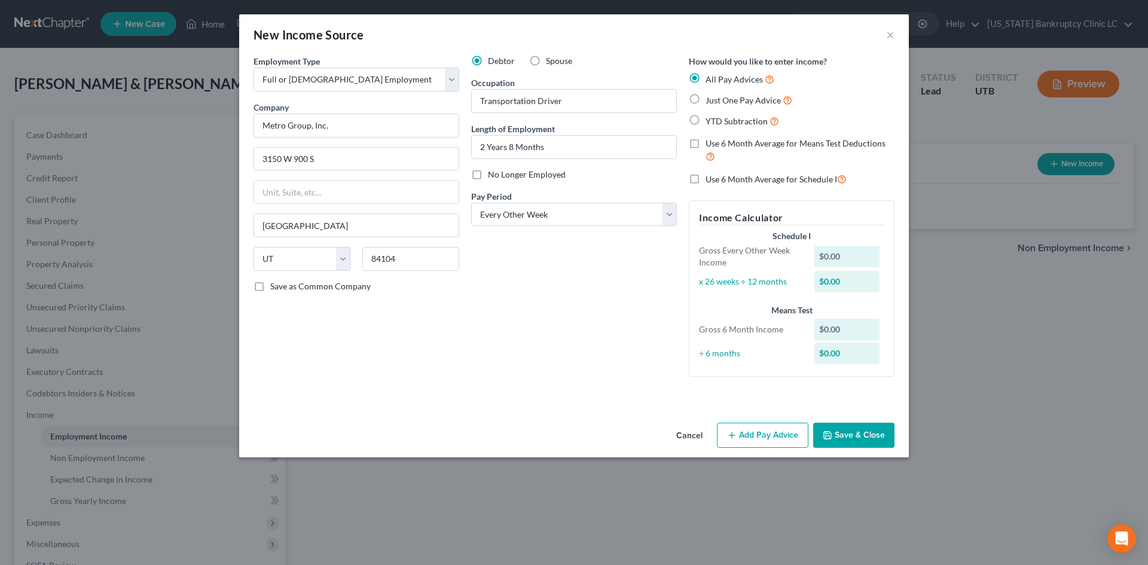
click at [850, 434] on button "Save & Close" at bounding box center [853, 435] width 81 height 25
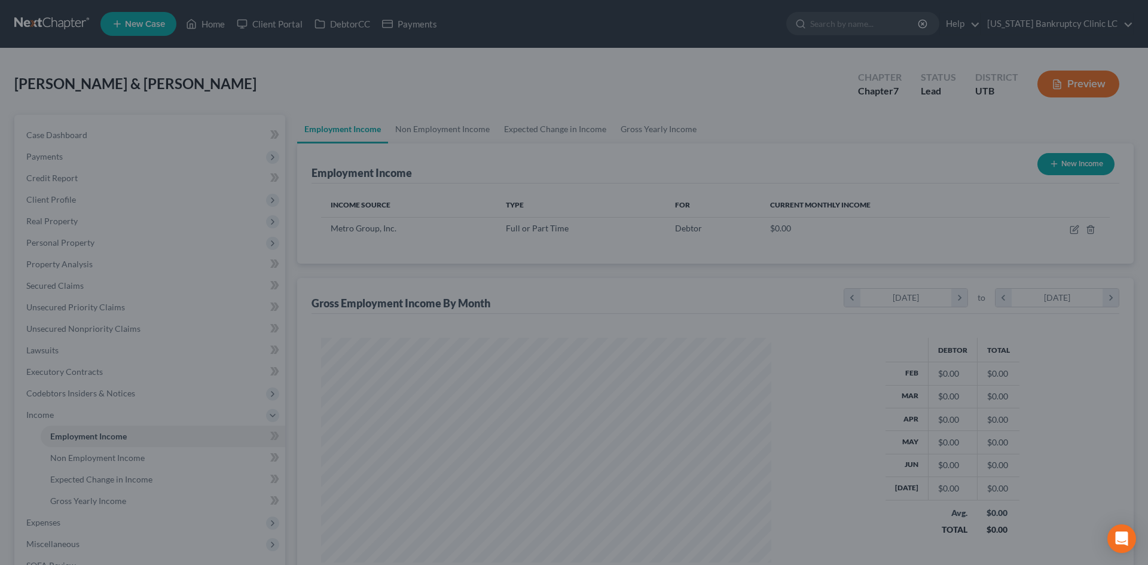
scroll to position [597845, 597598]
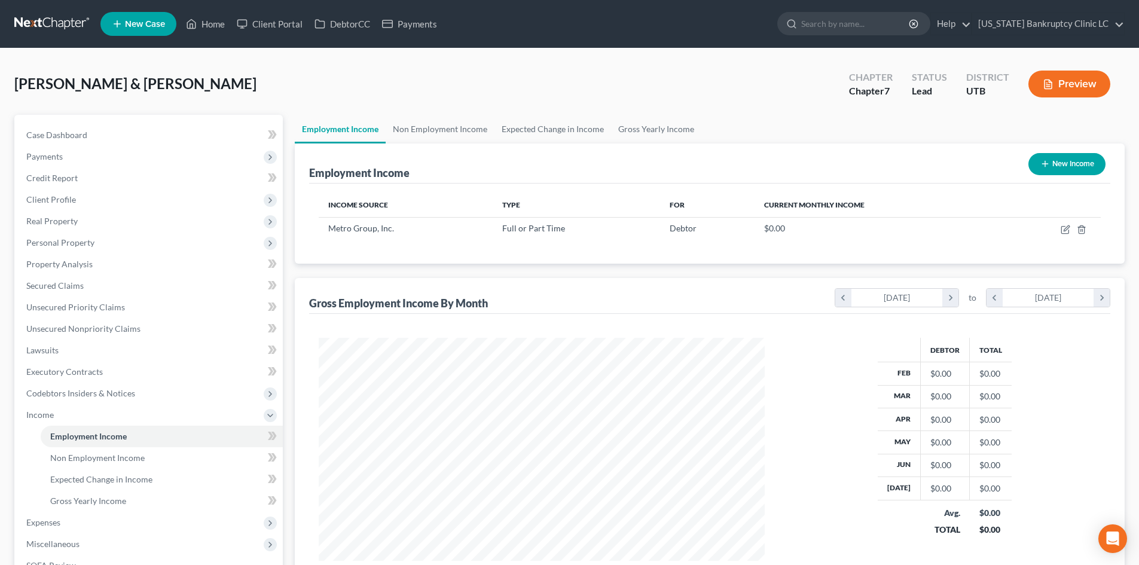
click at [1056, 166] on button "New Income" at bounding box center [1067, 164] width 77 height 22
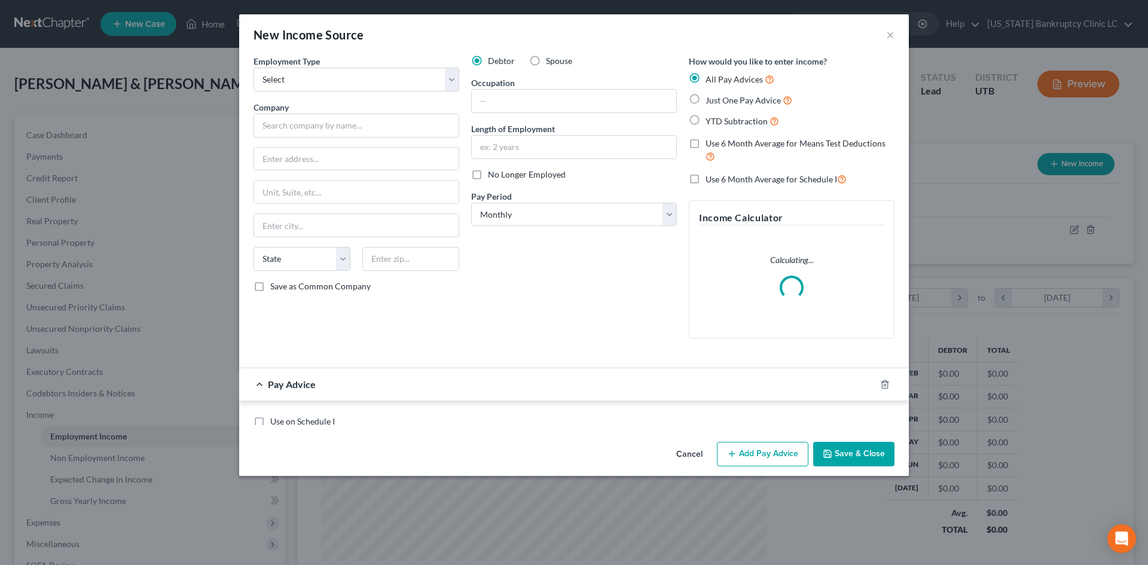
scroll to position [225, 474]
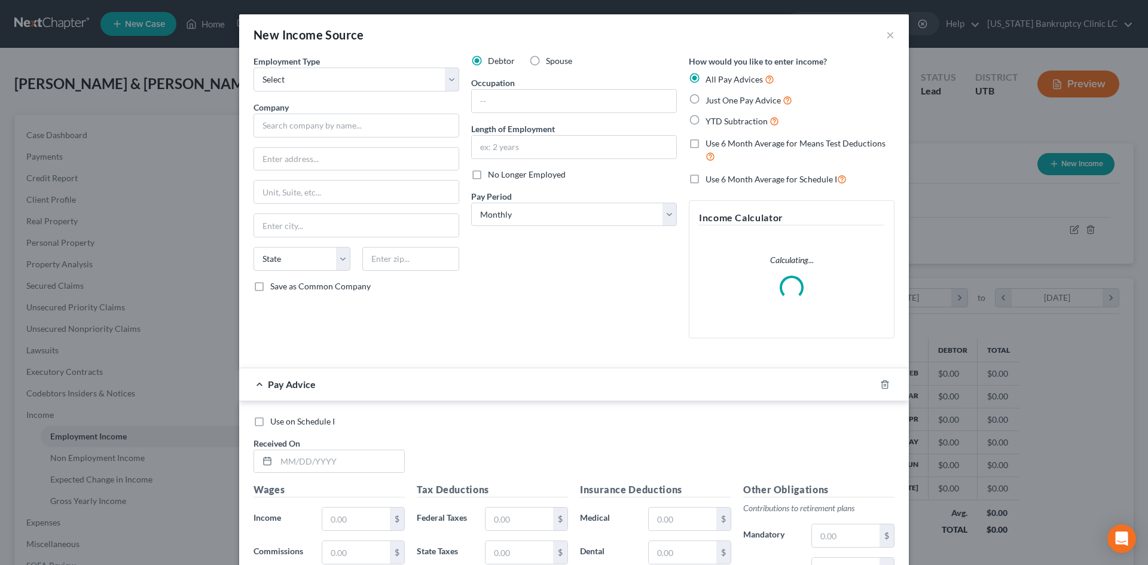
click at [556, 64] on span "Spouse" at bounding box center [559, 61] width 26 height 10
click at [556, 63] on input "Spouse" at bounding box center [555, 59] width 8 height 8
drag, startPoint x: 308, startPoint y: 81, endPoint x: 308, endPoint y: 91, distance: 9.6
click at [308, 81] on select "Select Full or [DEMOGRAPHIC_DATA] Employment Self Employment" at bounding box center [357, 80] width 206 height 24
click at [254, 68] on select "Select Full or [DEMOGRAPHIC_DATA] Employment Self Employment" at bounding box center [357, 80] width 206 height 24
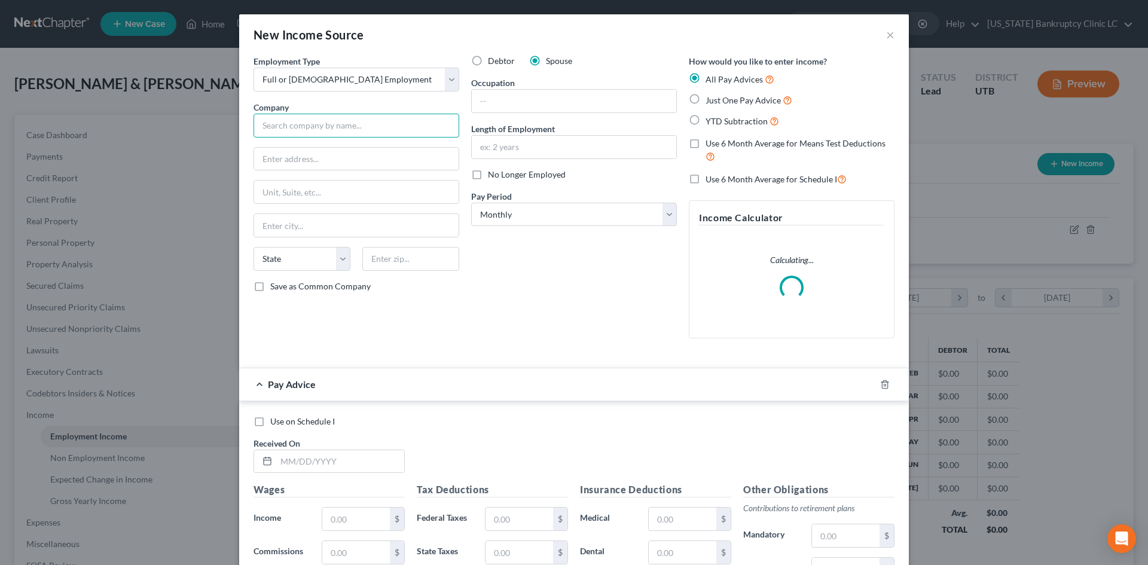
click at [298, 121] on input "text" at bounding box center [357, 126] width 206 height 24
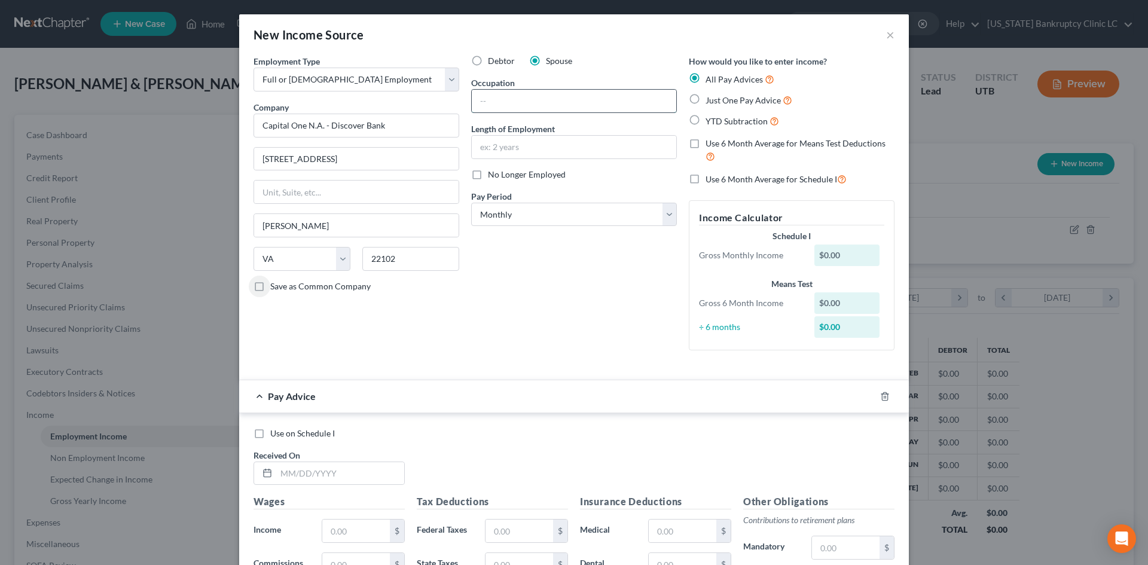
click at [542, 103] on input "text" at bounding box center [574, 101] width 205 height 23
click at [642, 315] on div "Debtor Spouse Occupation Senior Accounts Manager Length of Employment 24 Years …" at bounding box center [574, 207] width 218 height 305
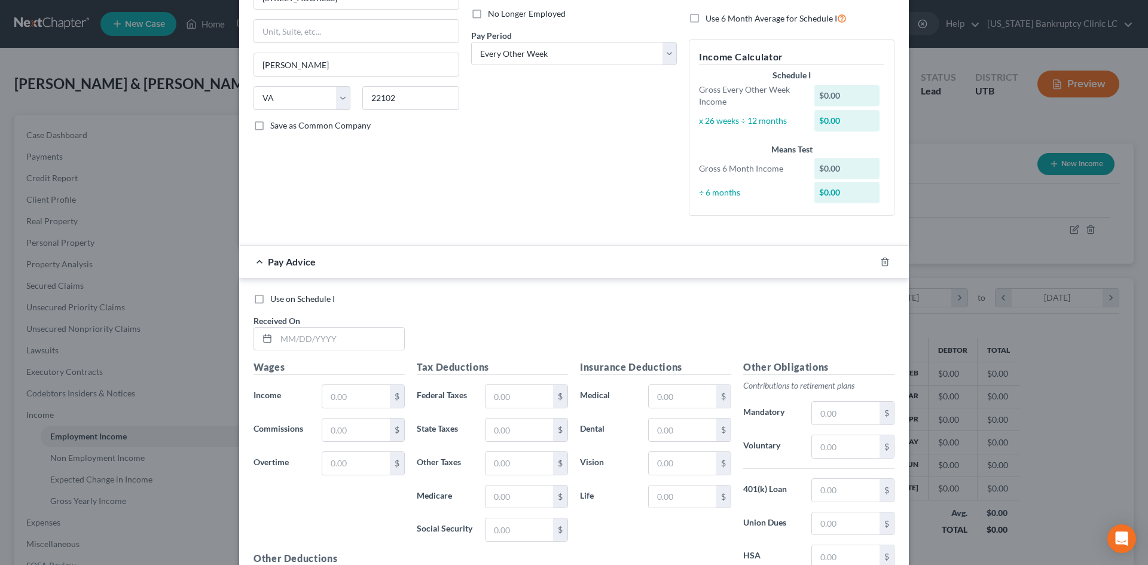
scroll to position [300, 0]
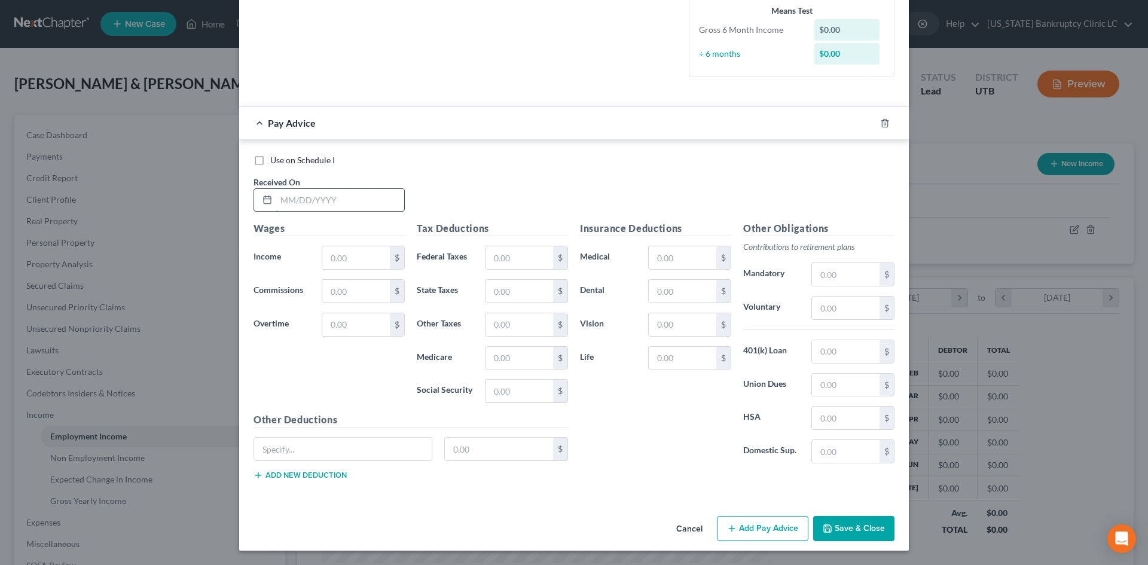
click at [331, 205] on input "text" at bounding box center [340, 200] width 128 height 23
click at [332, 205] on input "2/7/254" at bounding box center [340, 200] width 128 height 23
click at [785, 536] on button "Add Pay Advice" at bounding box center [763, 528] width 92 height 25
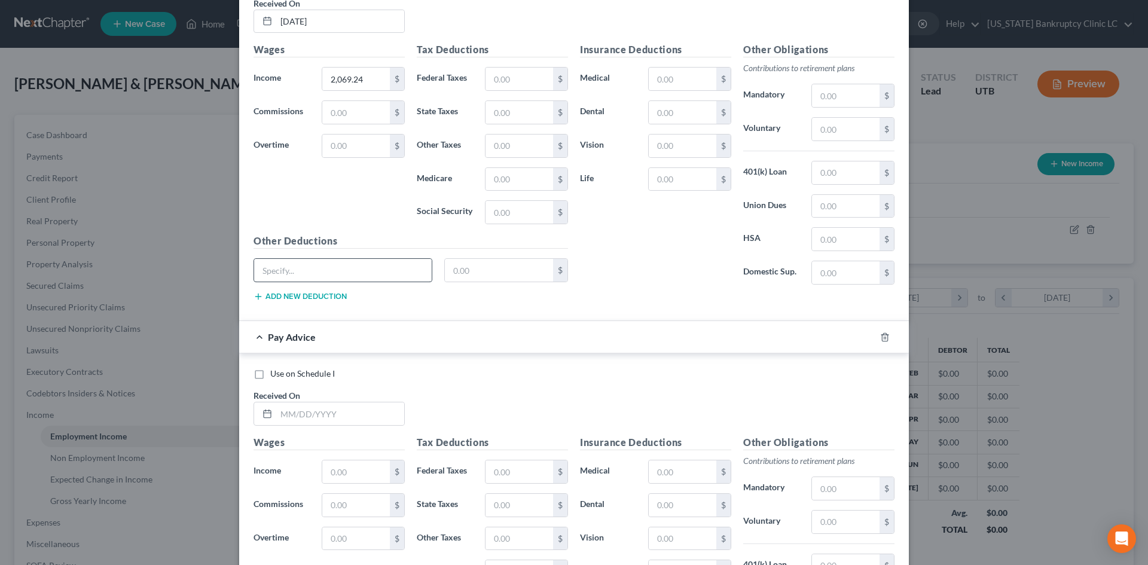
scroll to position [479, 0]
drag, startPoint x: 339, startPoint y: 410, endPoint x: 328, endPoint y: 395, distance: 18.6
click at [338, 410] on input "text" at bounding box center [340, 413] width 128 height 23
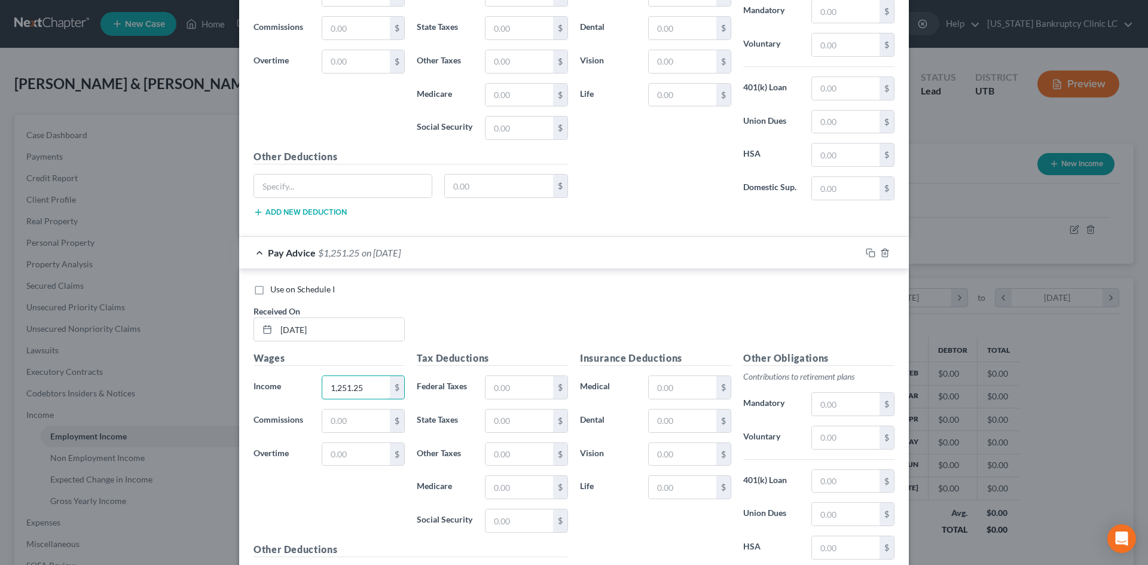
scroll to position [692, 0]
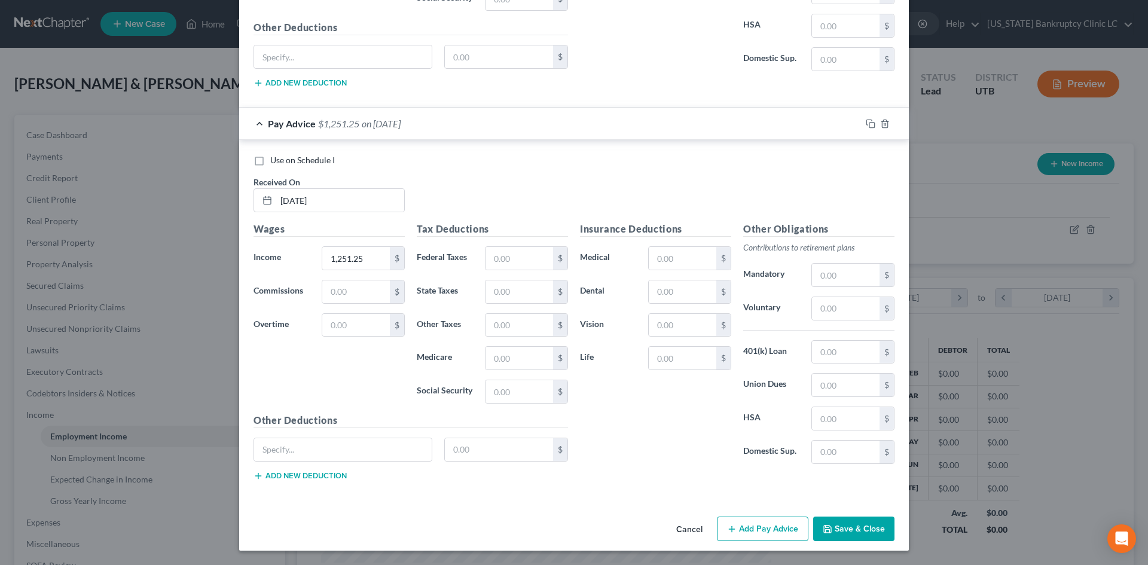
click at [752, 530] on button "Add Pay Advice" at bounding box center [763, 529] width 92 height 25
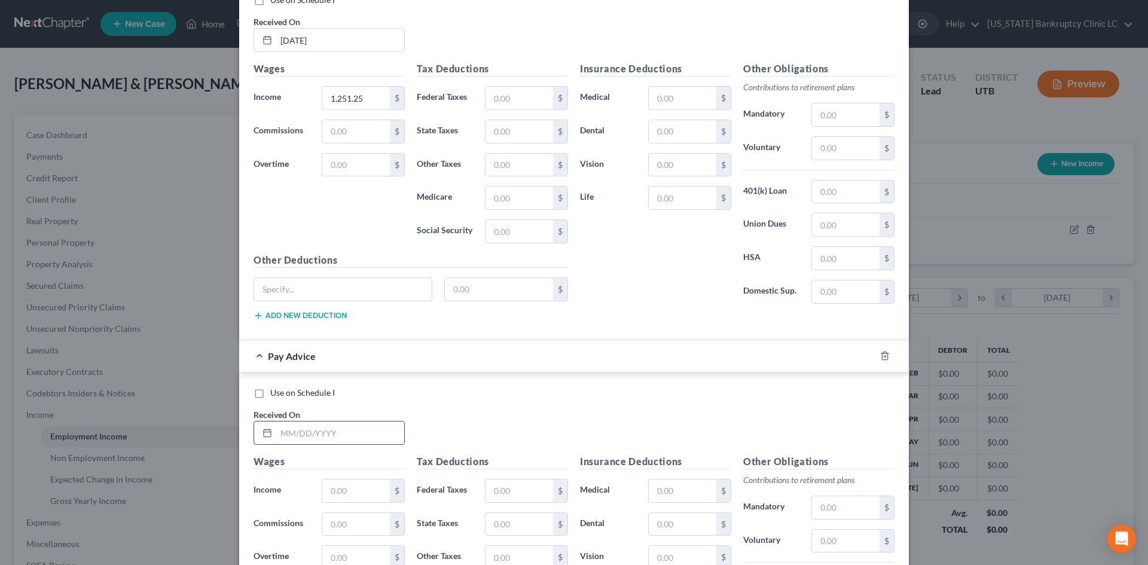
scroll to position [991, 0]
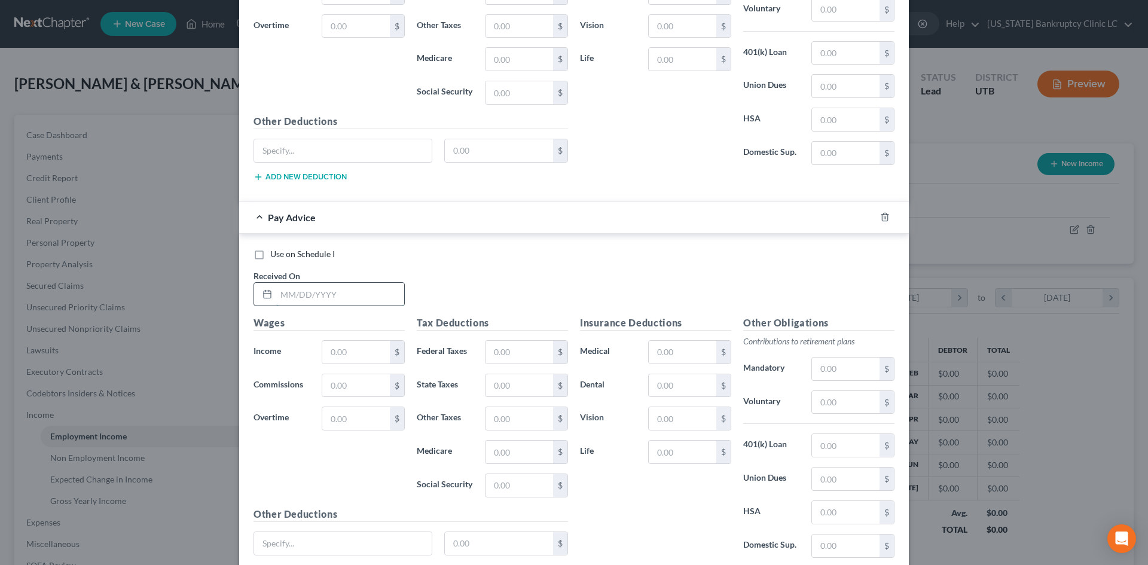
click at [366, 294] on input "text" at bounding box center [340, 294] width 128 height 23
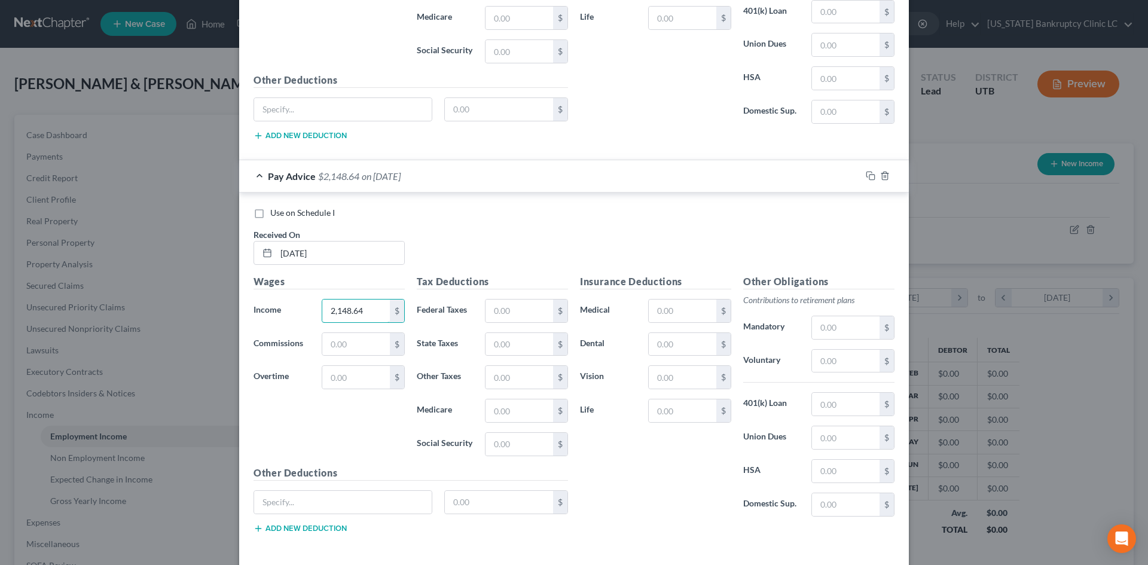
scroll to position [1085, 0]
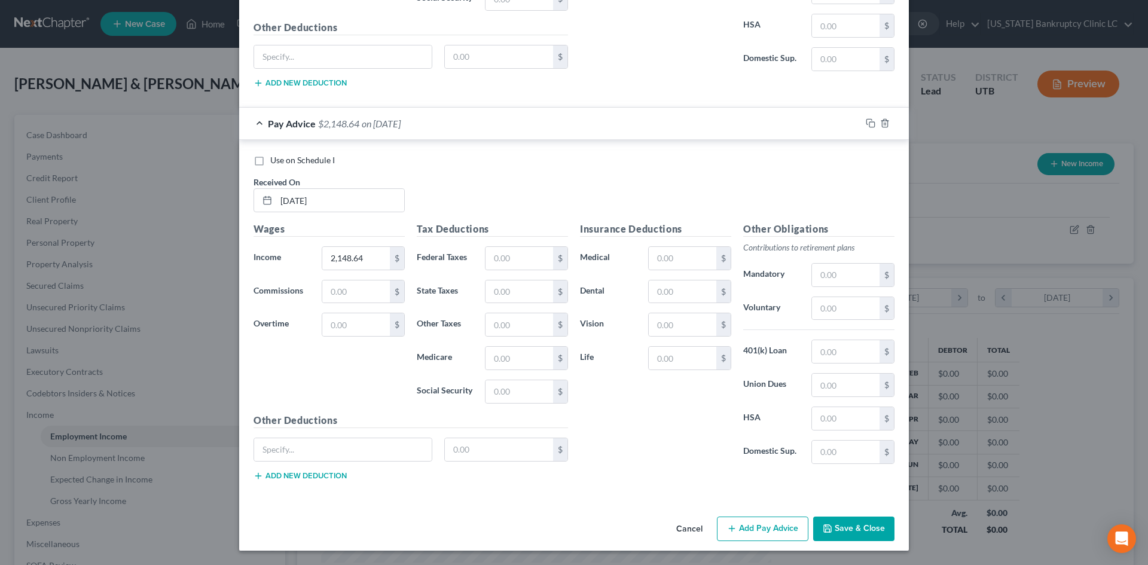
click at [777, 523] on button "Add Pay Advice" at bounding box center [763, 529] width 92 height 25
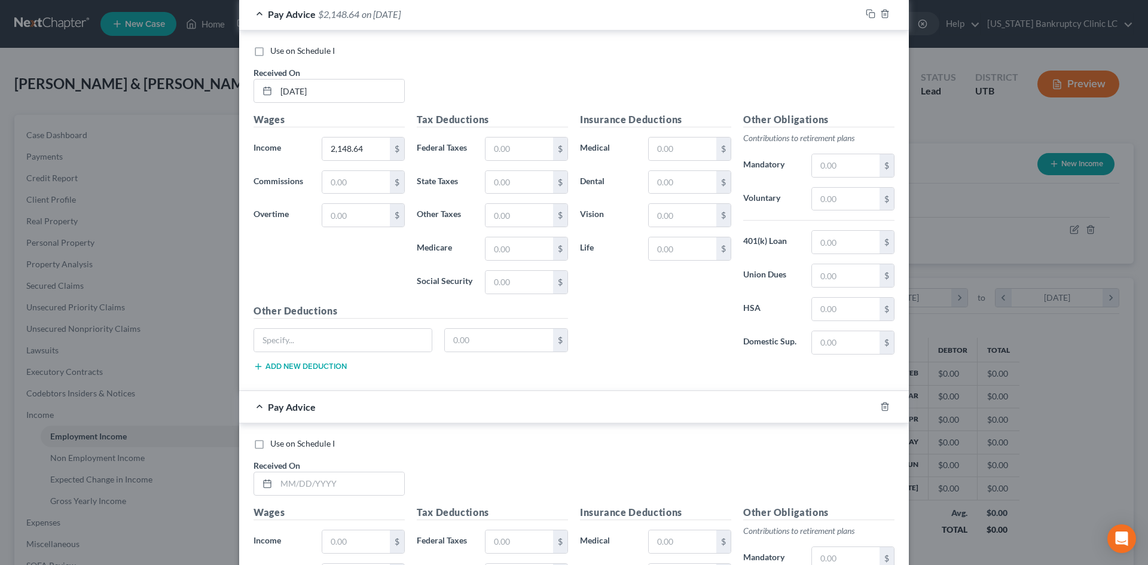
scroll to position [1384, 0]
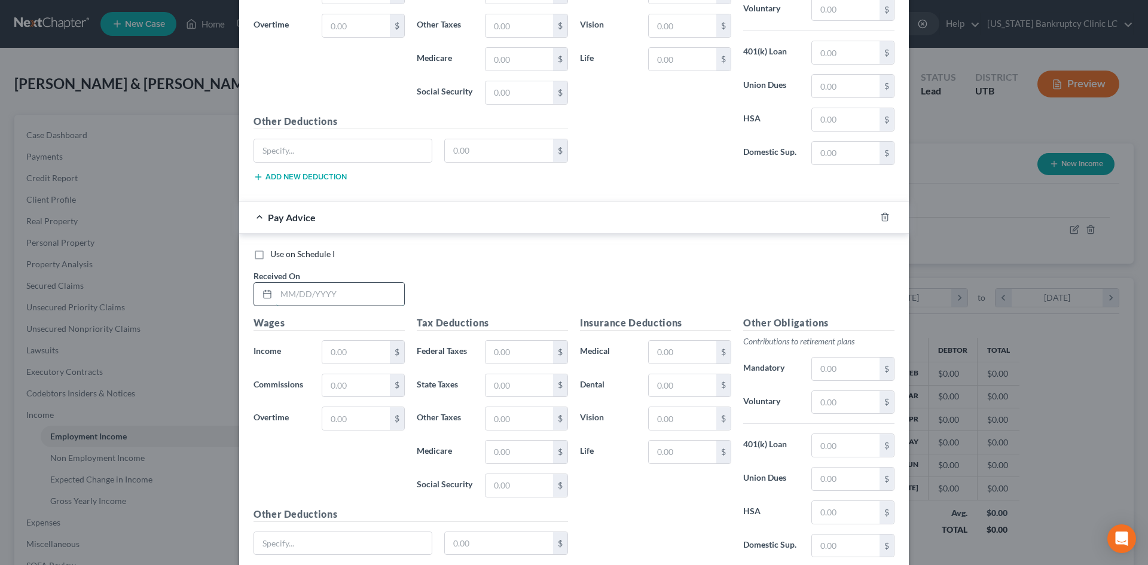
drag, startPoint x: 375, startPoint y: 298, endPoint x: 382, endPoint y: 303, distance: 8.5
click at [375, 298] on input "text" at bounding box center [340, 294] width 128 height 23
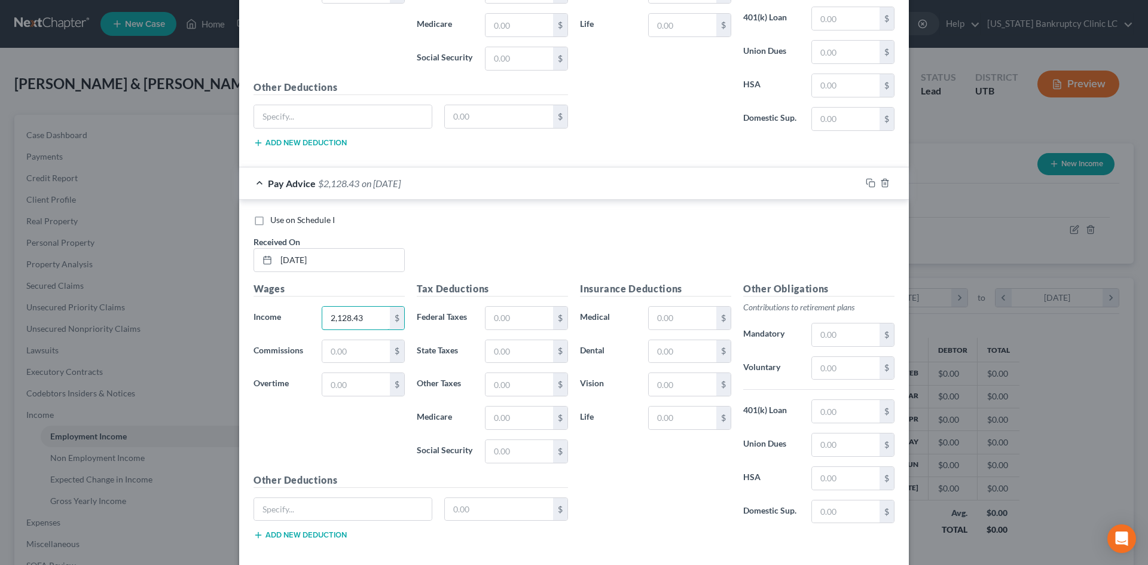
scroll to position [1478, 0]
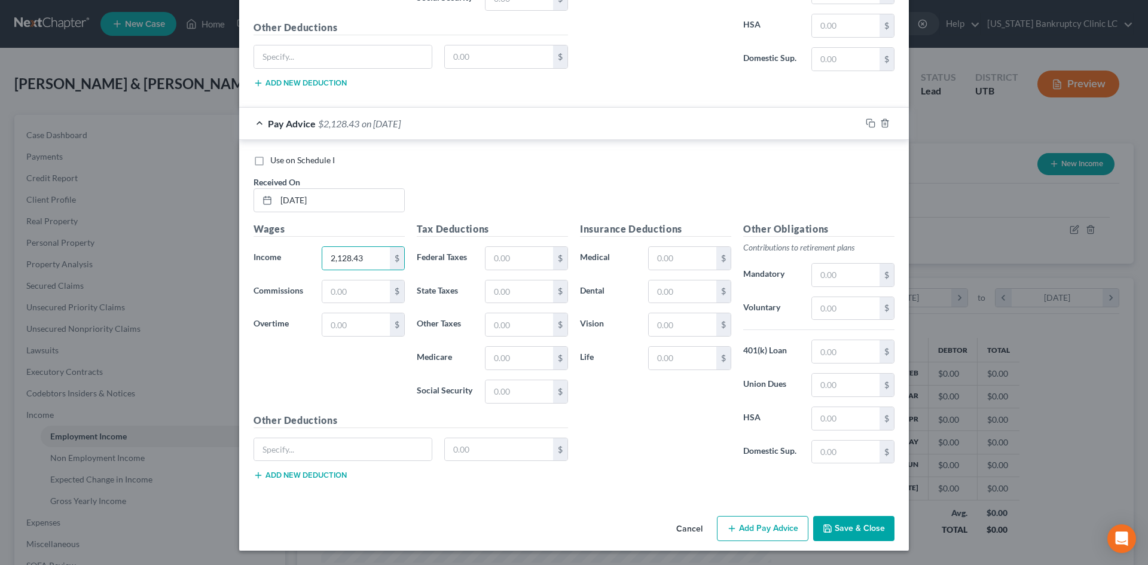
click at [758, 513] on div "Cancel Add Pay Advice Save & Close" at bounding box center [574, 530] width 670 height 39
click at [761, 526] on button "Add Pay Advice" at bounding box center [763, 528] width 92 height 25
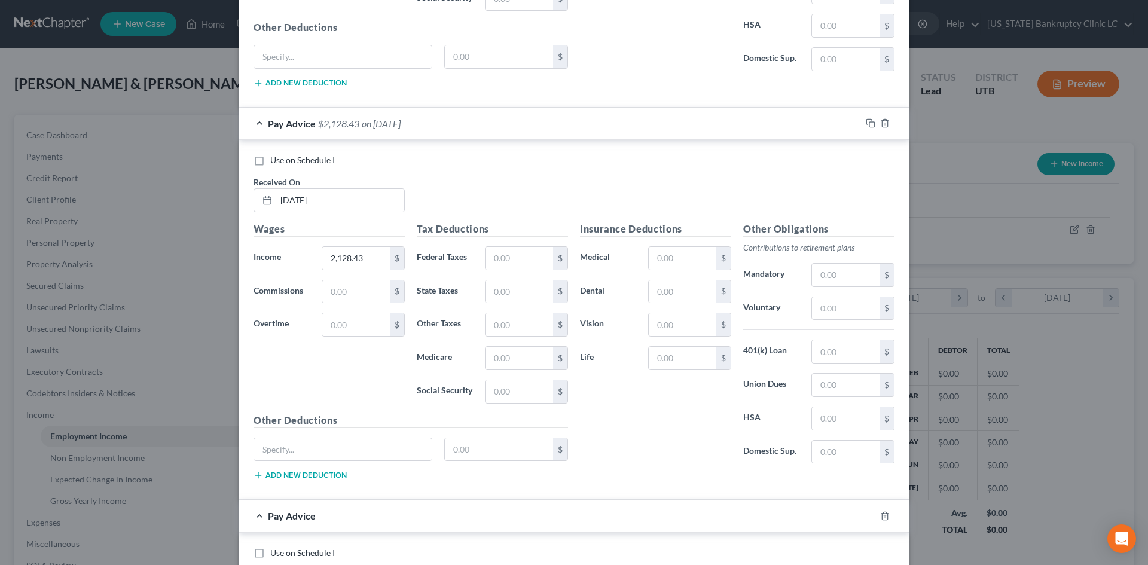
scroll to position [1777, 0]
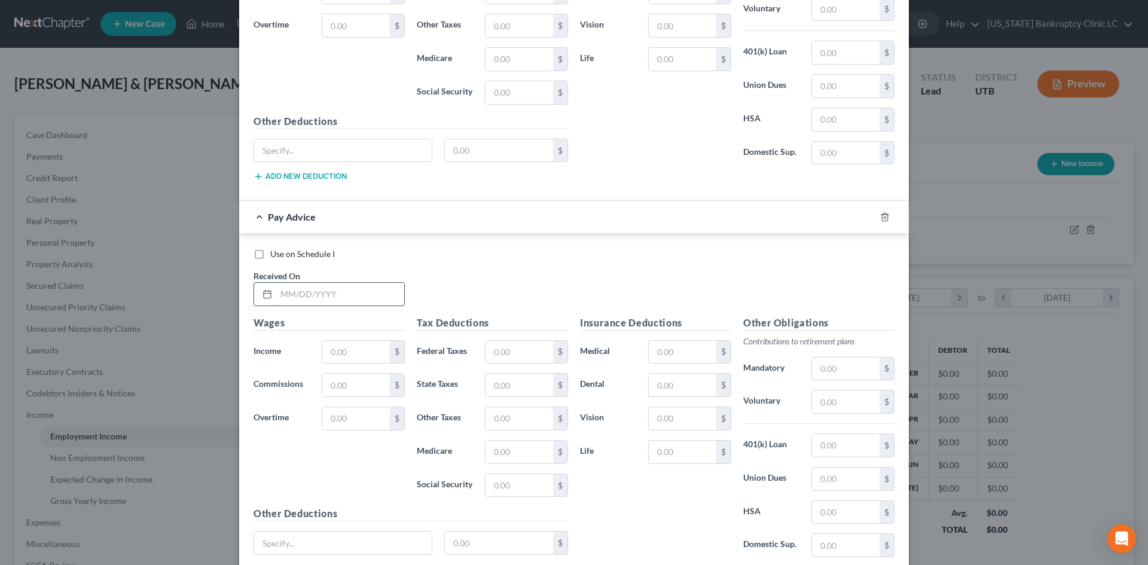
click at [298, 288] on input "text" at bounding box center [340, 294] width 128 height 23
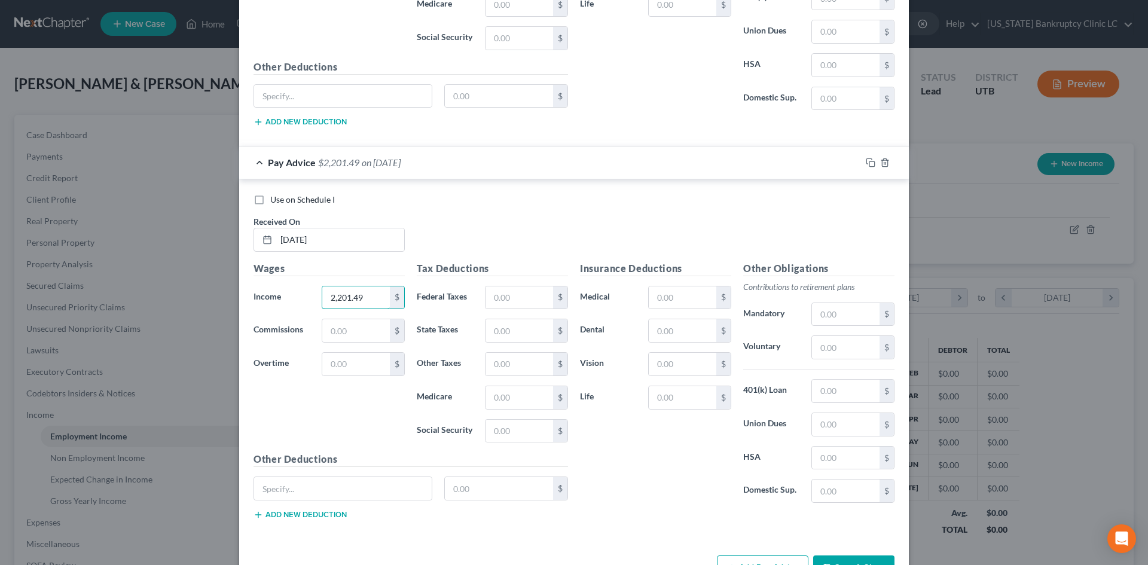
scroll to position [1871, 0]
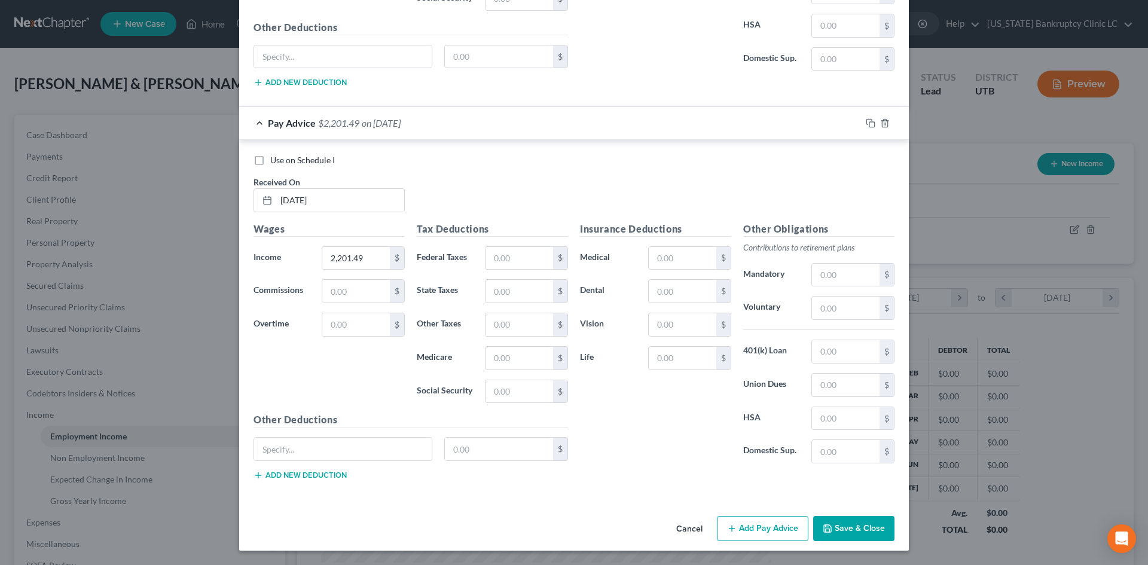
click at [748, 533] on button "Add Pay Advice" at bounding box center [763, 528] width 92 height 25
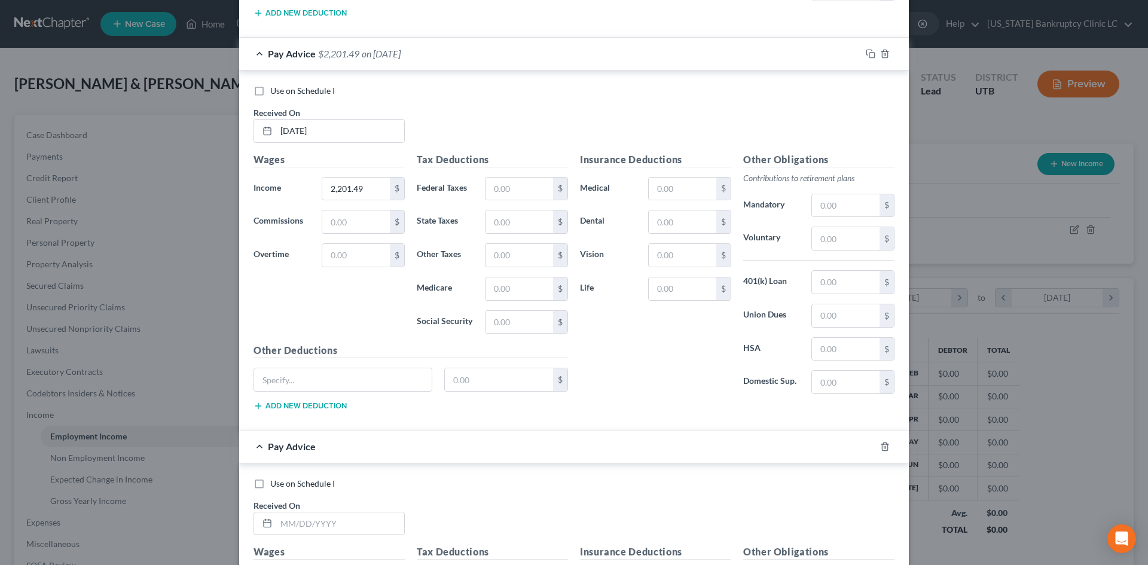
scroll to position [2230, 0]
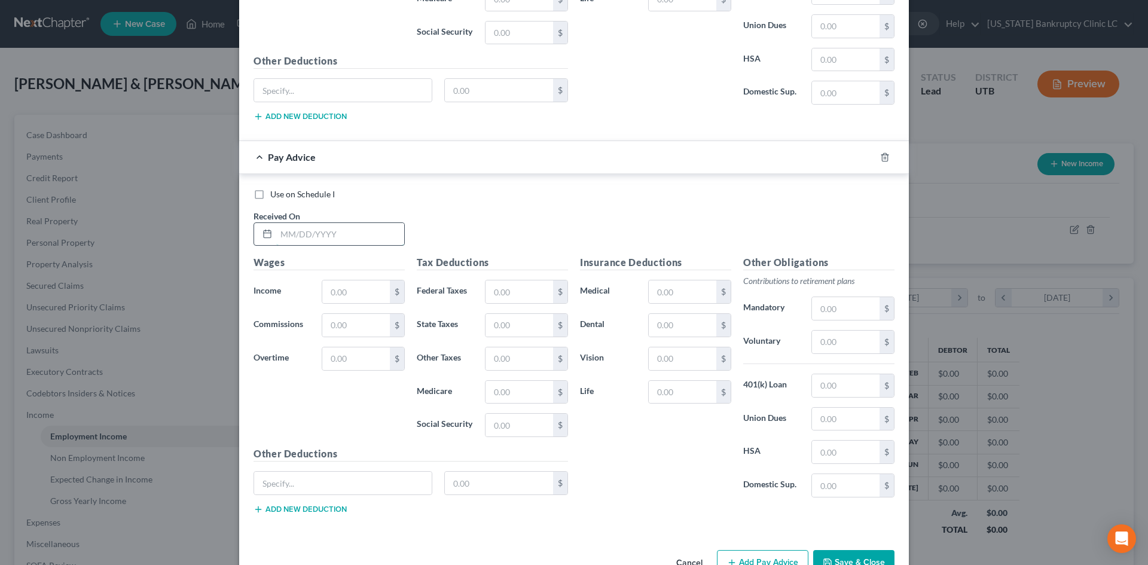
click at [353, 242] on input "text" at bounding box center [340, 234] width 128 height 23
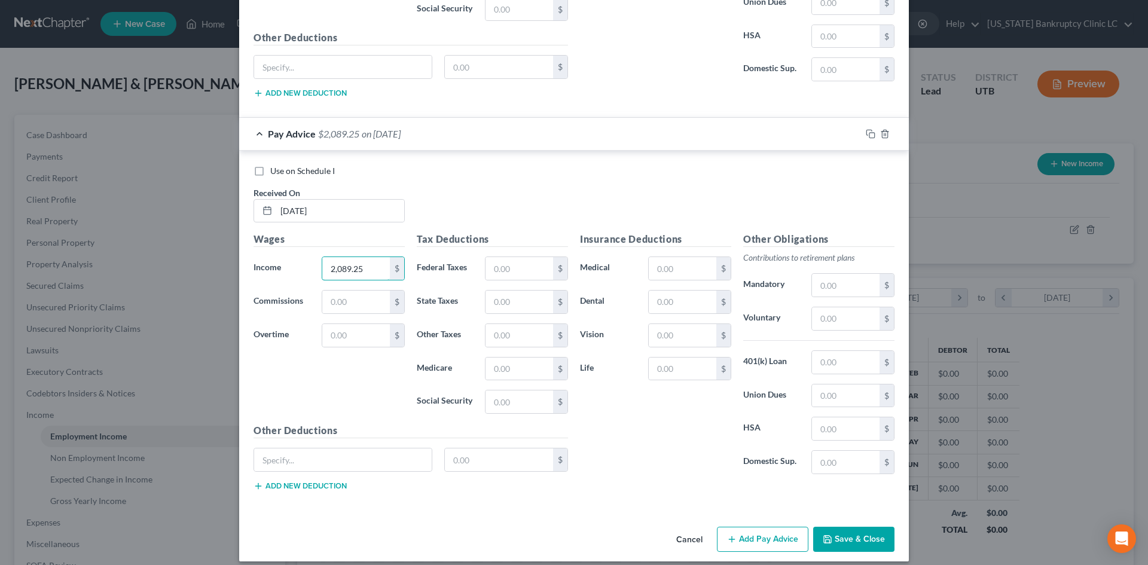
scroll to position [2264, 0]
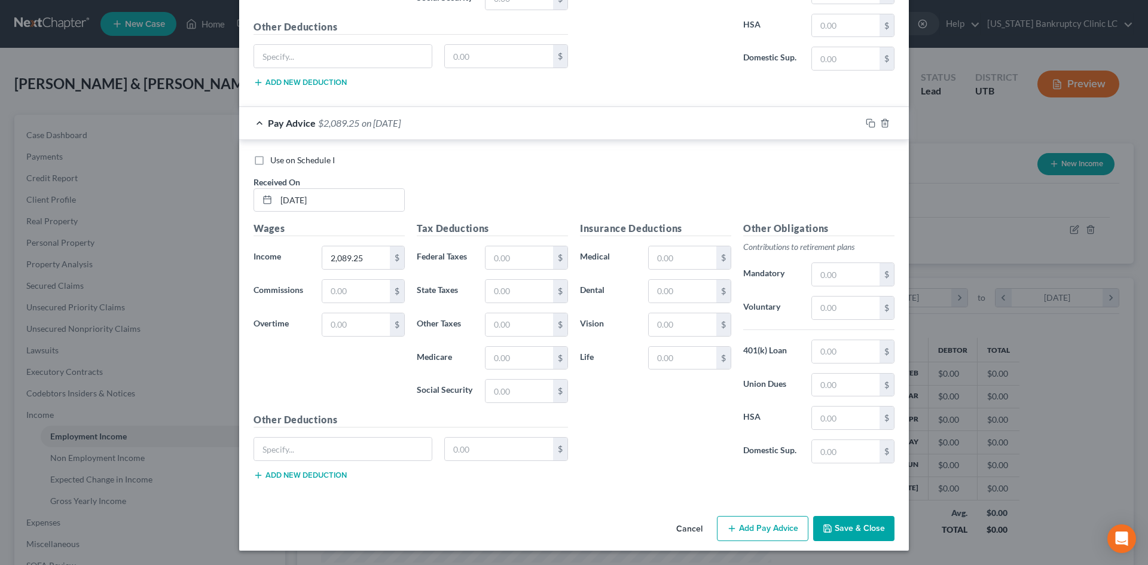
click at [735, 526] on button "Add Pay Advice" at bounding box center [763, 528] width 92 height 25
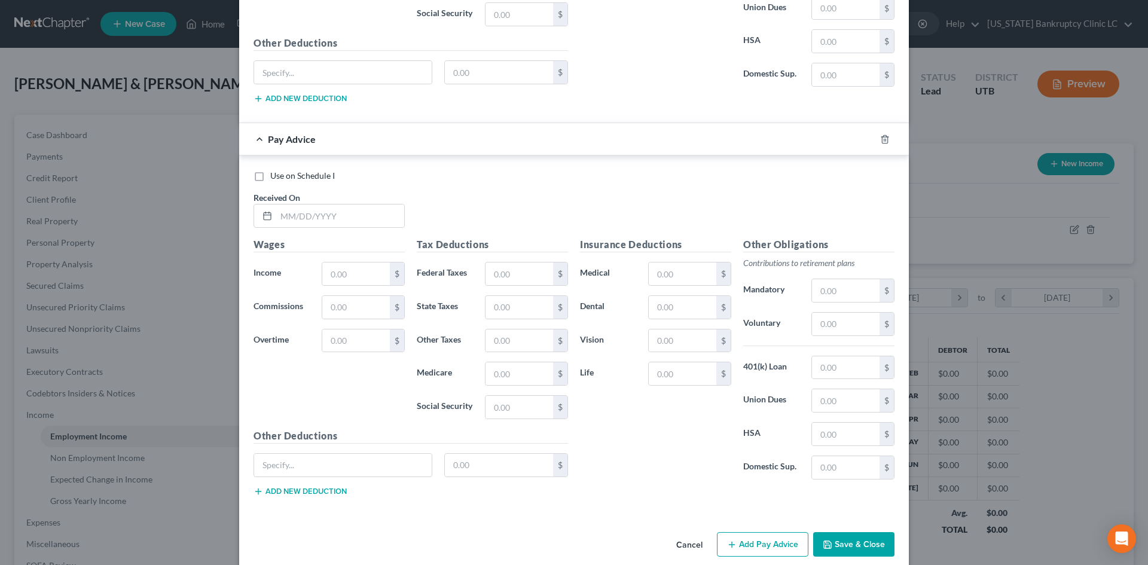
scroll to position [2656, 0]
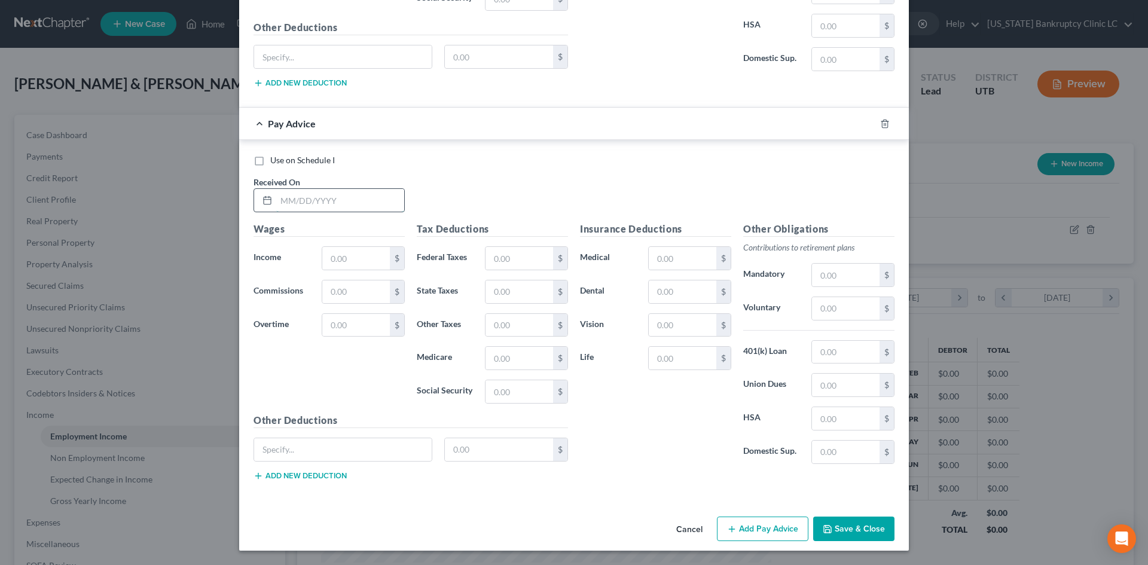
drag, startPoint x: 308, startPoint y: 203, endPoint x: 300, endPoint y: 188, distance: 17.1
click at [308, 203] on input "text" at bounding box center [340, 200] width 128 height 23
click at [757, 528] on button "Add Pay Advice" at bounding box center [763, 529] width 92 height 25
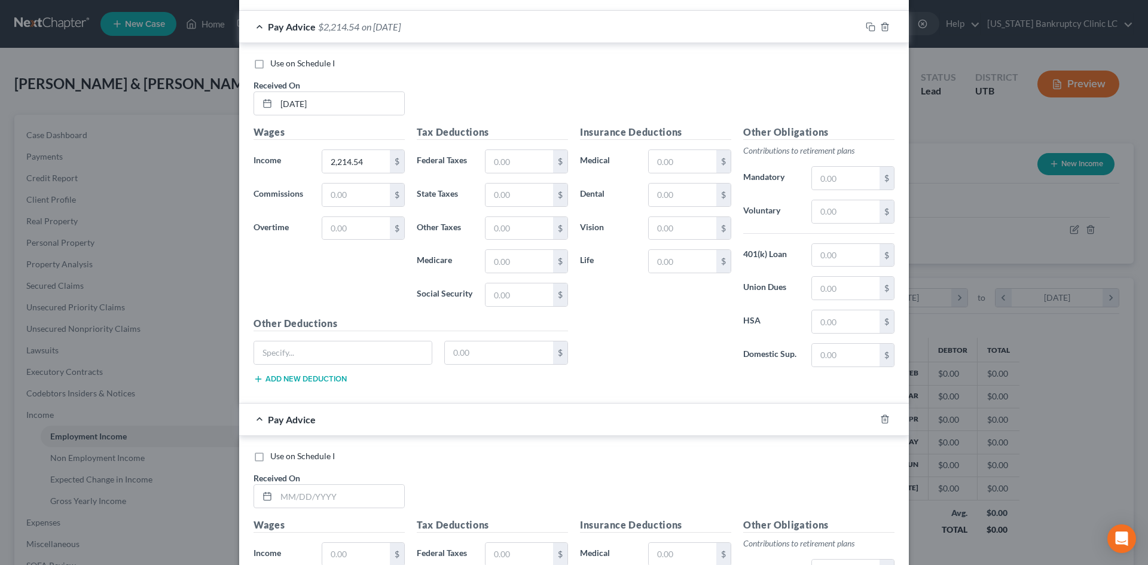
scroll to position [2955, 0]
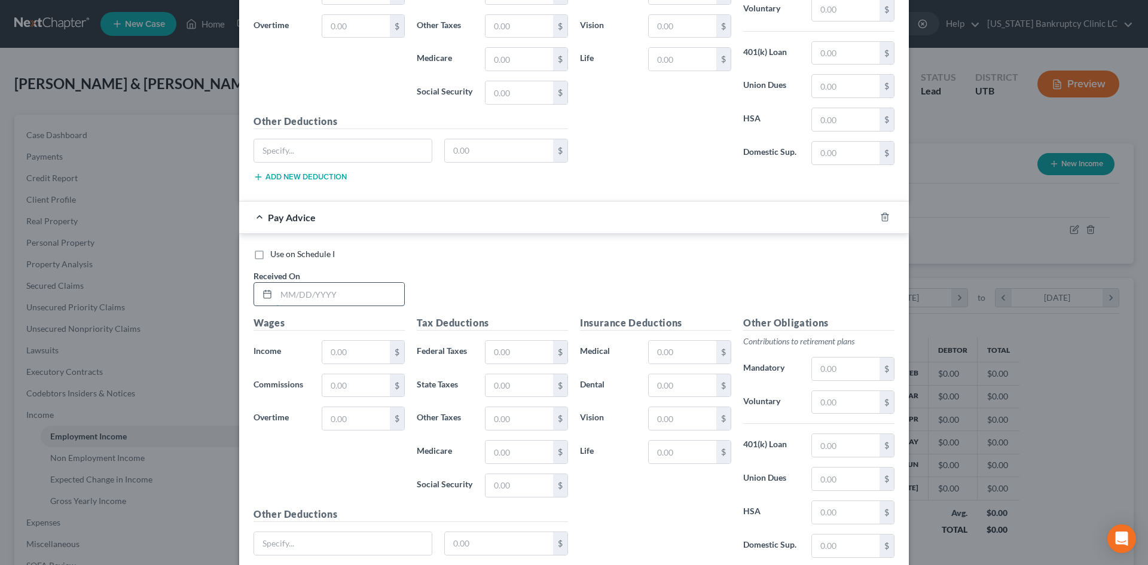
click at [337, 303] on input "text" at bounding box center [340, 294] width 128 height 23
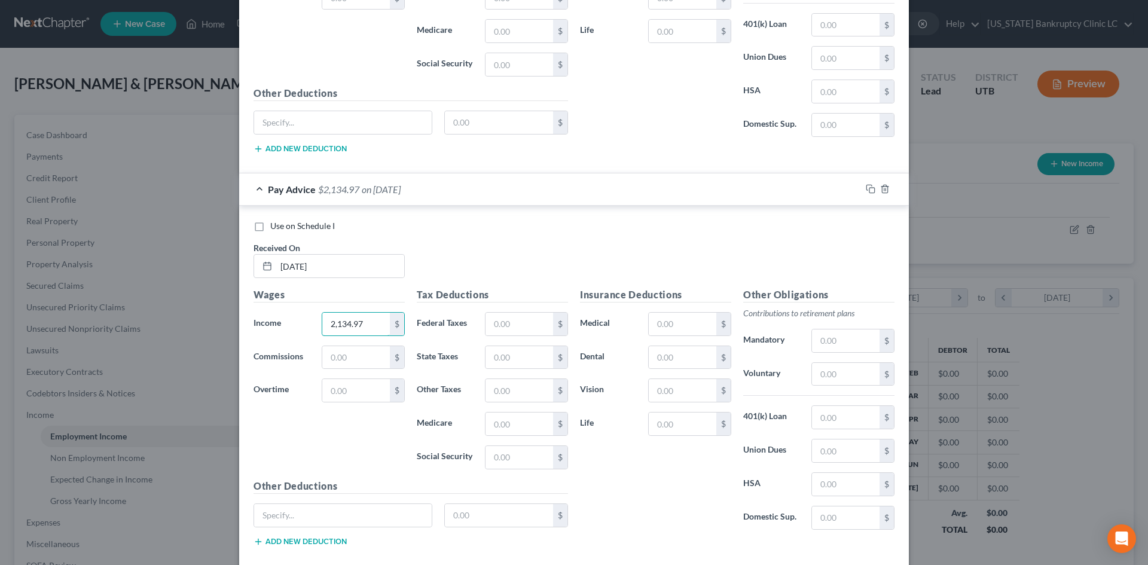
scroll to position [3049, 0]
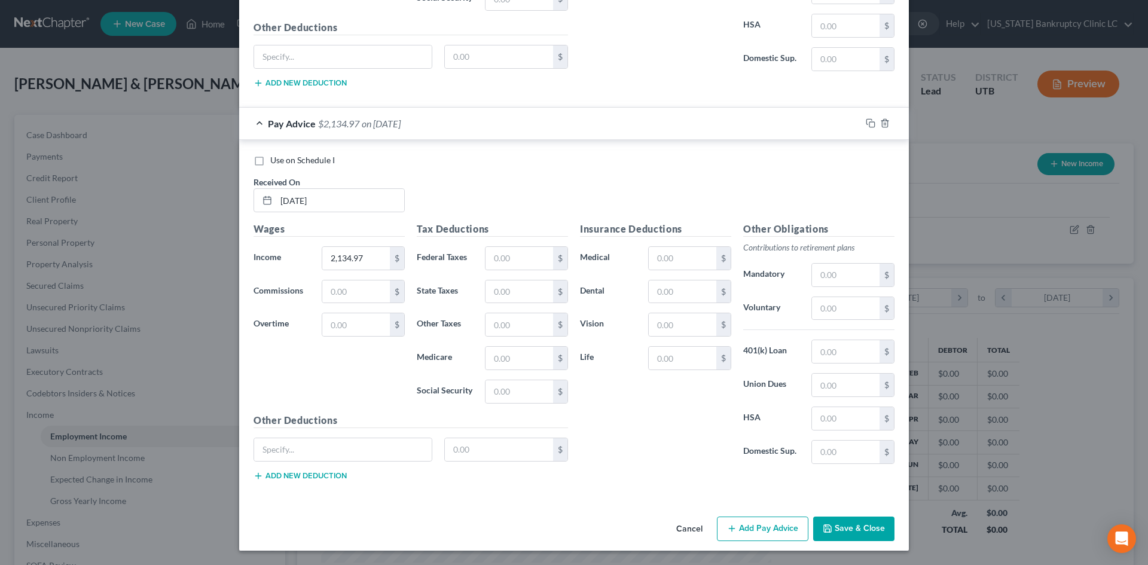
click at [768, 522] on button "Add Pay Advice" at bounding box center [763, 529] width 92 height 25
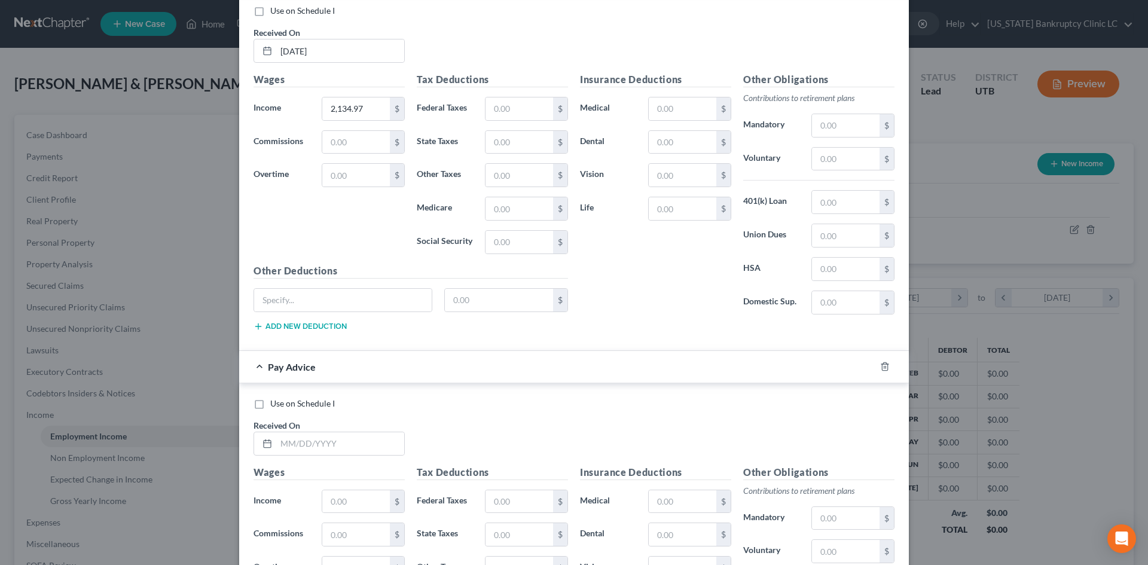
scroll to position [3408, 0]
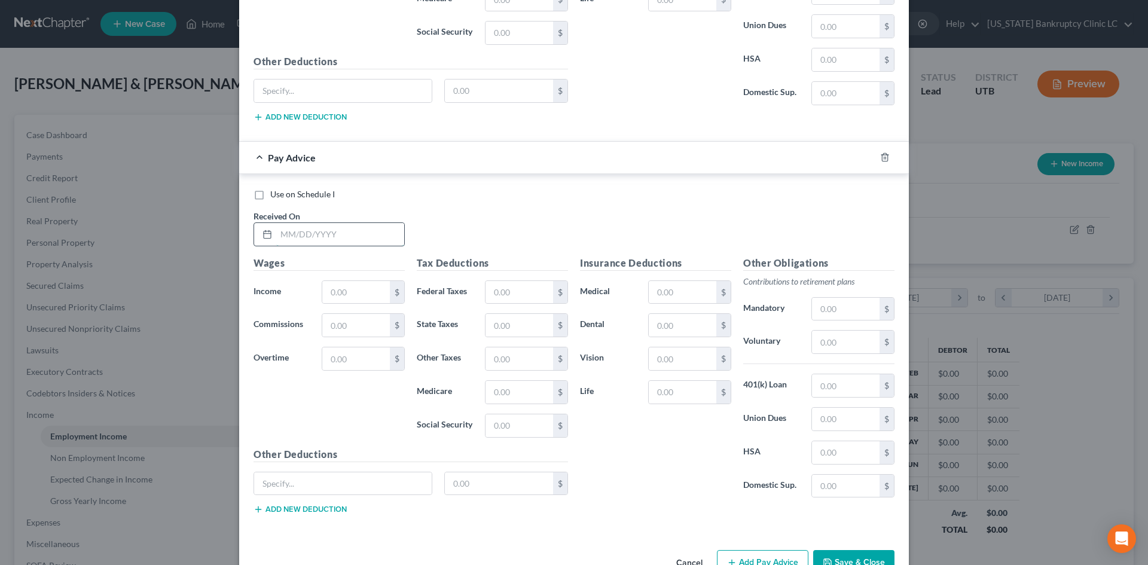
drag, startPoint x: 304, startPoint y: 231, endPoint x: 291, endPoint y: 224, distance: 14.7
click at [304, 231] on input "text" at bounding box center [340, 234] width 128 height 23
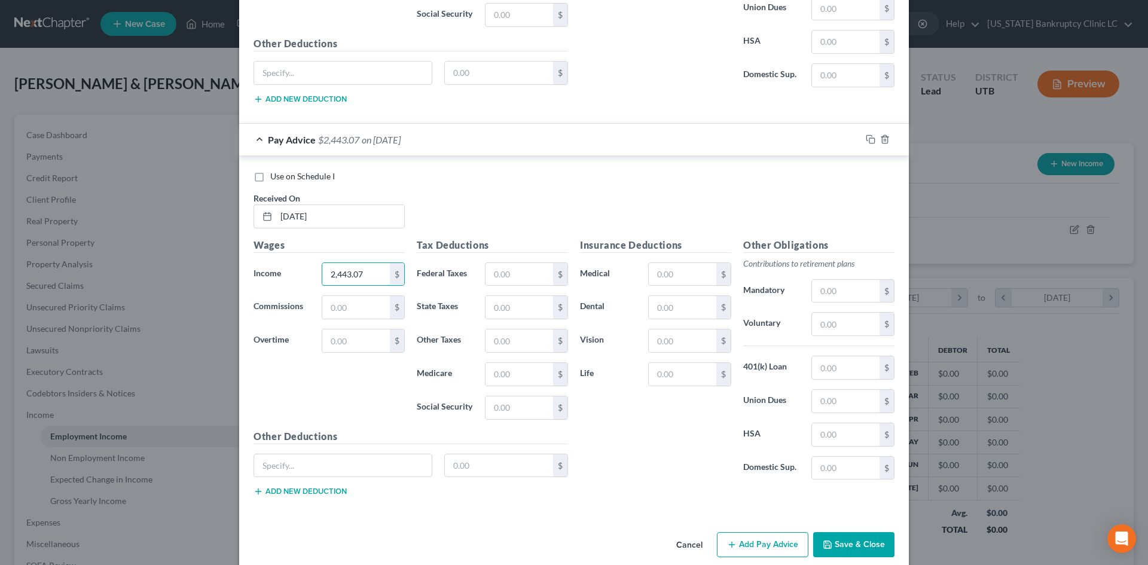
scroll to position [3442, 0]
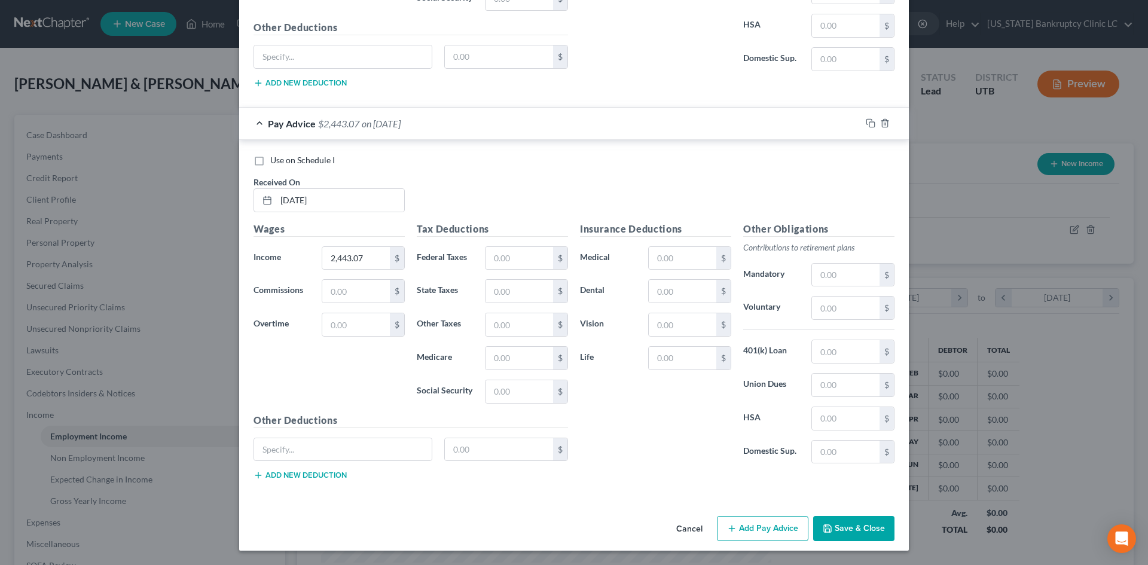
click at [768, 539] on button "Add Pay Advice" at bounding box center [763, 528] width 92 height 25
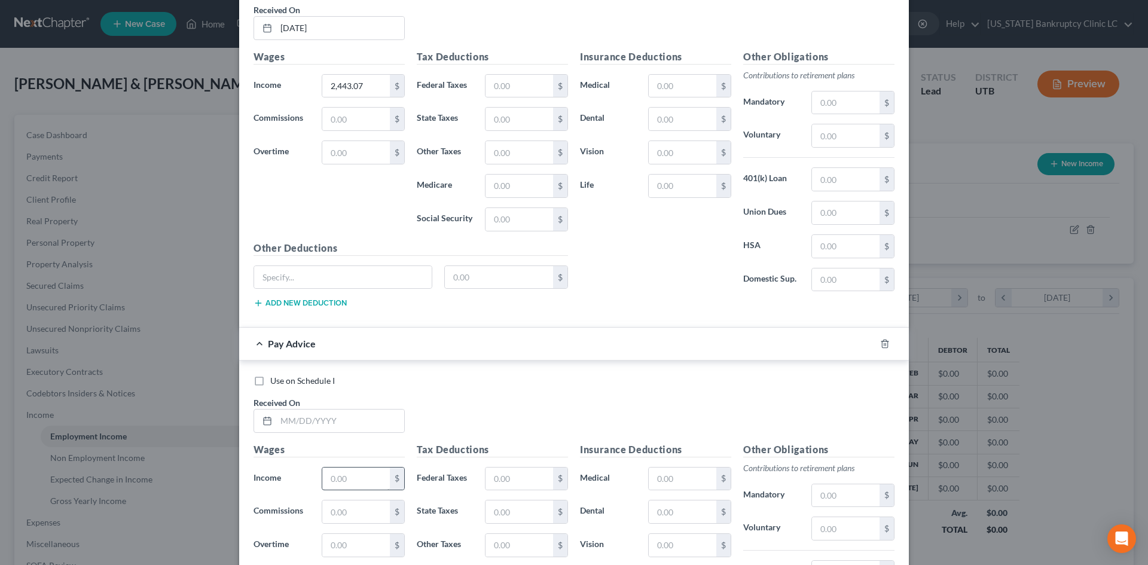
scroll to position [3801, 0]
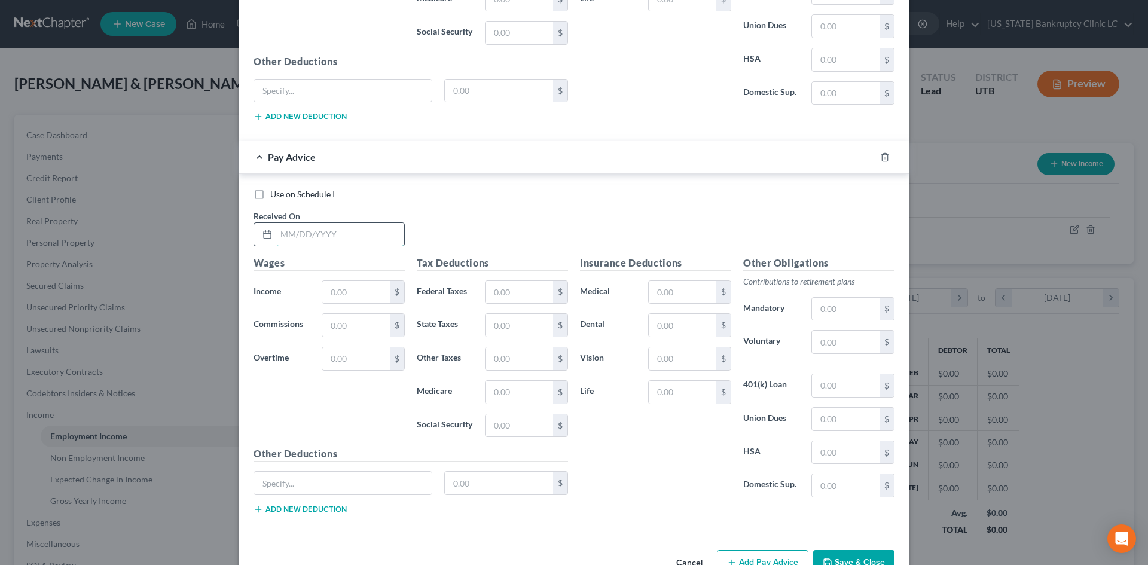
drag, startPoint x: 318, startPoint y: 239, endPoint x: 304, endPoint y: 224, distance: 20.3
click at [318, 239] on input "text" at bounding box center [340, 234] width 128 height 23
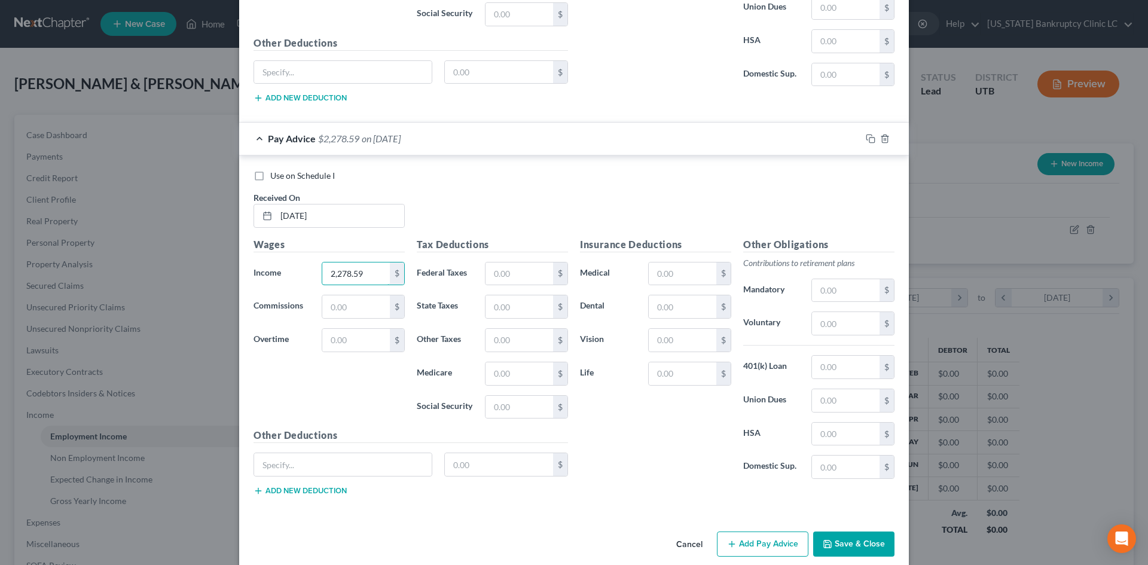
scroll to position [3835, 0]
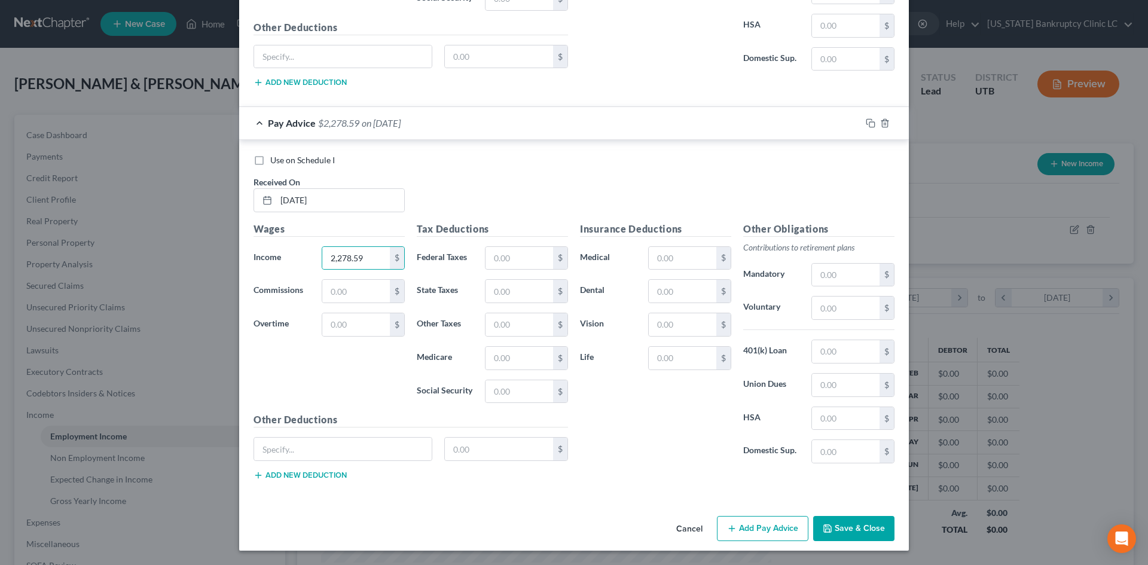
click at [757, 530] on button "Add Pay Advice" at bounding box center [763, 528] width 92 height 25
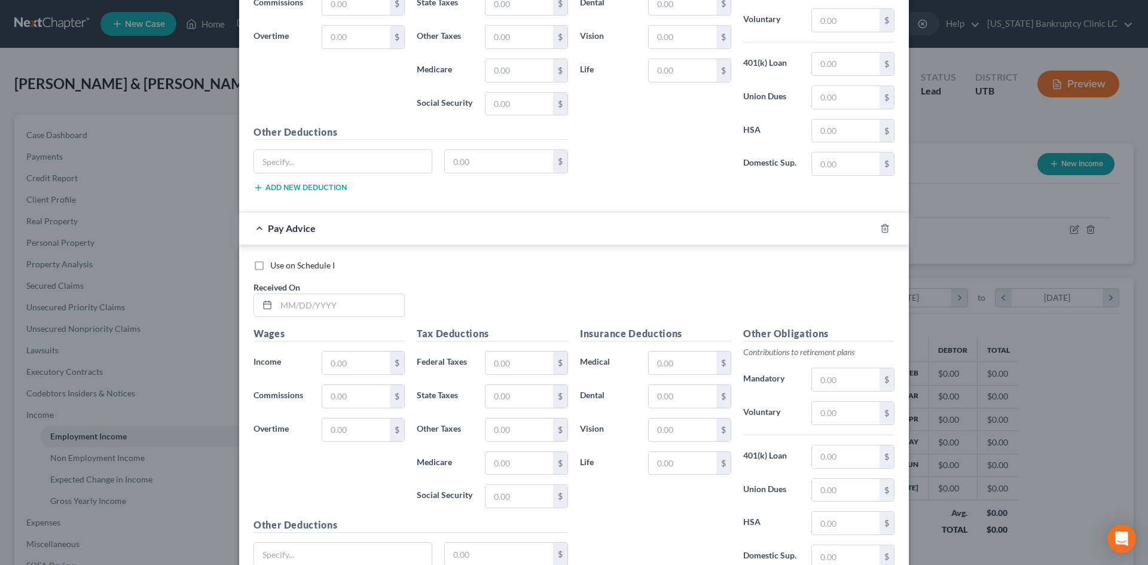
scroll to position [4228, 0]
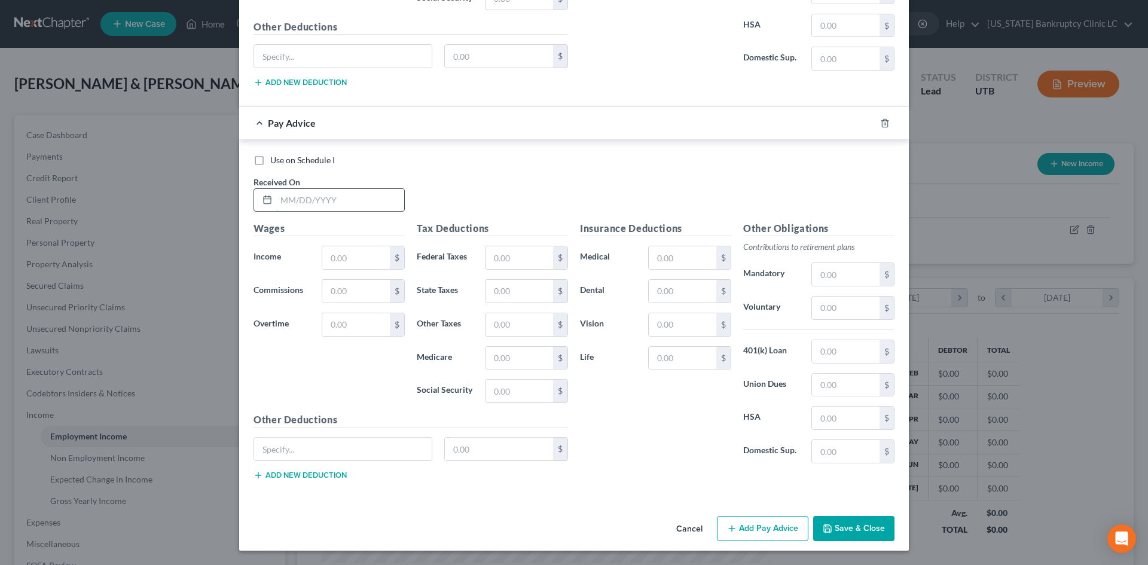
click at [363, 211] on input "text" at bounding box center [340, 200] width 128 height 23
click at [755, 523] on button "Add Pay Advice" at bounding box center [763, 528] width 92 height 25
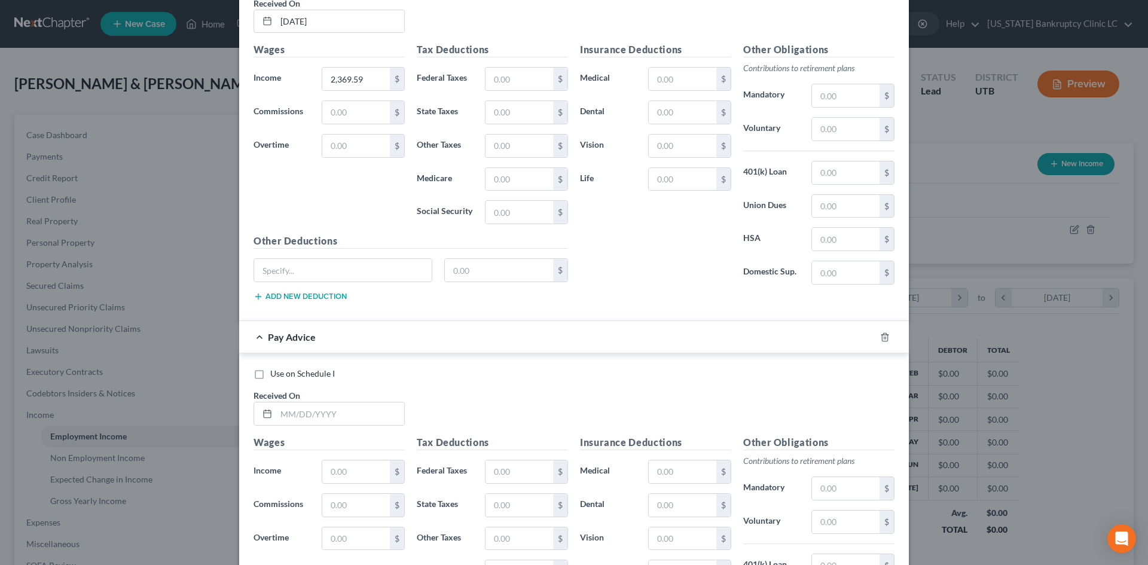
scroll to position [4587, 0]
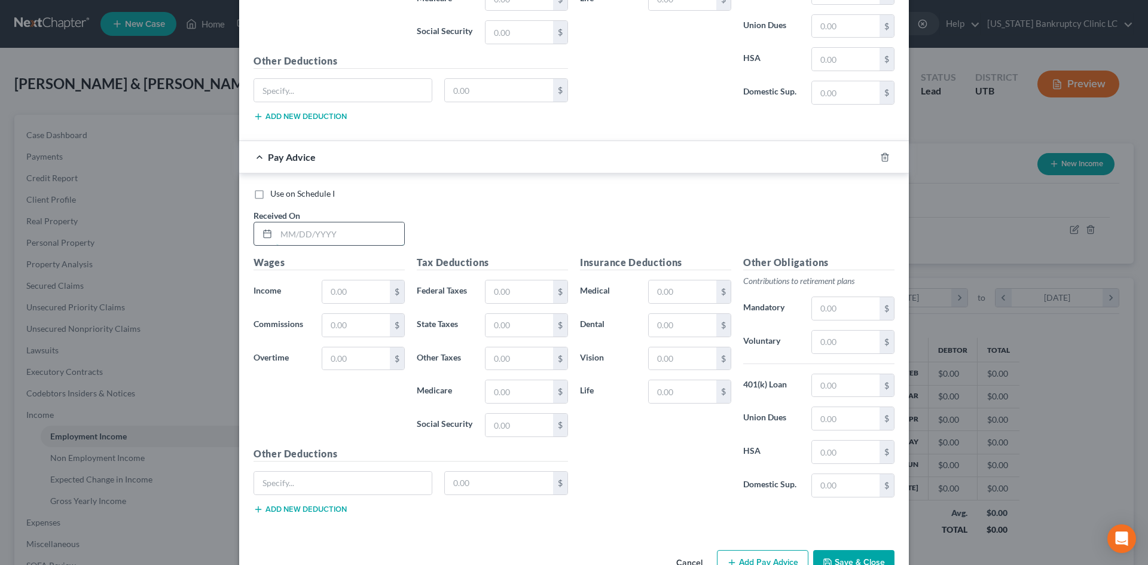
click at [353, 243] on input "text" at bounding box center [340, 233] width 128 height 23
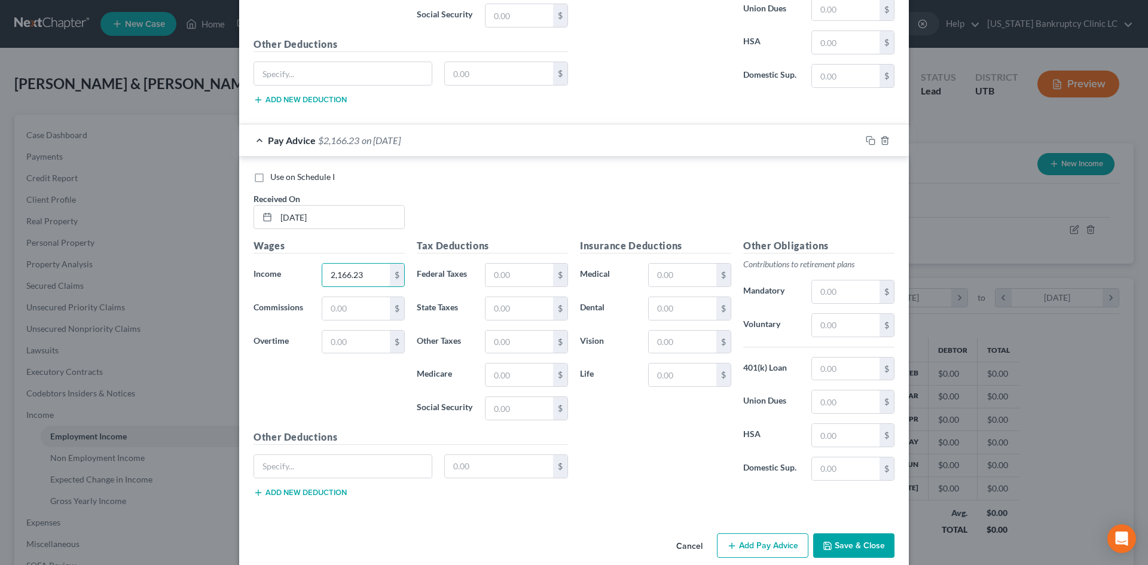
scroll to position [4620, 0]
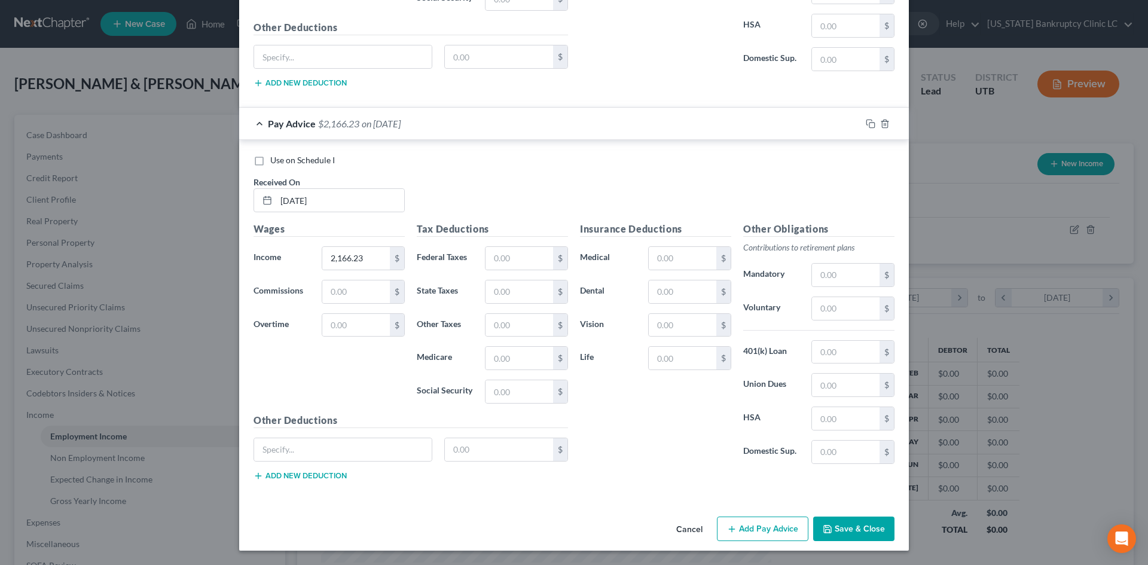
click at [770, 522] on button "Add Pay Advice" at bounding box center [763, 529] width 92 height 25
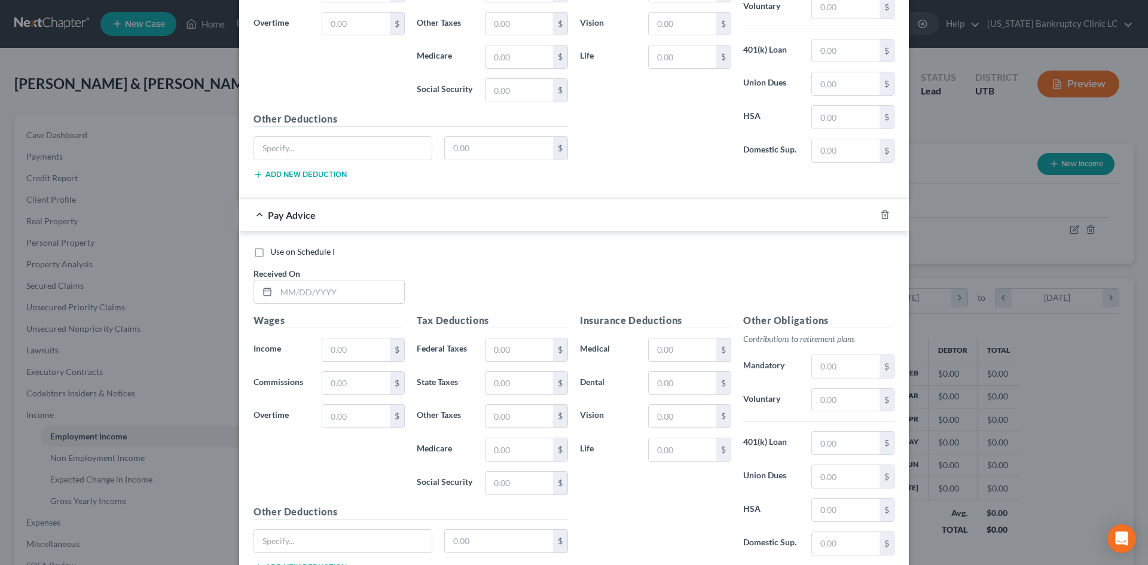
scroll to position [5013, 0]
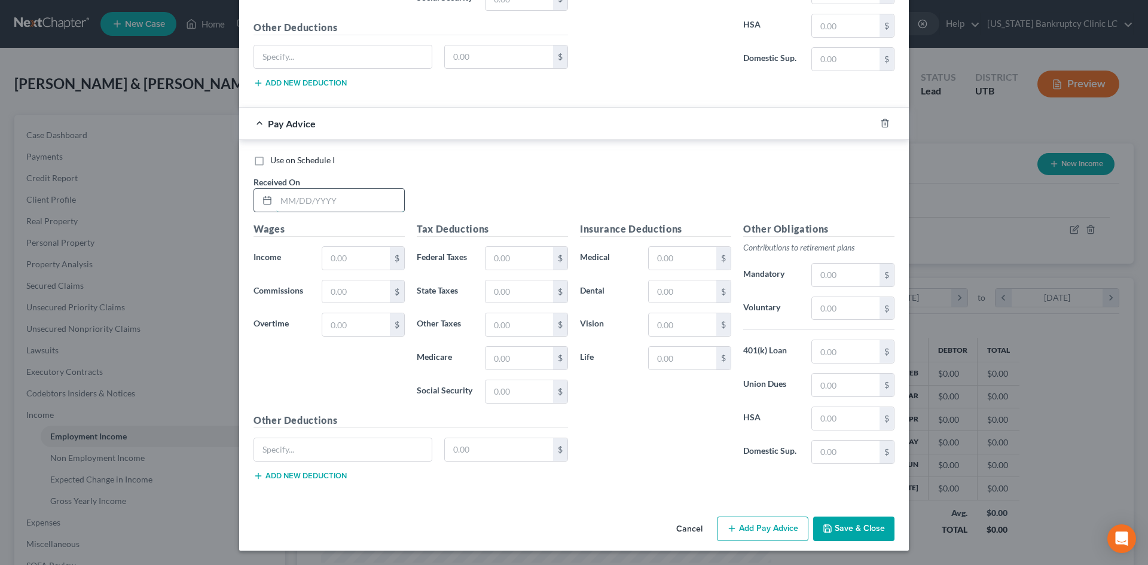
click at [315, 206] on input "text" at bounding box center [340, 200] width 128 height 23
click at [746, 526] on button "Add Pay Advice" at bounding box center [763, 529] width 92 height 25
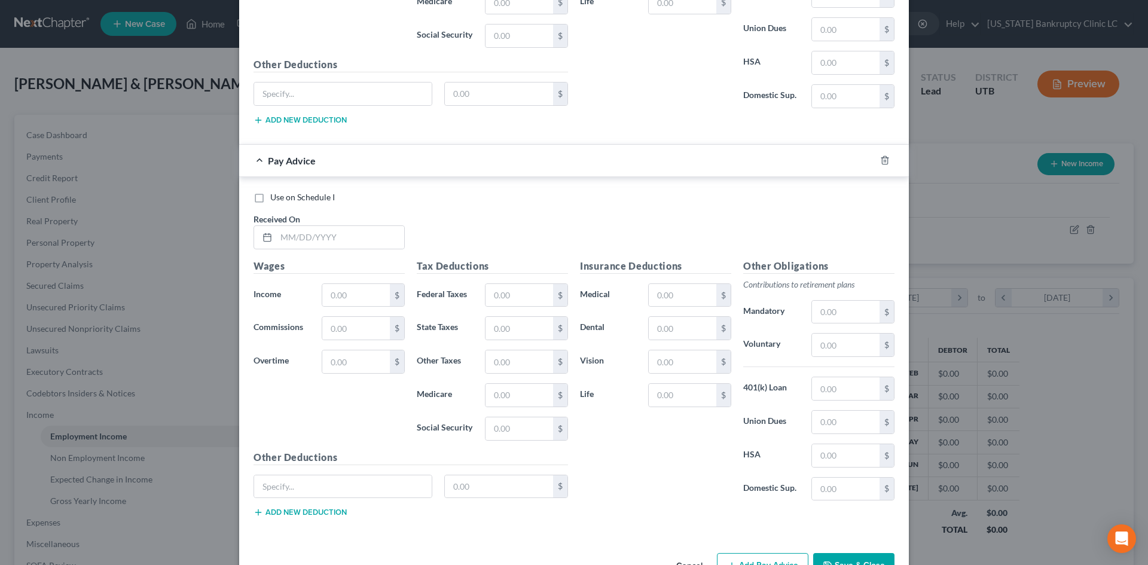
scroll to position [5372, 0]
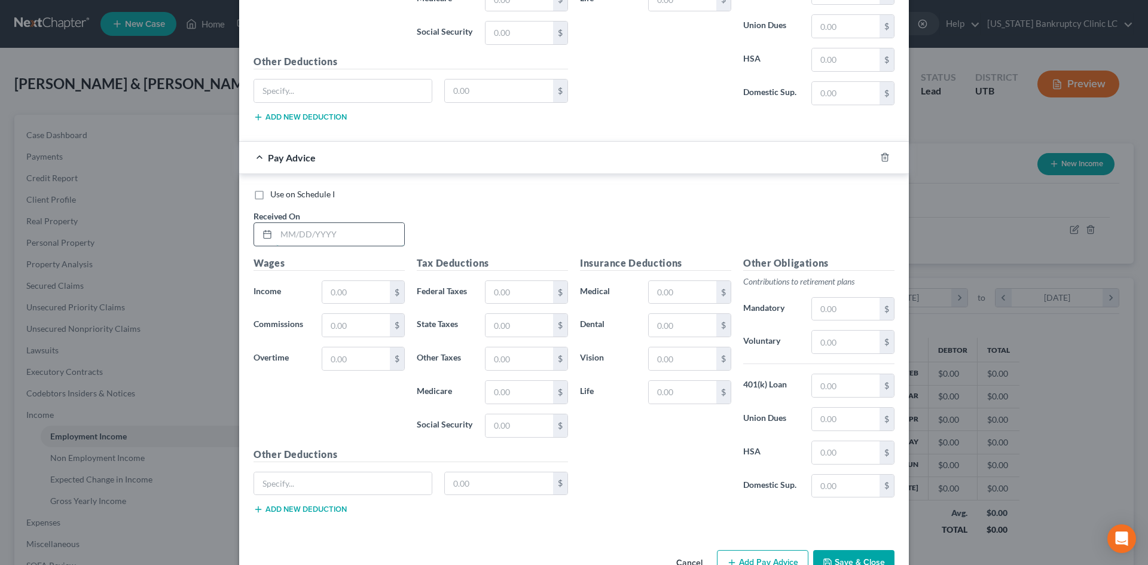
click at [352, 232] on input "text" at bounding box center [340, 234] width 128 height 23
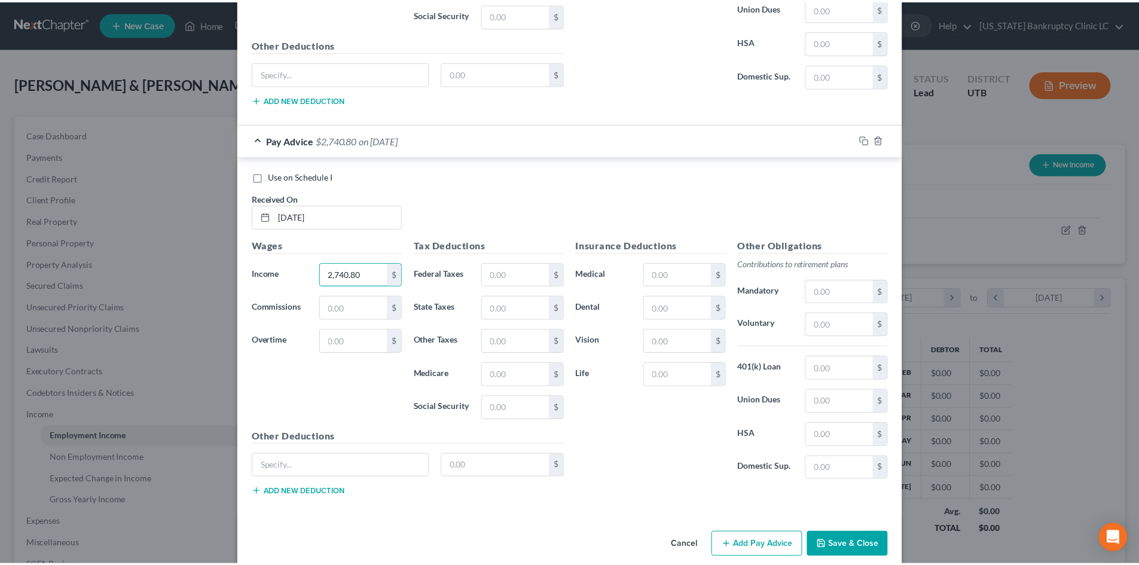
scroll to position [5406, 0]
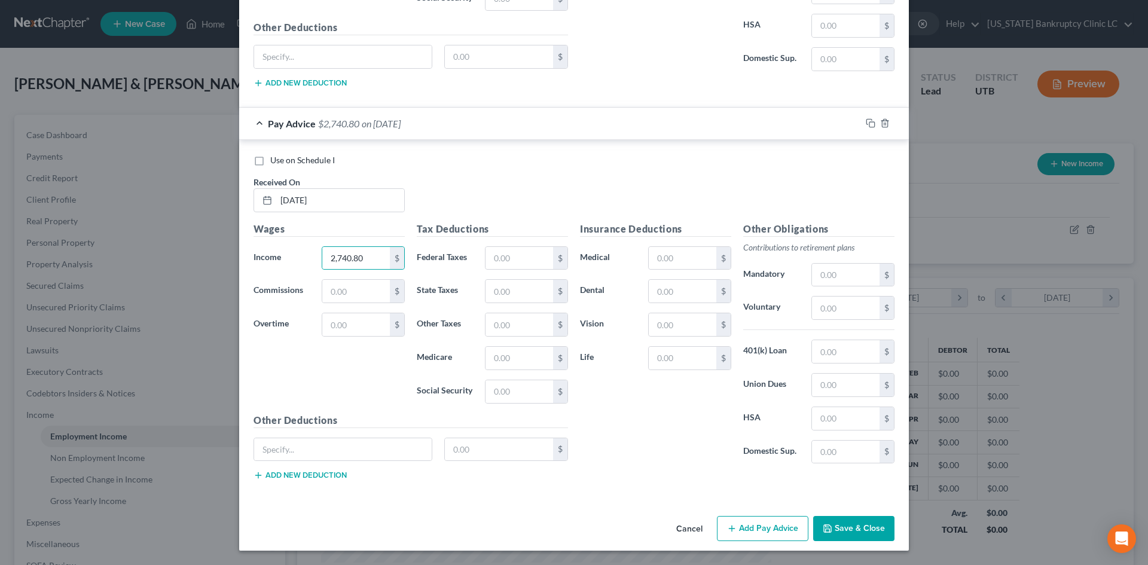
drag, startPoint x: 856, startPoint y: 533, endPoint x: 865, endPoint y: 531, distance: 9.1
click at [855, 533] on button "Save & Close" at bounding box center [853, 528] width 81 height 25
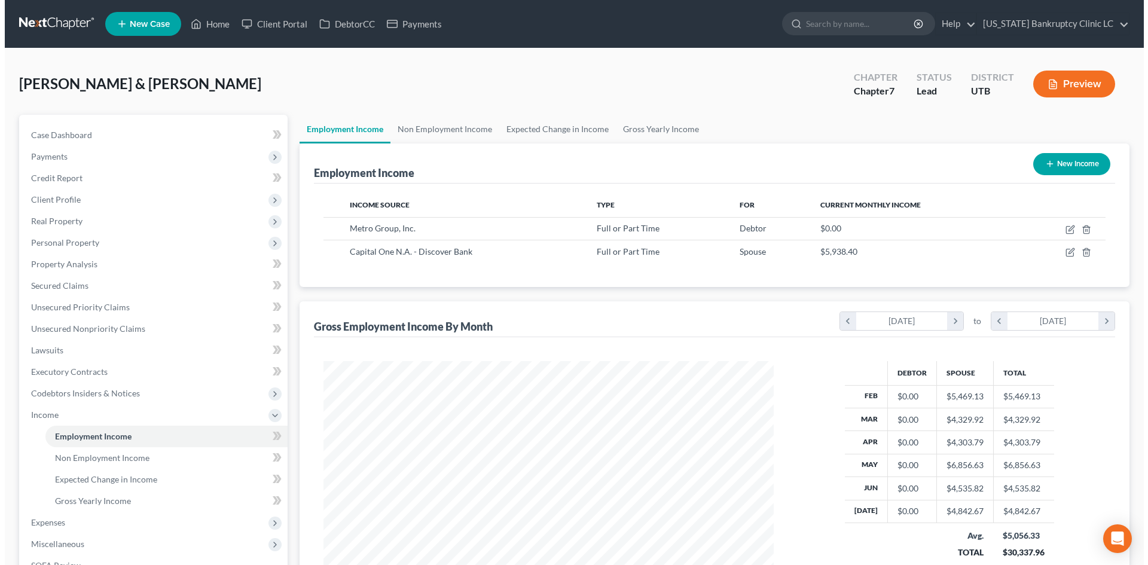
scroll to position [597845, 597598]
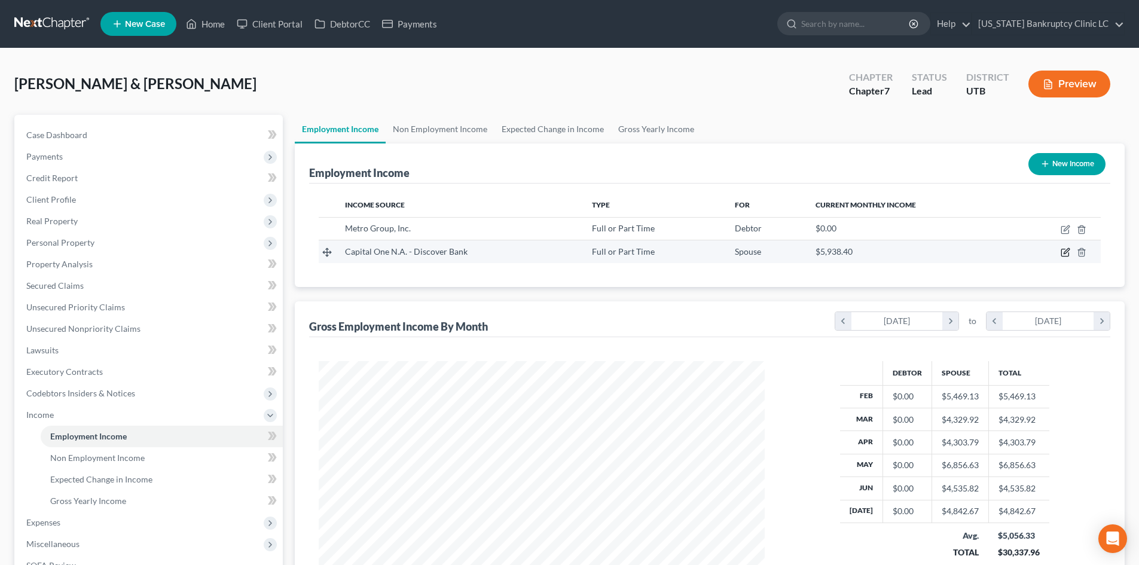
click at [1064, 251] on icon "button" at bounding box center [1066, 253] width 10 height 10
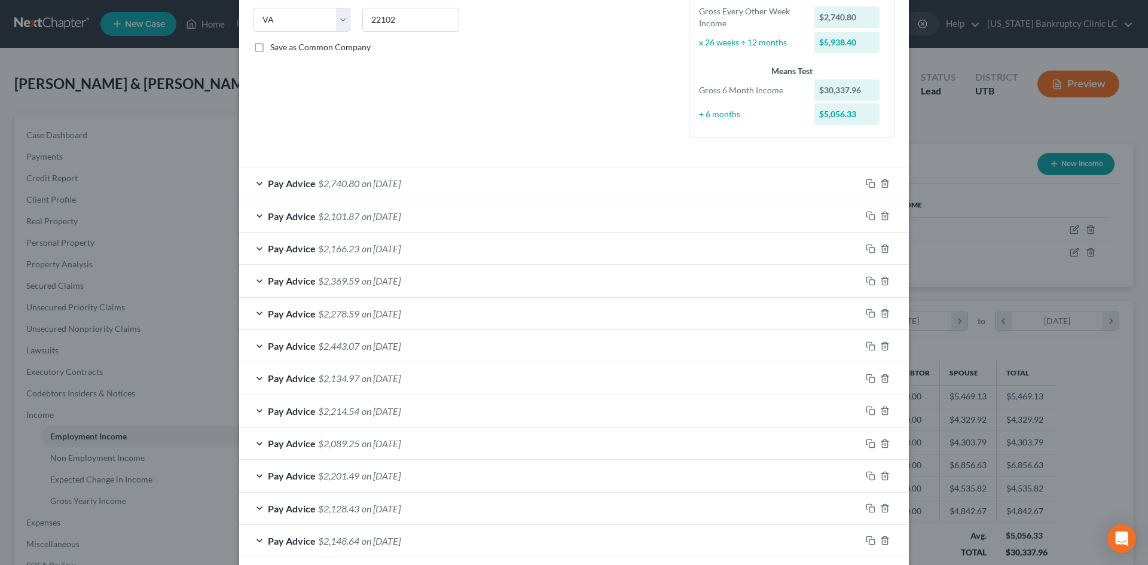
scroll to position [179, 0]
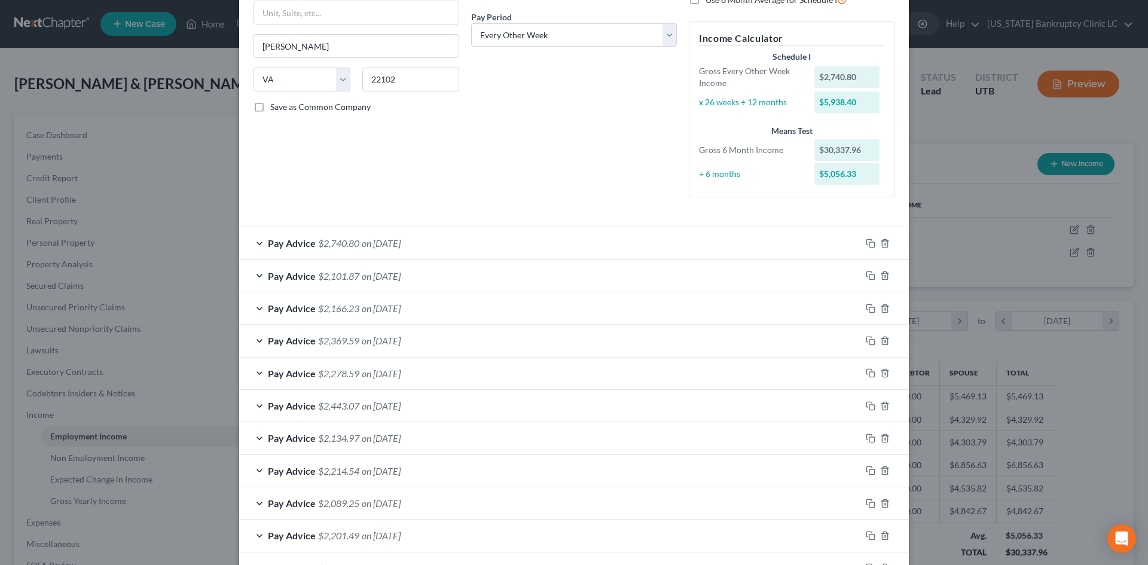
click at [500, 273] on div "Pay Advice $2,101.87 on [DATE]" at bounding box center [550, 276] width 622 height 32
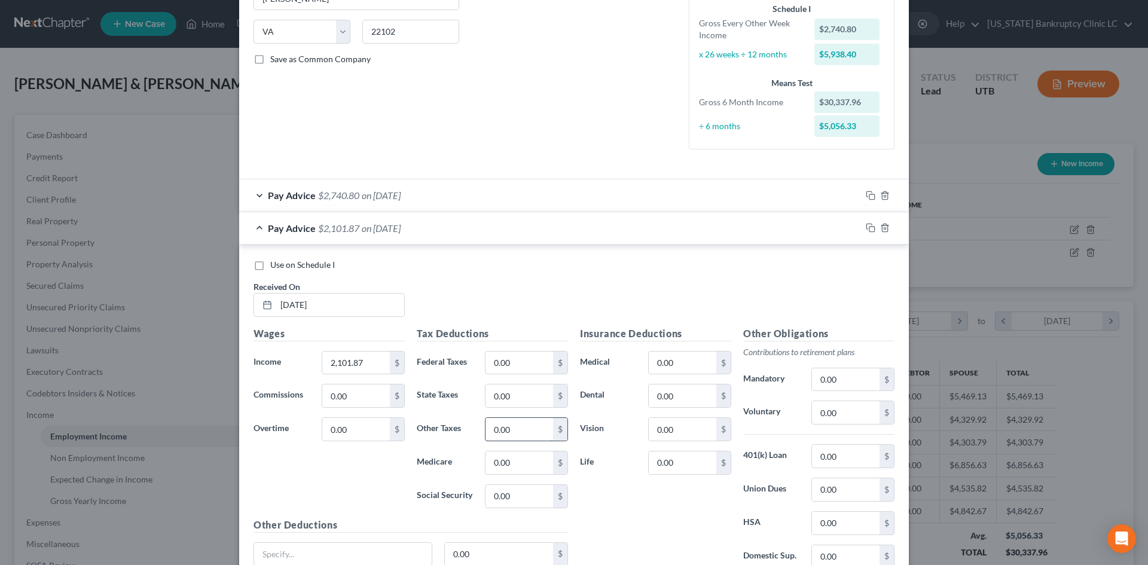
scroll to position [299, 0]
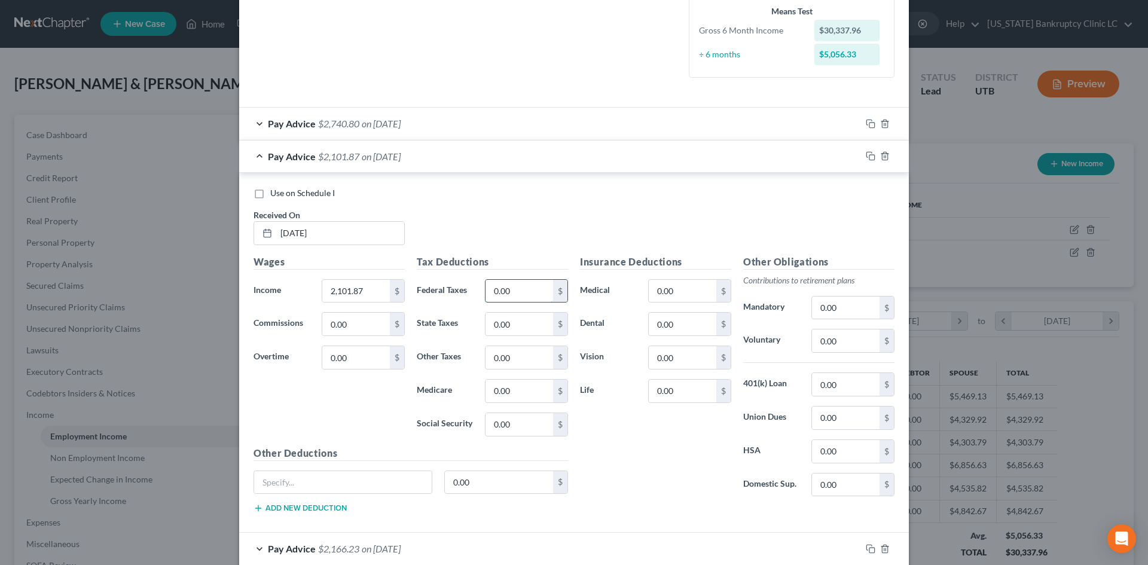
click at [538, 301] on input "0.00" at bounding box center [520, 291] width 68 height 23
click at [821, 345] on input "0.00" at bounding box center [846, 341] width 68 height 23
click at [661, 324] on input "0.00" at bounding box center [683, 324] width 68 height 23
click at [693, 474] on div "Insurance Deductions Medical 0.00 $ Dental 16.43 $ Vision 0.00 $ Life 0.00 $" at bounding box center [655, 381] width 163 height 252
click at [664, 291] on input "0.00" at bounding box center [683, 291] width 68 height 23
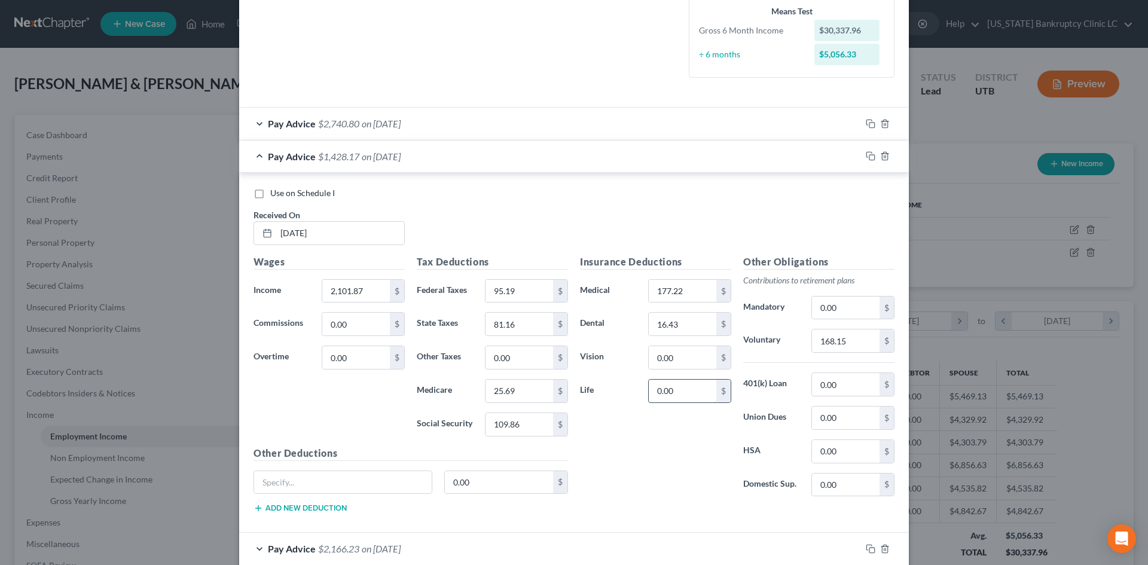
click at [678, 391] on input "0.00" at bounding box center [683, 391] width 68 height 23
click at [821, 382] on input "0.00" at bounding box center [846, 384] width 68 height 23
click at [670, 458] on div "Insurance Deductions Medical 177.22 $ Dental 16.43 $ Vision 0.00 $ Life 0.00 $" at bounding box center [655, 381] width 163 height 252
drag, startPoint x: 377, startPoint y: 477, endPoint x: 371, endPoint y: 494, distance: 18.3
click at [377, 477] on input "text" at bounding box center [343, 482] width 178 height 23
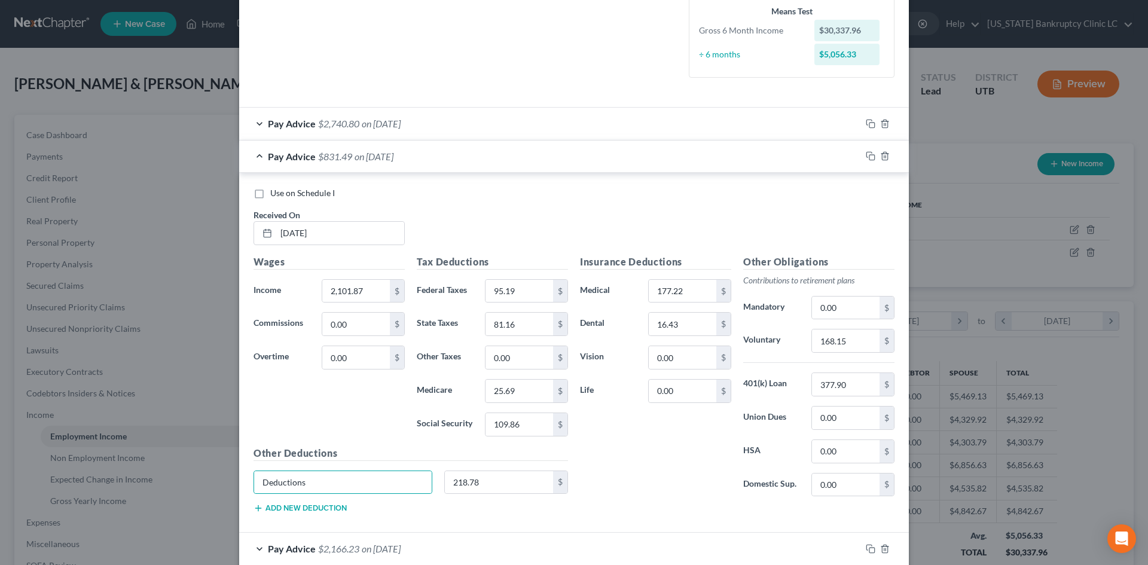
click at [658, 471] on div "Insurance Deductions Medical 177.22 $ Dental 16.43 $ Vision 0.00 $ Life 0.00 $" at bounding box center [655, 381] width 163 height 252
click at [318, 193] on span "Use on Schedule I" at bounding box center [302, 193] width 65 height 10
click at [283, 193] on input "Use on Schedule I" at bounding box center [279, 191] width 8 height 8
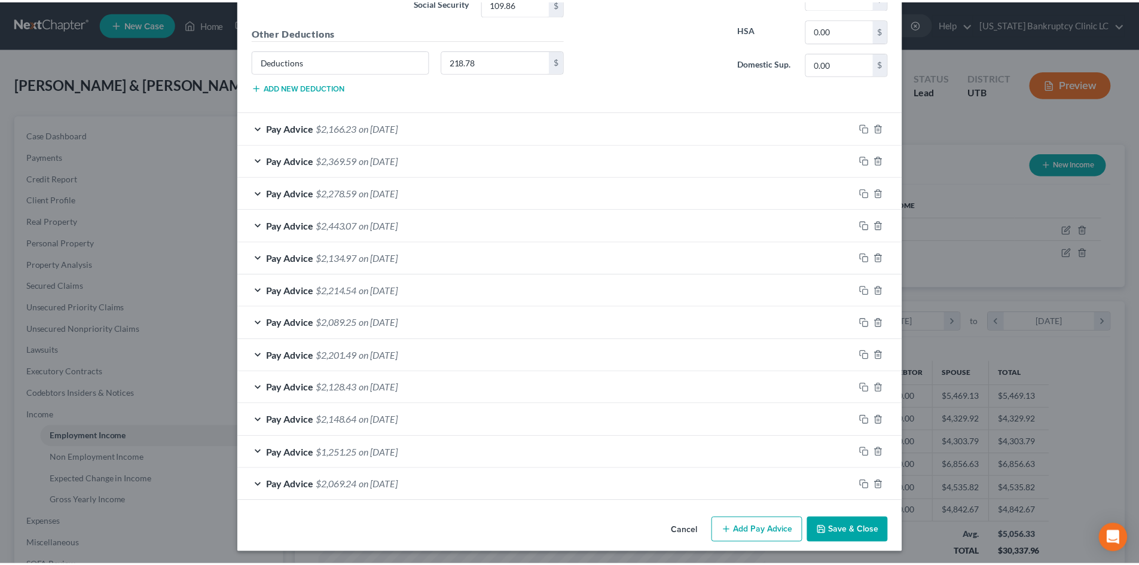
scroll to position [722, 0]
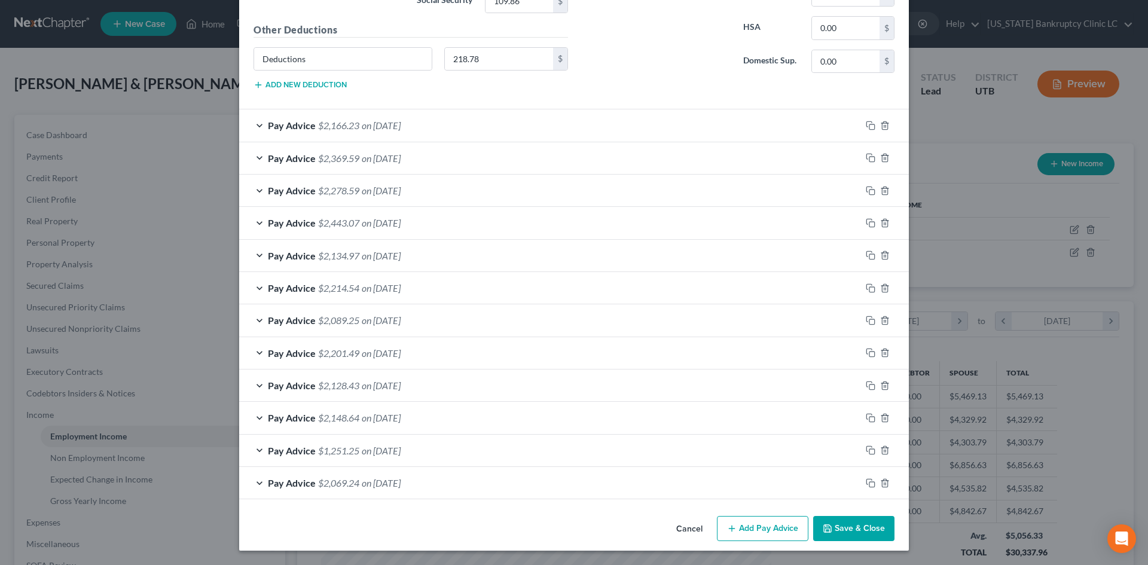
click at [849, 530] on button "Save & Close" at bounding box center [853, 528] width 81 height 25
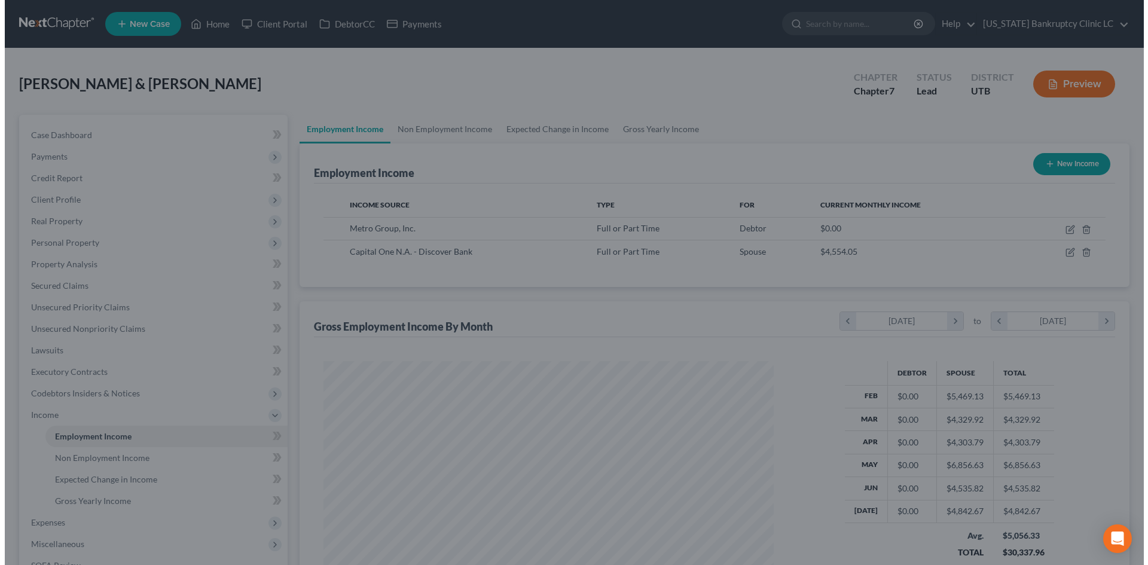
scroll to position [597845, 597598]
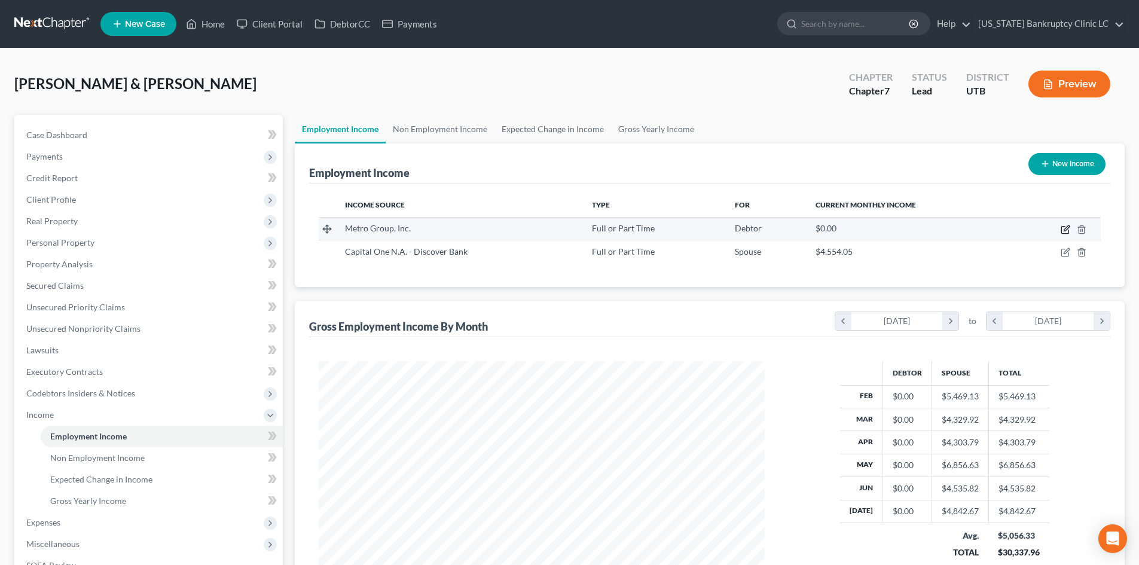
click at [1062, 230] on icon "button" at bounding box center [1065, 230] width 7 height 7
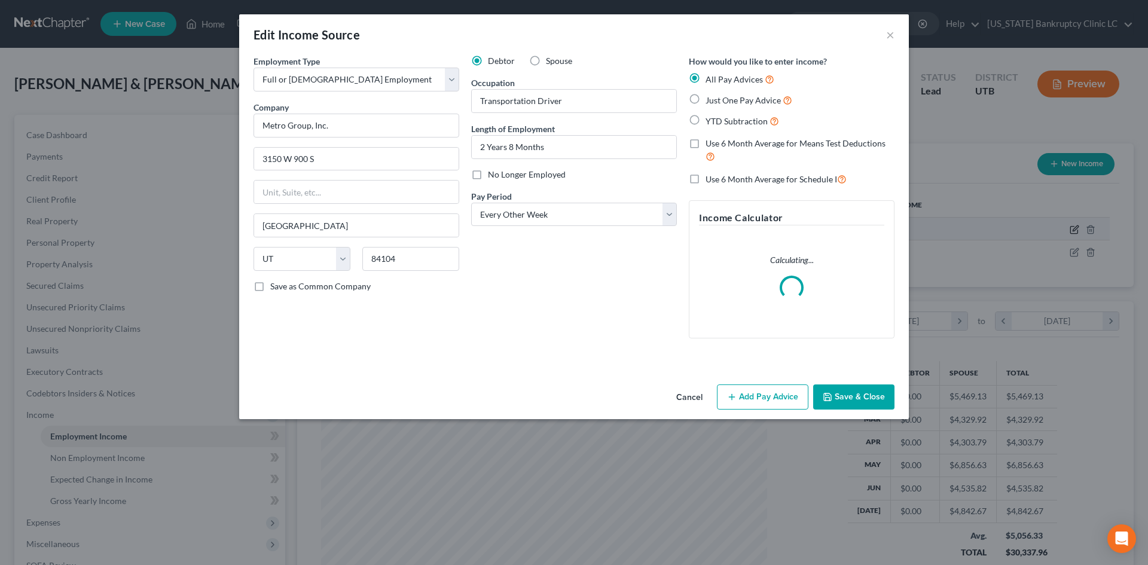
scroll to position [225, 474]
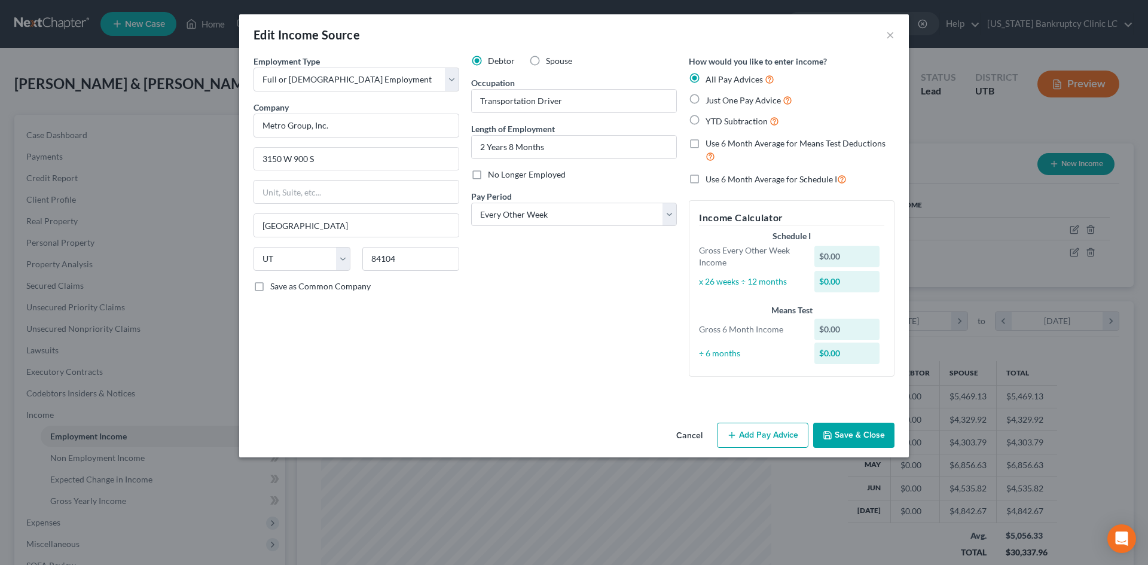
click at [766, 429] on button "Add Pay Advice" at bounding box center [763, 435] width 92 height 25
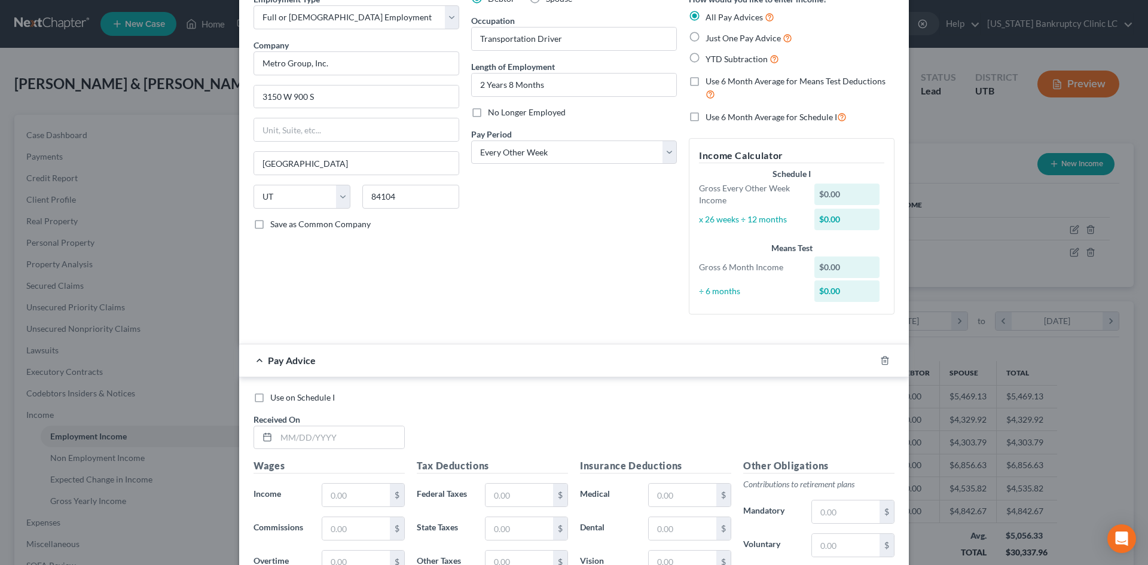
scroll to position [239, 0]
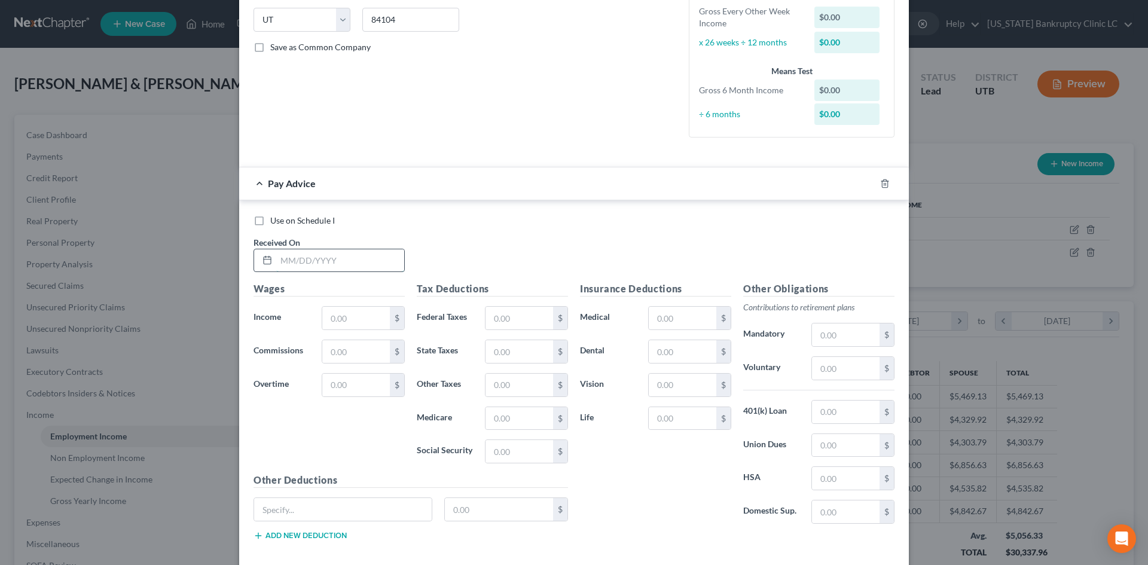
click at [310, 261] on input "text" at bounding box center [340, 260] width 128 height 23
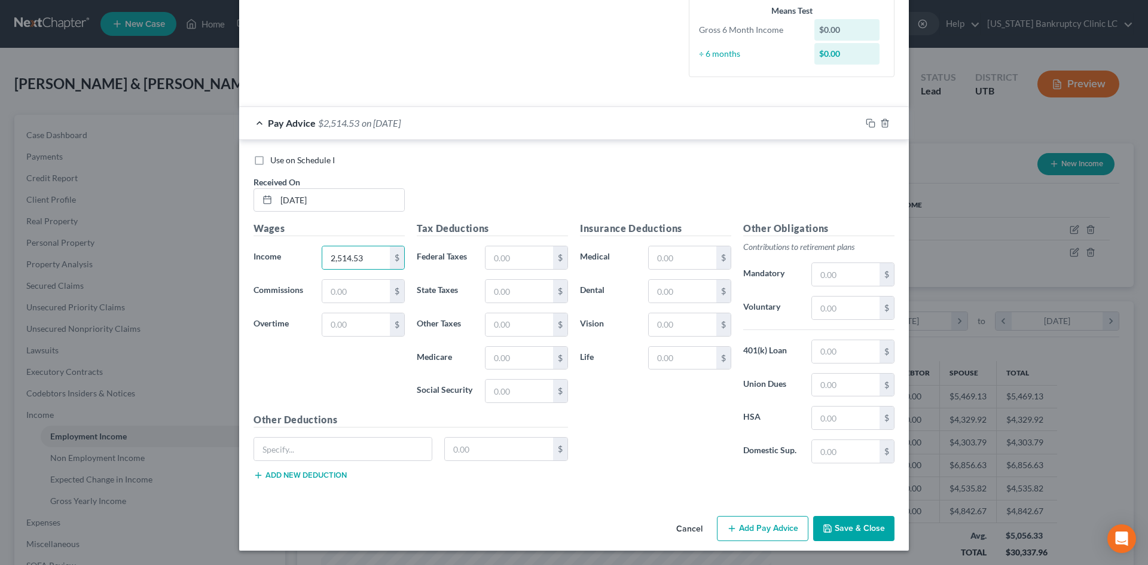
click at [752, 531] on button "Add Pay Advice" at bounding box center [763, 528] width 92 height 25
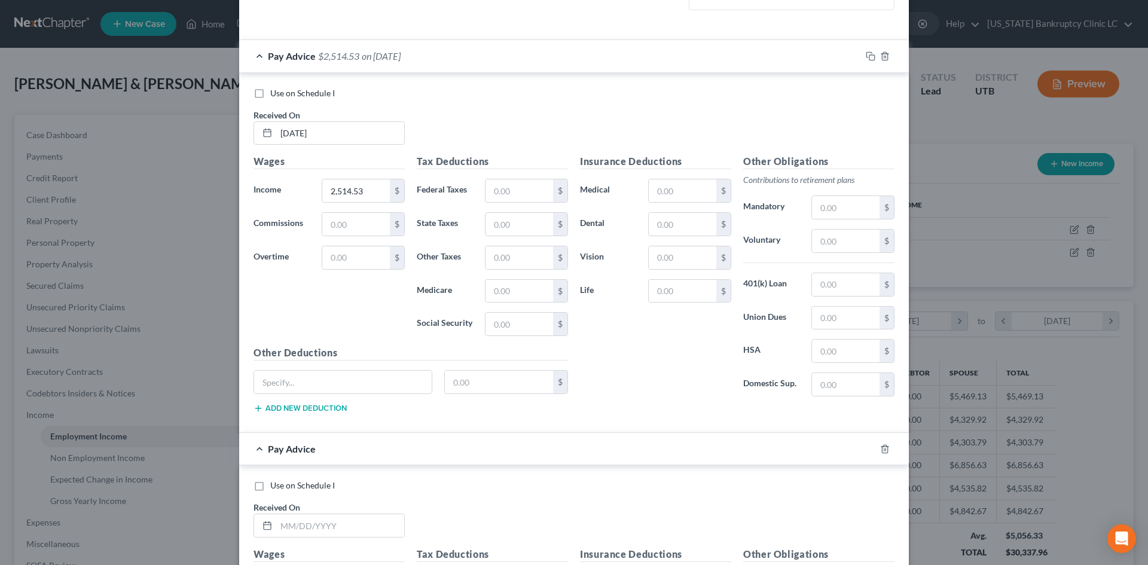
scroll to position [658, 0]
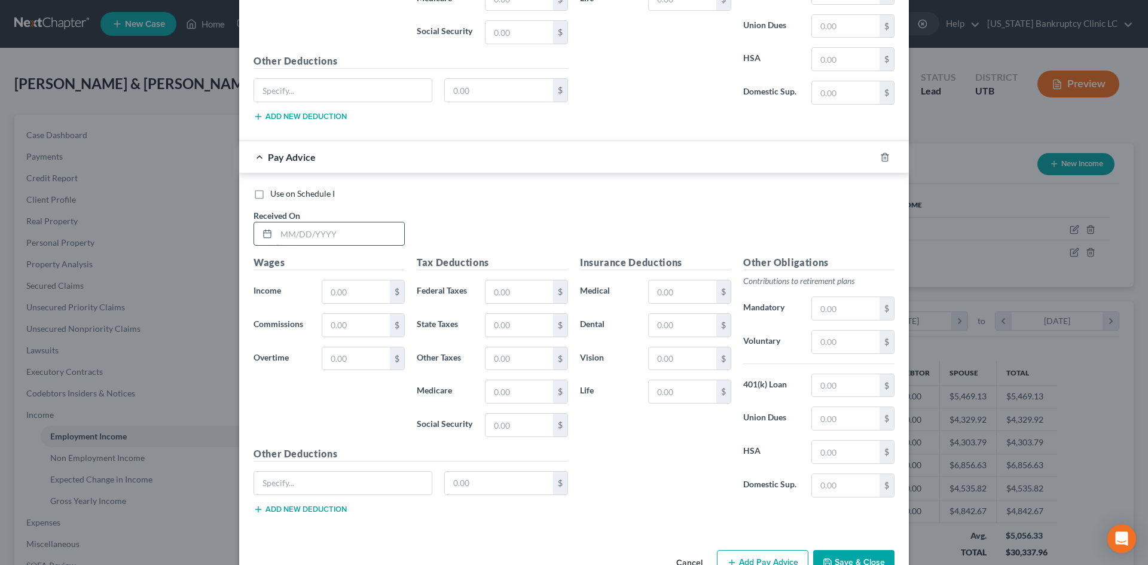
click at [315, 228] on input "text" at bounding box center [340, 233] width 128 height 23
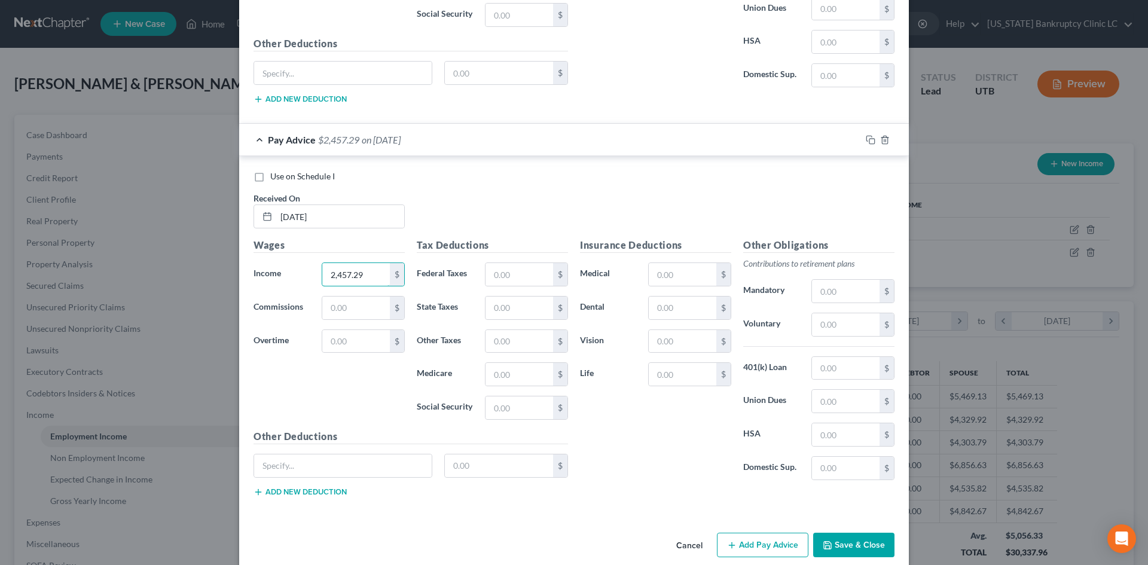
scroll to position [692, 0]
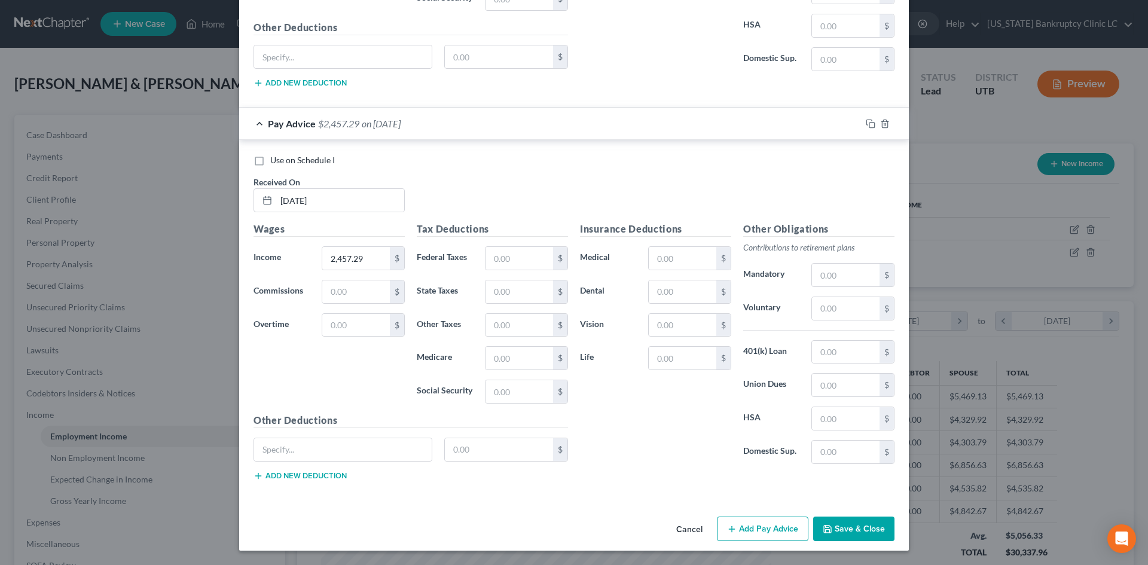
click at [744, 529] on button "Add Pay Advice" at bounding box center [763, 529] width 92 height 25
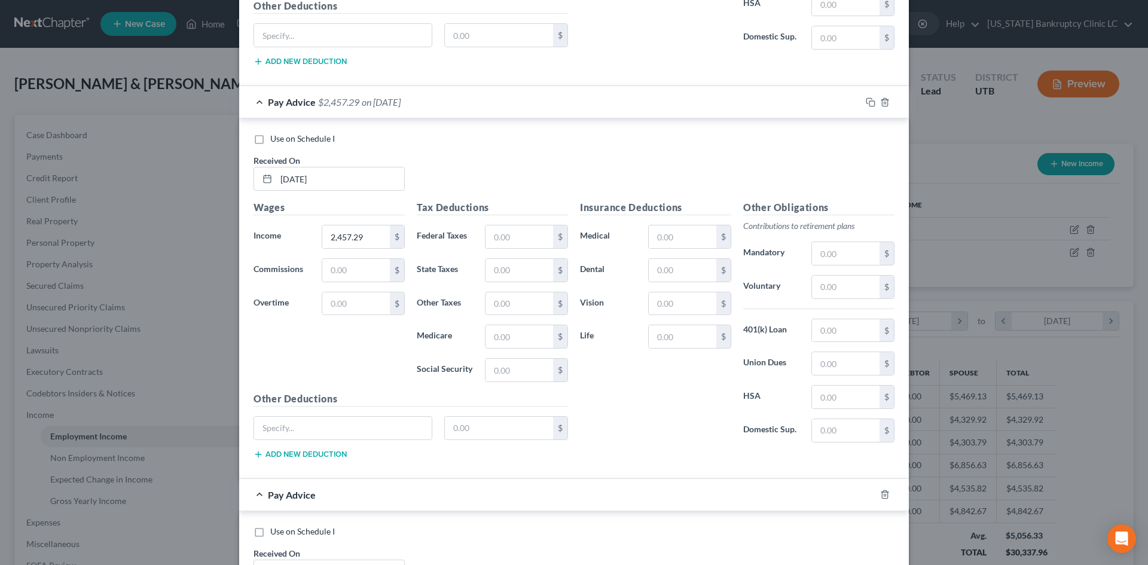
scroll to position [1051, 0]
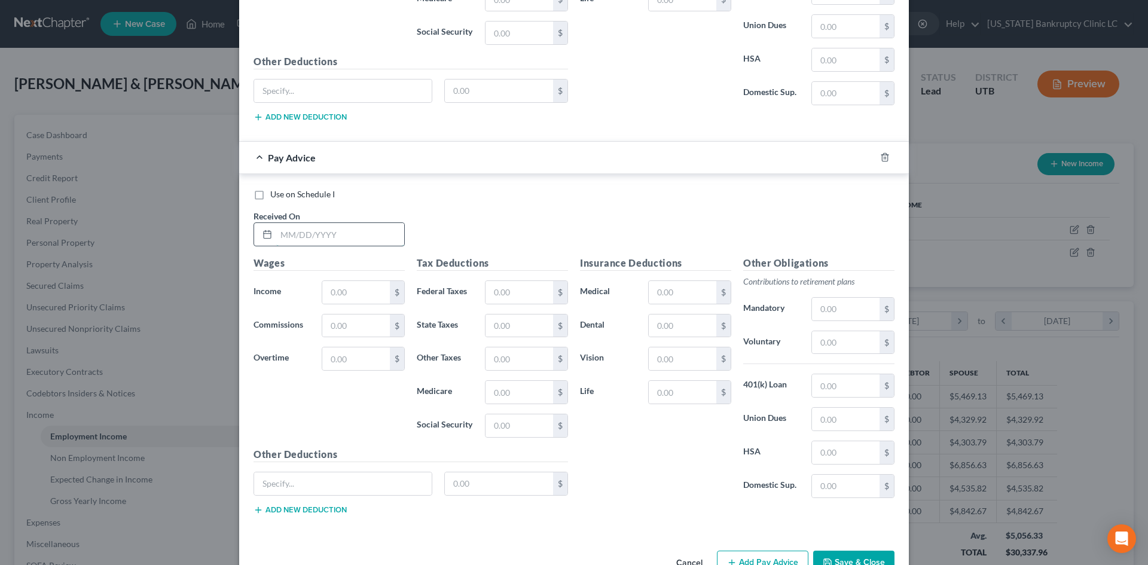
click at [344, 234] on input "text" at bounding box center [340, 234] width 128 height 23
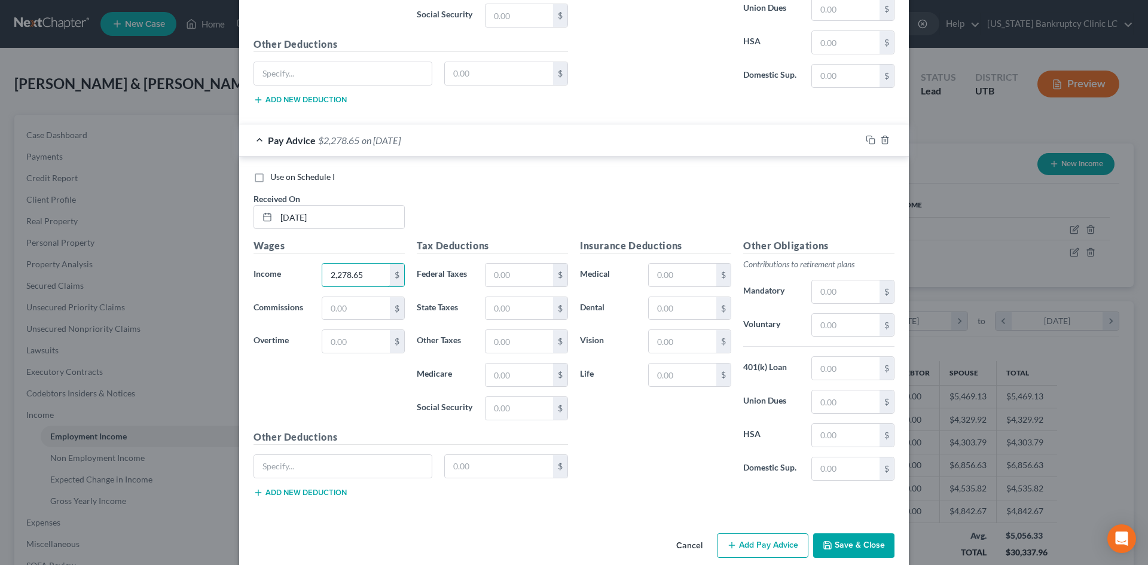
scroll to position [1085, 0]
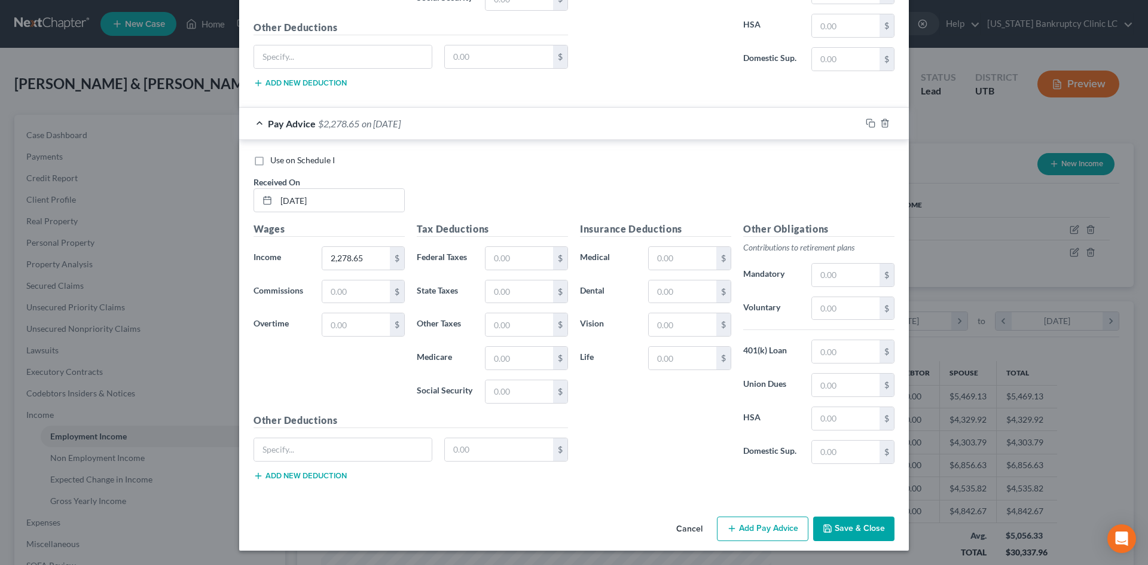
click at [770, 518] on button "Add Pay Advice" at bounding box center [763, 529] width 92 height 25
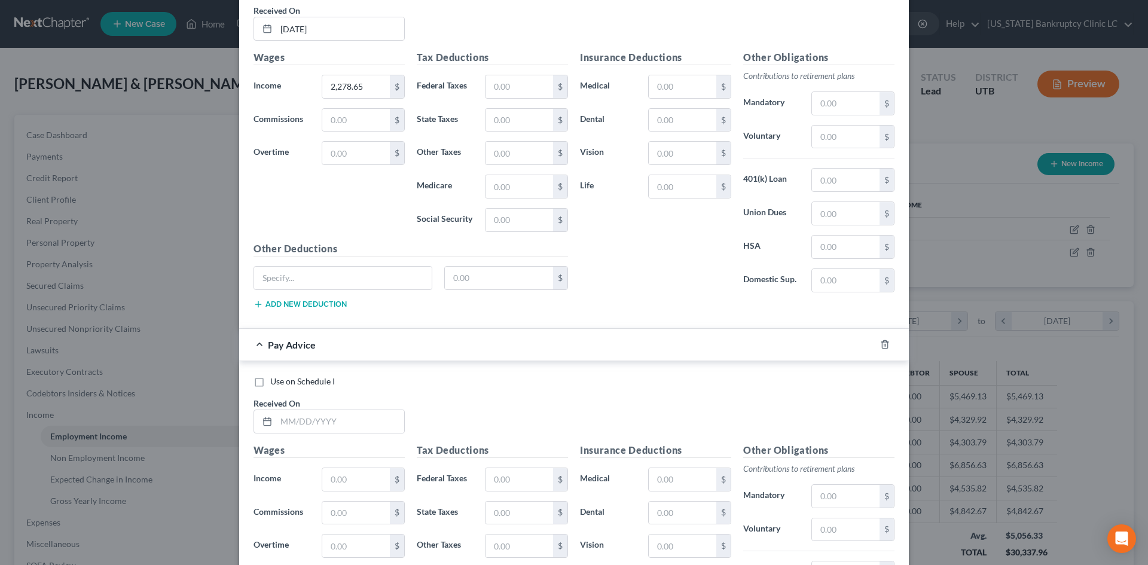
scroll to position [1478, 0]
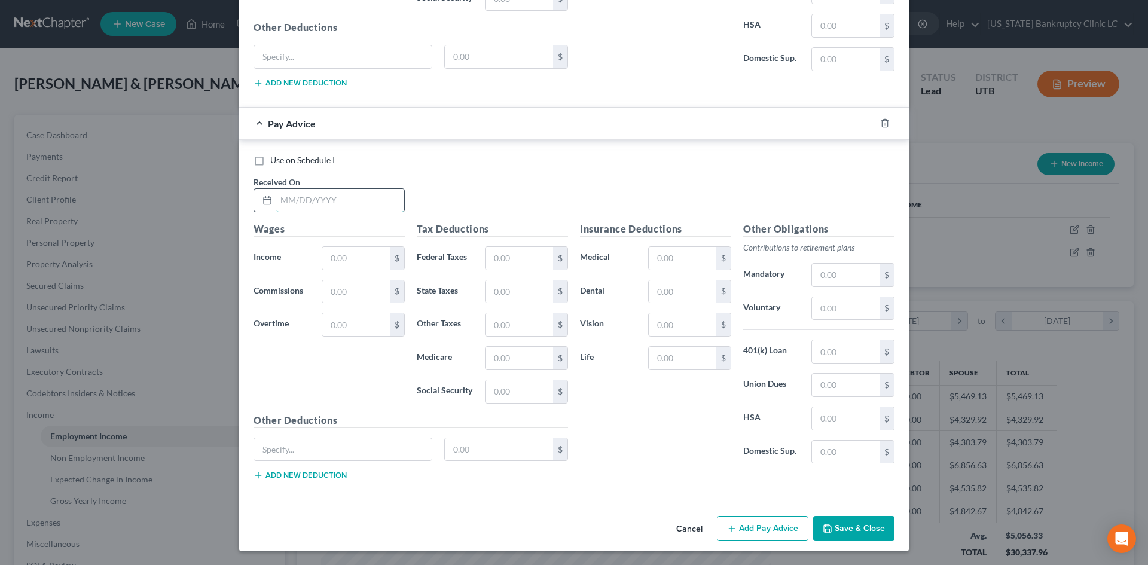
click at [306, 196] on input "text" at bounding box center [340, 200] width 128 height 23
click at [757, 525] on button "Add Pay Advice" at bounding box center [763, 528] width 92 height 25
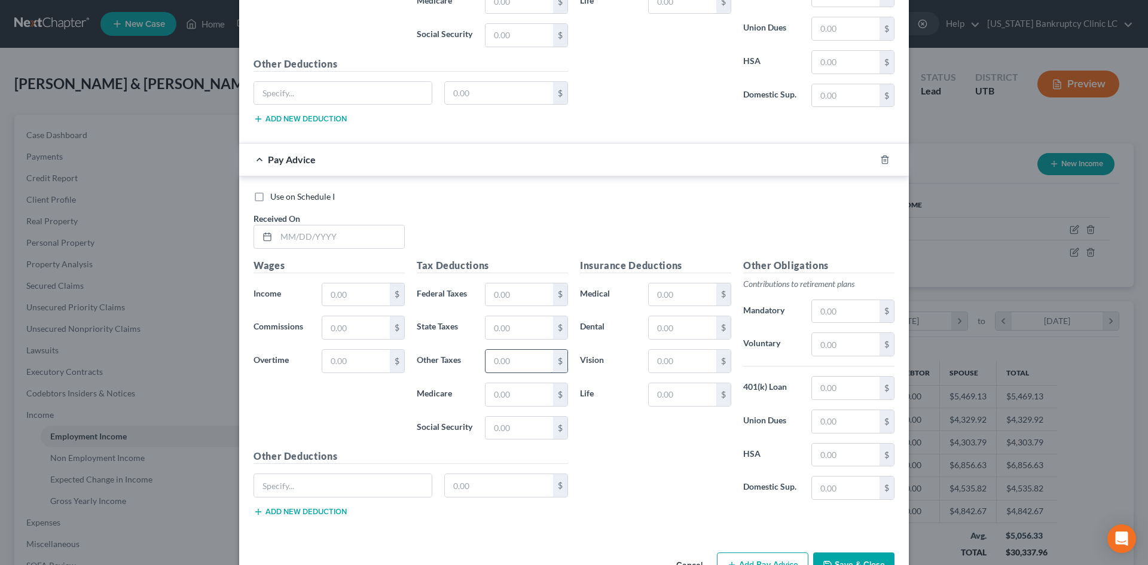
scroll to position [1837, 0]
click at [344, 228] on input "text" at bounding box center [340, 234] width 128 height 23
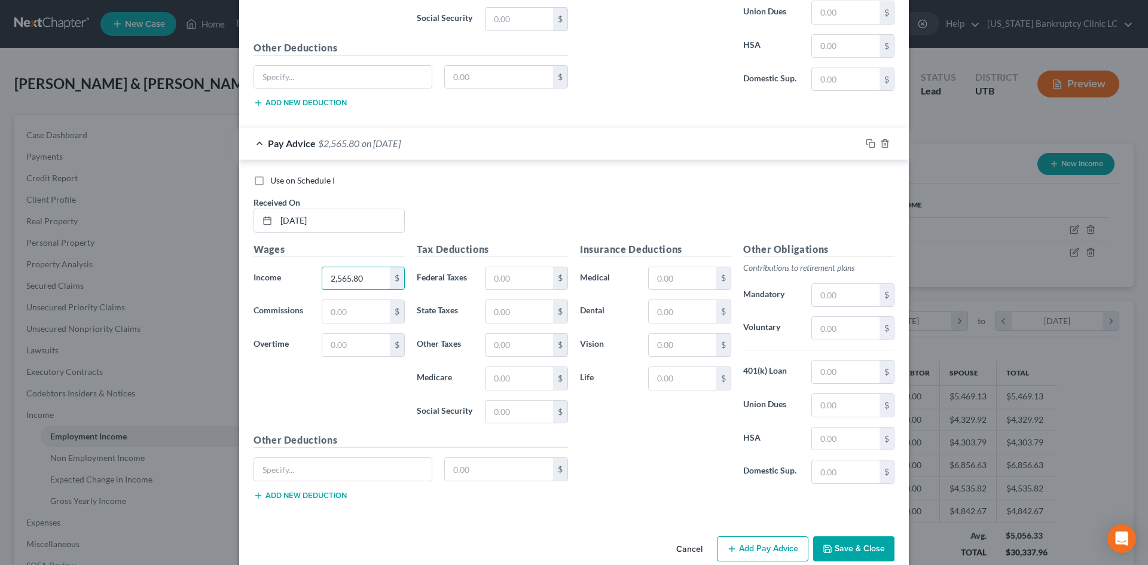
scroll to position [1871, 0]
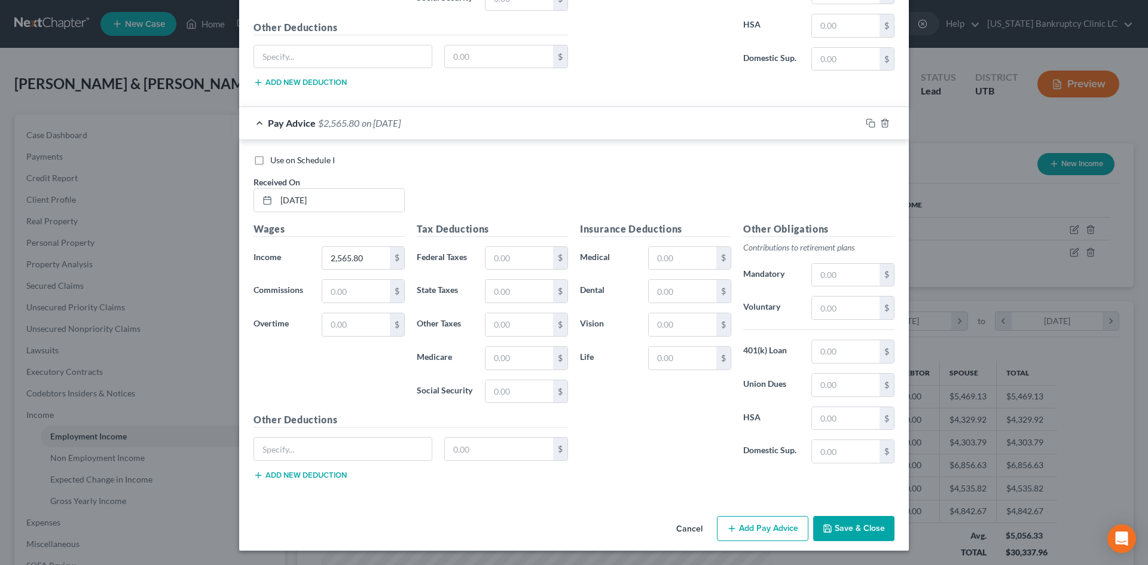
click at [760, 523] on button "Add Pay Advice" at bounding box center [763, 528] width 92 height 25
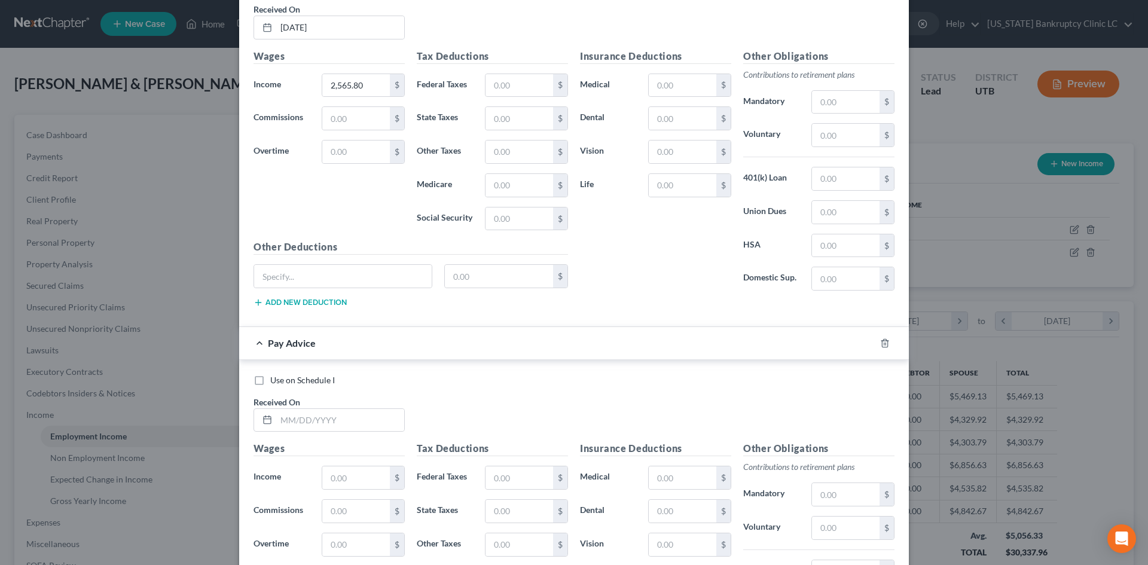
scroll to position [2230, 0]
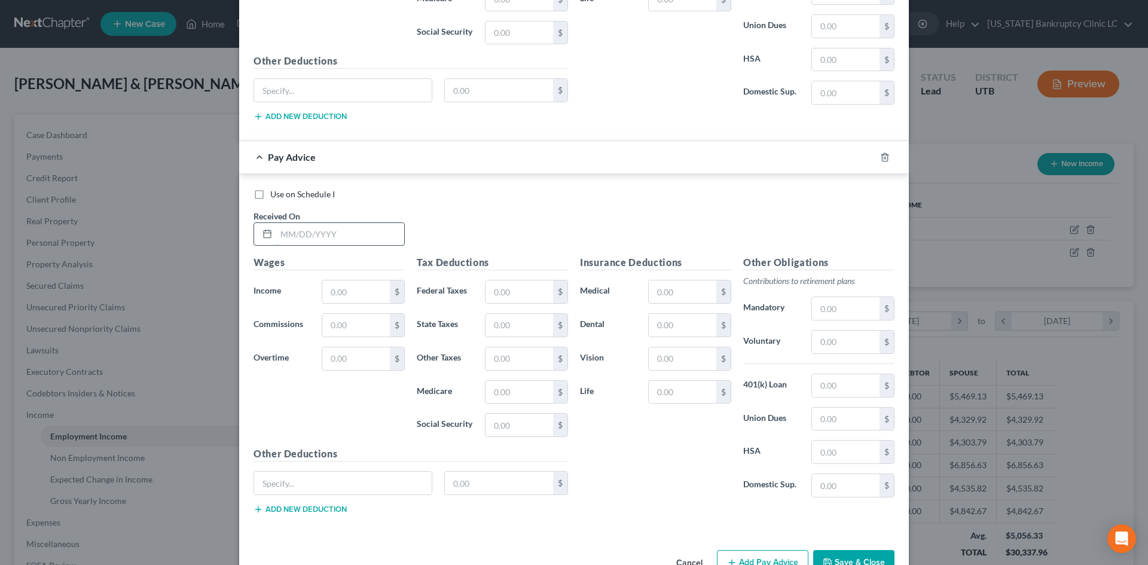
click at [316, 228] on input "text" at bounding box center [340, 234] width 128 height 23
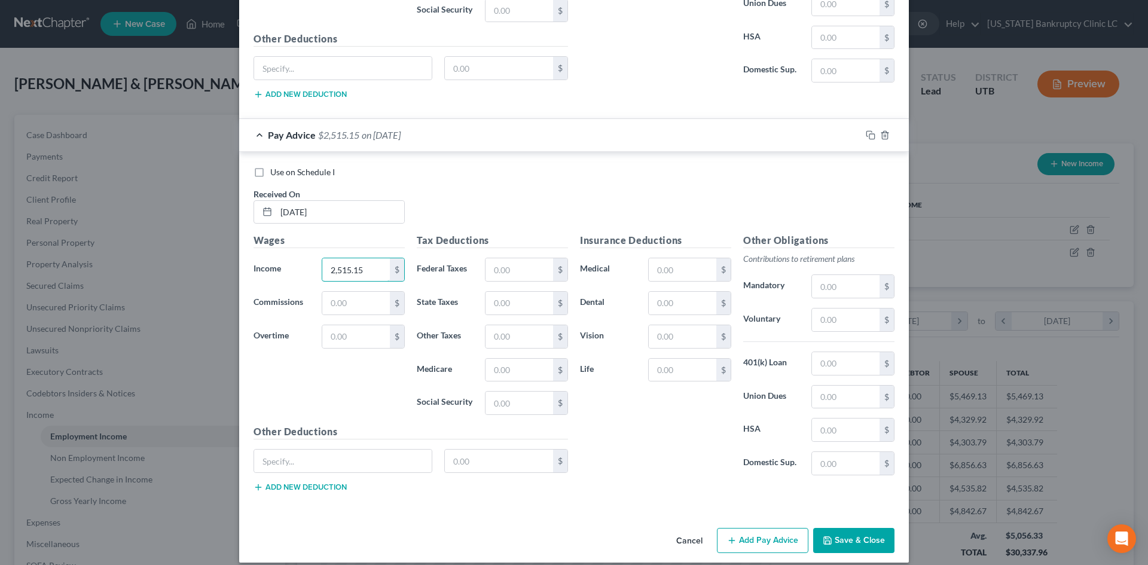
scroll to position [2264, 0]
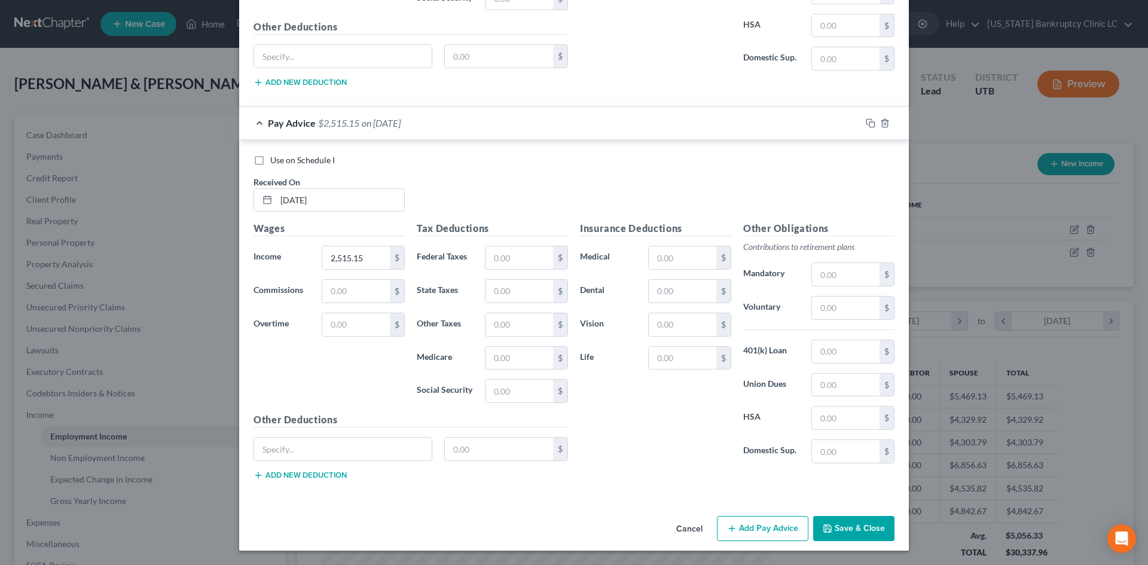
click at [767, 524] on button "Add Pay Advice" at bounding box center [763, 528] width 92 height 25
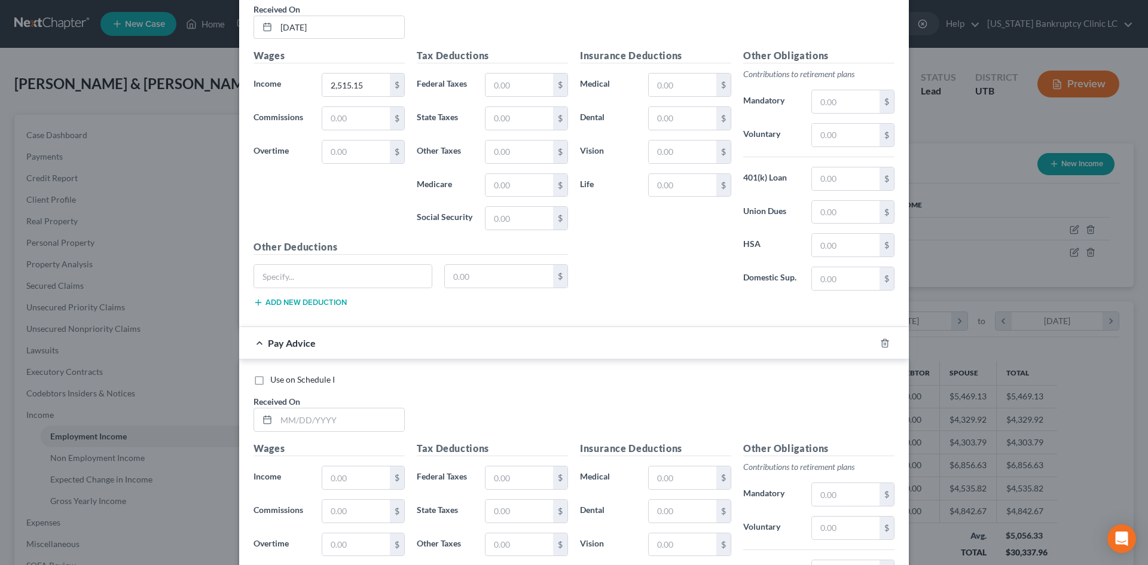
scroll to position [2563, 0]
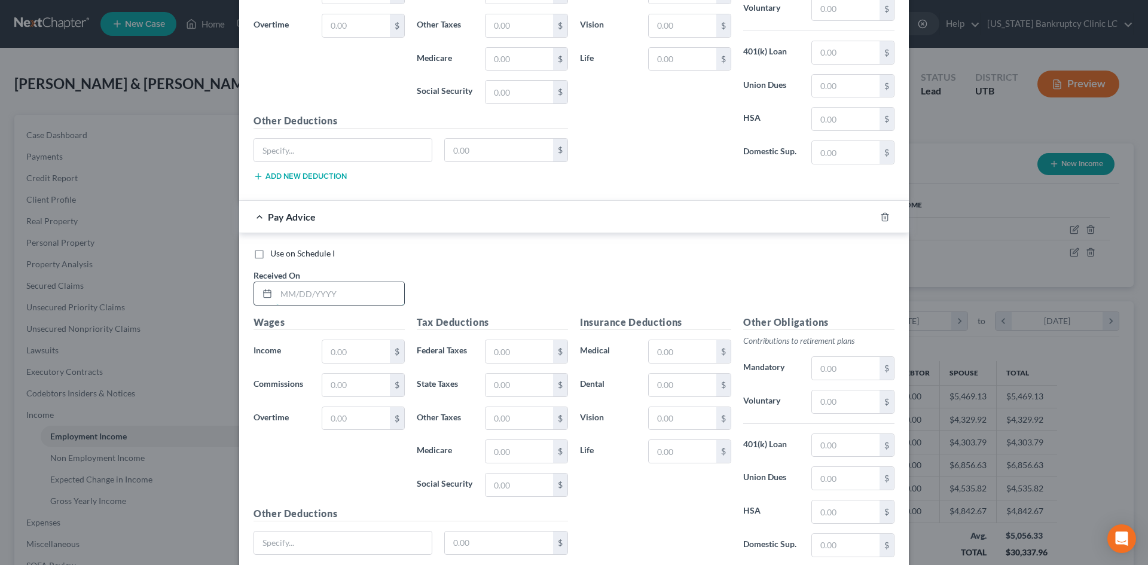
click at [352, 293] on input "text" at bounding box center [340, 293] width 128 height 23
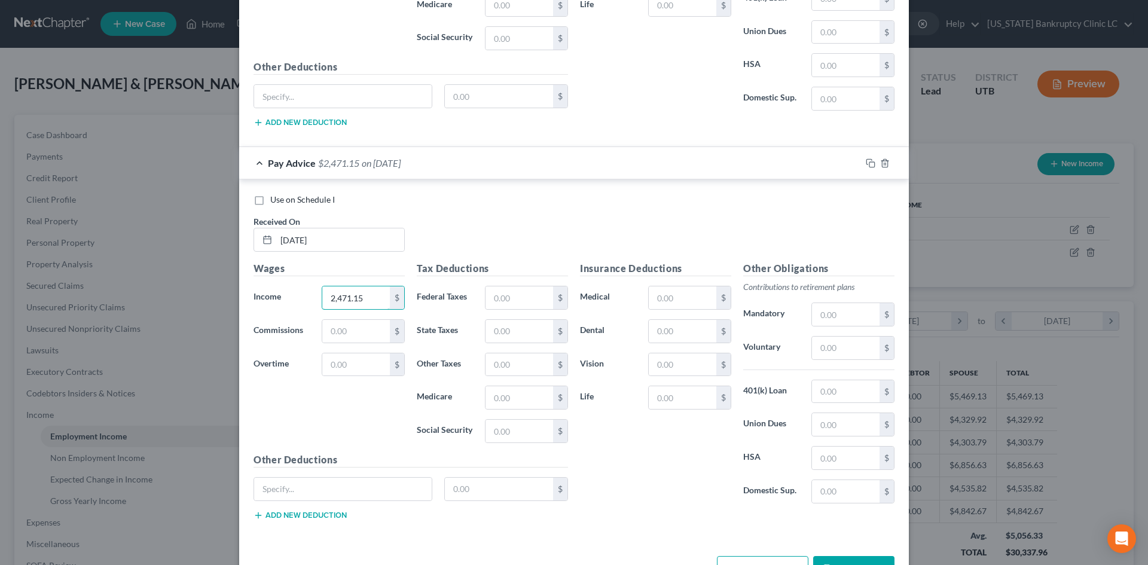
scroll to position [2656, 0]
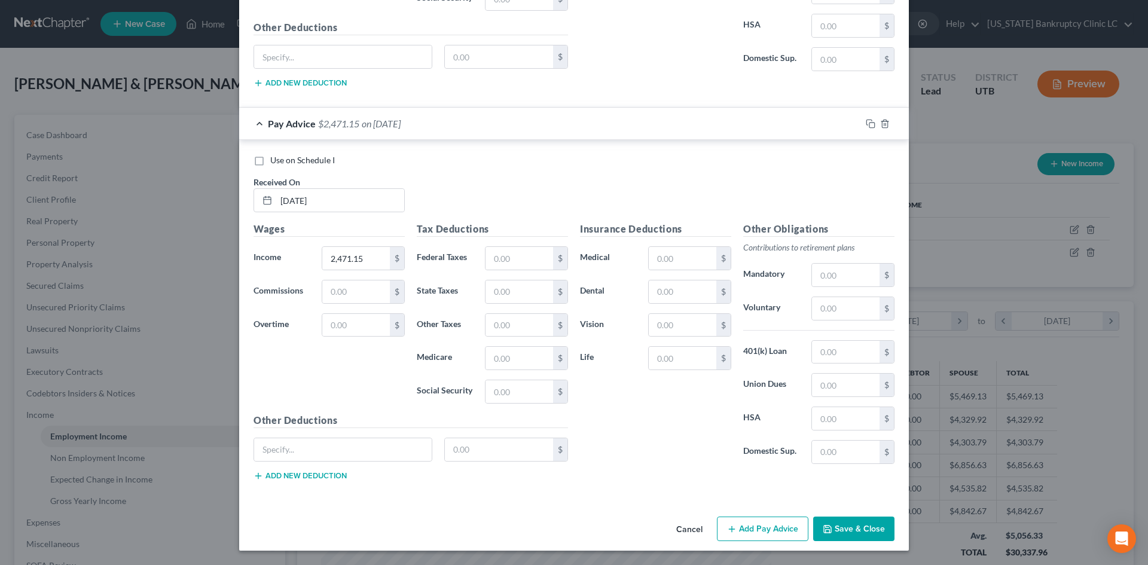
click at [767, 533] on button "Add Pay Advice" at bounding box center [763, 529] width 92 height 25
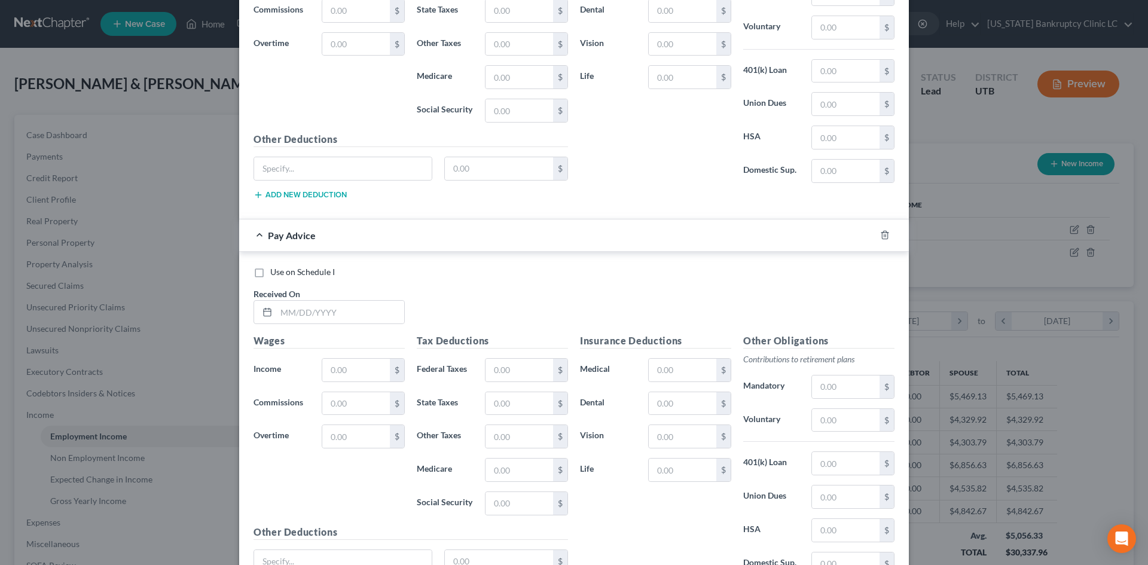
scroll to position [2955, 0]
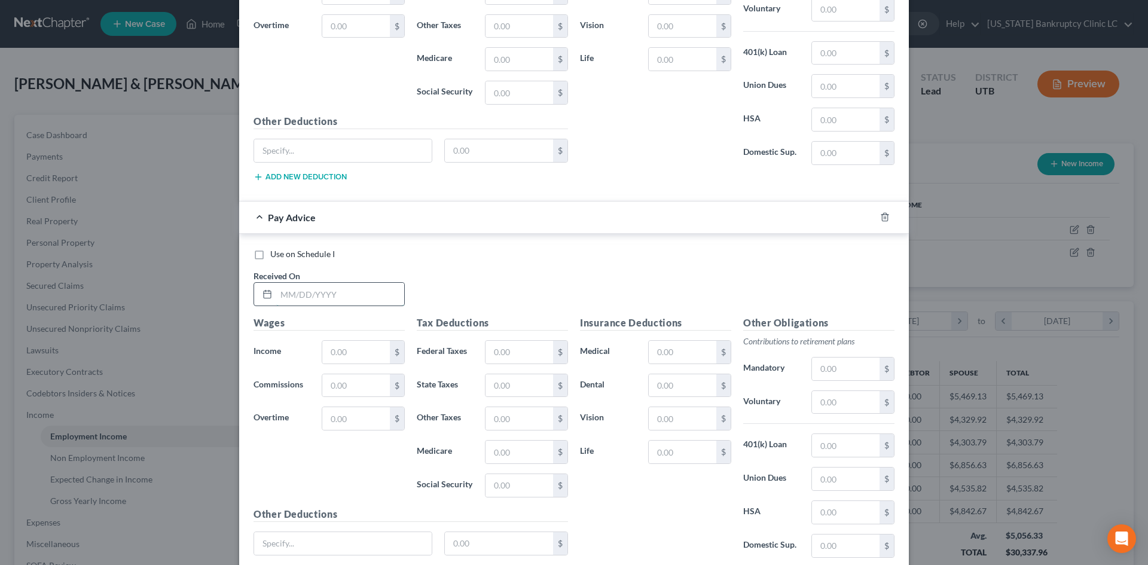
click at [330, 305] on input "text" at bounding box center [340, 294] width 128 height 23
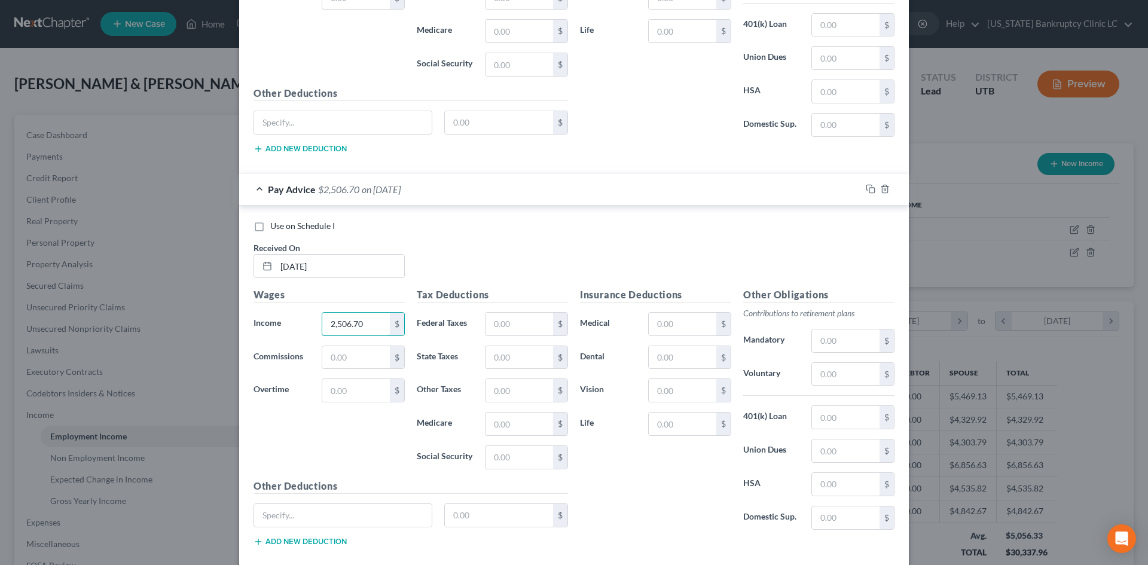
scroll to position [3049, 0]
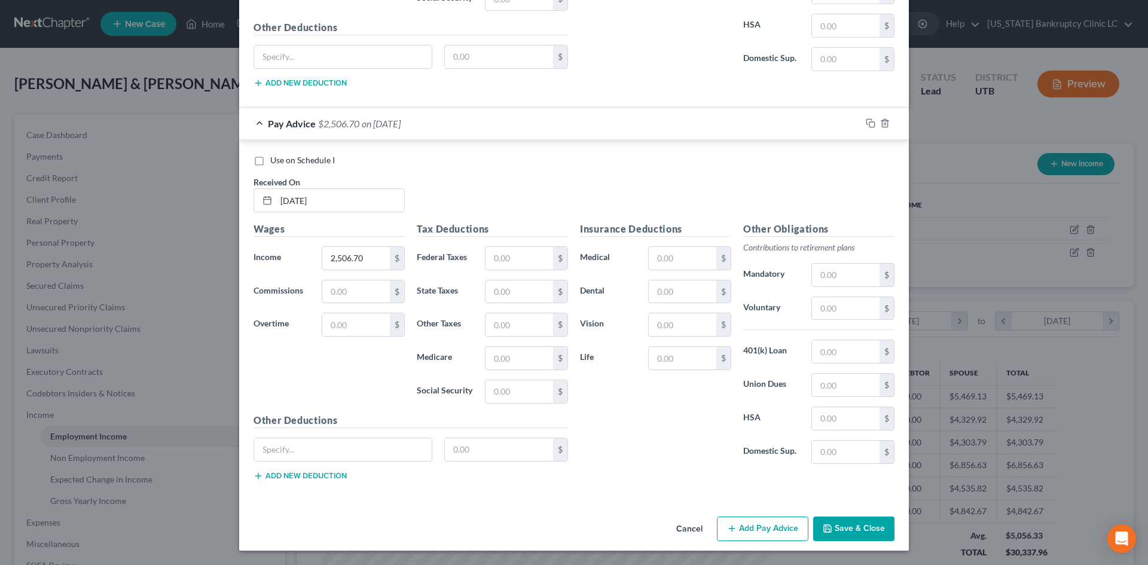
click at [766, 535] on button "Add Pay Advice" at bounding box center [763, 529] width 92 height 25
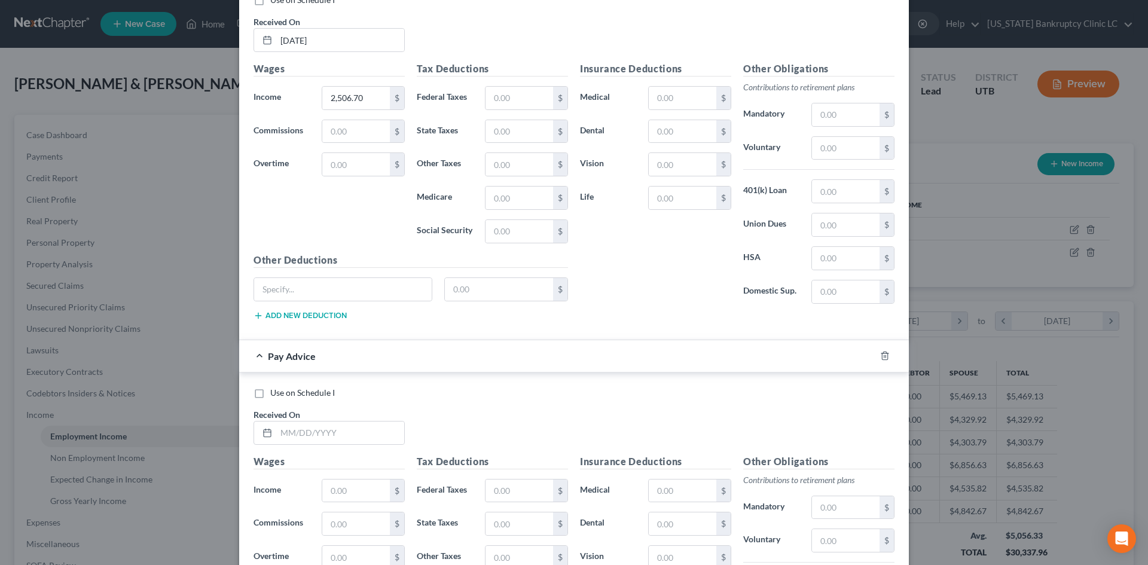
scroll to position [3408, 0]
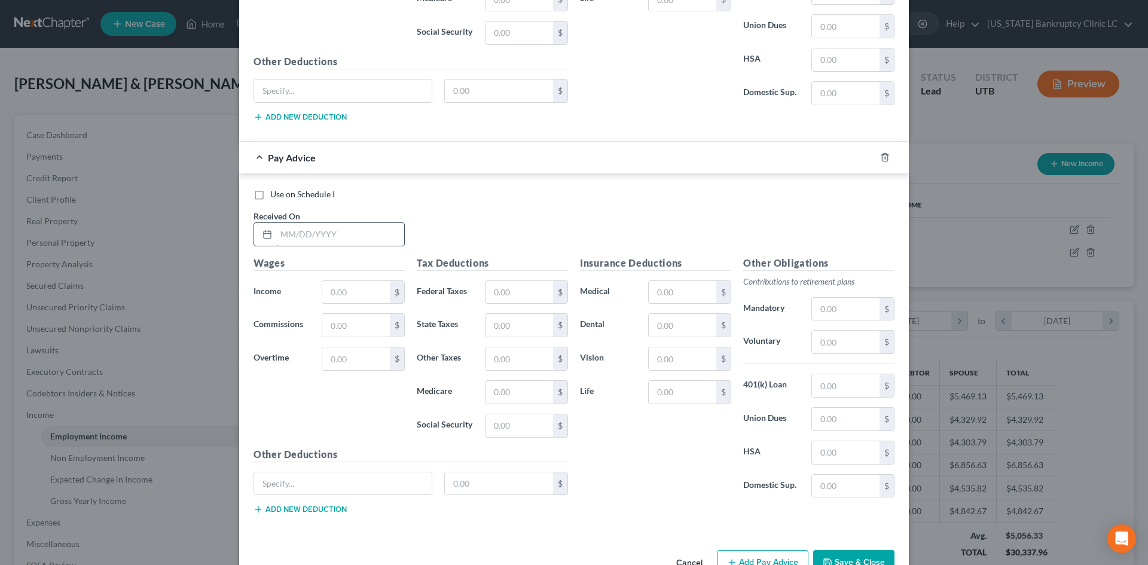
click at [330, 245] on input "text" at bounding box center [340, 234] width 128 height 23
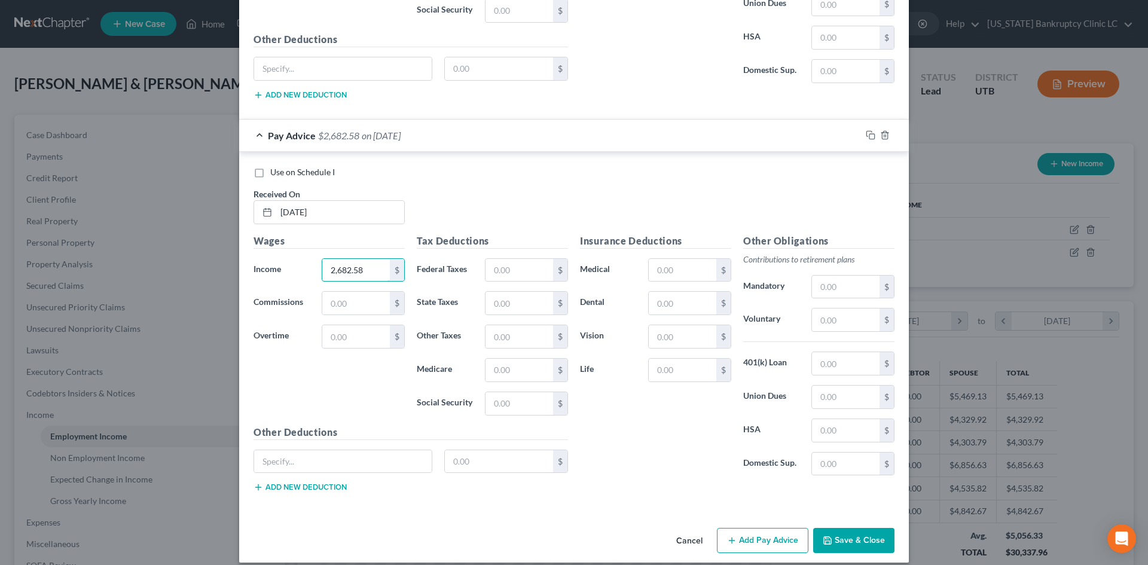
scroll to position [3442, 0]
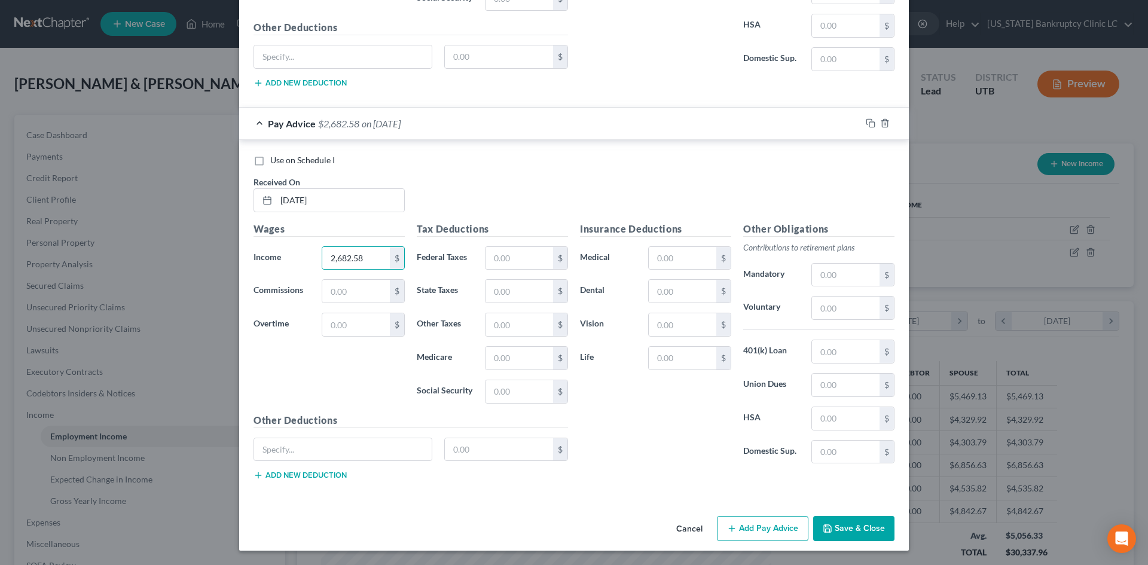
click at [758, 529] on button "Add Pay Advice" at bounding box center [763, 528] width 92 height 25
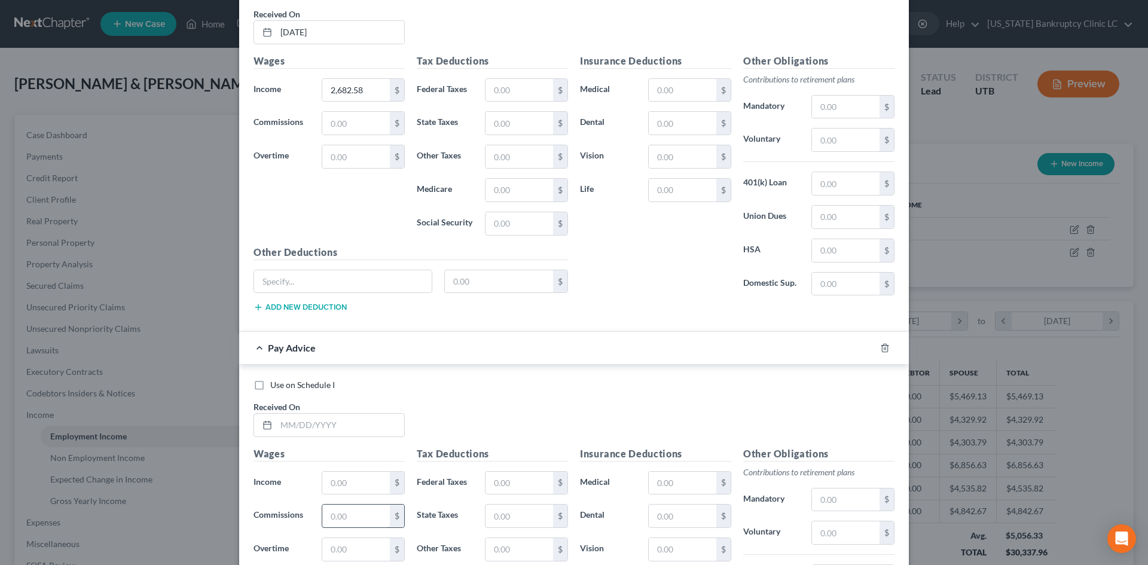
scroll to position [3801, 0]
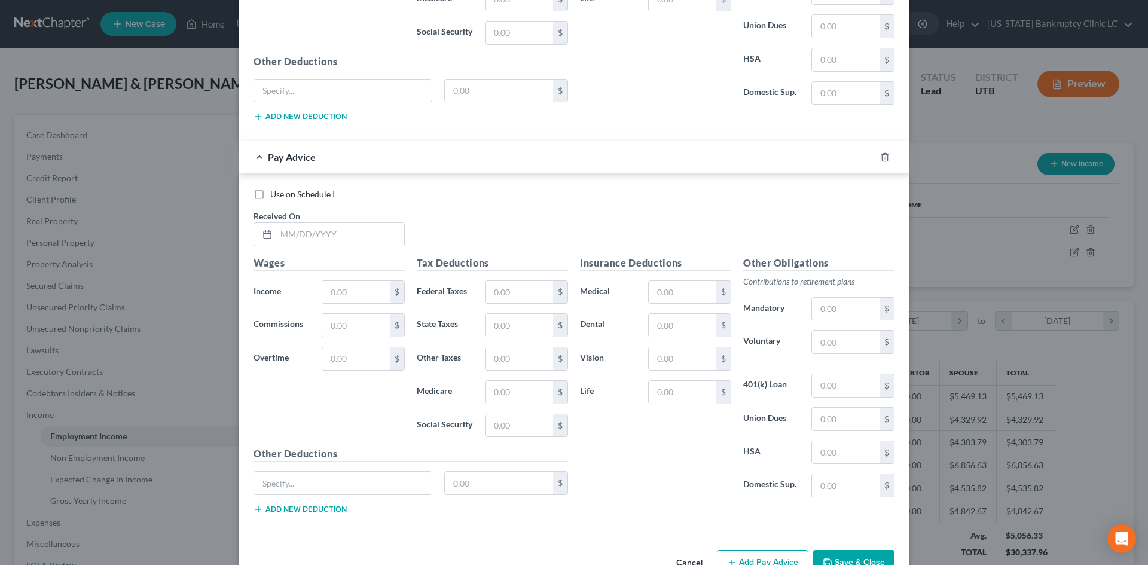
click at [334, 248] on div "Use on Schedule I Received On *" at bounding box center [574, 222] width 653 height 68
click at [337, 227] on input "text" at bounding box center [340, 234] width 128 height 23
click at [335, 233] on input "text" at bounding box center [340, 234] width 128 height 23
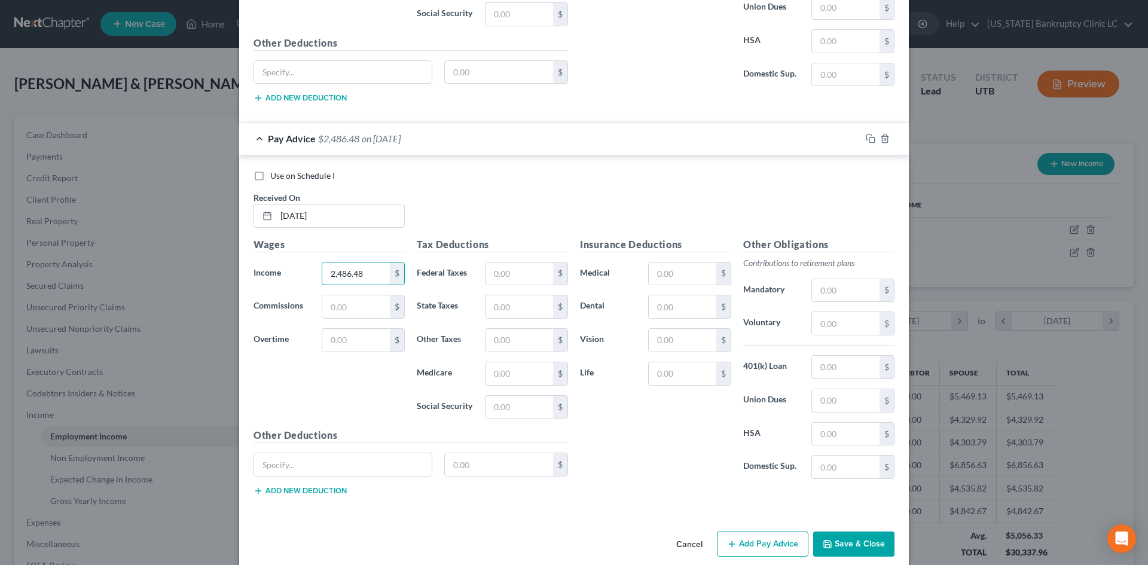
scroll to position [3835, 0]
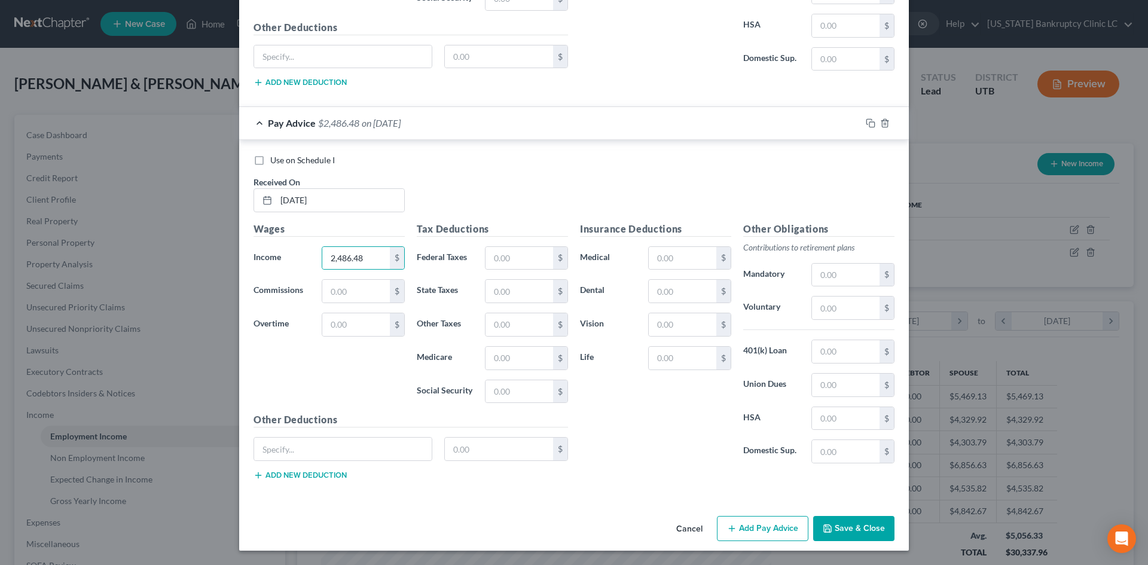
click at [736, 523] on button "Add Pay Advice" at bounding box center [763, 528] width 92 height 25
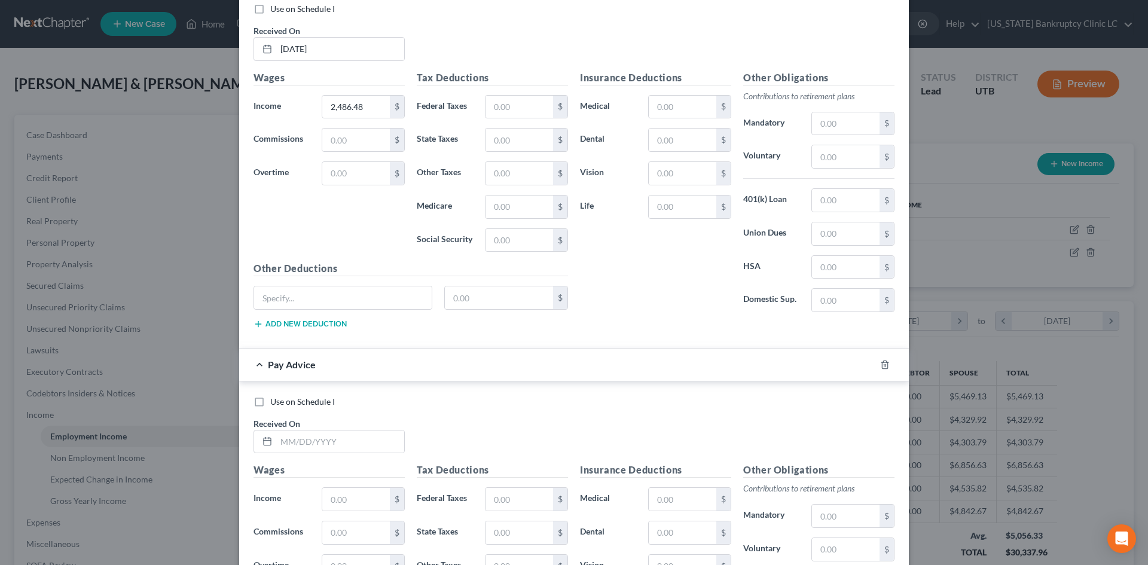
scroll to position [4228, 0]
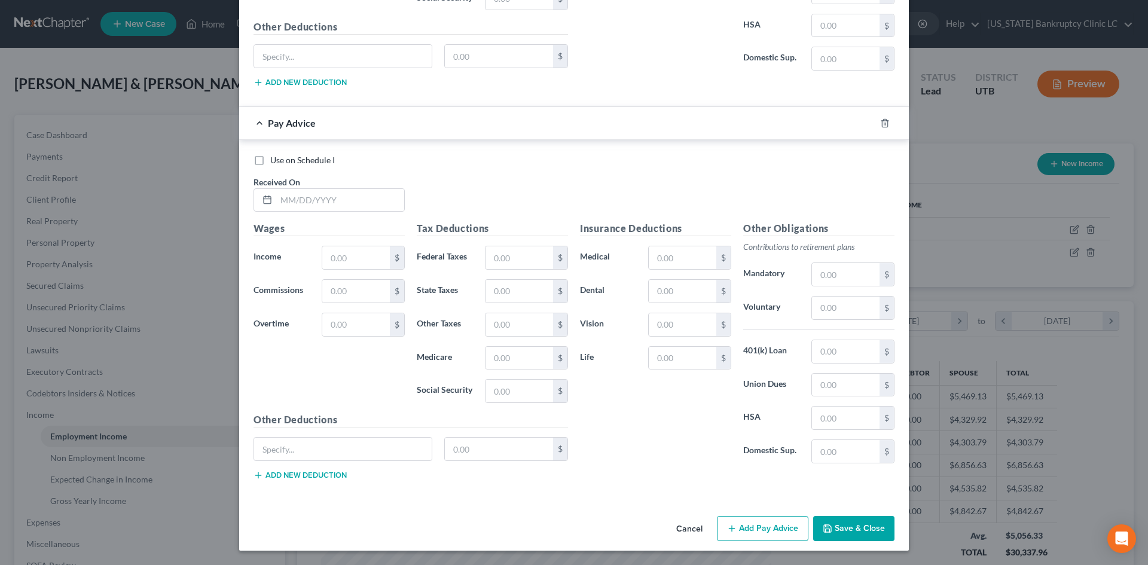
click at [326, 187] on div "Received On *" at bounding box center [329, 194] width 163 height 36
click at [323, 199] on input "text" at bounding box center [340, 200] width 128 height 23
drag, startPoint x: 324, startPoint y: 200, endPoint x: 324, endPoint y: 192, distance: 7.8
click at [324, 200] on input "text" at bounding box center [340, 200] width 128 height 23
click at [747, 535] on button "Add Pay Advice" at bounding box center [763, 528] width 92 height 25
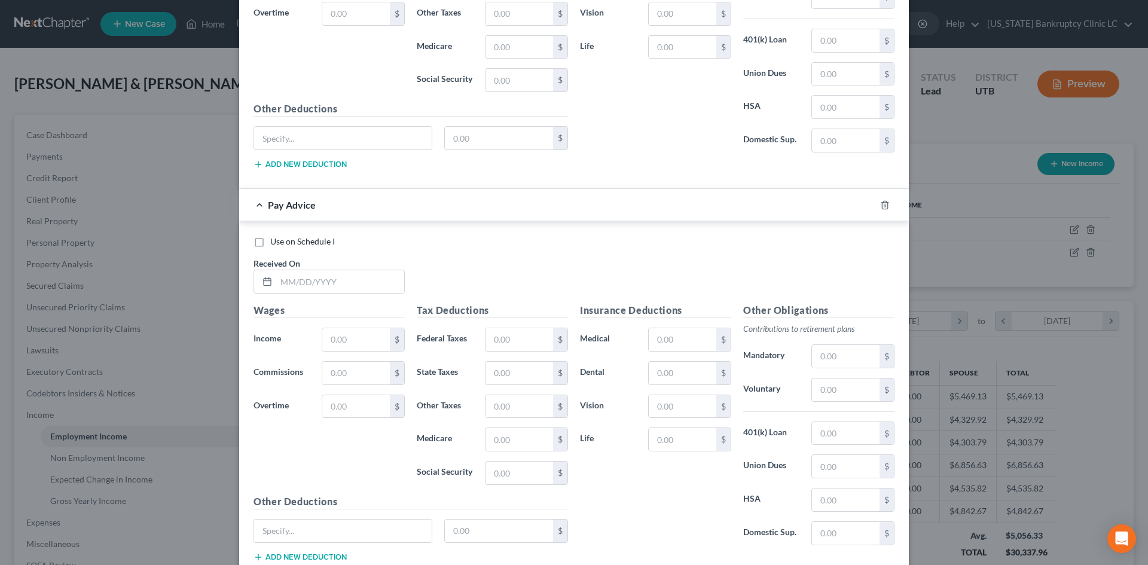
scroll to position [4620, 0]
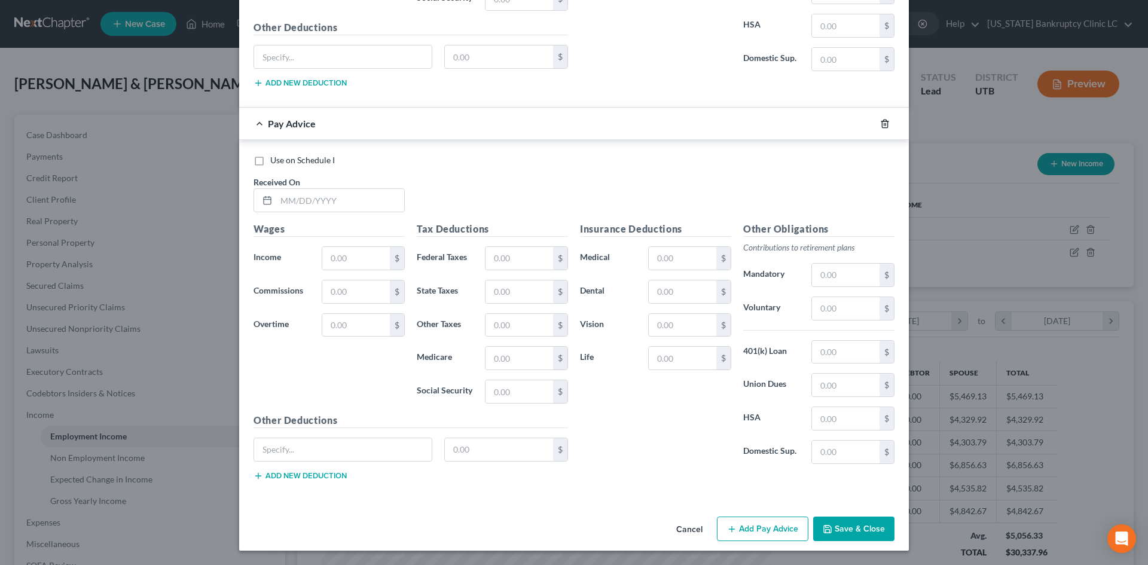
click at [882, 126] on icon "button" at bounding box center [885, 124] width 10 height 10
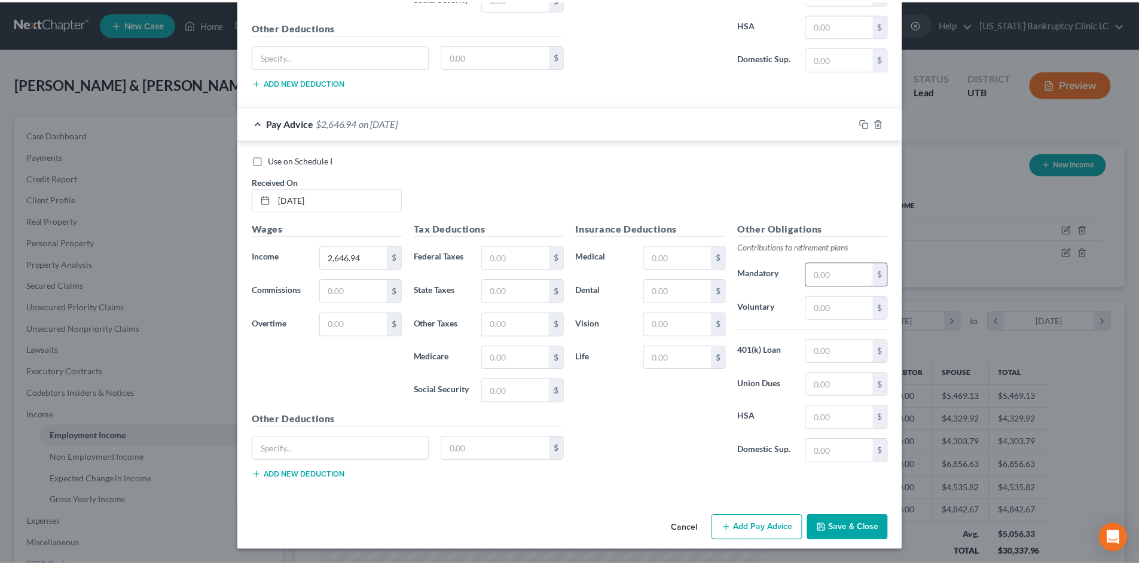
scroll to position [4228, 0]
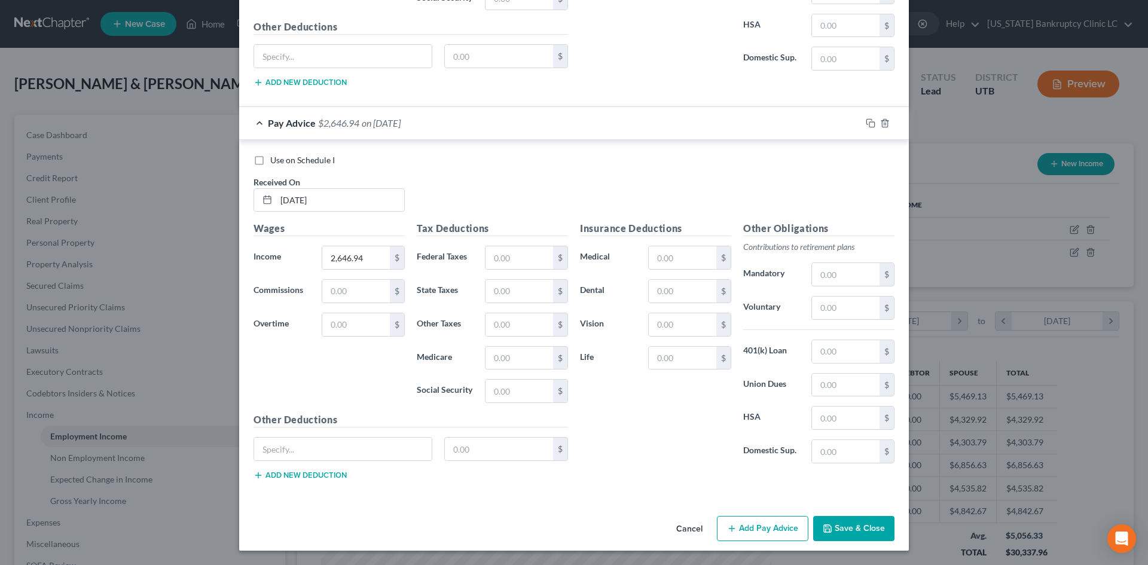
click at [866, 523] on button "Save & Close" at bounding box center [853, 528] width 81 height 25
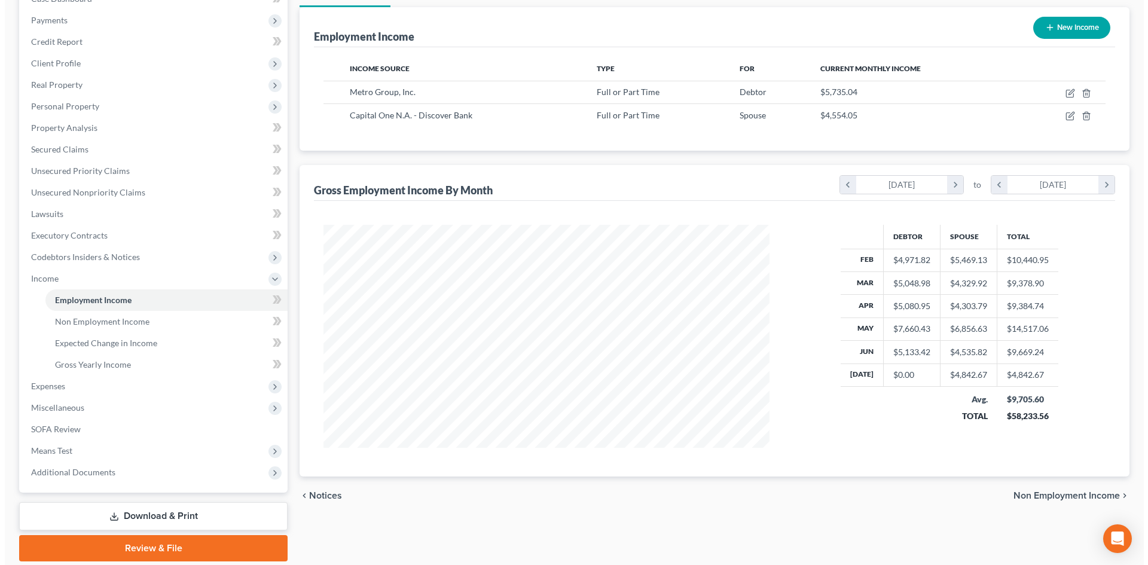
scroll to position [178, 0]
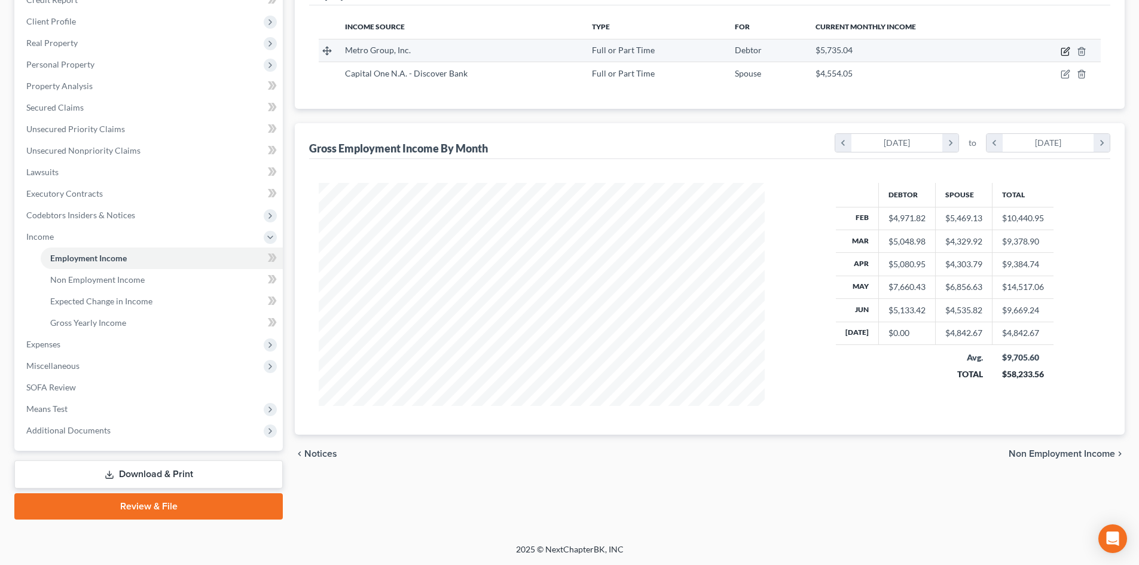
click at [1065, 51] on icon "button" at bounding box center [1066, 49] width 5 height 5
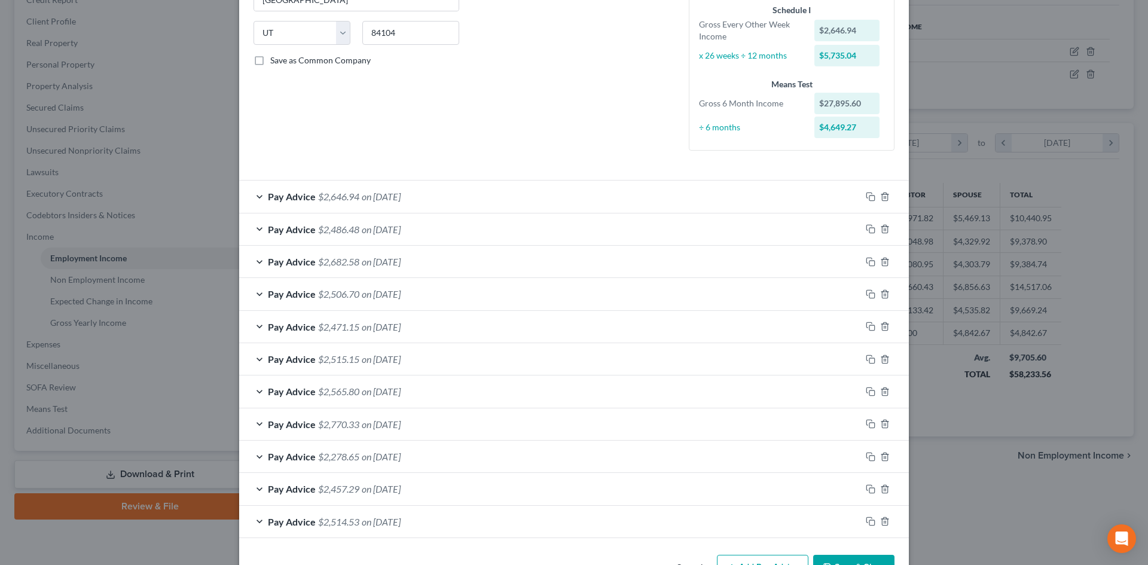
scroll to position [264, 0]
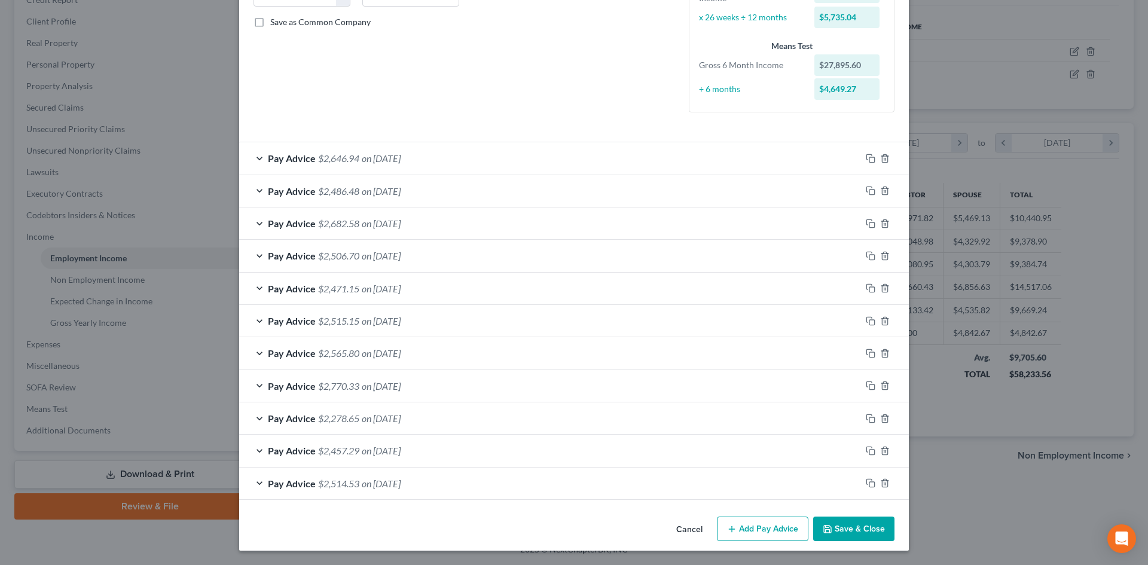
drag, startPoint x: 757, startPoint y: 535, endPoint x: 533, endPoint y: 456, distance: 236.4
click at [756, 535] on button "Add Pay Advice" at bounding box center [763, 529] width 92 height 25
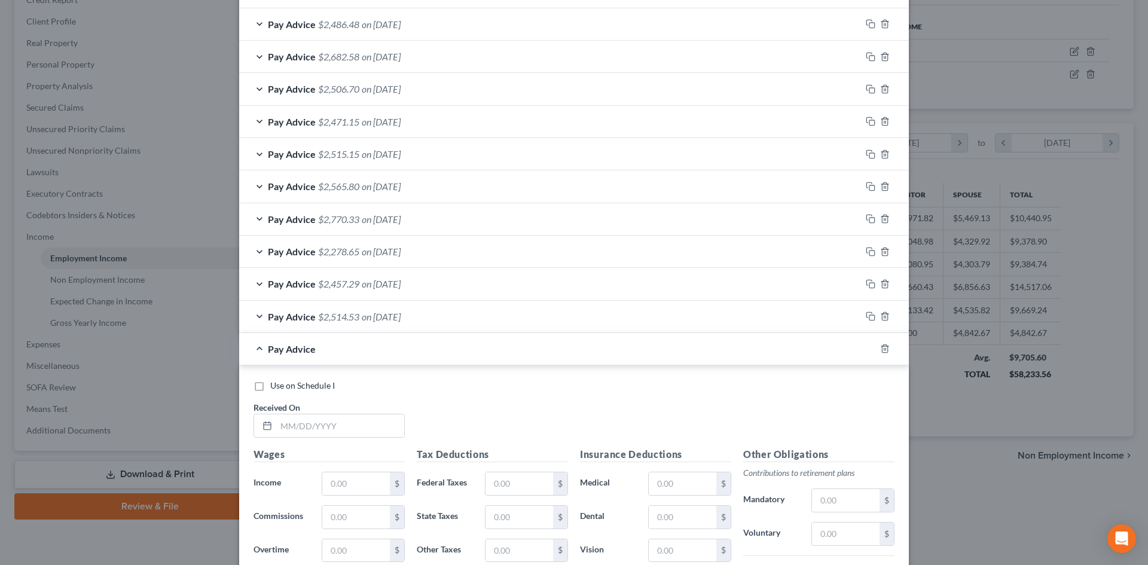
scroll to position [563, 0]
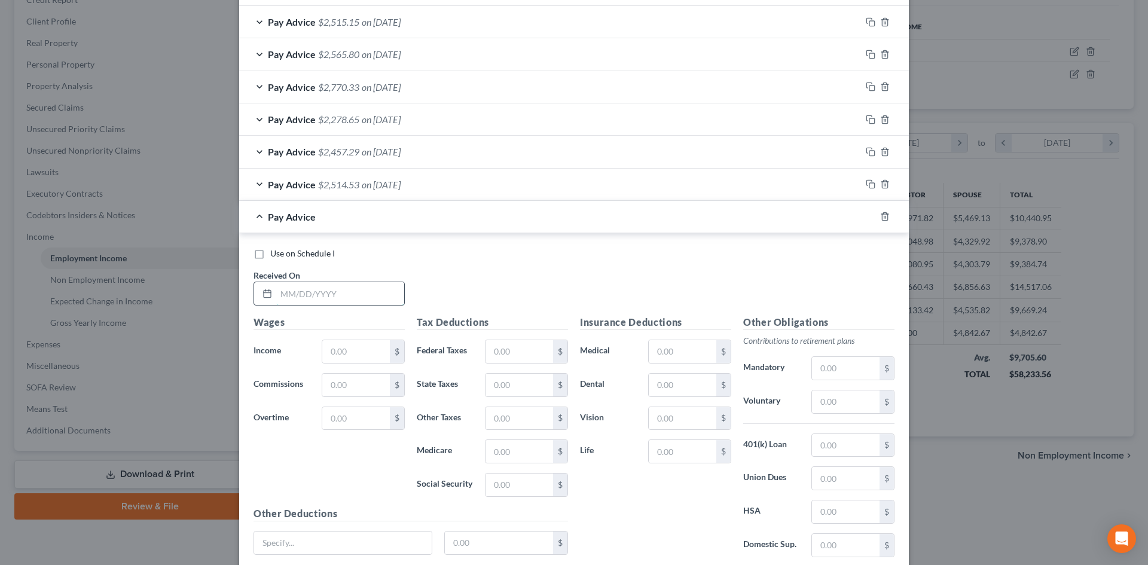
drag, startPoint x: 327, startPoint y: 288, endPoint x: 327, endPoint y: 282, distance: 6.0
click at [327, 288] on input "text" at bounding box center [340, 293] width 128 height 23
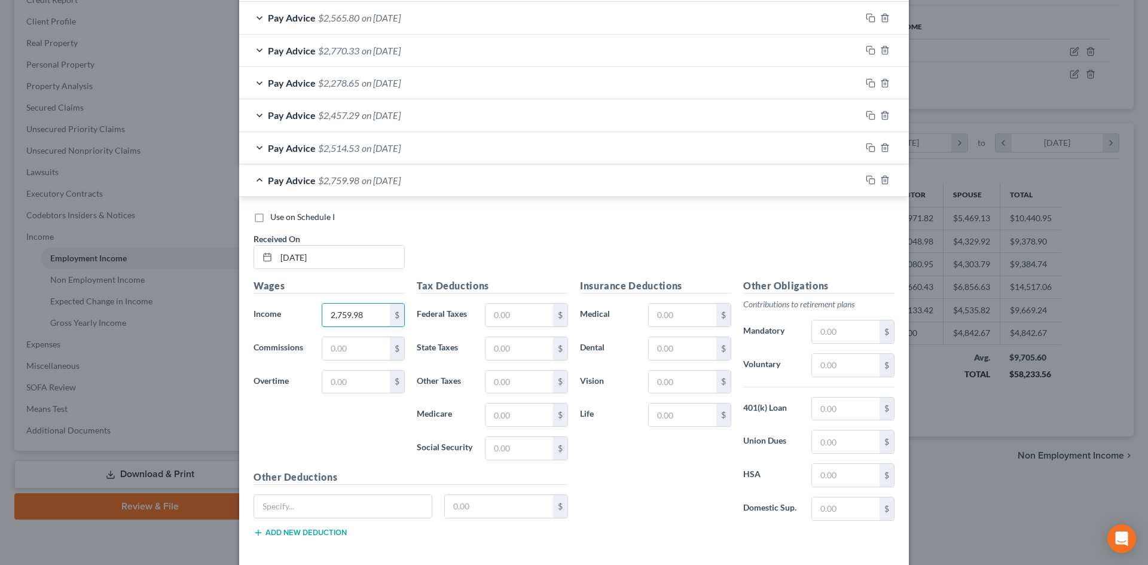
scroll to position [657, 0]
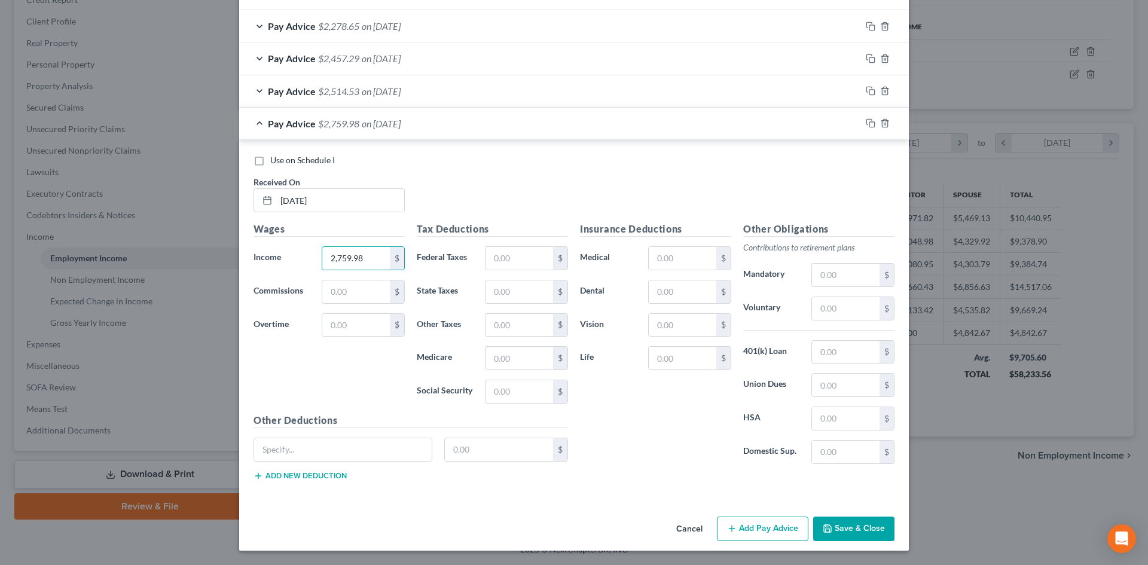
click at [774, 536] on button "Add Pay Advice" at bounding box center [763, 529] width 92 height 25
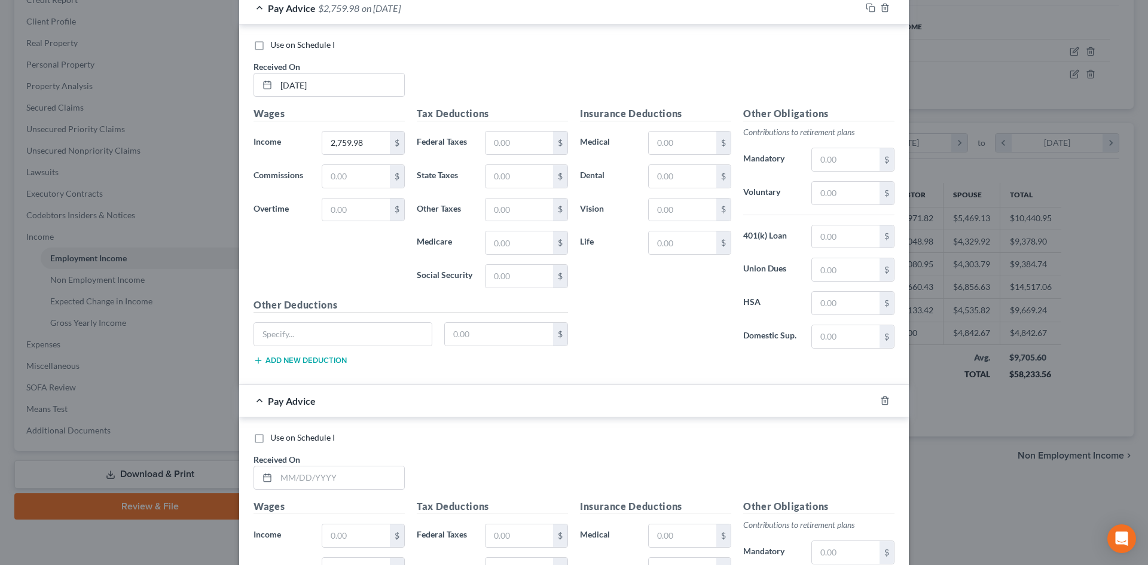
scroll to position [956, 0]
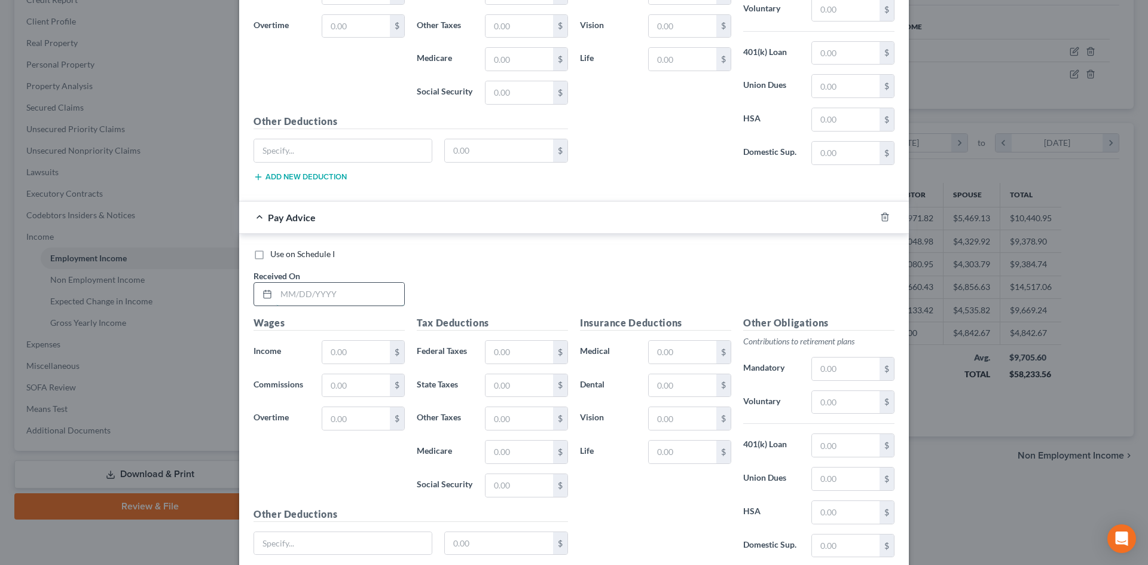
drag, startPoint x: 306, startPoint y: 300, endPoint x: 305, endPoint y: 291, distance: 9.0
click at [306, 300] on input "text" at bounding box center [340, 294] width 128 height 23
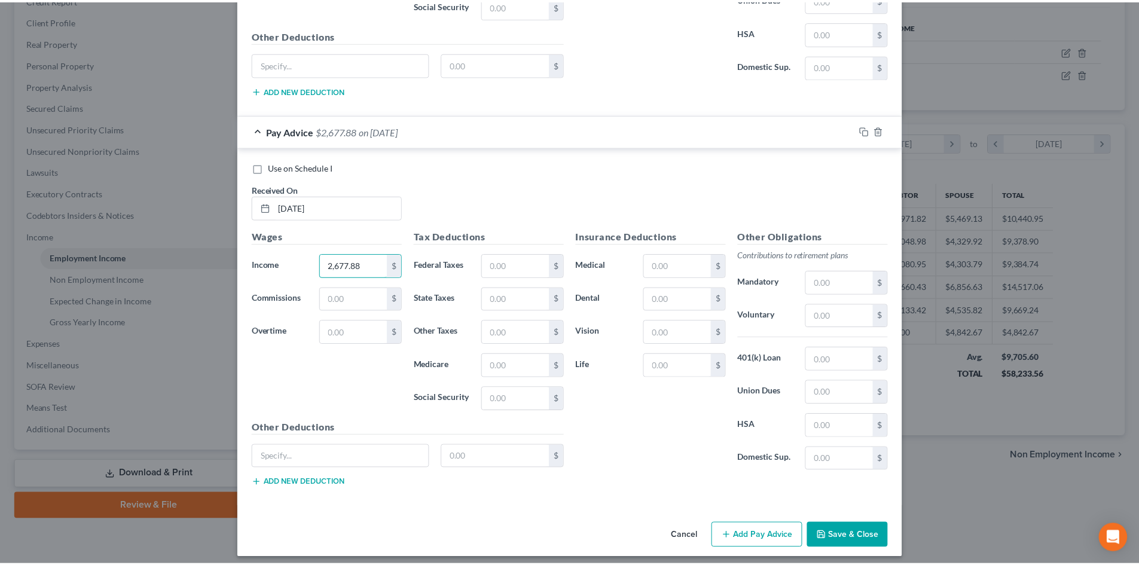
scroll to position [1050, 0]
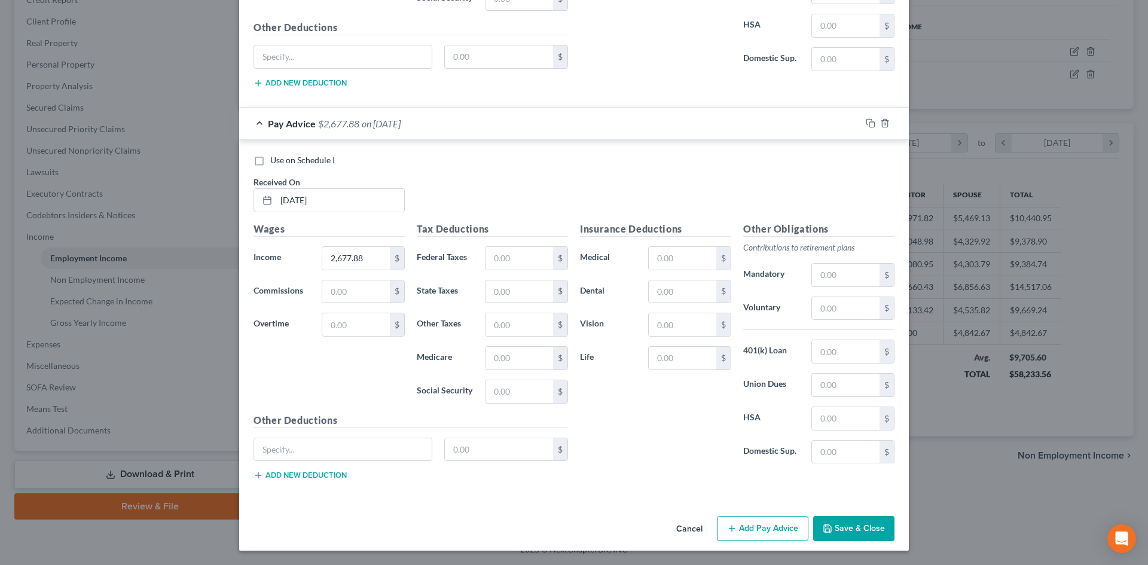
click at [867, 528] on button "Save & Close" at bounding box center [853, 528] width 81 height 25
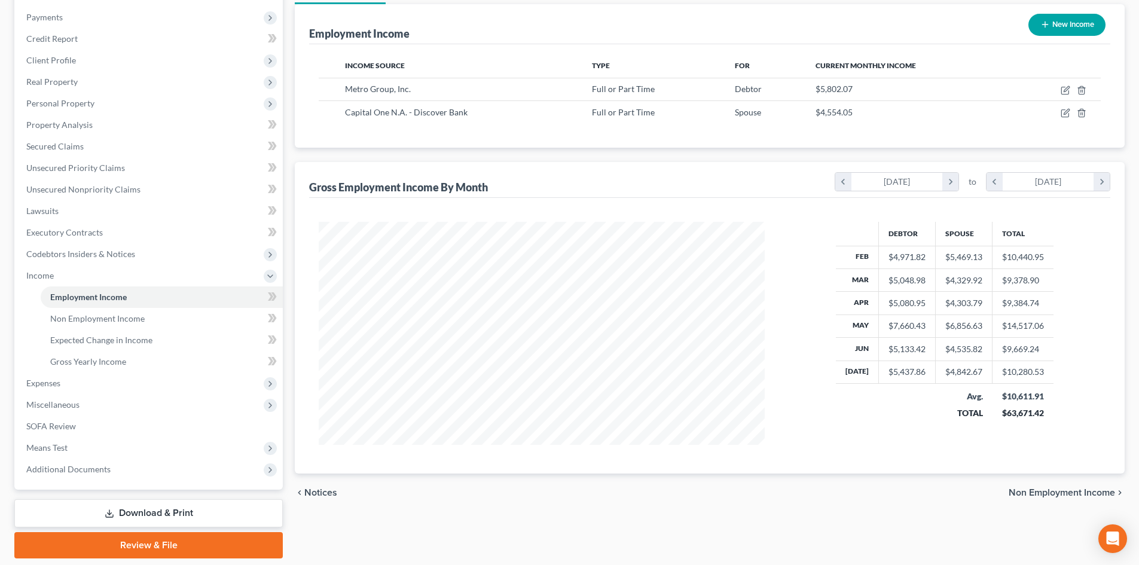
scroll to position [0, 0]
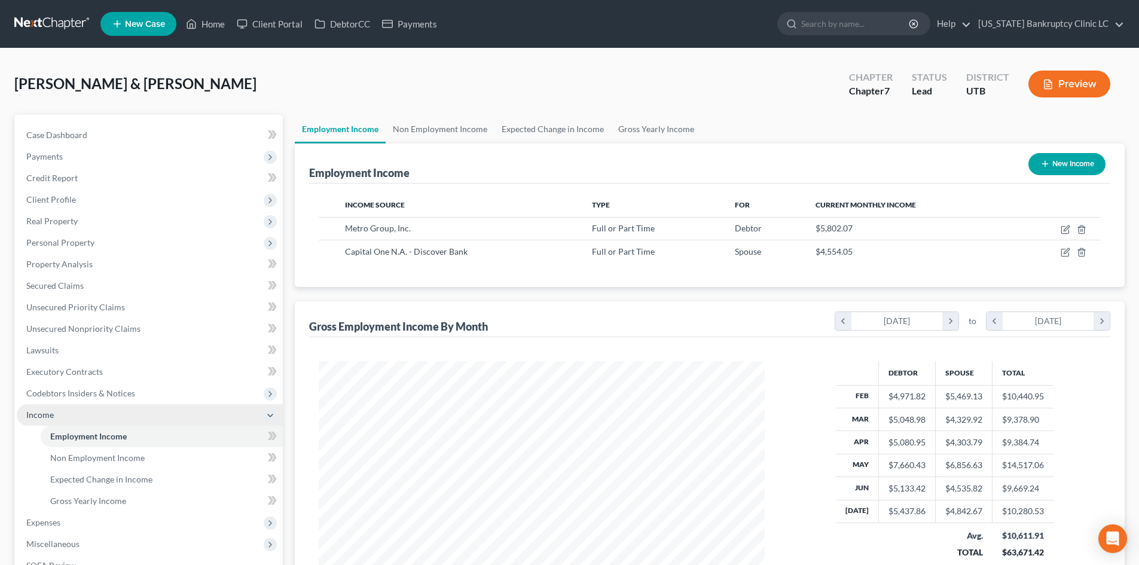
click at [45, 420] on span "Income" at bounding box center [150, 415] width 266 height 22
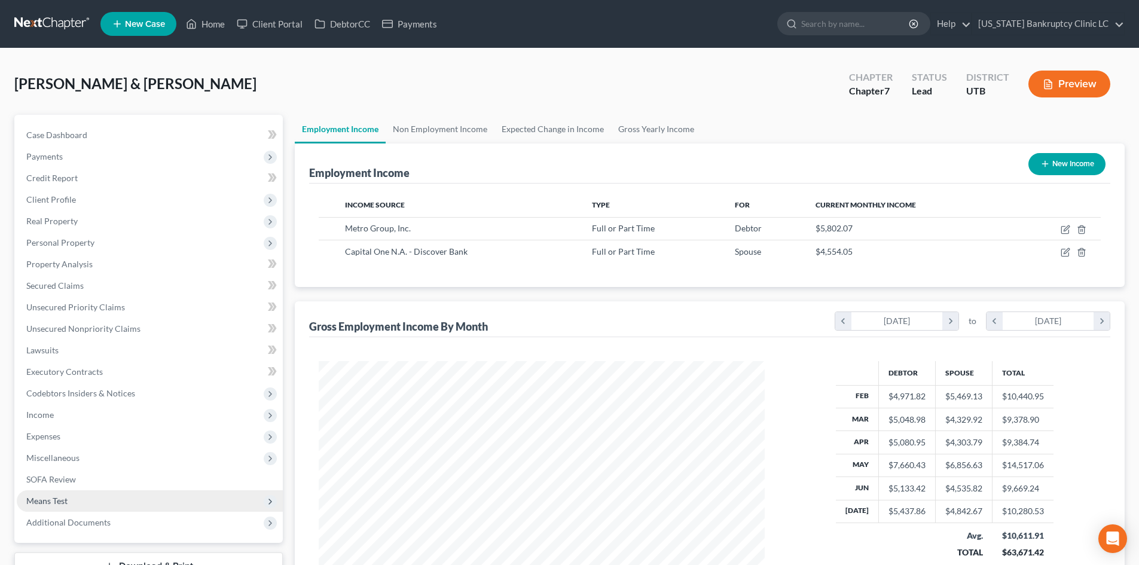
click at [77, 502] on span "Means Test" at bounding box center [150, 501] width 266 height 22
click at [86, 525] on span "Exemption from Presumption" at bounding box center [105, 522] width 111 height 10
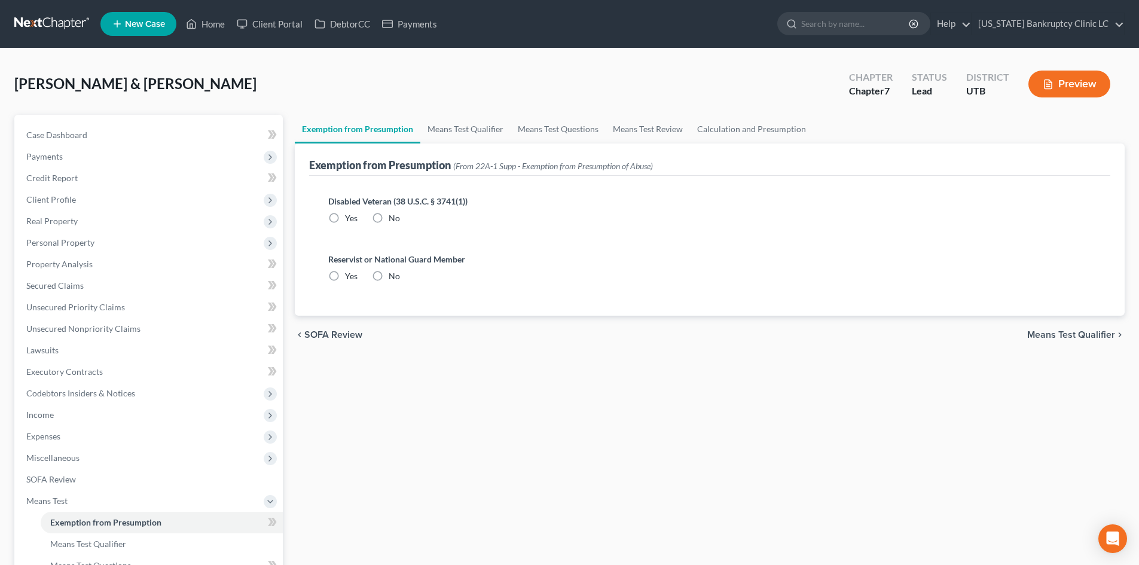
click at [389, 221] on label "No" at bounding box center [394, 218] width 11 height 12
click at [394, 220] on input "No" at bounding box center [398, 216] width 8 height 8
click at [389, 278] on label "No" at bounding box center [394, 276] width 11 height 12
click at [394, 278] on input "No" at bounding box center [398, 274] width 8 height 8
click at [459, 127] on link "Means Test Qualifier" at bounding box center [465, 129] width 90 height 29
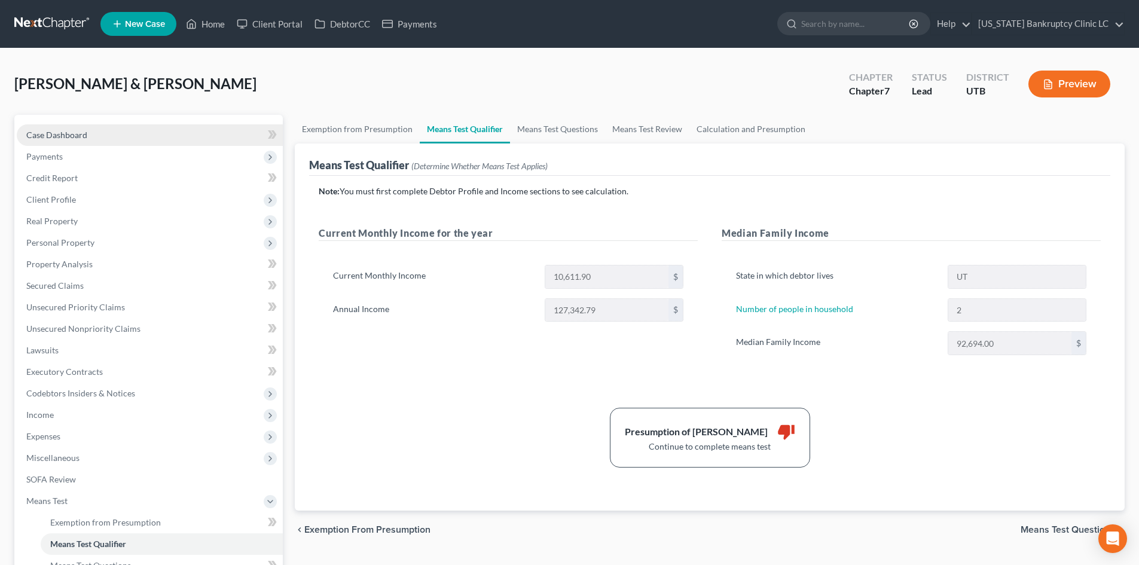
click at [124, 132] on link "Case Dashboard" at bounding box center [150, 135] width 266 height 22
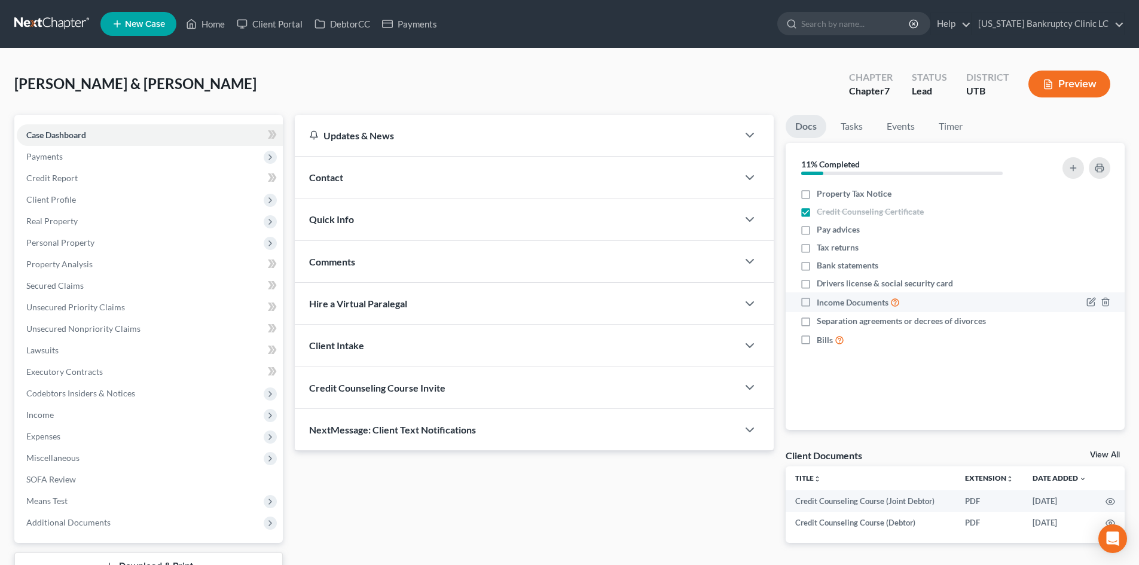
click at [817, 300] on label "Income Documents" at bounding box center [858, 302] width 83 height 14
click at [822, 300] on input "Income Documents" at bounding box center [826, 299] width 8 height 8
click at [817, 282] on label "Drivers license & social security card" at bounding box center [885, 284] width 136 height 12
click at [822, 282] on input "Drivers license & social security card" at bounding box center [826, 282] width 8 height 8
click at [1106, 321] on icon "button" at bounding box center [1106, 322] width 10 height 10
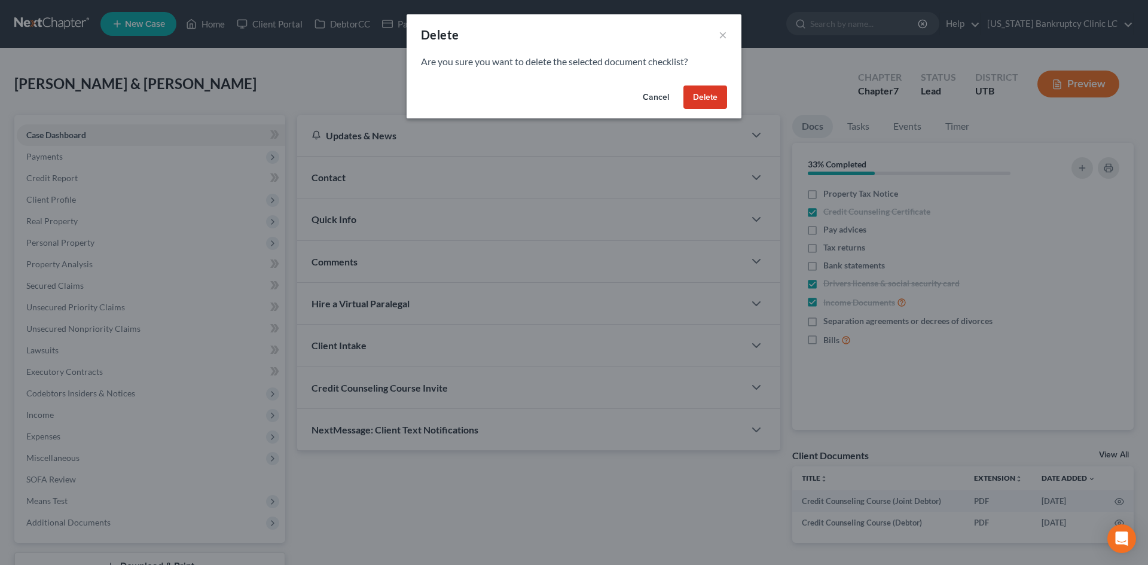
click at [705, 92] on button "Delete" at bounding box center [706, 98] width 44 height 24
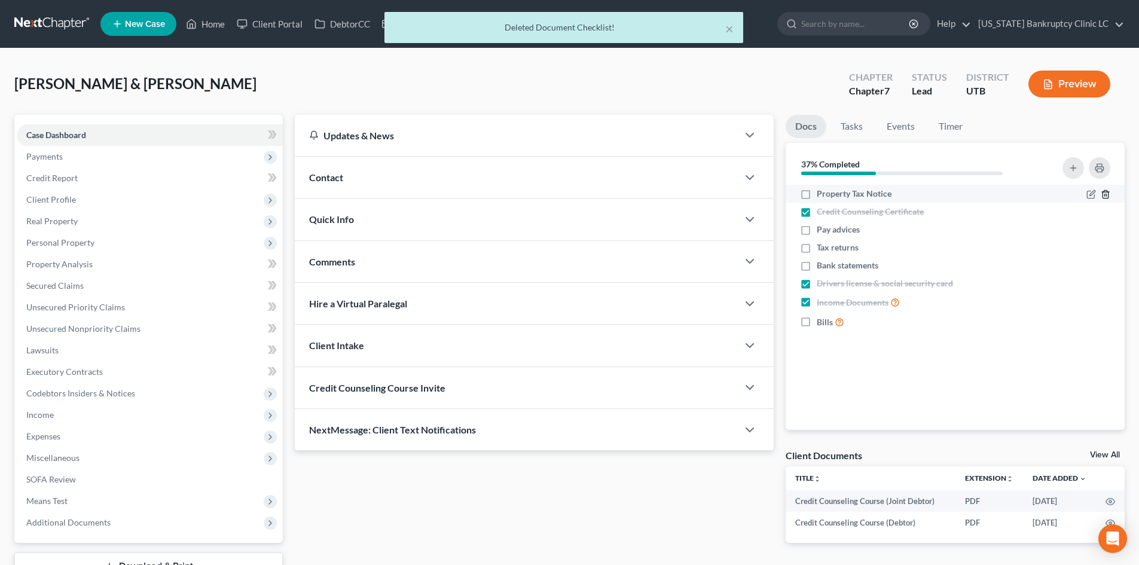
click at [1105, 194] on line "button" at bounding box center [1105, 195] width 0 height 2
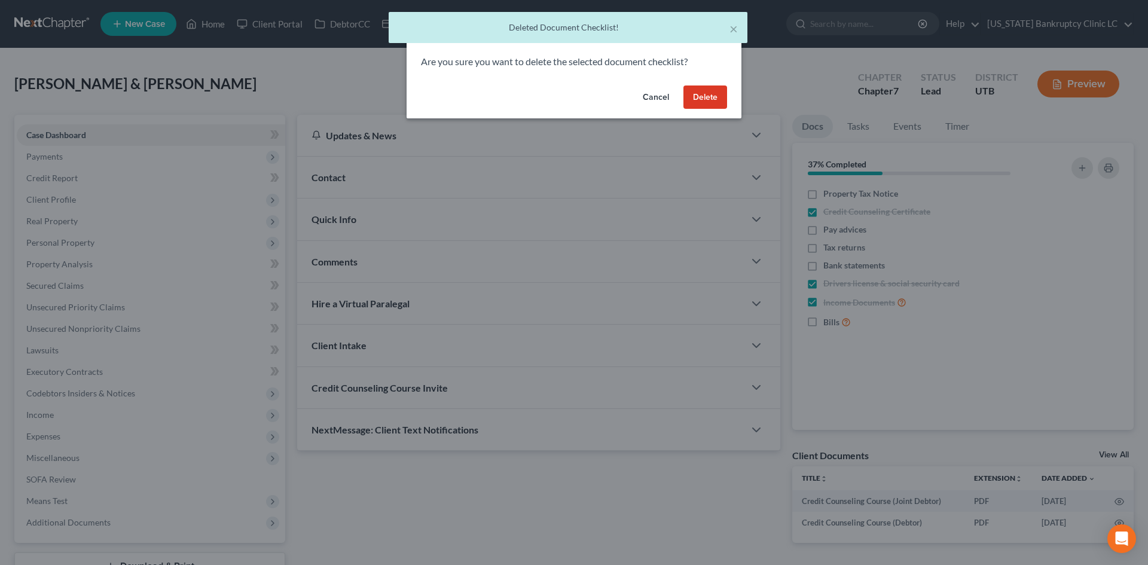
click at [714, 100] on button "Delete" at bounding box center [706, 98] width 44 height 24
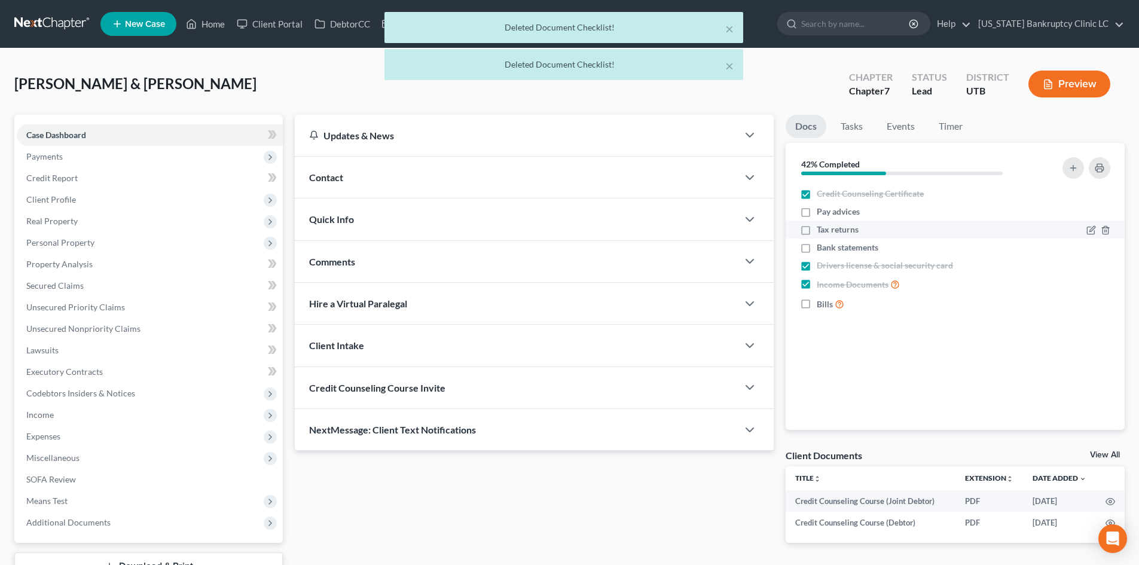
click at [817, 228] on label "Tax returns" at bounding box center [838, 230] width 42 height 12
click at [822, 228] on input "Tax returns" at bounding box center [826, 228] width 8 height 8
click at [817, 212] on label "Pay advices" at bounding box center [838, 212] width 43 height 12
click at [822, 212] on input "Pay advices" at bounding box center [826, 210] width 8 height 8
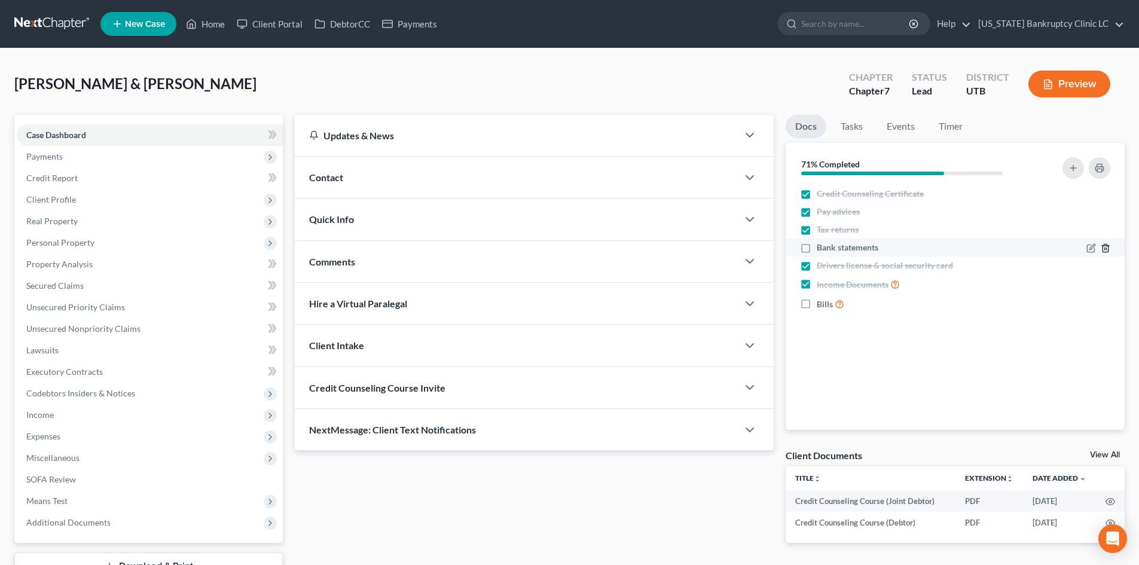
click at [1106, 248] on line "button" at bounding box center [1106, 249] width 0 height 2
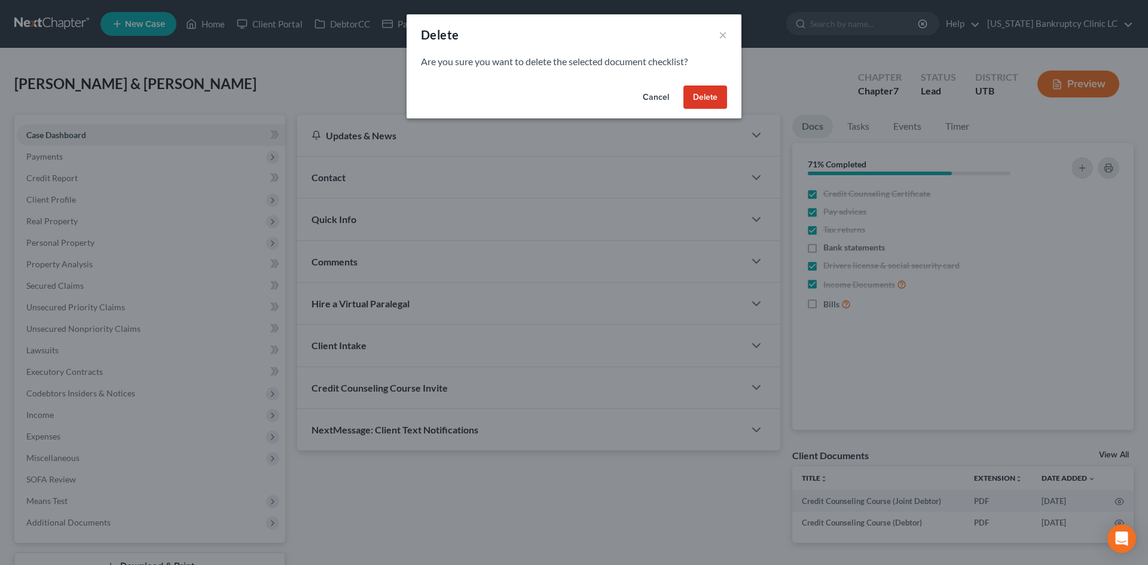
click at [715, 94] on button "Delete" at bounding box center [706, 98] width 44 height 24
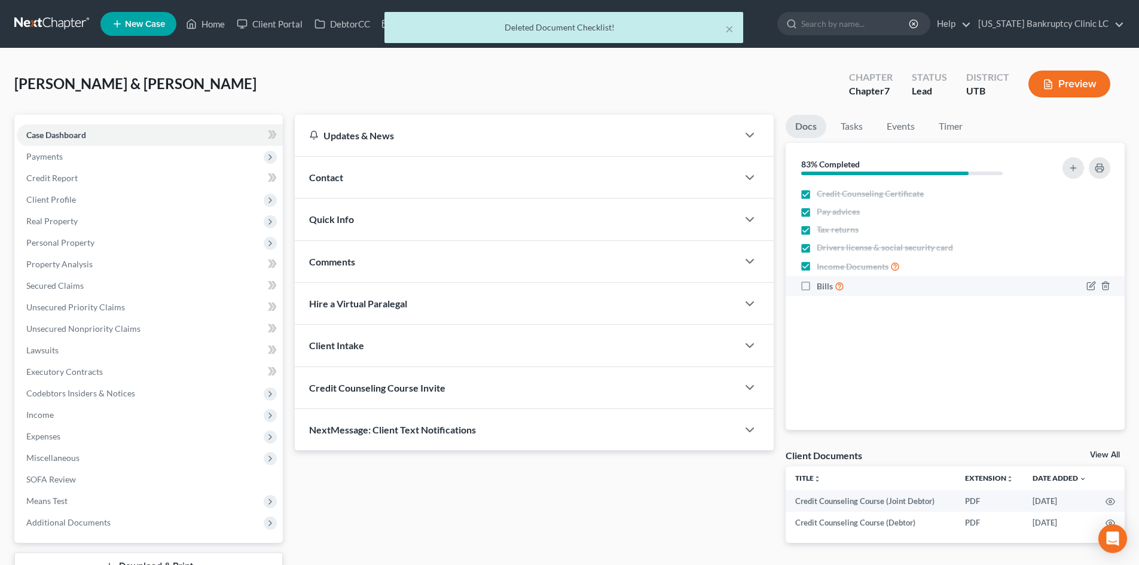
click at [817, 282] on label "Bills" at bounding box center [831, 286] width 28 height 14
click at [822, 282] on input "Bills" at bounding box center [826, 283] width 8 height 8
click at [84, 138] on span "Case Dashboard" at bounding box center [56, 135] width 60 height 10
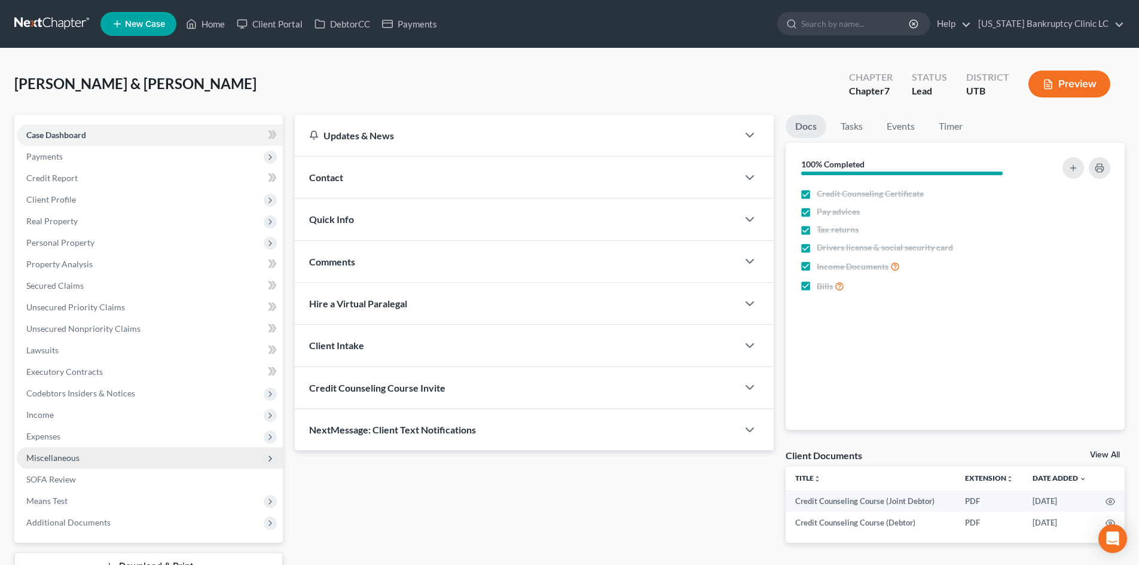
click at [121, 454] on span "Miscellaneous" at bounding box center [150, 458] width 266 height 22
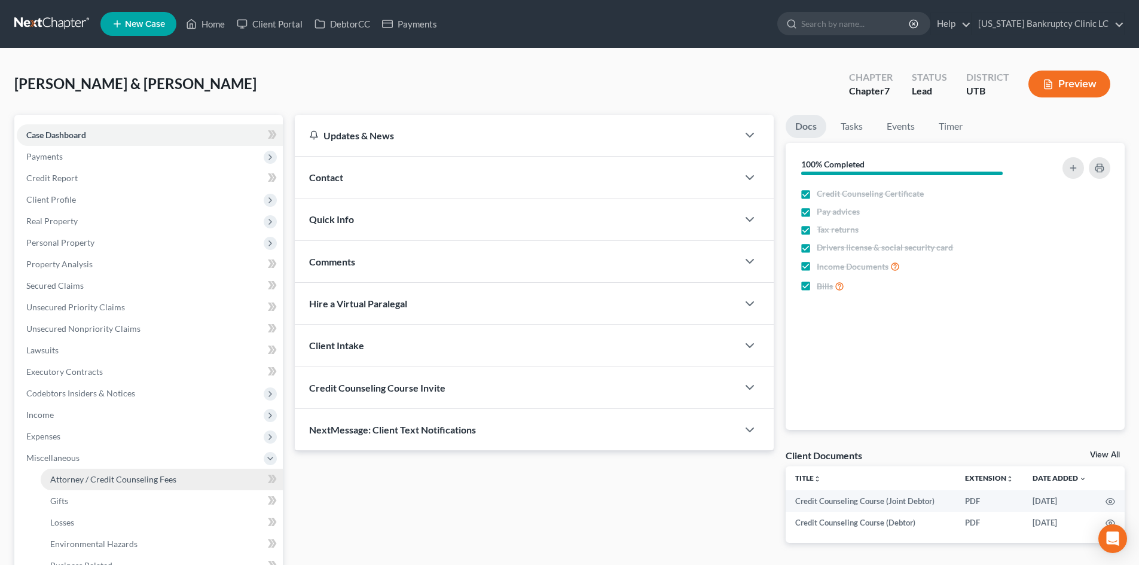
click at [145, 481] on span "Attorney / Credit Counseling Fees" at bounding box center [113, 479] width 126 height 10
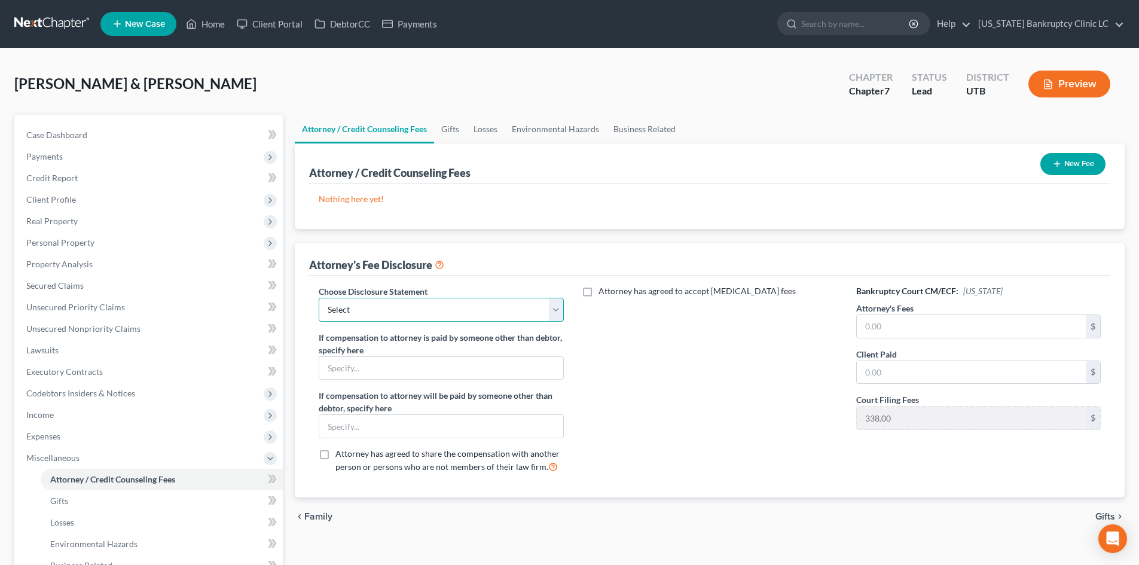
click at [397, 321] on select "Select Installment Chapter 7 Cases Salt Lake Custom Disclosure Fresh Start Fund…" at bounding box center [441, 310] width 245 height 24
click at [319, 298] on select "Select Installment Chapter 7 Cases Salt Lake Custom Disclosure Fresh Start Fund…" at bounding box center [441, 310] width 245 height 24
click at [885, 322] on input "text" at bounding box center [971, 326] width 229 height 23
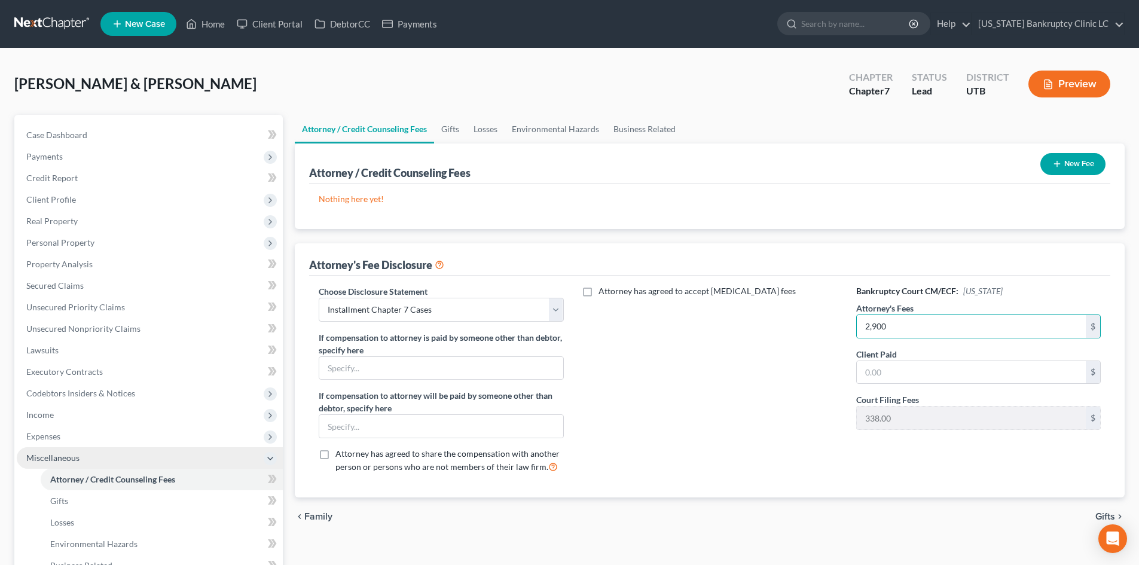
click at [83, 461] on span "Miscellaneous" at bounding box center [150, 458] width 266 height 22
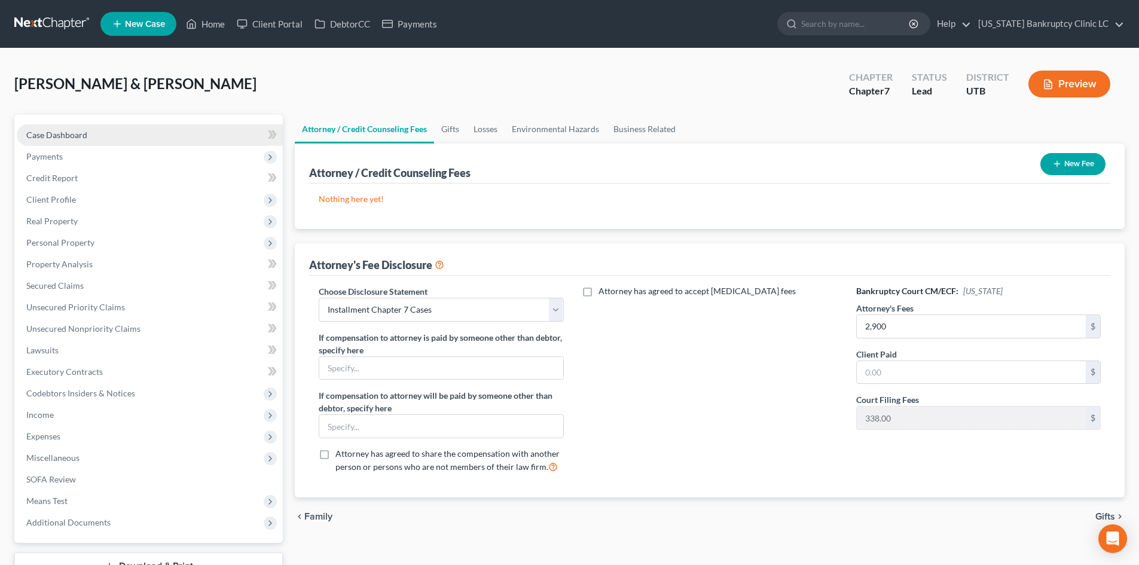
click at [86, 139] on span "Case Dashboard" at bounding box center [56, 135] width 61 height 10
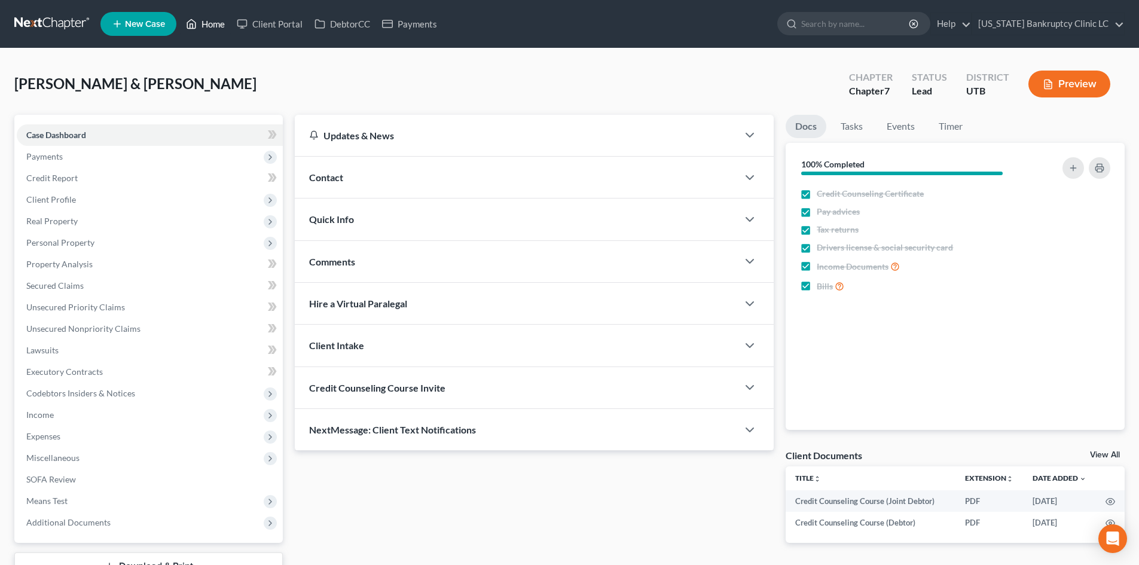
click at [203, 25] on link "Home" at bounding box center [205, 24] width 51 height 22
